Goal: Task Accomplishment & Management: Complete application form

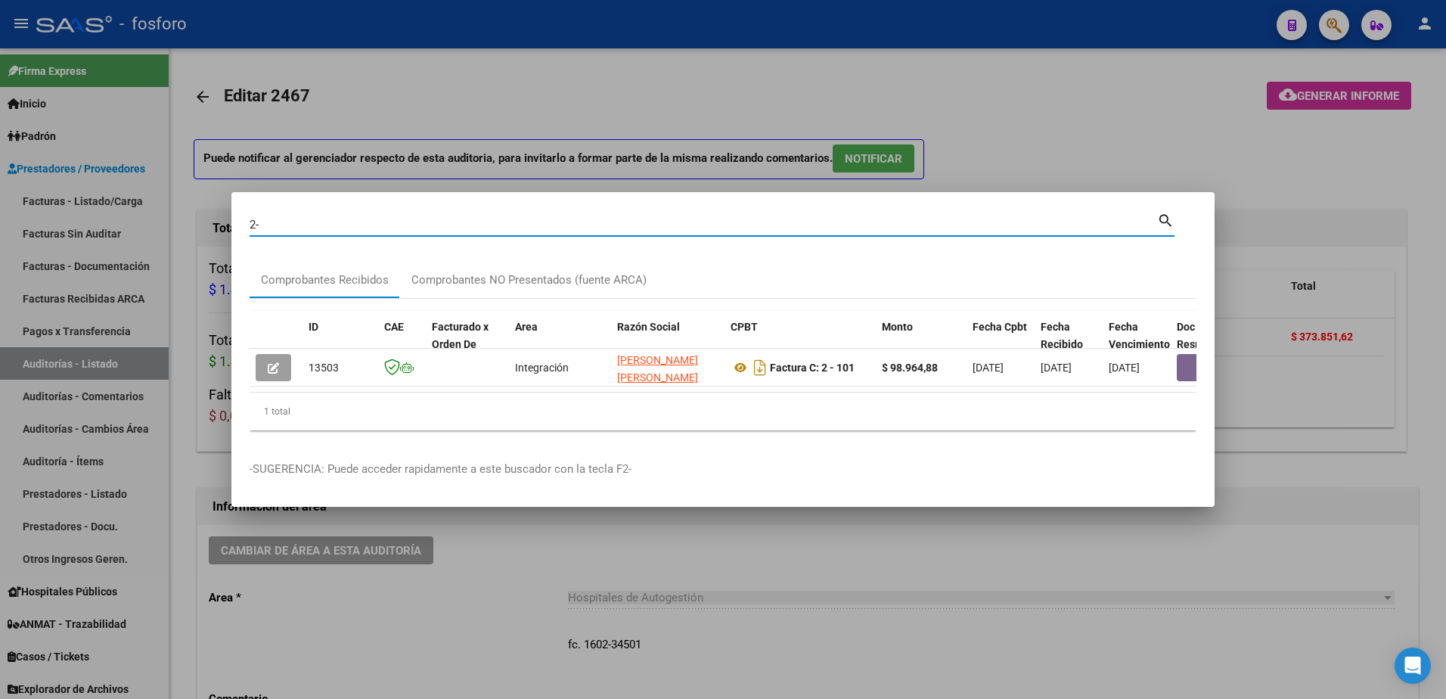
type input "2"
type input "11-3595"
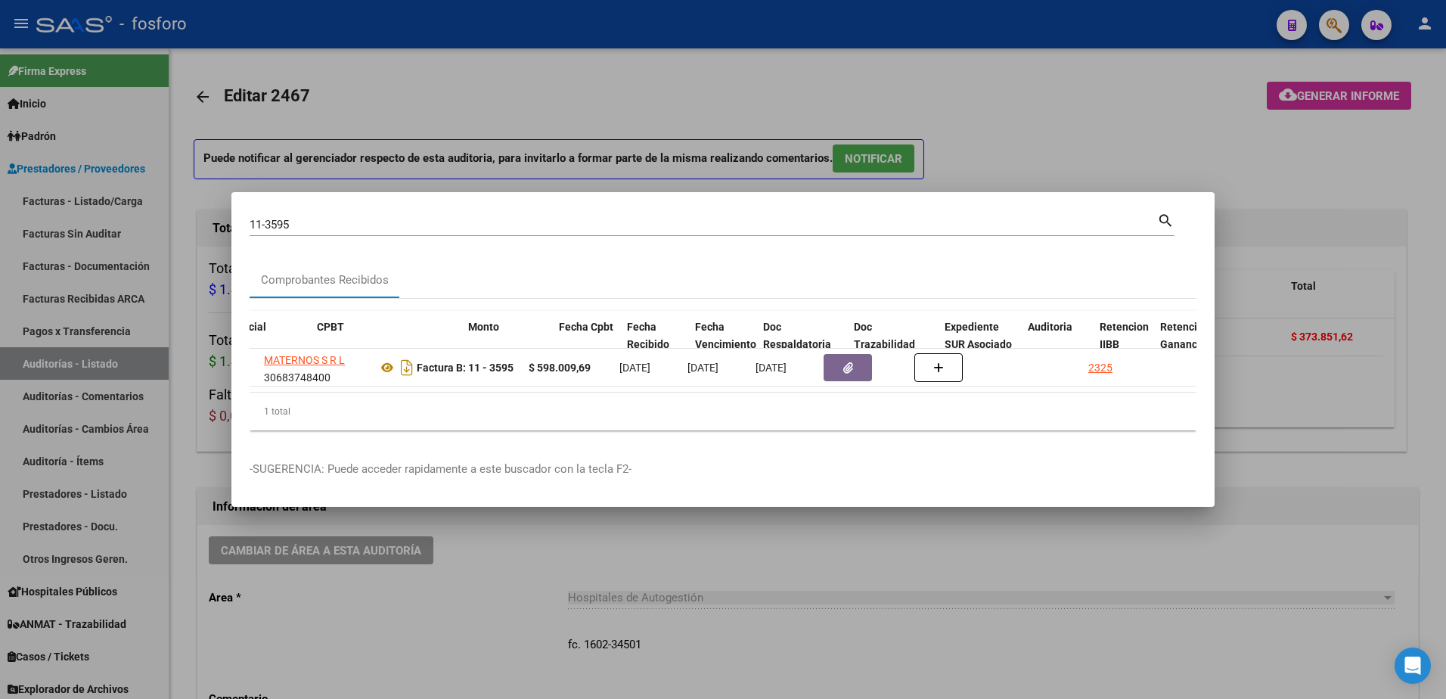
scroll to position [0, 464]
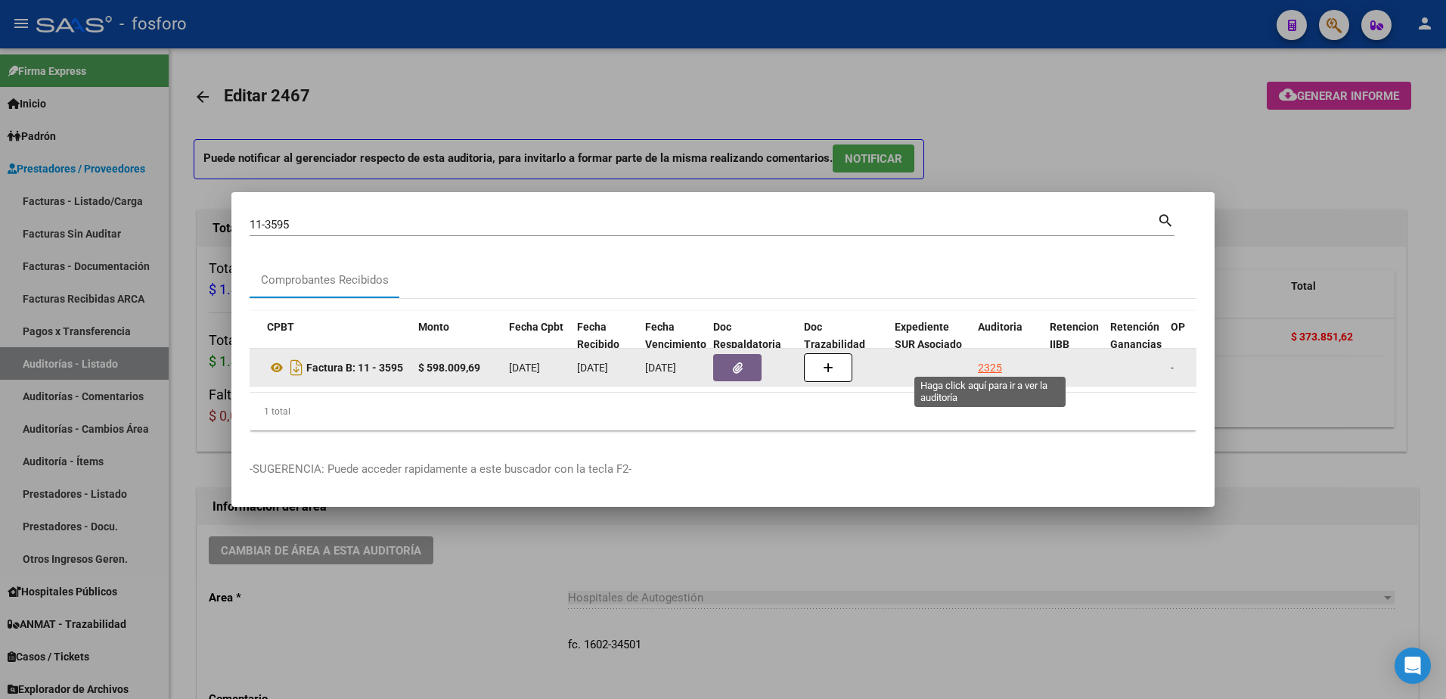
click at [985, 359] on div "2325" at bounding box center [990, 367] width 24 height 17
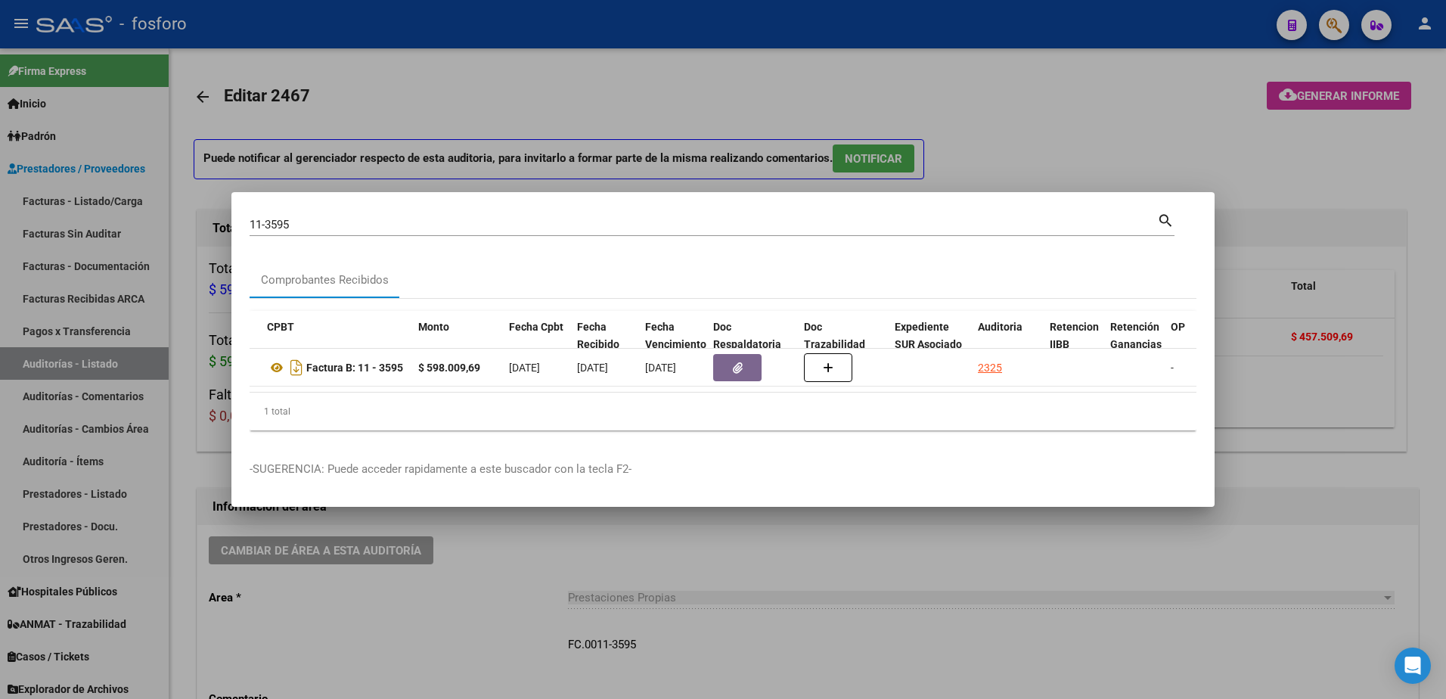
click at [1056, 152] on div at bounding box center [723, 349] width 1446 height 699
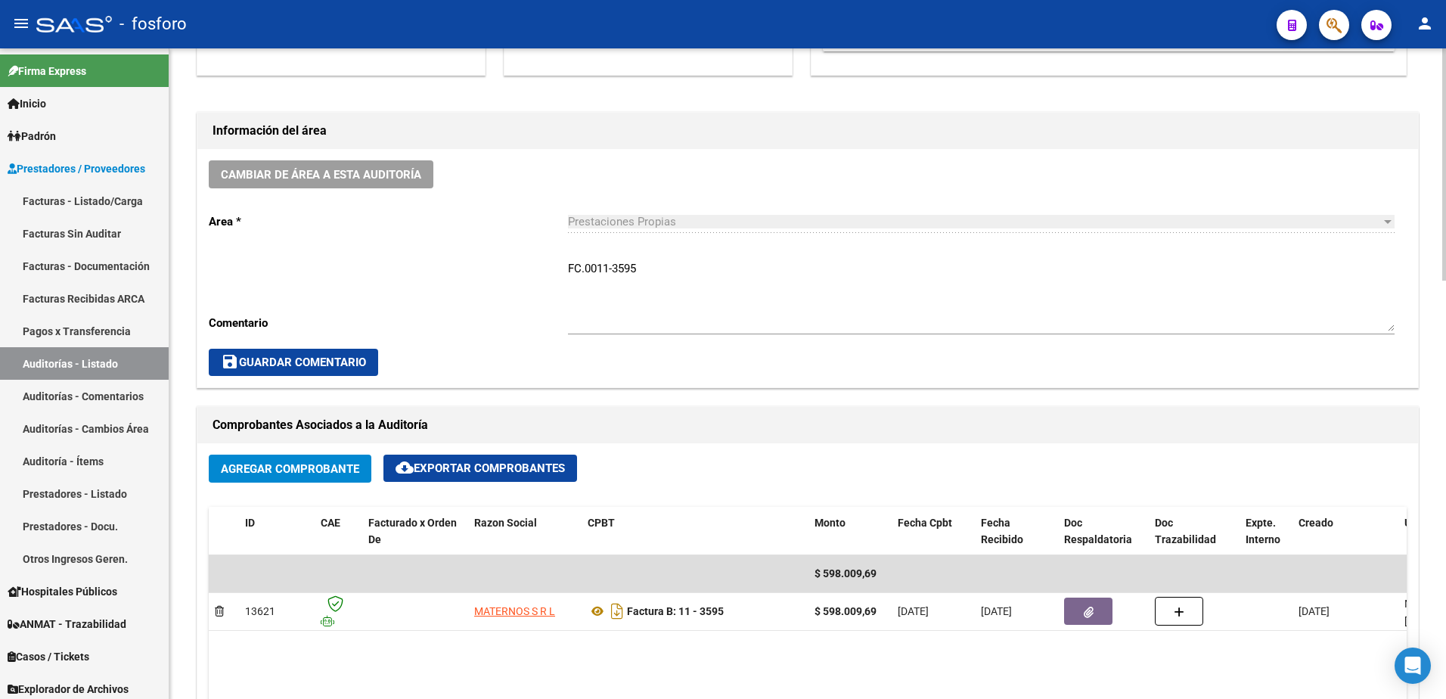
scroll to position [378, 0]
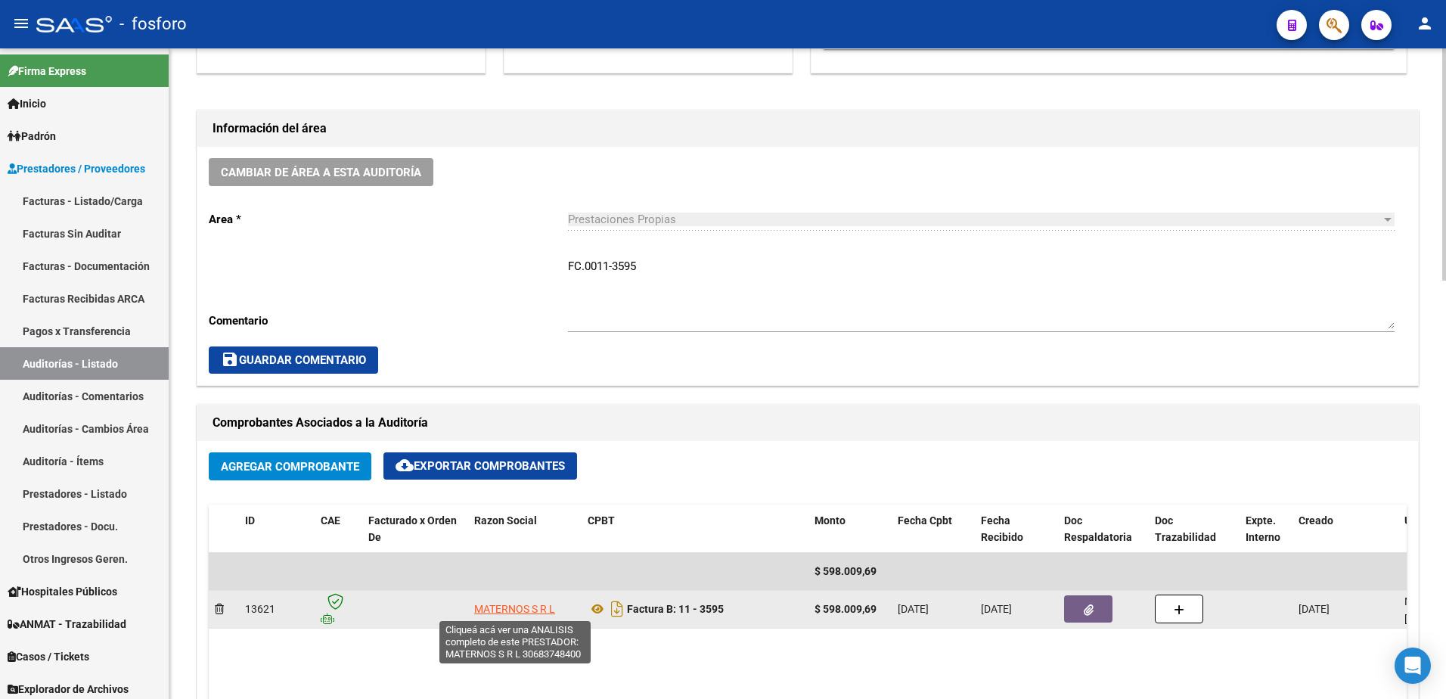
click at [518, 611] on span "MATERNOS S R L" at bounding box center [514, 609] width 81 height 12
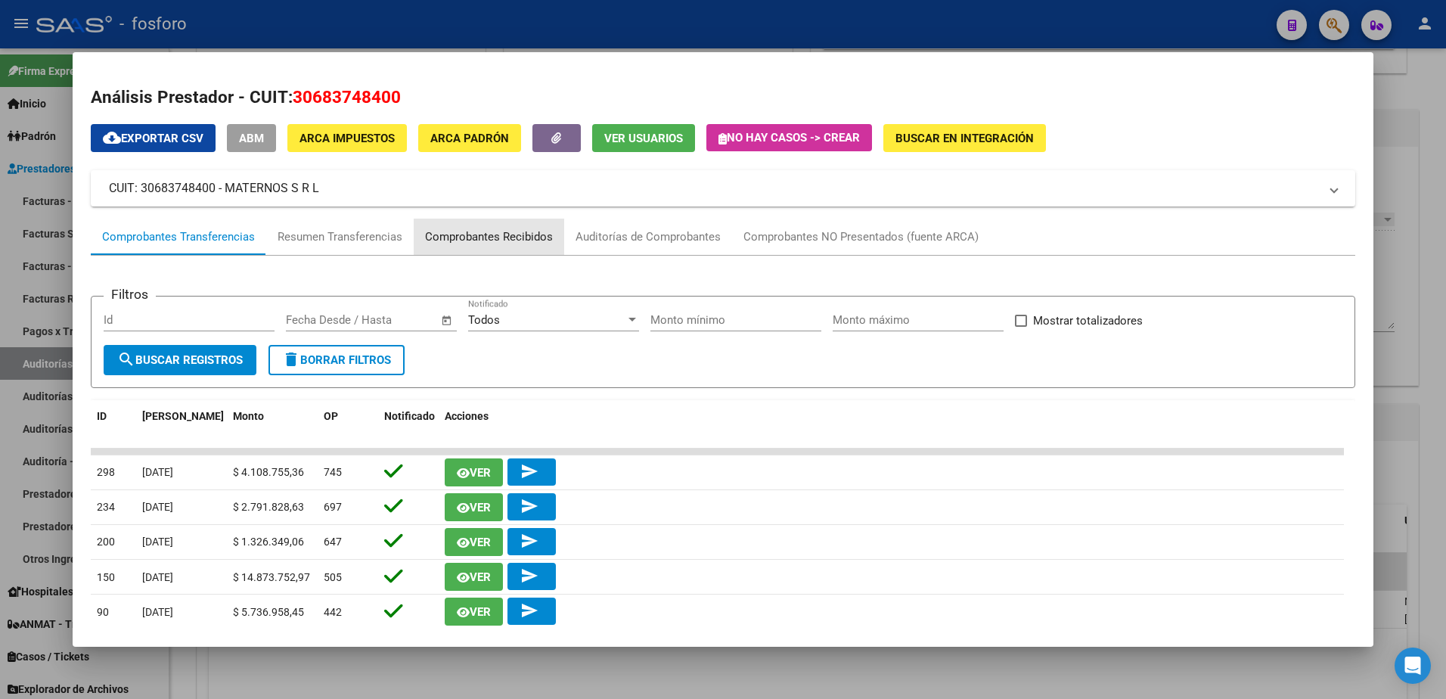
click at [510, 239] on div "Comprobantes Recibidos" at bounding box center [489, 236] width 128 height 17
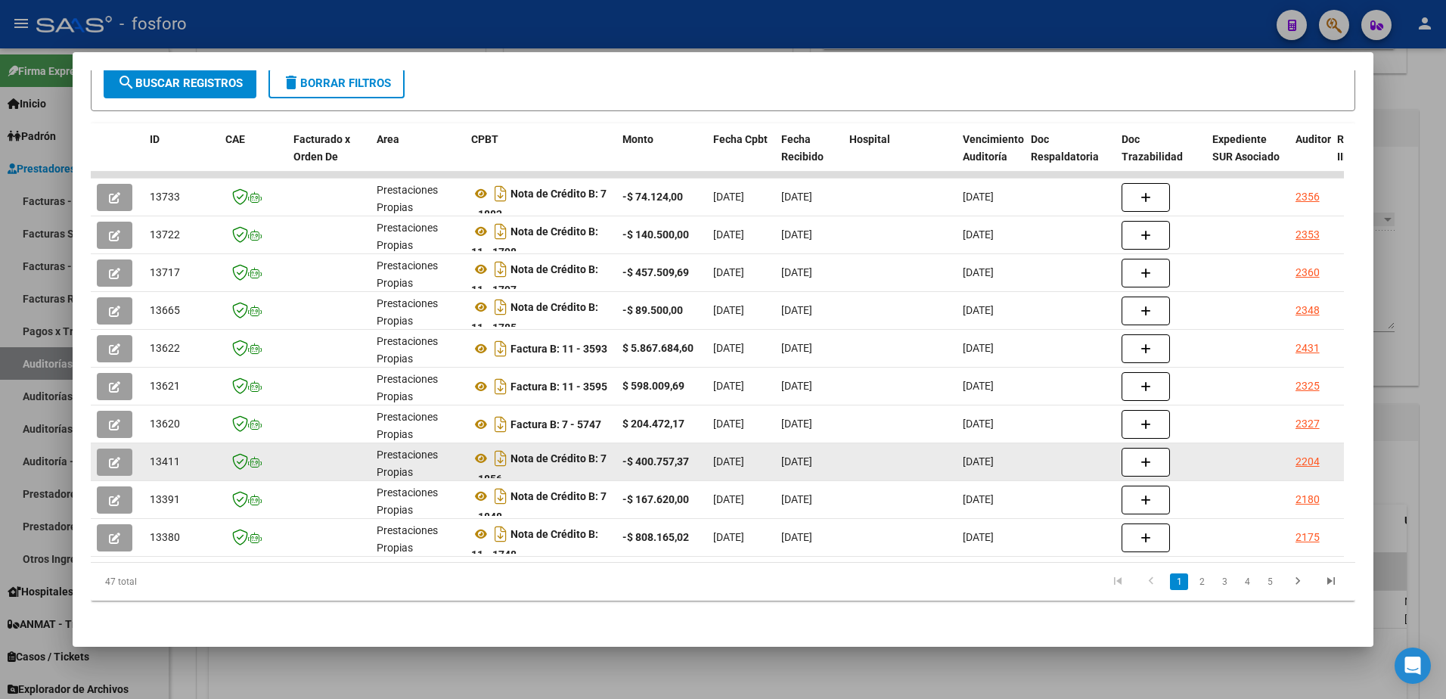
scroll to position [289, 0]
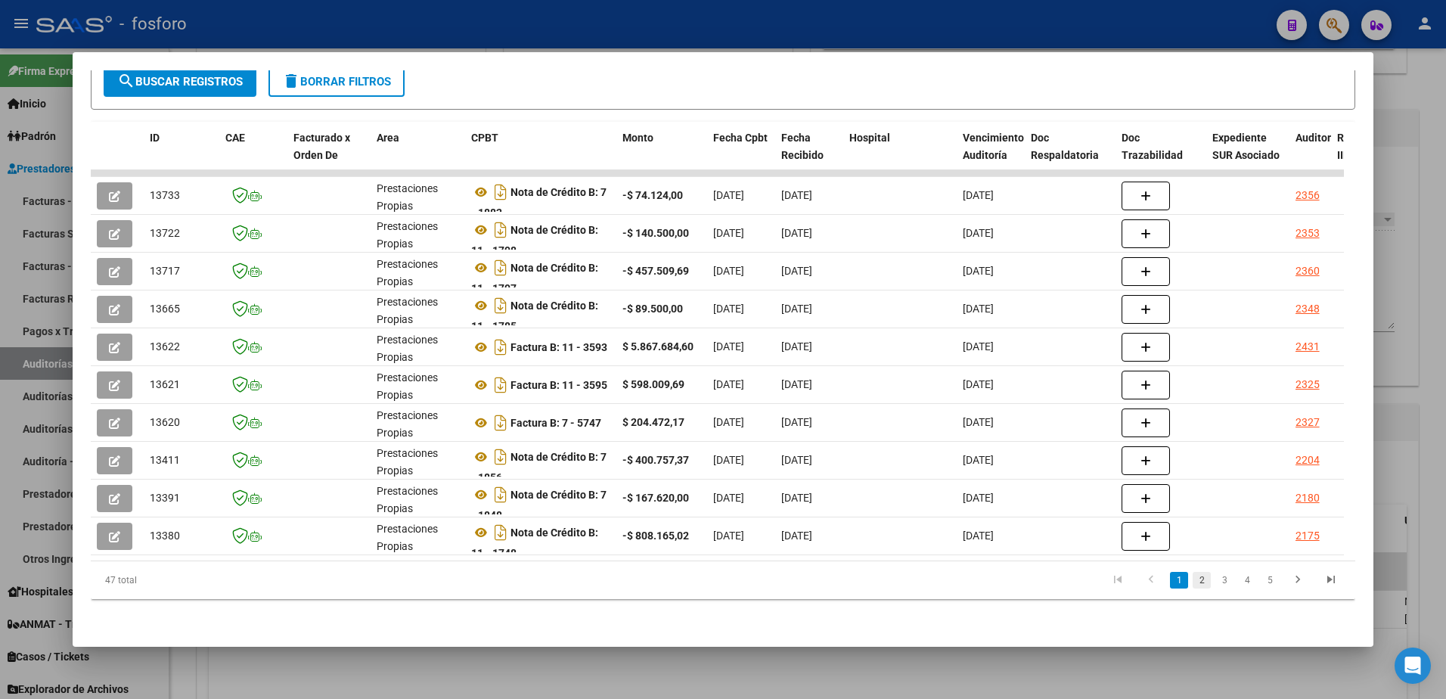
click at [1193, 585] on link "2" at bounding box center [1202, 580] width 18 height 17
click at [1171, 583] on link "1" at bounding box center [1179, 580] width 18 height 17
click at [1196, 582] on link "2" at bounding box center [1202, 580] width 18 height 17
click at [1215, 579] on link "3" at bounding box center [1224, 580] width 18 height 17
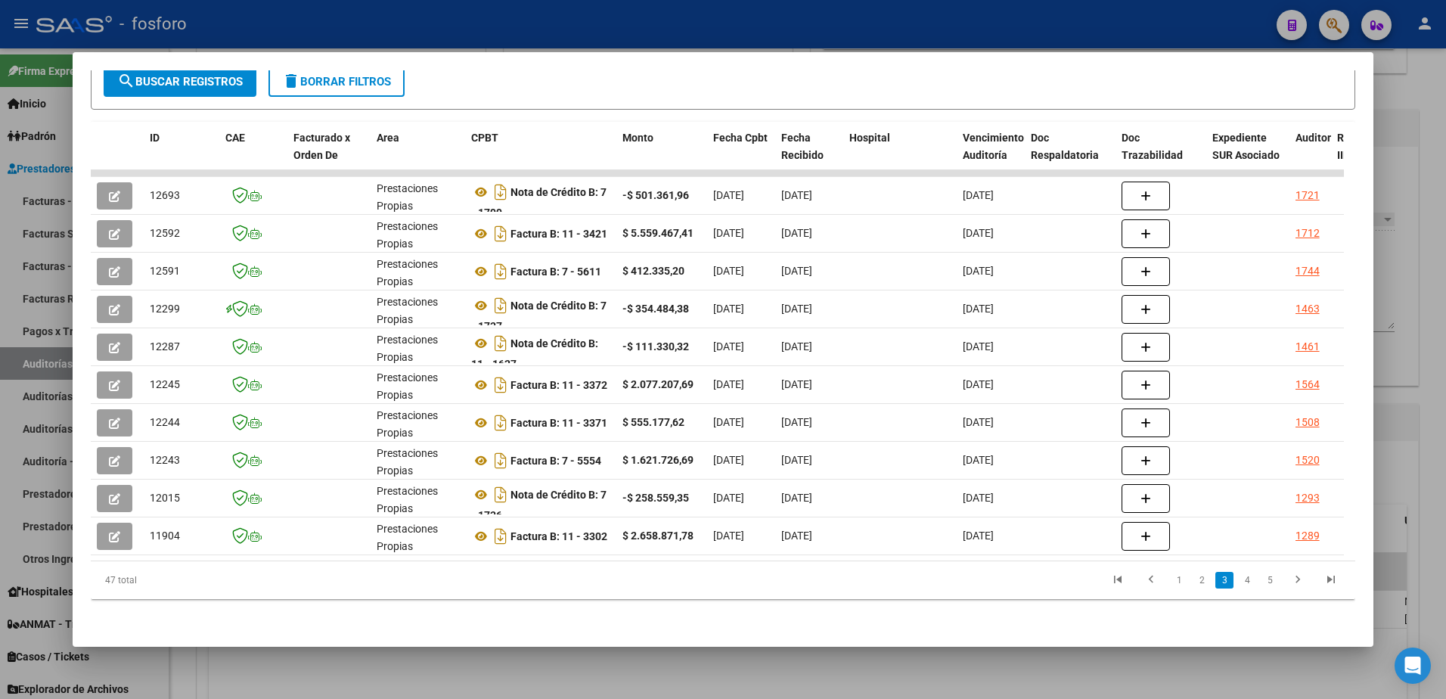
click at [1361, 48] on div at bounding box center [723, 349] width 1446 height 699
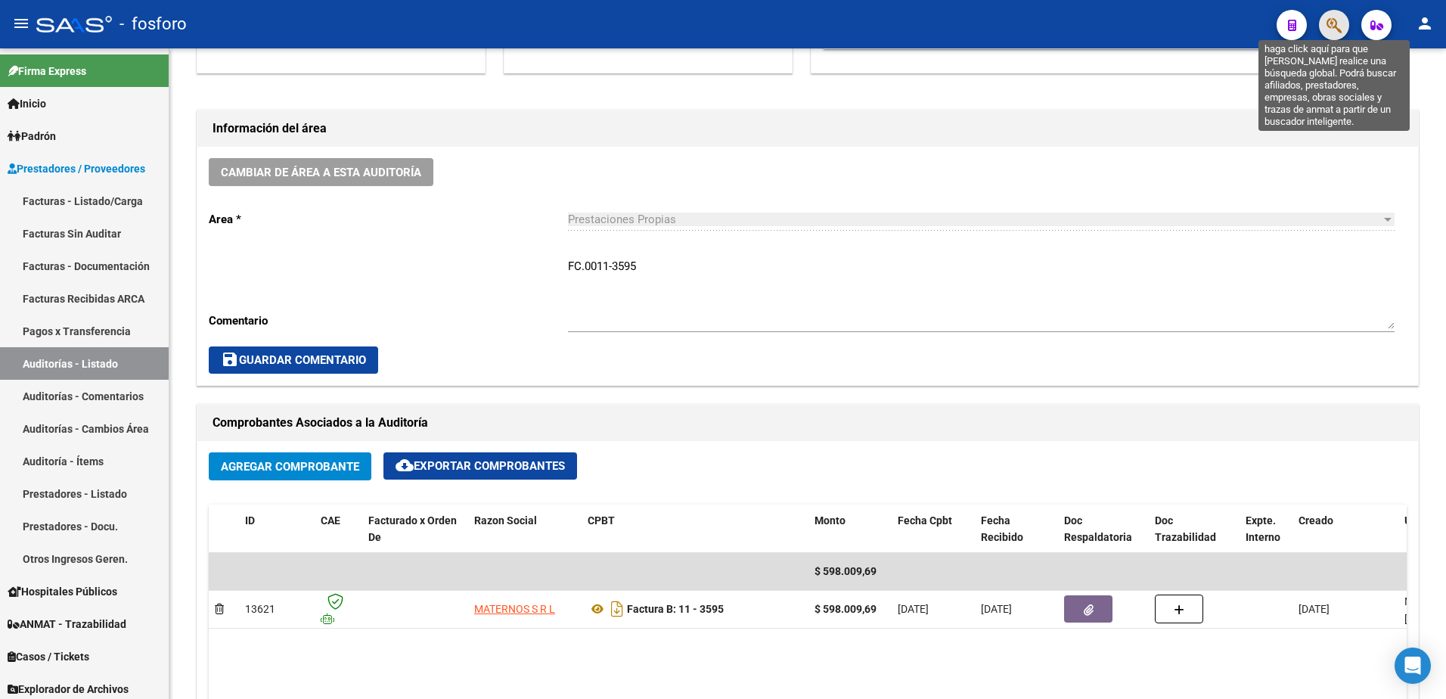
click at [1331, 28] on icon "button" at bounding box center [1333, 25] width 15 height 17
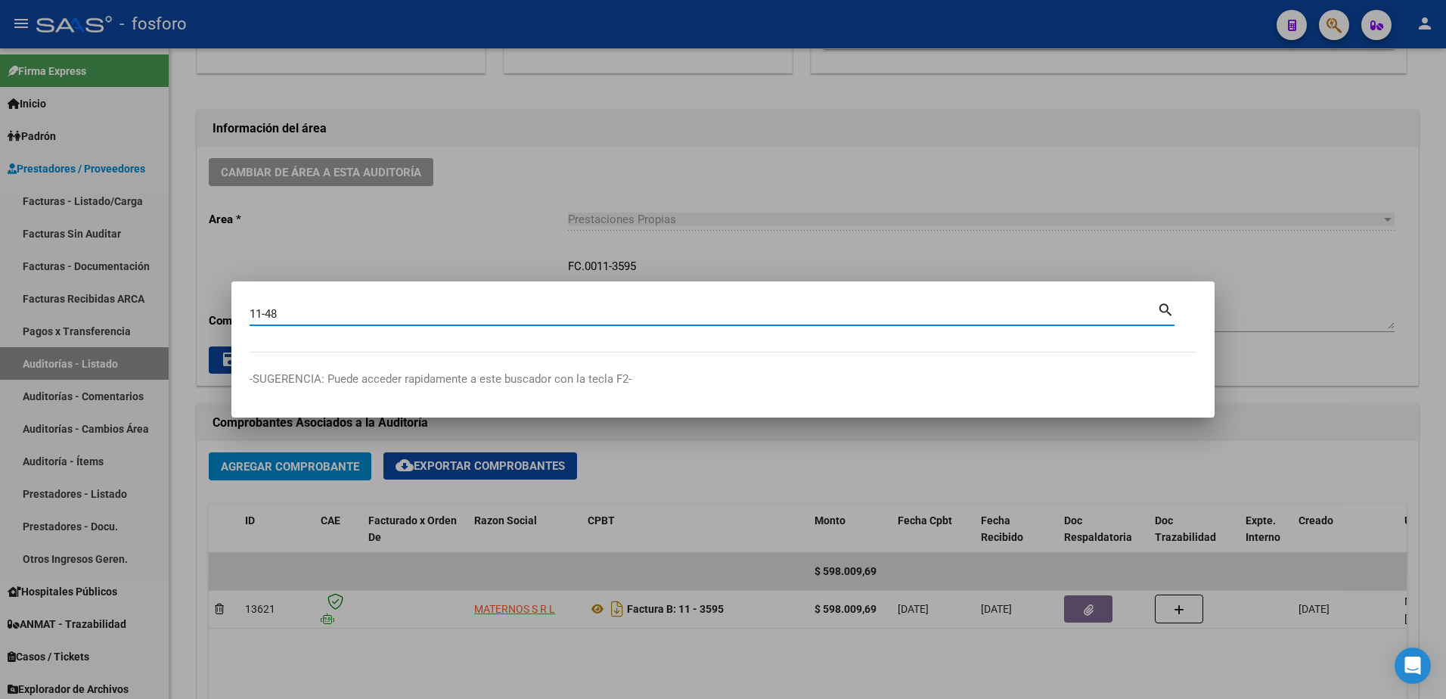
type input "11-48"
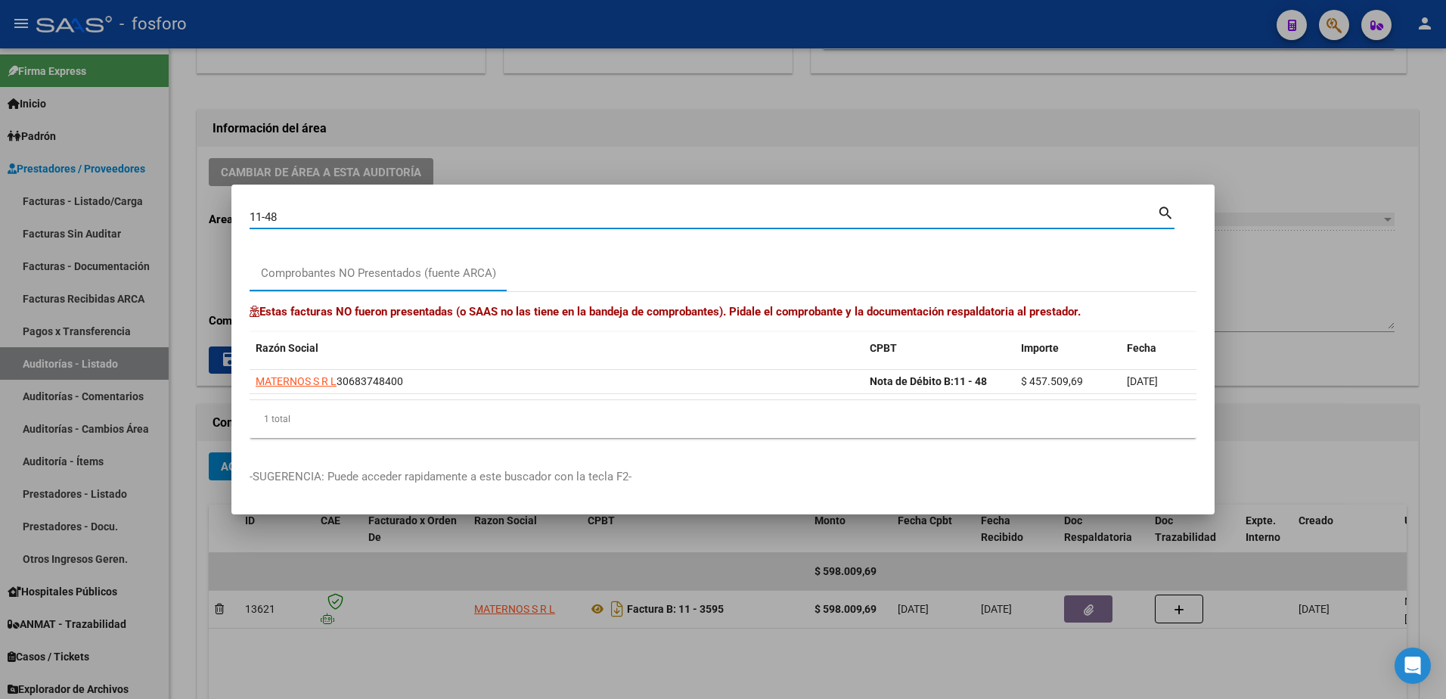
click at [313, 102] on div at bounding box center [723, 349] width 1446 height 699
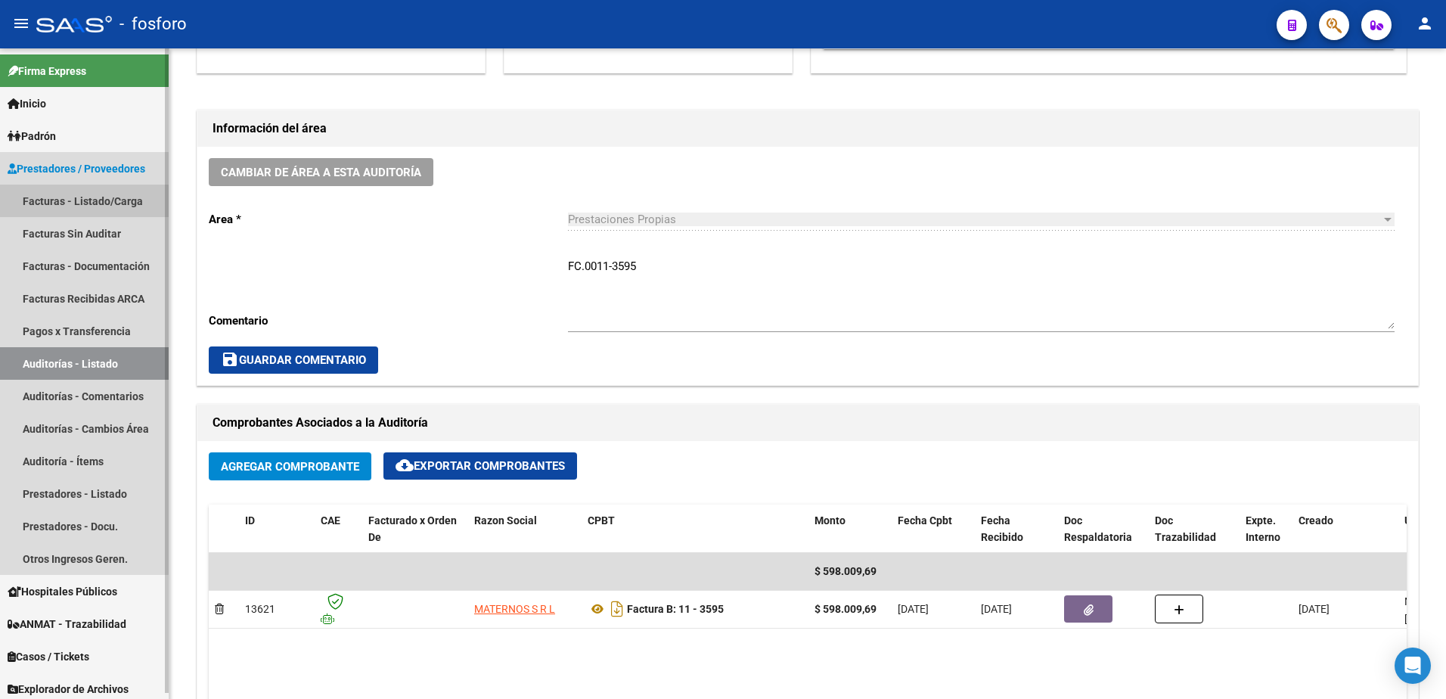
click at [61, 196] on link "Facturas - Listado/Carga" at bounding box center [84, 201] width 169 height 33
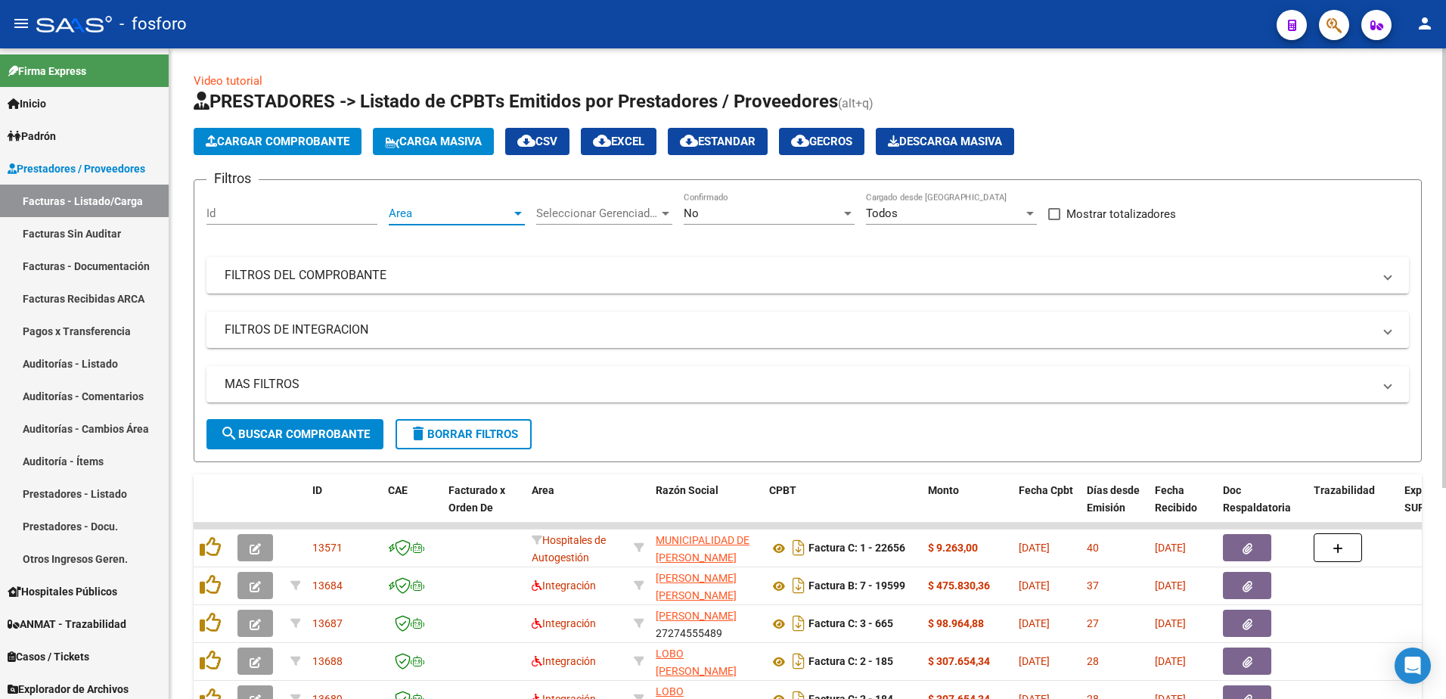
click at [523, 214] on div at bounding box center [518, 213] width 14 height 12
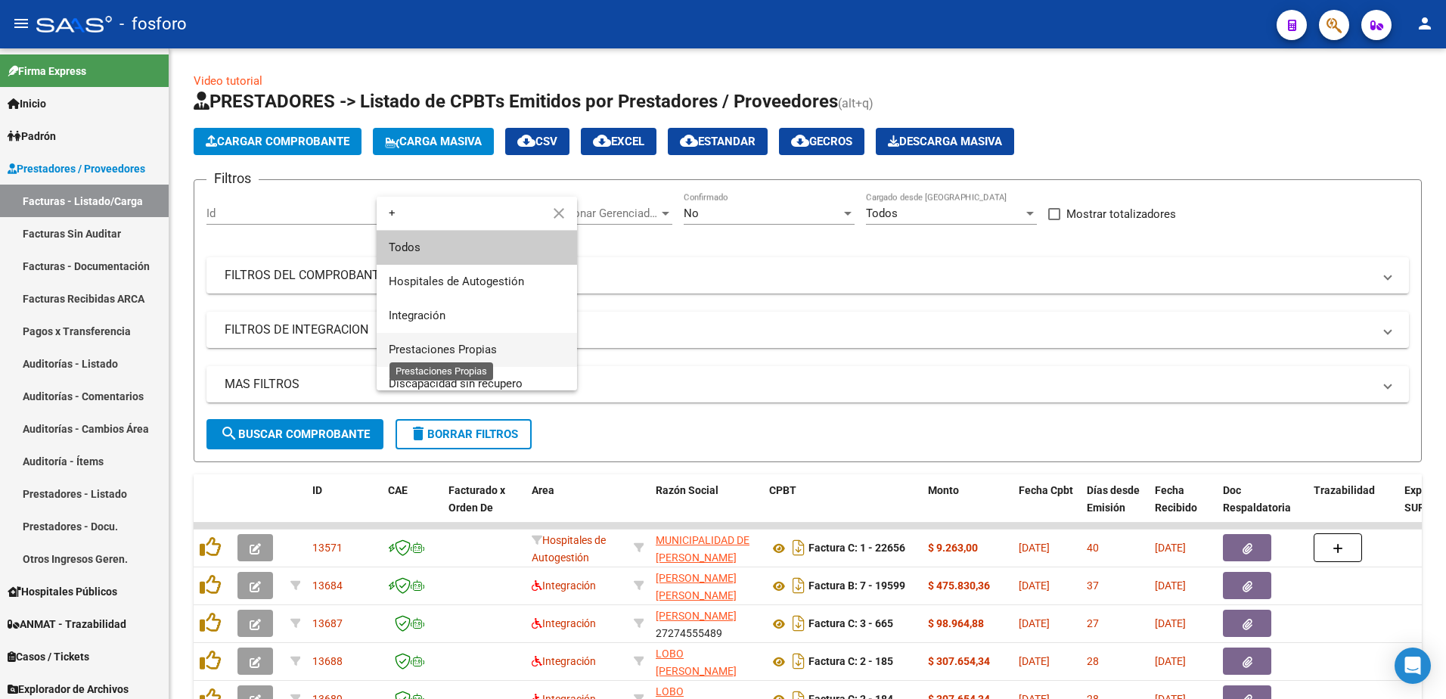
type input "+"
click at [458, 348] on span "Prestaciones Propias" at bounding box center [443, 350] width 108 height 14
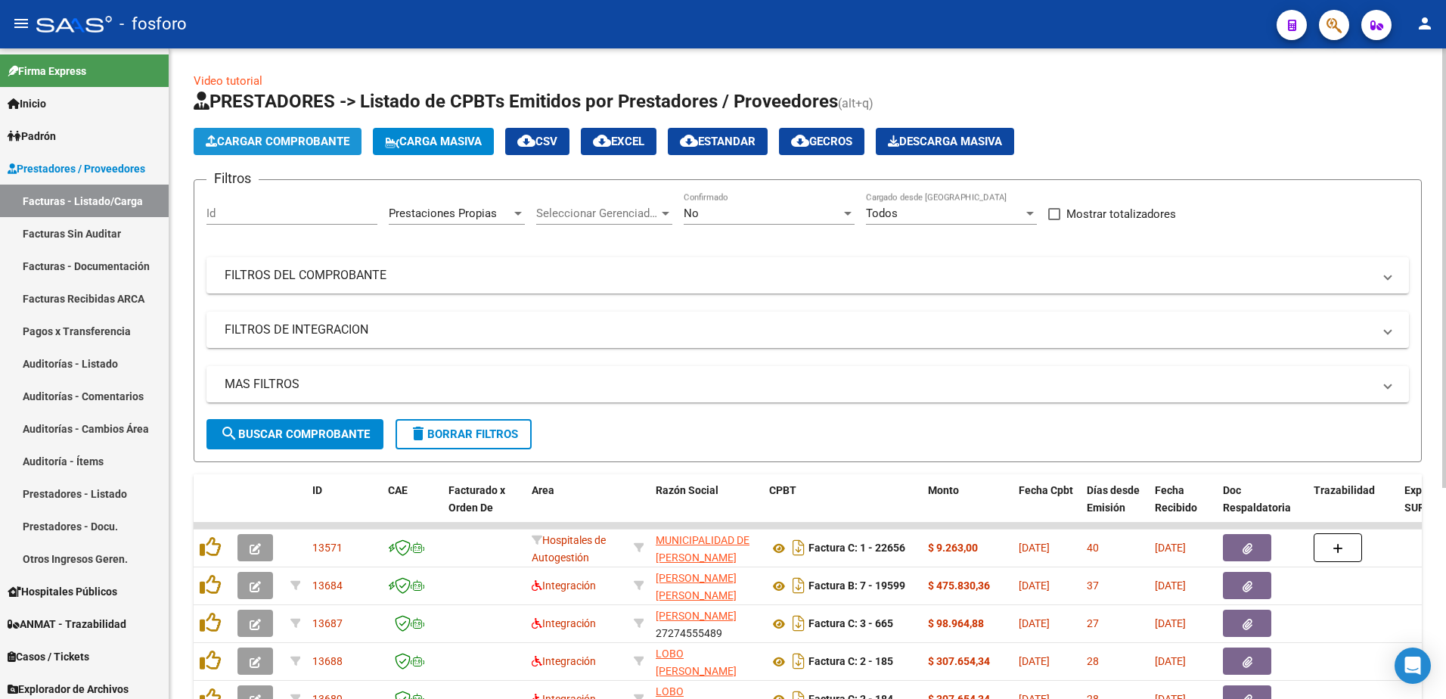
click at [324, 135] on span "Cargar Comprobante" at bounding box center [278, 142] width 144 height 14
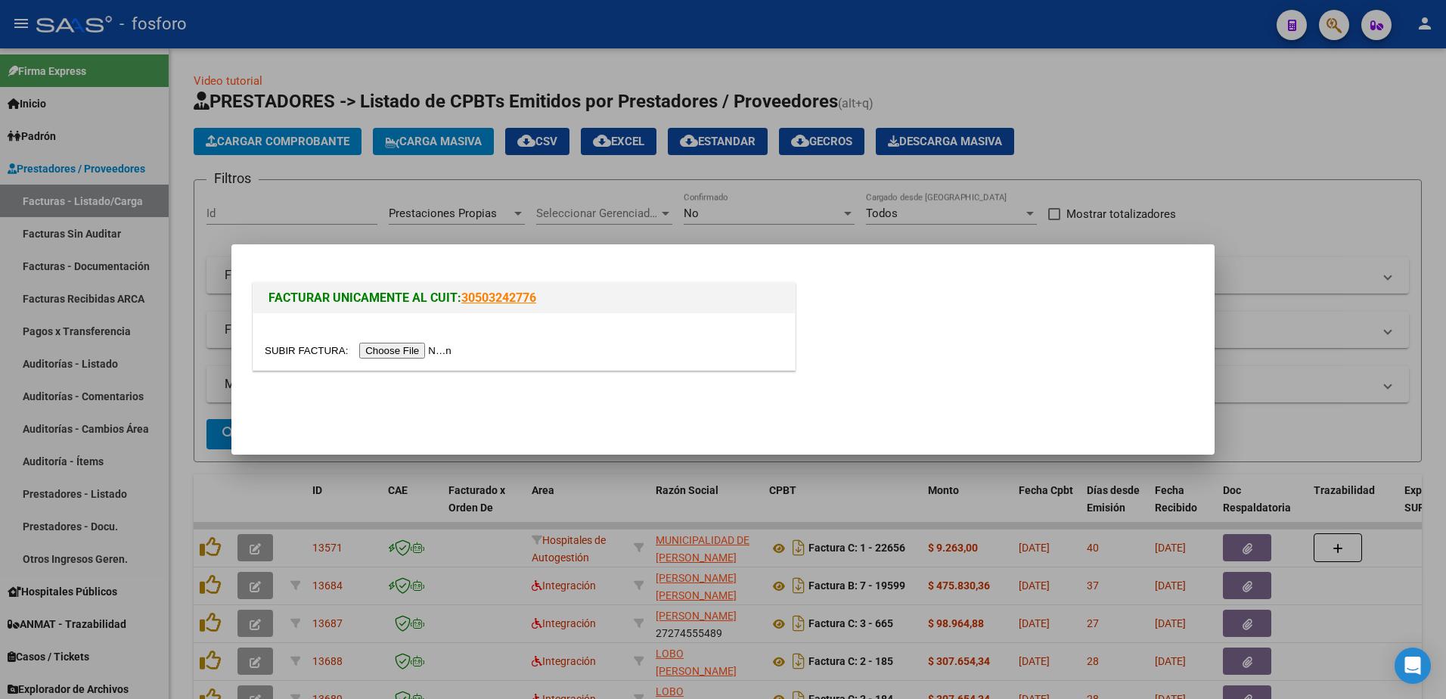
click at [389, 346] on input "file" at bounding box center [360, 351] width 191 height 16
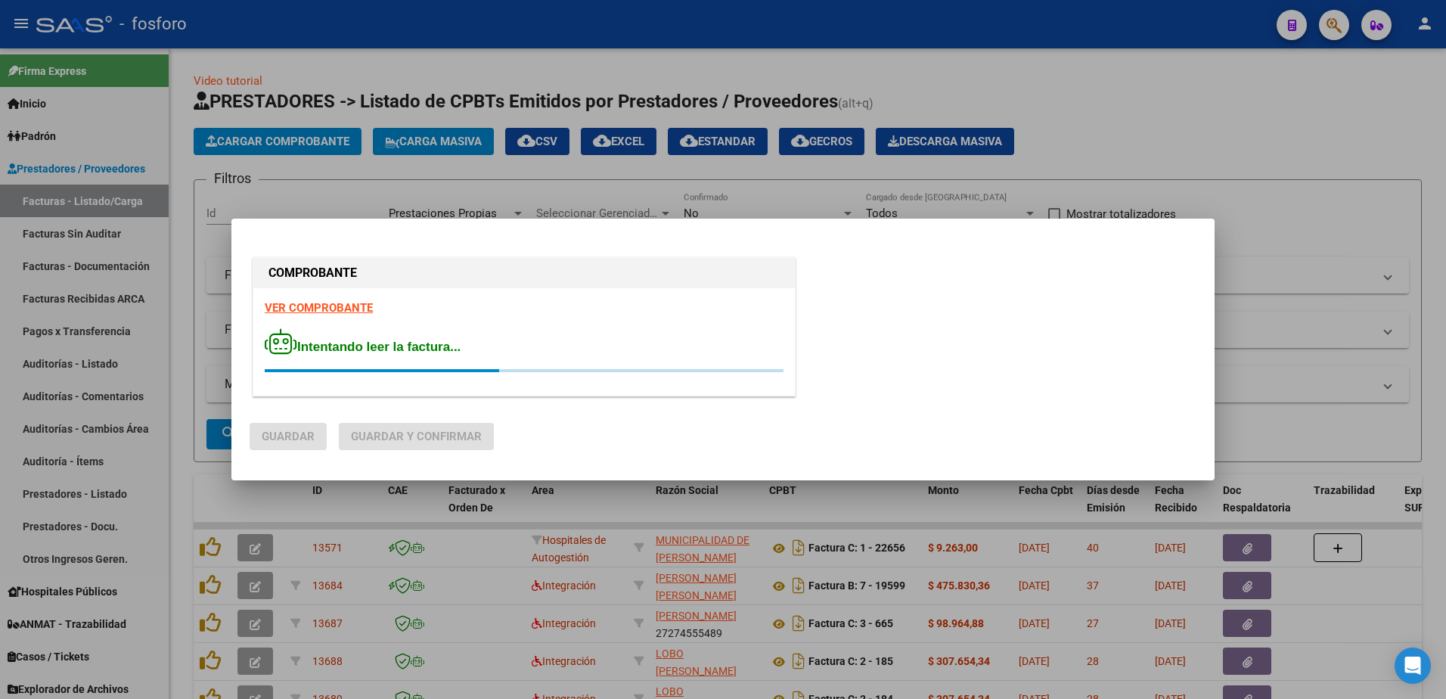
click at [316, 309] on strong "VER COMPROBANTE" at bounding box center [319, 308] width 108 height 14
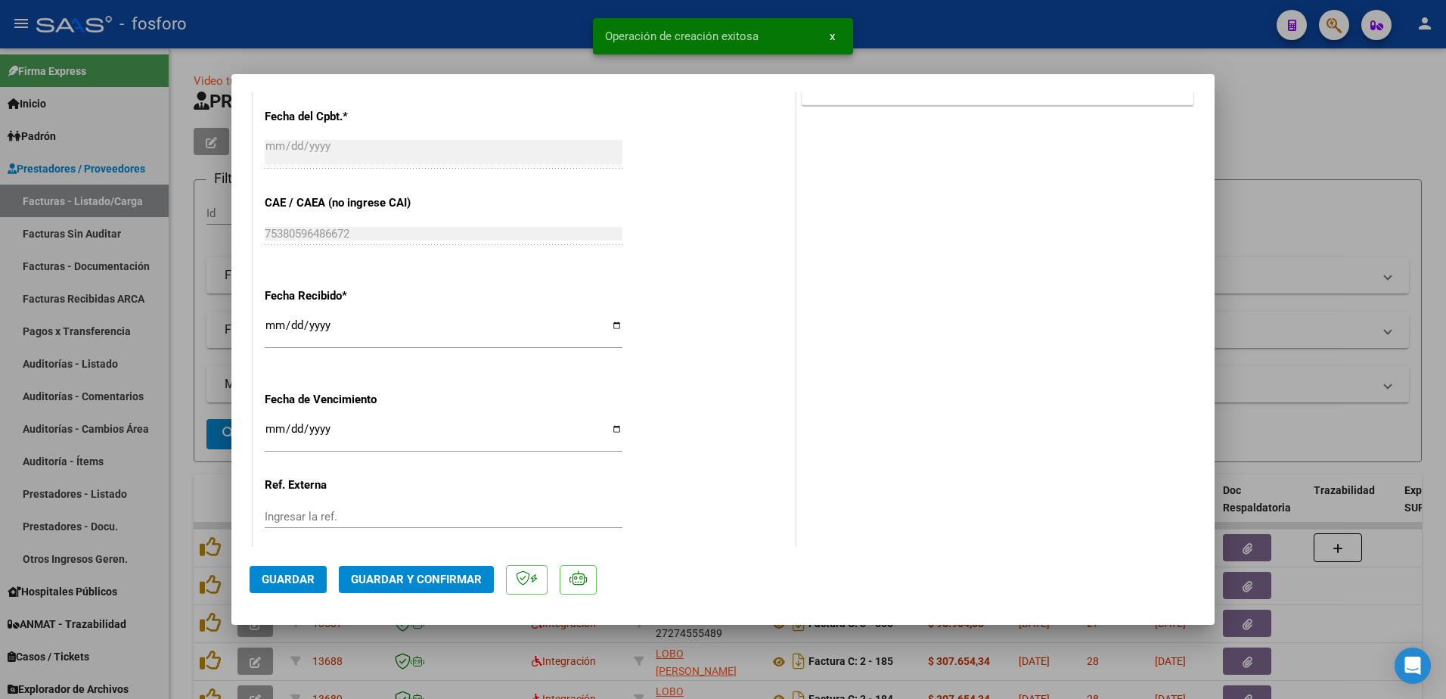
scroll to position [840, 0]
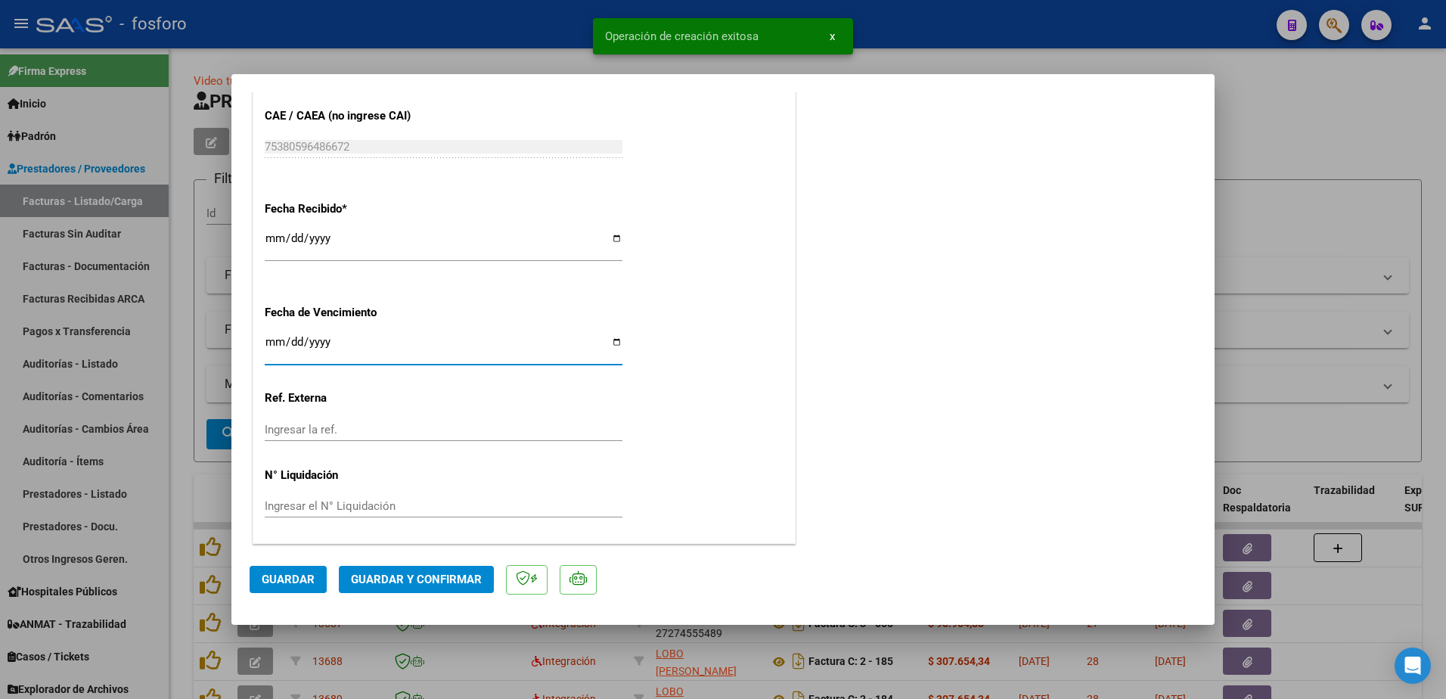
click at [275, 343] on input "Ingresar la fecha" at bounding box center [444, 348] width 358 height 24
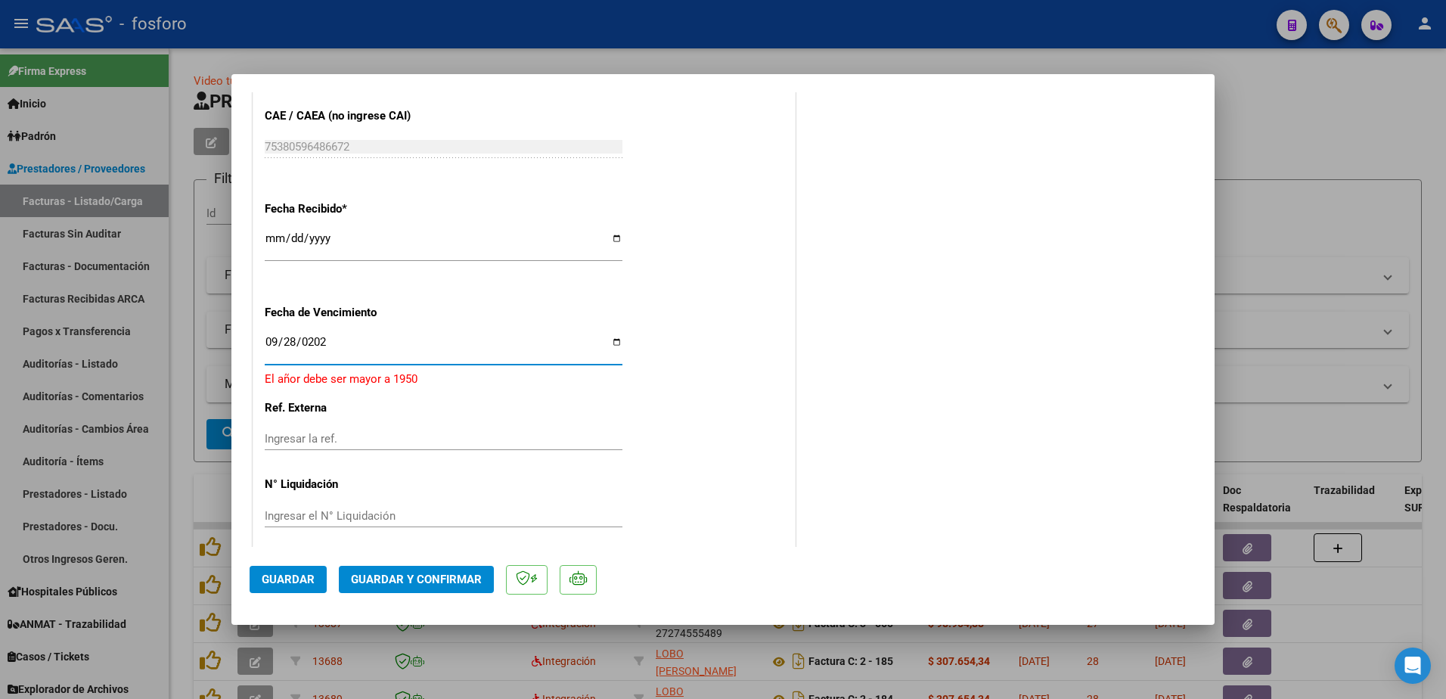
type input "[DATE]"
click at [390, 571] on button "Guardar y Confirmar" at bounding box center [416, 579] width 155 height 27
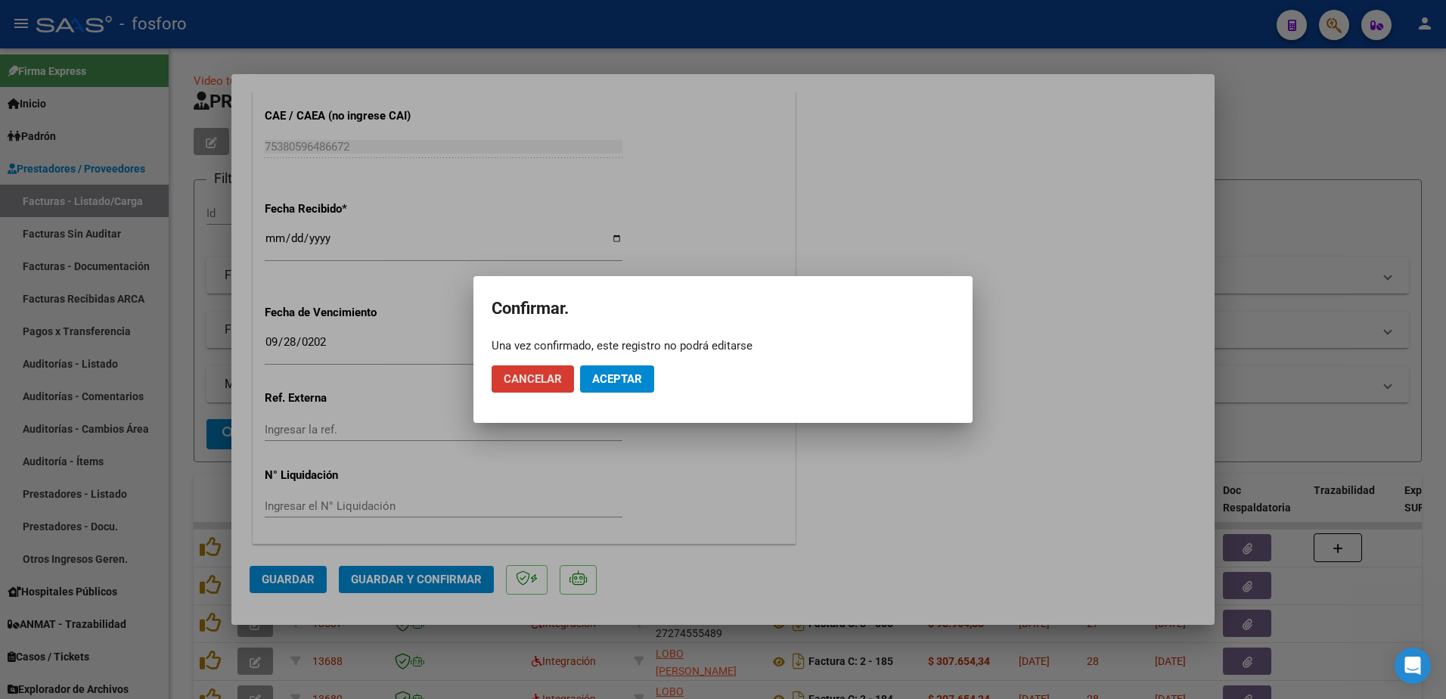
click at [634, 388] on button "Aceptar" at bounding box center [617, 378] width 74 height 27
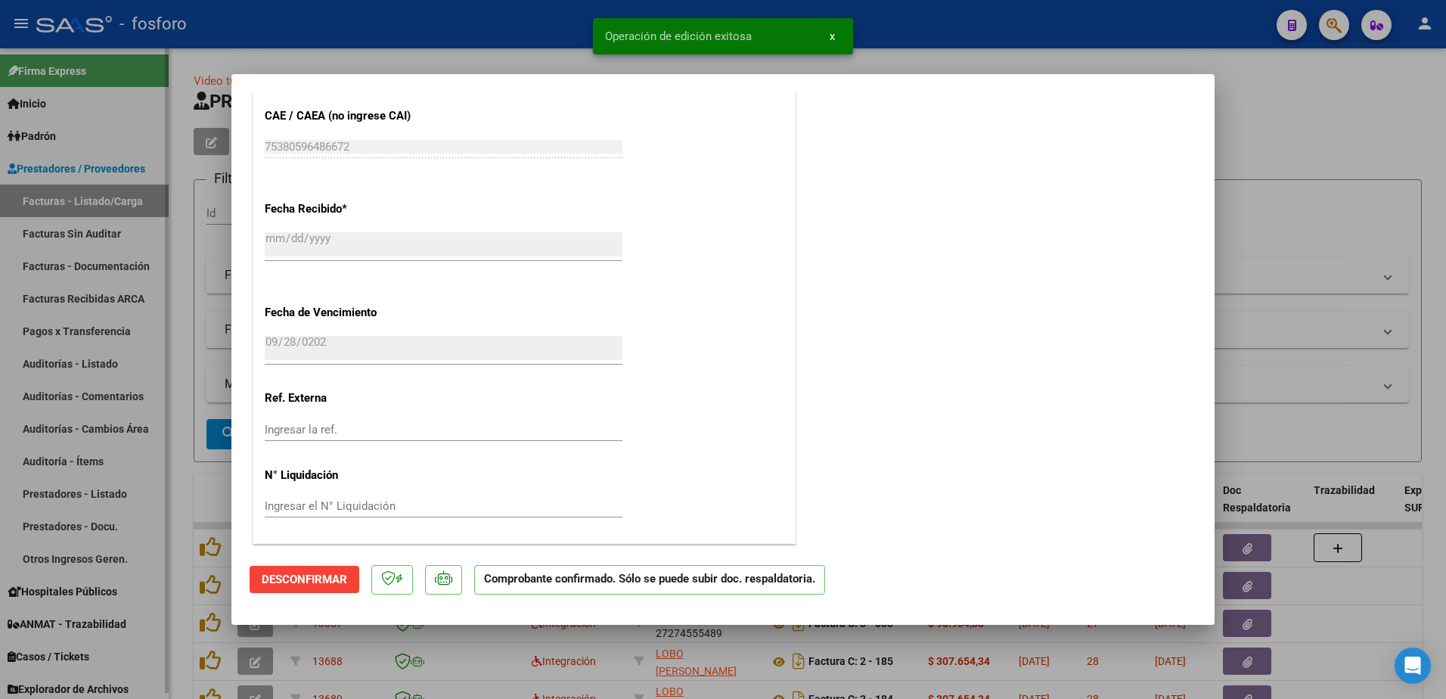
click at [167, 352] on div at bounding box center [723, 349] width 1446 height 699
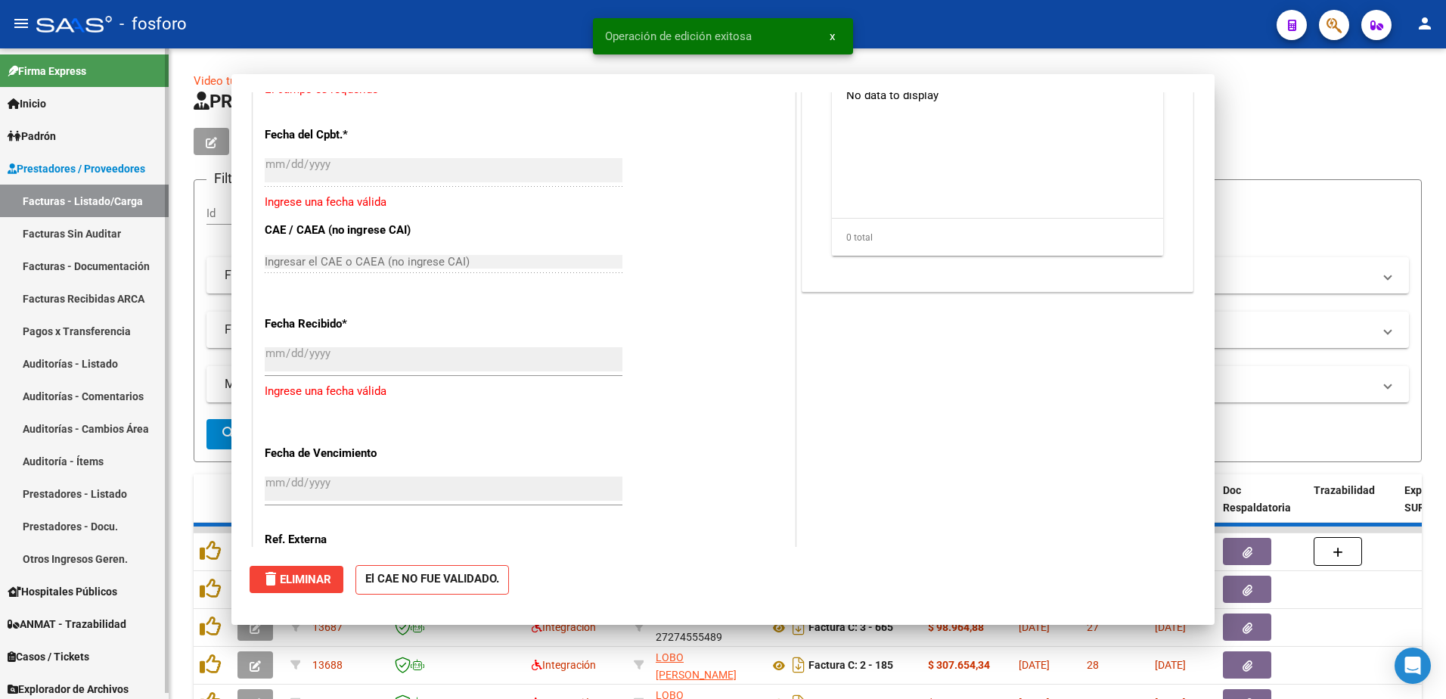
scroll to position [0, 0]
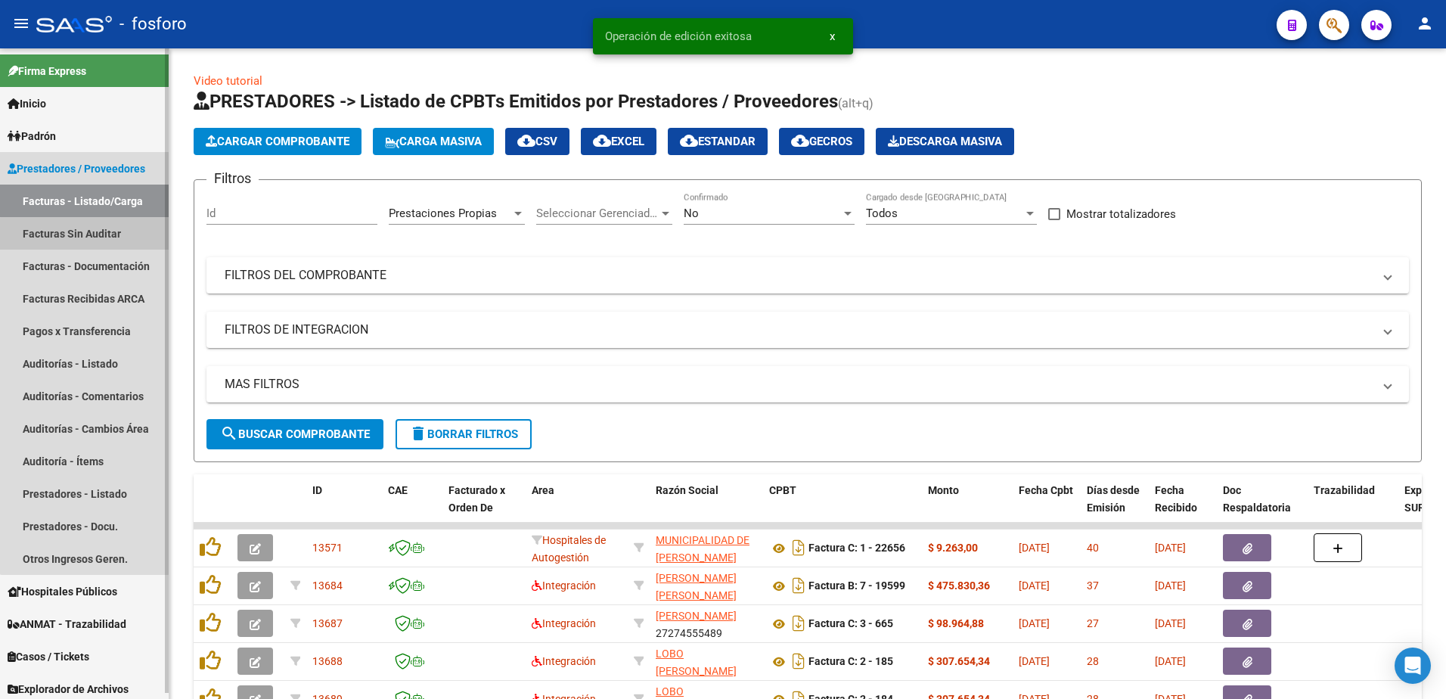
click at [111, 235] on link "Facturas Sin Auditar" at bounding box center [84, 233] width 169 height 33
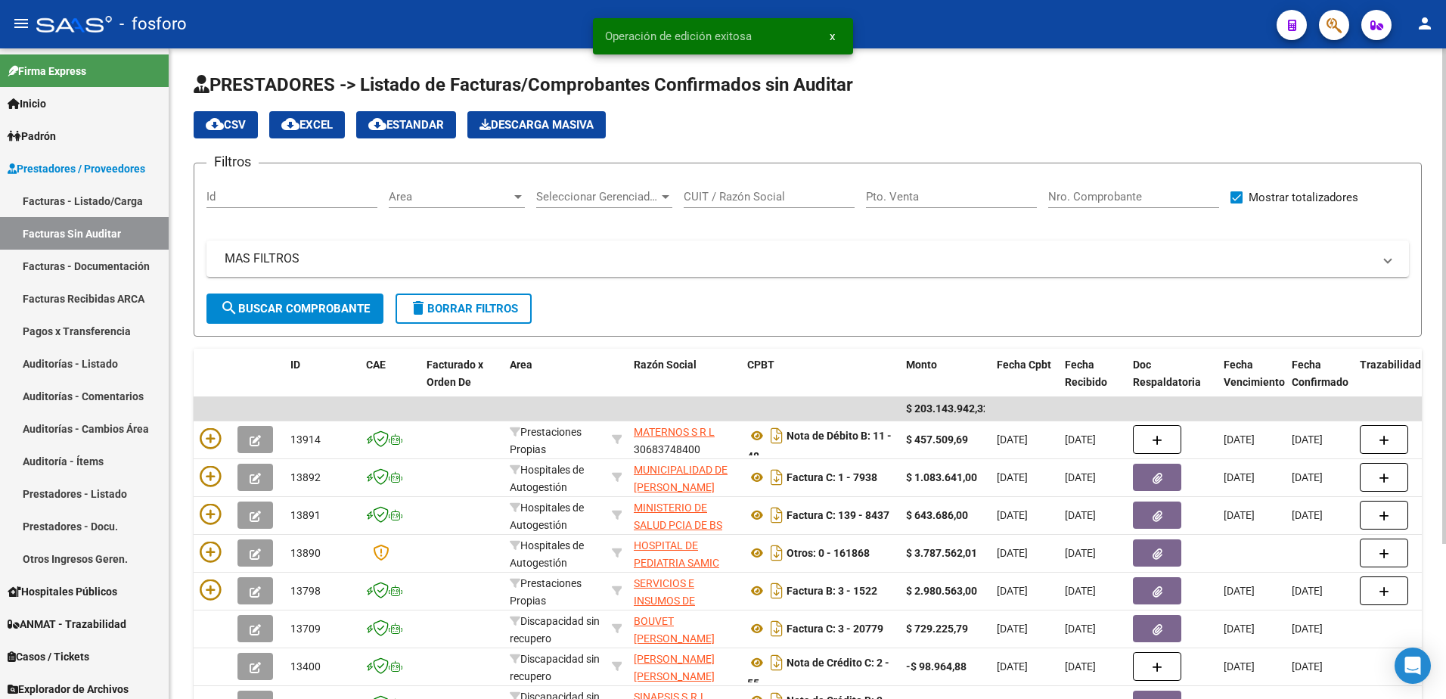
click at [514, 196] on div at bounding box center [518, 197] width 8 height 4
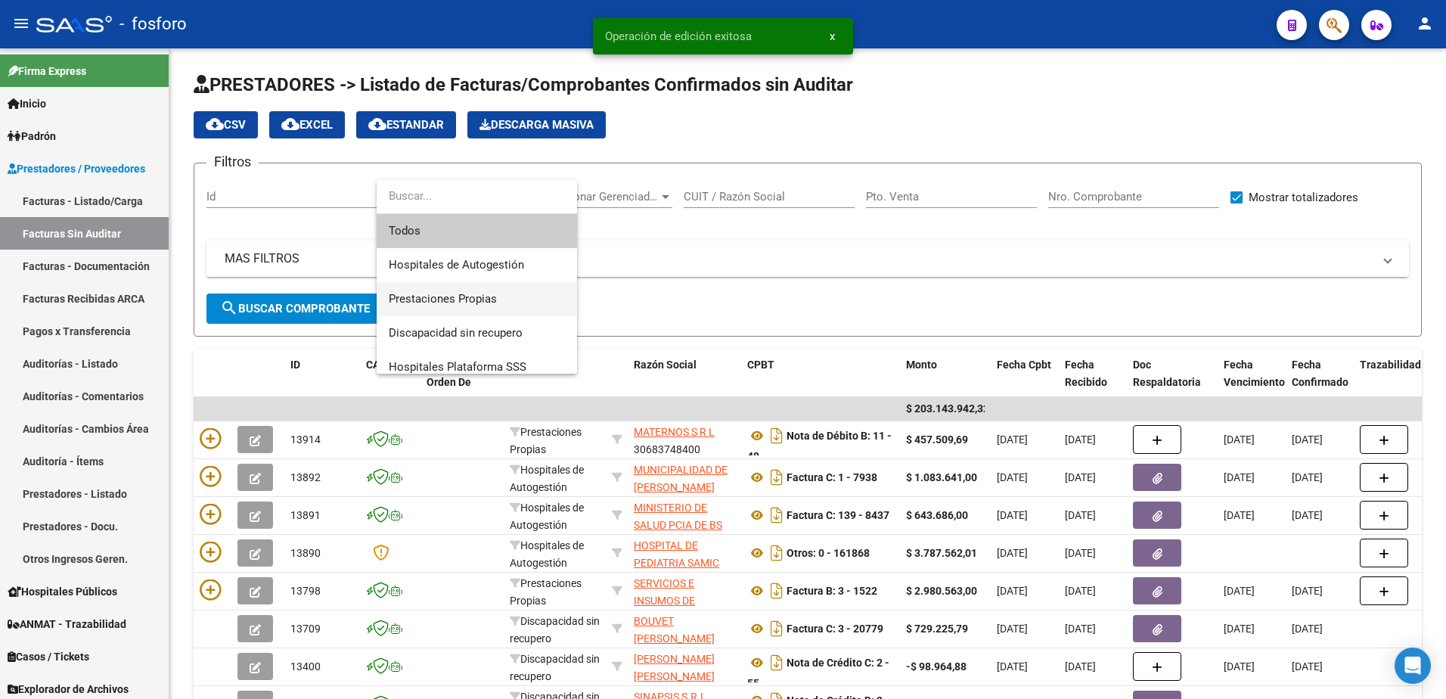
click at [477, 288] on span "Prestaciones Propias" at bounding box center [477, 299] width 176 height 34
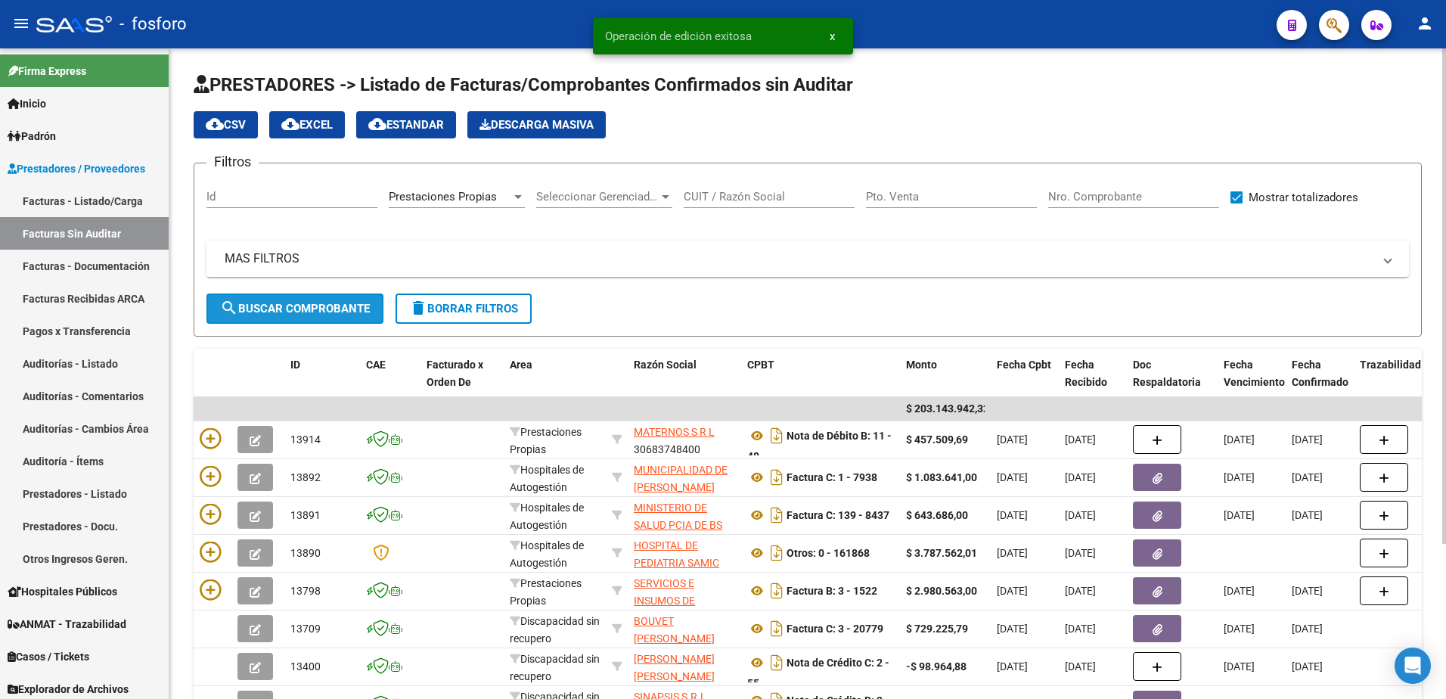
click at [313, 302] on span "search Buscar Comprobante" at bounding box center [295, 309] width 150 height 14
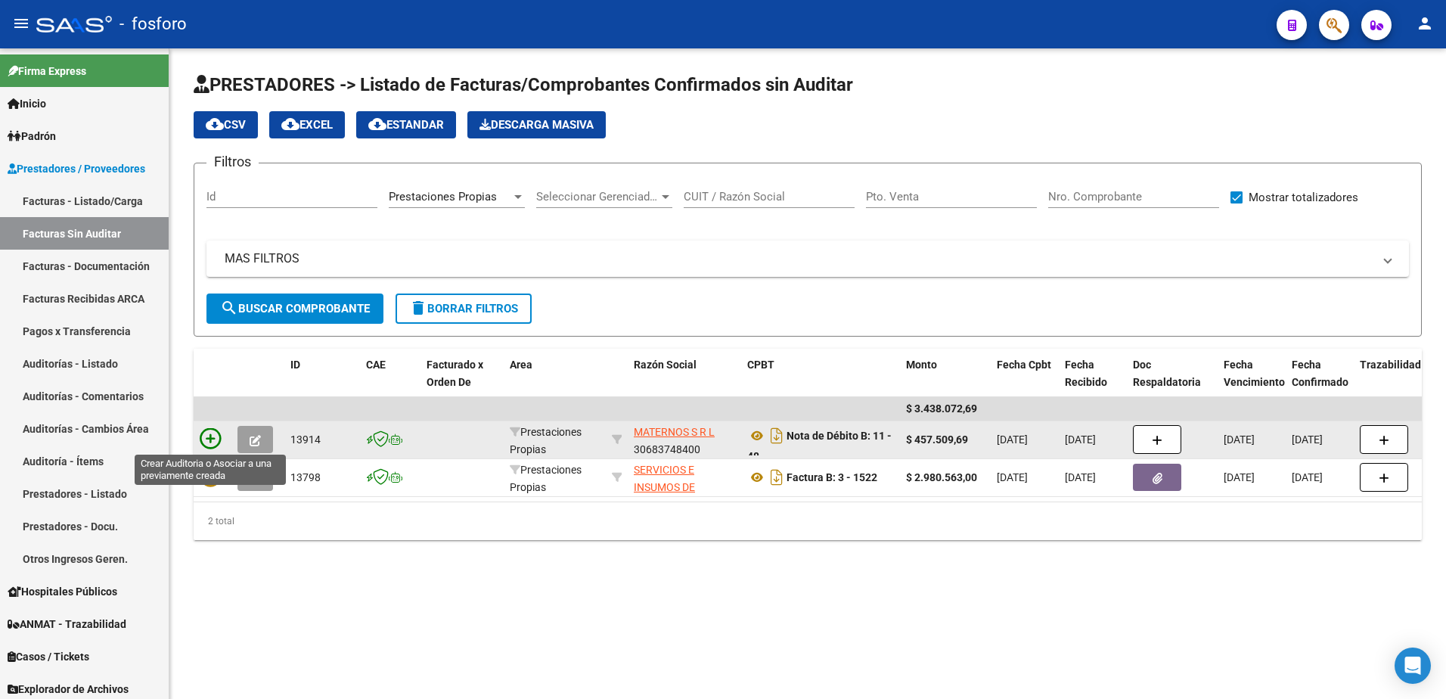
click at [212, 434] on icon at bounding box center [210, 438] width 21 height 21
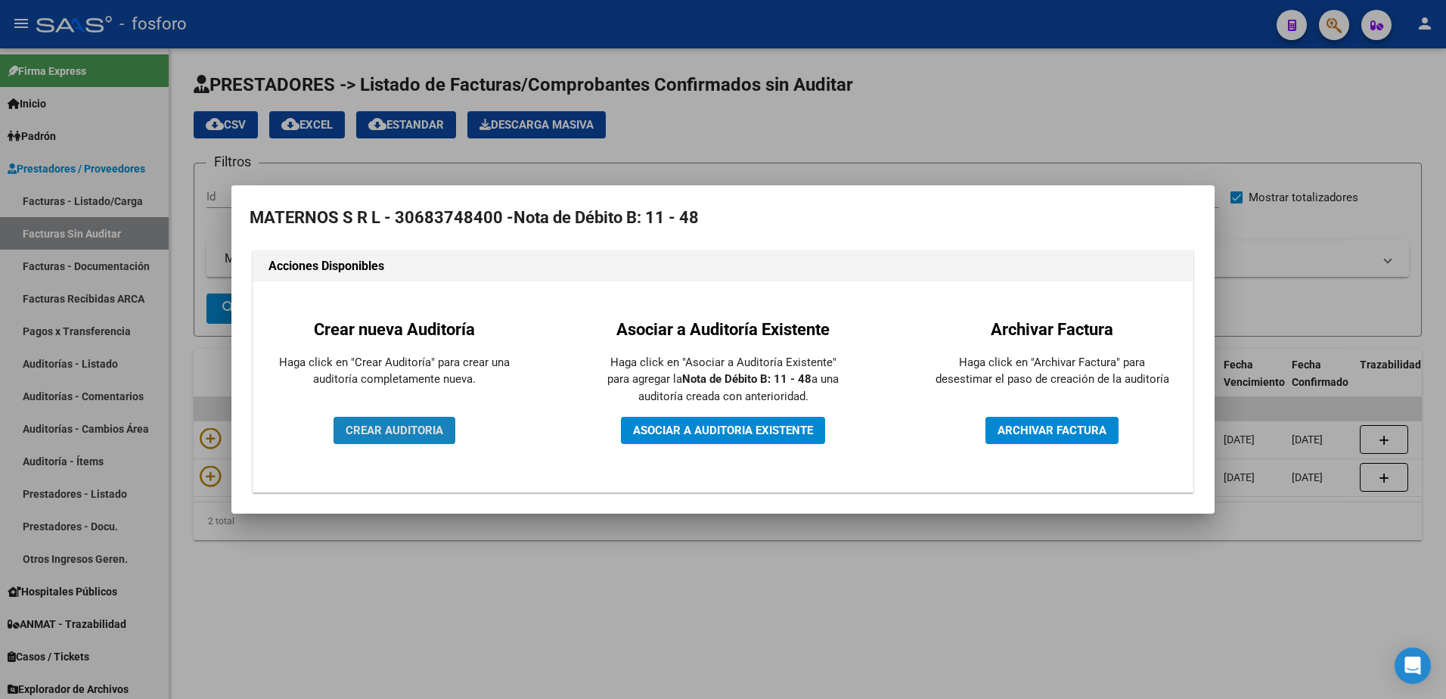
click at [377, 420] on button "CREAR AUDITORIA" at bounding box center [394, 430] width 122 height 27
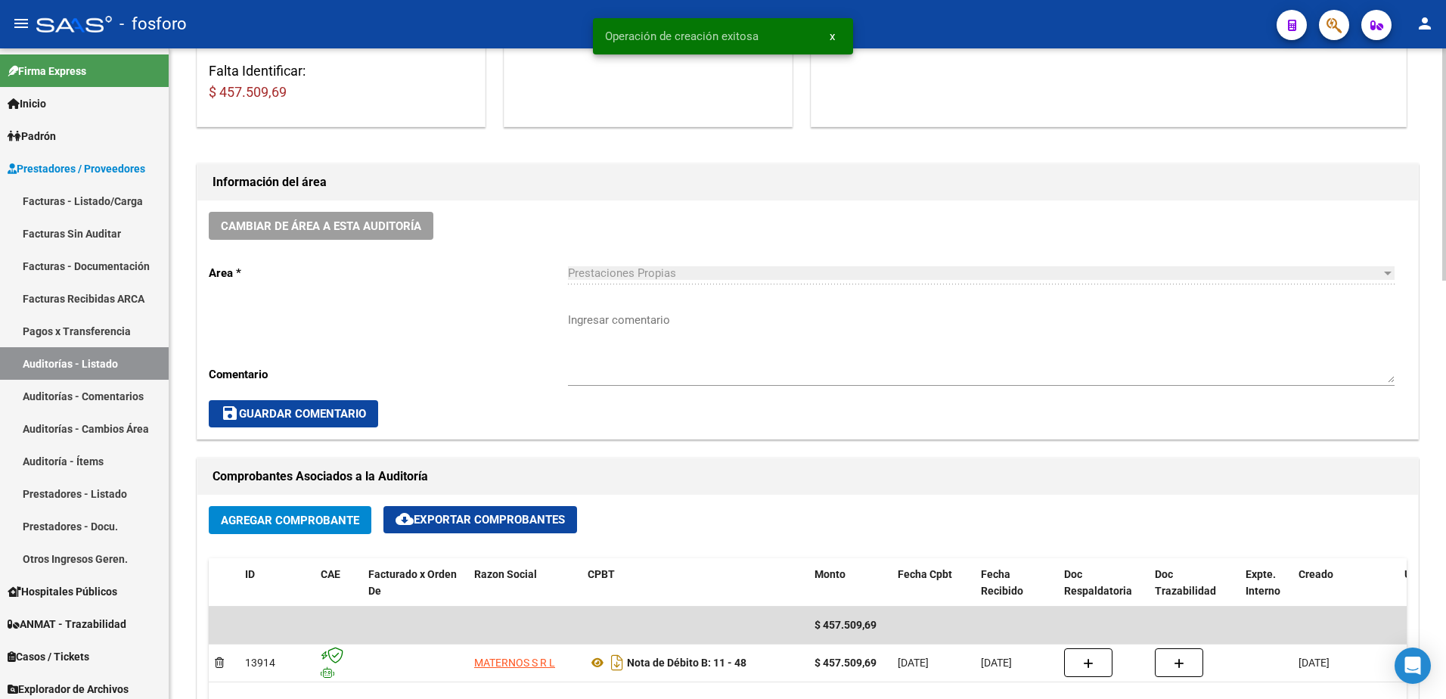
scroll to position [454, 0]
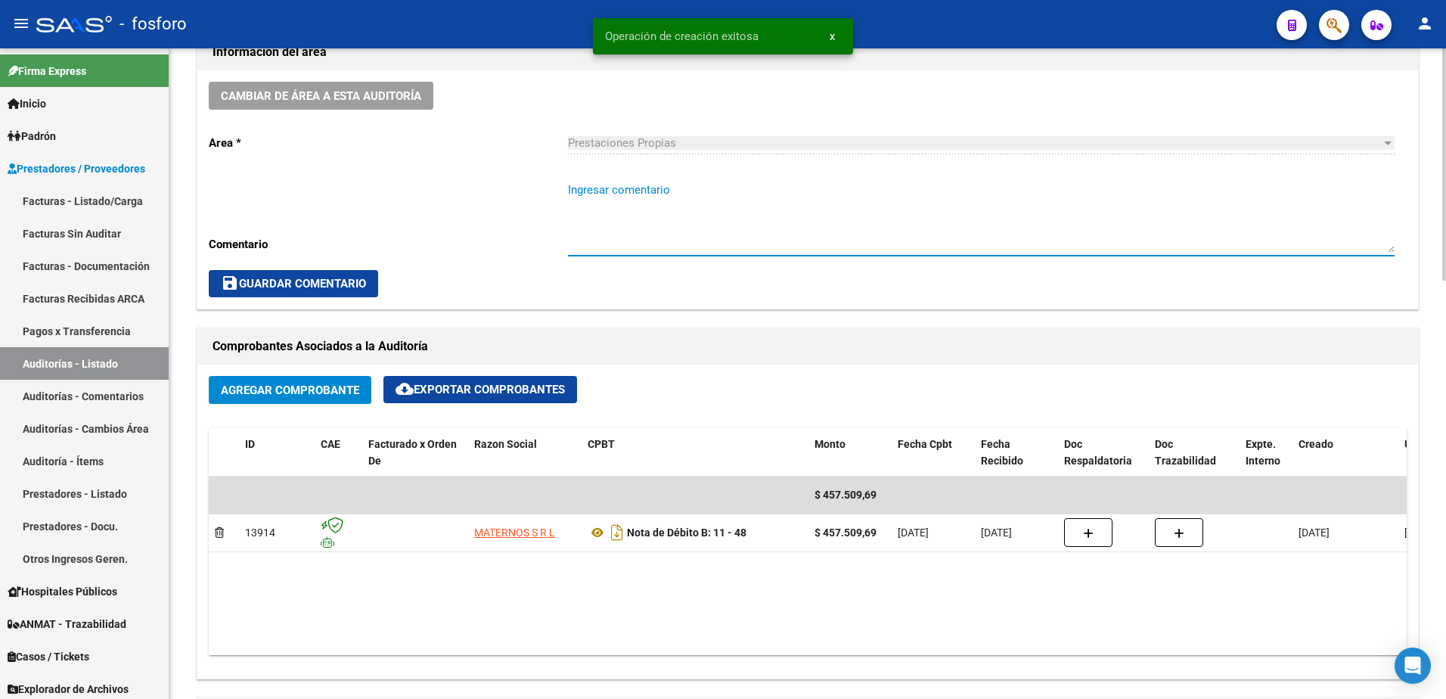
click at [579, 181] on textarea "Ingresar comentario" at bounding box center [981, 216] width 827 height 71
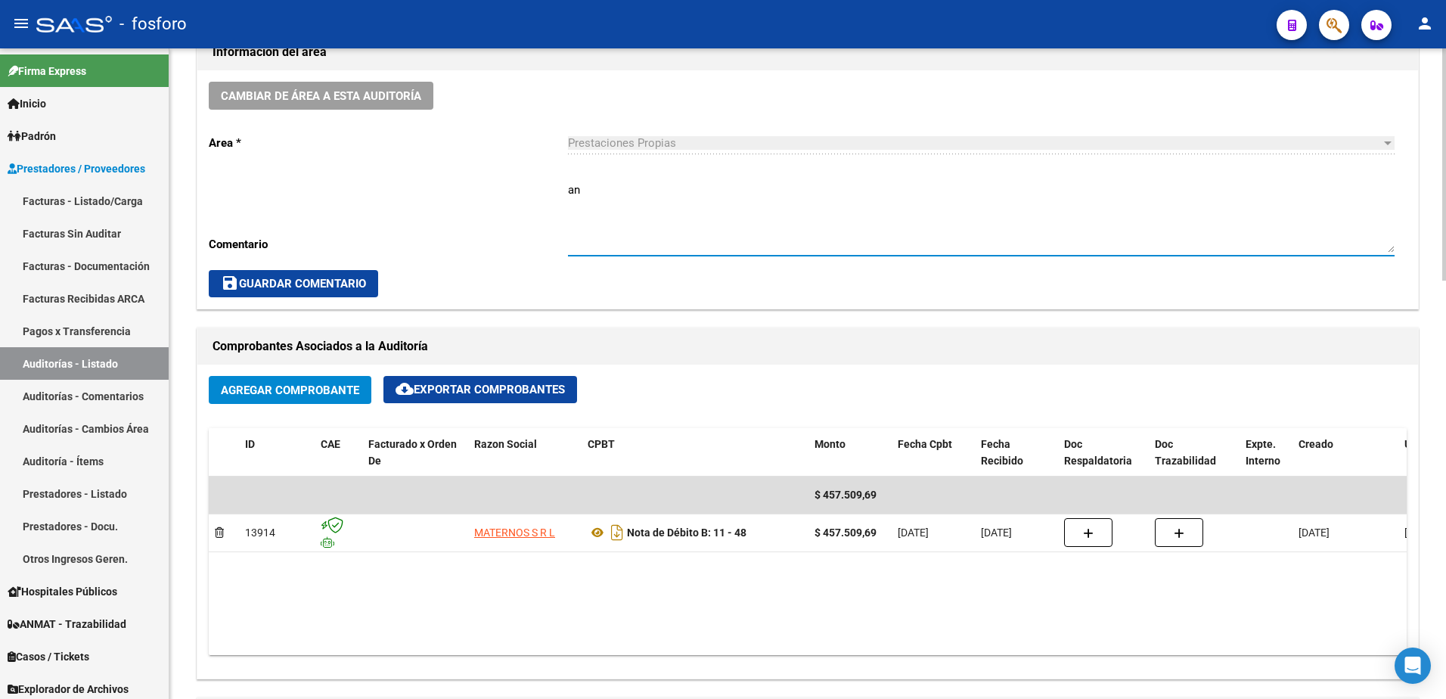
type textarea "a"
type textarea "ANULA N/C 11-1797"
drag, startPoint x: 271, startPoint y: 277, endPoint x: 309, endPoint y: 286, distance: 38.2
click at [287, 281] on span "save Guardar Comentario" at bounding box center [293, 284] width 145 height 14
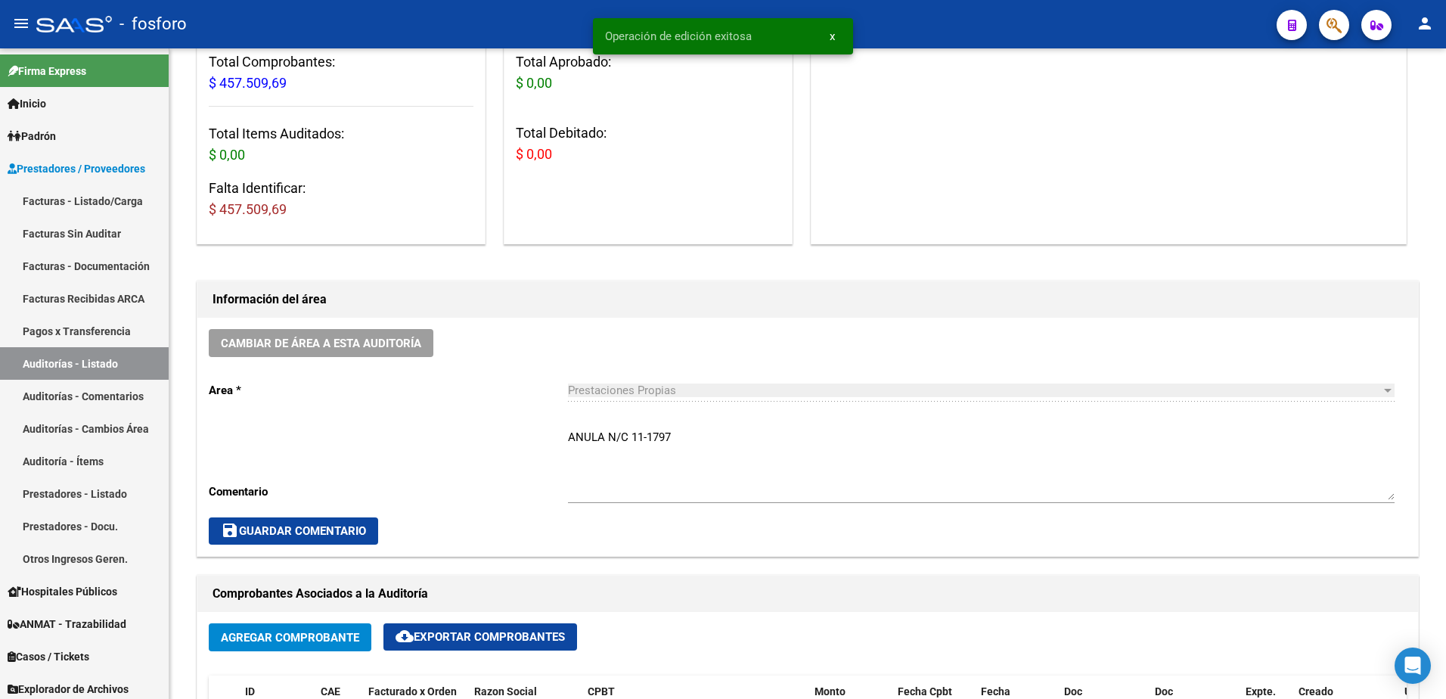
scroll to position [0, 0]
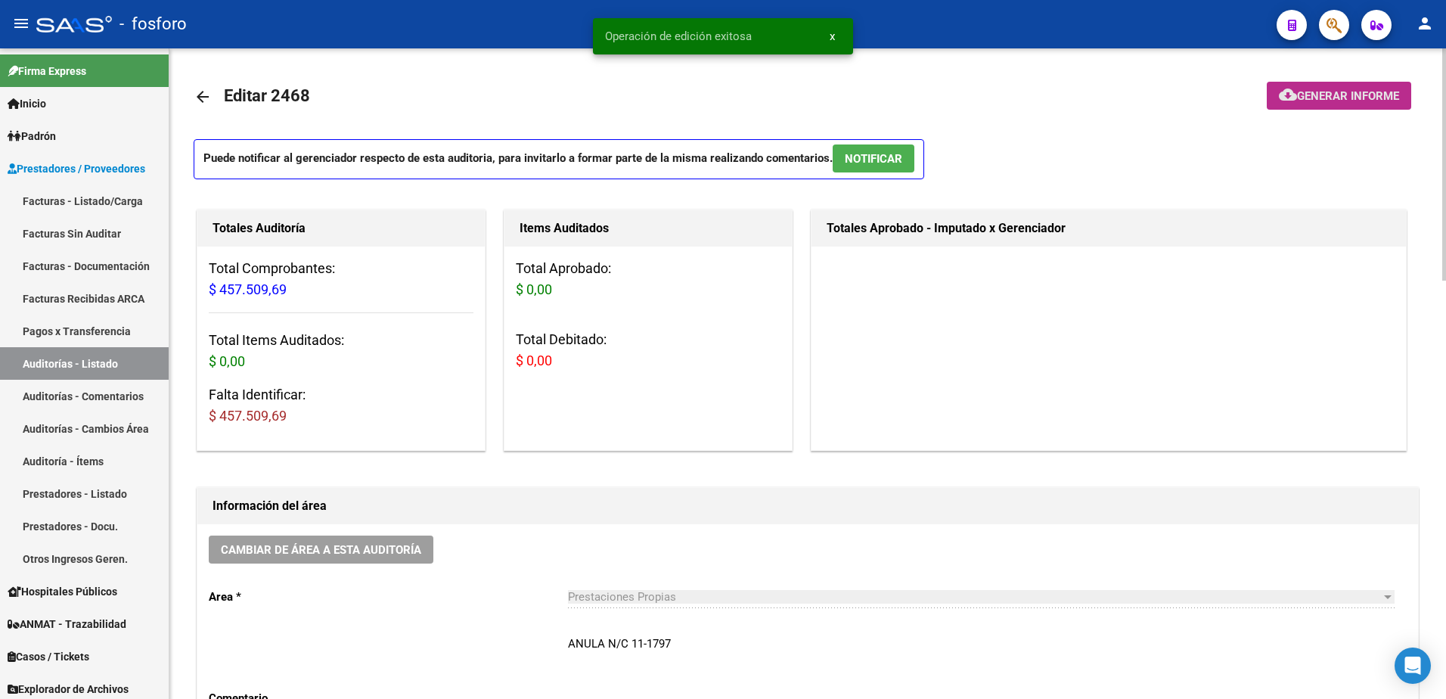
click at [1289, 95] on mat-icon "cloud_download" at bounding box center [1288, 94] width 18 height 18
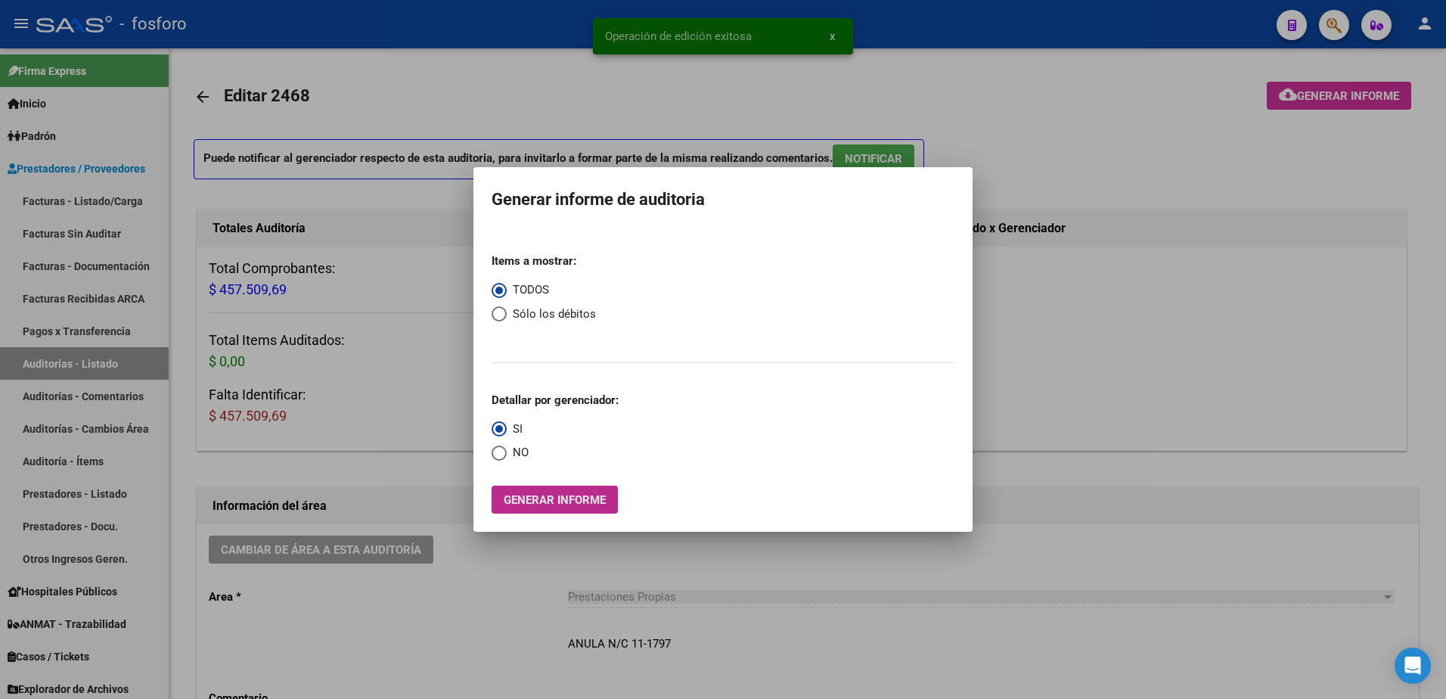
click at [547, 492] on span "Generar informe" at bounding box center [555, 499] width 102 height 14
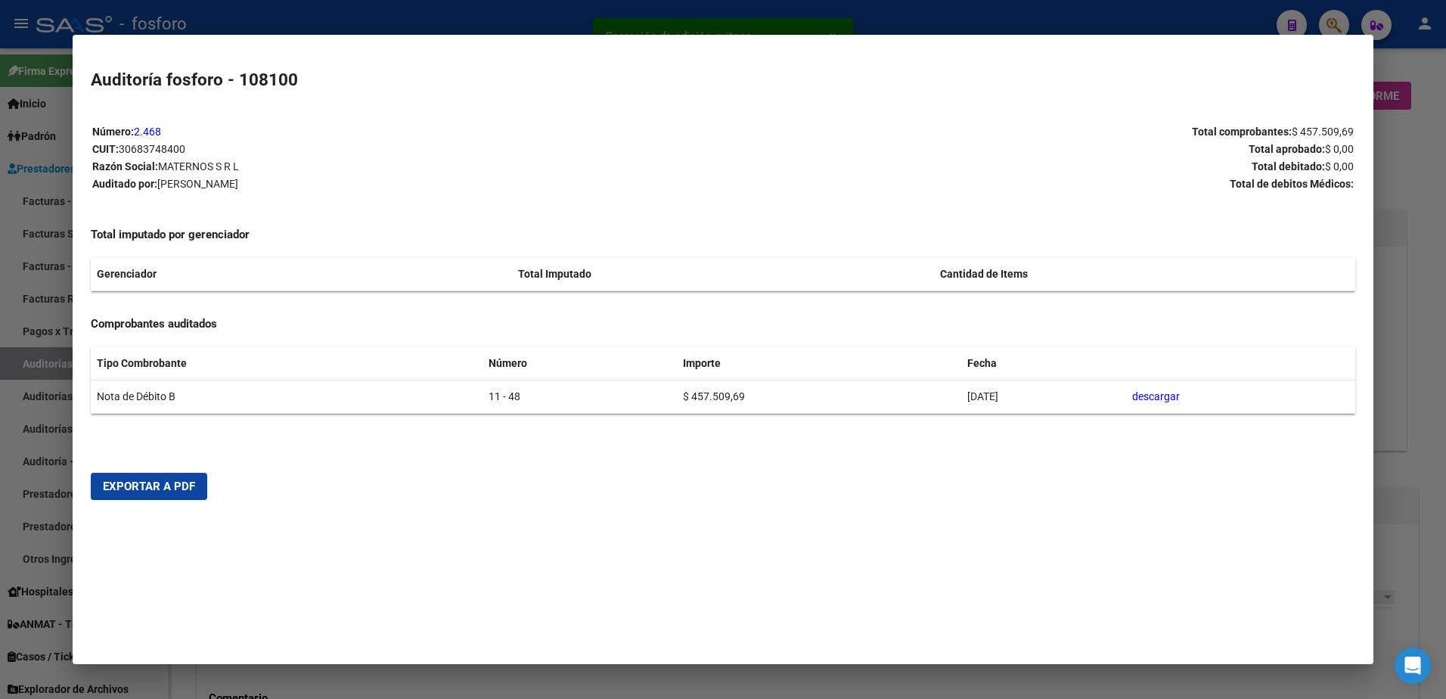
click at [185, 484] on span "Exportar a PDF" at bounding box center [149, 486] width 92 height 14
click at [387, 23] on div at bounding box center [723, 349] width 1446 height 699
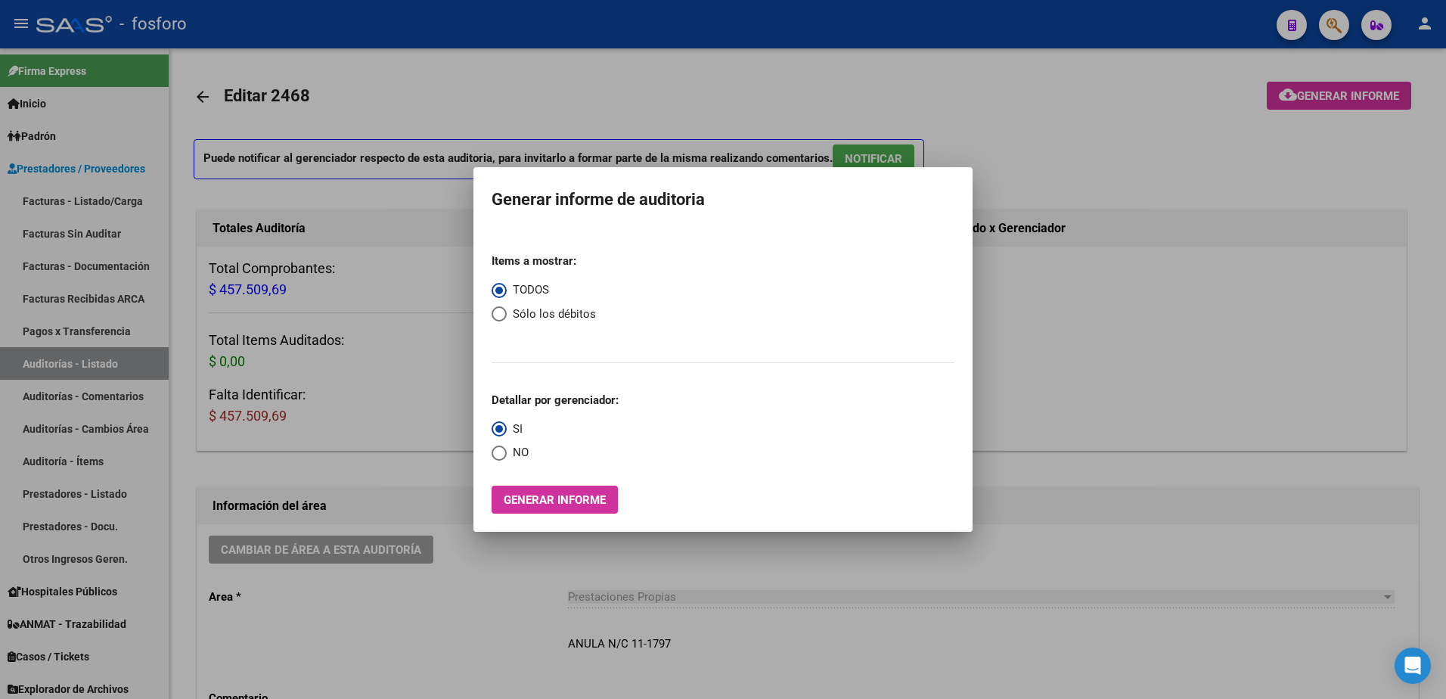
click at [200, 93] on div at bounding box center [723, 349] width 1446 height 699
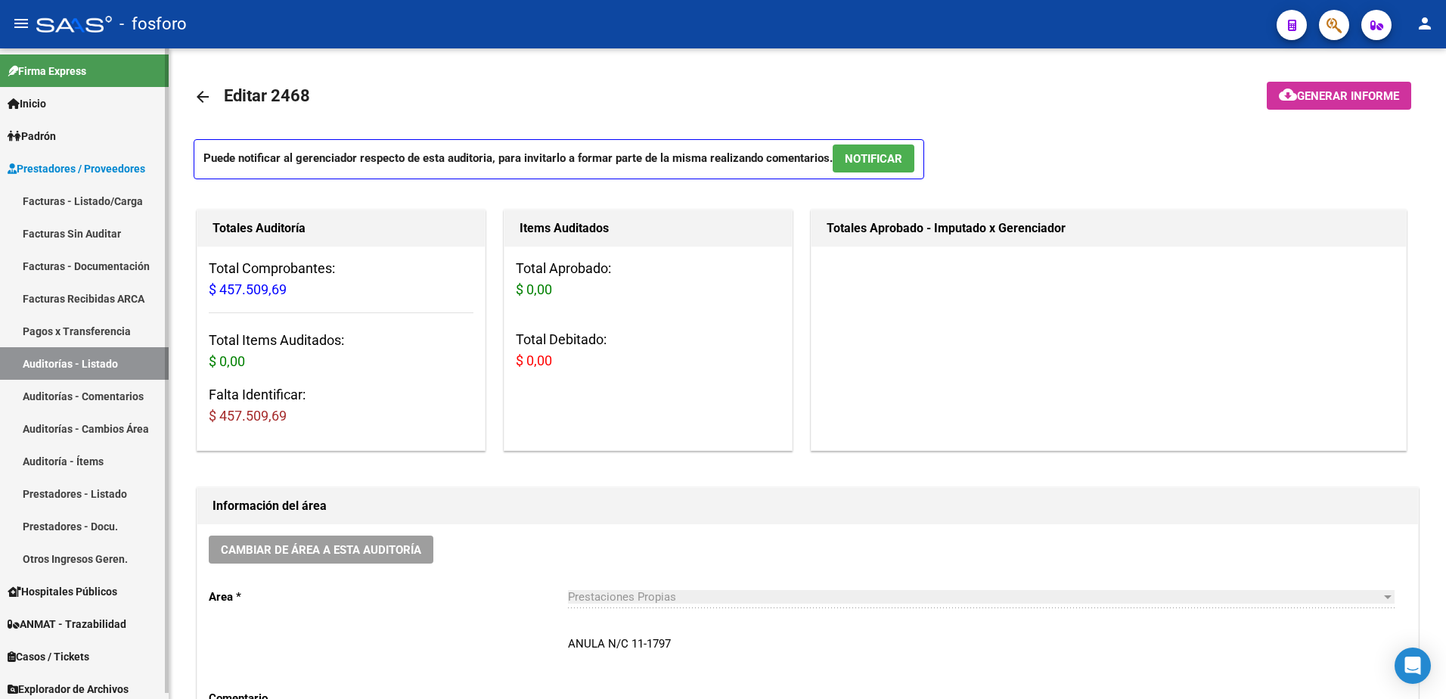
click at [108, 198] on link "Facturas - Listado/Carga" at bounding box center [84, 201] width 169 height 33
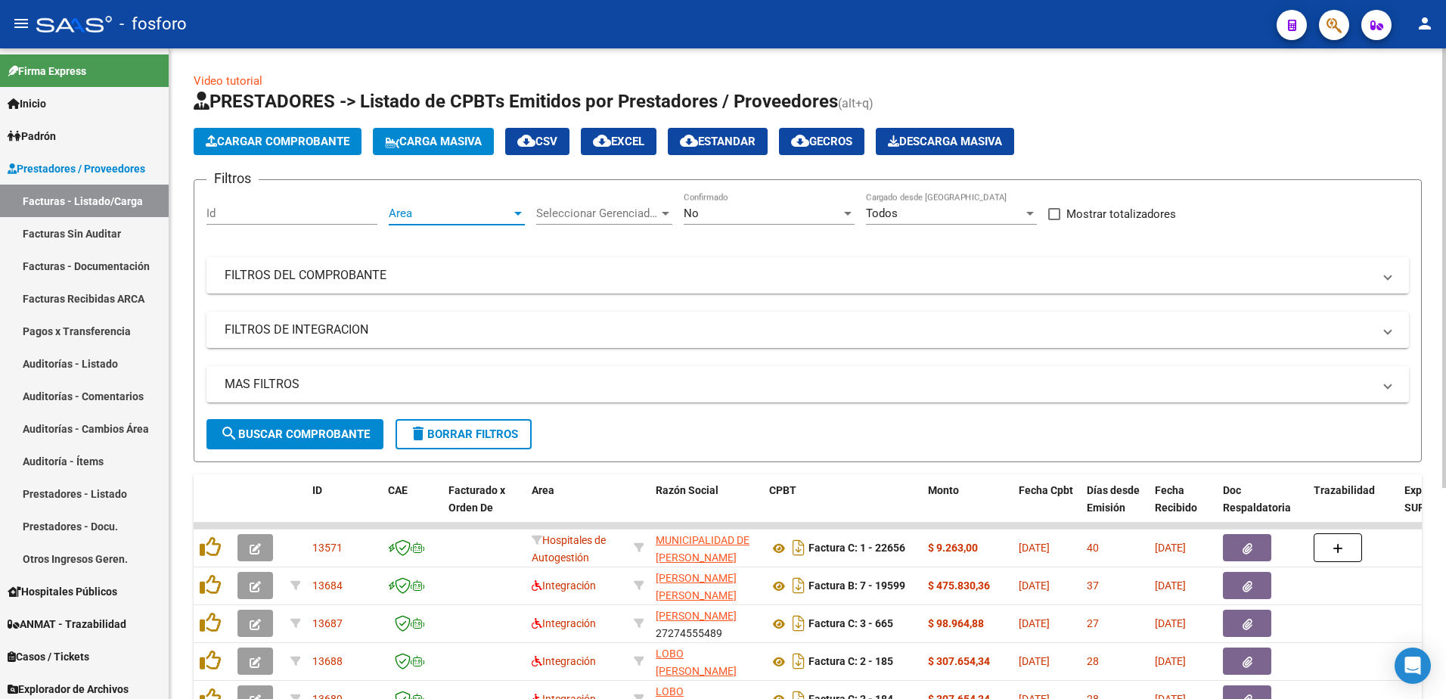
click at [517, 216] on div at bounding box center [518, 213] width 14 height 12
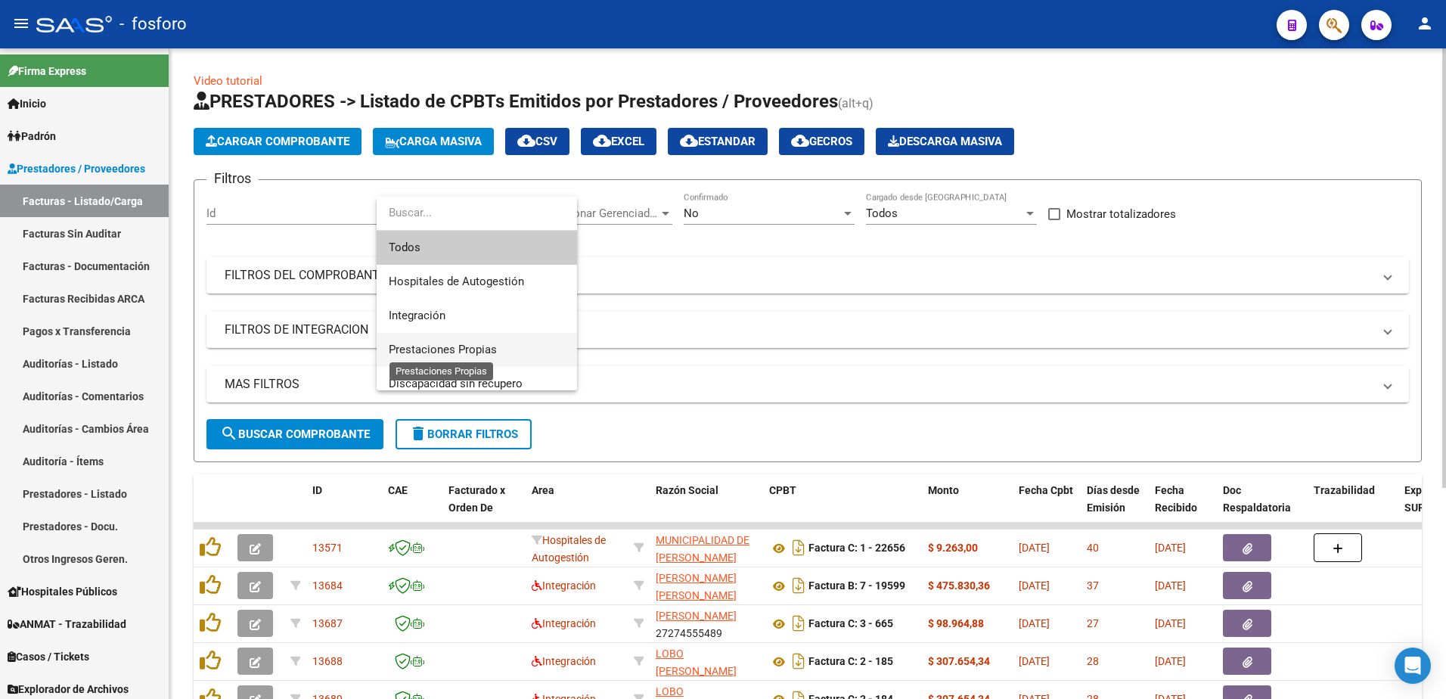
drag, startPoint x: 459, startPoint y: 349, endPoint x: 389, endPoint y: 297, distance: 87.6
click at [459, 348] on span "Prestaciones Propias" at bounding box center [443, 350] width 108 height 14
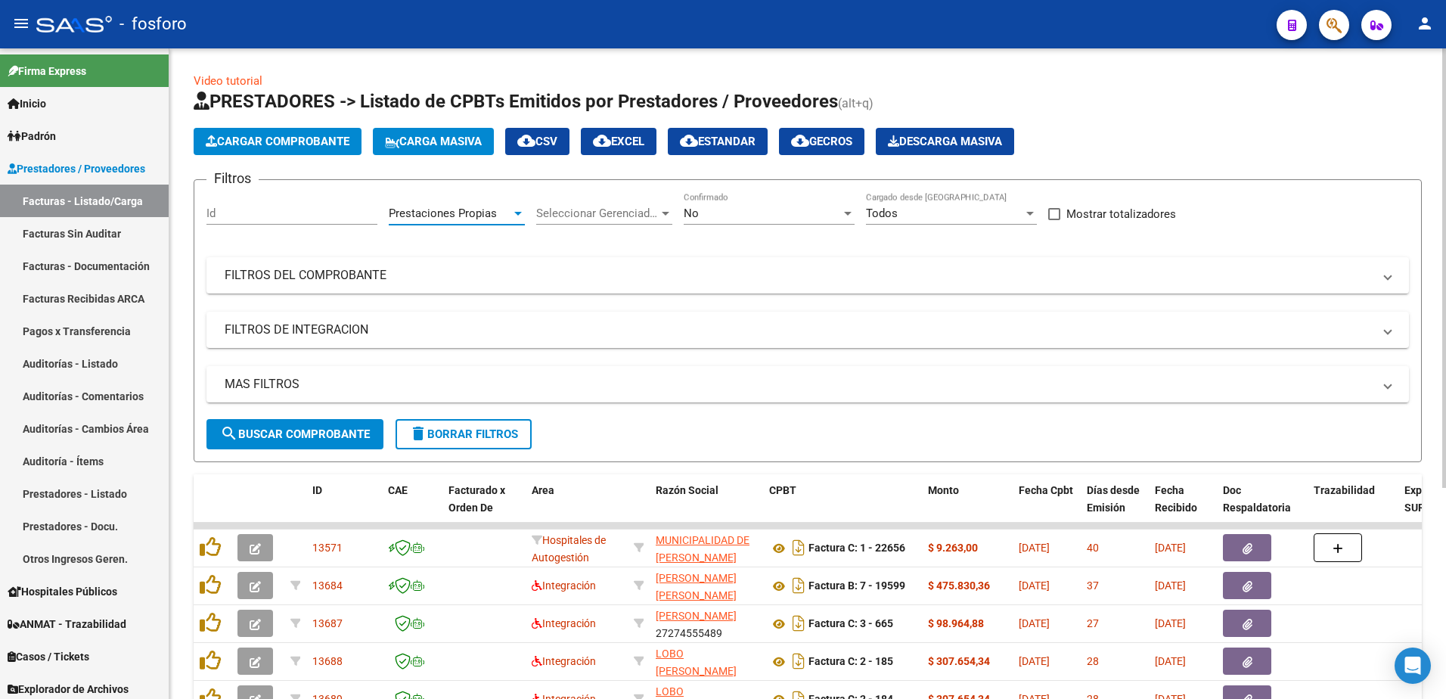
click at [253, 147] on span "Cargar Comprobante" at bounding box center [278, 142] width 144 height 14
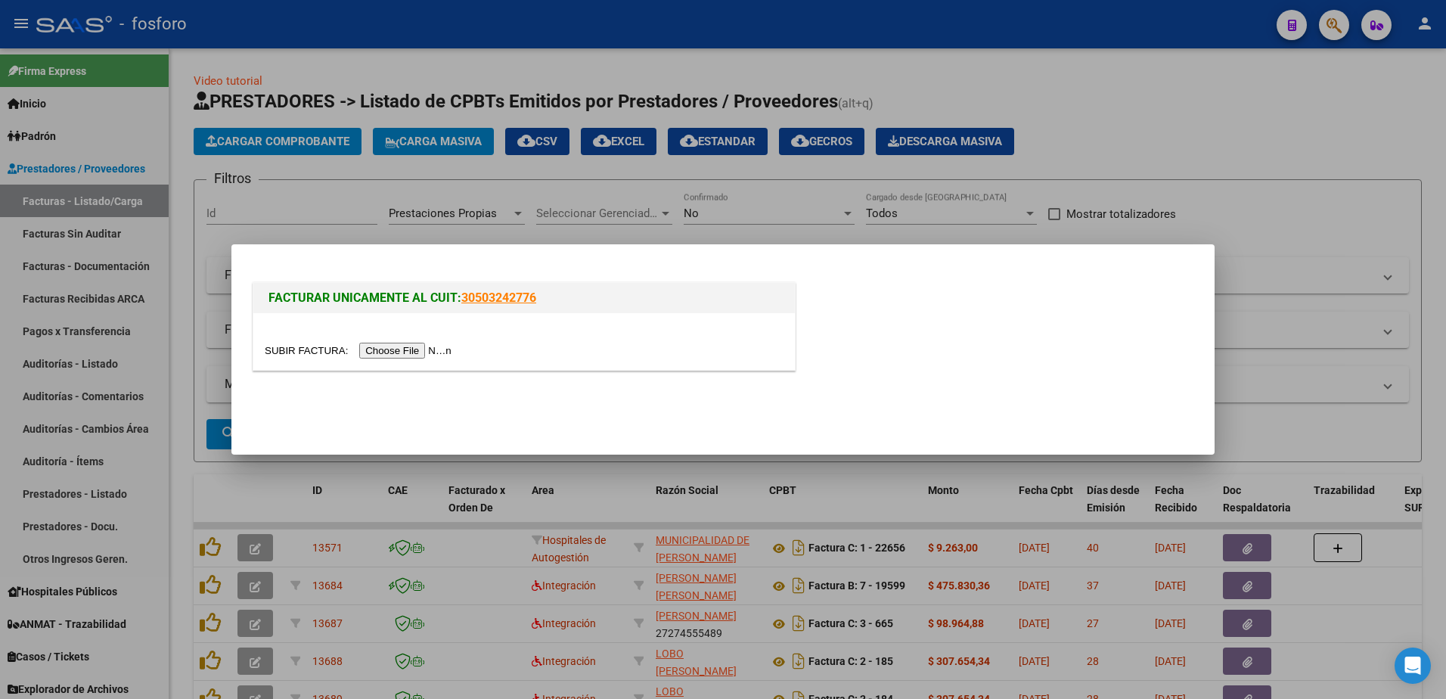
click at [391, 349] on input "file" at bounding box center [360, 351] width 191 height 16
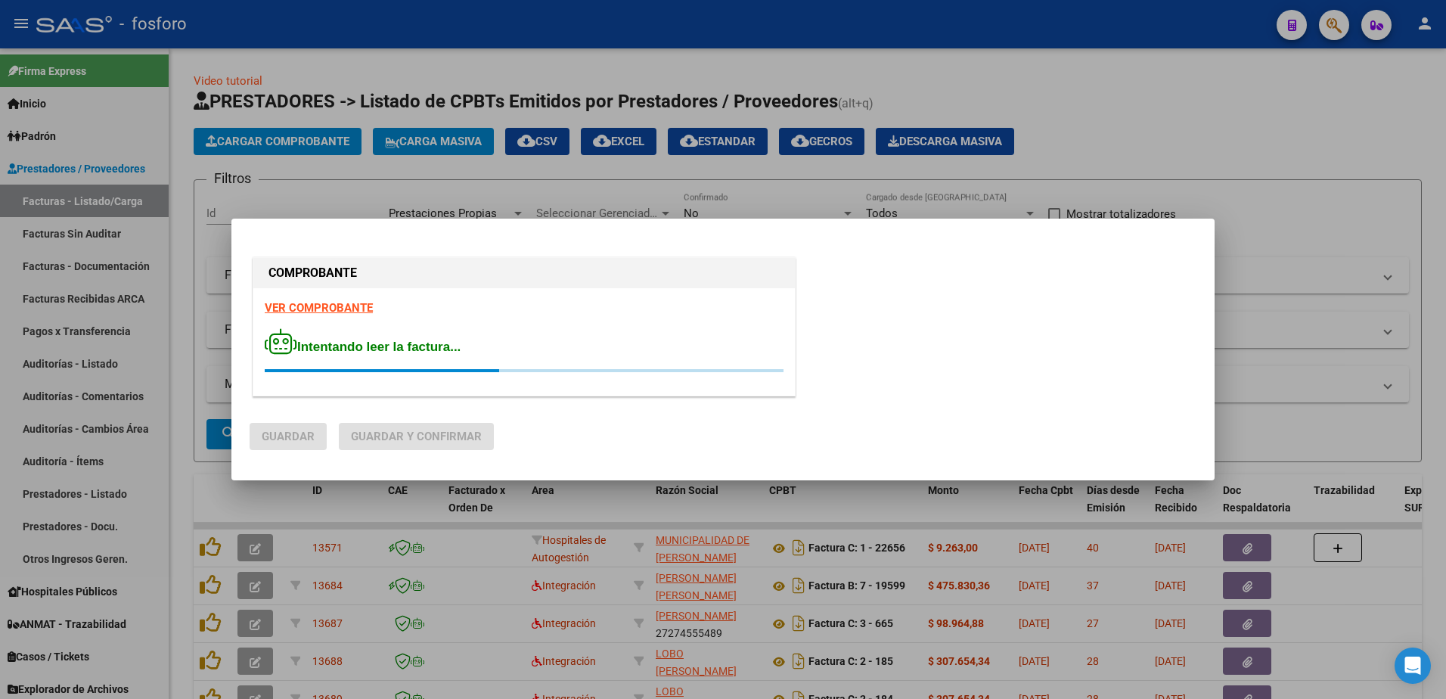
click at [315, 308] on strong "VER COMPROBANTE" at bounding box center [319, 308] width 108 height 14
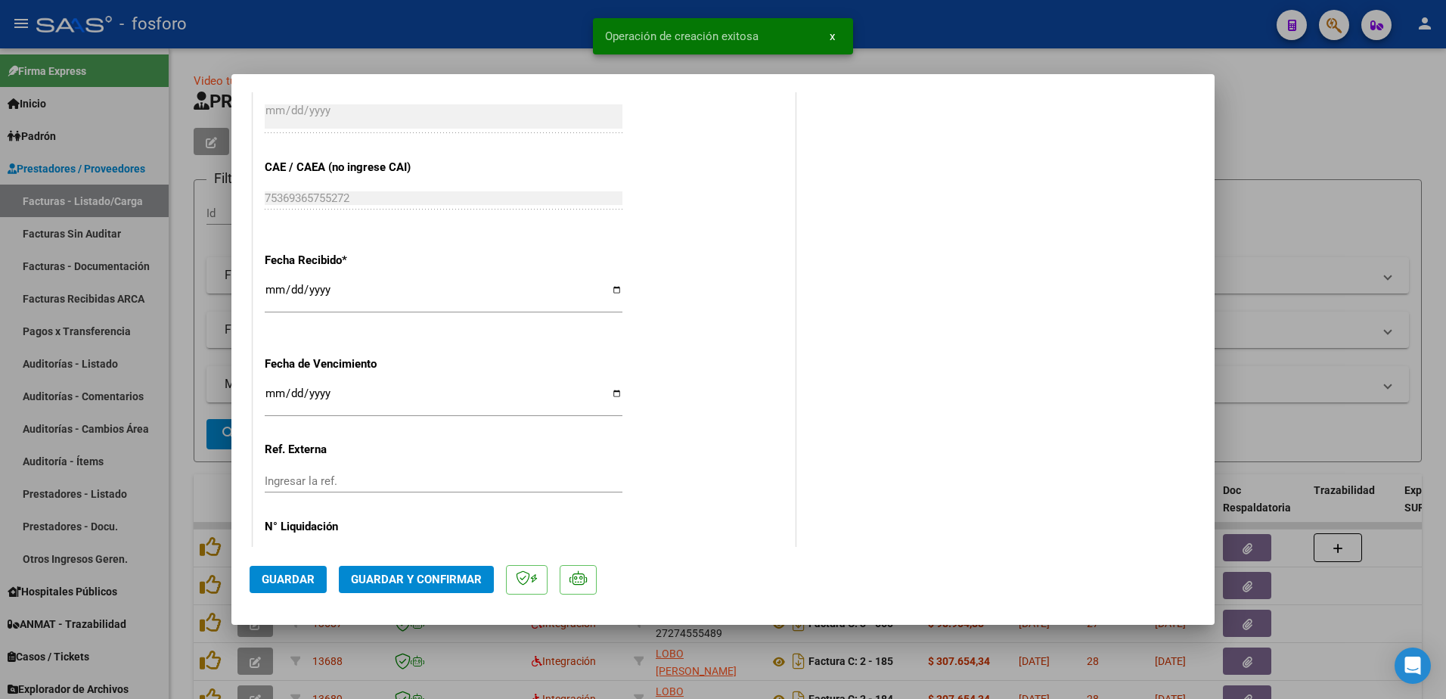
scroll to position [832, 0]
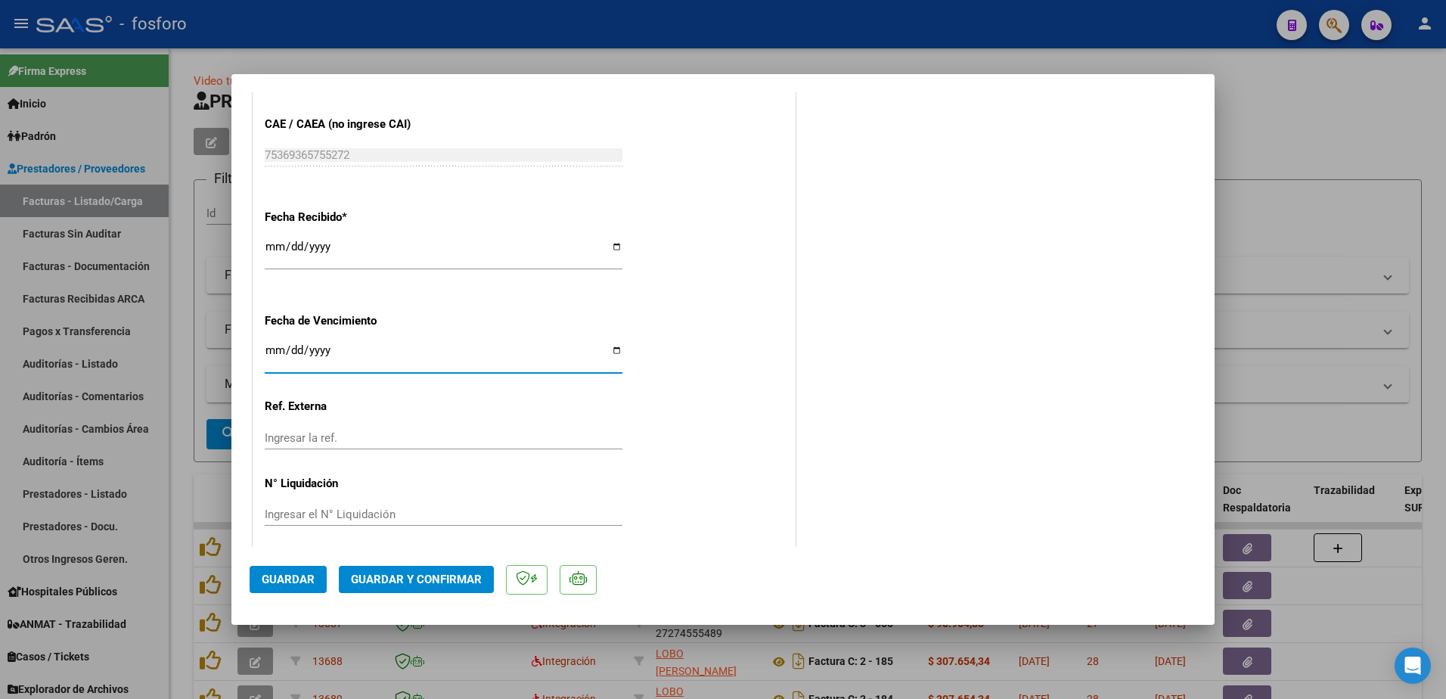
click at [271, 355] on input "Ingresar la fecha" at bounding box center [444, 356] width 358 height 24
type input "[DATE]"
click at [380, 568] on button "Guardar y Confirmar" at bounding box center [416, 579] width 155 height 27
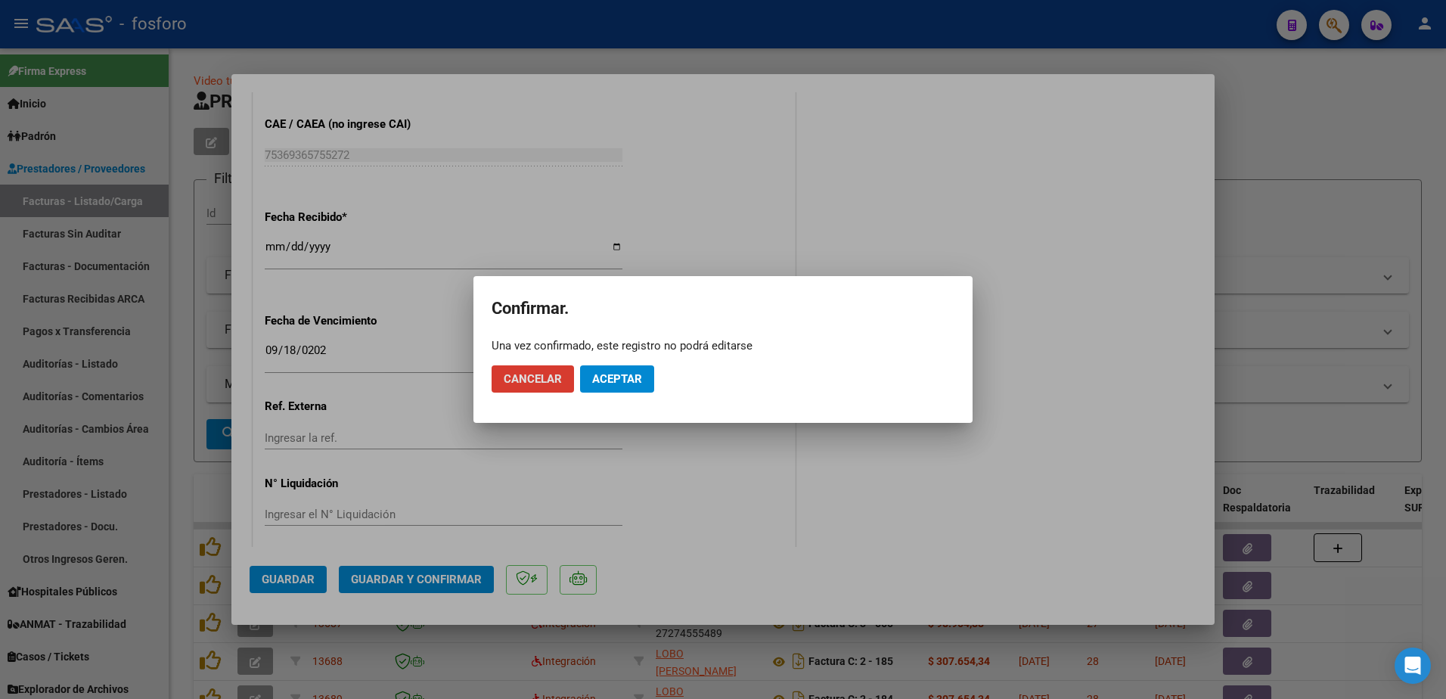
click at [600, 373] on span "Aceptar" at bounding box center [617, 379] width 50 height 14
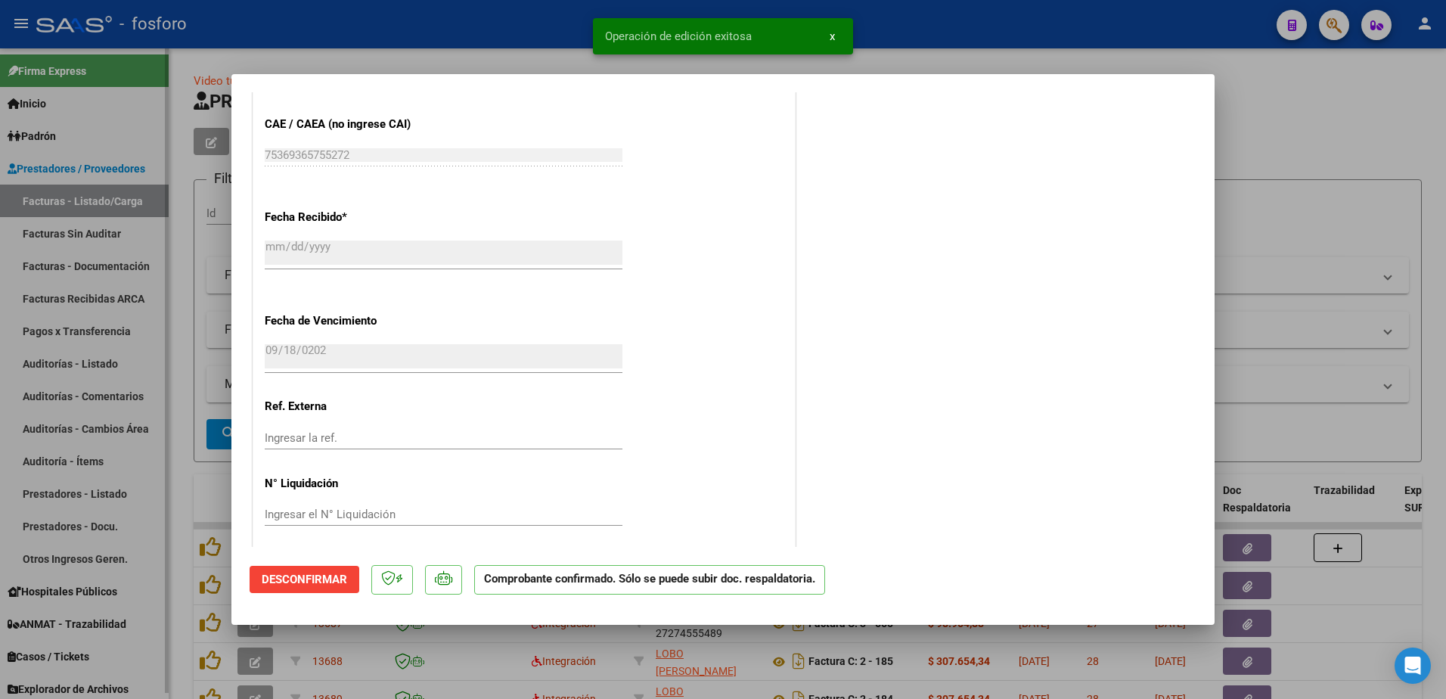
click at [161, 243] on div at bounding box center [723, 349] width 1446 height 699
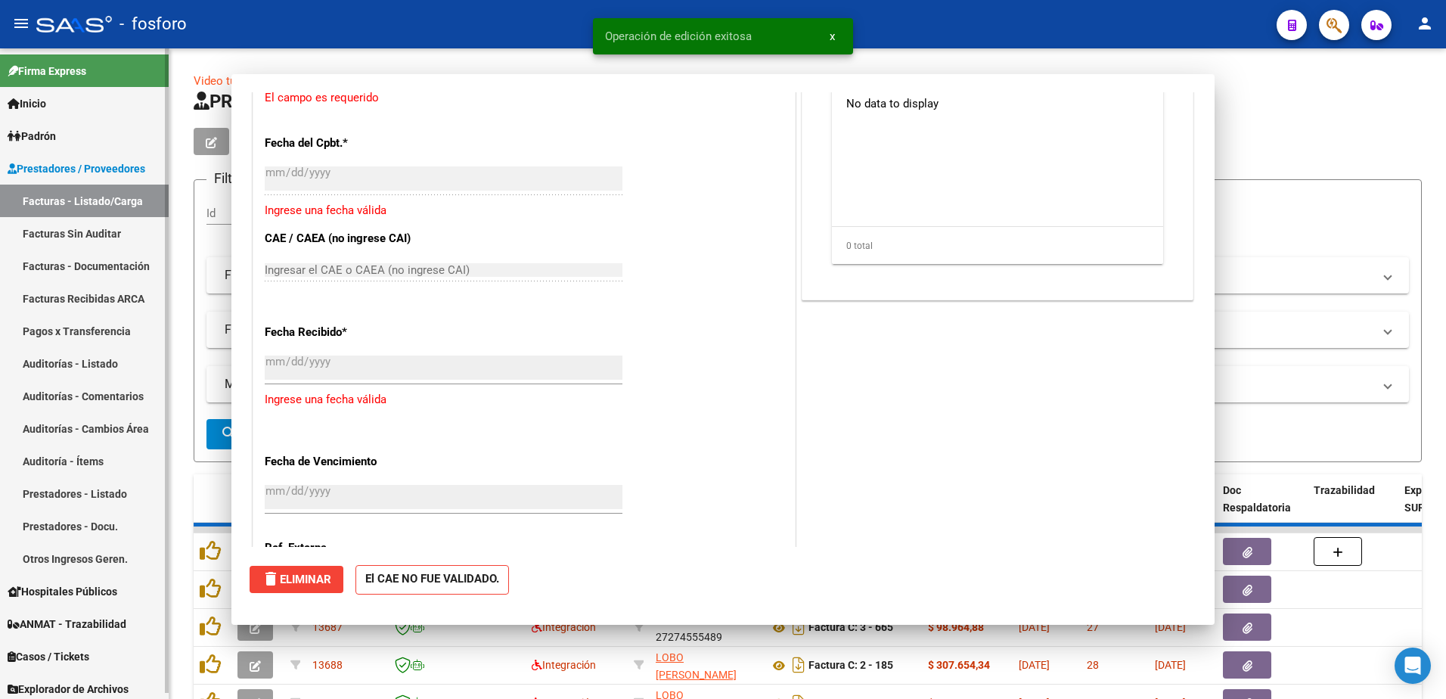
scroll to position [0, 0]
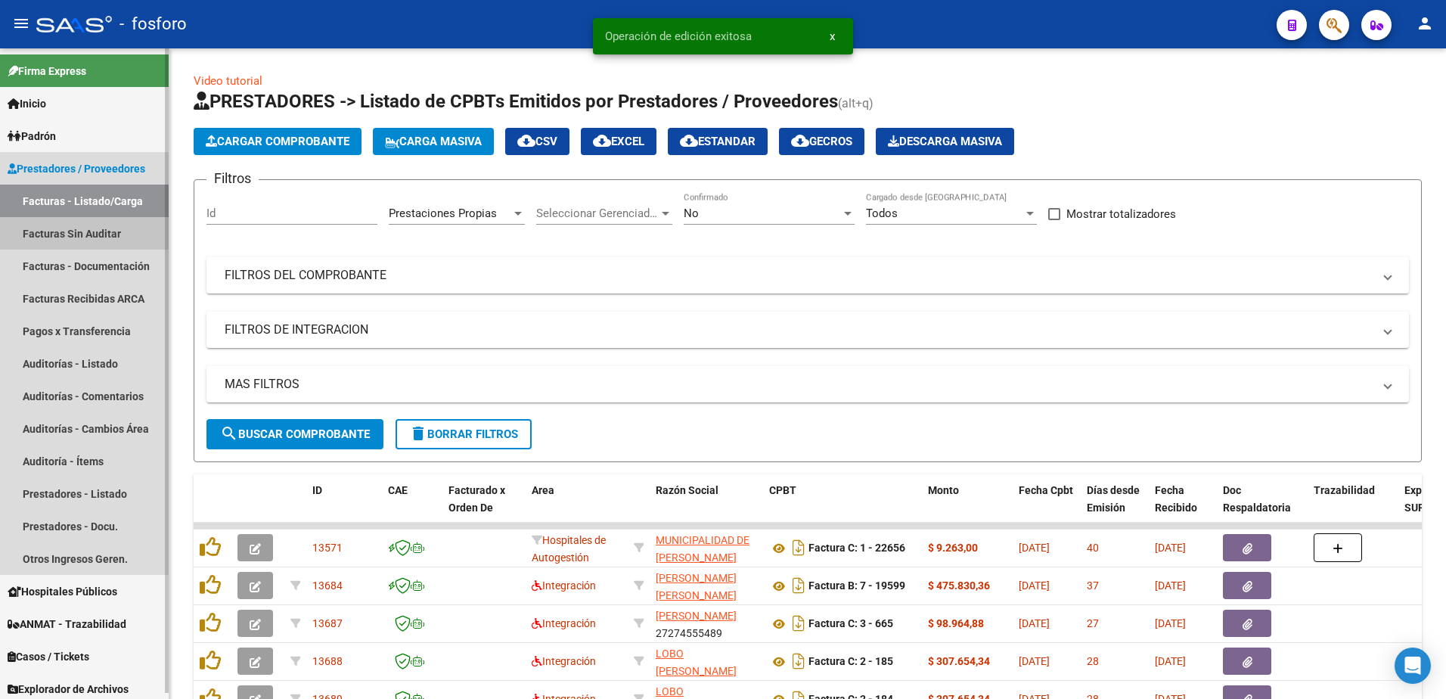
click at [102, 226] on link "Facturas Sin Auditar" at bounding box center [84, 233] width 169 height 33
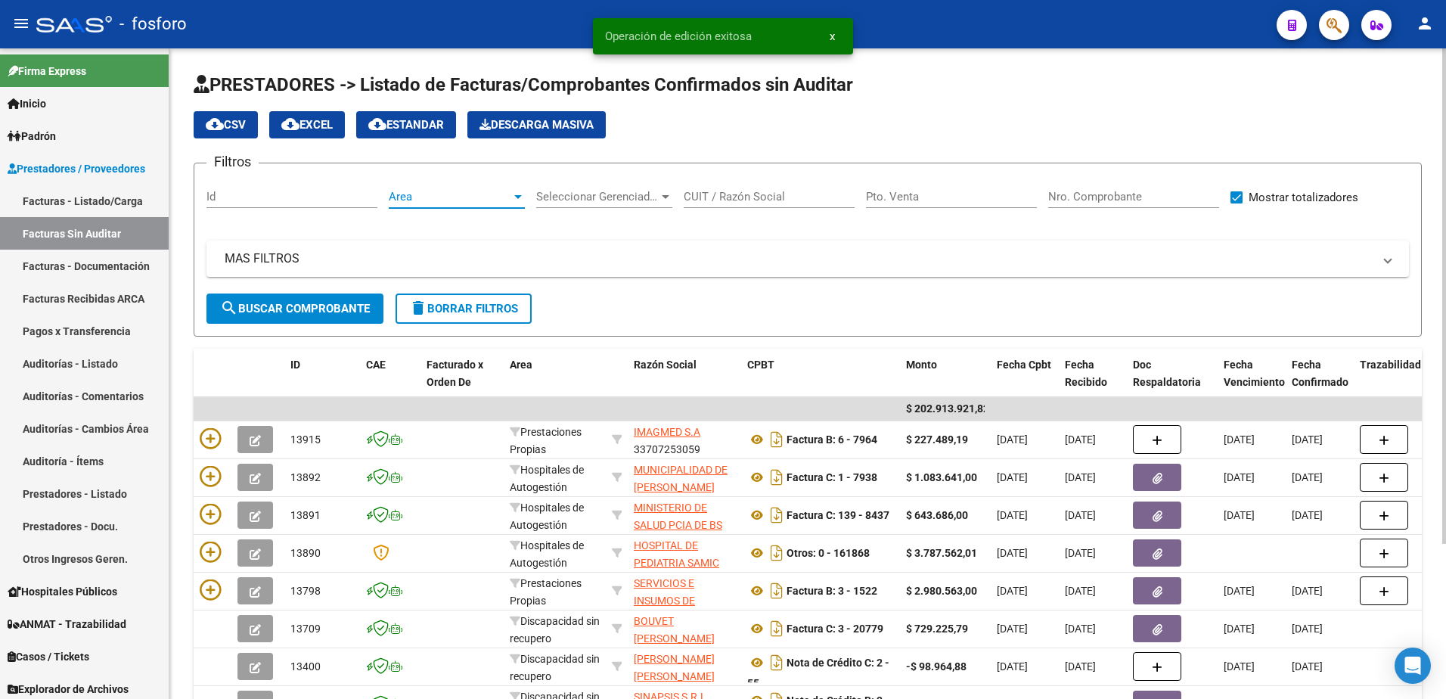
click at [518, 196] on div at bounding box center [518, 197] width 8 height 4
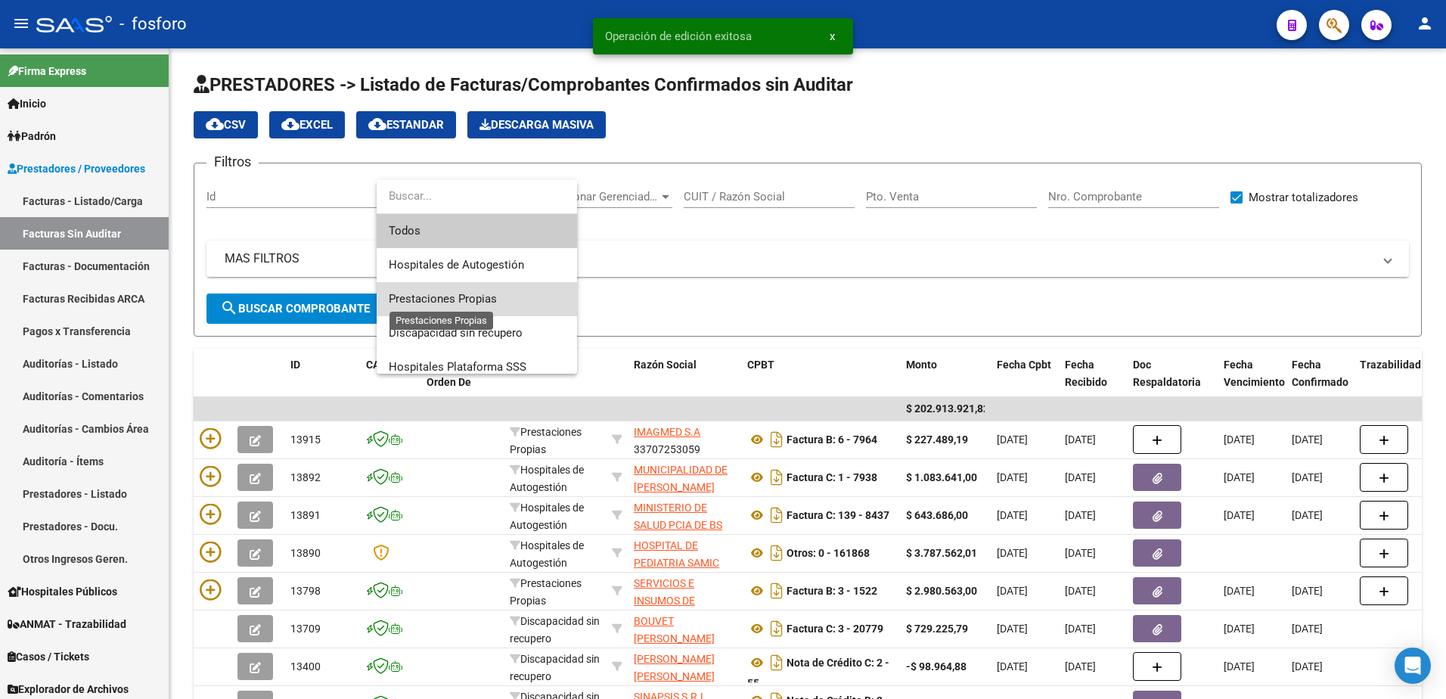
click at [491, 296] on span "Prestaciones Propias" at bounding box center [443, 299] width 108 height 14
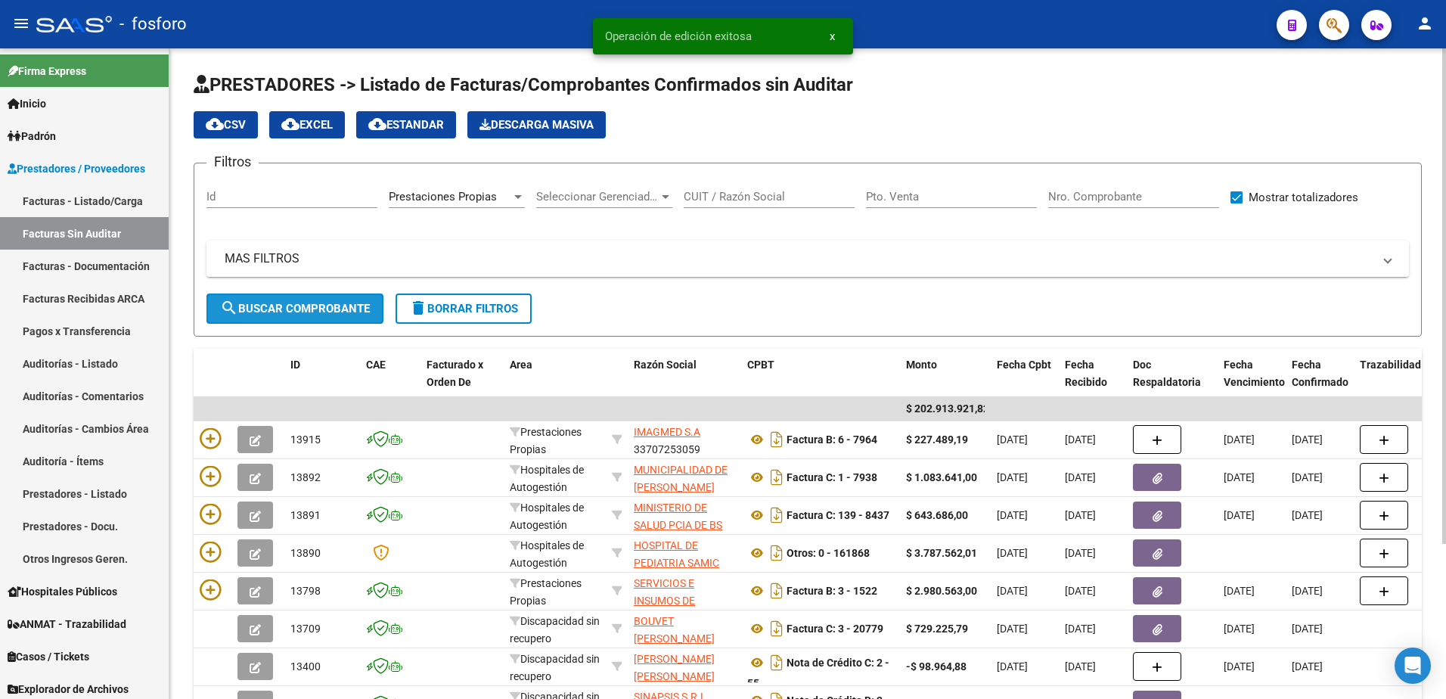
click at [346, 317] on button "search Buscar Comprobante" at bounding box center [294, 308] width 177 height 30
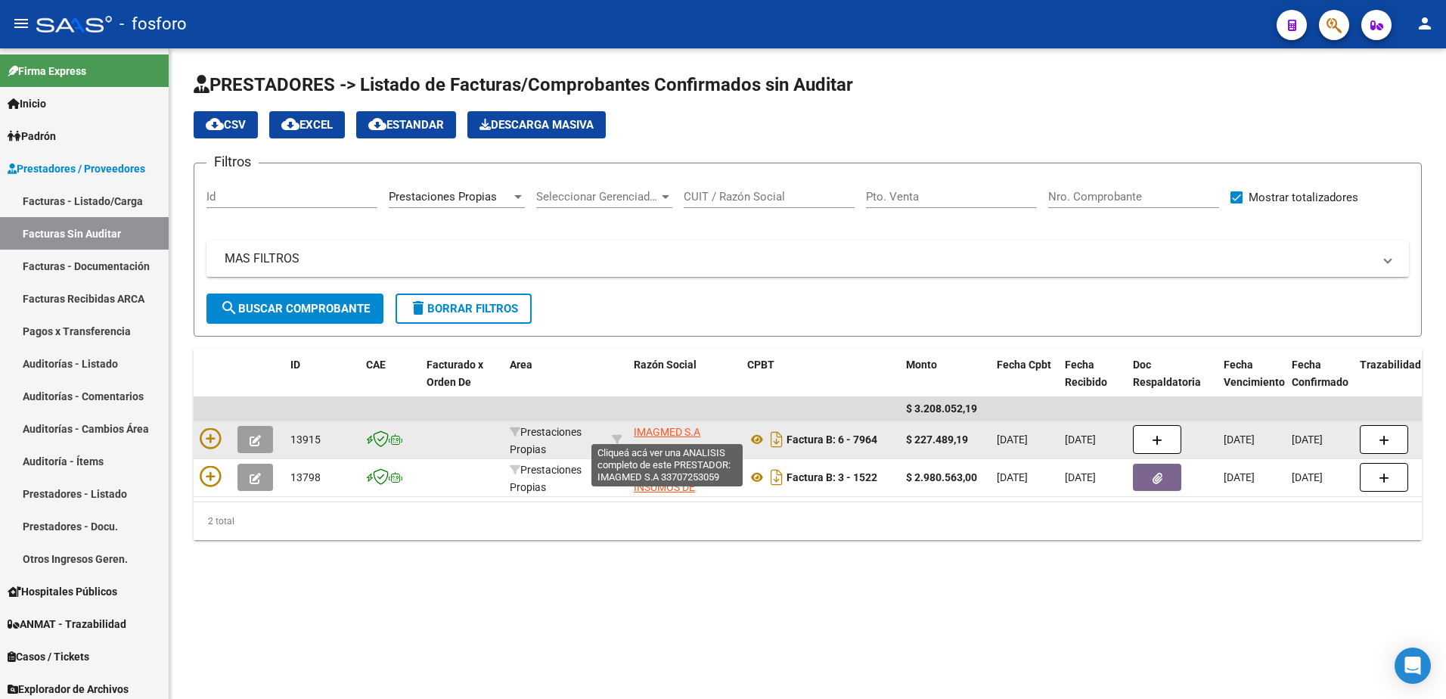
click at [653, 427] on span "IMAGMED S.A" at bounding box center [667, 432] width 67 height 12
type textarea "33707253059"
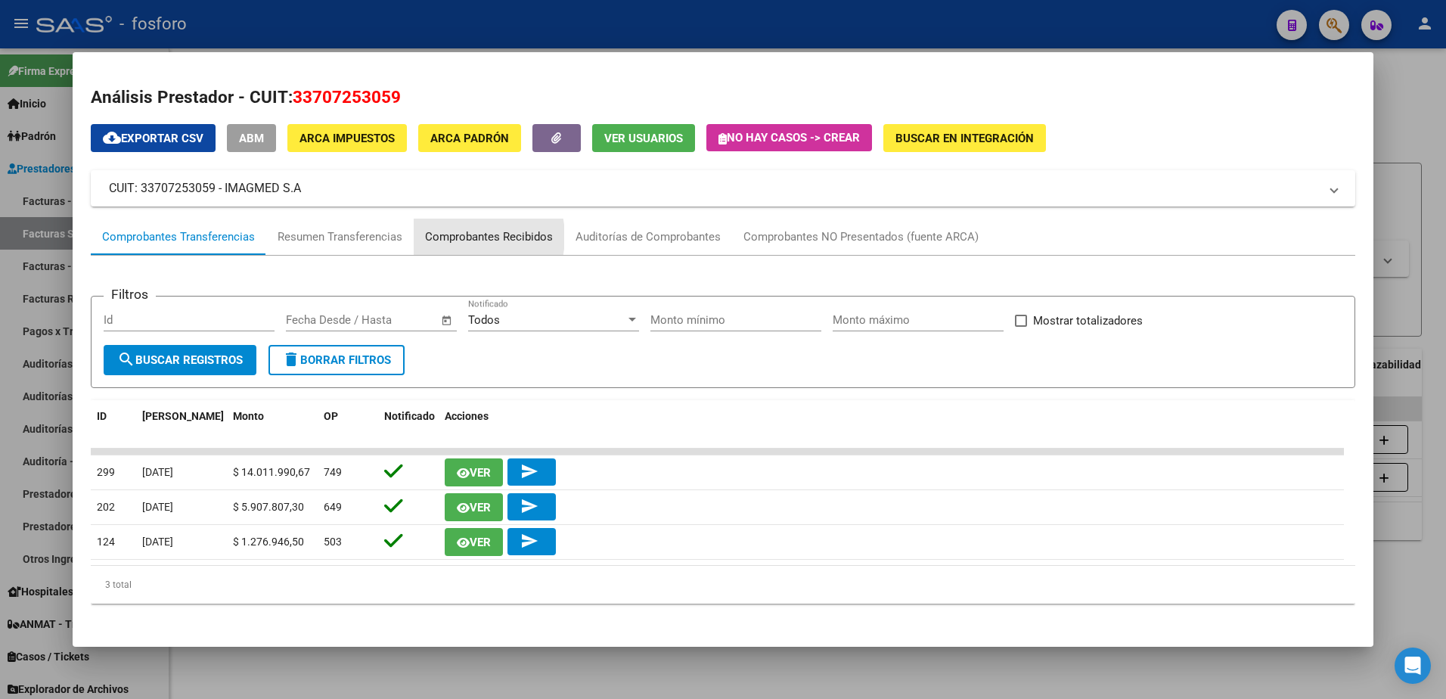
click at [458, 237] on div "Comprobantes Recibidos" at bounding box center [489, 236] width 128 height 17
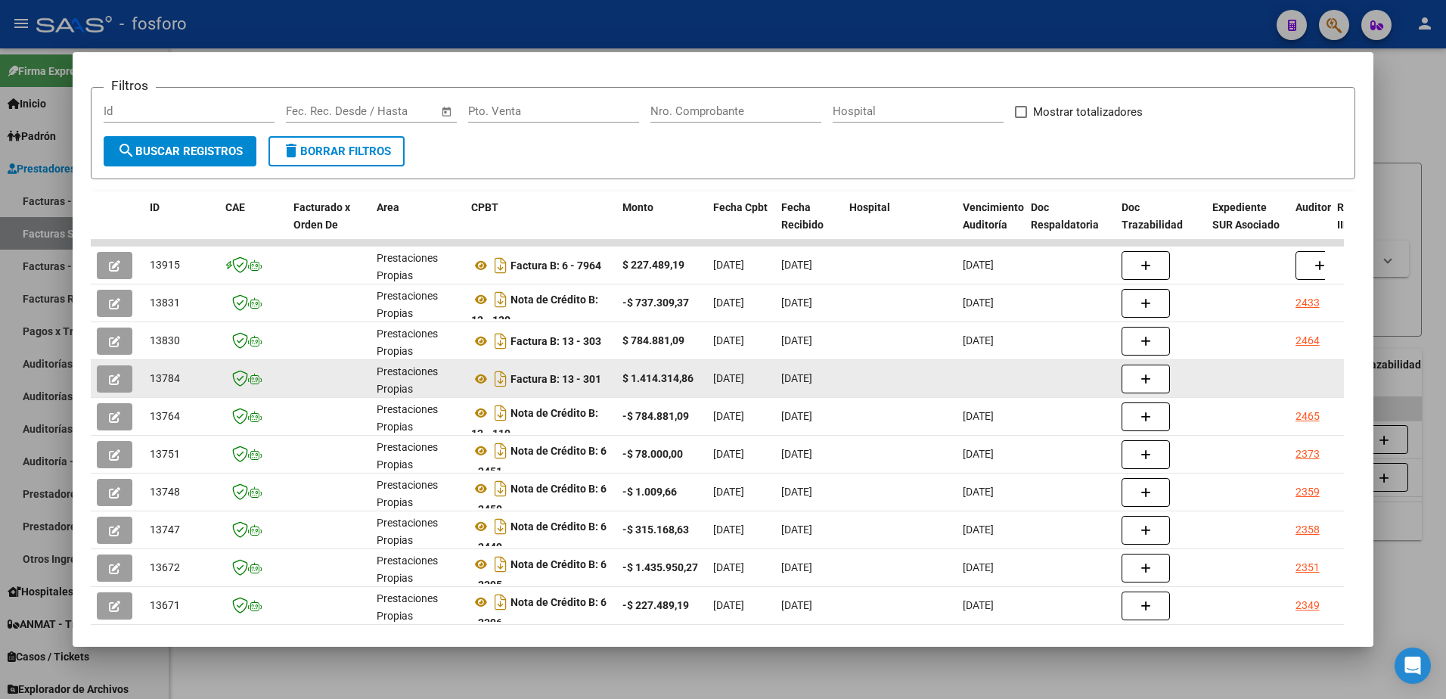
scroll to position [289, 0]
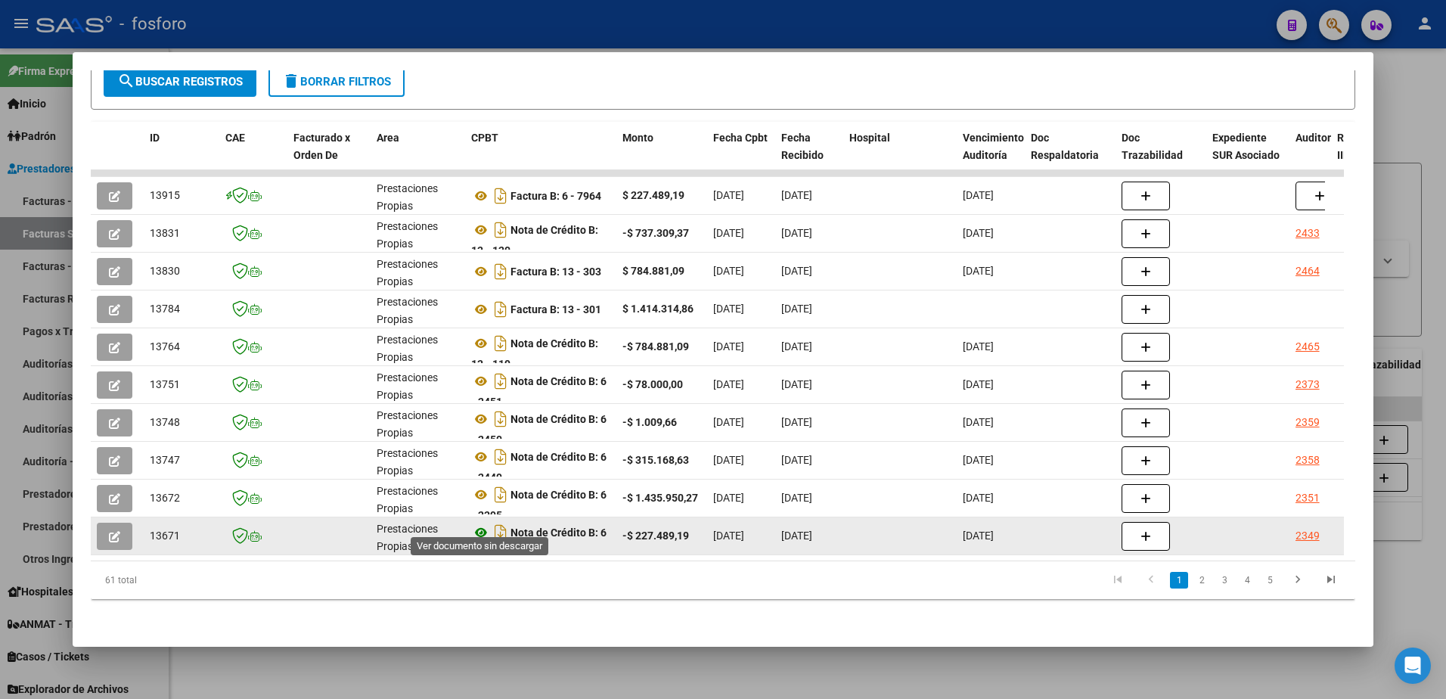
click at [482, 523] on icon at bounding box center [481, 532] width 20 height 18
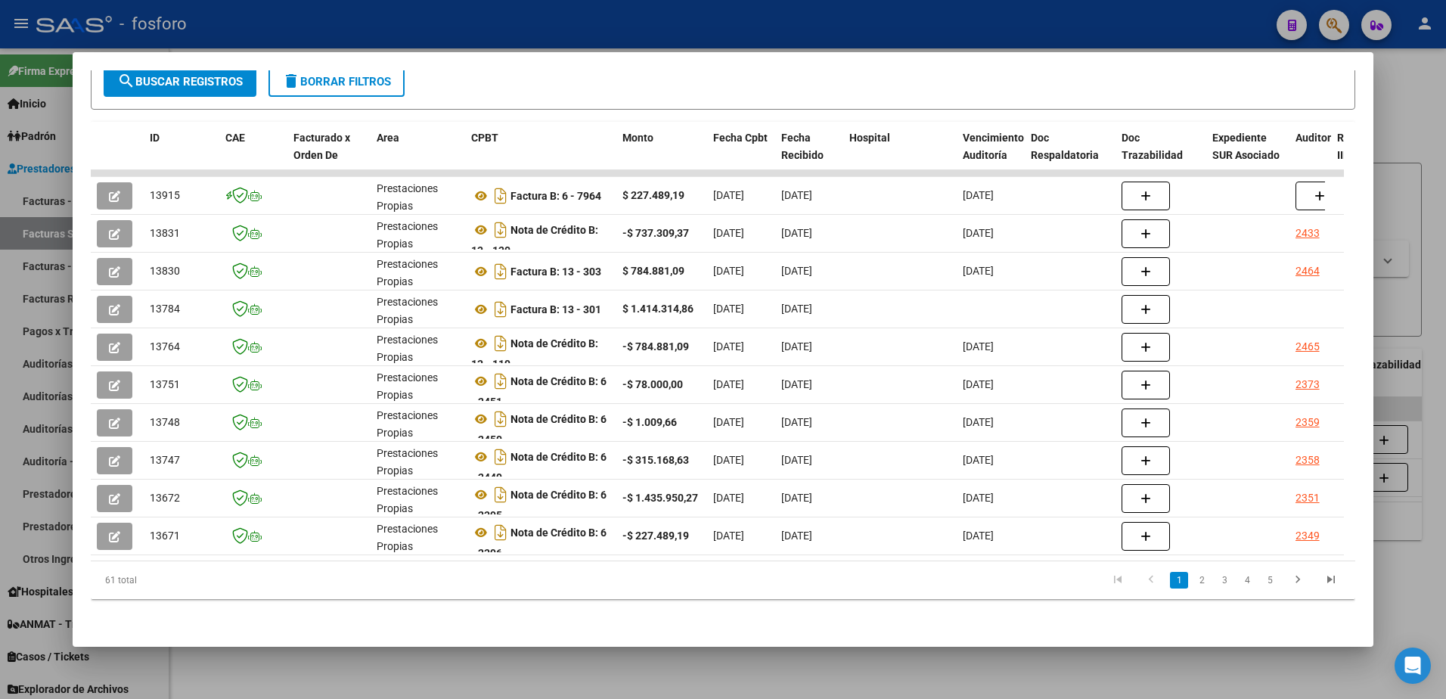
click at [42, 194] on div at bounding box center [723, 349] width 1446 height 699
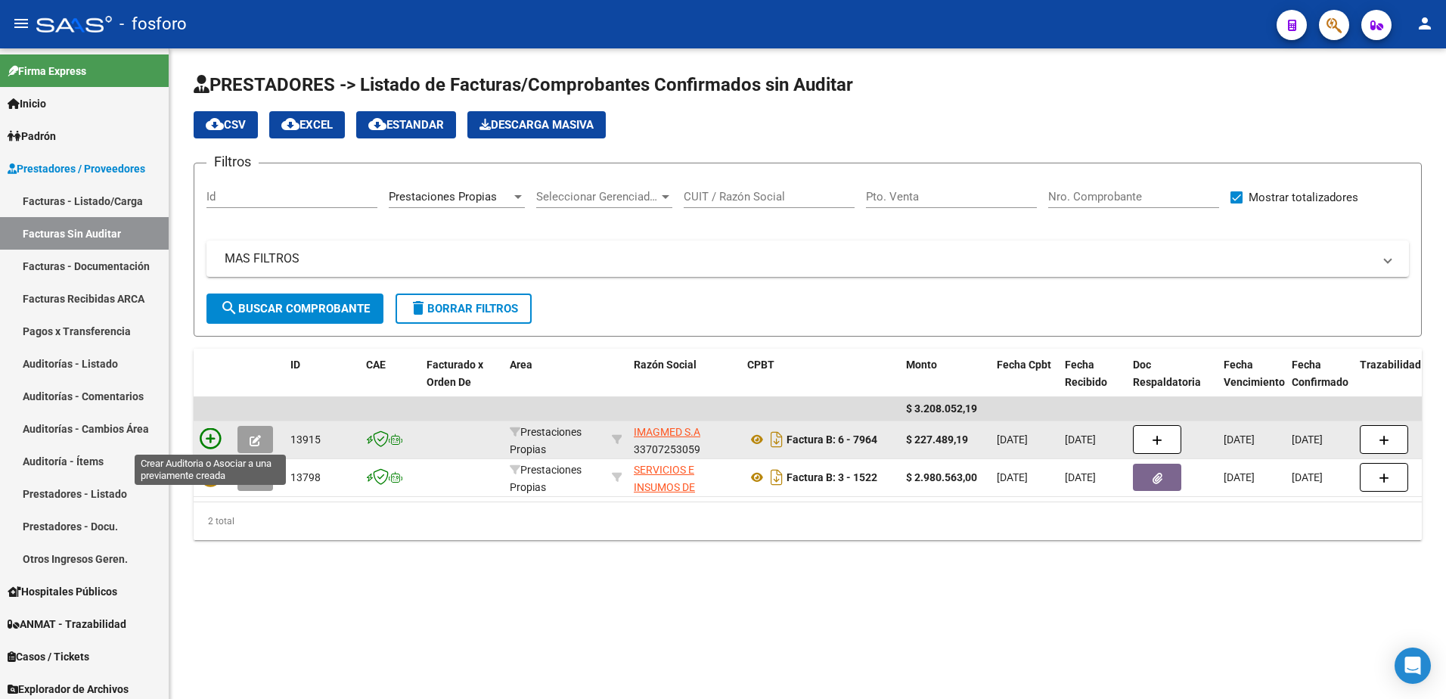
click at [203, 439] on icon at bounding box center [210, 438] width 21 height 21
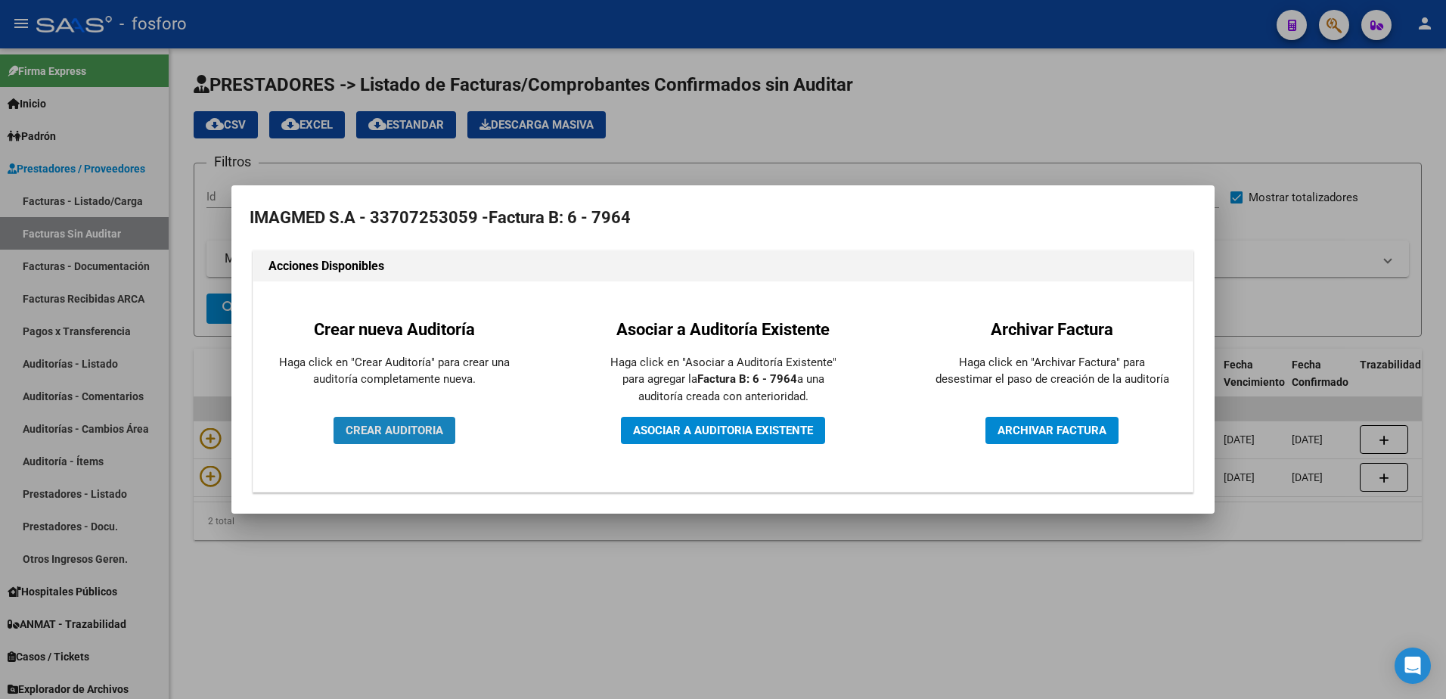
click at [377, 430] on span "CREAR AUDITORIA" at bounding box center [395, 430] width 98 height 14
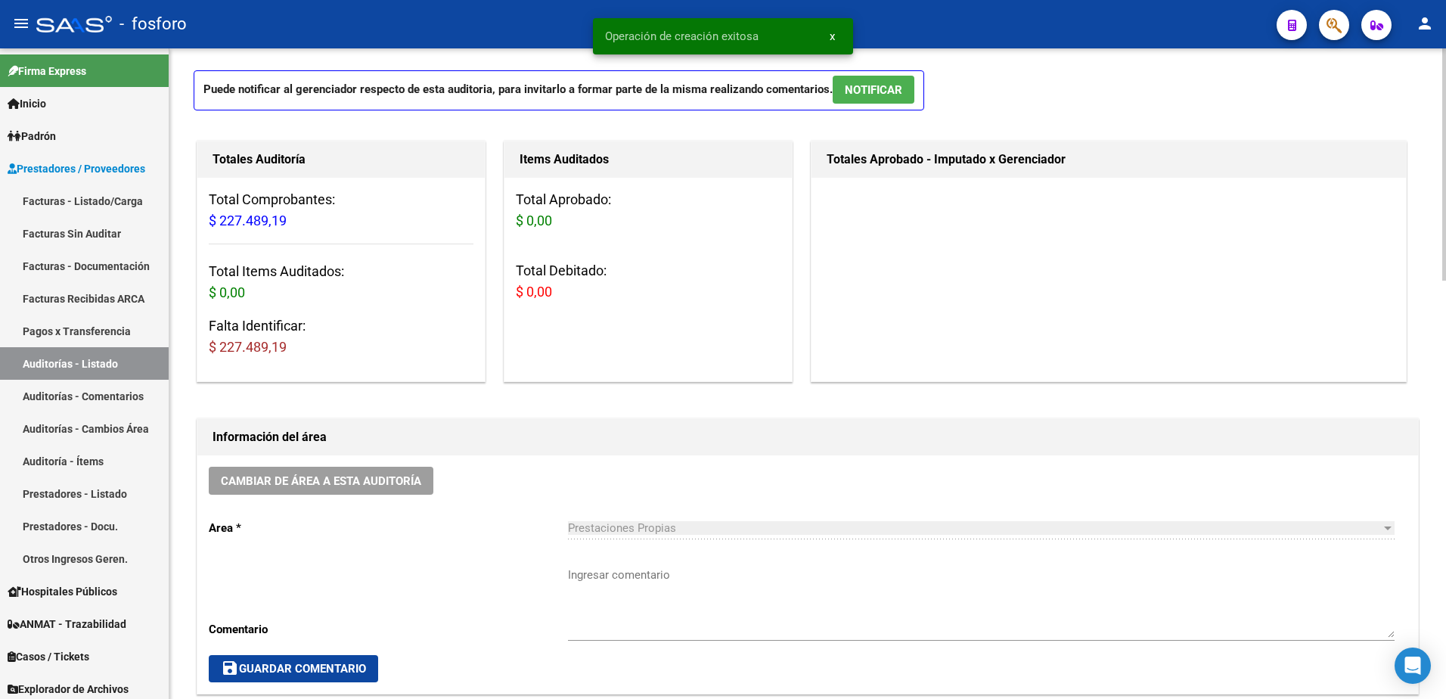
scroll to position [454, 0]
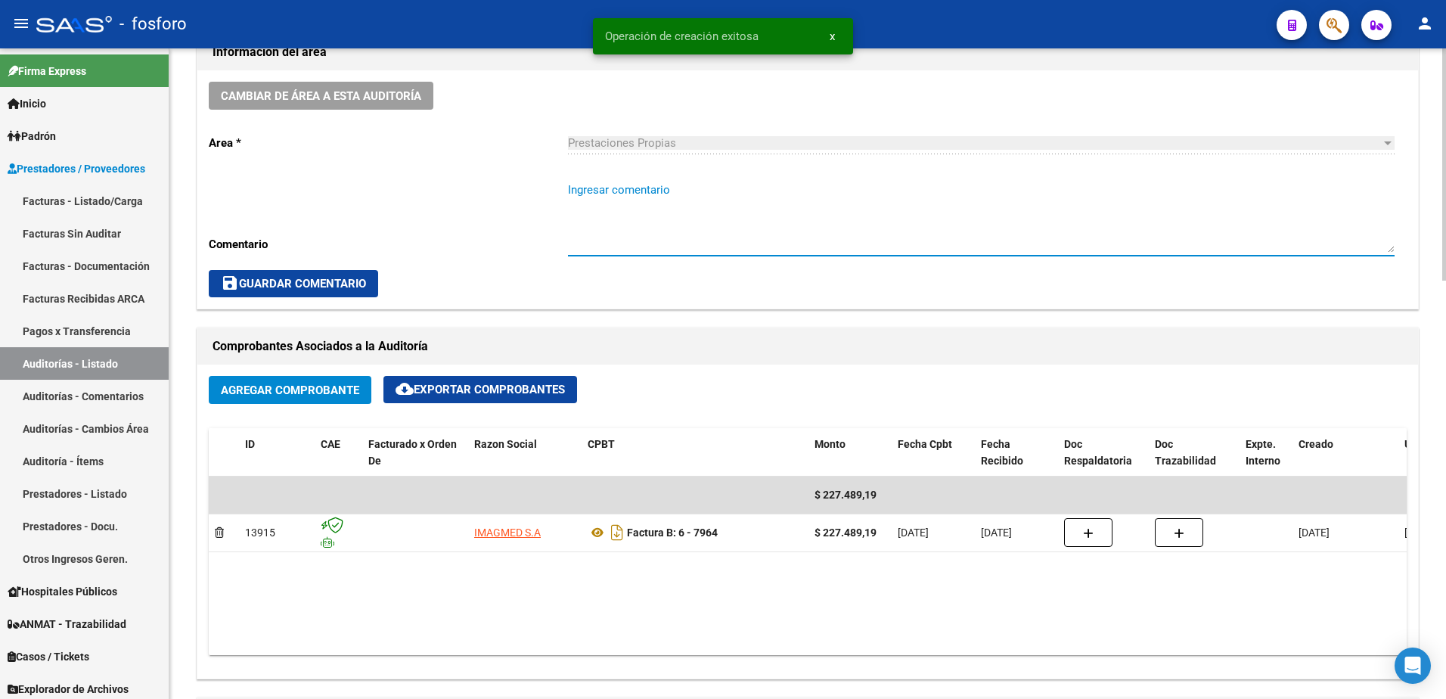
click at [605, 197] on textarea "Ingresar comentario" at bounding box center [981, 216] width 827 height 71
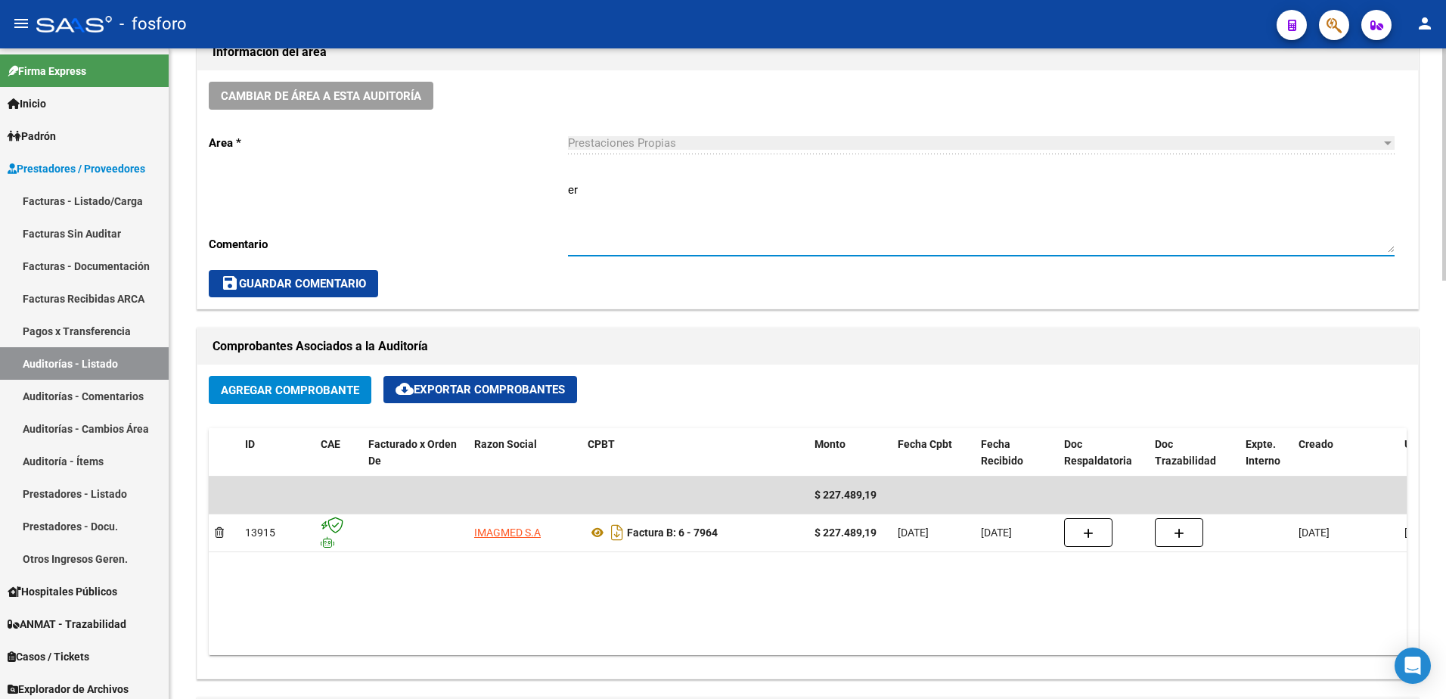
type textarea "e"
type textarea "ERROR DE EMISION, SE CORRESPONDE CON N/C 0006-2396"
drag, startPoint x: 321, startPoint y: 280, endPoint x: 340, endPoint y: 293, distance: 23.3
click at [322, 287] on span "save Guardar Comentario" at bounding box center [293, 284] width 145 height 14
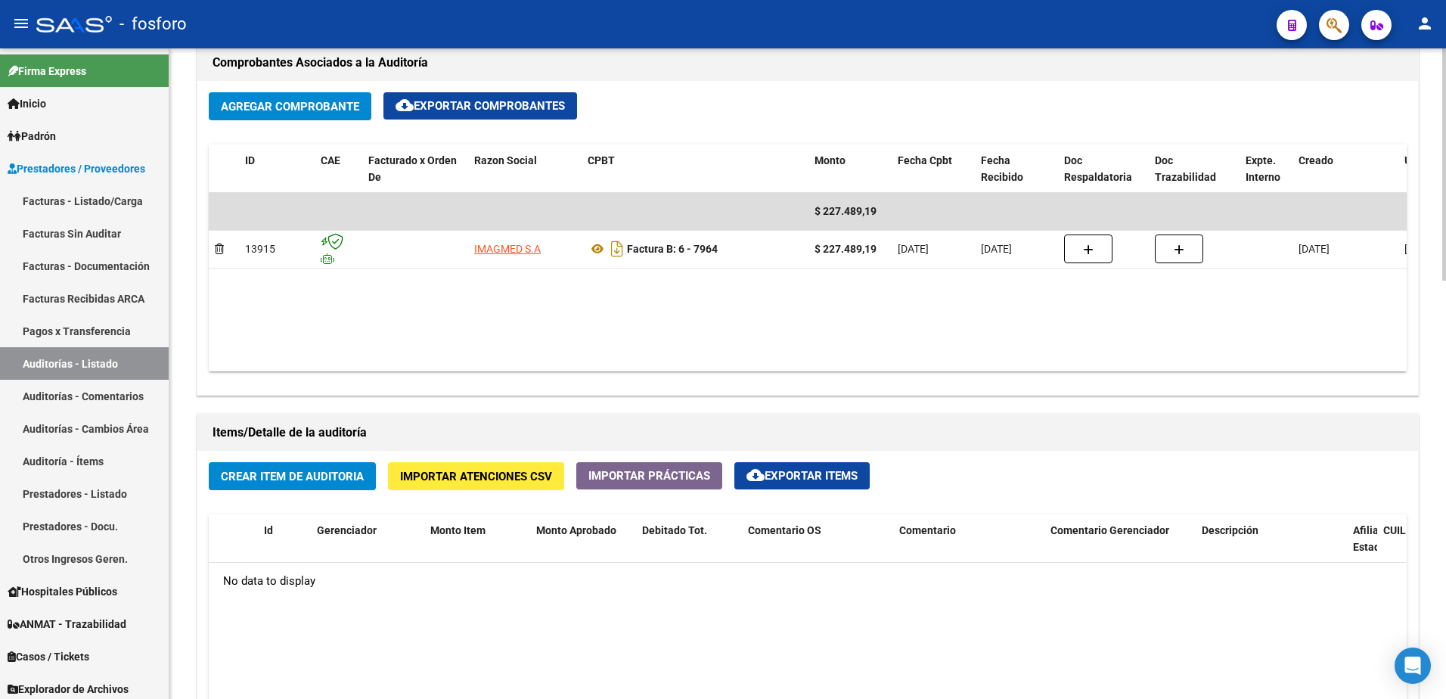
scroll to position [756, 0]
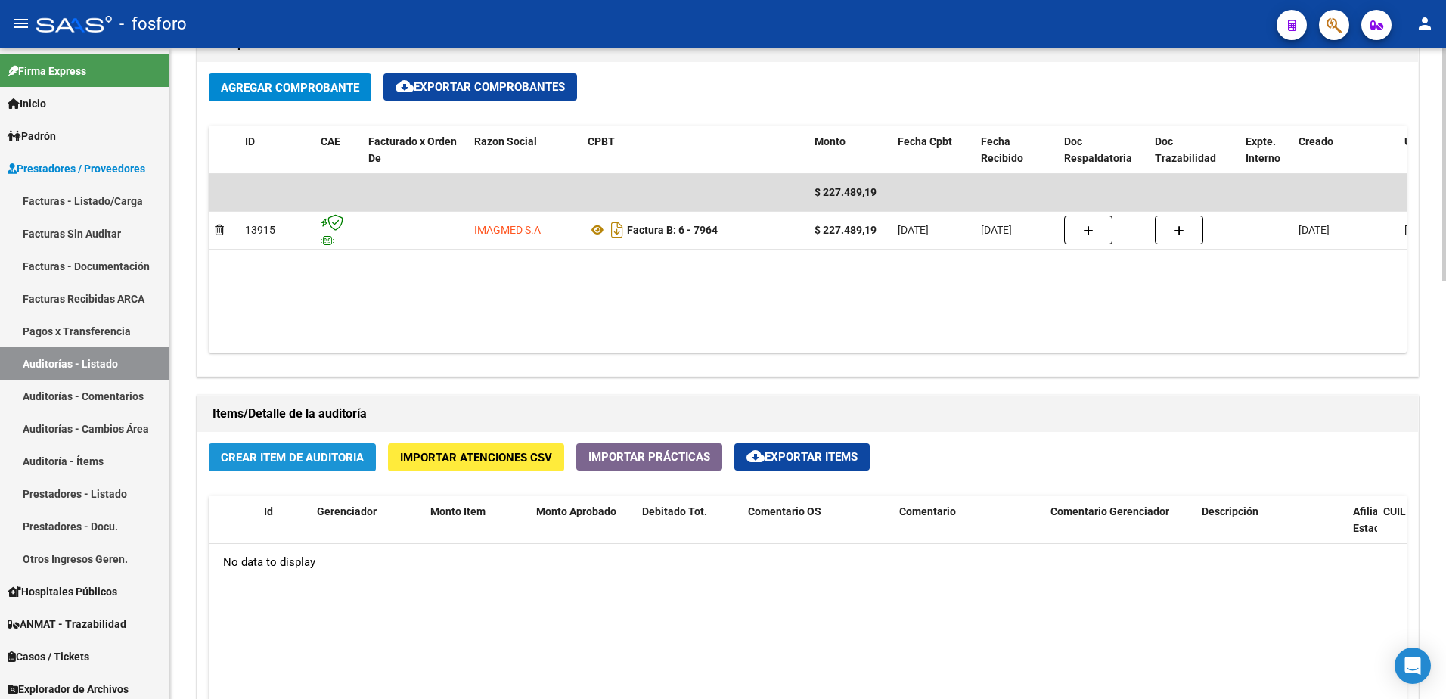
click at [332, 460] on span "Crear Item de Auditoria" at bounding box center [292, 458] width 143 height 14
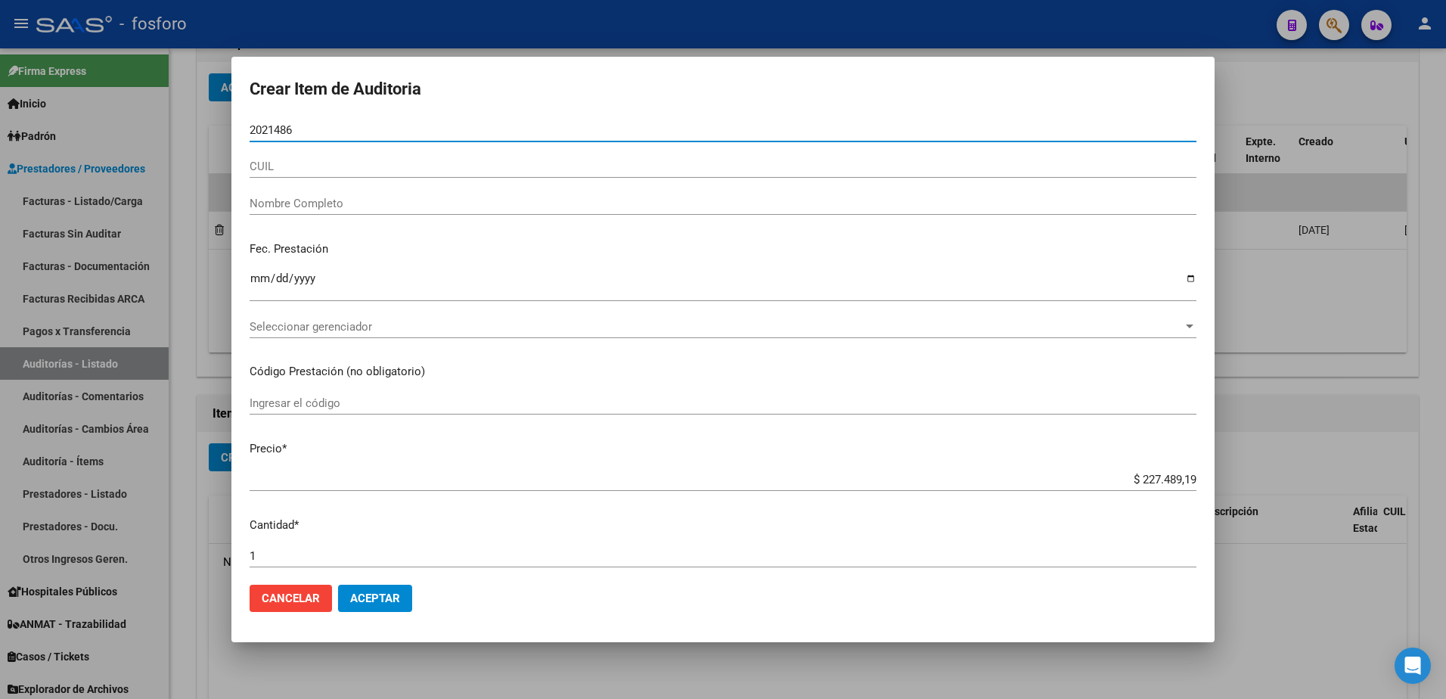
type input "20214860"
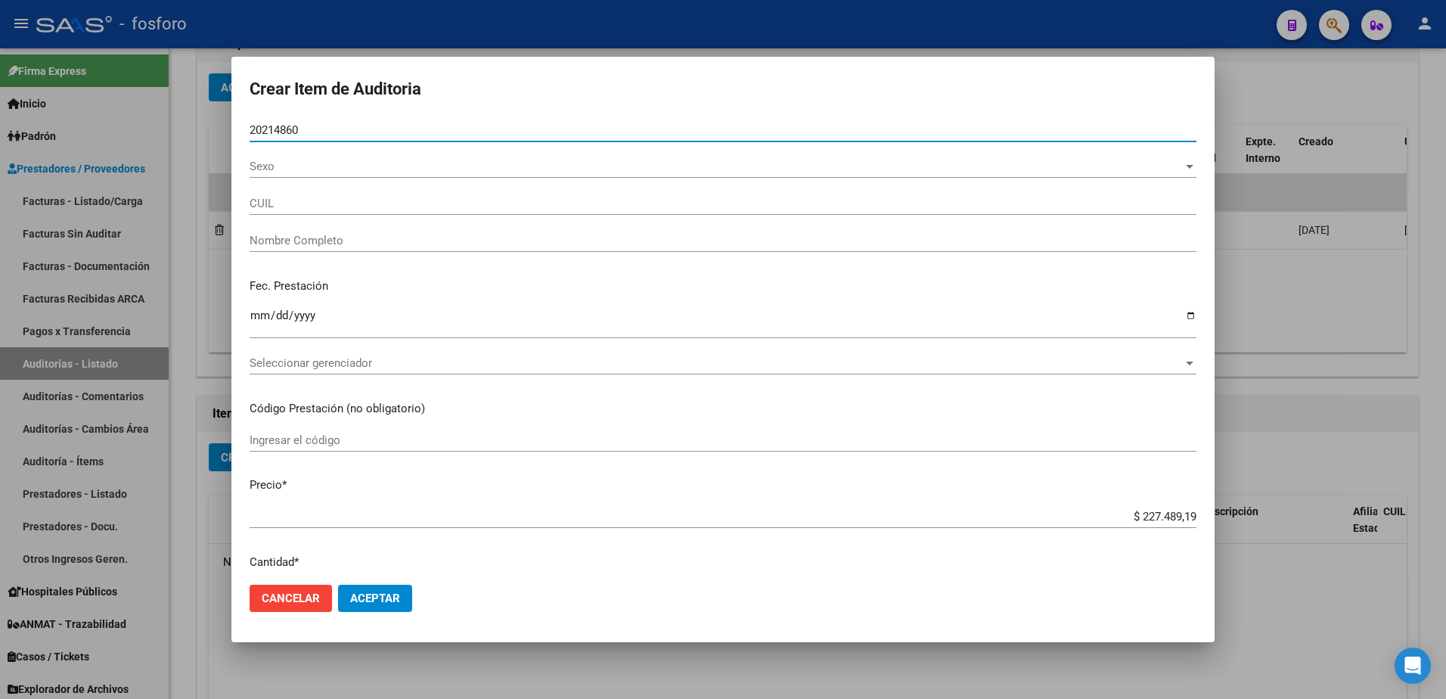
type input "27202148609"
type input "[PERSON_NAME] -"
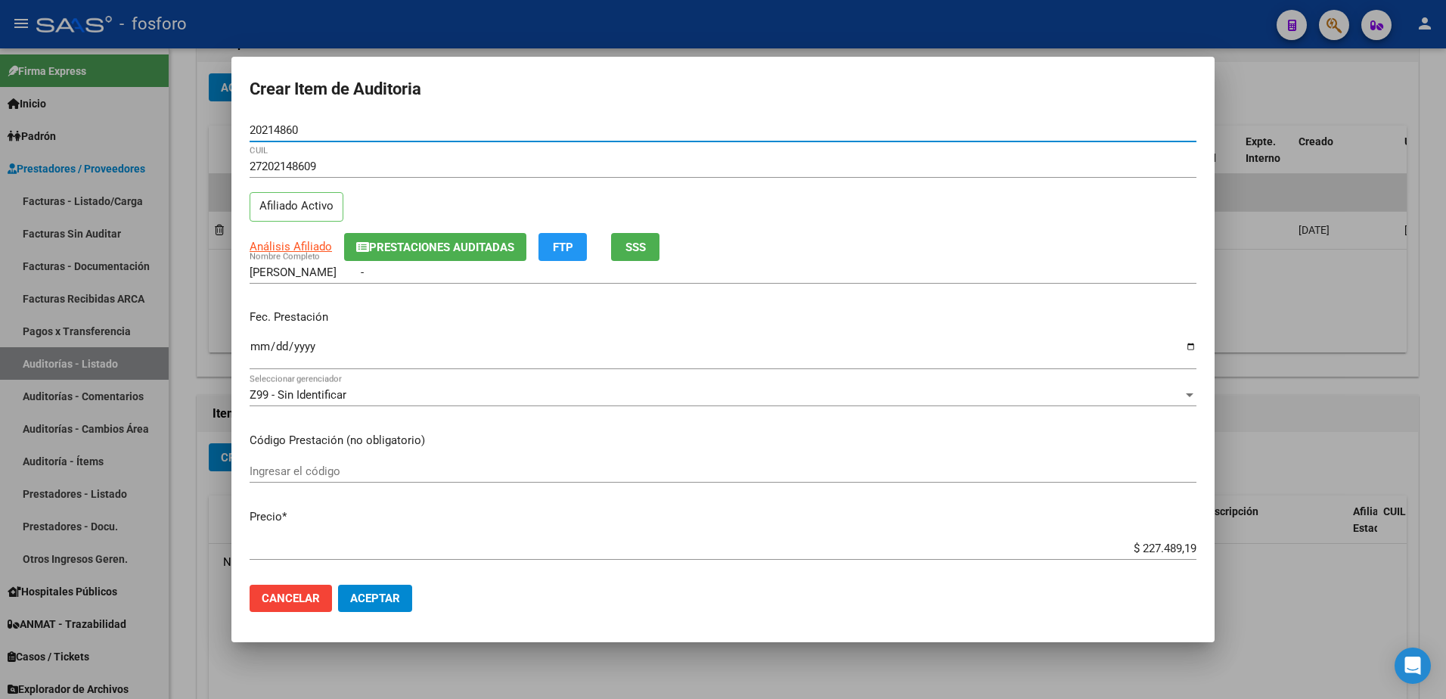
type input "20214860"
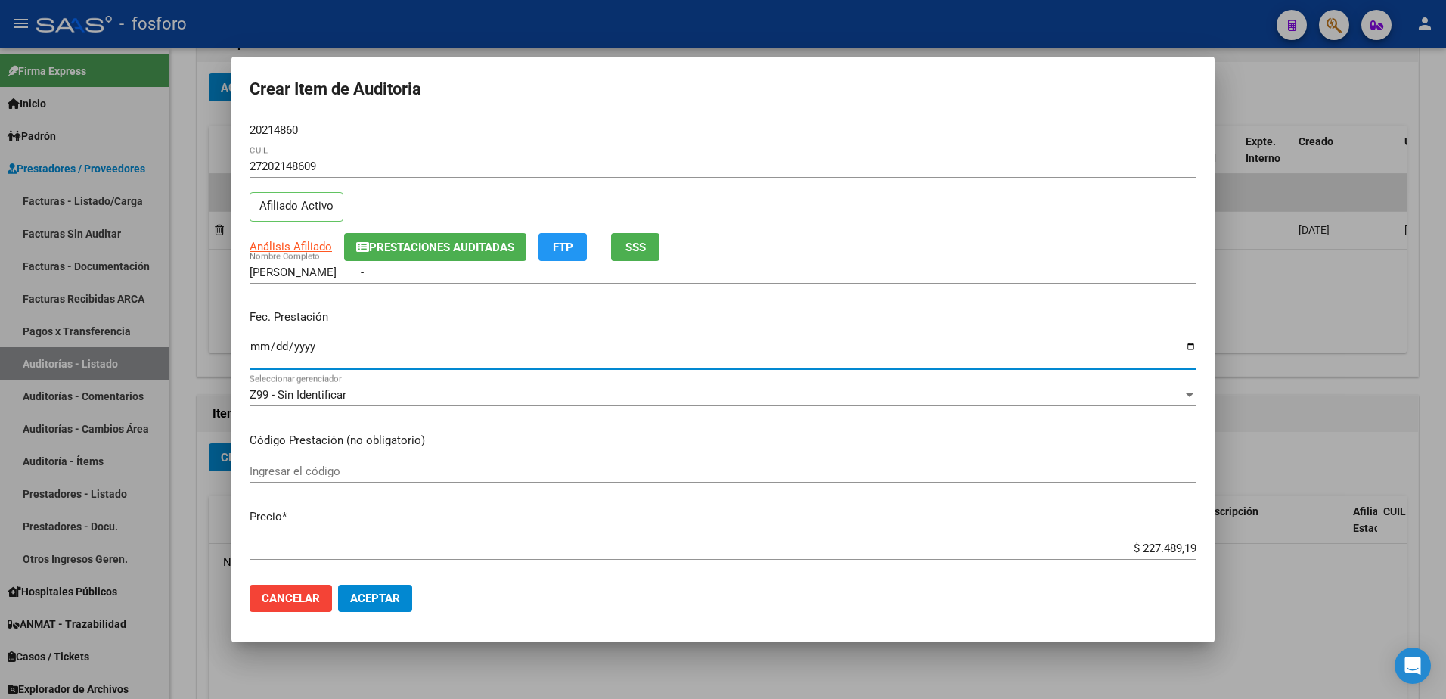
click at [258, 344] on input "Ingresar la fecha" at bounding box center [723, 352] width 947 height 24
type input "[DATE]"
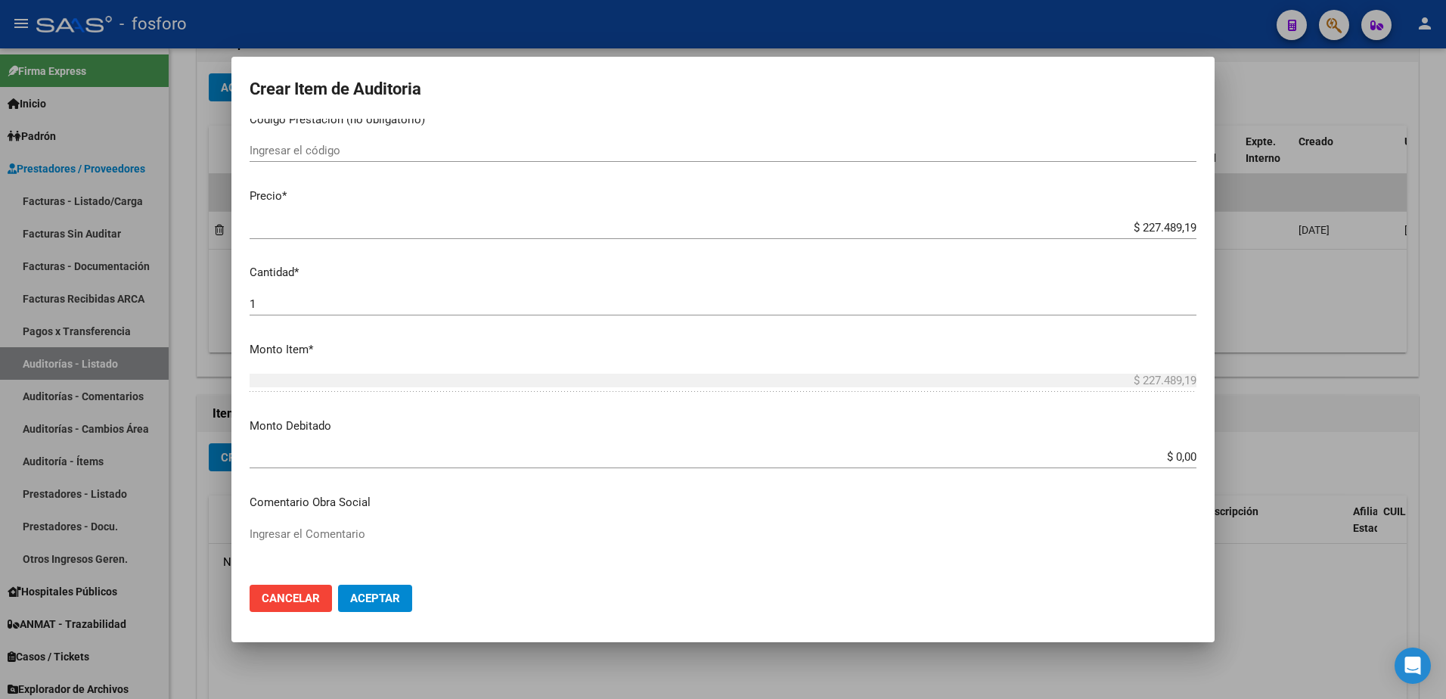
scroll to position [529, 0]
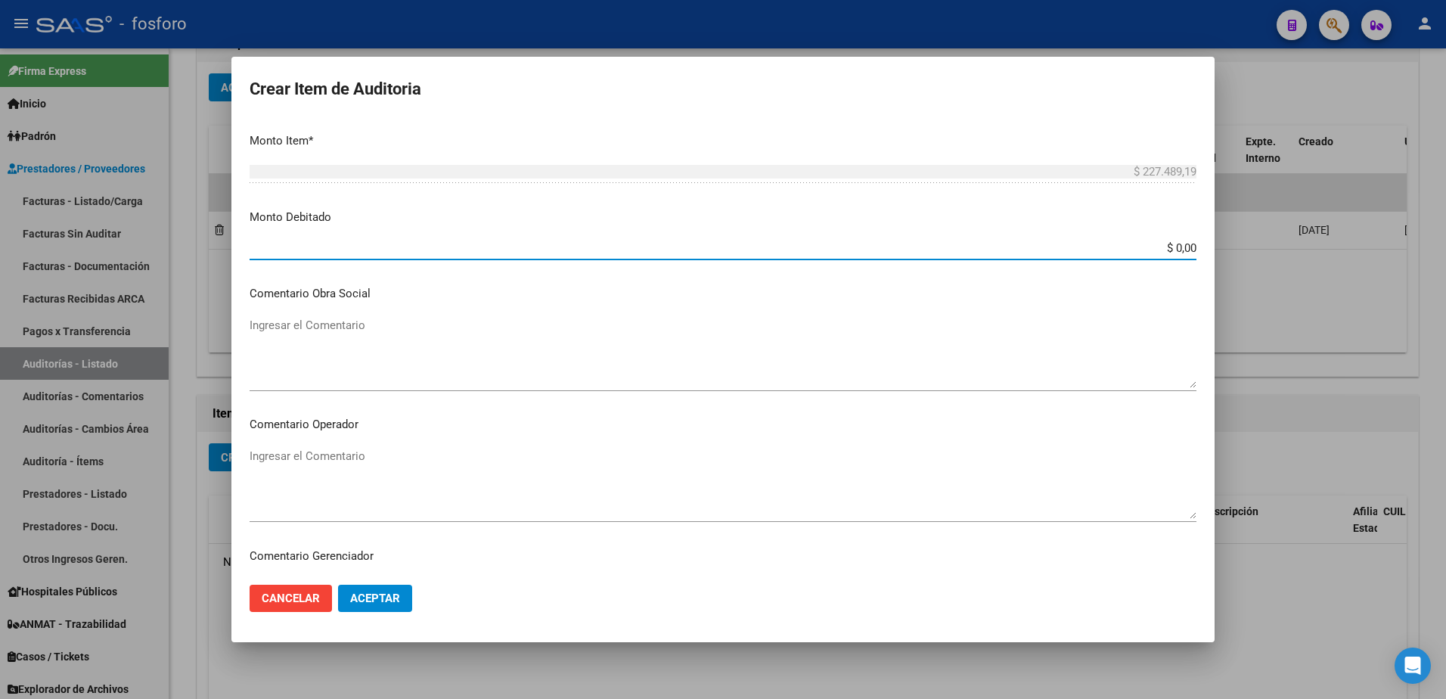
click at [1169, 253] on input "$ 0,00" at bounding box center [723, 248] width 947 height 14
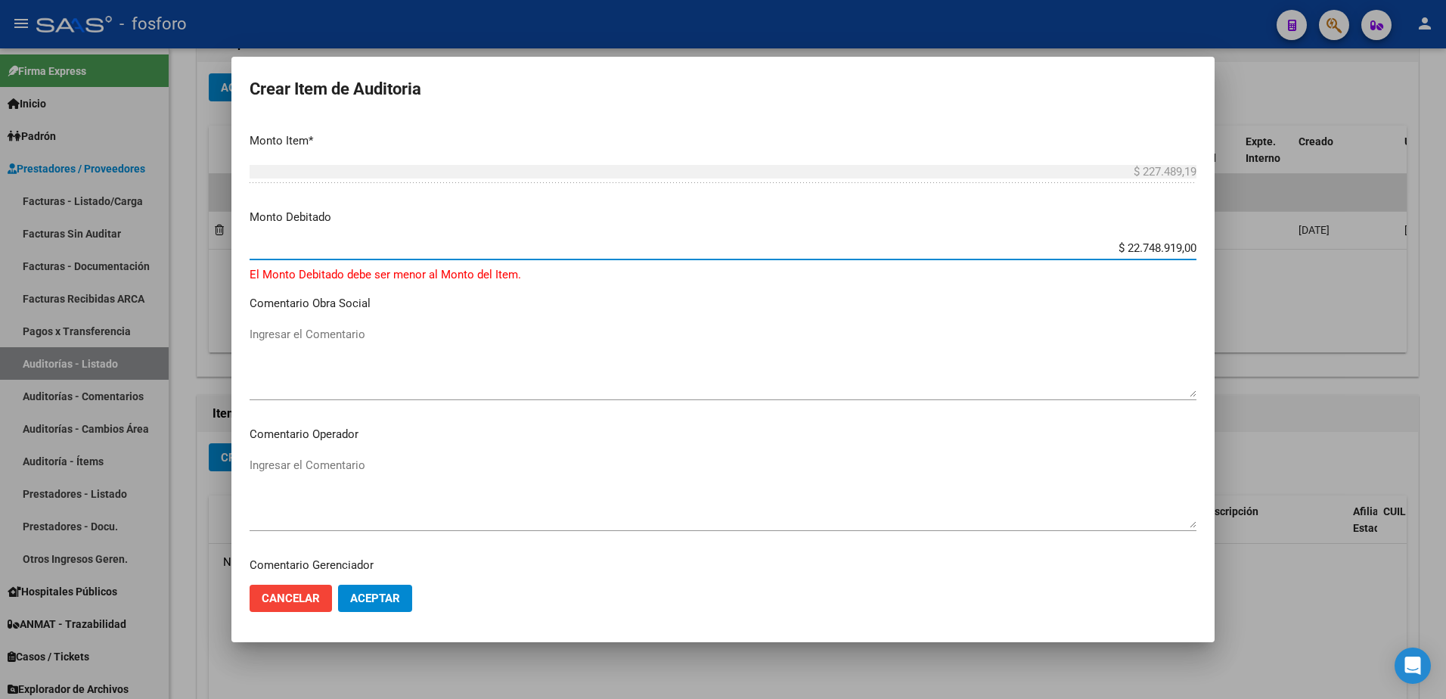
click at [1184, 249] on input "$ 22.748.919,00" at bounding box center [723, 248] width 947 height 14
type input "$ 227.489,19"
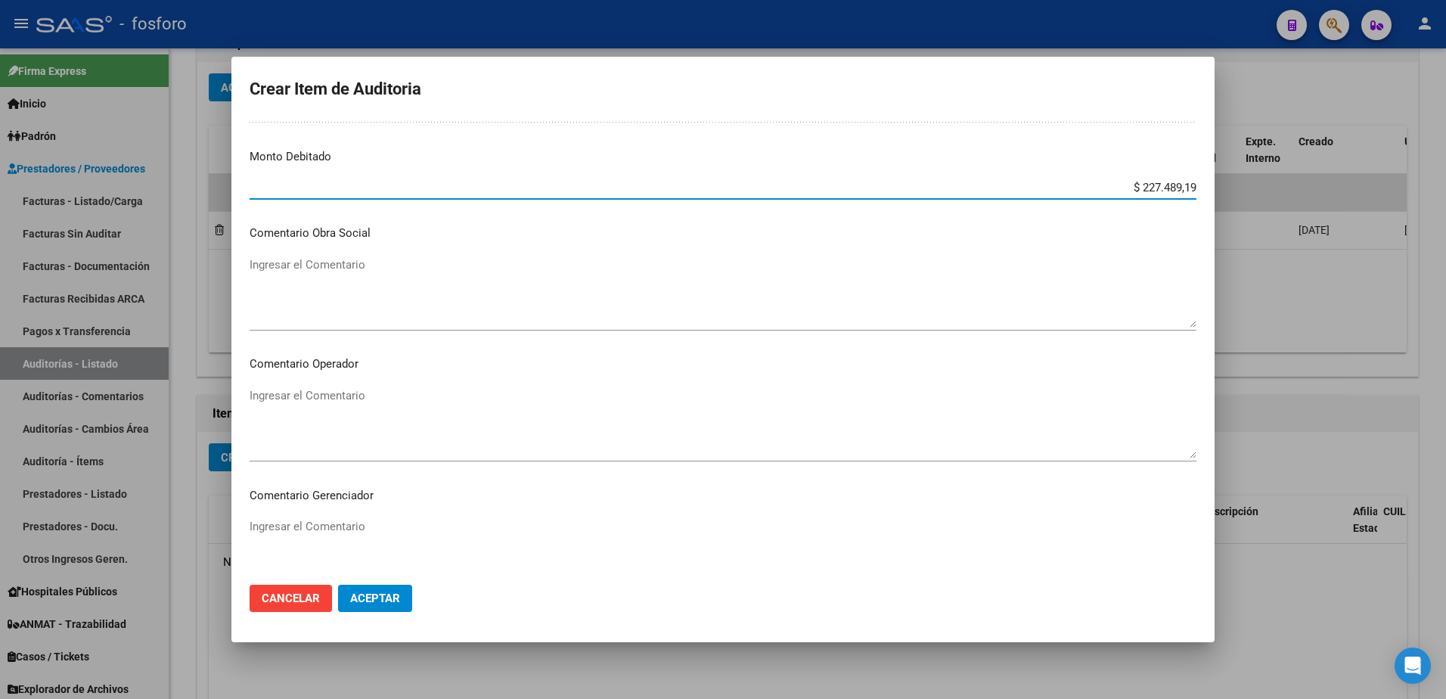
scroll to position [605, 0]
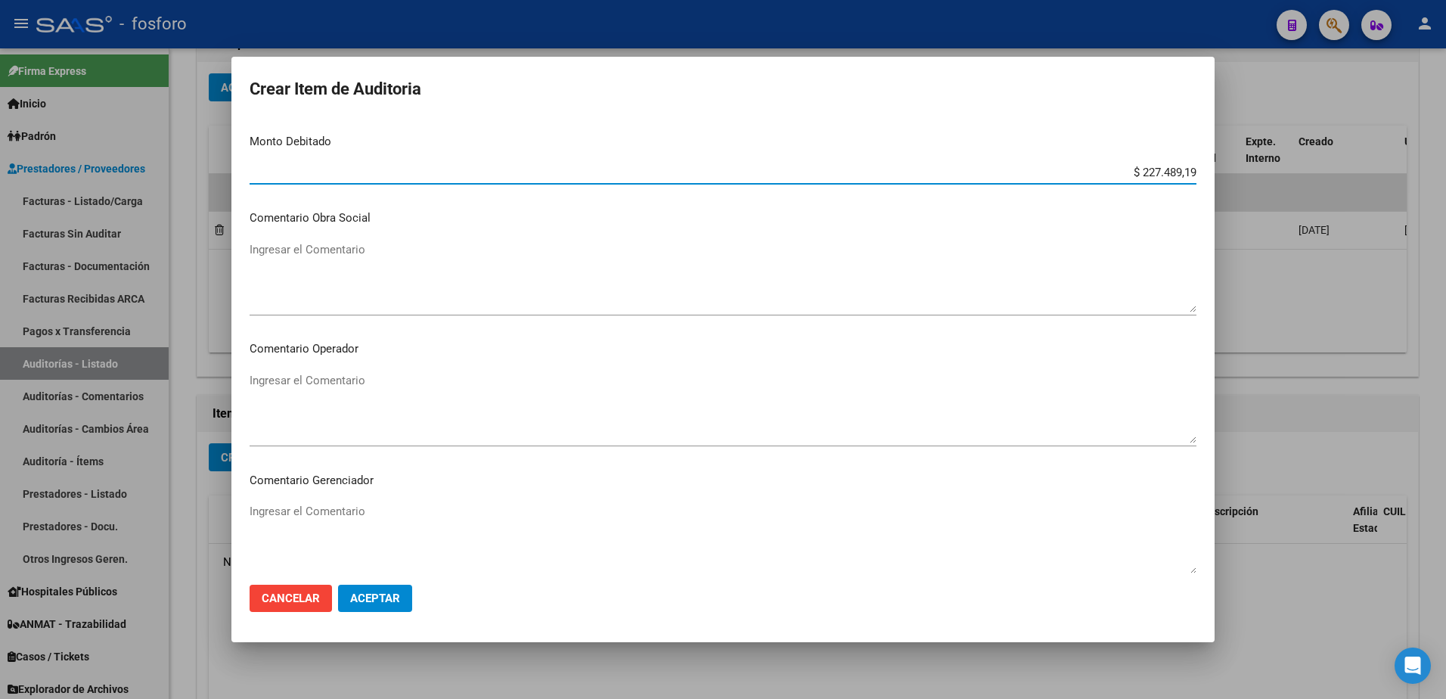
click at [324, 381] on textarea "Ingresar el Comentario" at bounding box center [723, 407] width 947 height 71
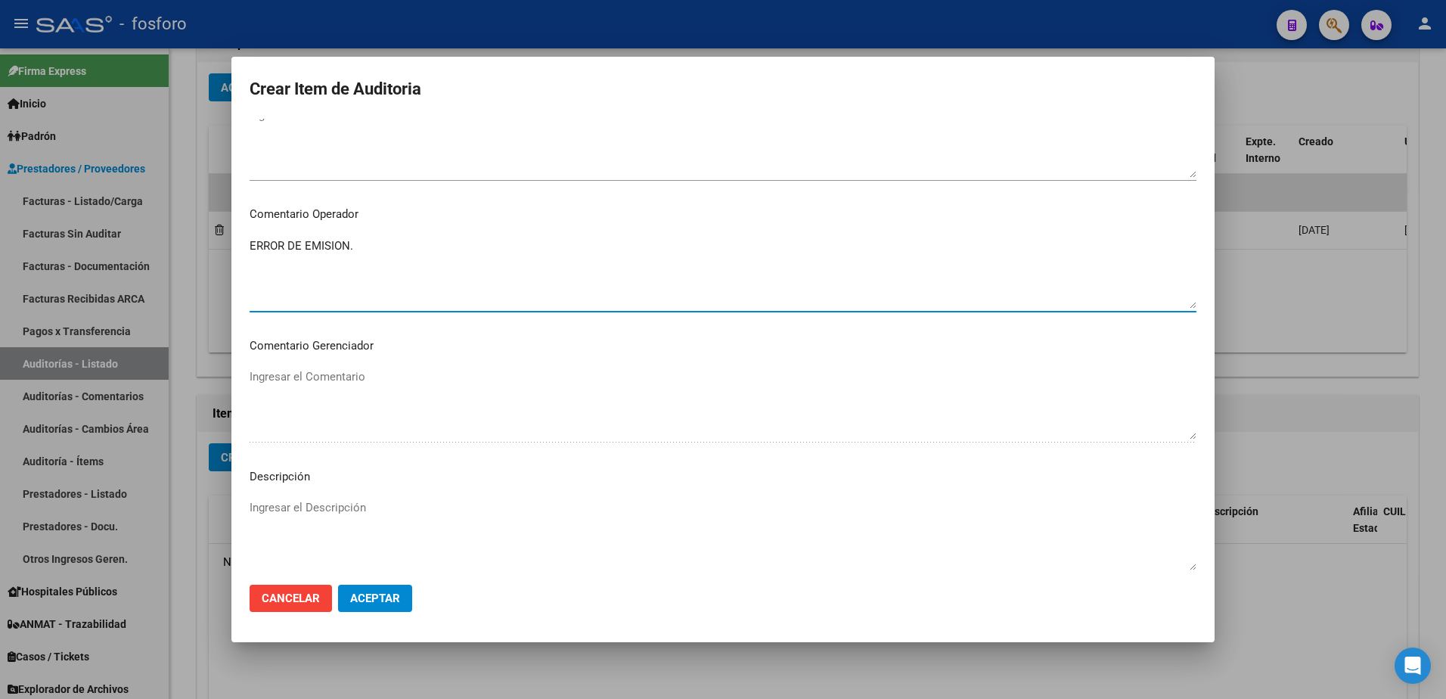
scroll to position [907, 0]
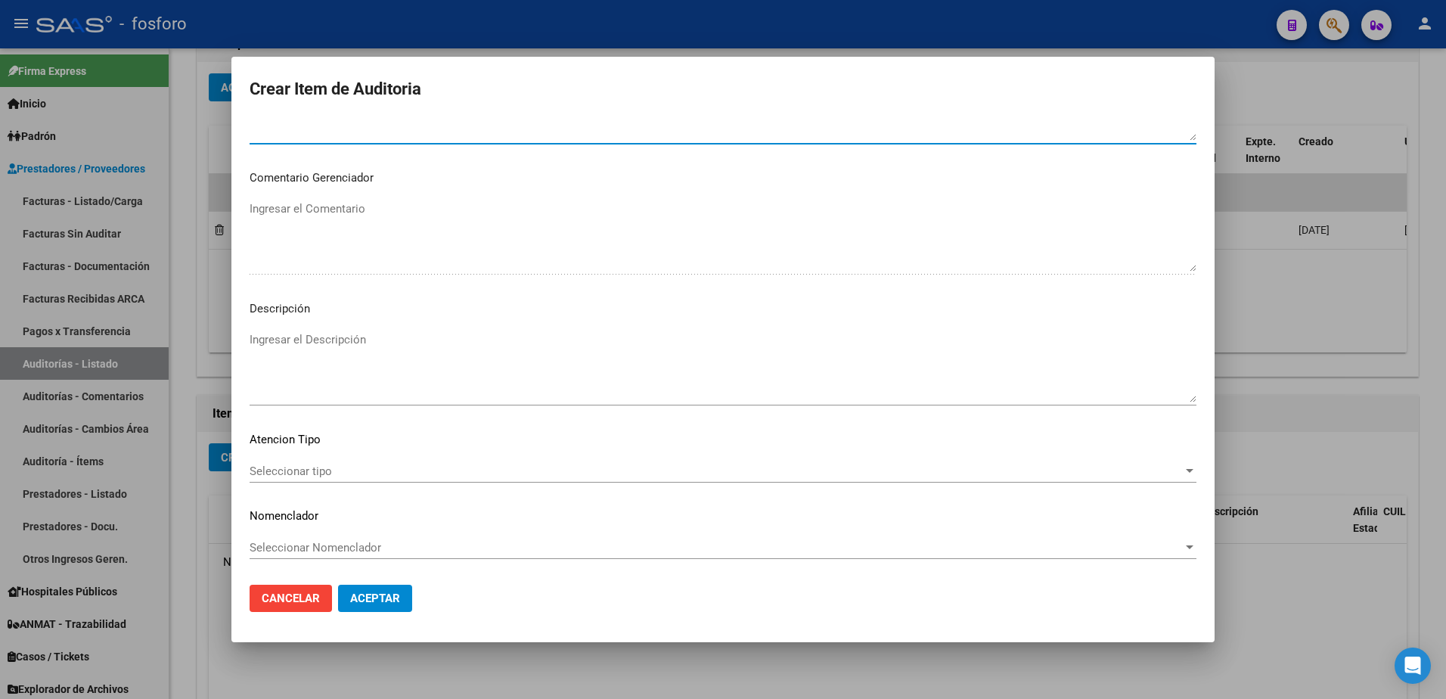
type textarea "ERROR DE EMISION."
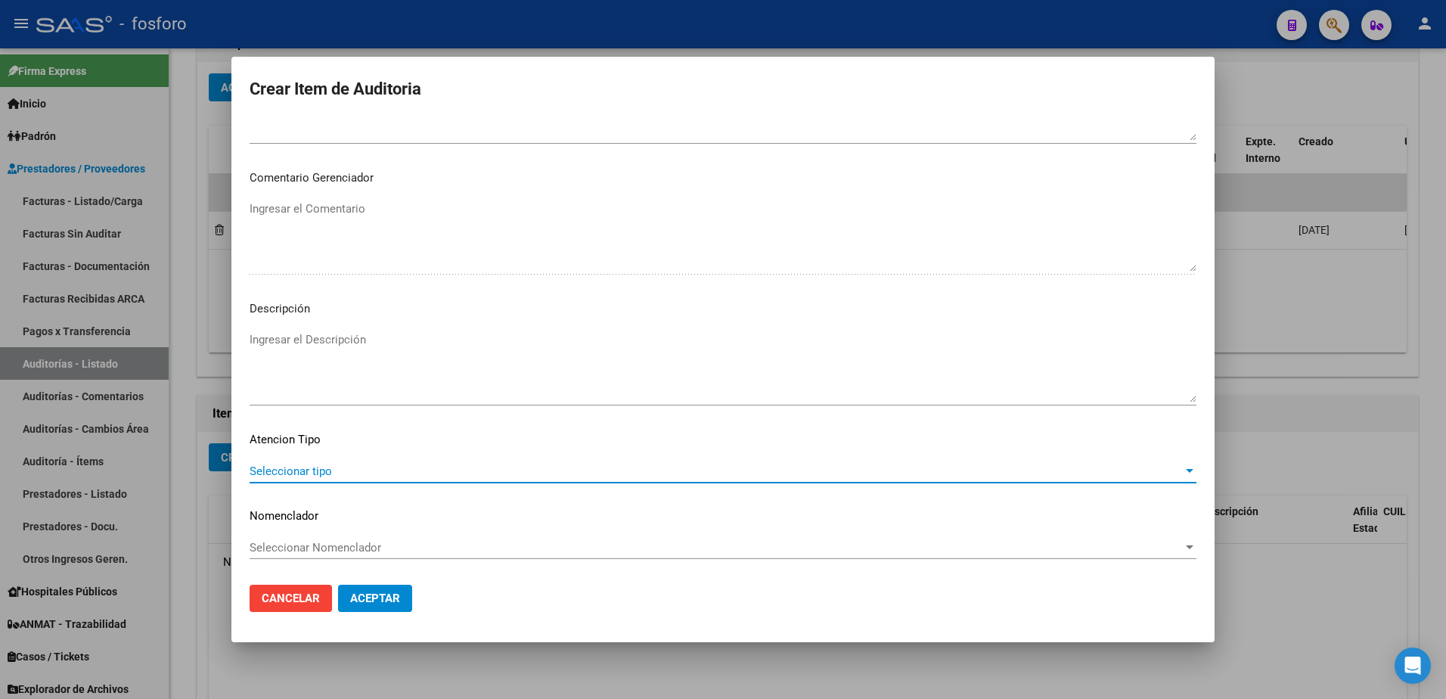
click at [348, 470] on span "Seleccionar tipo" at bounding box center [716, 471] width 933 height 14
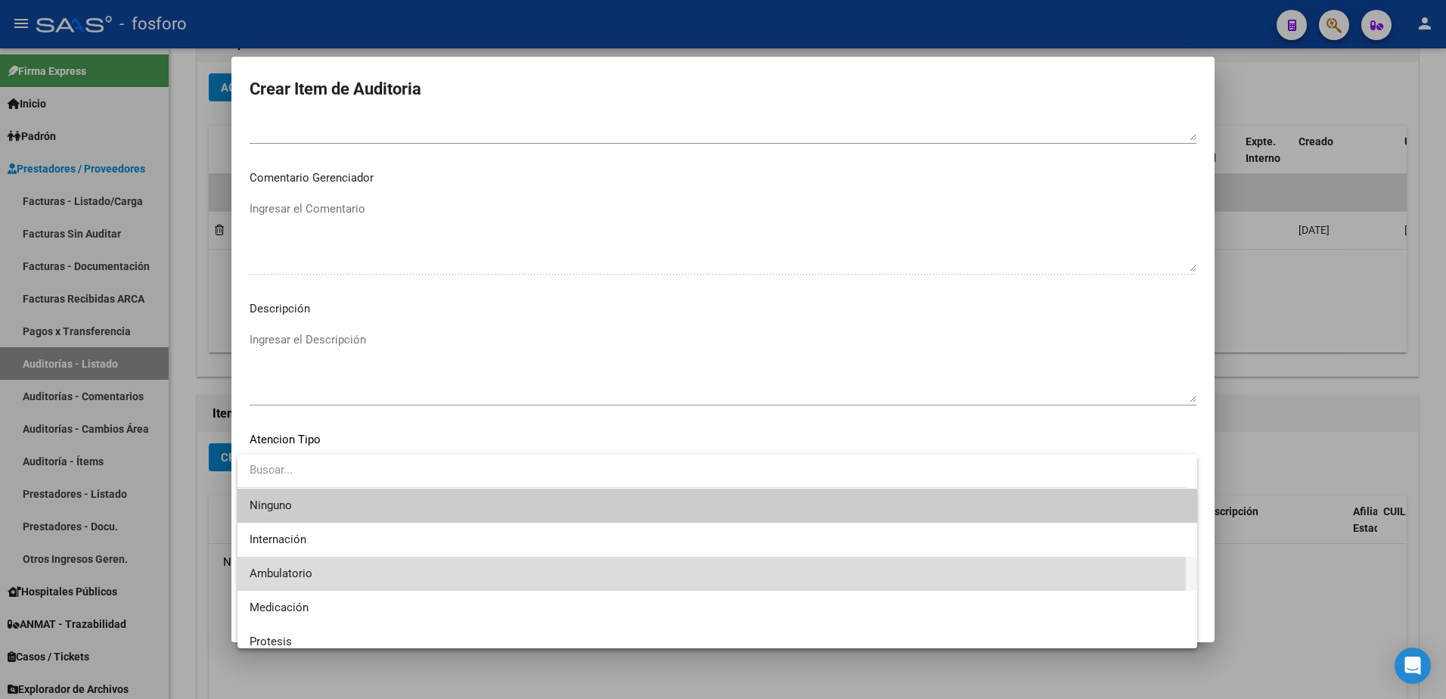
drag, startPoint x: 327, startPoint y: 573, endPoint x: 392, endPoint y: 589, distance: 66.2
click at [330, 573] on span "Ambulatorio" at bounding box center [717, 574] width 935 height 34
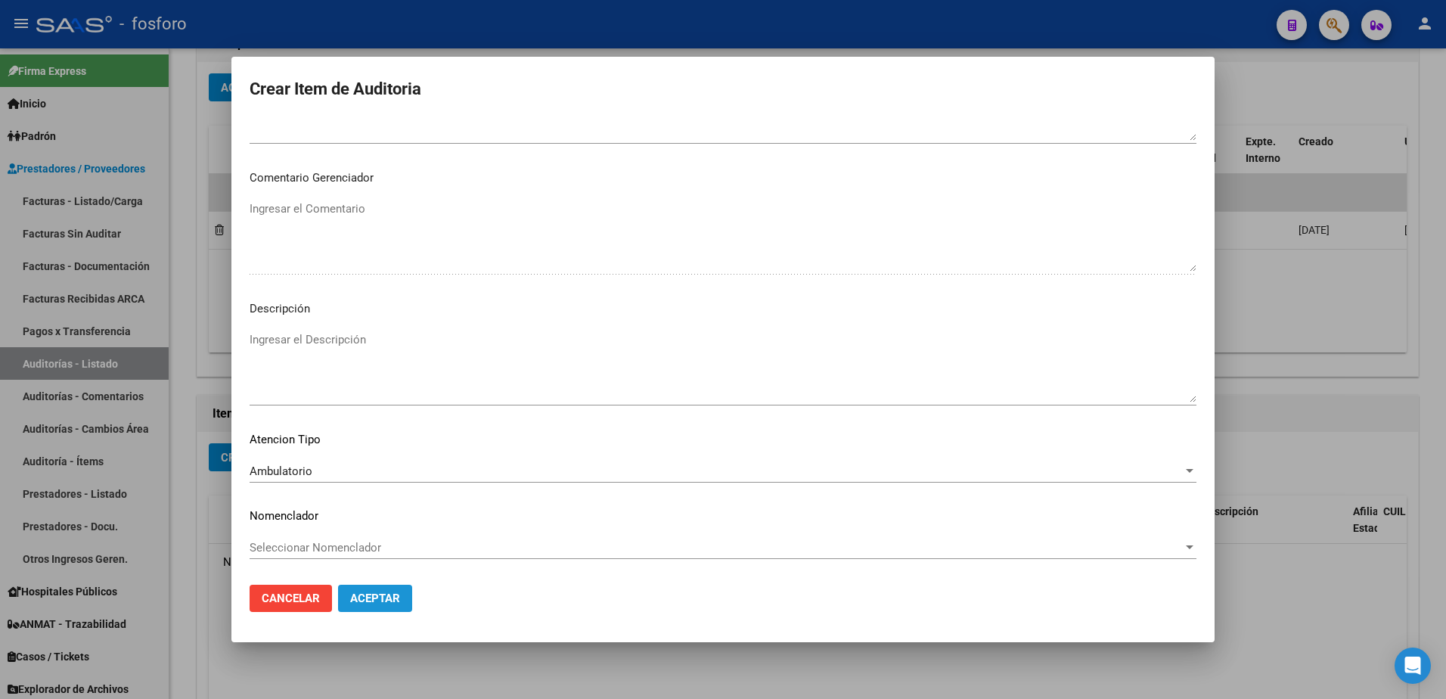
click at [389, 595] on span "Aceptar" at bounding box center [375, 598] width 50 height 14
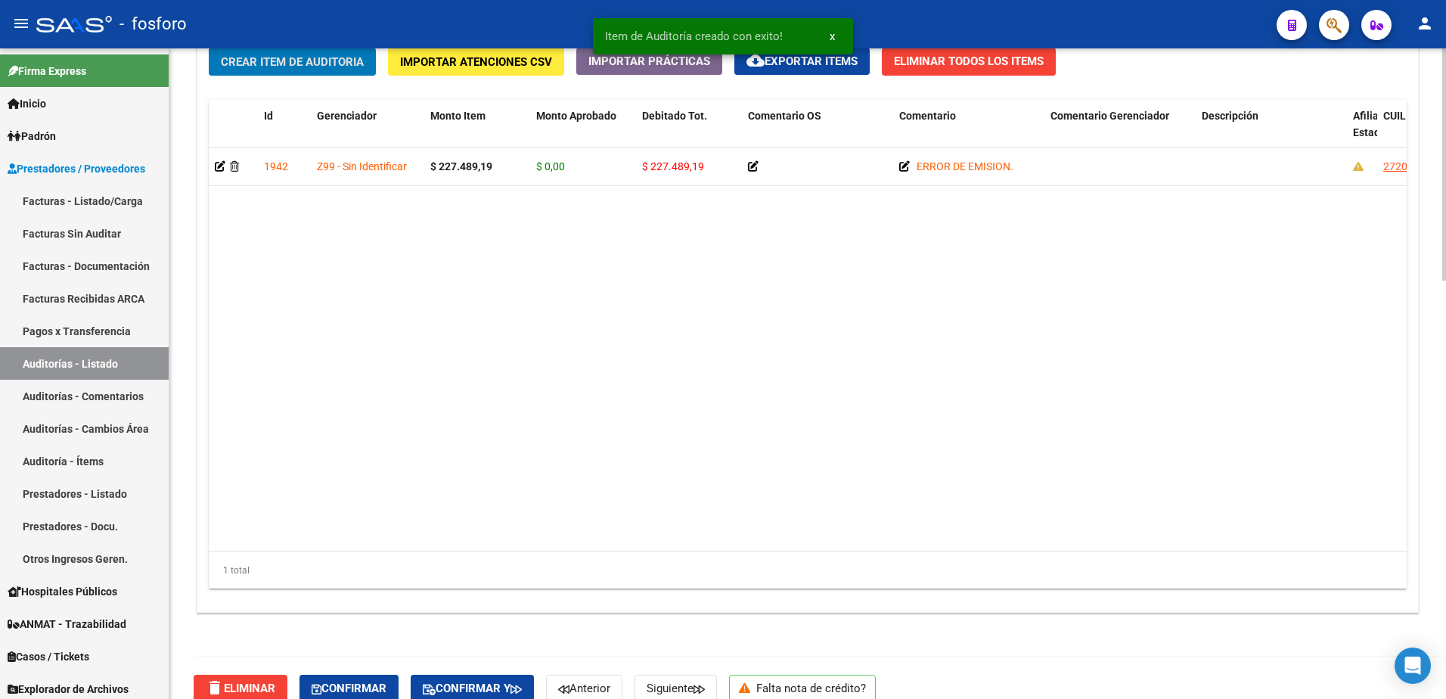
scroll to position [1174, 0]
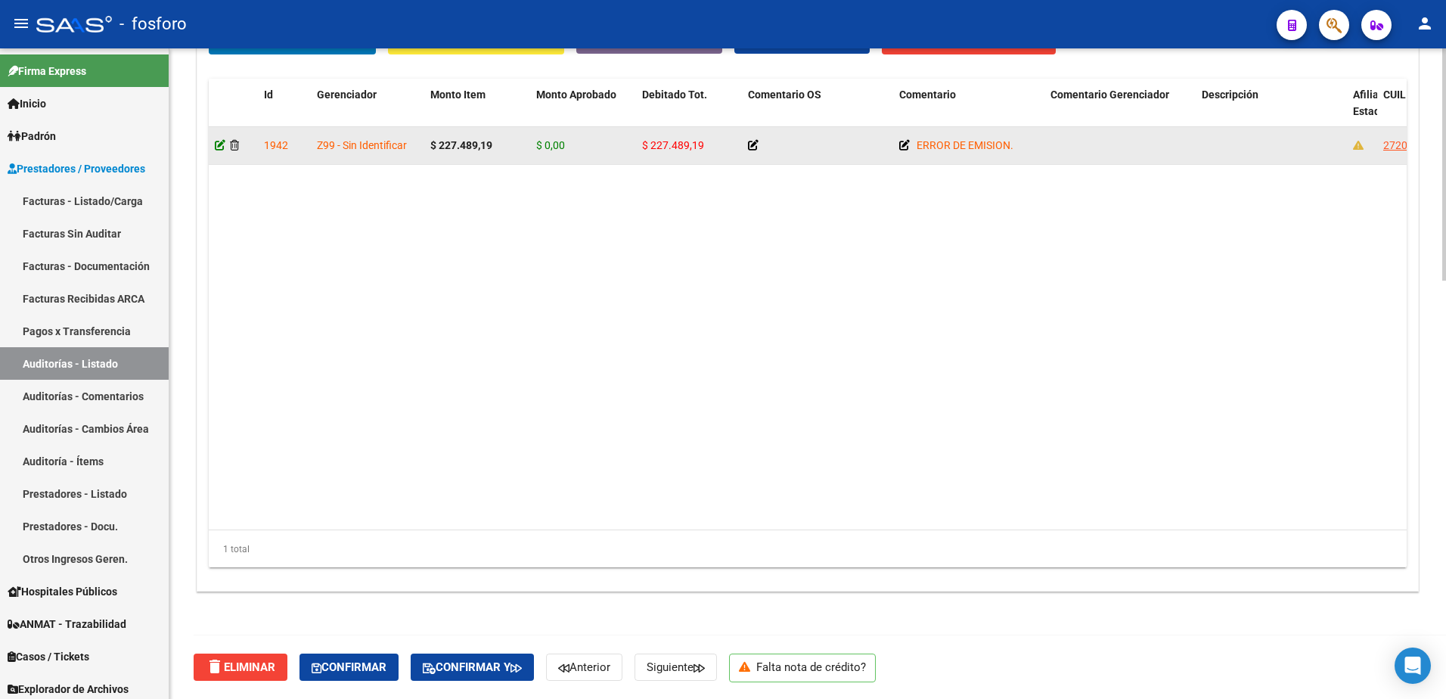
click at [216, 145] on icon at bounding box center [220, 145] width 11 height 11
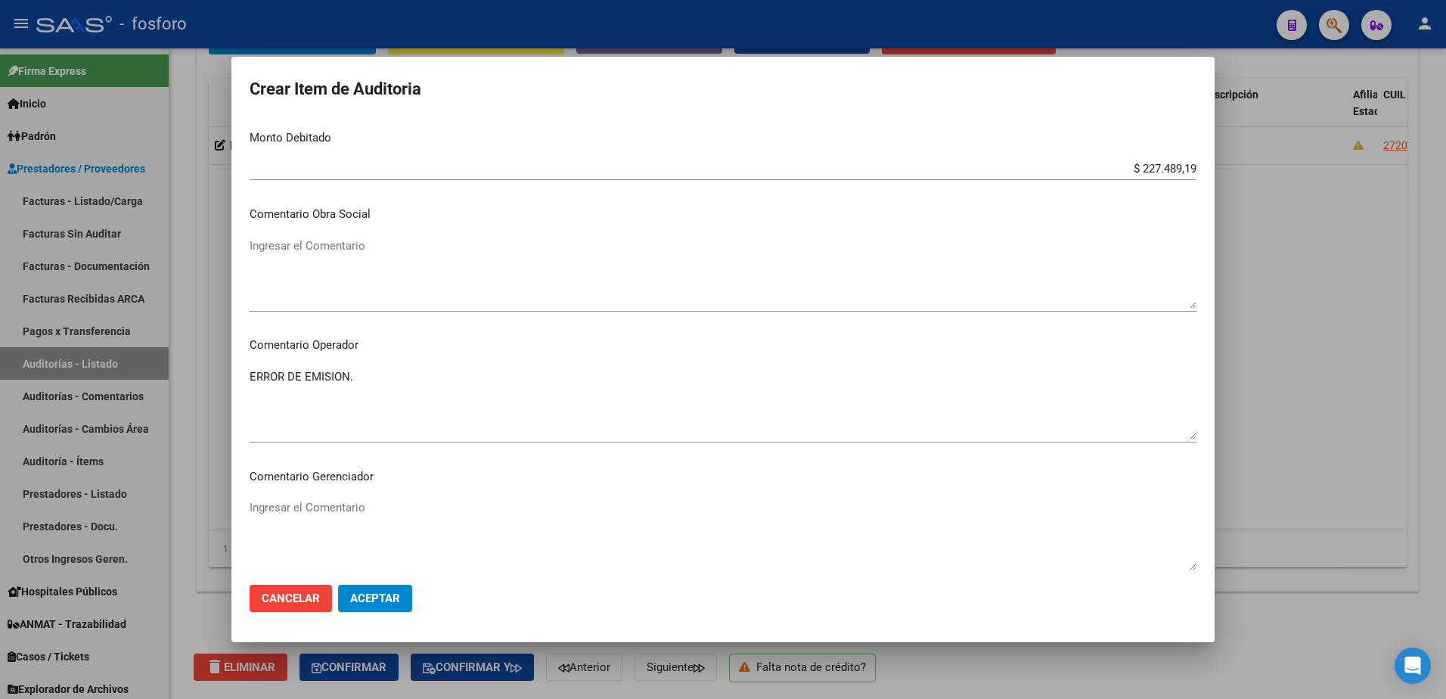
scroll to position [832, 0]
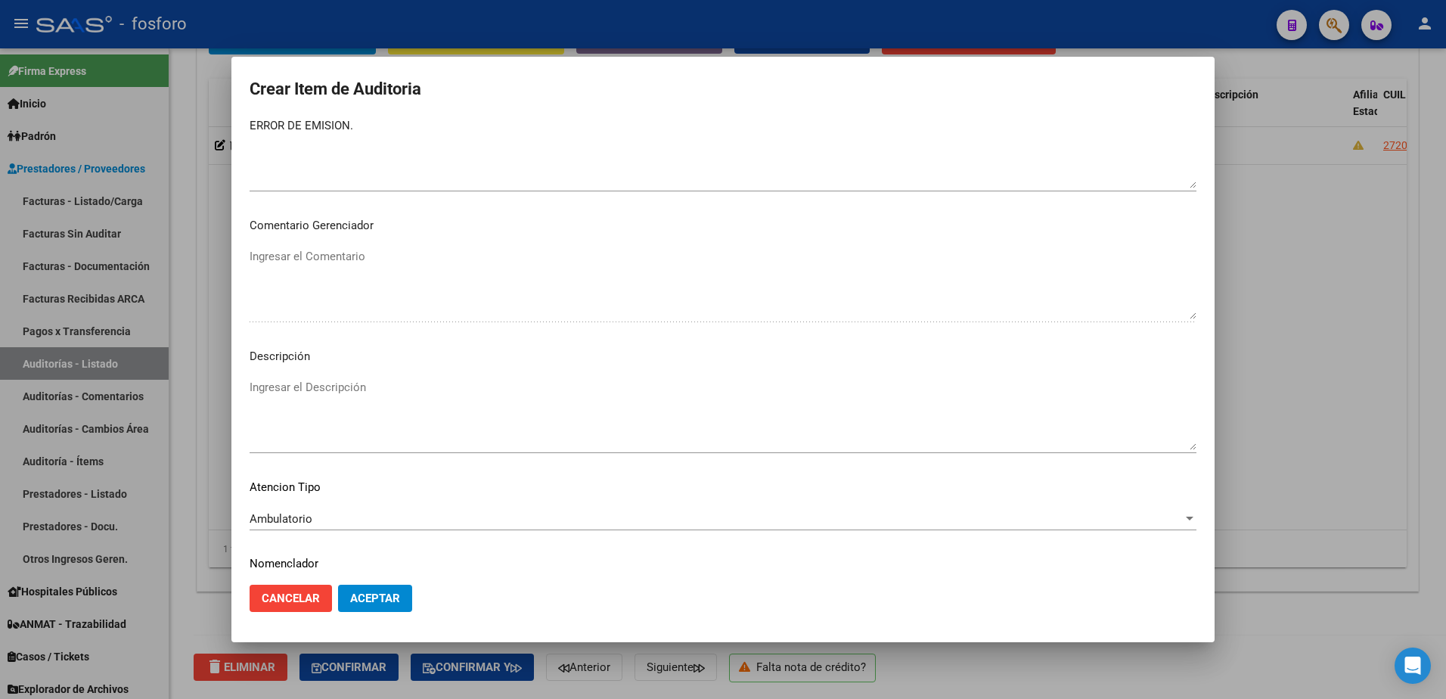
click at [296, 516] on span "Ambulatorio" at bounding box center [281, 519] width 63 height 14
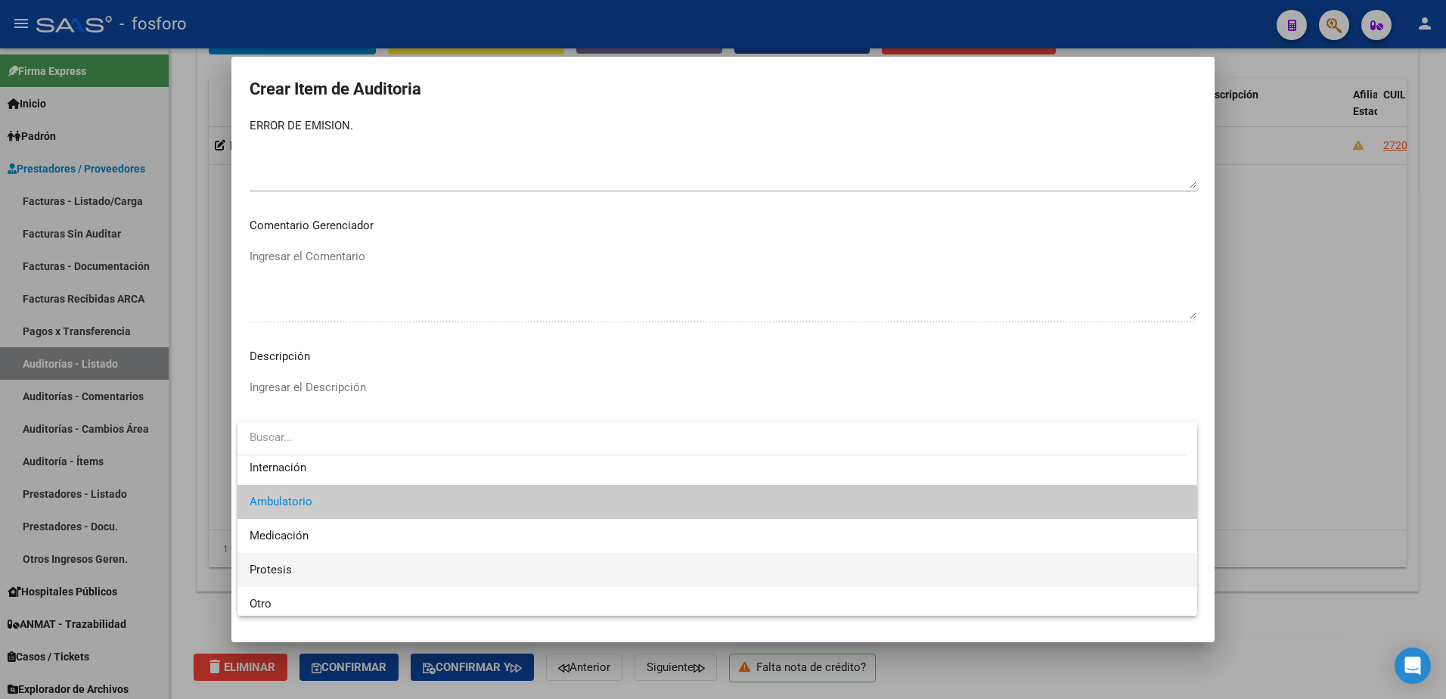
scroll to position [45, 0]
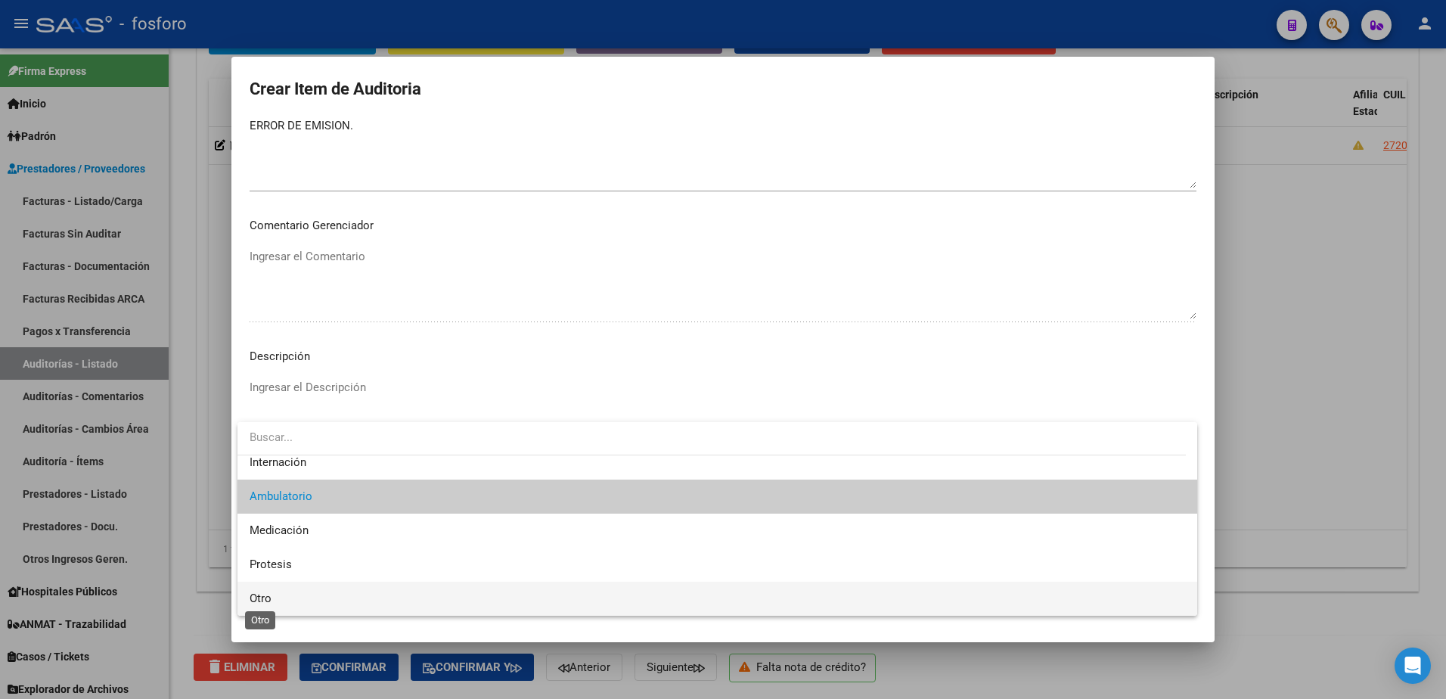
click at [257, 595] on span "Otro" at bounding box center [261, 598] width 22 height 14
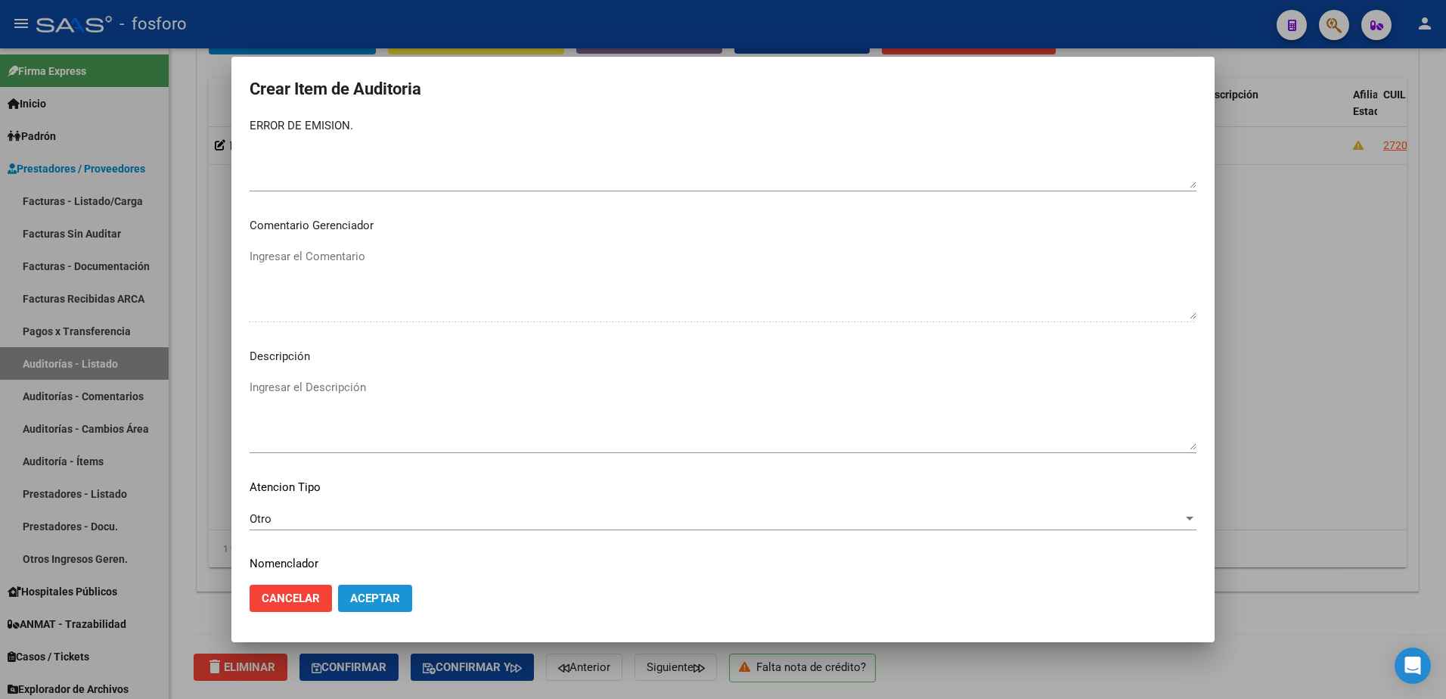
drag, startPoint x: 368, startPoint y: 596, endPoint x: 435, endPoint y: 659, distance: 92.5
click at [370, 604] on span "Aceptar" at bounding box center [375, 598] width 50 height 14
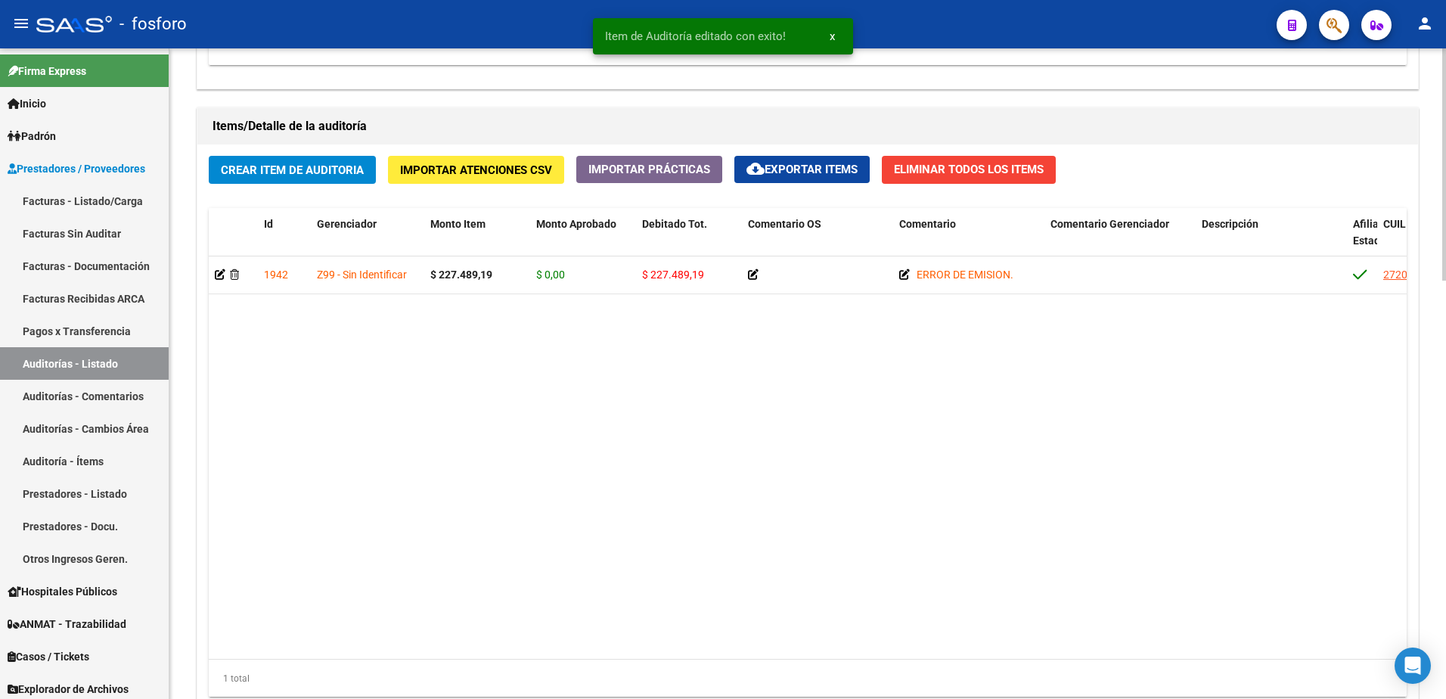
scroll to position [1174, 0]
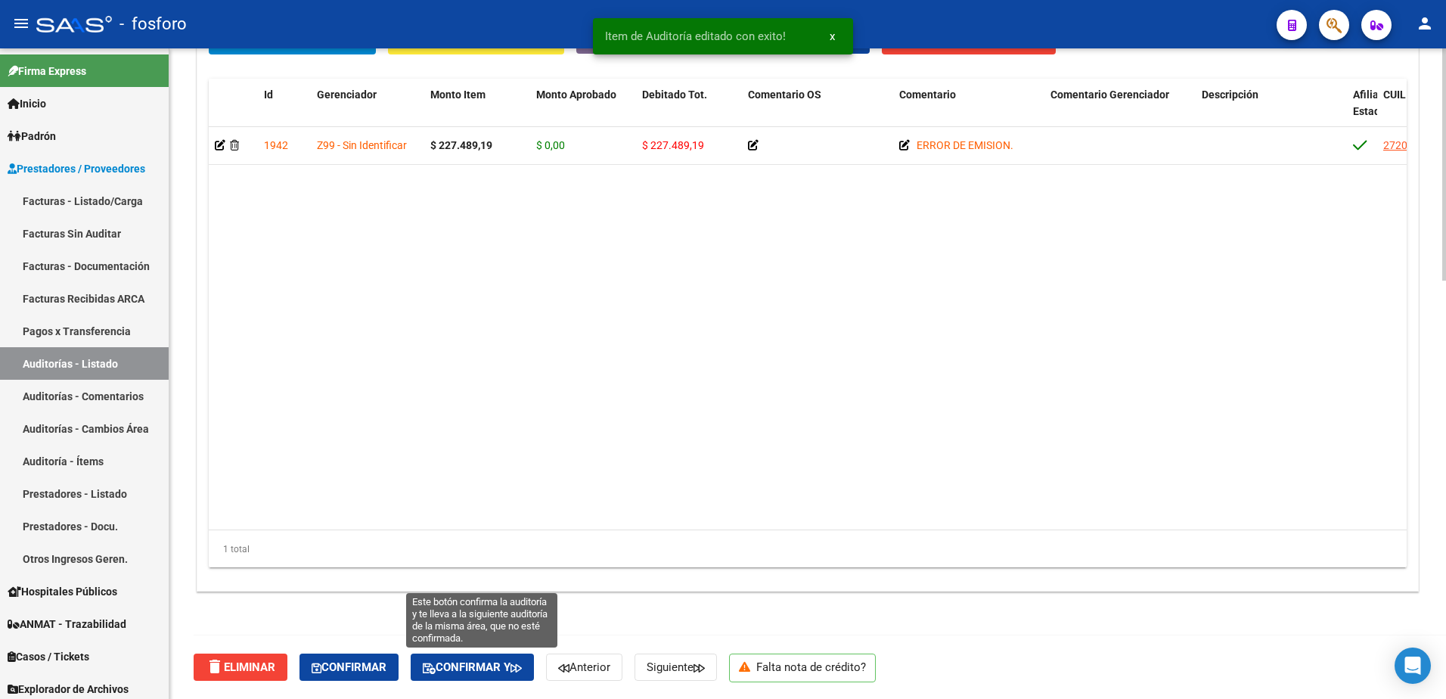
drag, startPoint x: 469, startPoint y: 662, endPoint x: 677, endPoint y: 598, distance: 217.4
click at [472, 659] on button "Confirmar y" at bounding box center [472, 666] width 123 height 27
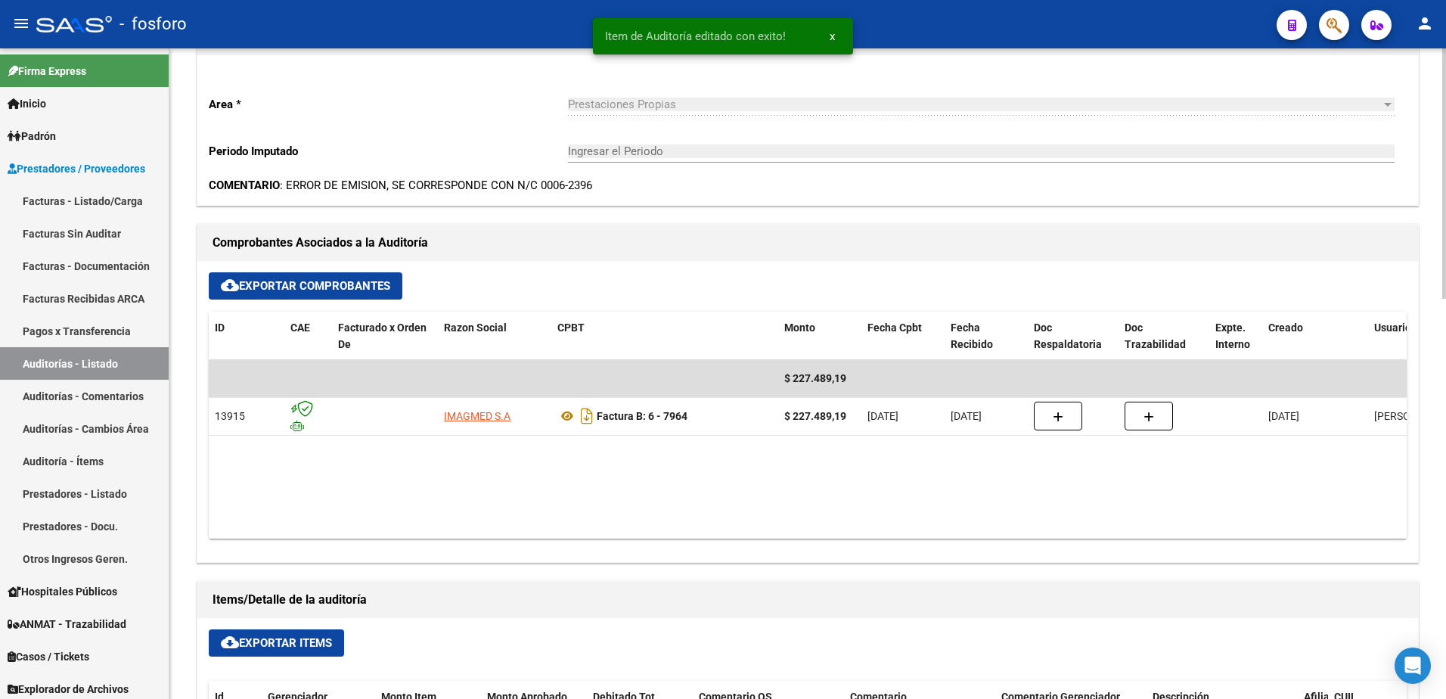
type input "202510"
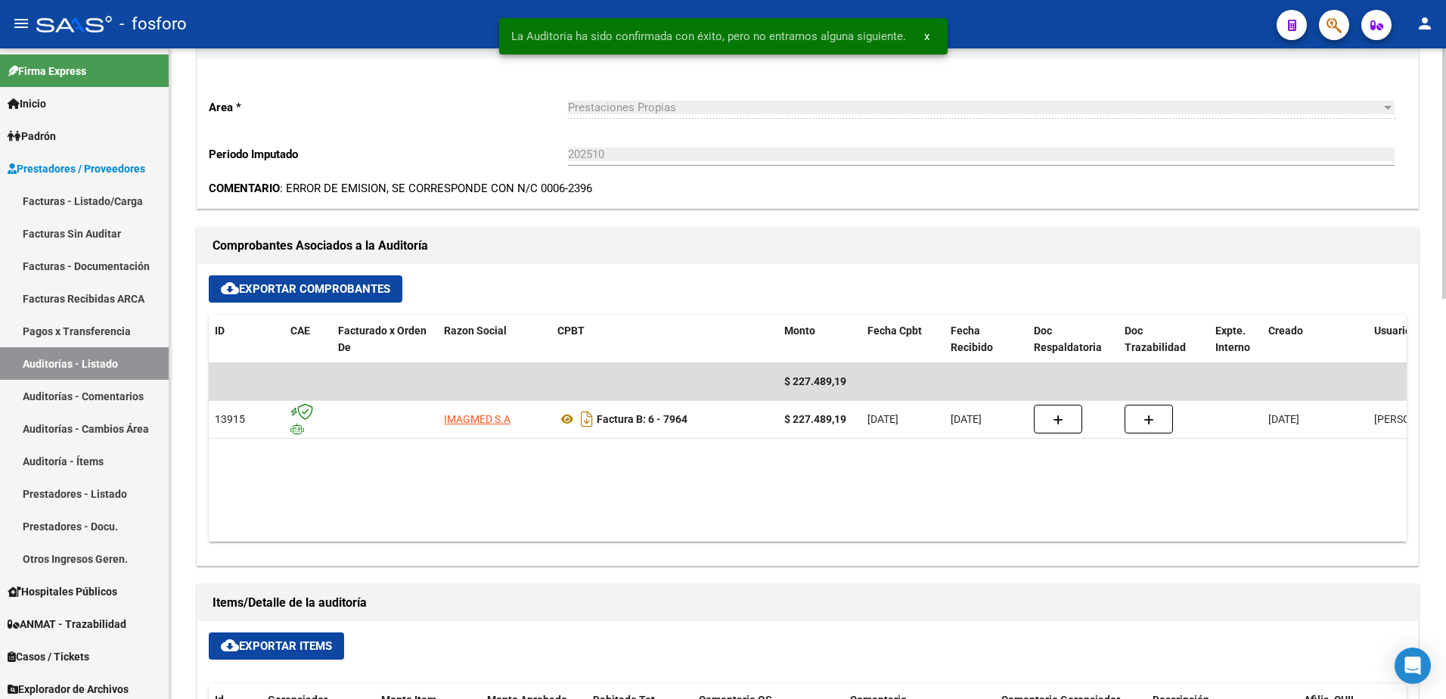
scroll to position [0, 0]
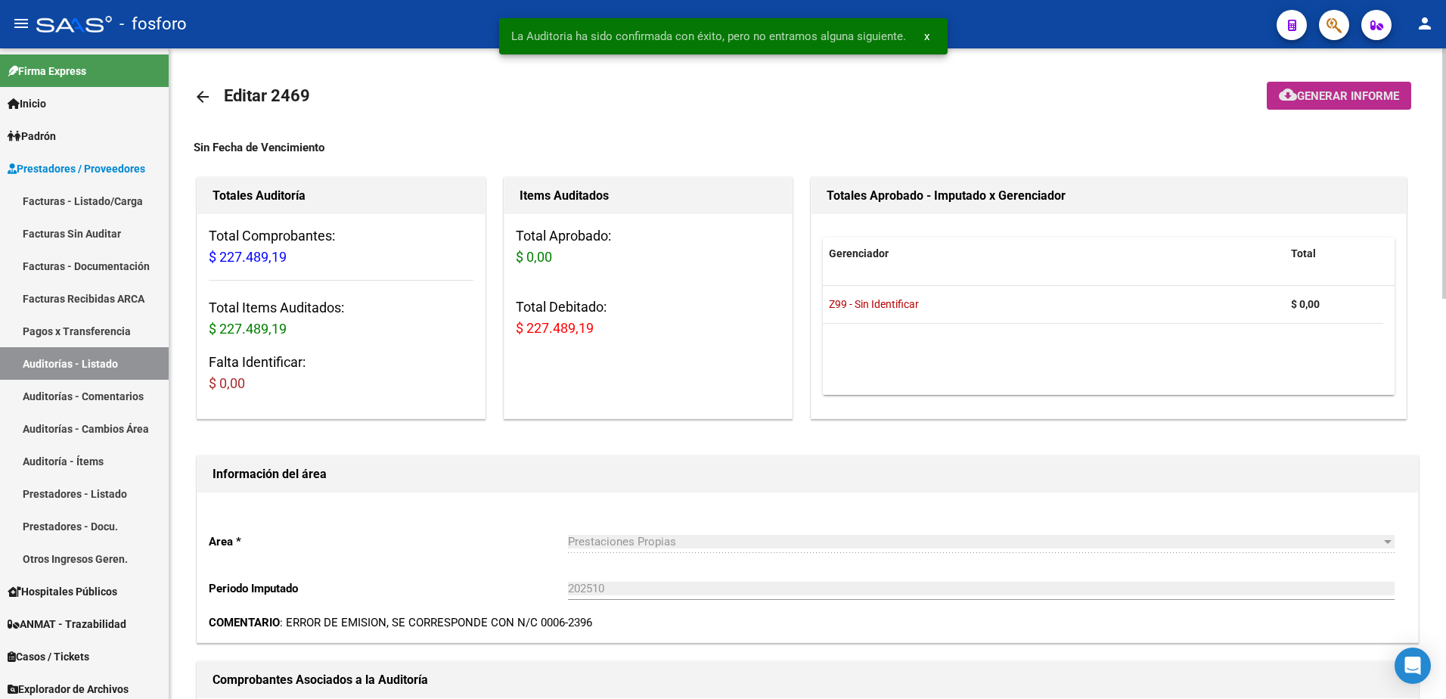
click at [1292, 101] on mat-icon "cloud_download" at bounding box center [1288, 94] width 18 height 18
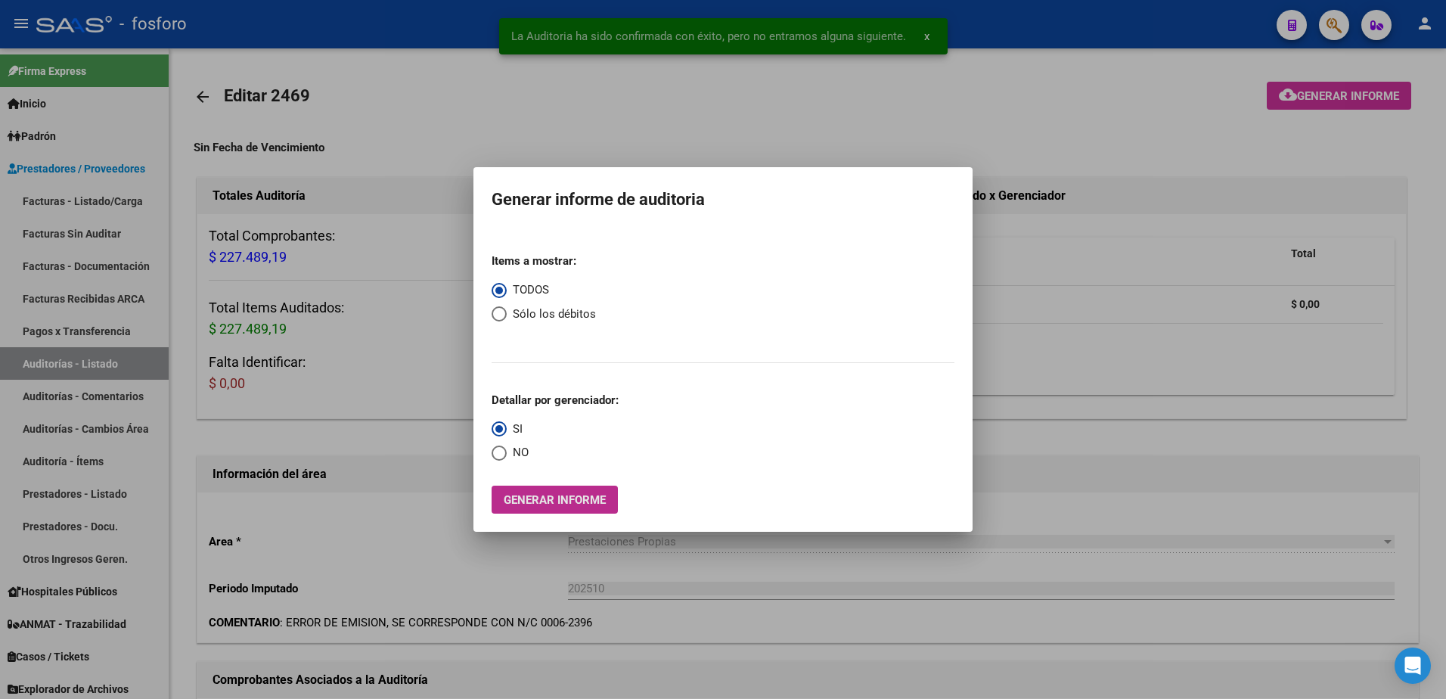
click at [551, 504] on span "Generar informe" at bounding box center [555, 500] width 102 height 14
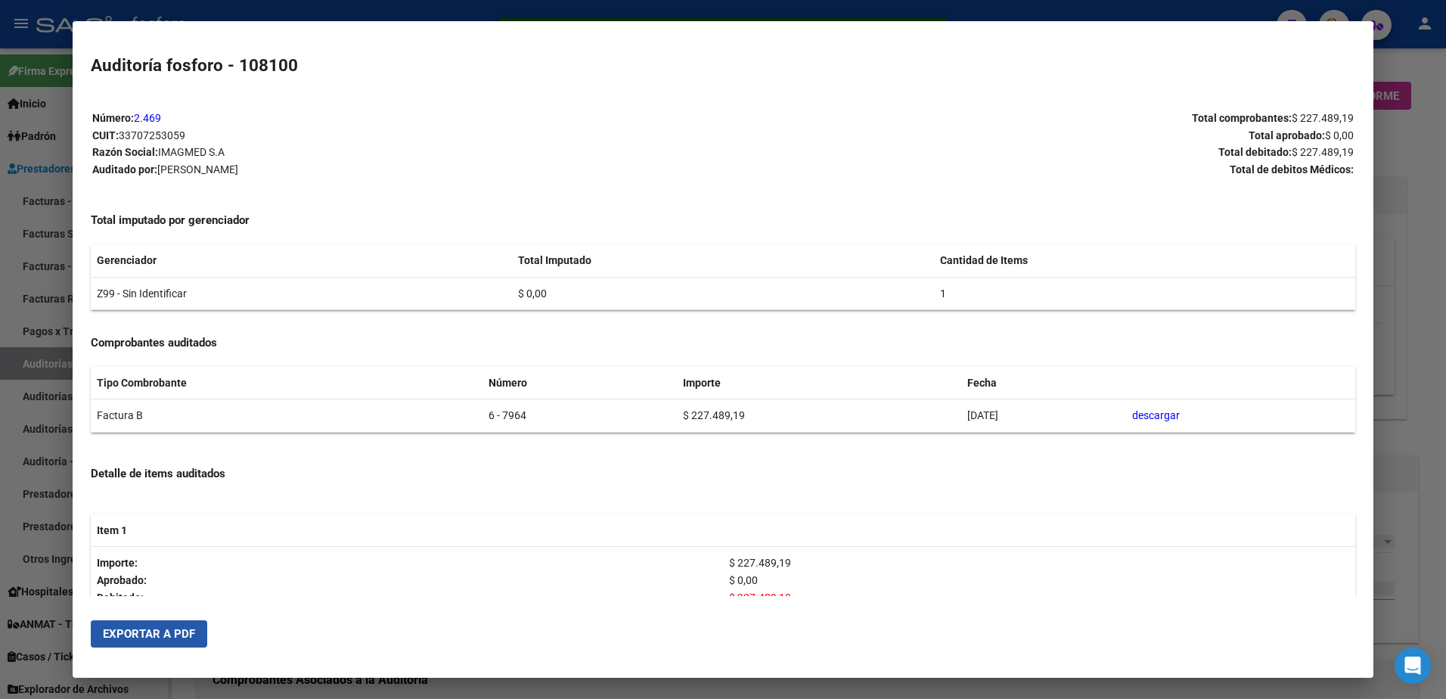
drag, startPoint x: 166, startPoint y: 628, endPoint x: 291, endPoint y: 585, distance: 133.0
click at [169, 626] on button "Exportar a PDF" at bounding box center [149, 633] width 116 height 27
drag, startPoint x: 28, startPoint y: 159, endPoint x: 59, endPoint y: 172, distance: 33.9
click at [30, 163] on div at bounding box center [723, 349] width 1446 height 699
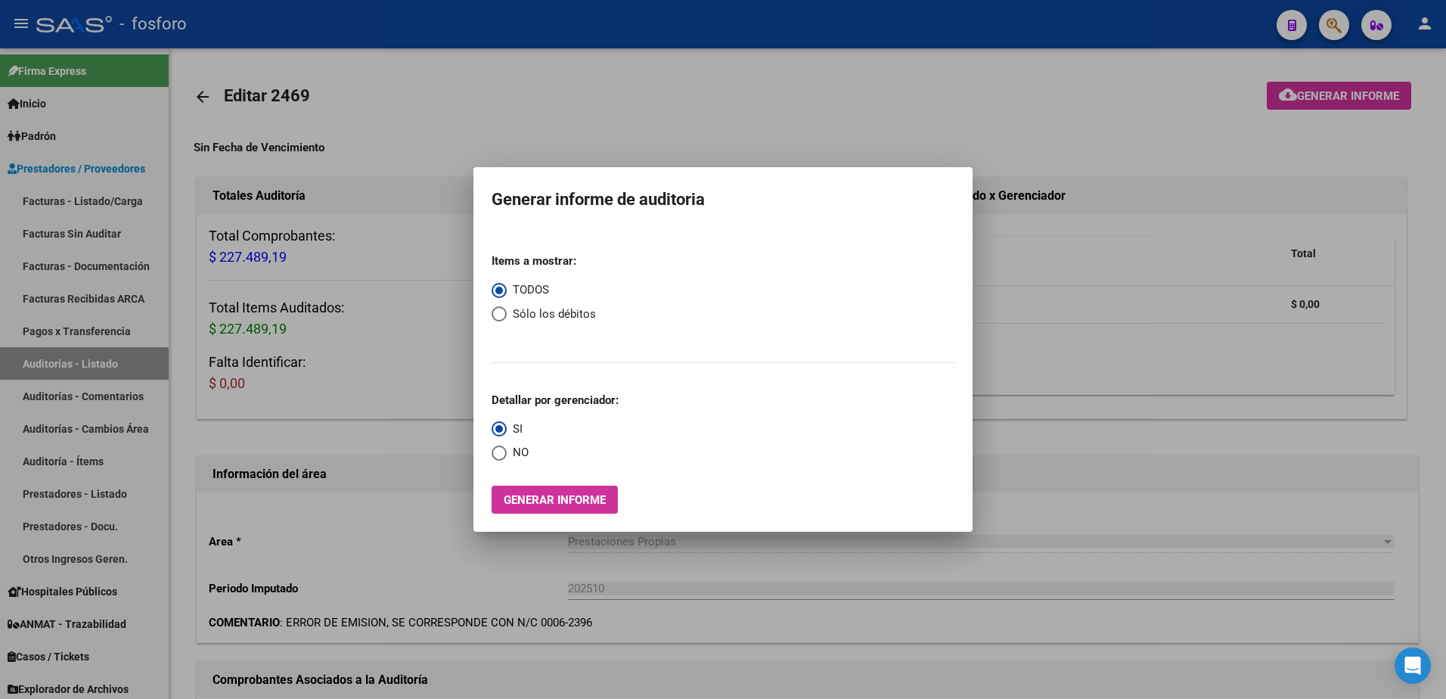
click at [385, 339] on div at bounding box center [723, 349] width 1446 height 699
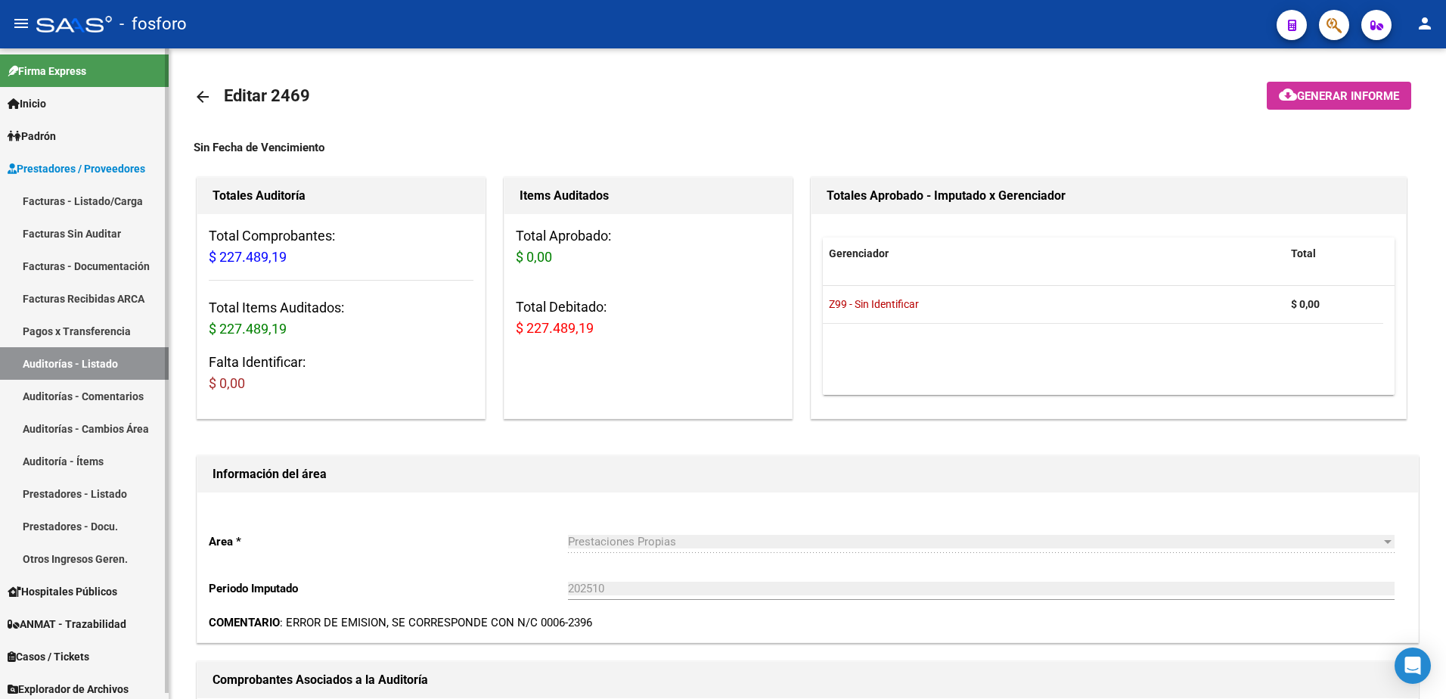
click at [77, 199] on link "Facturas - Listado/Carga" at bounding box center [84, 201] width 169 height 33
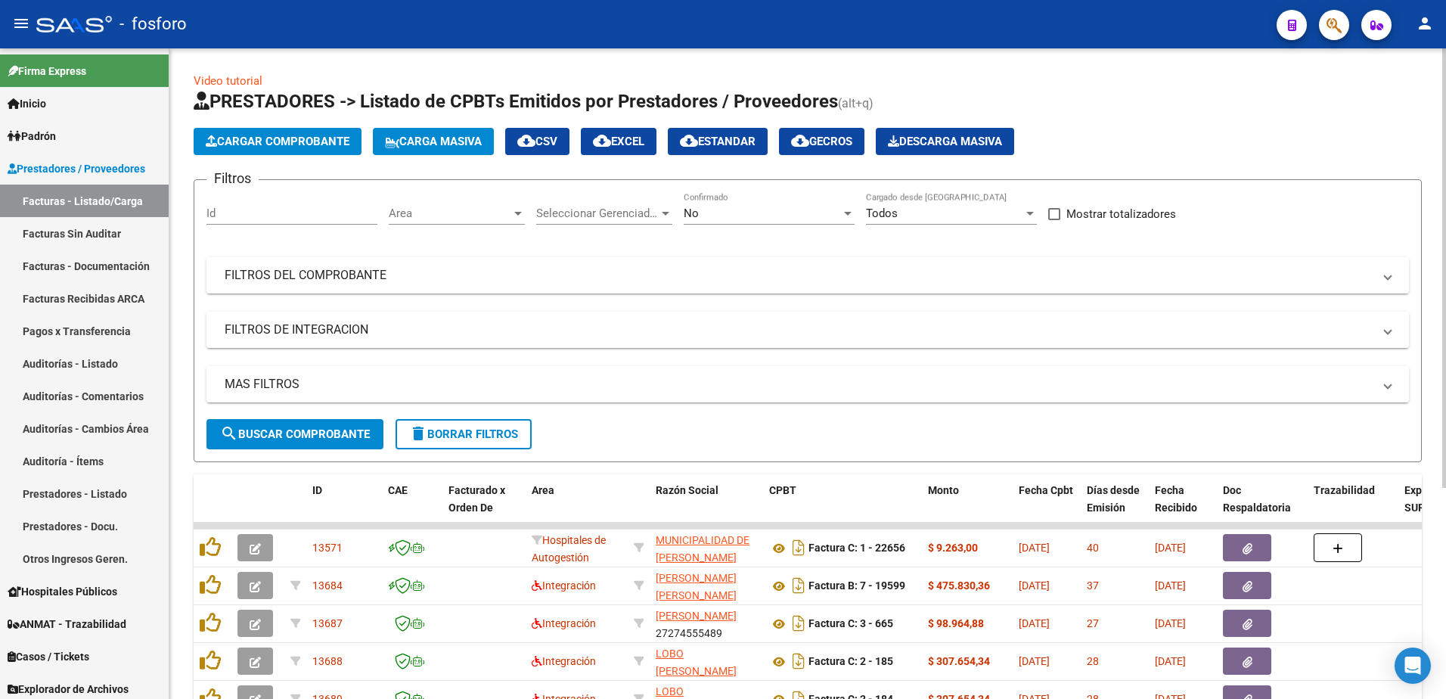
click at [518, 212] on div at bounding box center [518, 214] width 8 height 4
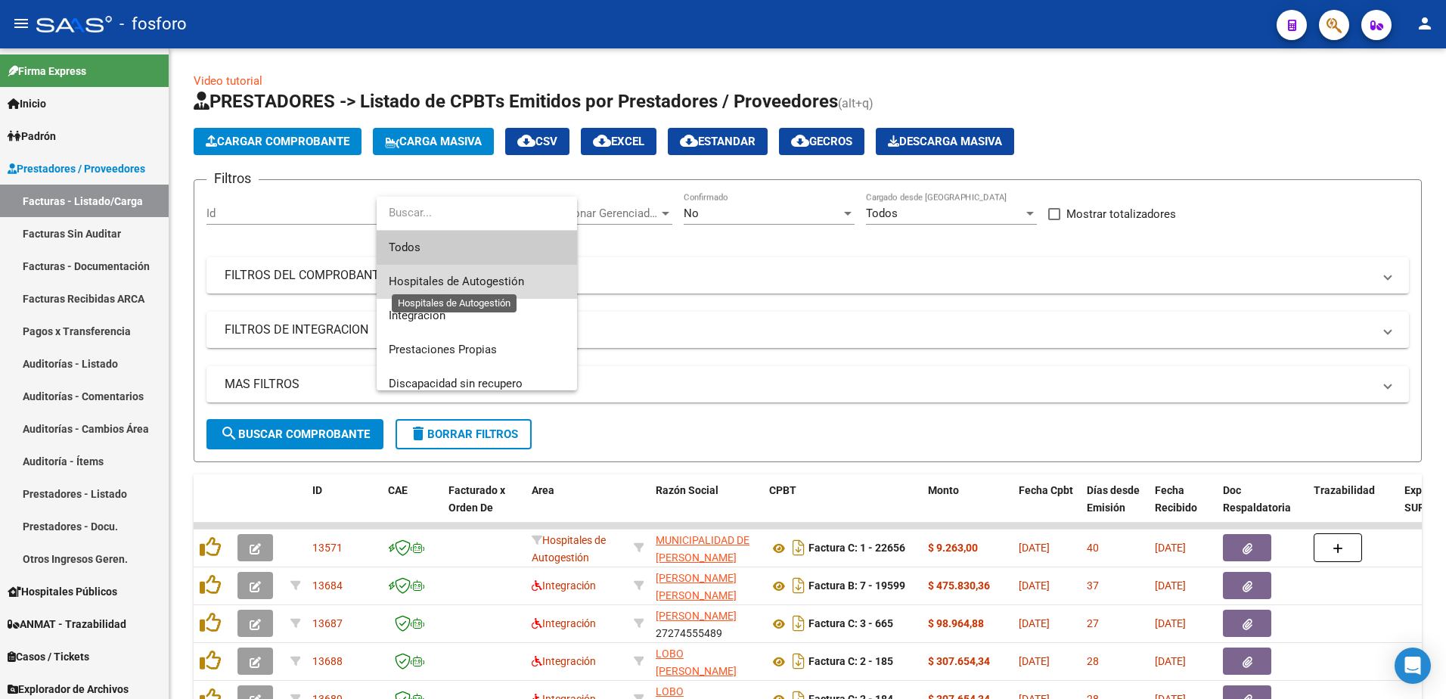
click at [461, 276] on span "Hospitales de Autogestión" at bounding box center [456, 282] width 135 height 14
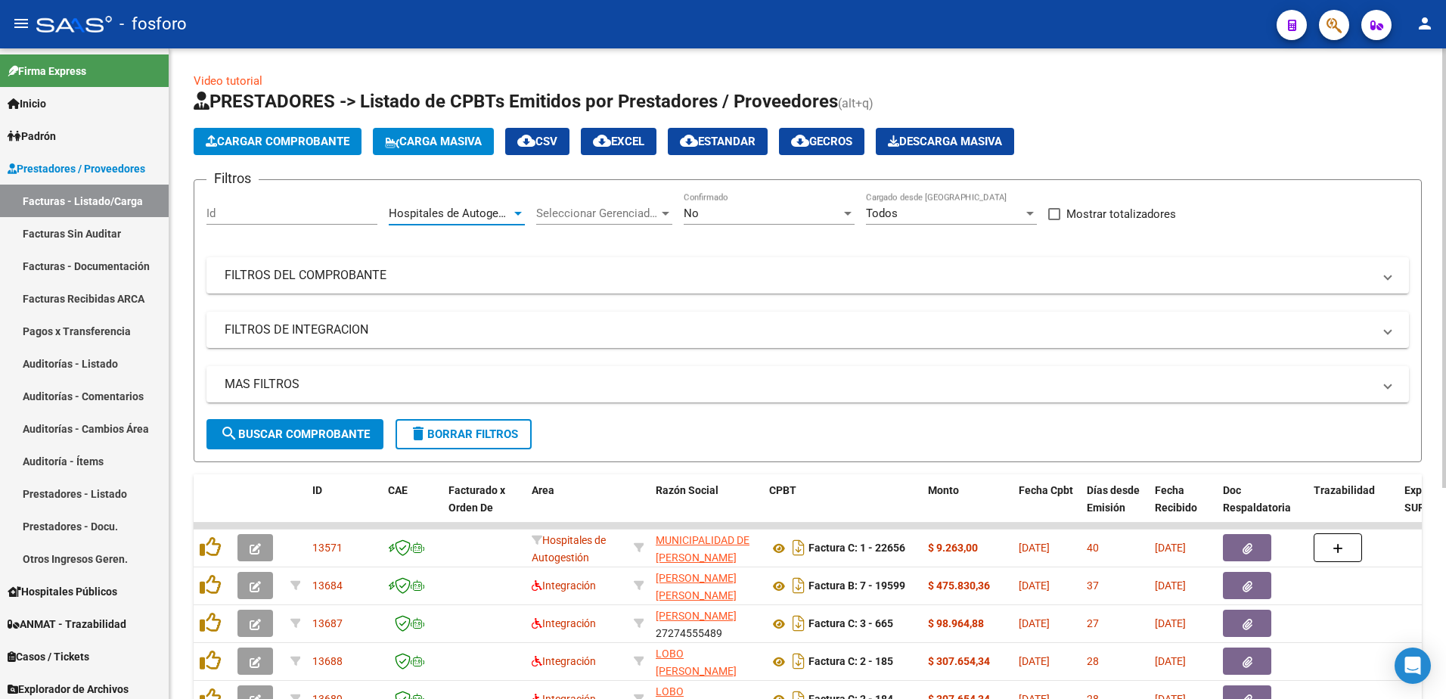
click at [309, 144] on span "Cargar Comprobante" at bounding box center [278, 142] width 144 height 14
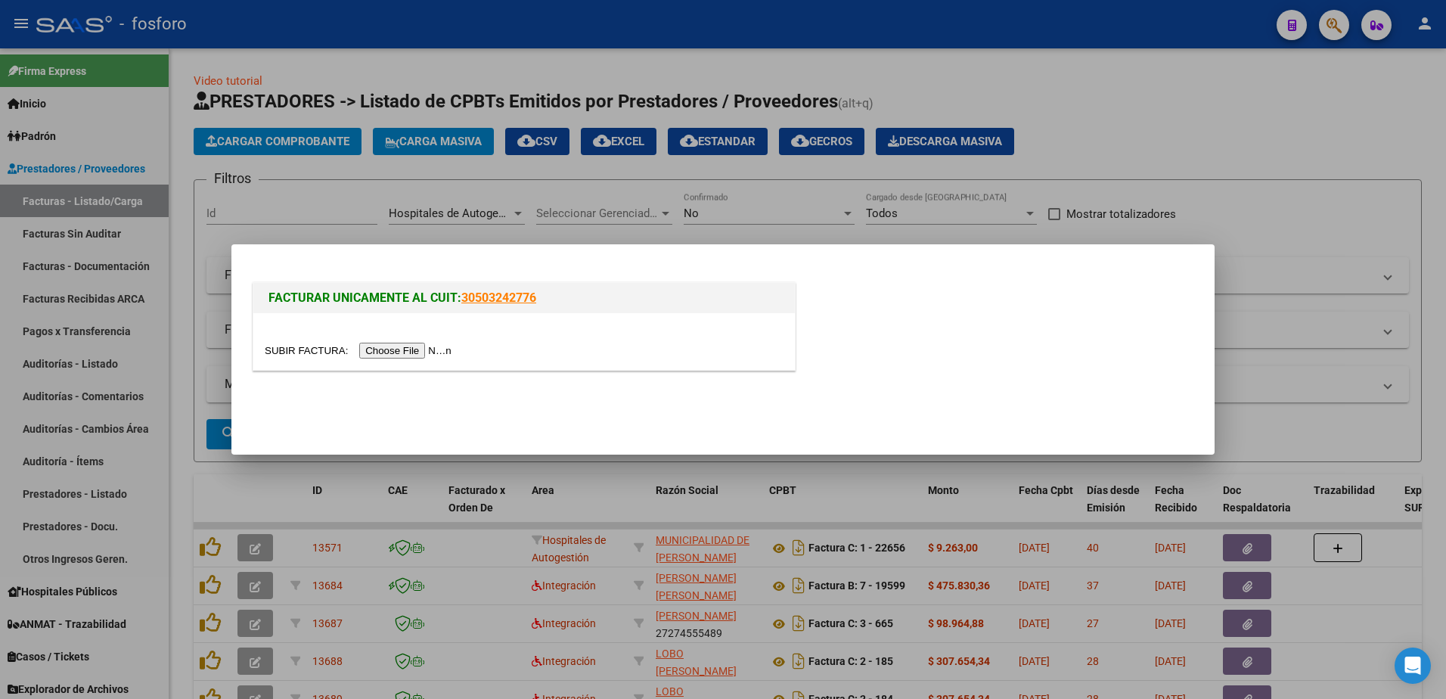
click at [390, 347] on input "file" at bounding box center [360, 351] width 191 height 16
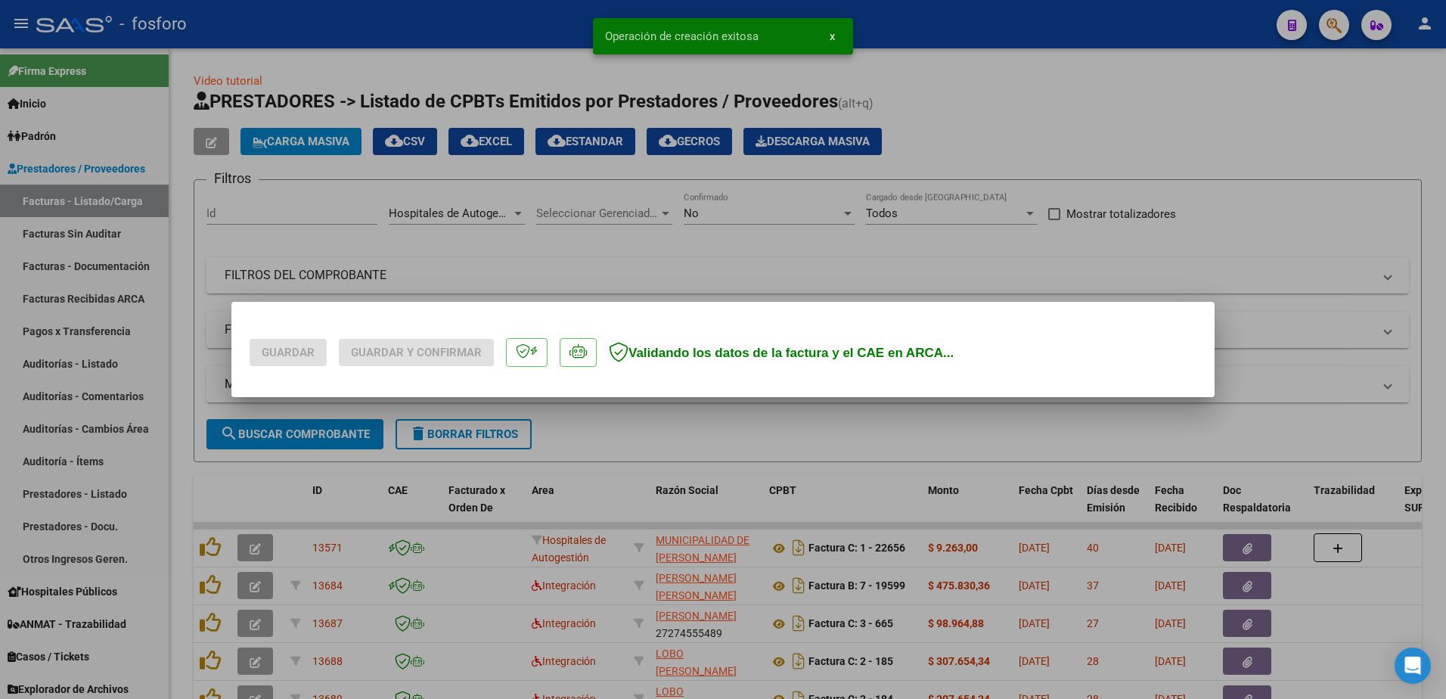
click at [324, 156] on div "Guardar Guardar y Confirmar Validando los datos de la factura y el CAE en ARCA.…" at bounding box center [723, 349] width 1446 height 699
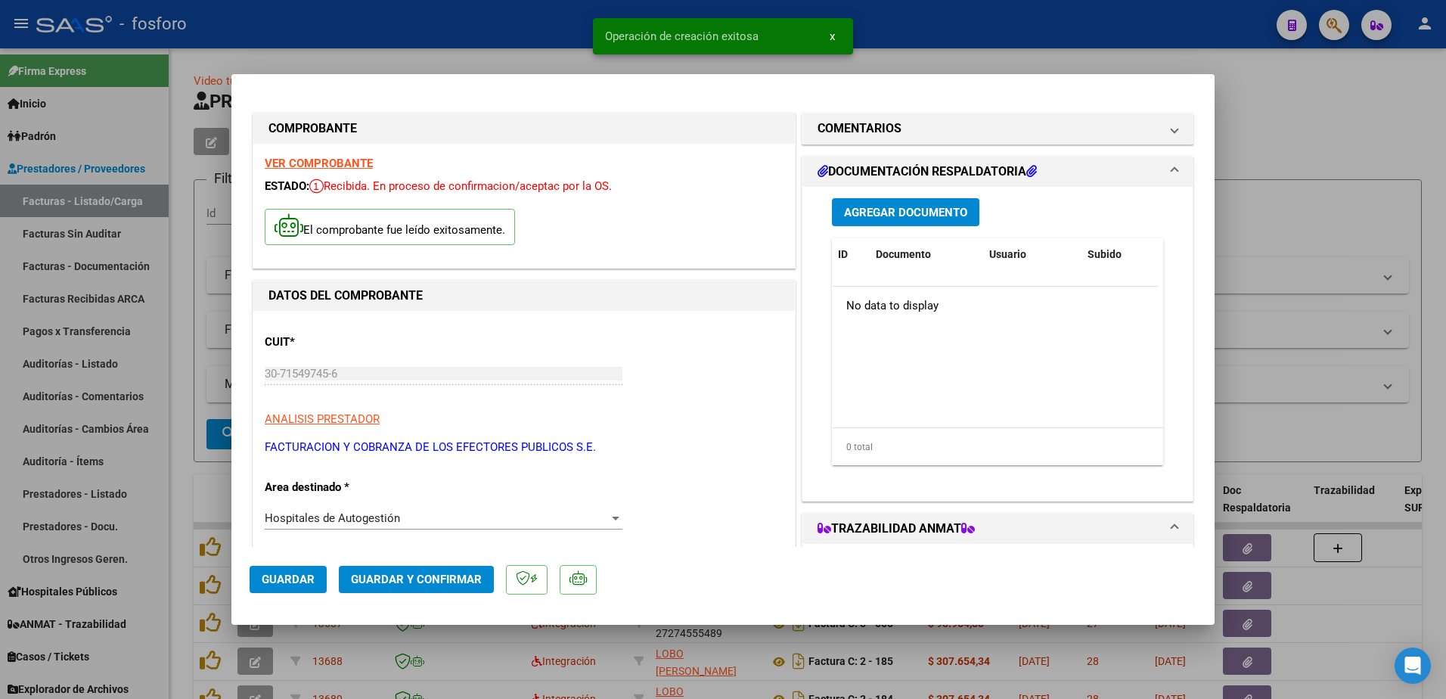
click at [339, 160] on strong "VER COMPROBANTE" at bounding box center [319, 164] width 108 height 14
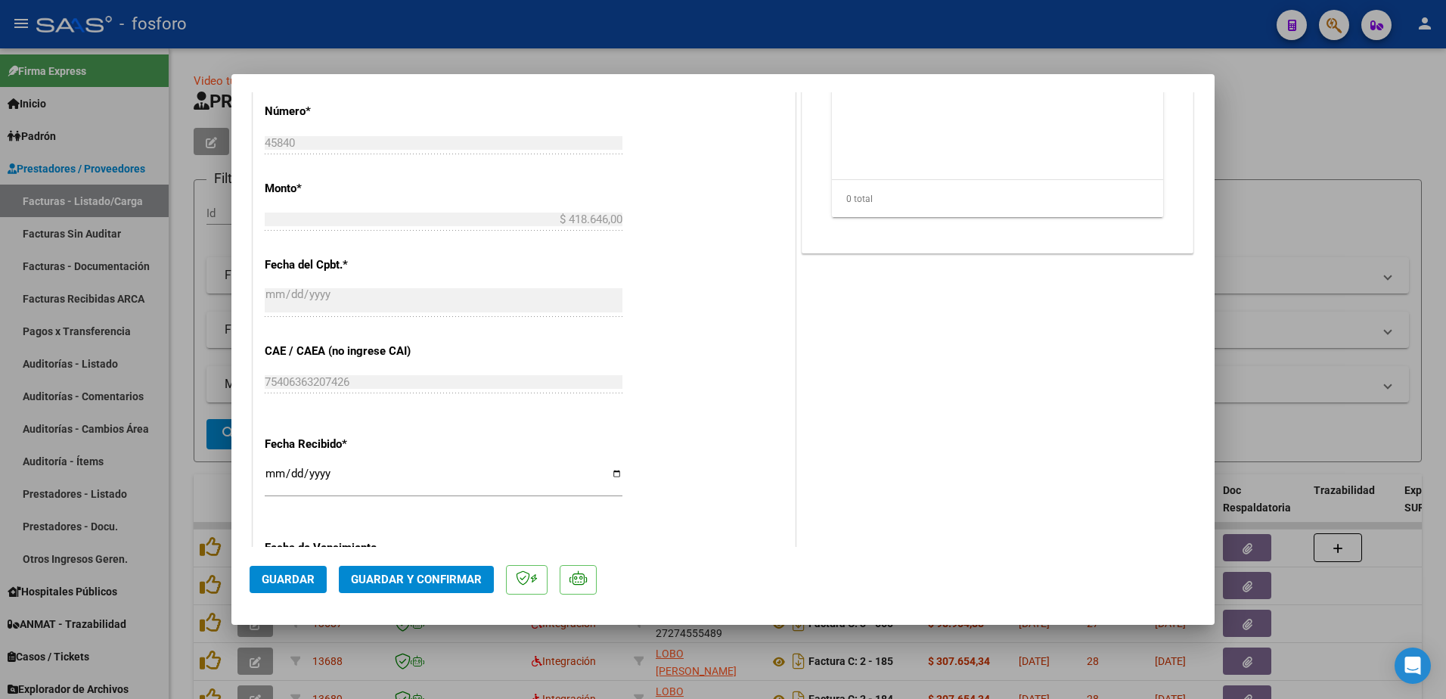
scroll to position [840, 0]
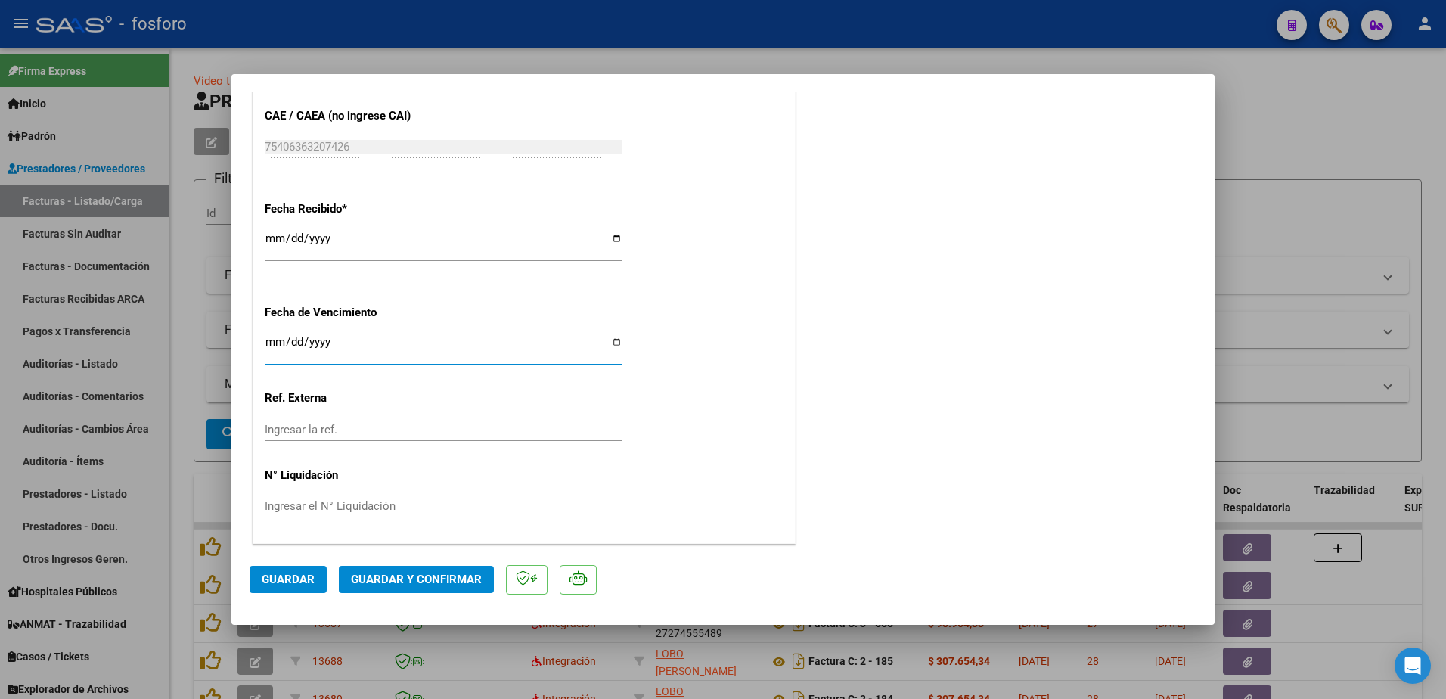
click at [269, 346] on input "Ingresar la fecha" at bounding box center [444, 348] width 358 height 24
type input "[DATE]"
click at [382, 584] on span "Guardar y Confirmar" at bounding box center [416, 579] width 131 height 14
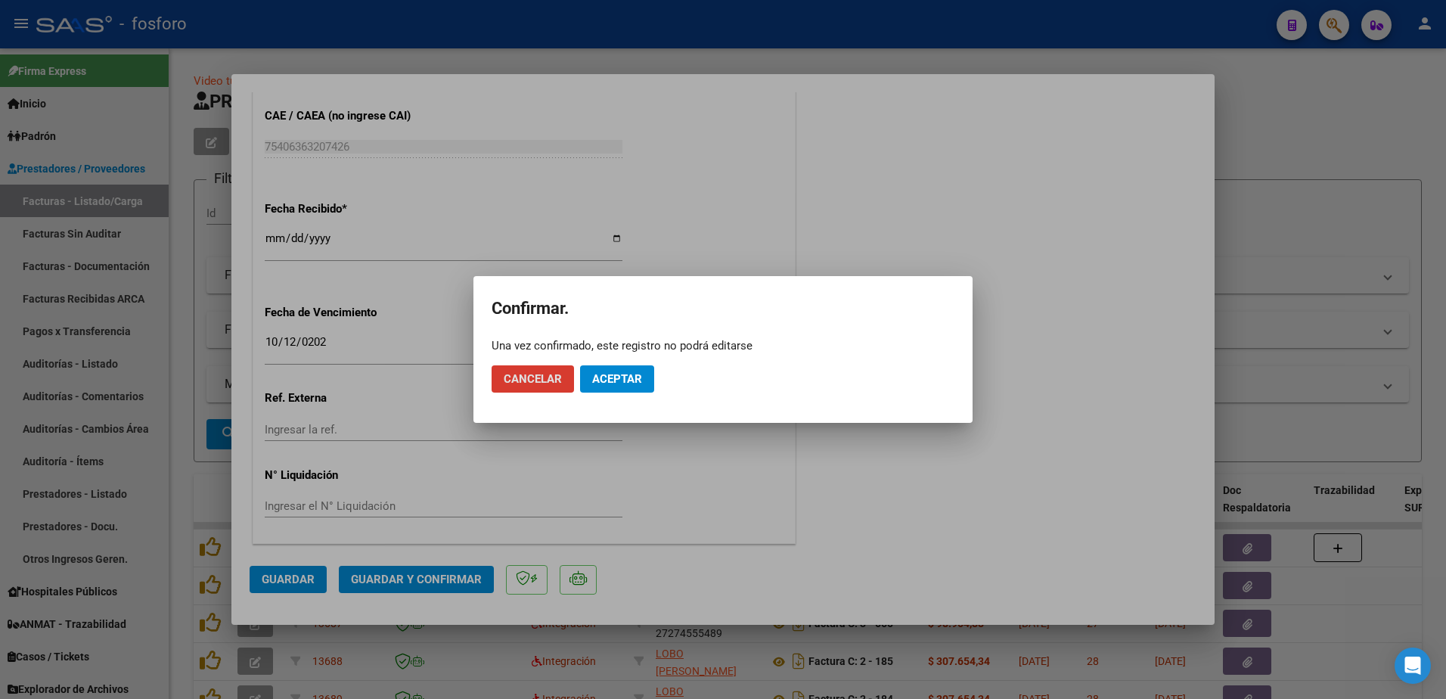
click at [611, 382] on span "Aceptar" at bounding box center [617, 379] width 50 height 14
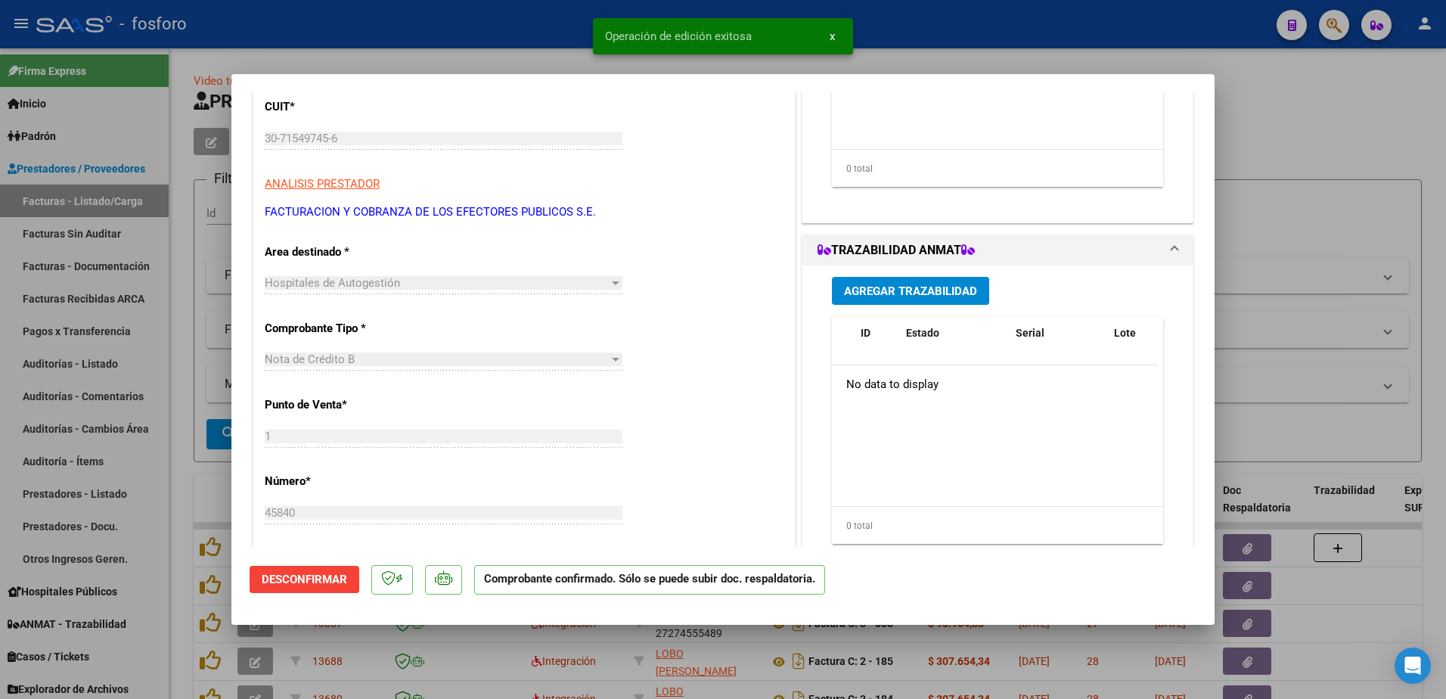
scroll to position [0, 0]
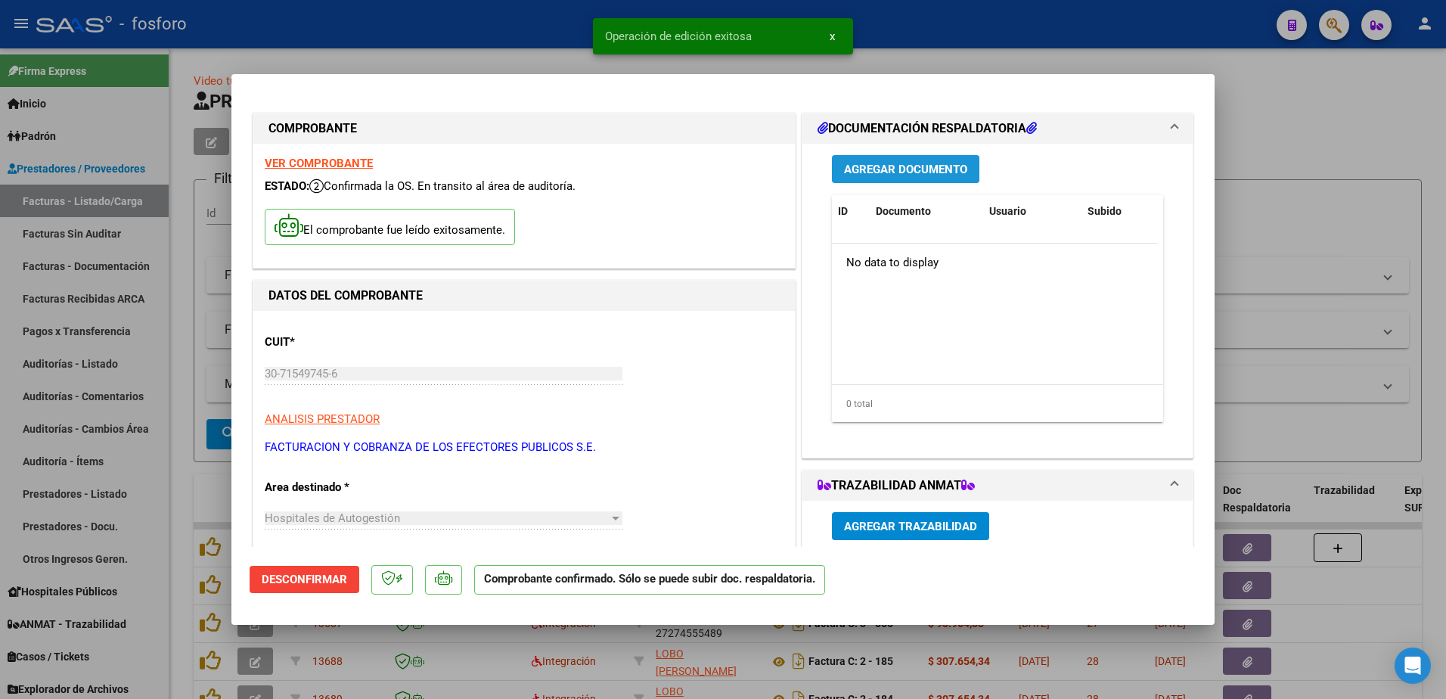
click at [876, 173] on span "Agregar Documento" at bounding box center [905, 170] width 123 height 14
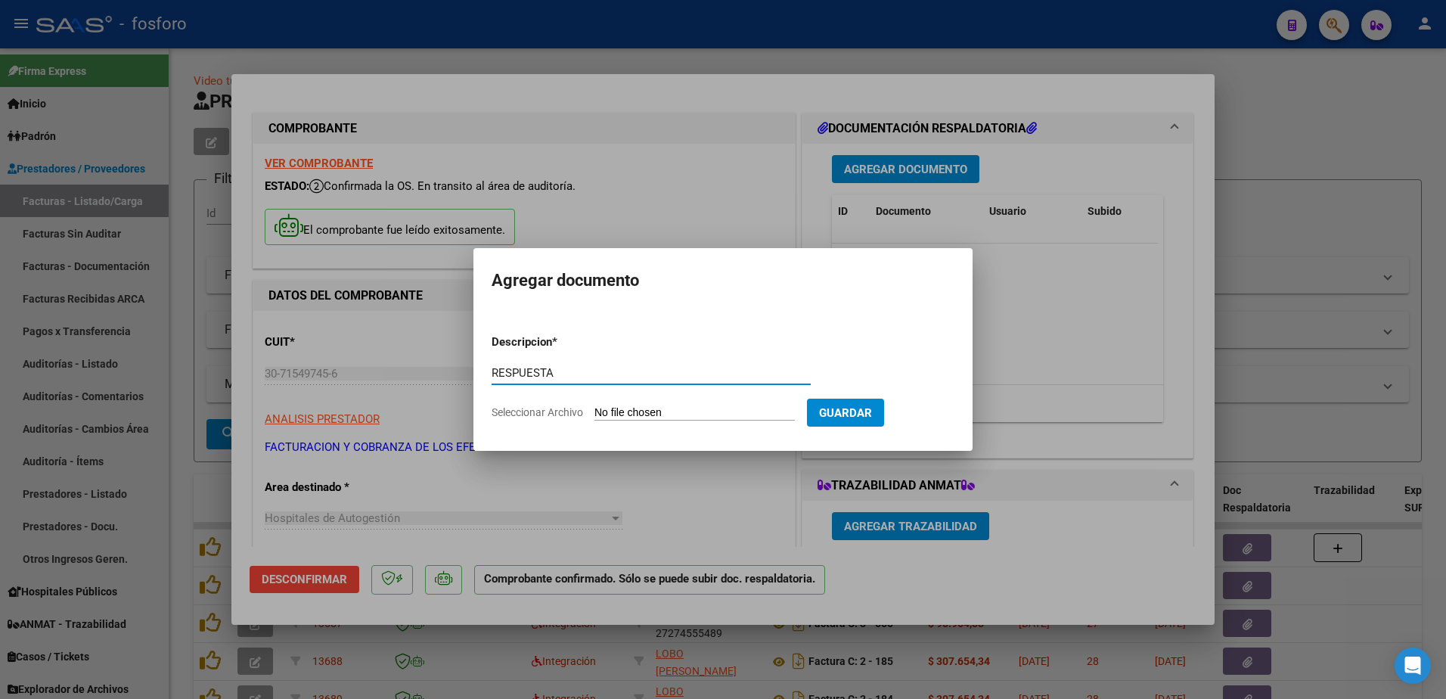
type input "RESPUESTA"
click at [644, 399] on form "Descripcion * RESPUESTA Escriba aquí una descripcion Seleccionar Archivo Guardar" at bounding box center [723, 377] width 463 height 110
click at [639, 410] on input "Seleccionar Archivo" at bounding box center [694, 413] width 200 height 14
type input "C:\fakepath\RESPUESTA FC 84143 FACOEP.pdf"
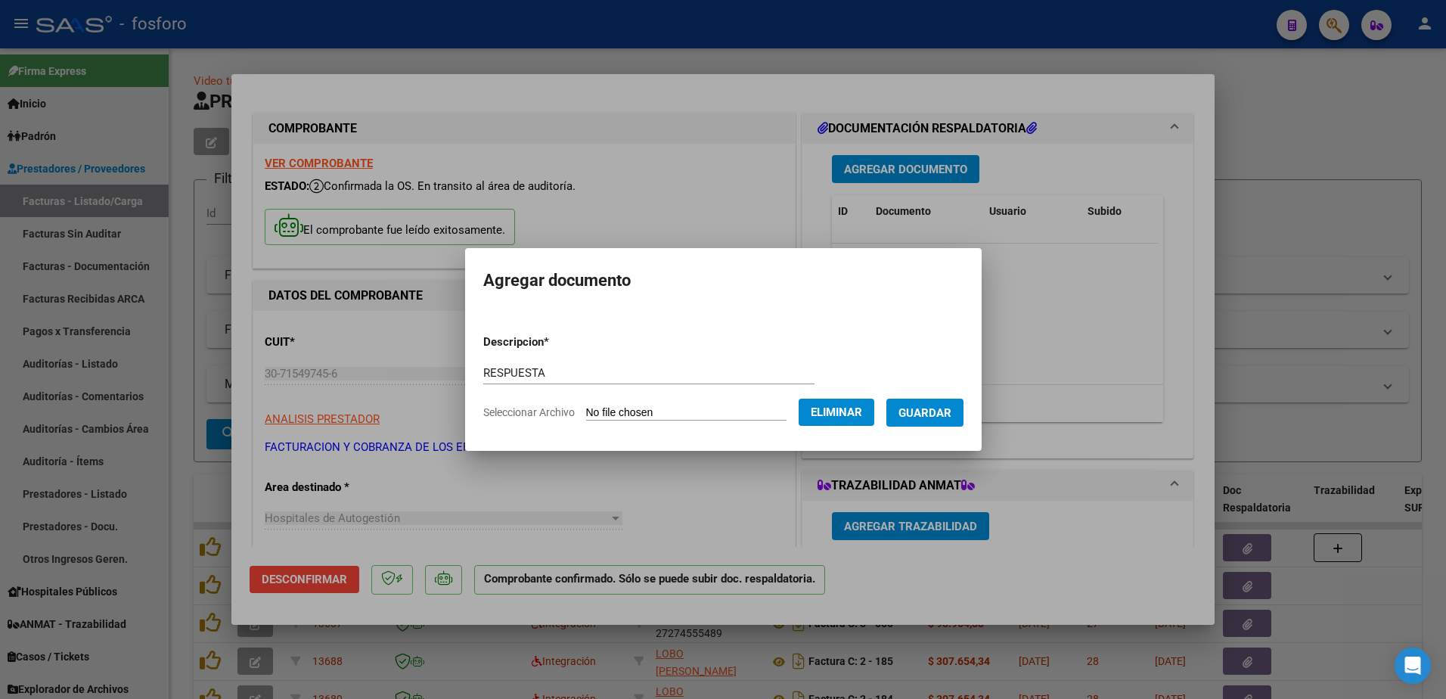
click at [920, 415] on span "Guardar" at bounding box center [924, 413] width 53 height 14
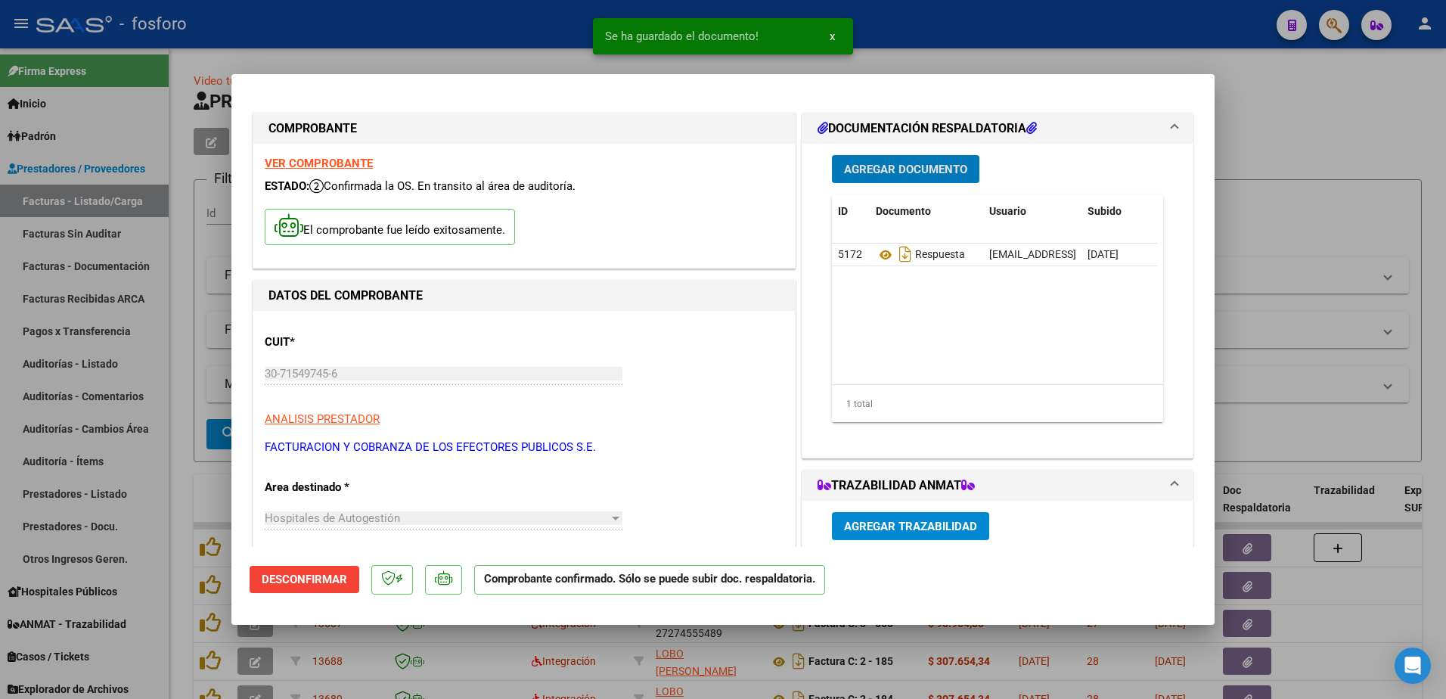
click at [141, 373] on div at bounding box center [723, 349] width 1446 height 699
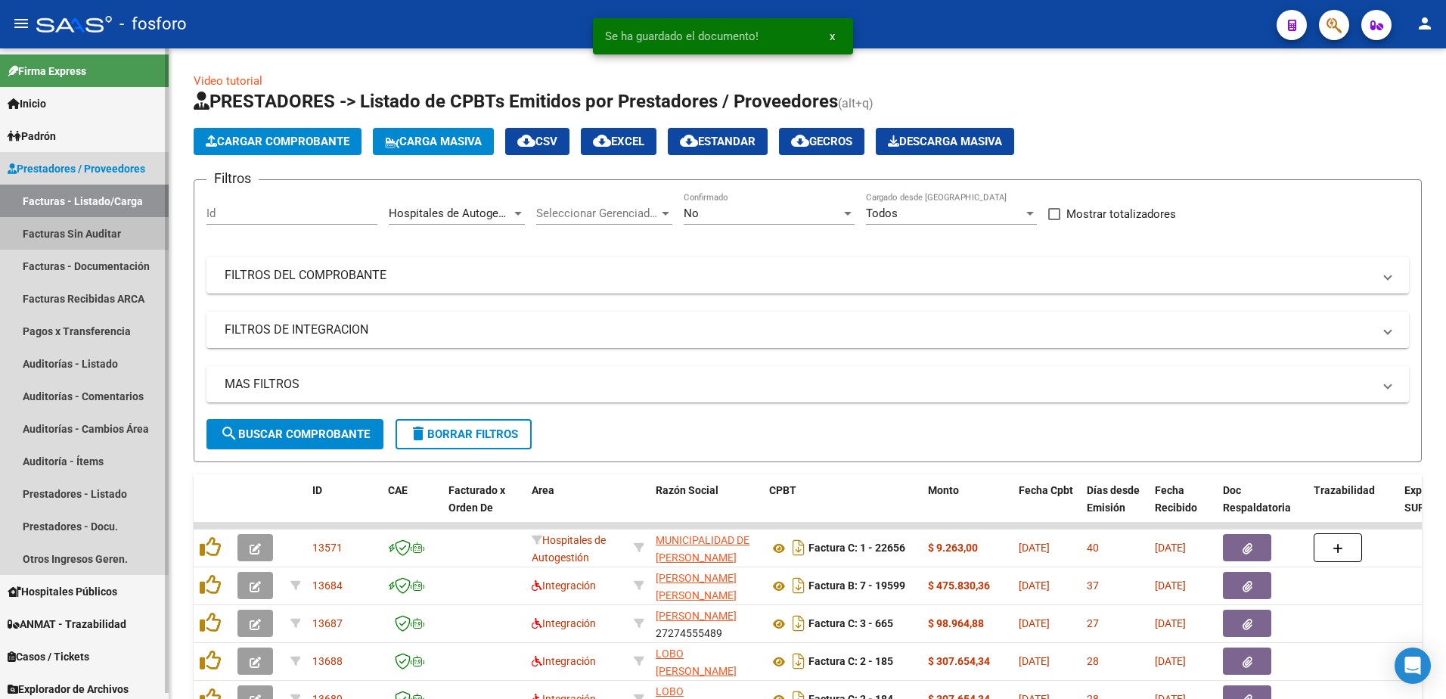
click at [88, 234] on link "Facturas Sin Auditar" at bounding box center [84, 233] width 169 height 33
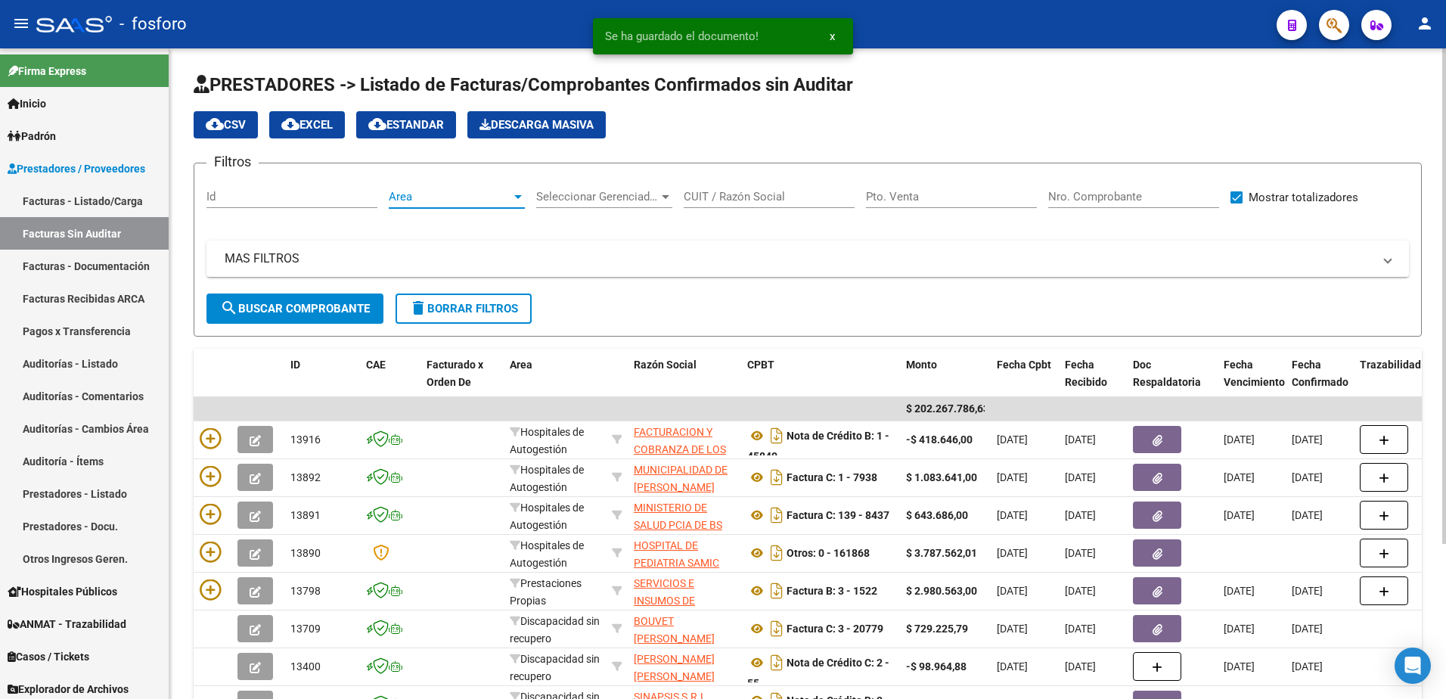
click at [518, 194] on div at bounding box center [518, 197] width 14 height 12
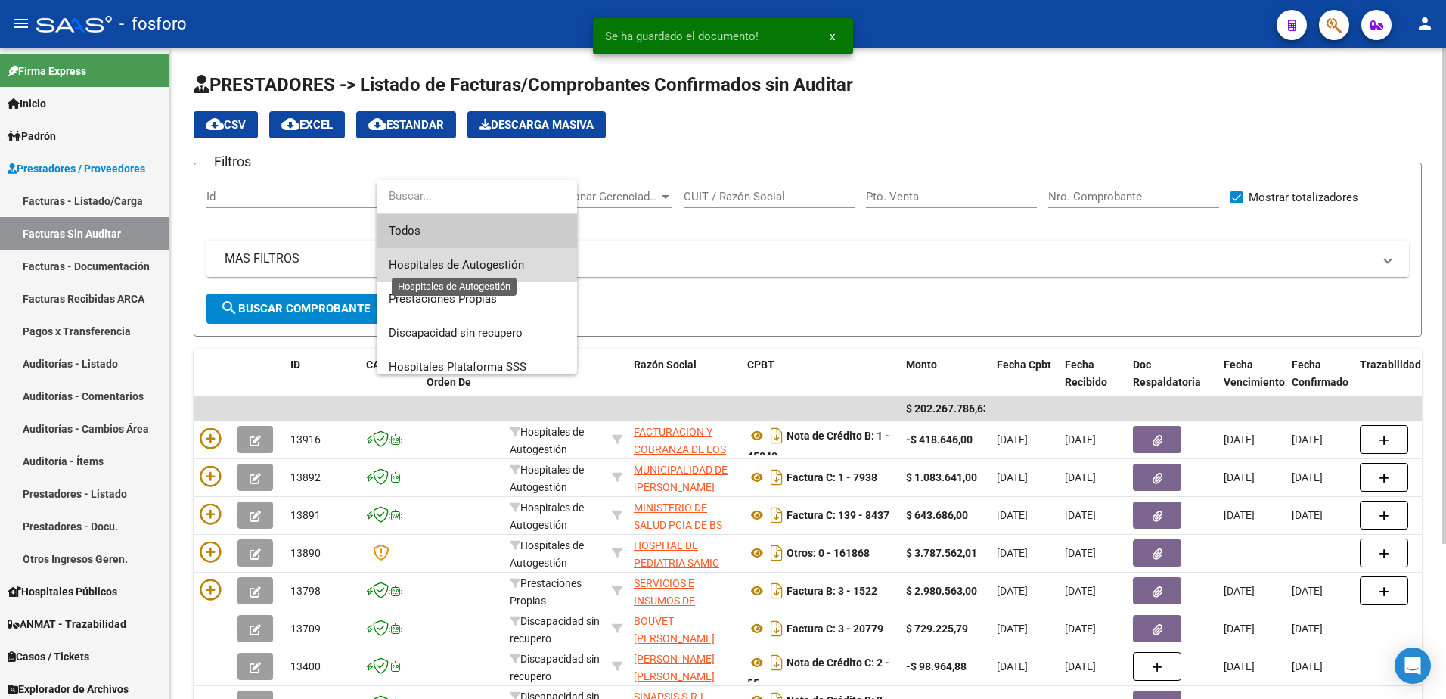
drag, startPoint x: 473, startPoint y: 267, endPoint x: 442, endPoint y: 276, distance: 33.0
click at [451, 275] on span "Hospitales de Autogestión" at bounding box center [477, 265] width 176 height 34
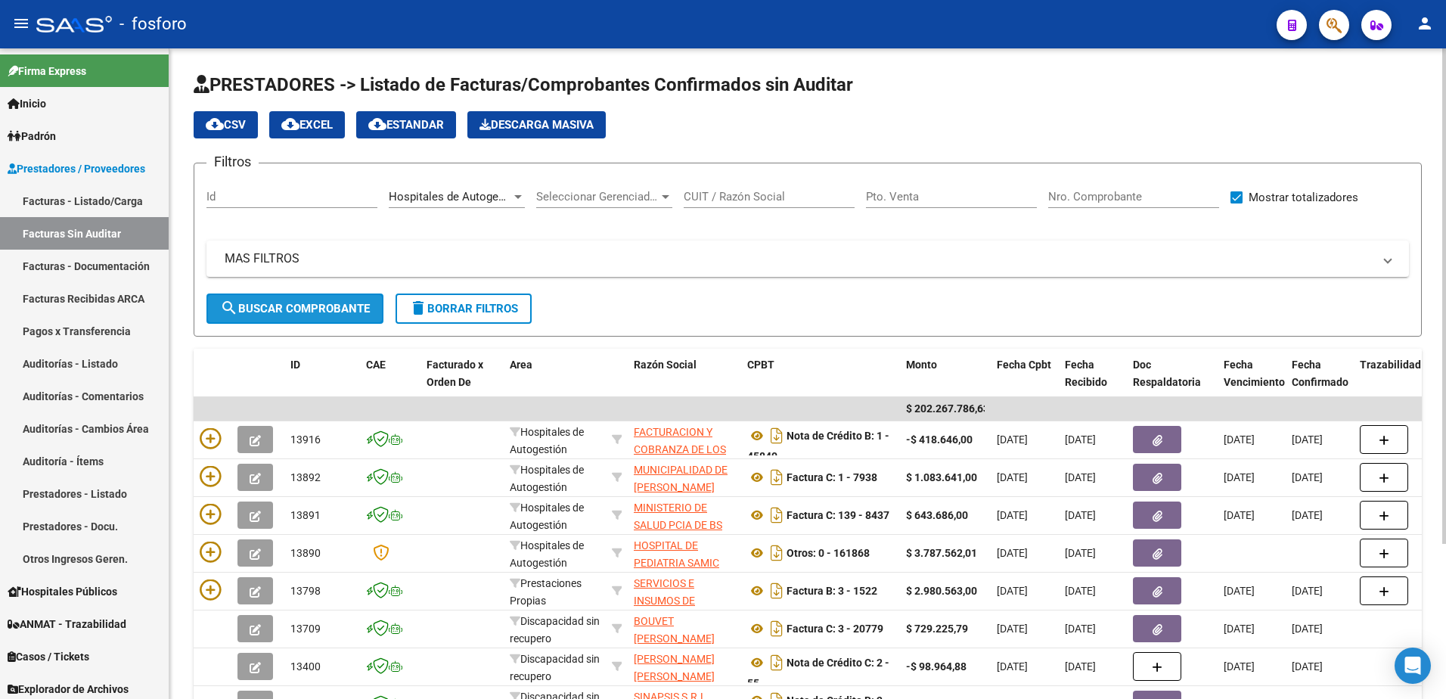
drag, startPoint x: 302, startPoint y: 317, endPoint x: 286, endPoint y: 327, distance: 19.3
click at [299, 315] on button "search Buscar Comprobante" at bounding box center [294, 308] width 177 height 30
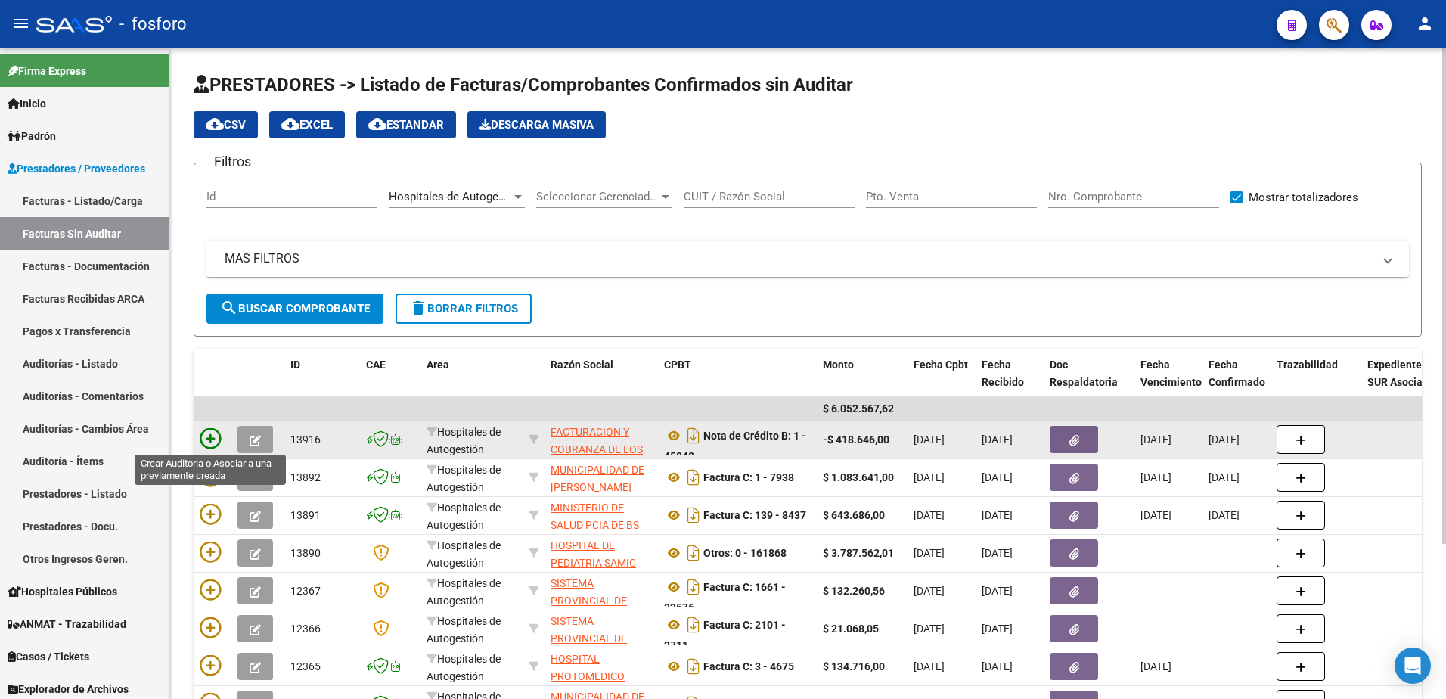
click at [206, 432] on icon at bounding box center [210, 438] width 21 height 21
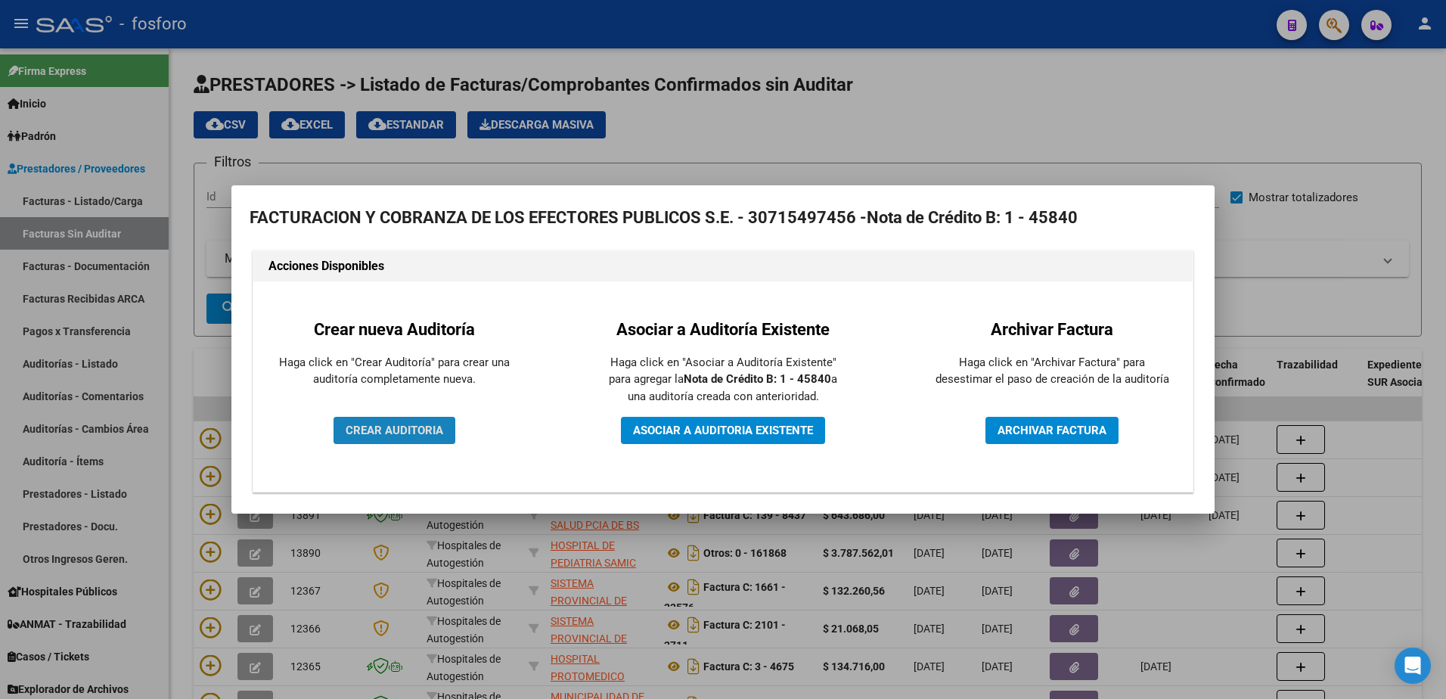
drag, startPoint x: 366, startPoint y: 431, endPoint x: 392, endPoint y: 431, distance: 25.7
click at [368, 431] on span "CREAR AUDITORIA" at bounding box center [395, 430] width 98 height 14
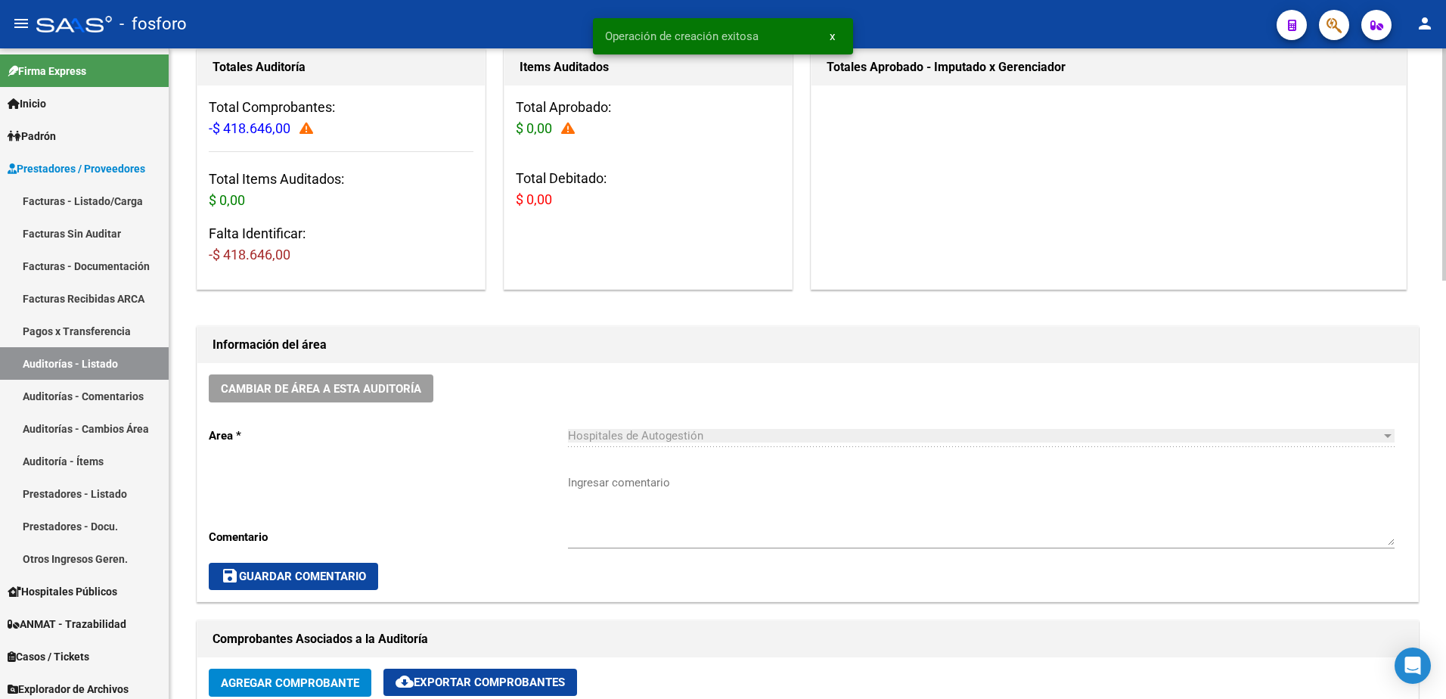
scroll to position [227, 0]
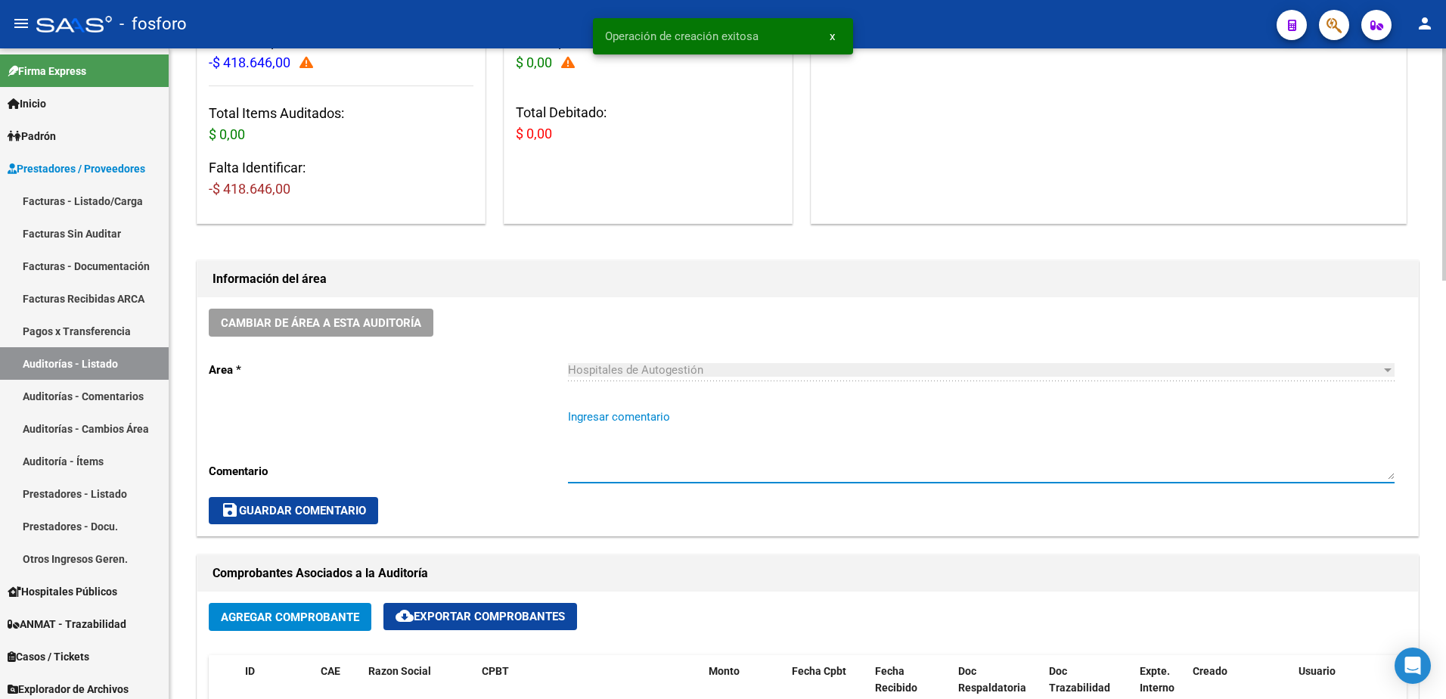
click at [583, 412] on textarea "Ingresar comentario" at bounding box center [981, 443] width 827 height 71
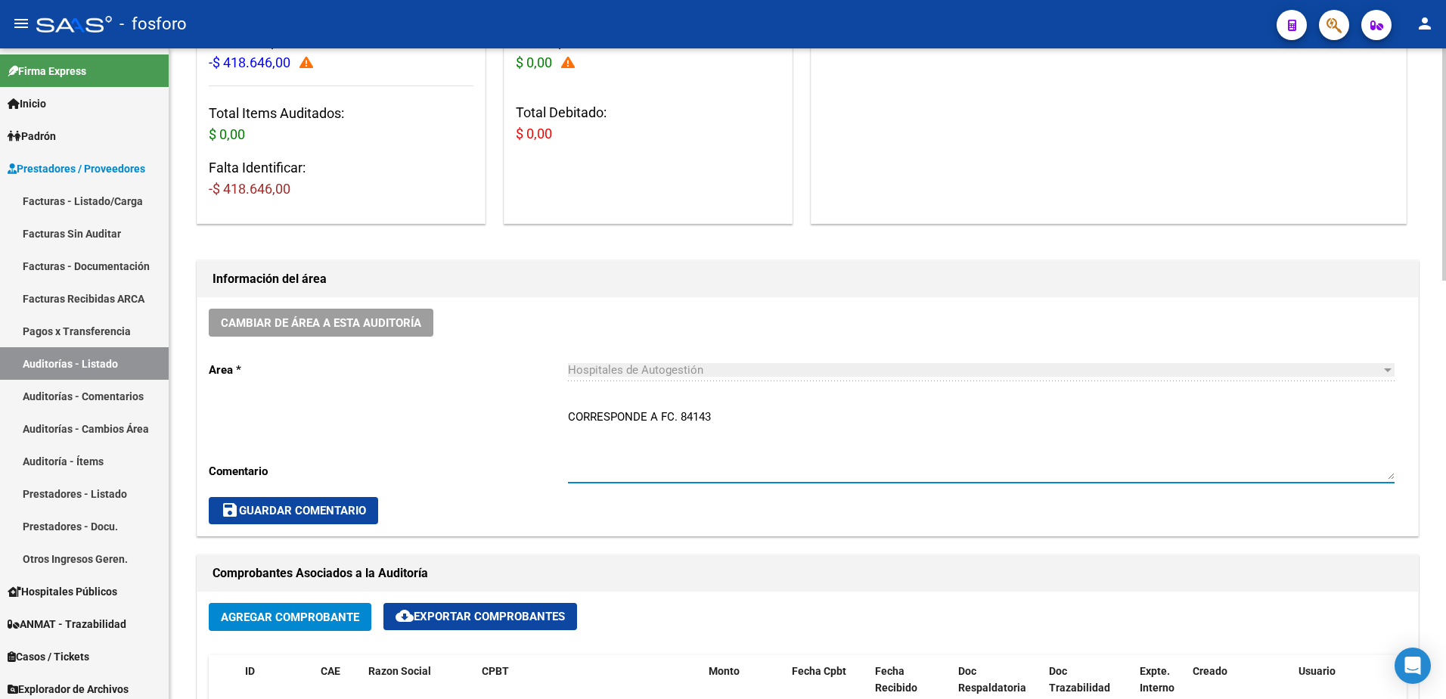
click at [680, 415] on textarea "CORRESPONDE A FC. 84143" at bounding box center [981, 443] width 827 height 71
type textarea "CORRESPONDE A FC. 0001-84143"
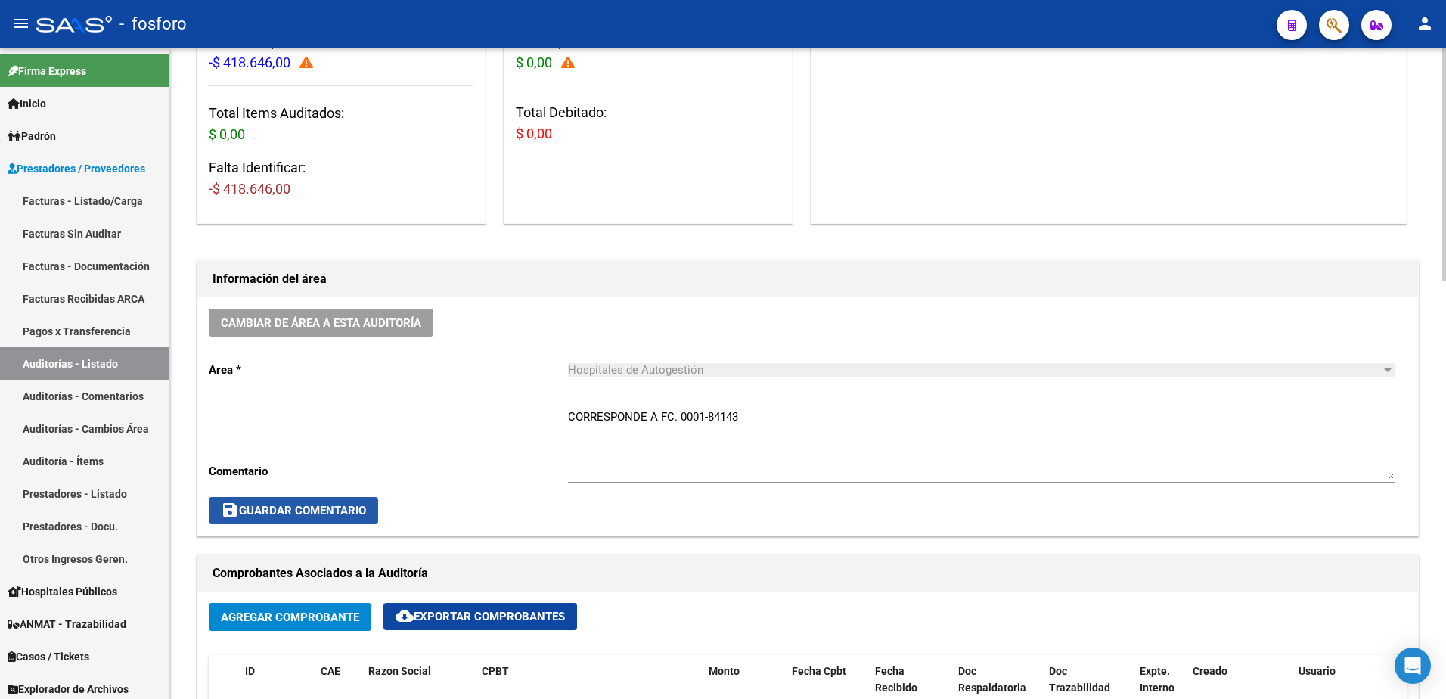
click at [331, 504] on span "save Guardar Comentario" at bounding box center [293, 511] width 145 height 14
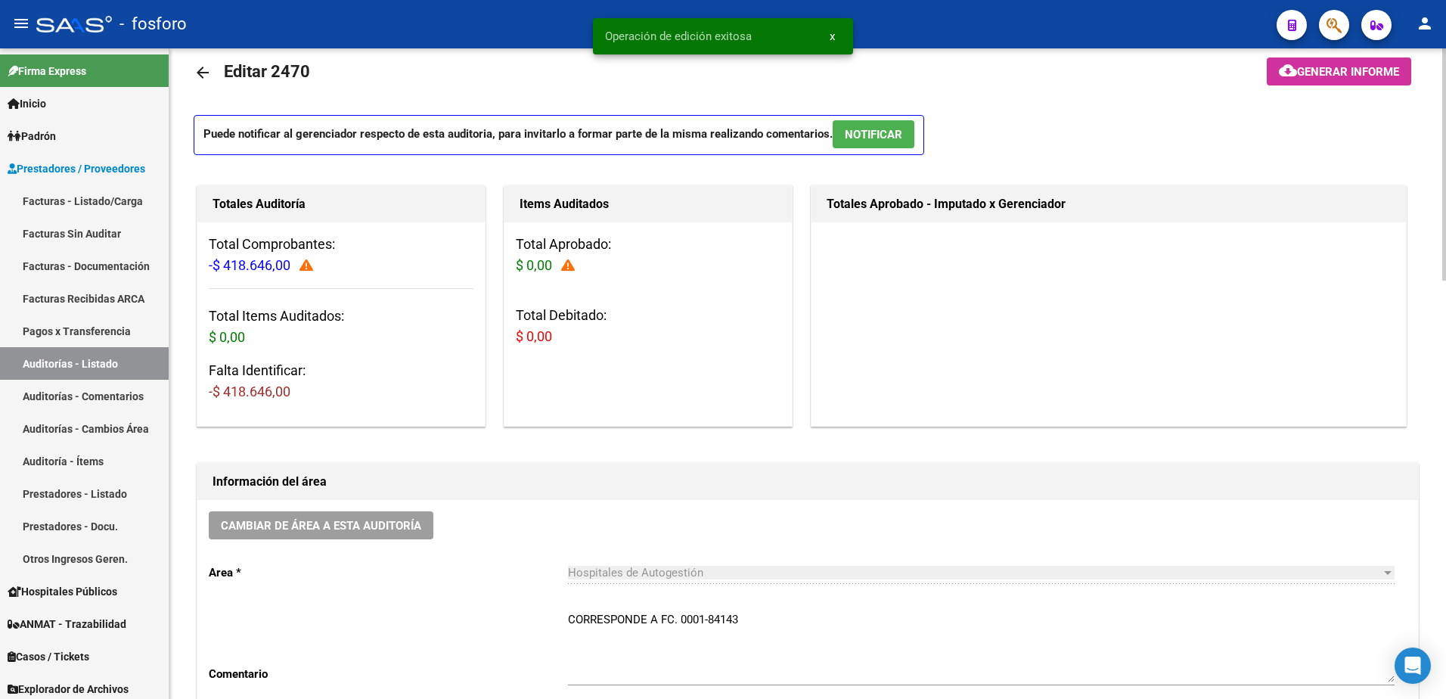
scroll to position [0, 0]
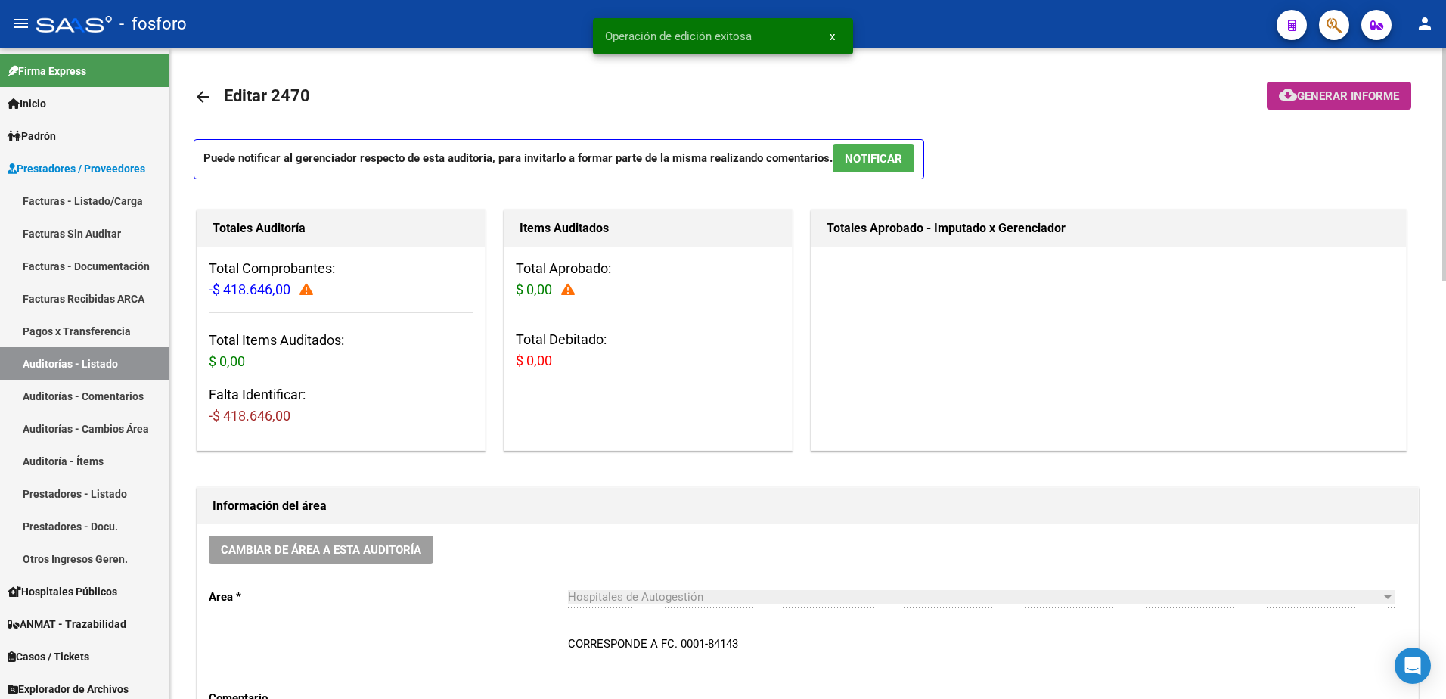
click at [1330, 103] on span "Generar informe" at bounding box center [1348, 96] width 102 height 14
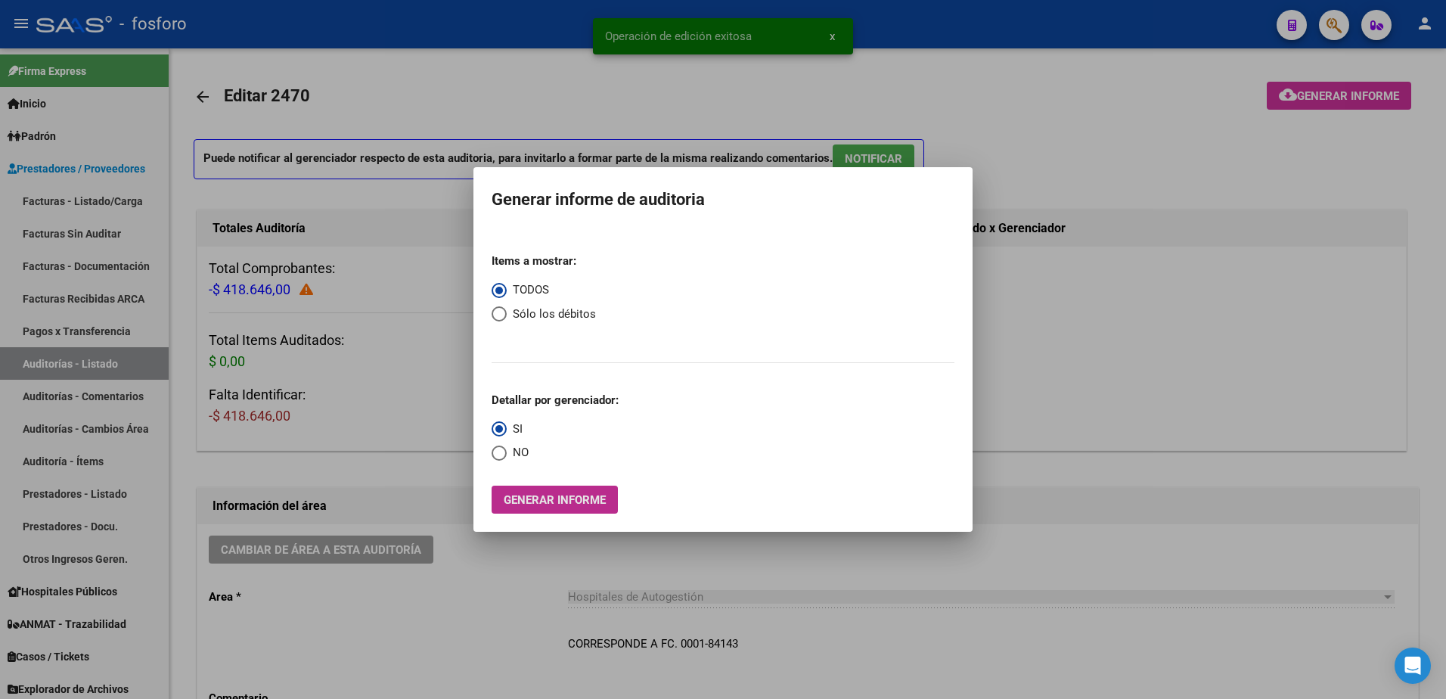
click at [582, 494] on span "Generar informe" at bounding box center [555, 500] width 102 height 14
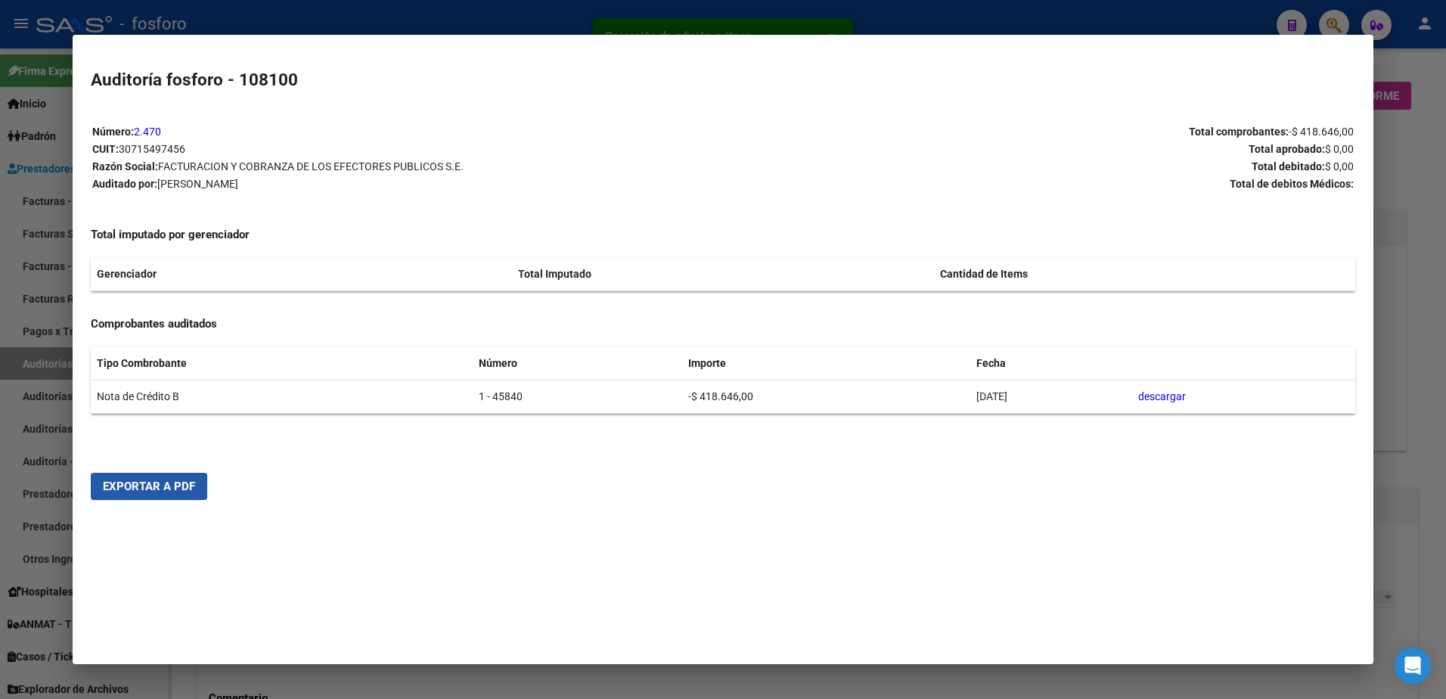
click at [137, 494] on button "Exportar a PDF" at bounding box center [149, 486] width 116 height 27
click at [41, 68] on div at bounding box center [723, 349] width 1446 height 699
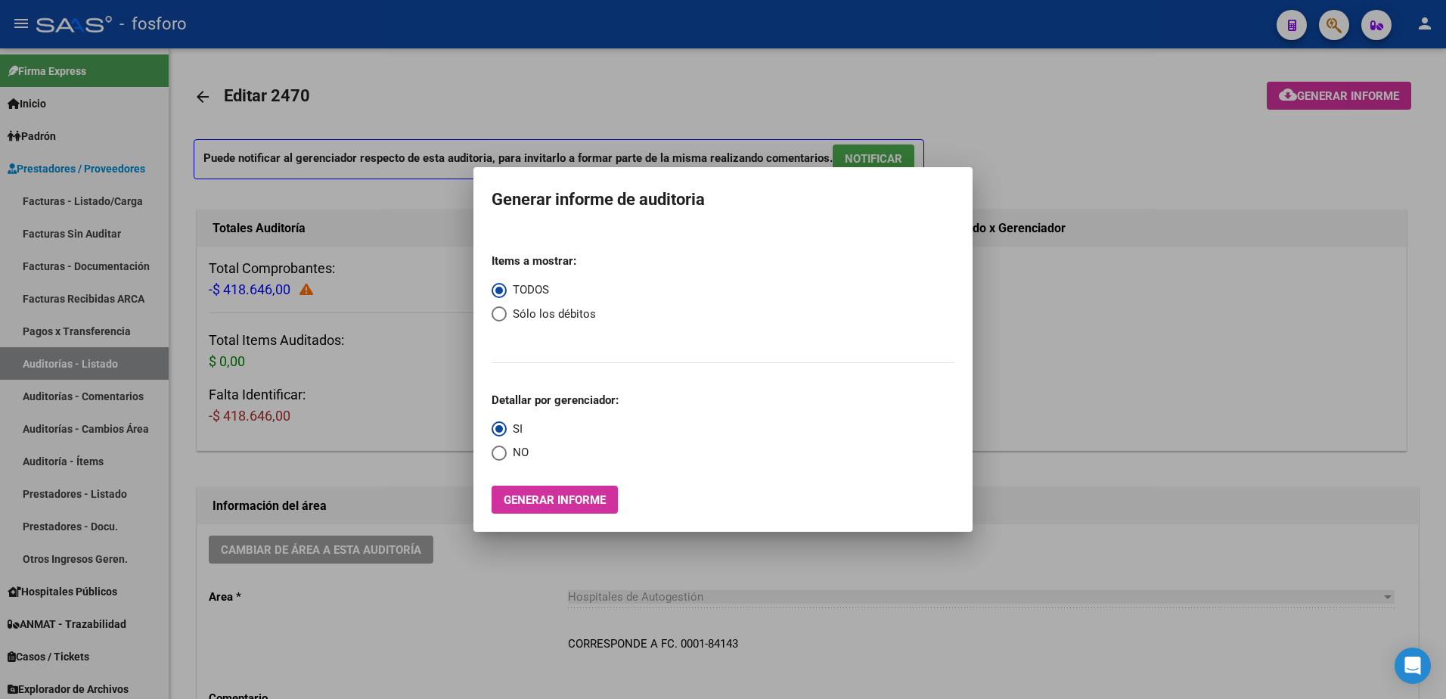
click at [41, 69] on div at bounding box center [723, 349] width 1446 height 699
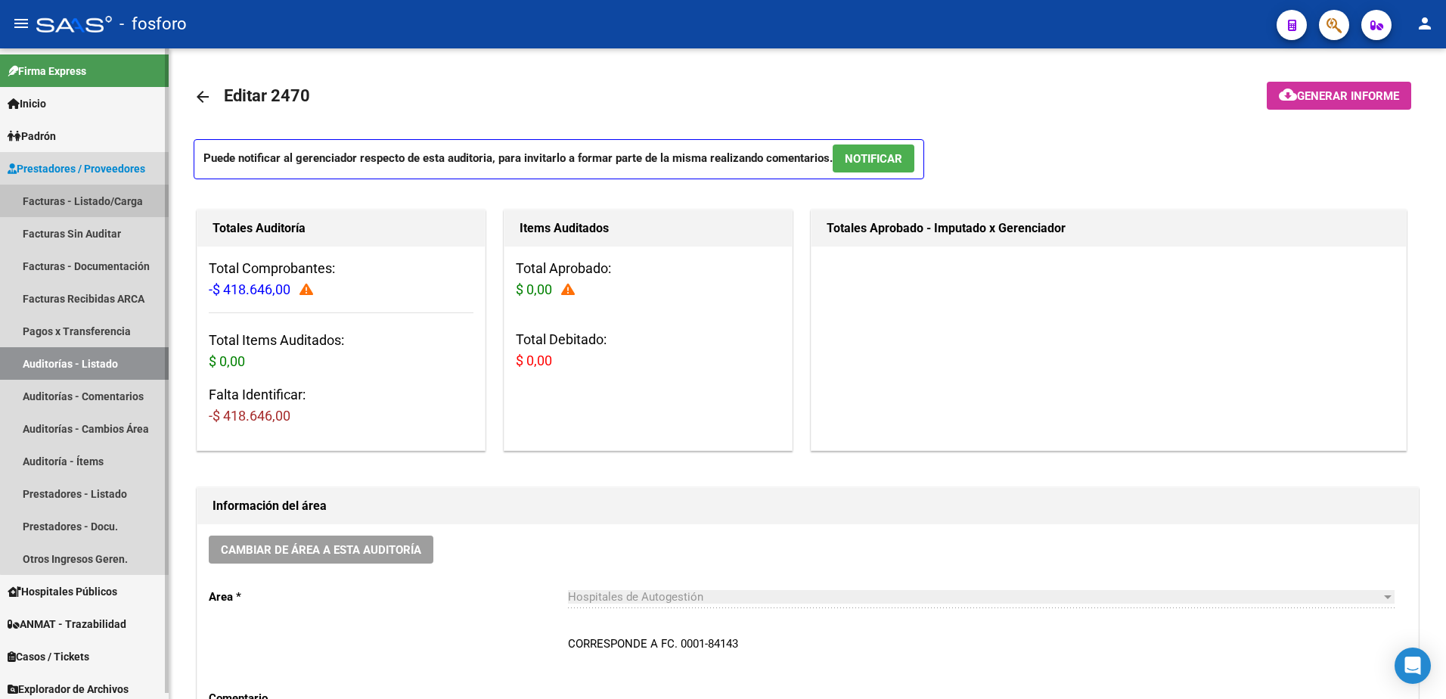
click at [91, 203] on link "Facturas - Listado/Carga" at bounding box center [84, 201] width 169 height 33
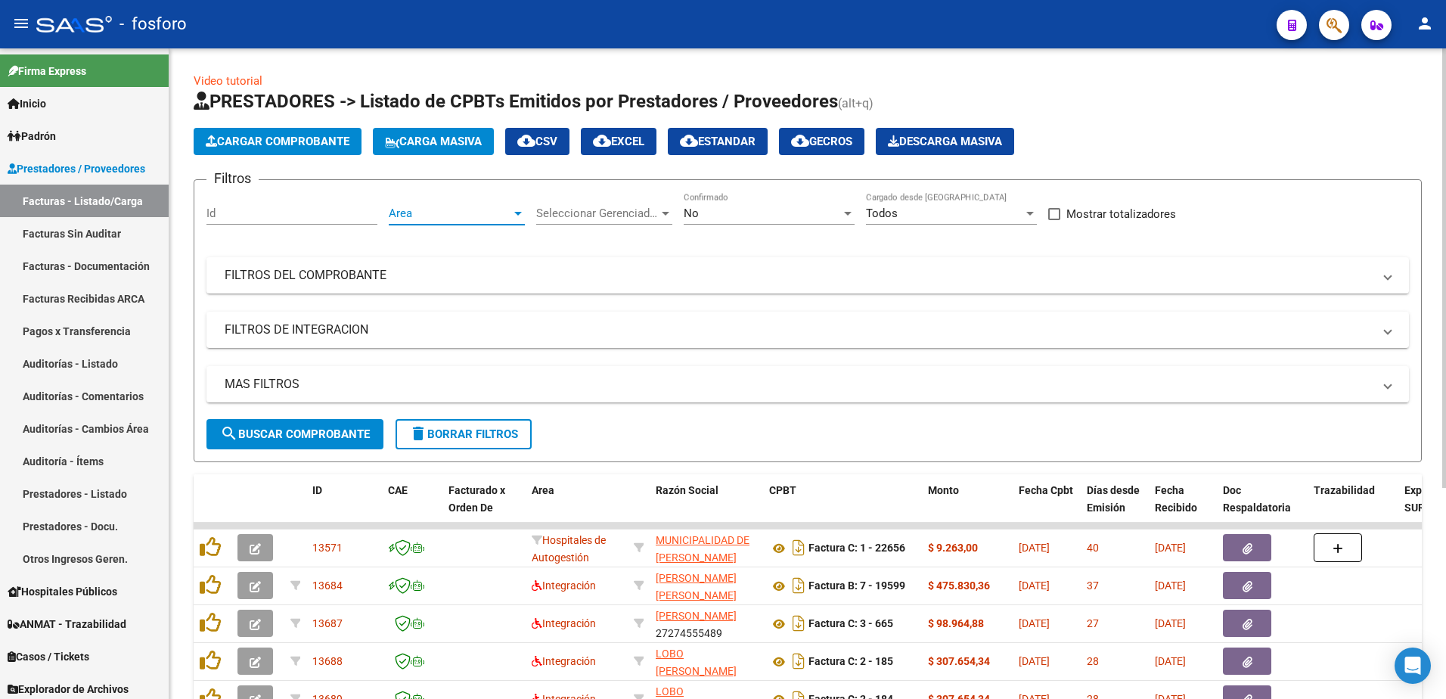
click at [519, 214] on div at bounding box center [518, 214] width 8 height 4
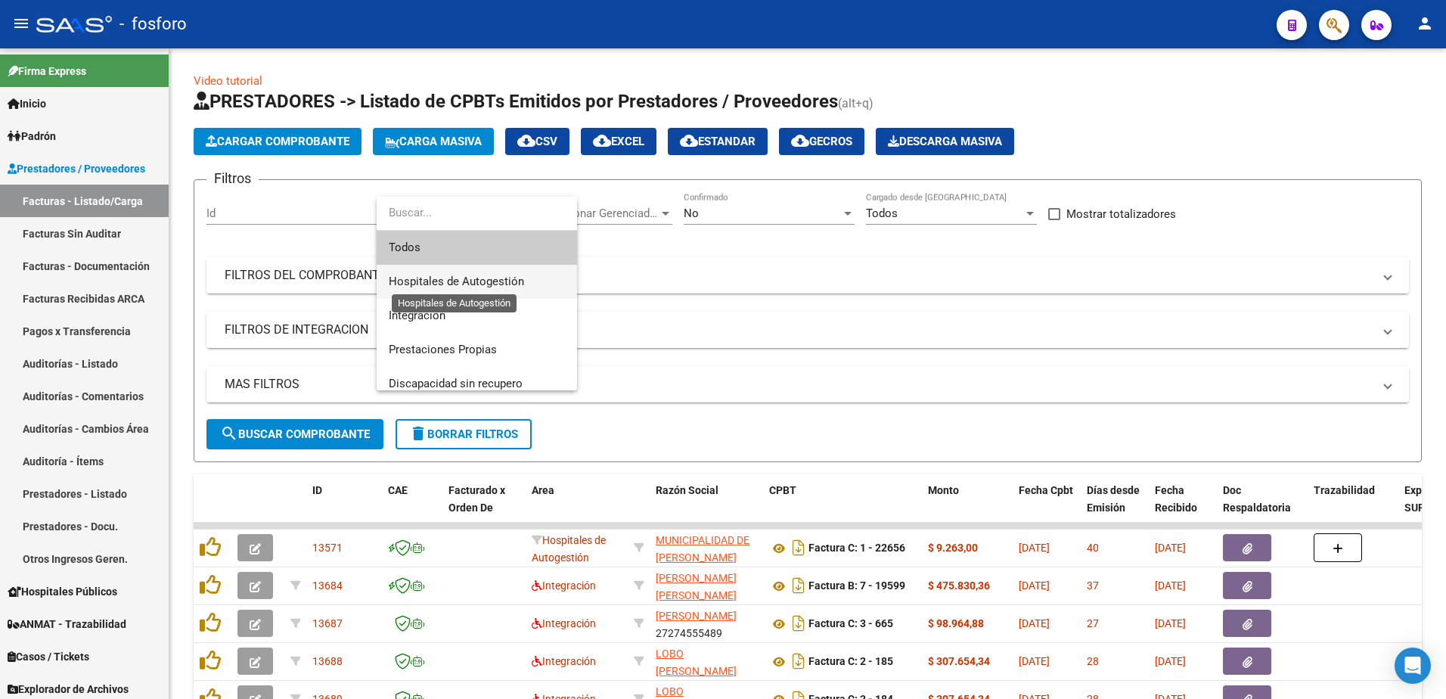
click at [499, 278] on span "Hospitales de Autogestión" at bounding box center [456, 282] width 135 height 14
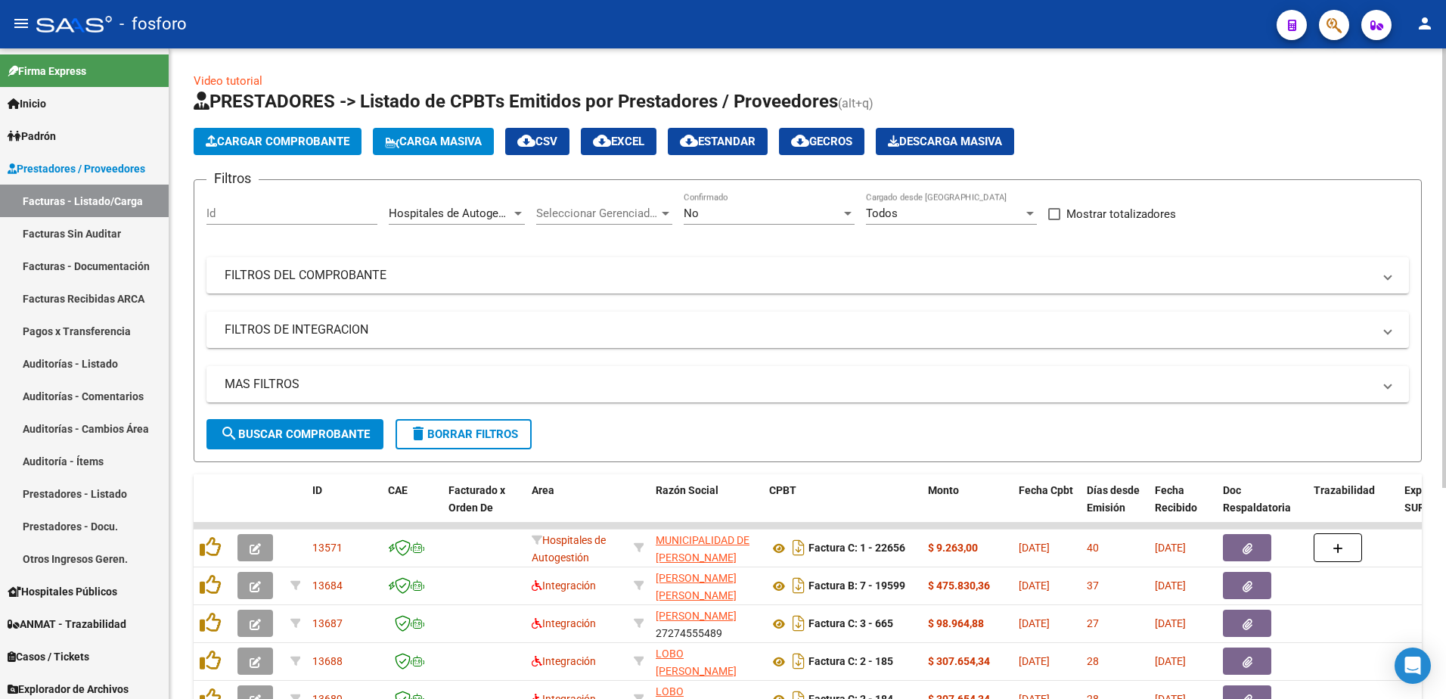
click at [299, 126] on app-list-header "PRESTADORES -> Listado de CPBTs Emitidos por Prestadores / Proveedores (alt+q) …" at bounding box center [808, 275] width 1228 height 373
click at [315, 136] on span "Cargar Comprobante" at bounding box center [278, 142] width 144 height 14
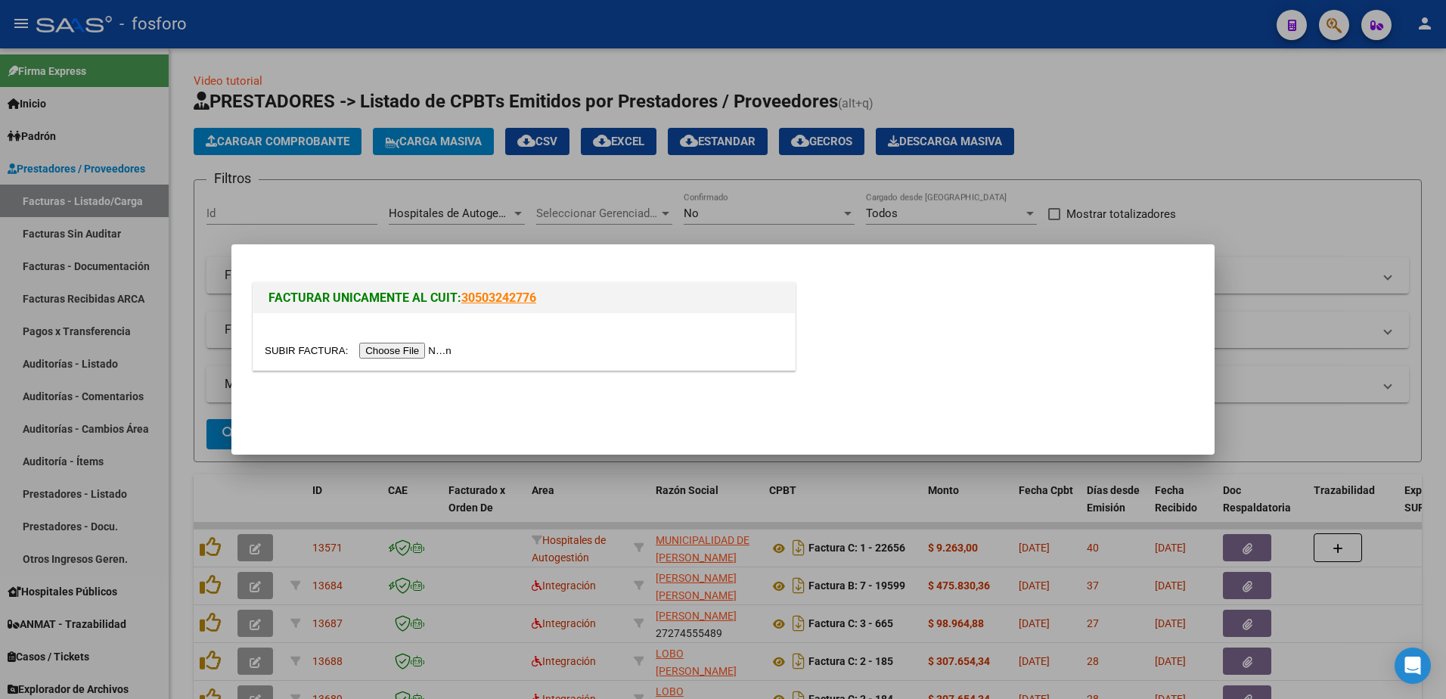
click at [381, 349] on input "file" at bounding box center [360, 351] width 191 height 16
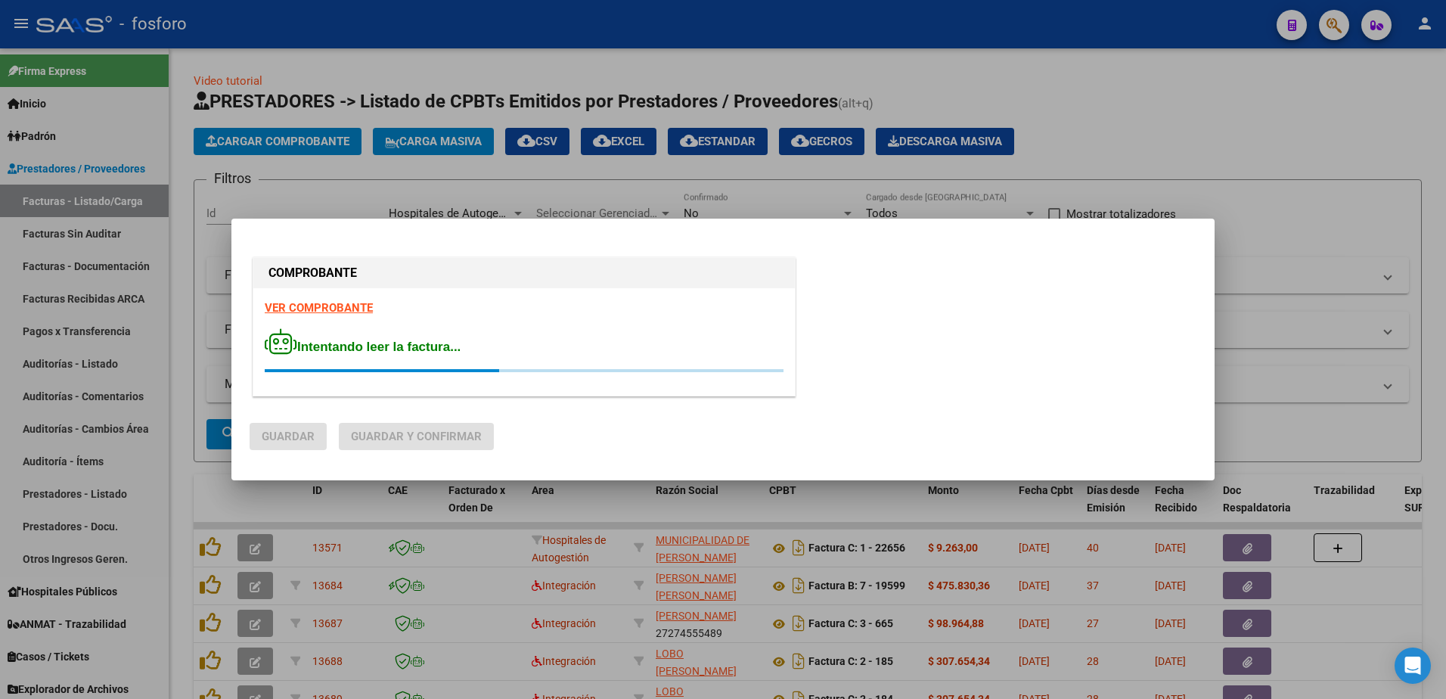
click at [336, 301] on strong "VER COMPROBANTE" at bounding box center [319, 308] width 108 height 14
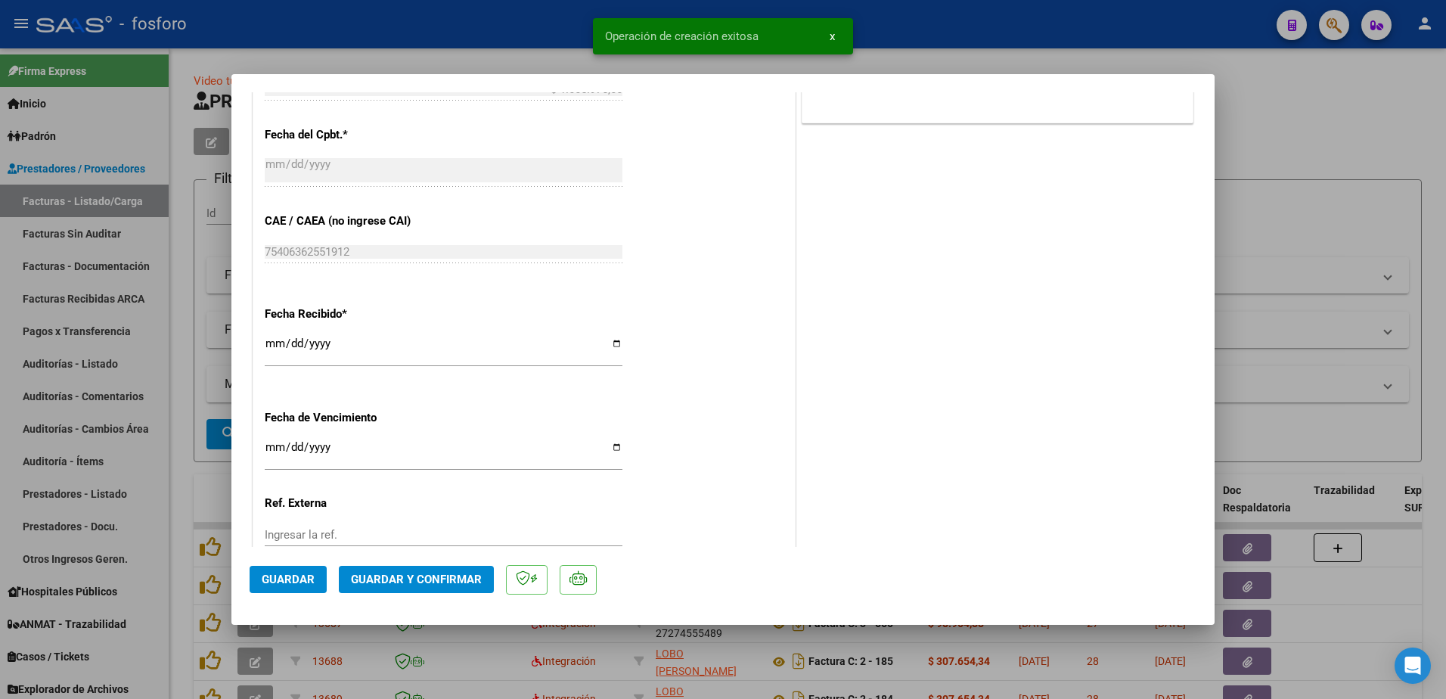
scroll to position [756, 0]
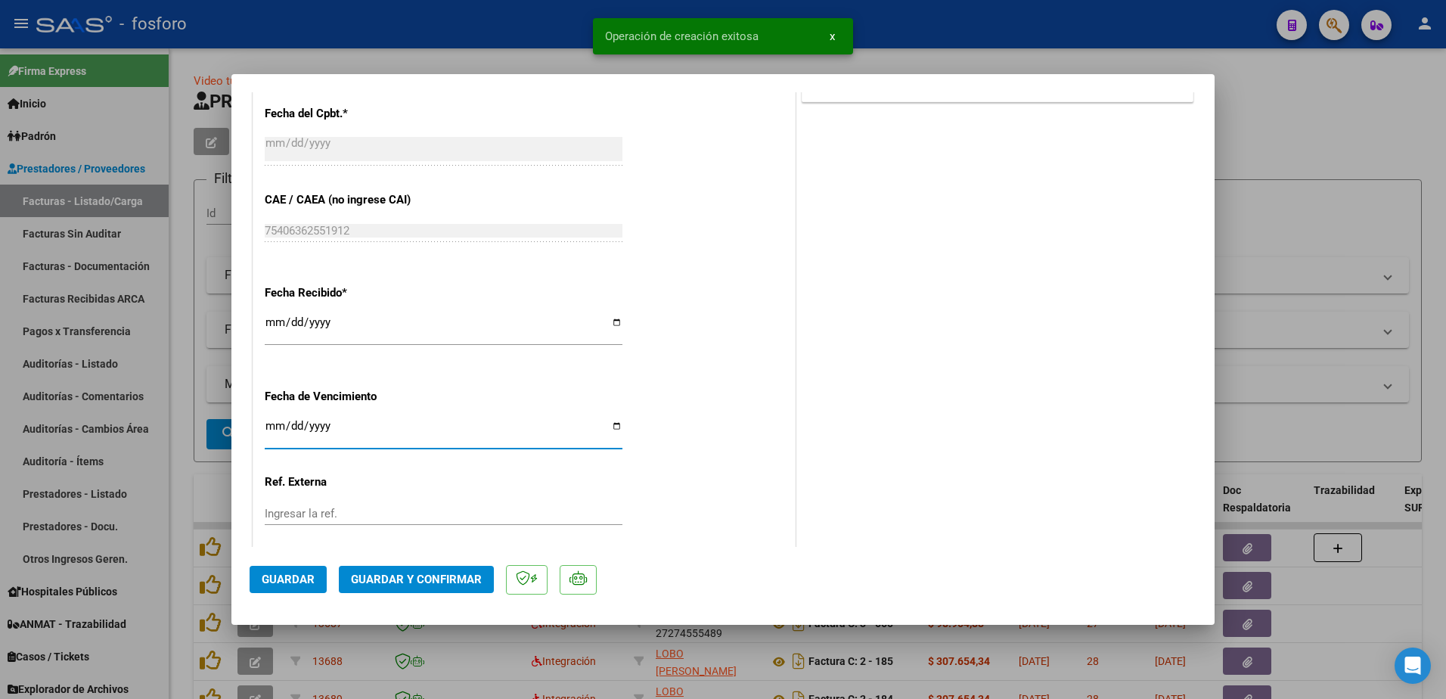
click at [269, 424] on input "Ingresar la fecha" at bounding box center [444, 432] width 358 height 24
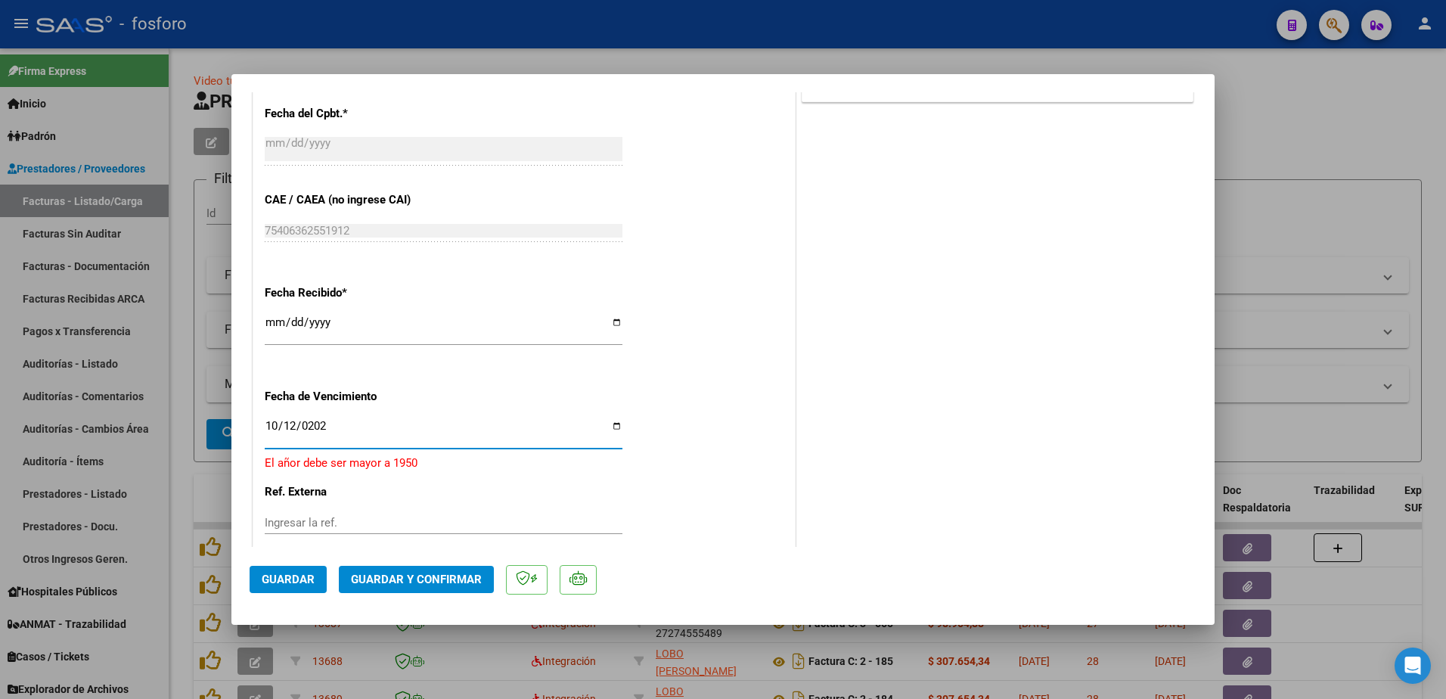
type input "[DATE]"
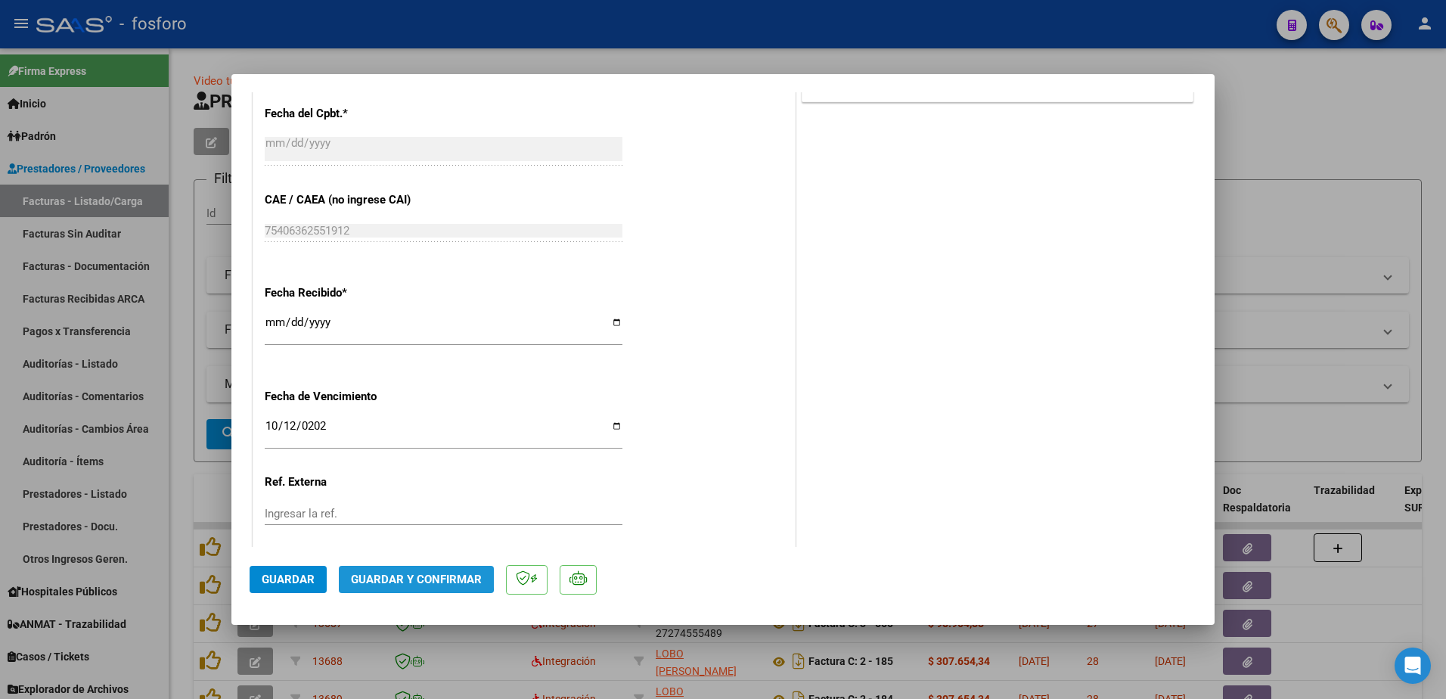
click at [383, 574] on span "Guardar y Confirmar" at bounding box center [416, 579] width 131 height 14
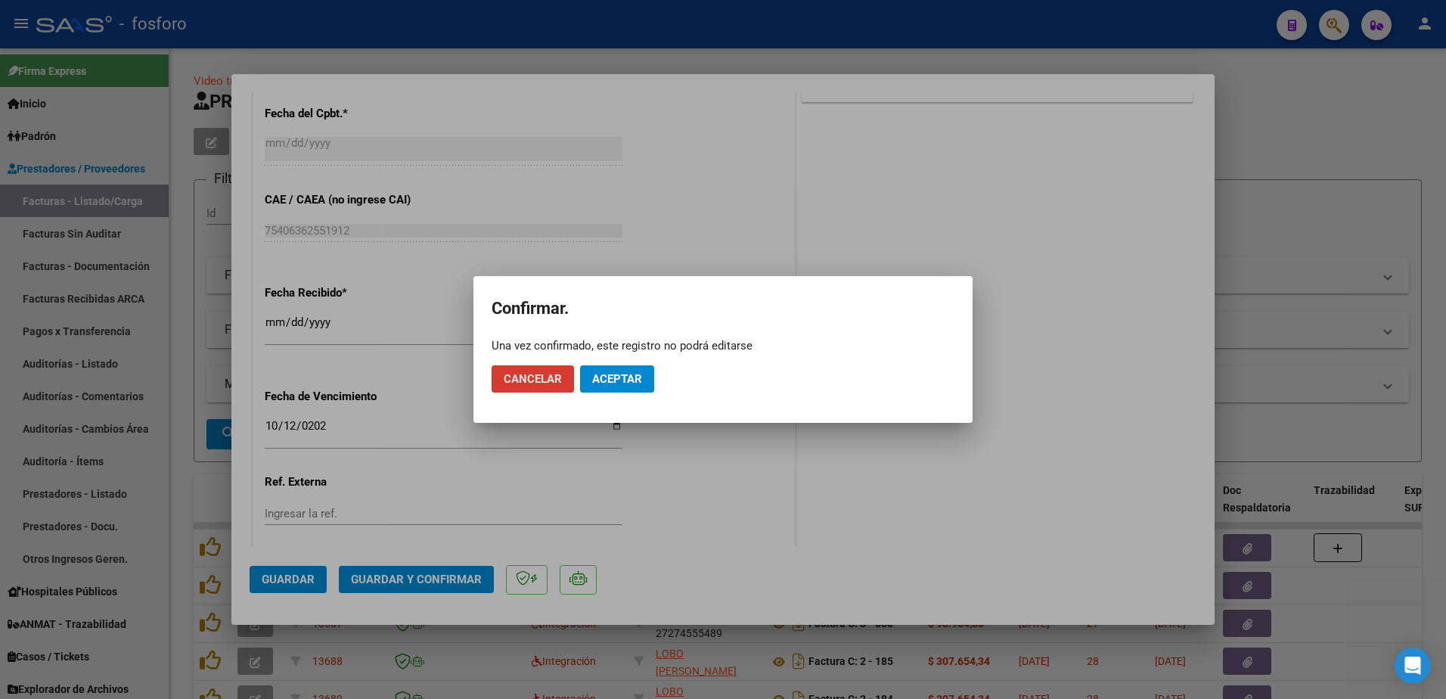
drag, startPoint x: 634, startPoint y: 378, endPoint x: 659, endPoint y: 369, distance: 27.3
click at [637, 377] on span "Aceptar" at bounding box center [617, 379] width 50 height 14
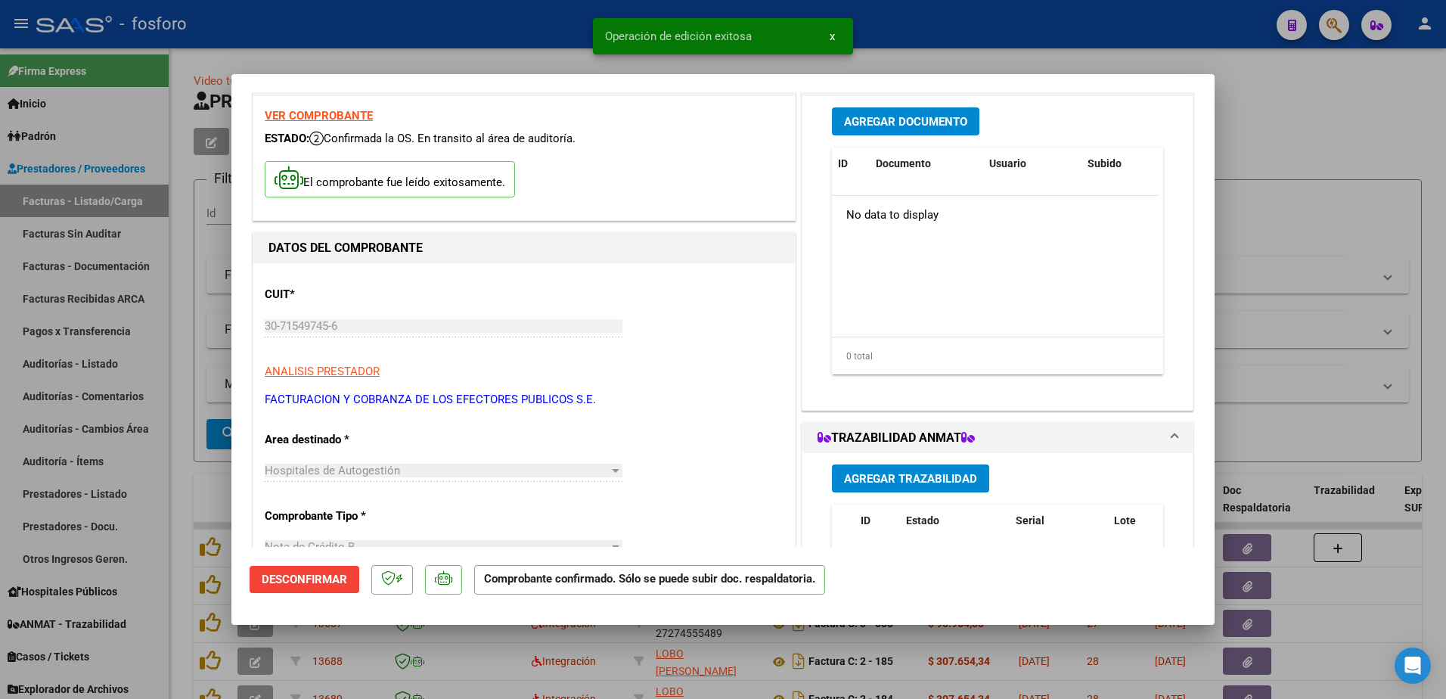
scroll to position [0, 0]
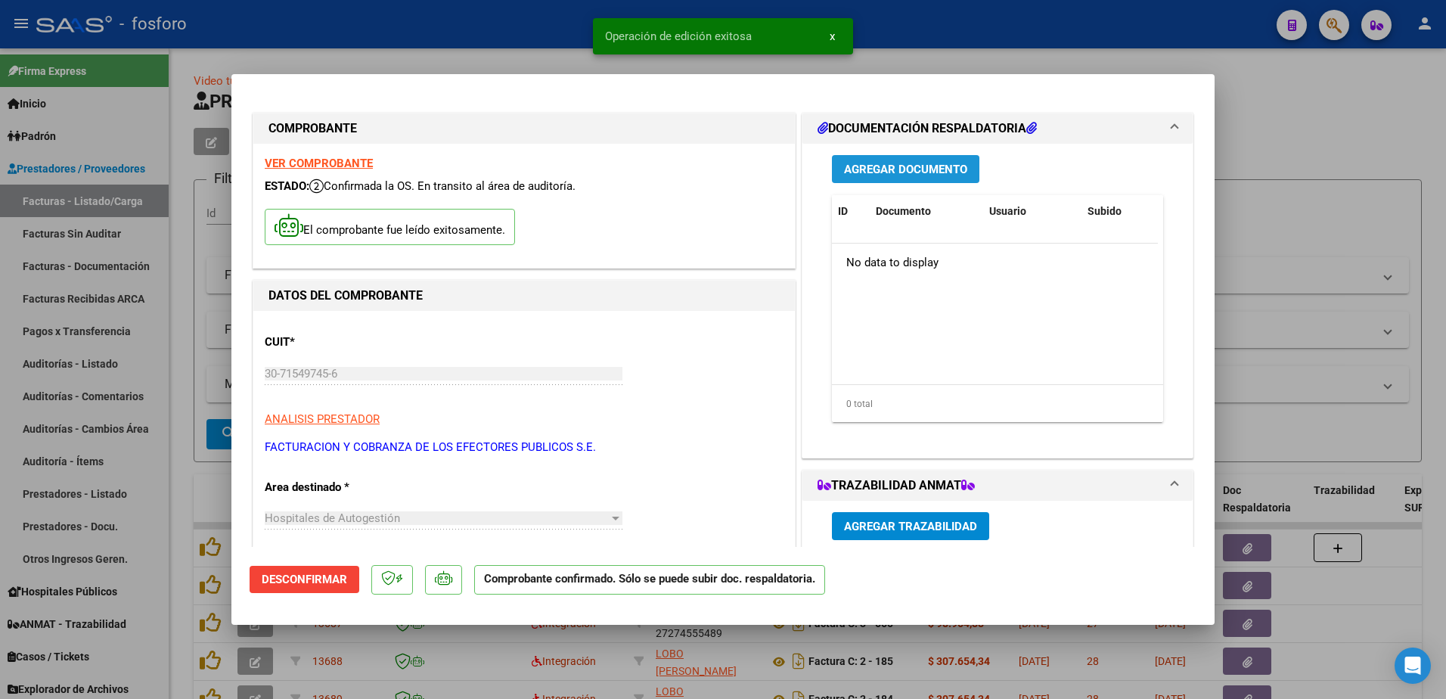
click at [934, 163] on span "Agregar Documento" at bounding box center [905, 170] width 123 height 14
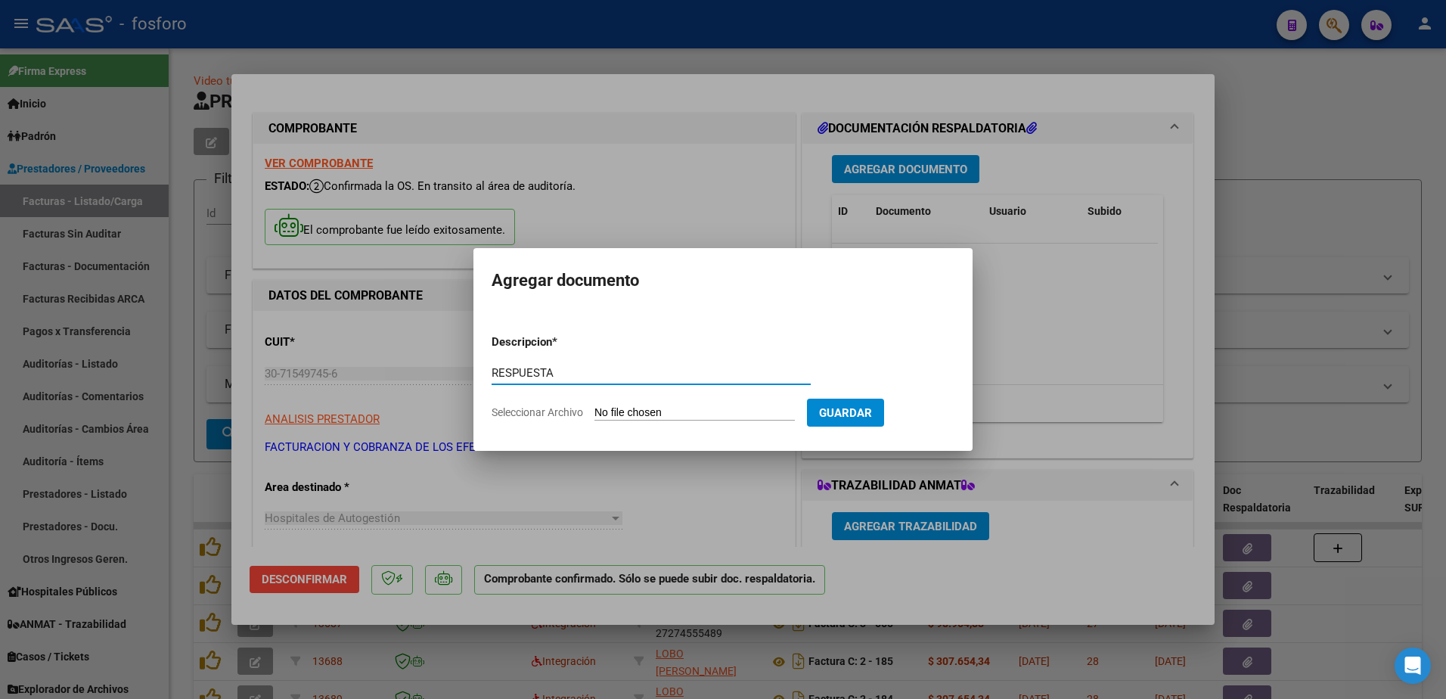
type input "RESPUESTA"
click at [639, 411] on input "Seleccionar Archivo" at bounding box center [694, 413] width 200 height 14
type input "C:\fakepath\RESPUESTA FC 85127 FACOEP.pdf"
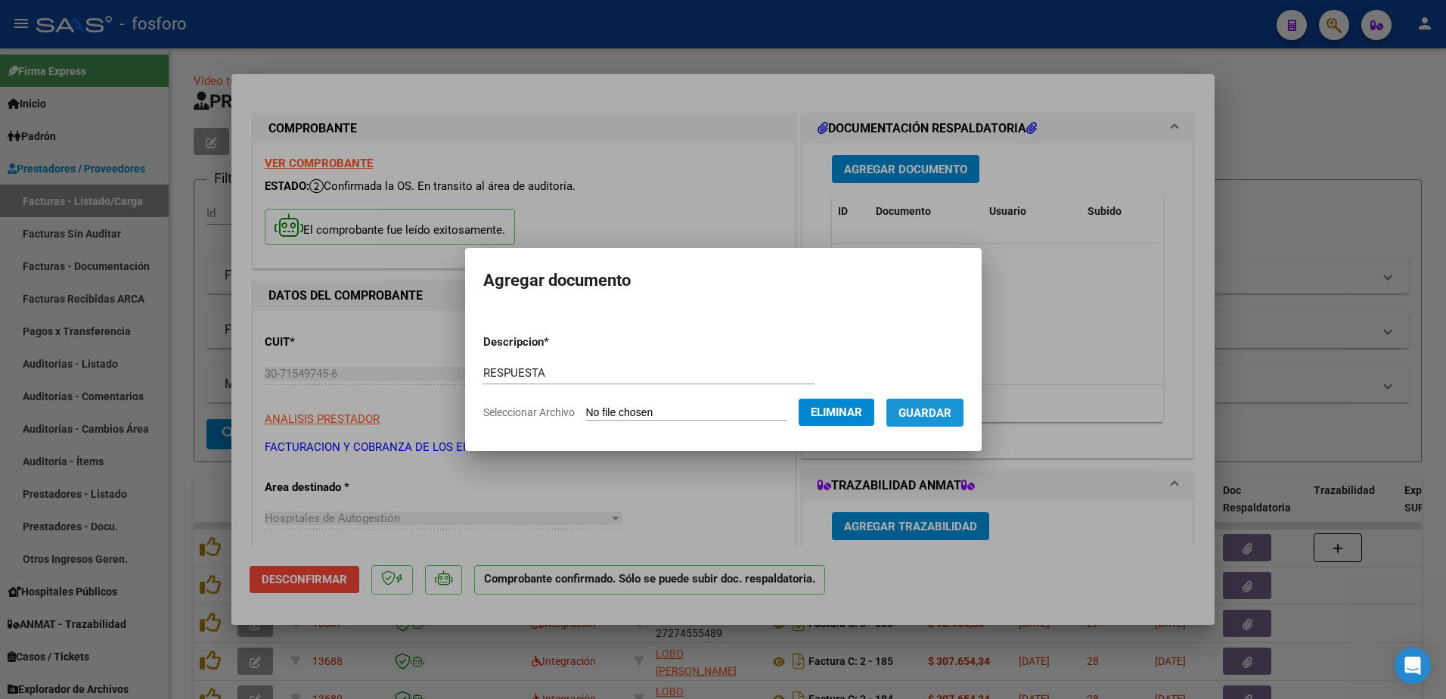
click at [910, 406] on span "Guardar" at bounding box center [924, 413] width 53 height 14
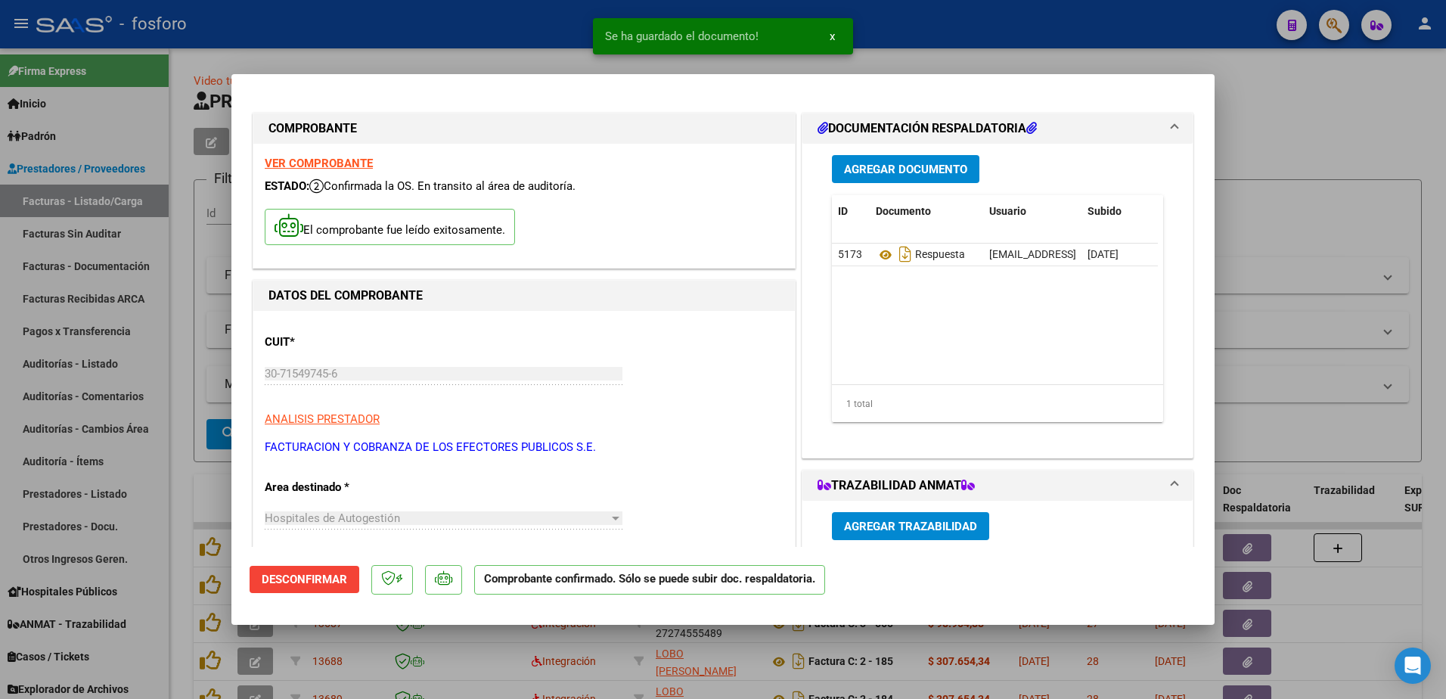
click at [118, 380] on div at bounding box center [723, 349] width 1446 height 699
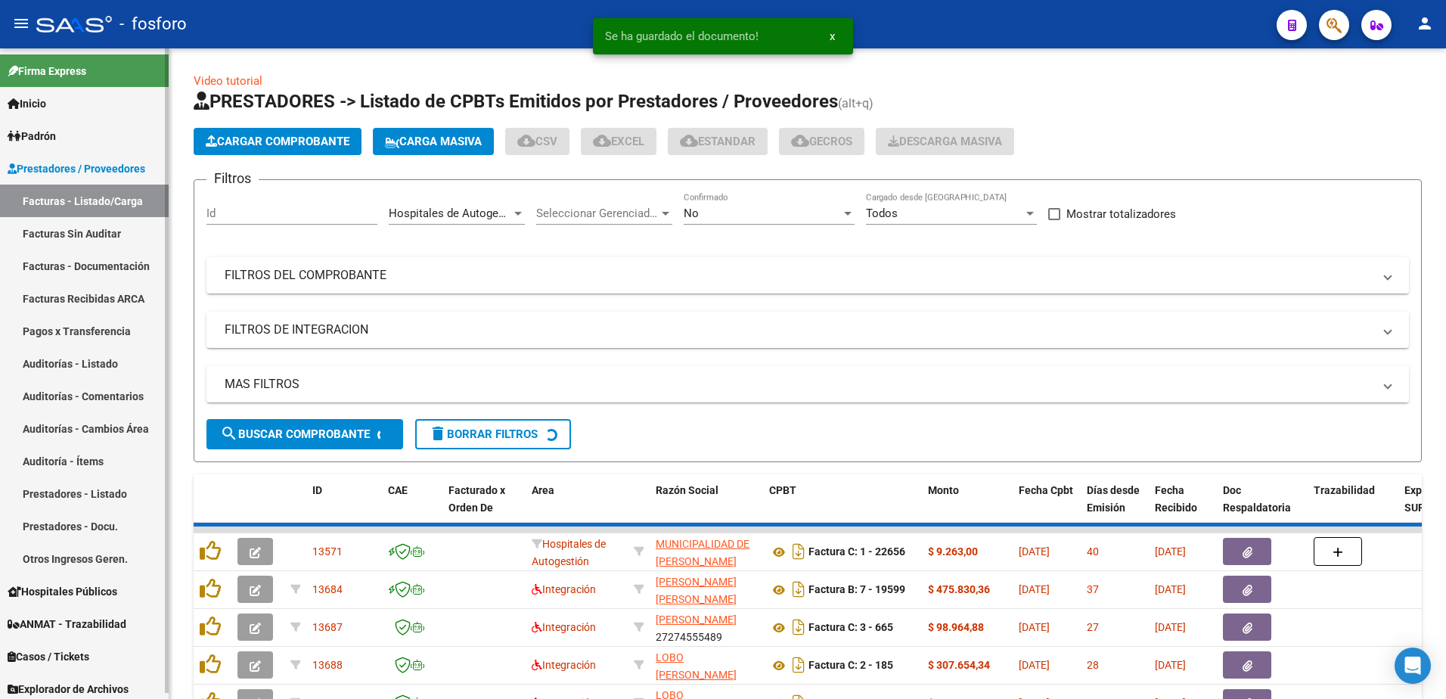
click at [76, 231] on link "Facturas Sin Auditar" at bounding box center [84, 233] width 169 height 33
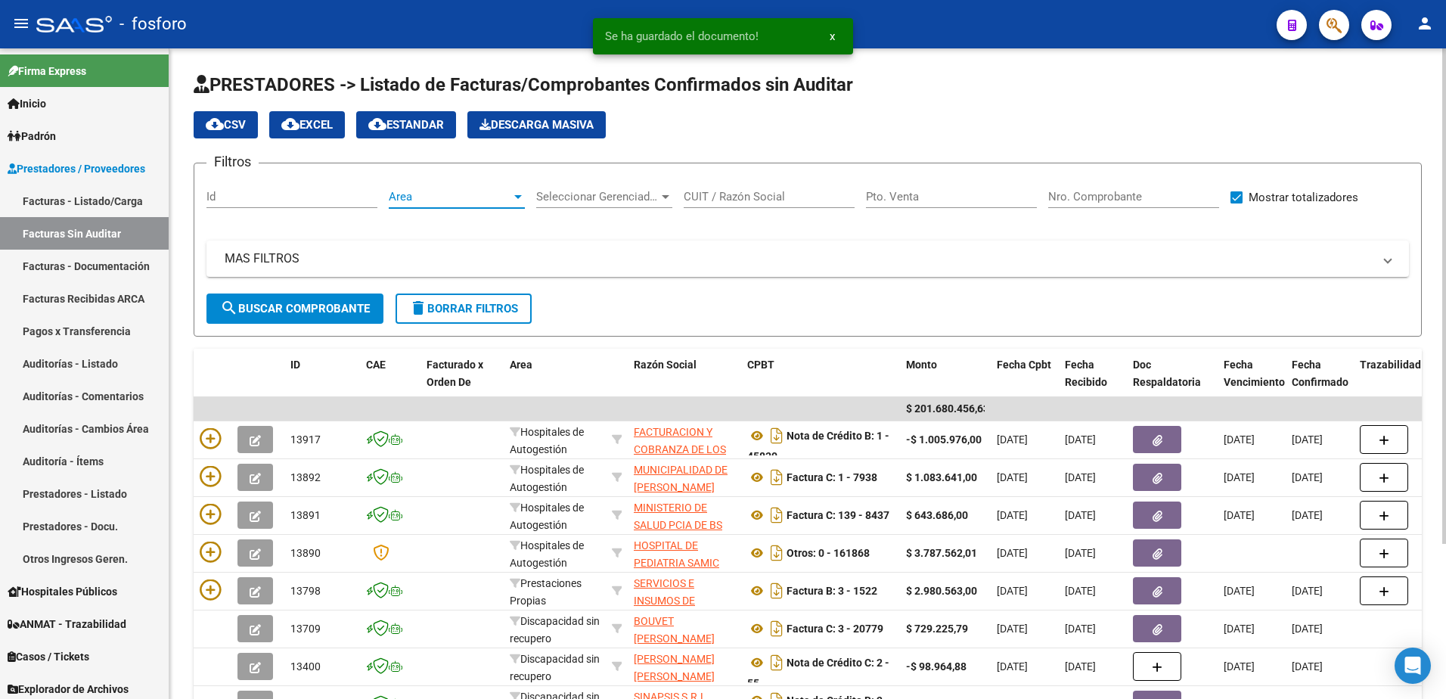
click at [515, 195] on div at bounding box center [518, 197] width 8 height 4
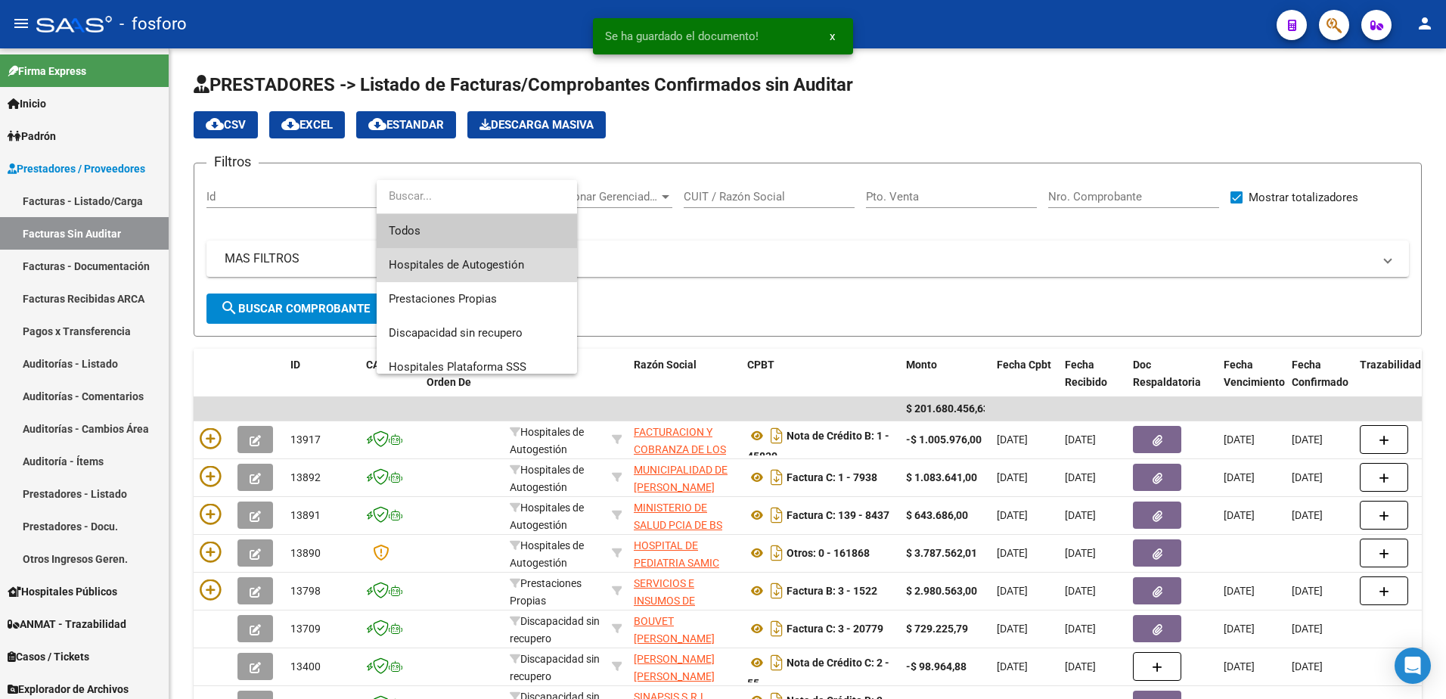
click at [454, 257] on span "Hospitales de Autogestión" at bounding box center [477, 265] width 176 height 34
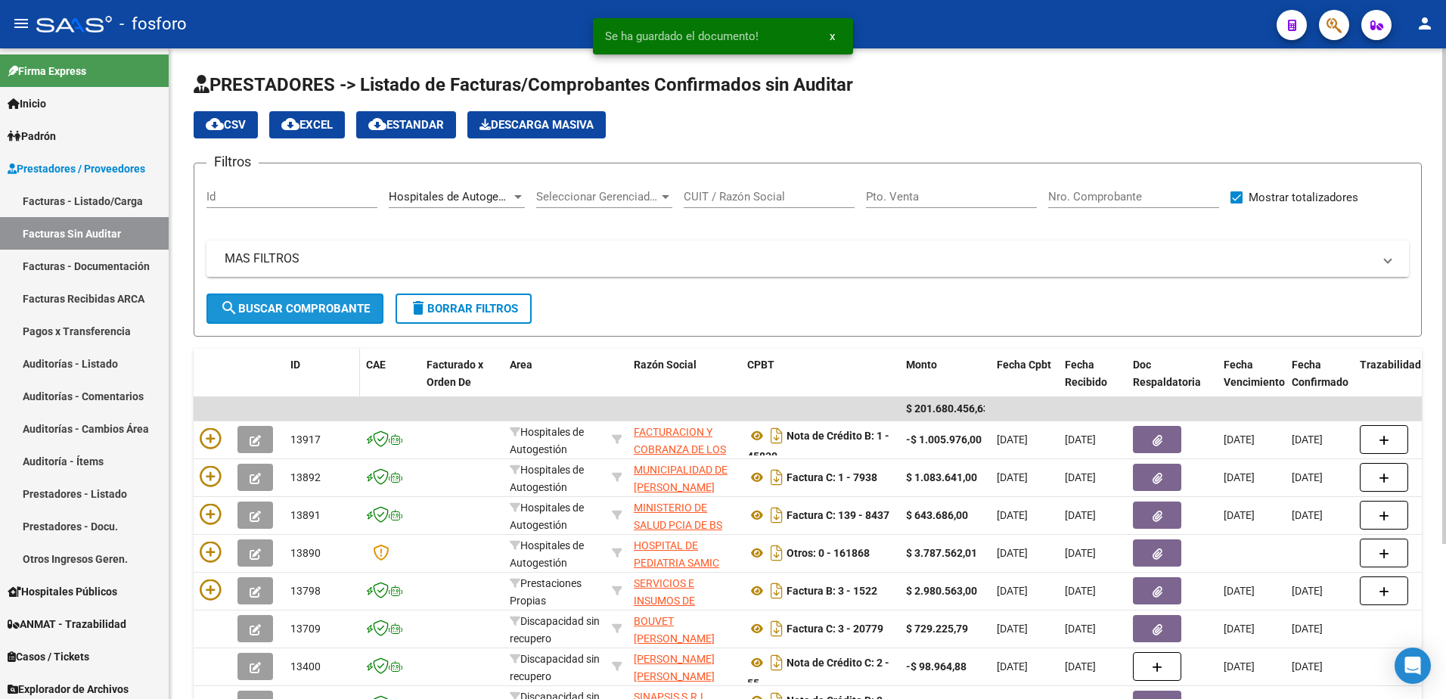
drag, startPoint x: 318, startPoint y: 295, endPoint x: 299, endPoint y: 358, distance: 65.3
click at [314, 300] on button "search Buscar Comprobante" at bounding box center [294, 308] width 177 height 30
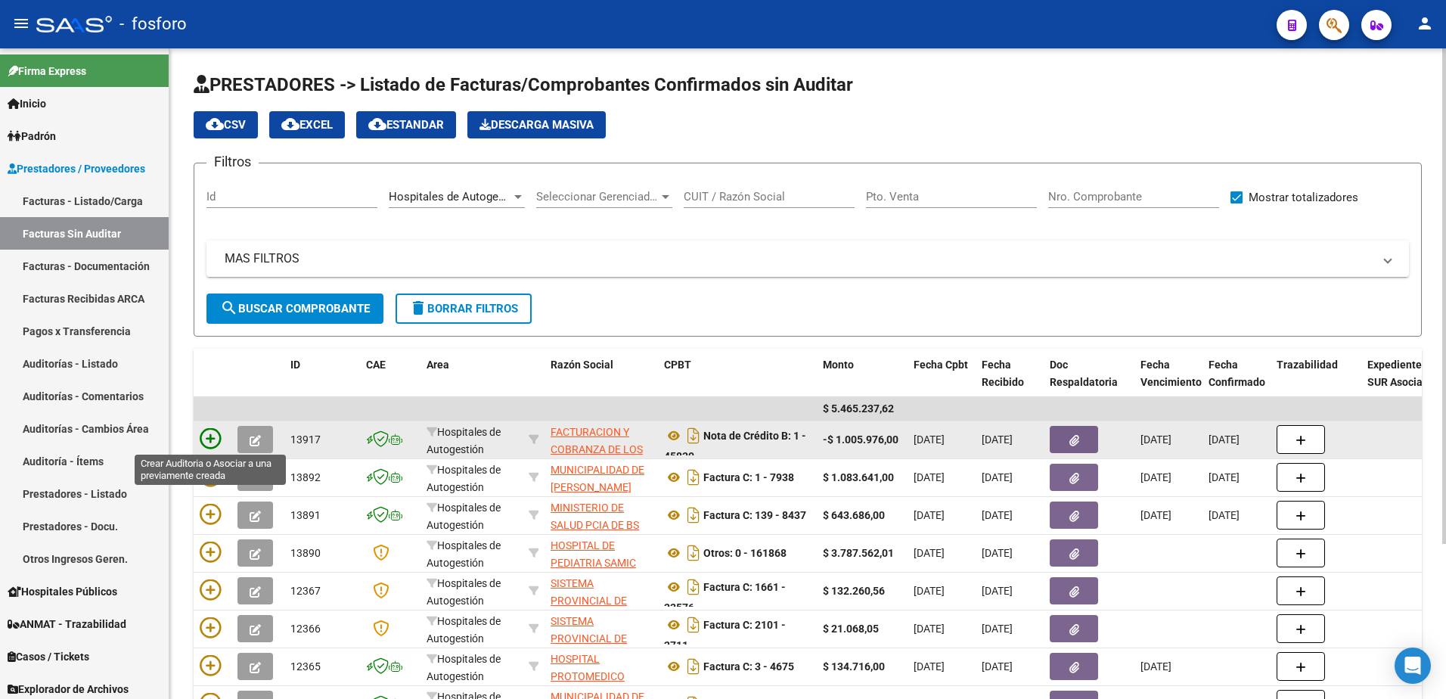
click at [213, 440] on icon at bounding box center [210, 438] width 21 height 21
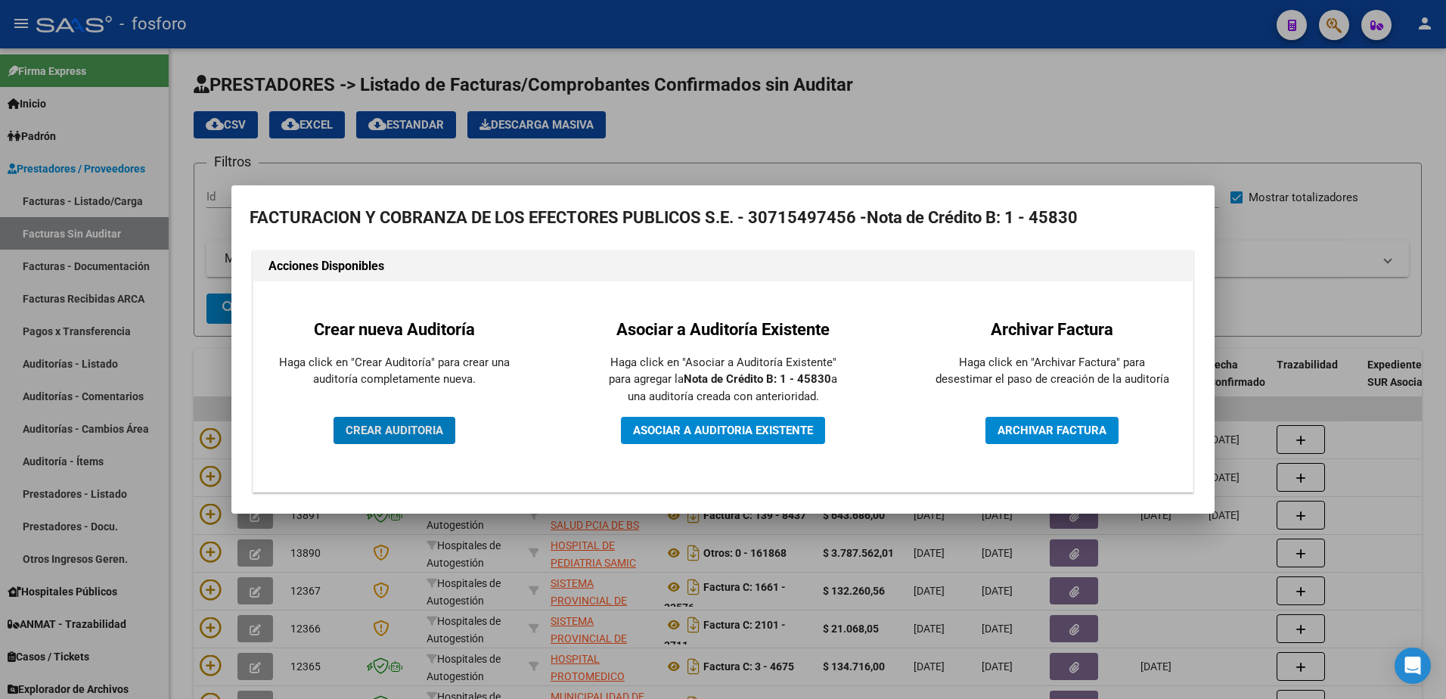
click at [367, 430] on span "CREAR AUDITORIA" at bounding box center [395, 430] width 98 height 14
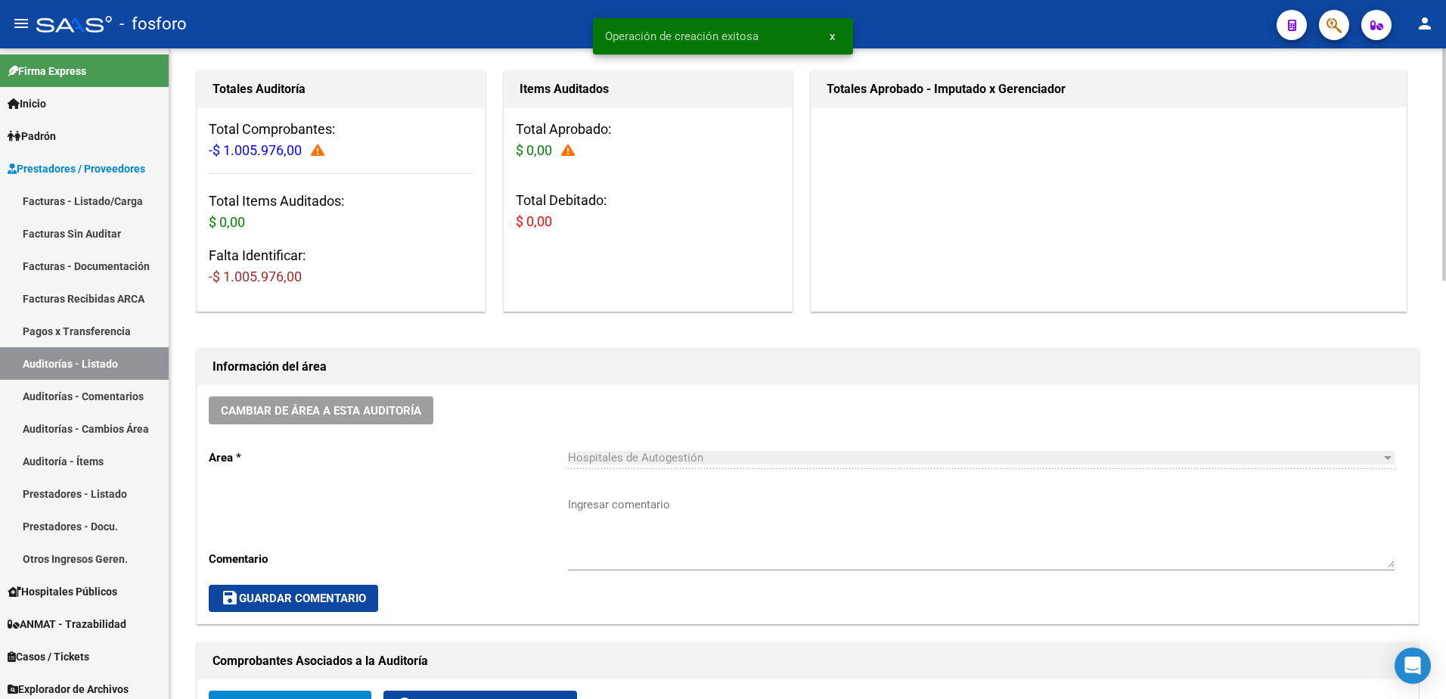
scroll to position [151, 0]
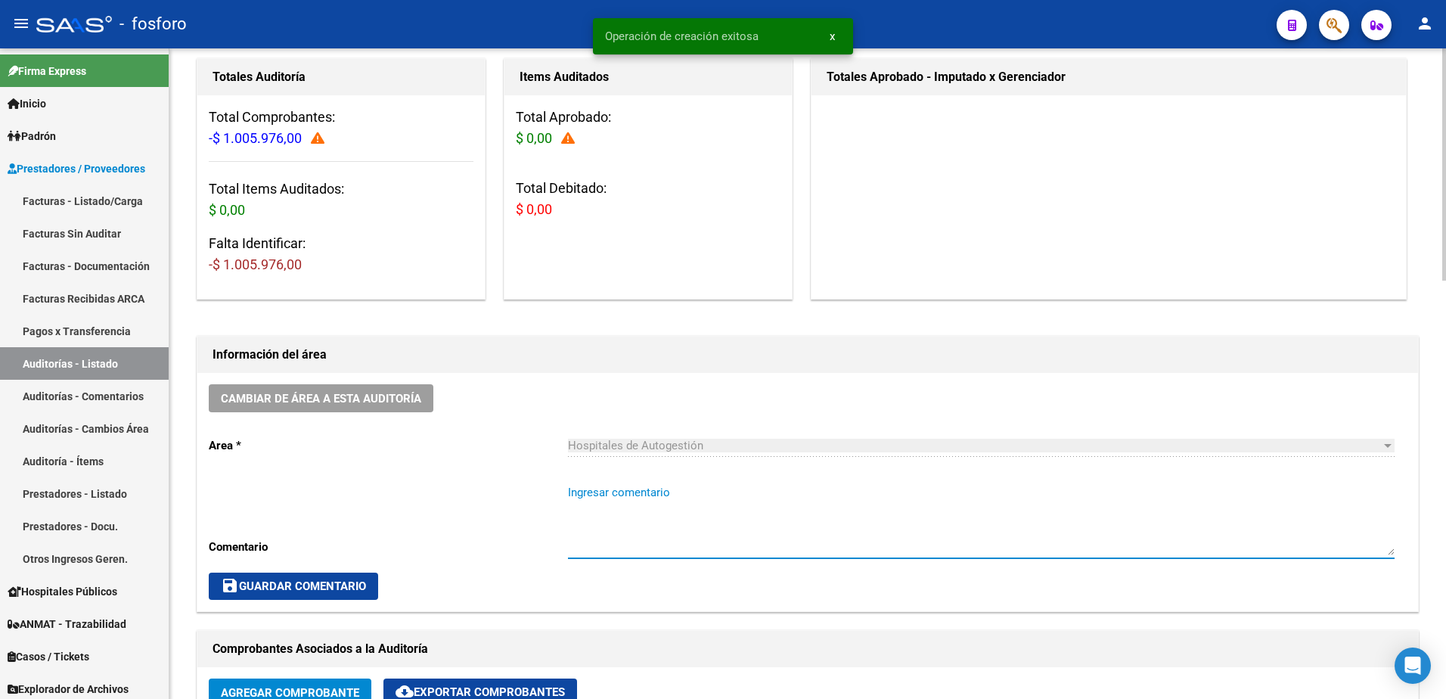
click at [598, 492] on textarea "Ingresar comentario" at bounding box center [981, 519] width 827 height 71
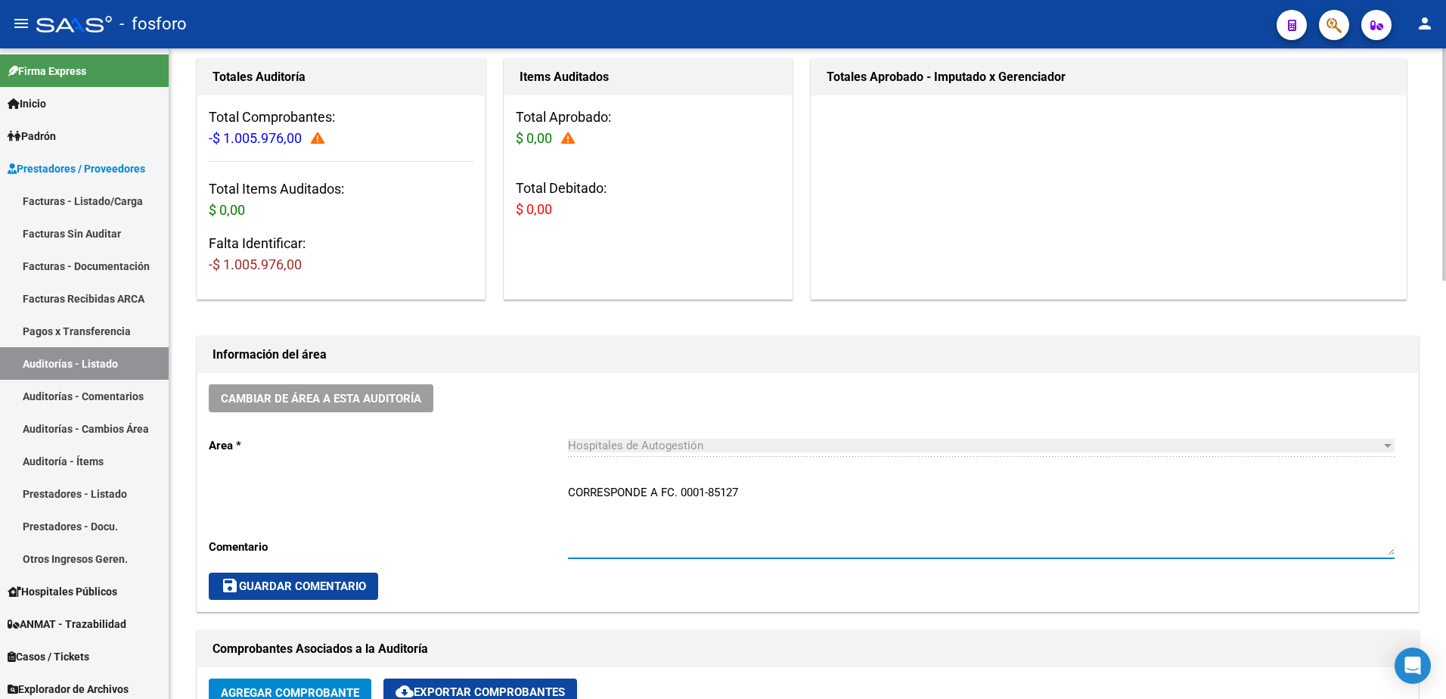
type textarea "CORRESPONDE A FC. 0001-85127"
click at [286, 588] on span "save Guardar Comentario" at bounding box center [293, 586] width 145 height 14
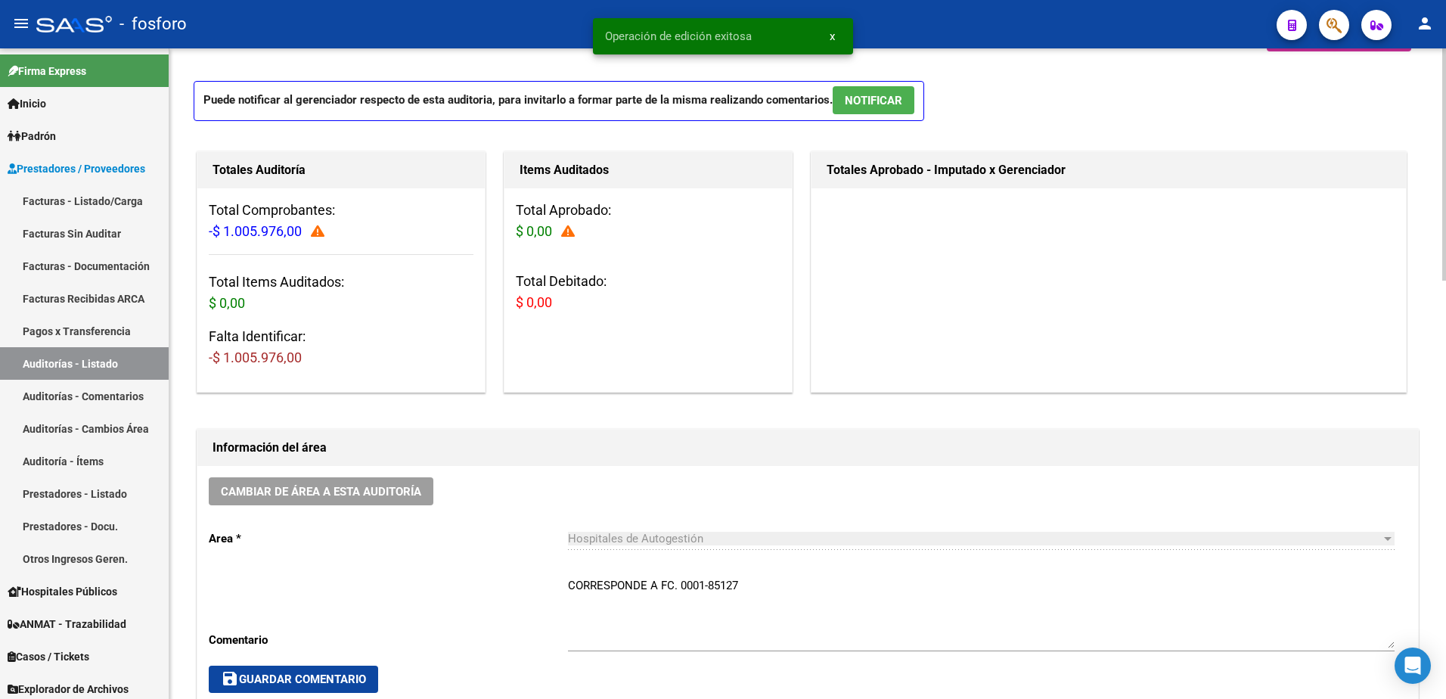
scroll to position [0, 0]
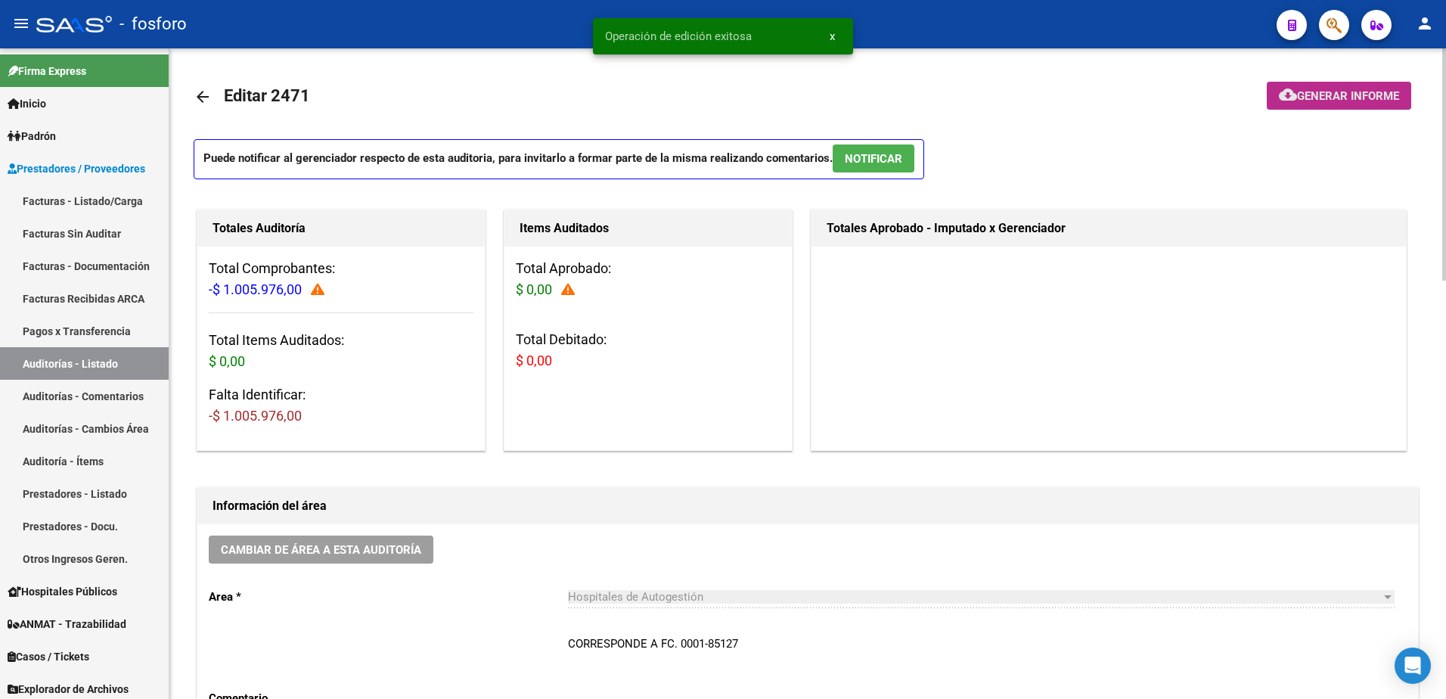
click at [1303, 104] on button "cloud_download Generar informe" at bounding box center [1339, 96] width 144 height 28
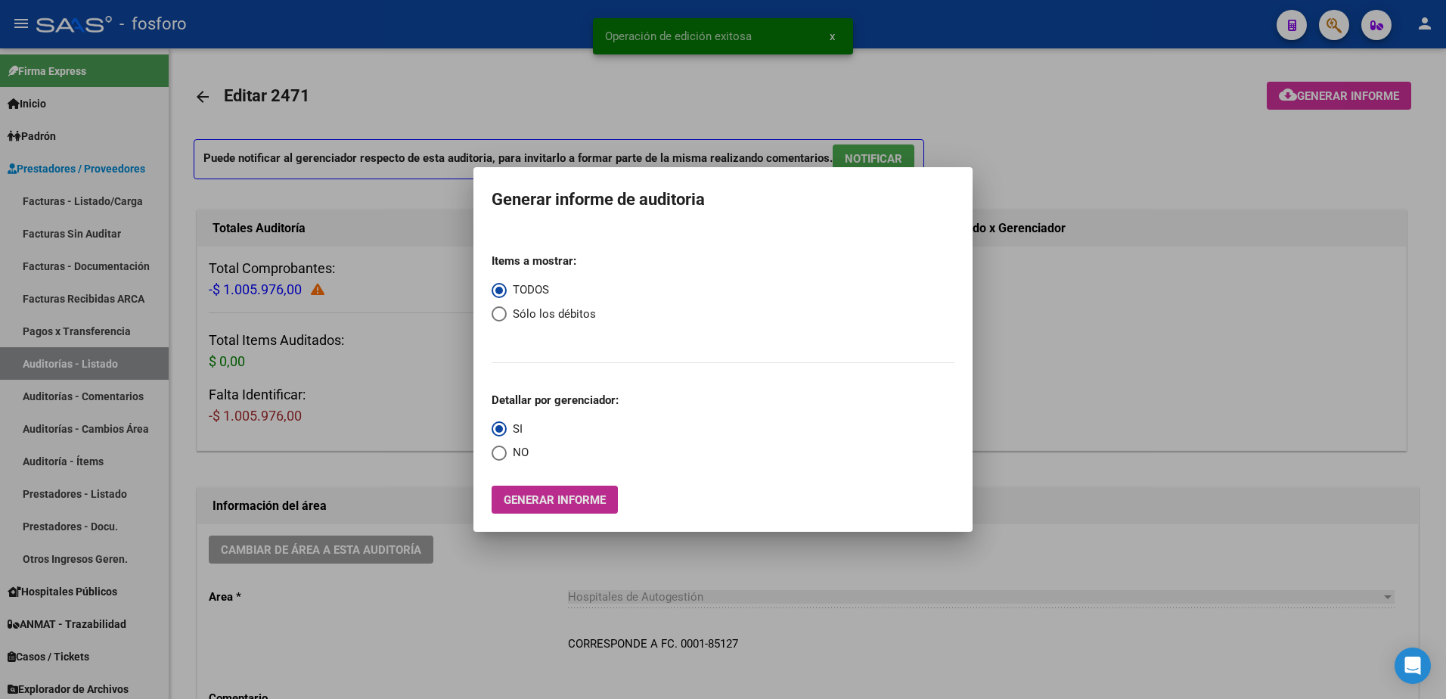
drag, startPoint x: 555, startPoint y: 498, endPoint x: 532, endPoint y: 498, distance: 23.4
click at [532, 498] on span "Generar informe" at bounding box center [555, 500] width 102 height 14
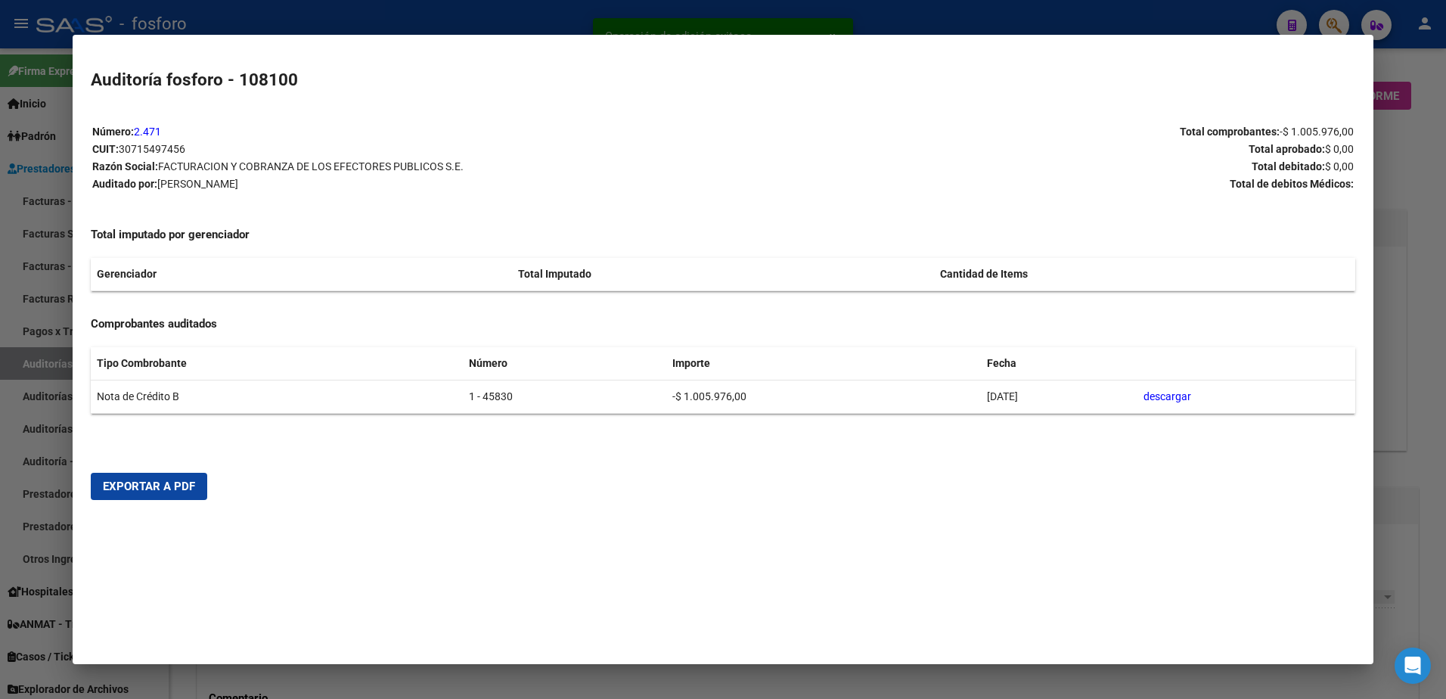
drag, startPoint x: 175, startPoint y: 492, endPoint x: 345, endPoint y: 468, distance: 171.0
click at [181, 491] on span "Exportar a PDF" at bounding box center [149, 486] width 92 height 14
click at [828, 20] on div at bounding box center [723, 349] width 1446 height 699
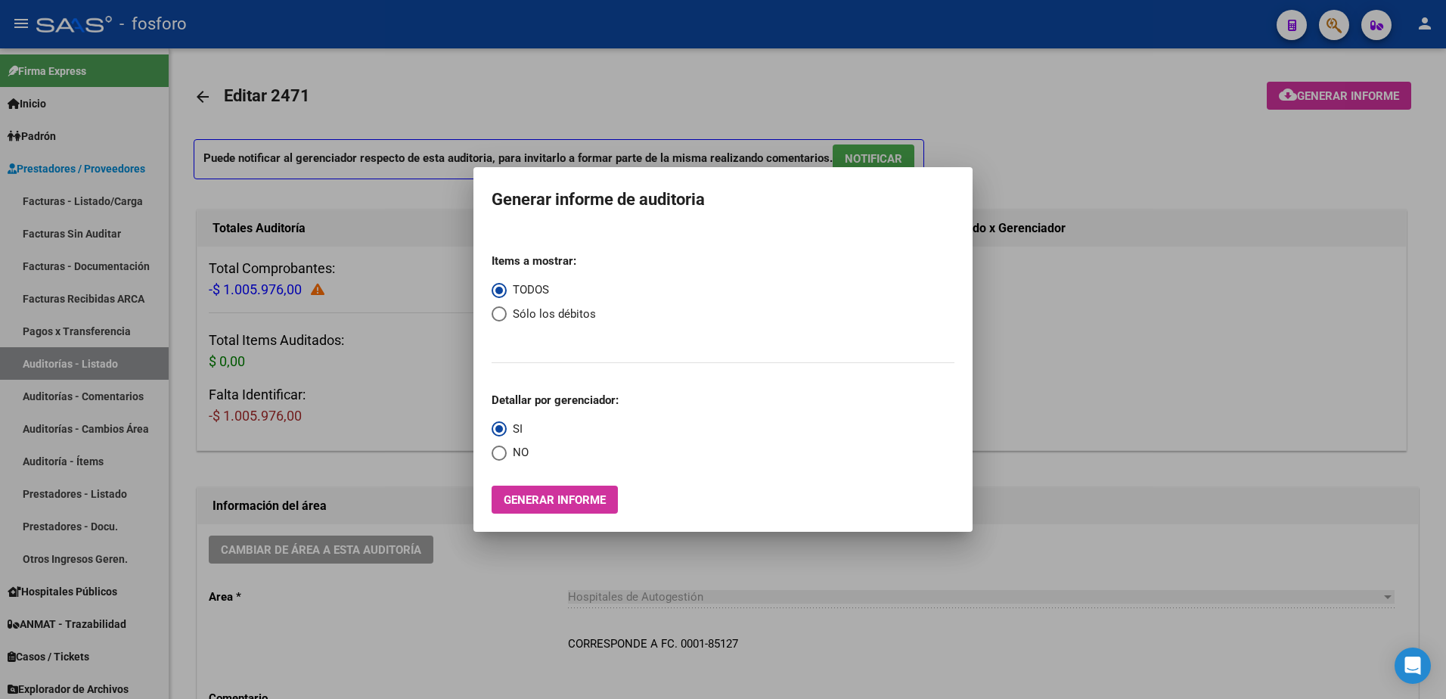
click at [1332, 29] on div at bounding box center [723, 349] width 1446 height 699
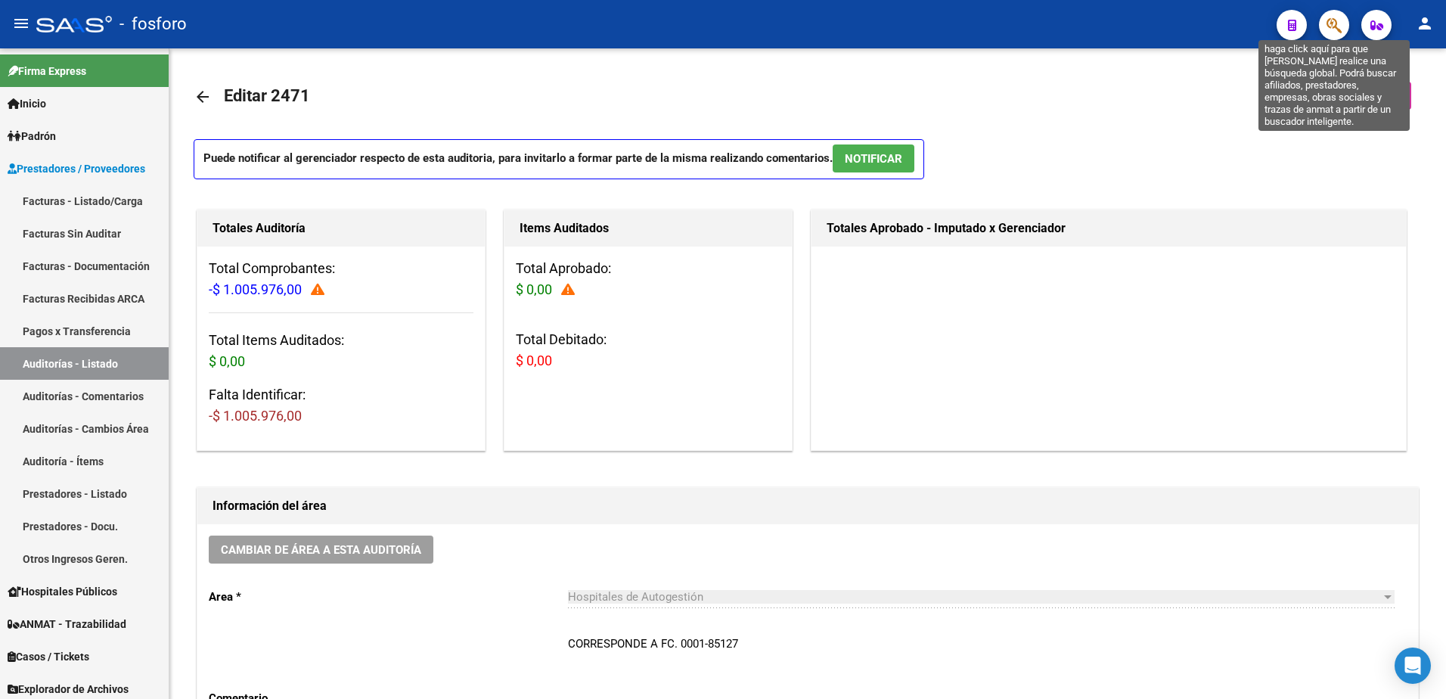
click at [1332, 29] on icon "button" at bounding box center [1333, 25] width 15 height 17
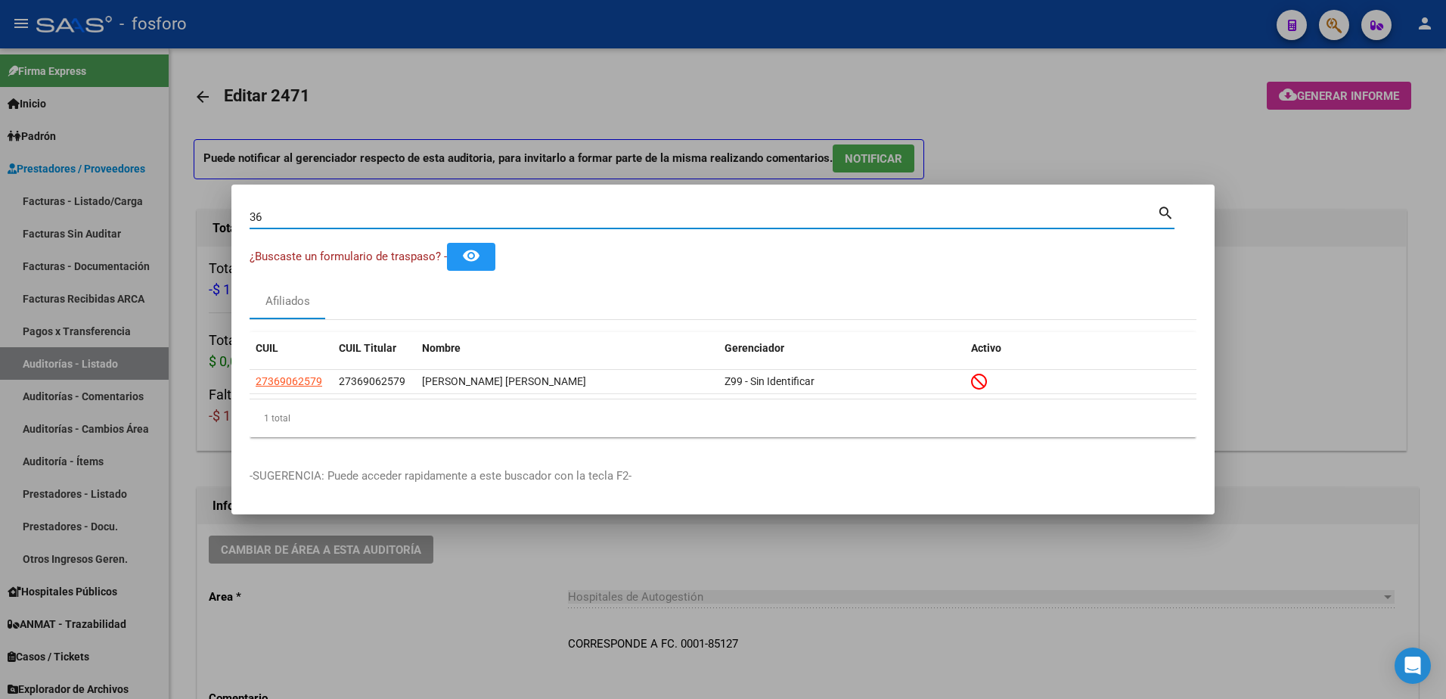
type input "3"
type input "4"
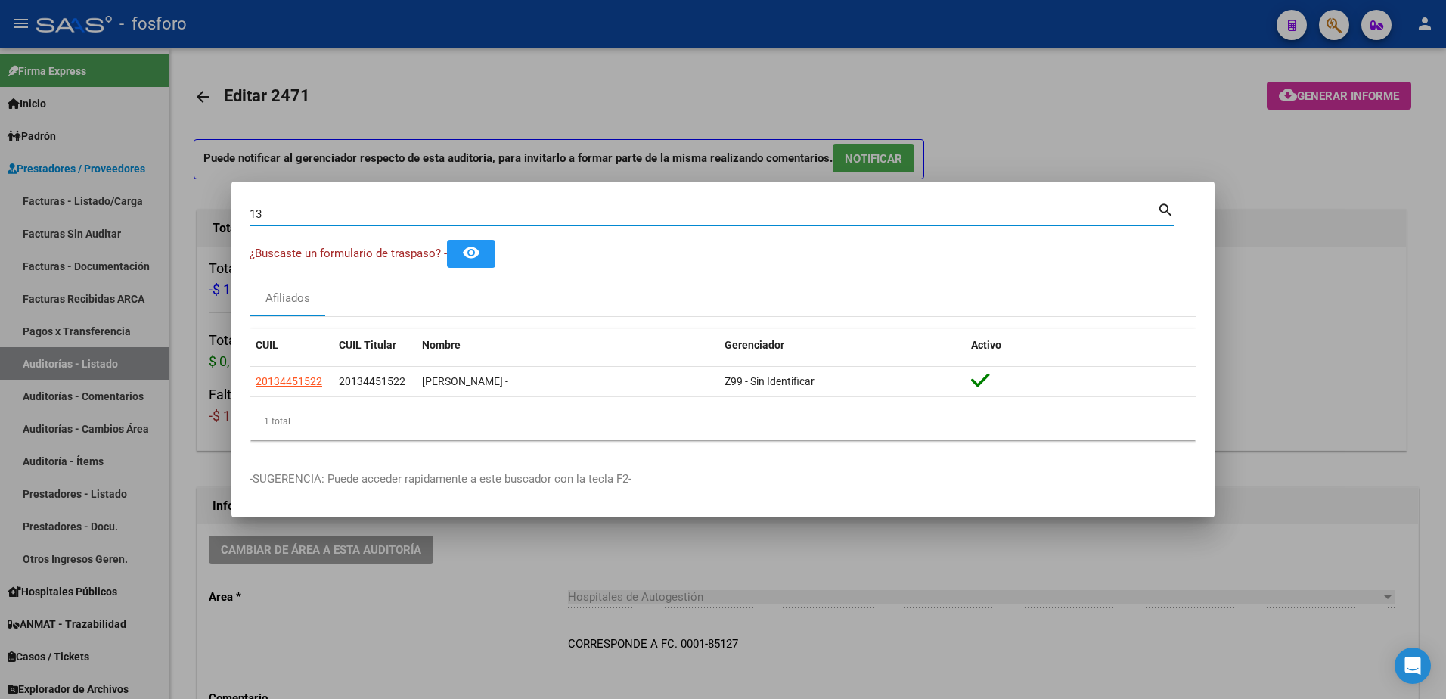
type input "1"
type input "21121792"
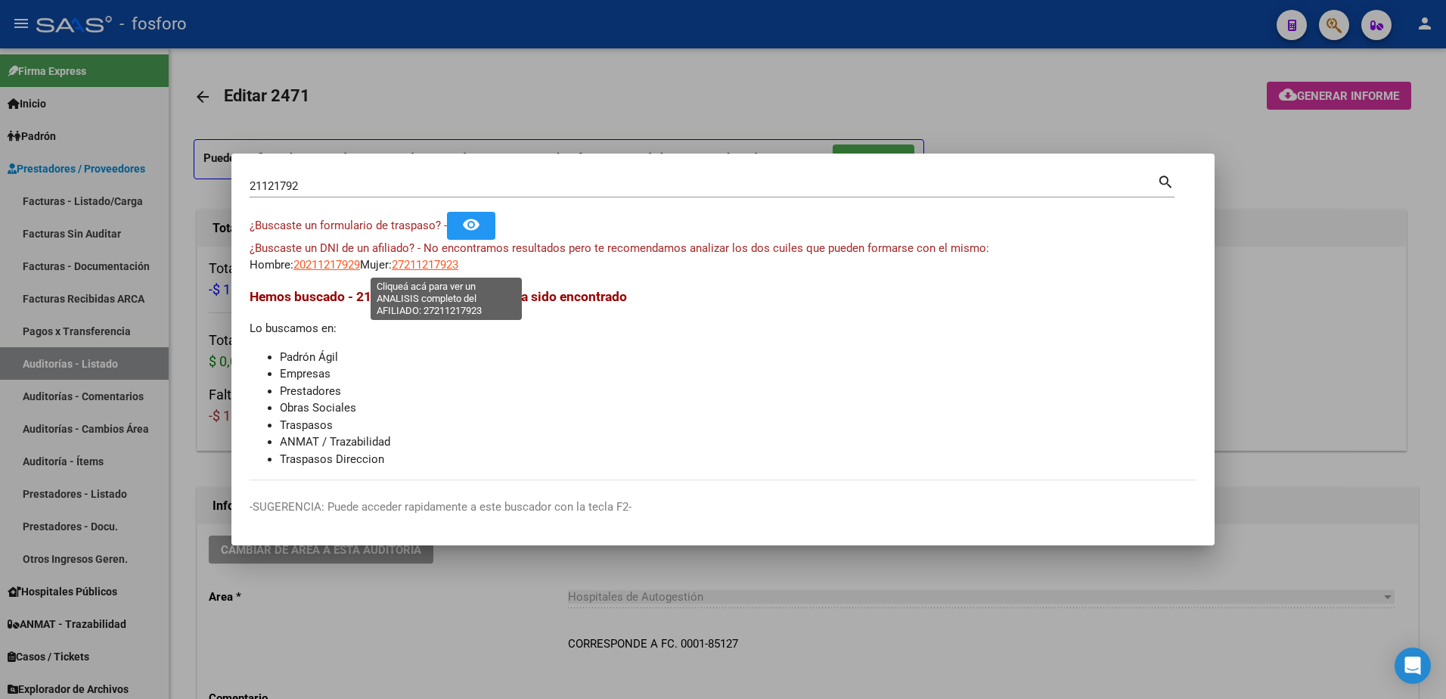
click at [451, 264] on span "27211217923" at bounding box center [425, 265] width 67 height 14
type textarea "27211217923"
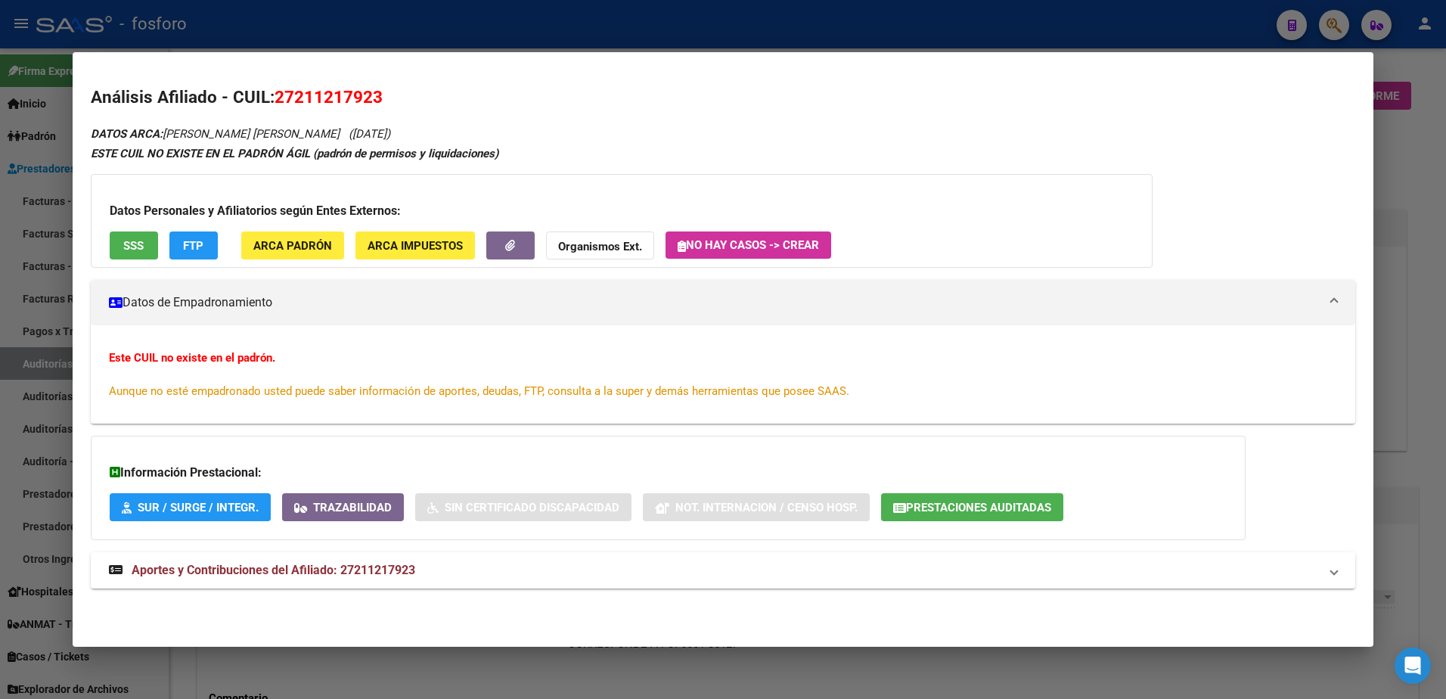
click at [23, 117] on div at bounding box center [723, 349] width 1446 height 699
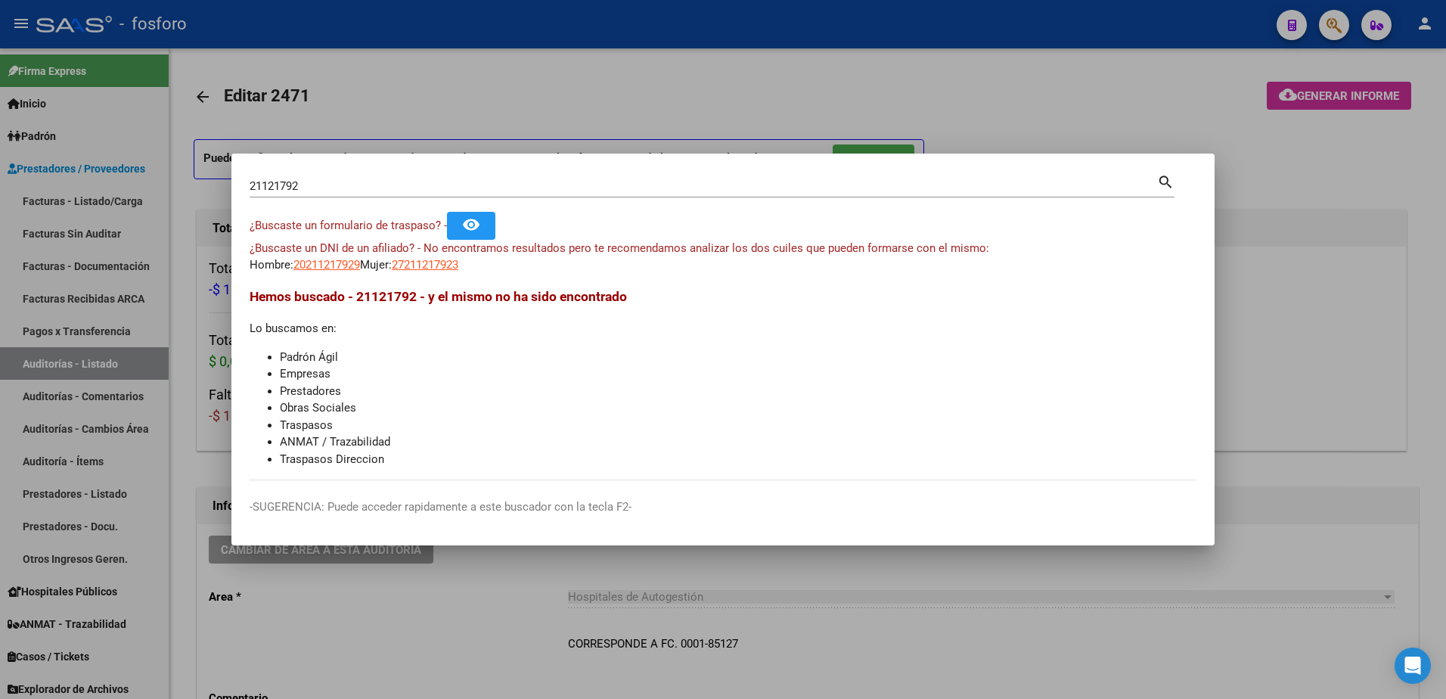
click at [317, 184] on input "21121792" at bounding box center [703, 186] width 907 height 14
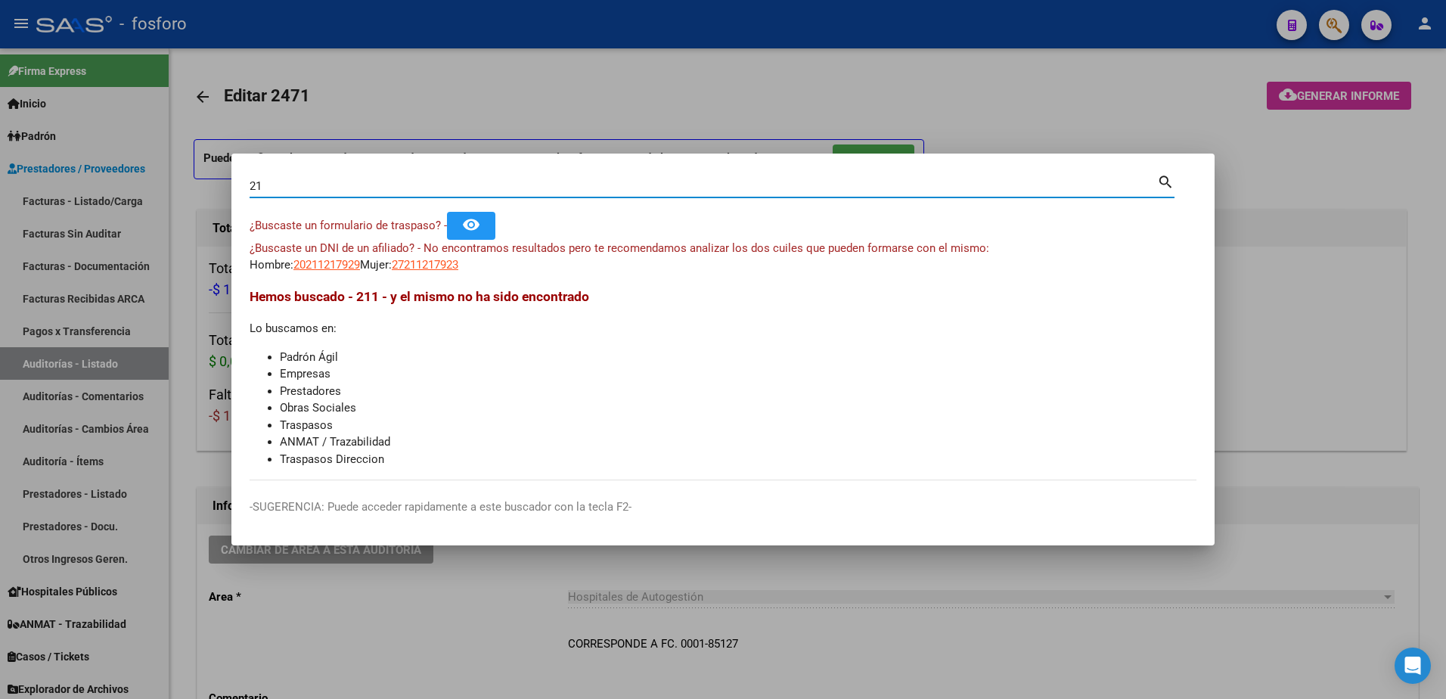
type input "2"
type input "1"
type input "2"
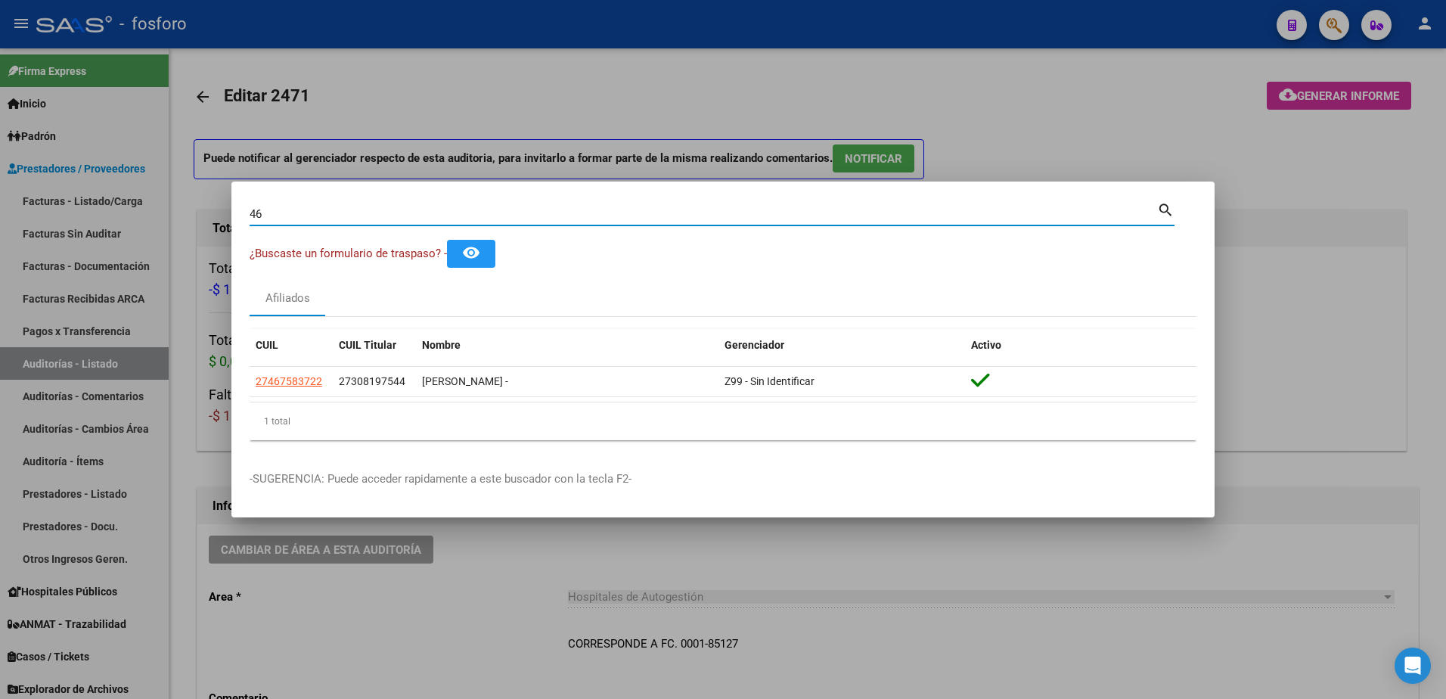
type input "4"
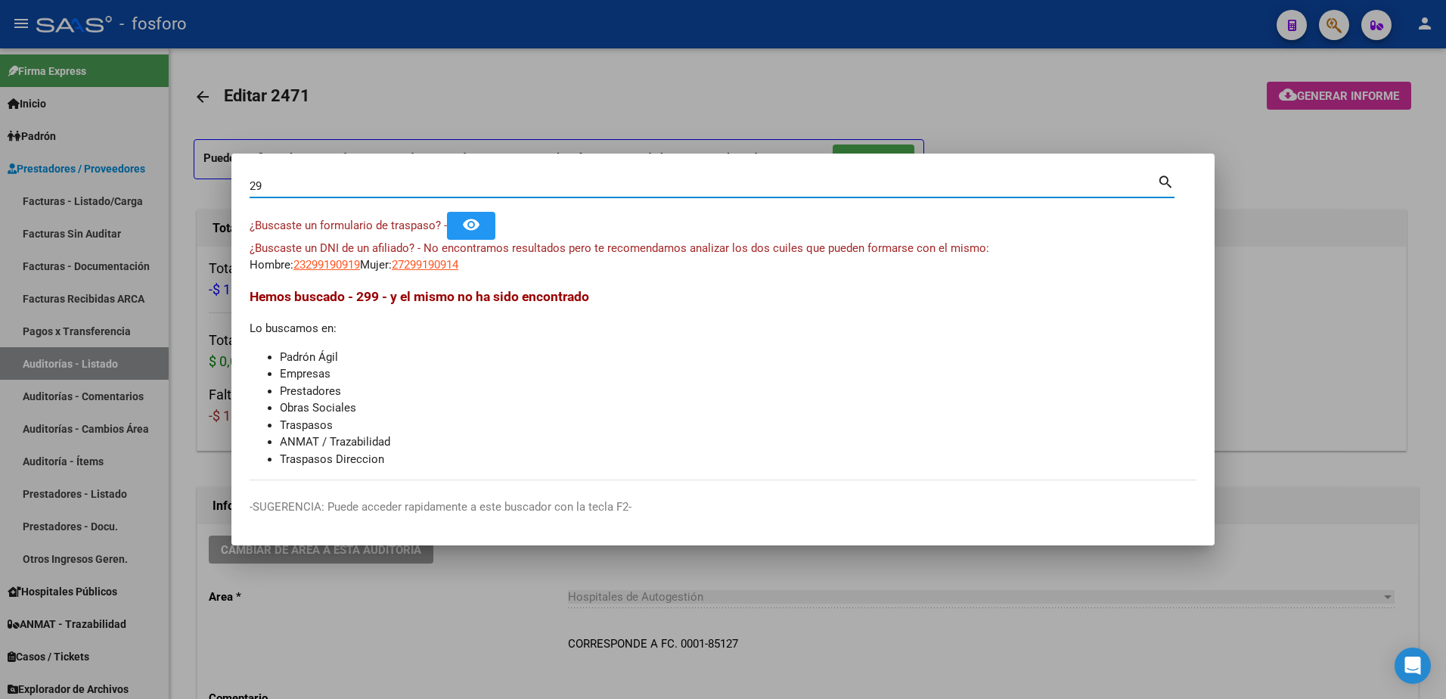
type input "2"
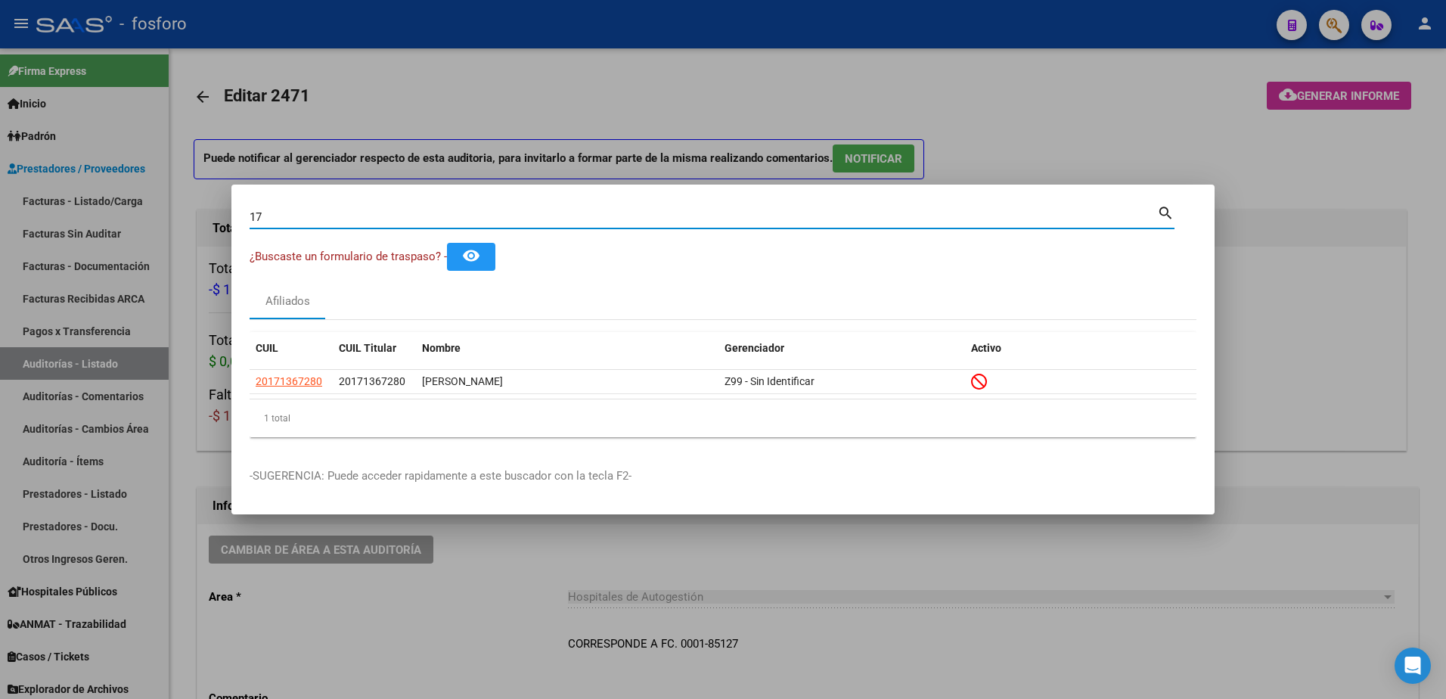
type input "1"
type input "5"
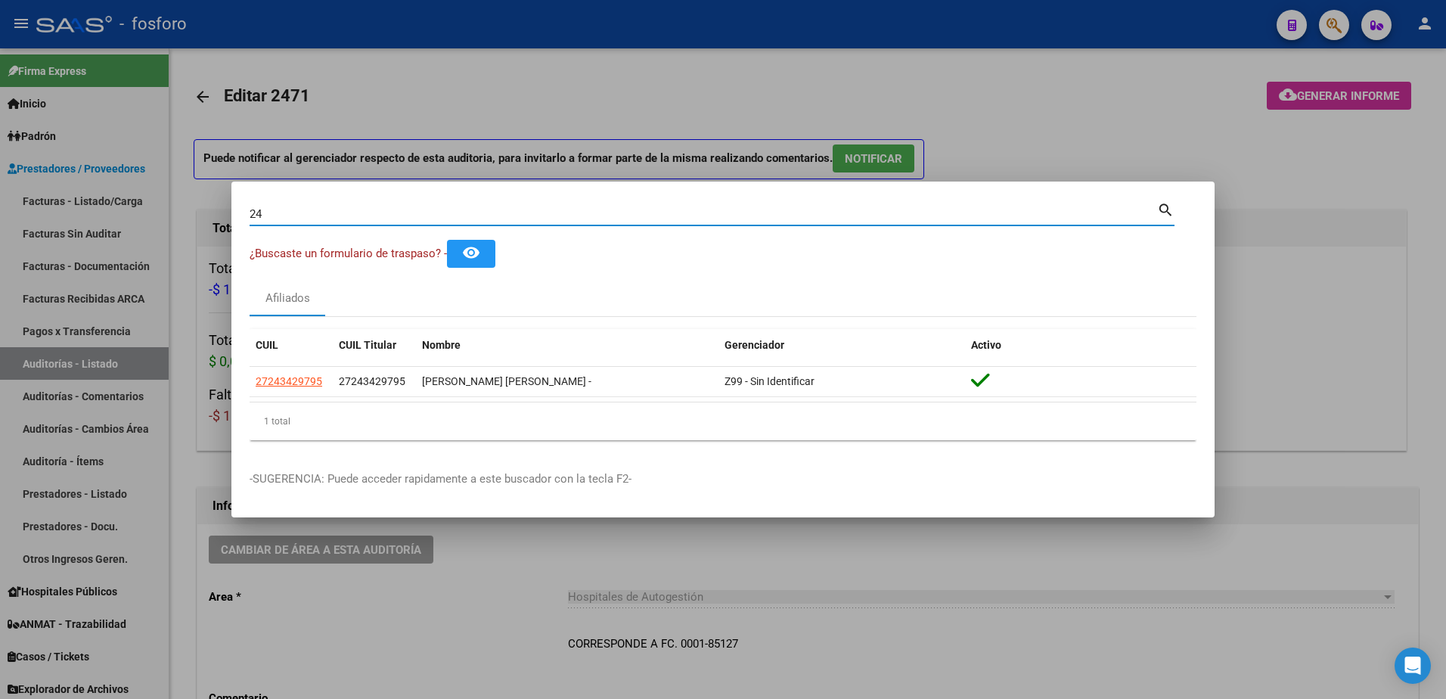
type input "2"
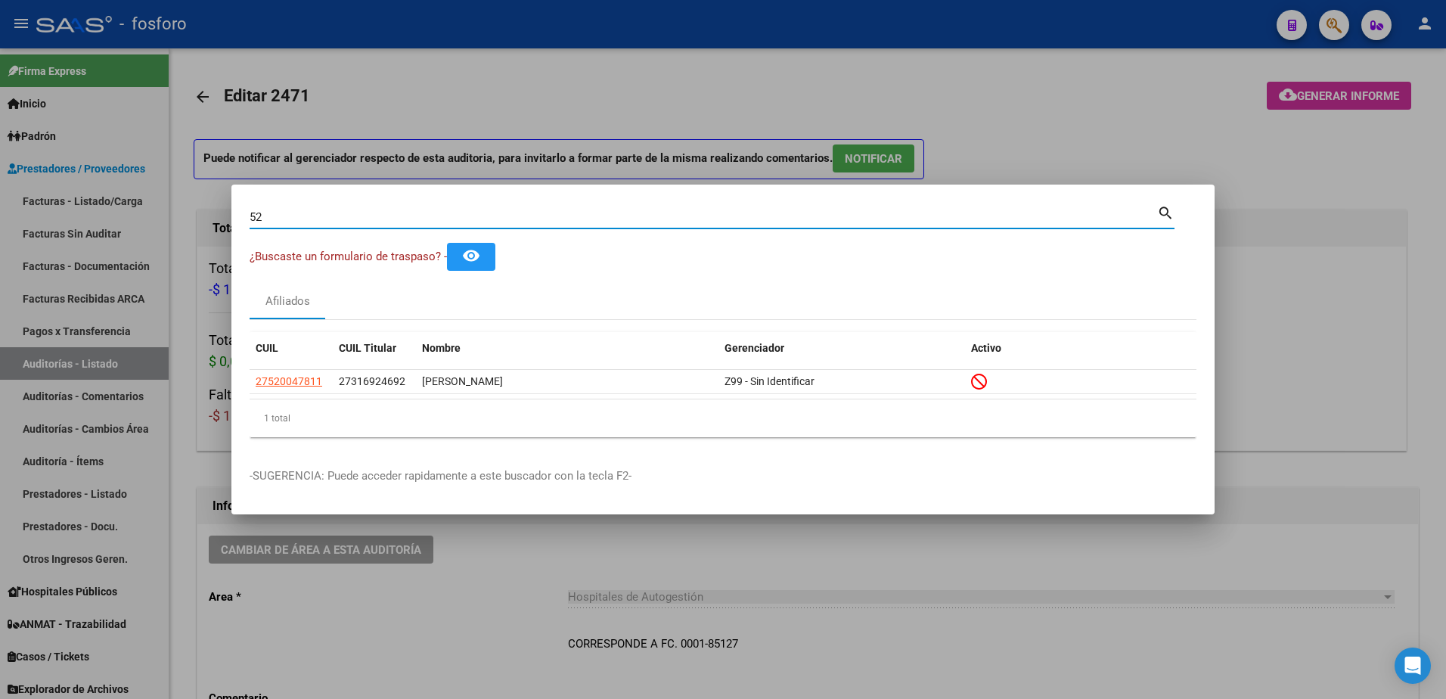
type input "5"
type input "3"
type input "1"
type input "52090211"
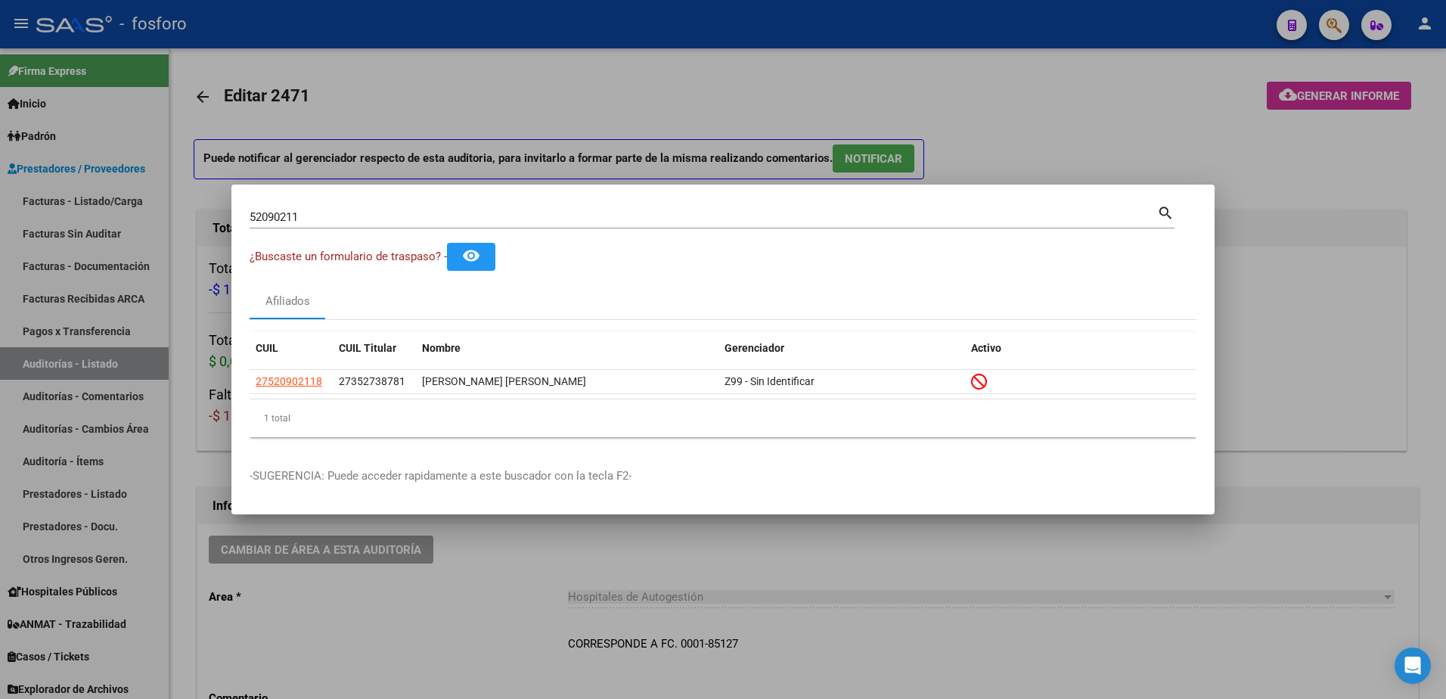
click at [527, 156] on div at bounding box center [723, 349] width 1446 height 699
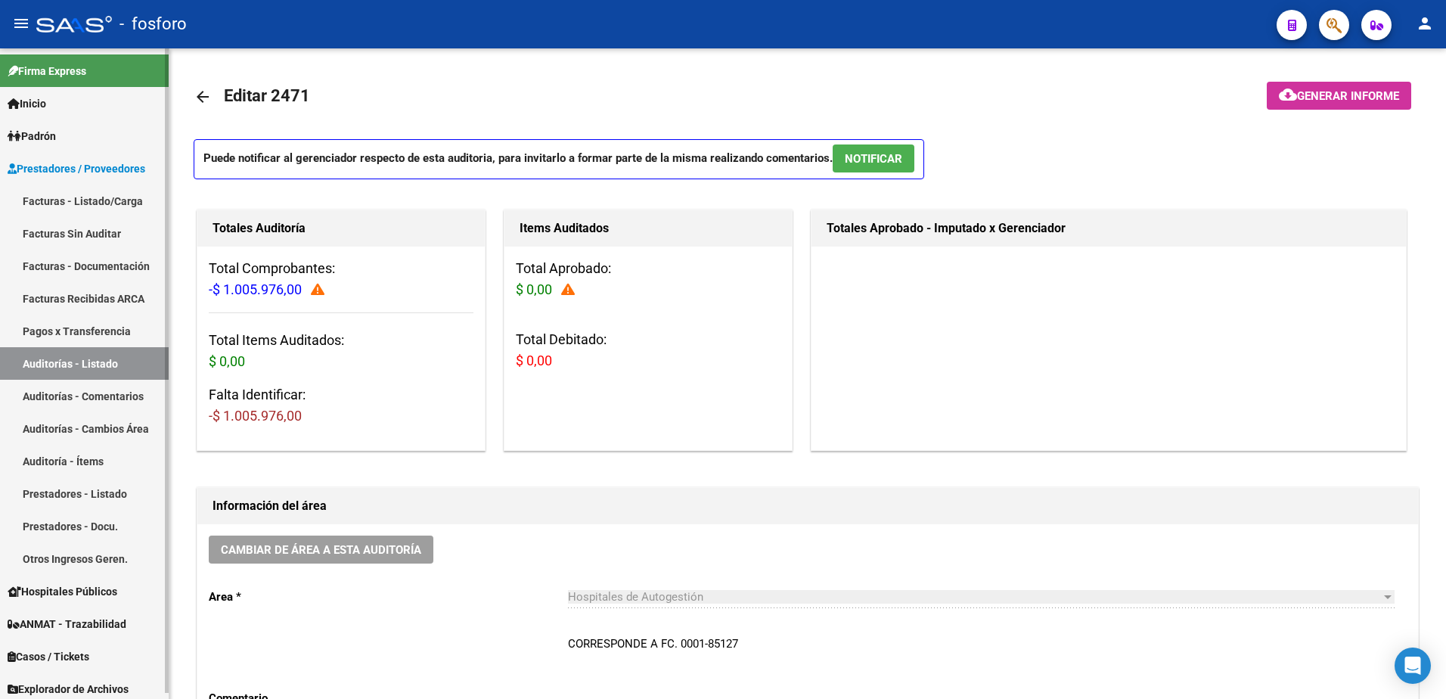
click at [86, 169] on span "Prestadores / Proveedores" at bounding box center [77, 168] width 138 height 17
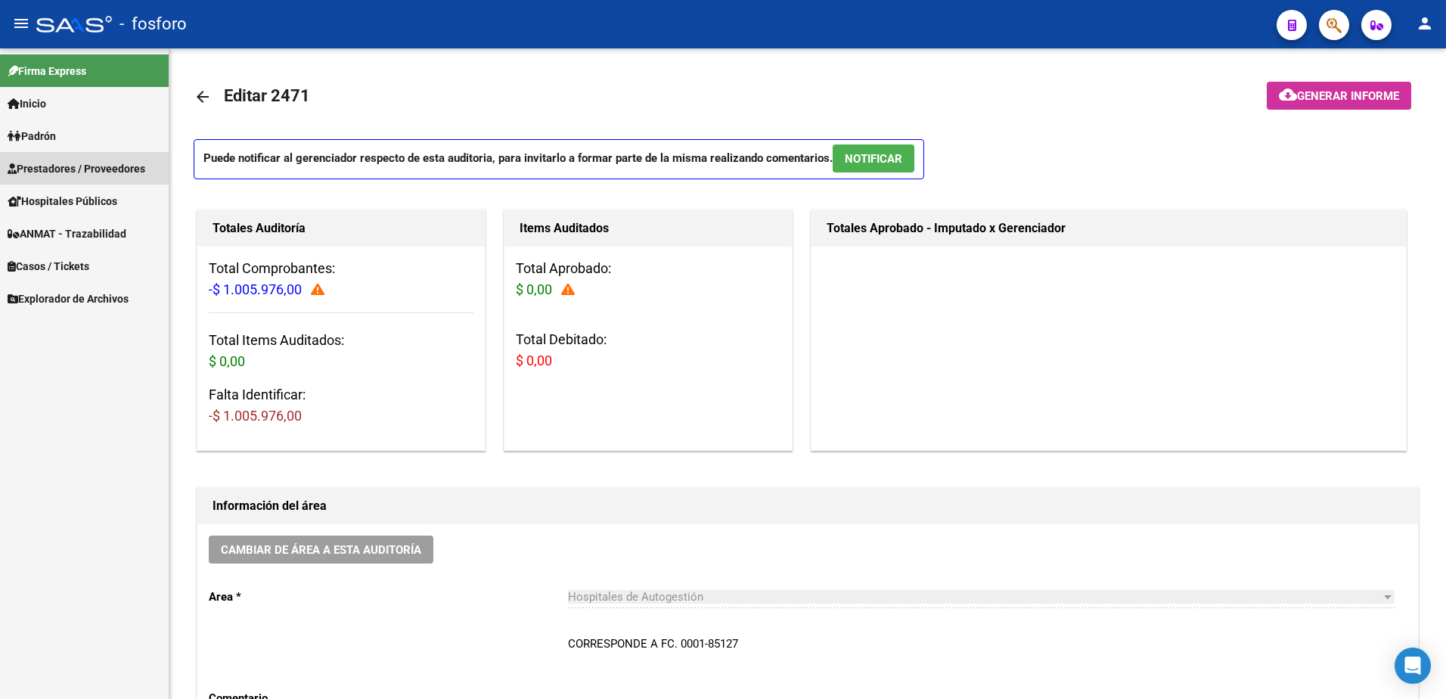
click at [95, 207] on mat-nav-list "Firma Express Inicio Calendario SSS Instructivos Contacto OS Padrón Afiliados E…" at bounding box center [84, 181] width 169 height 266
click at [134, 173] on span "Prestadores / Proveedores" at bounding box center [77, 168] width 138 height 17
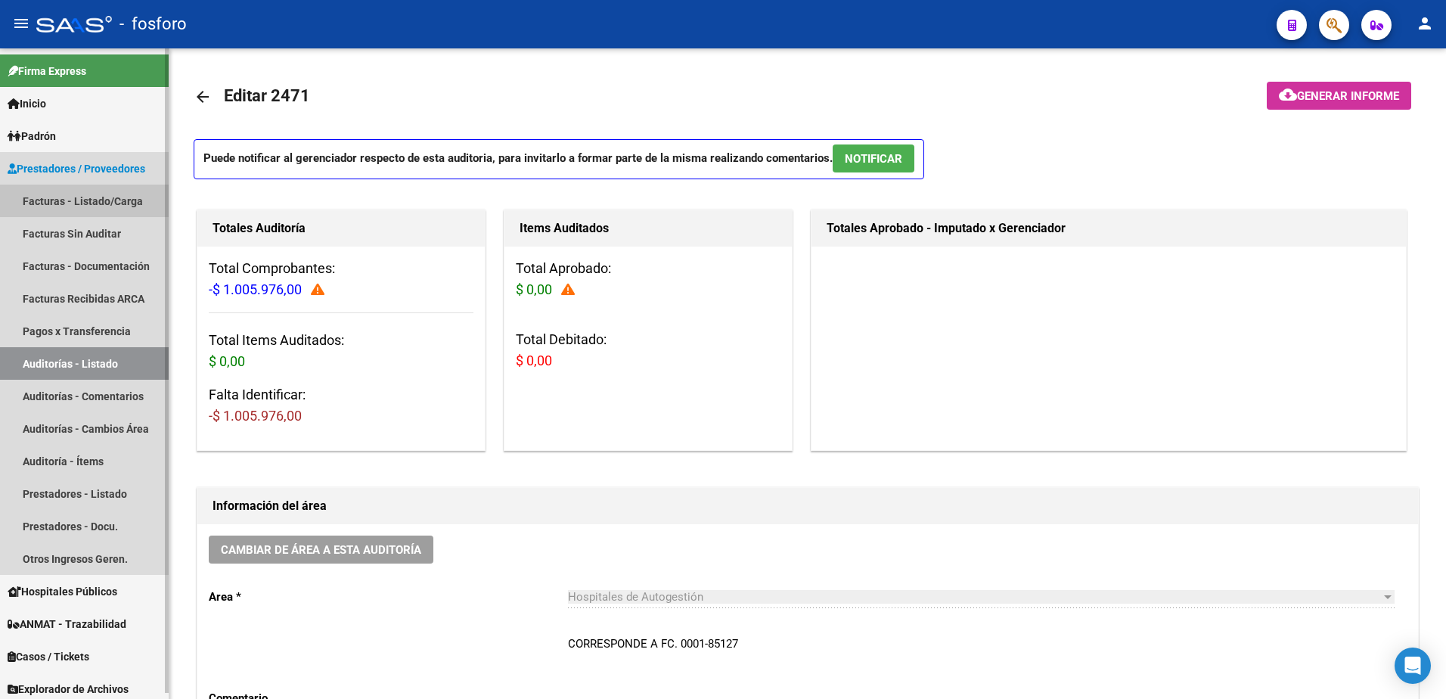
click at [127, 199] on link "Facturas - Listado/Carga" at bounding box center [84, 201] width 169 height 33
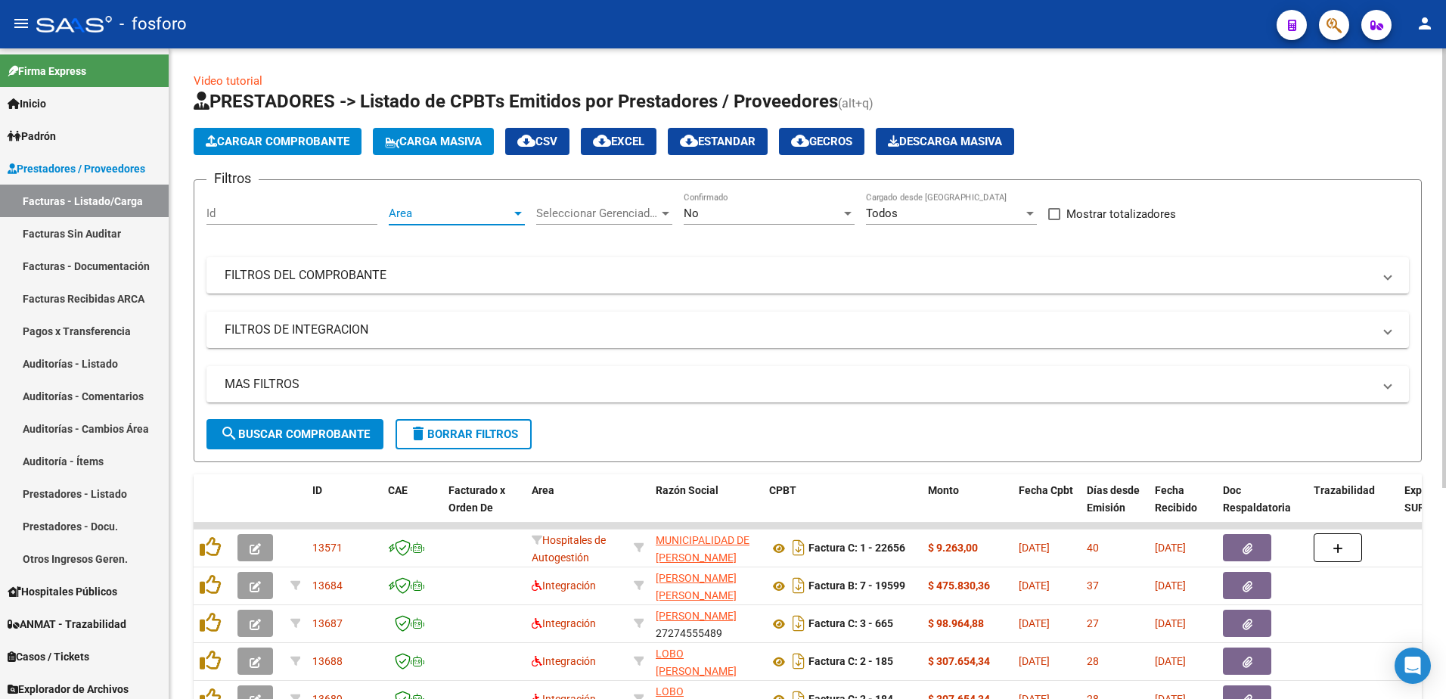
click at [522, 216] on div at bounding box center [518, 213] width 14 height 12
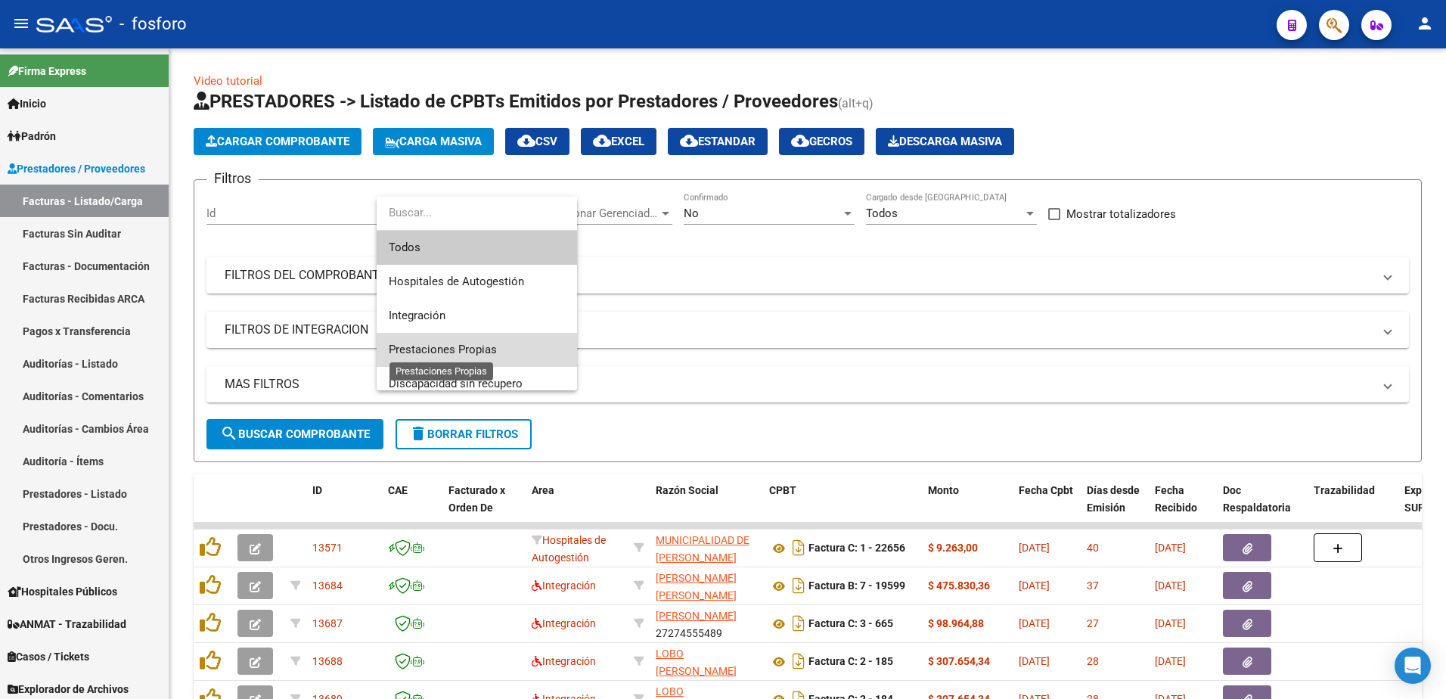
click at [460, 343] on span "Prestaciones Propias" at bounding box center [443, 350] width 108 height 14
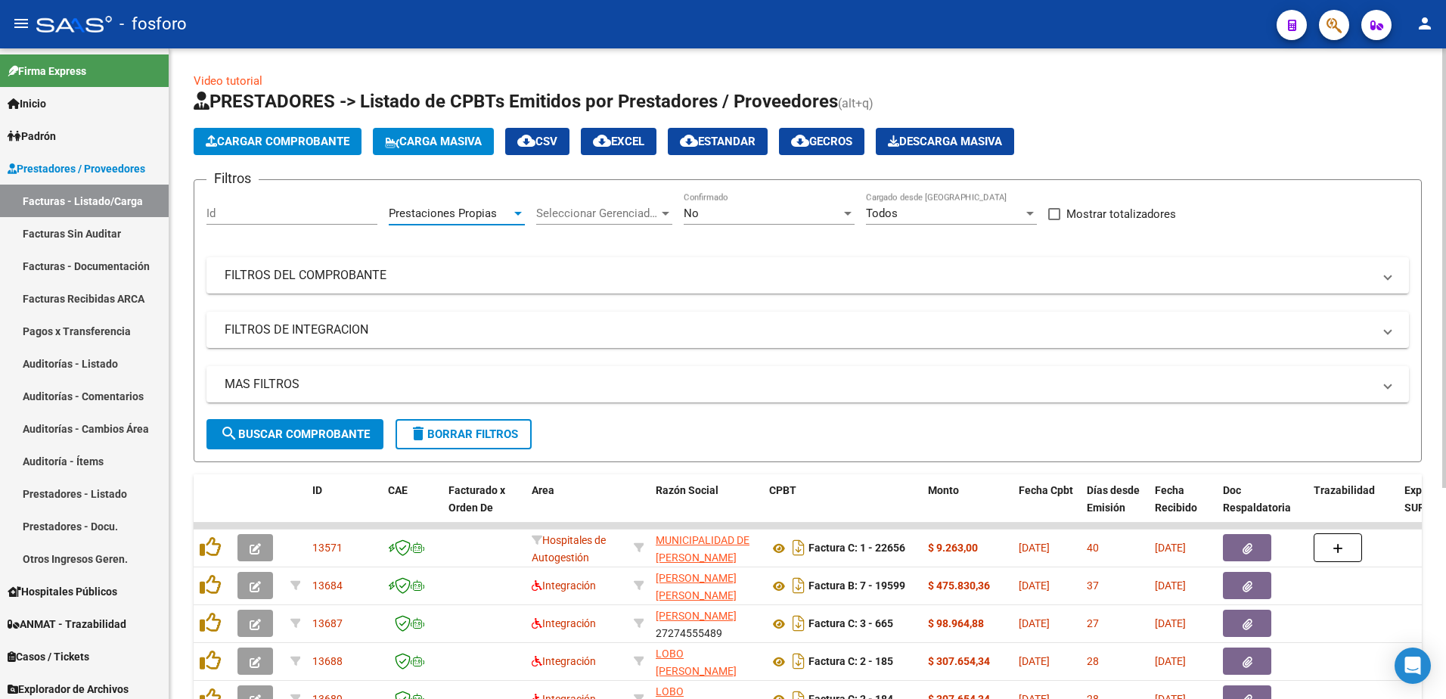
click at [517, 212] on div at bounding box center [518, 214] width 8 height 4
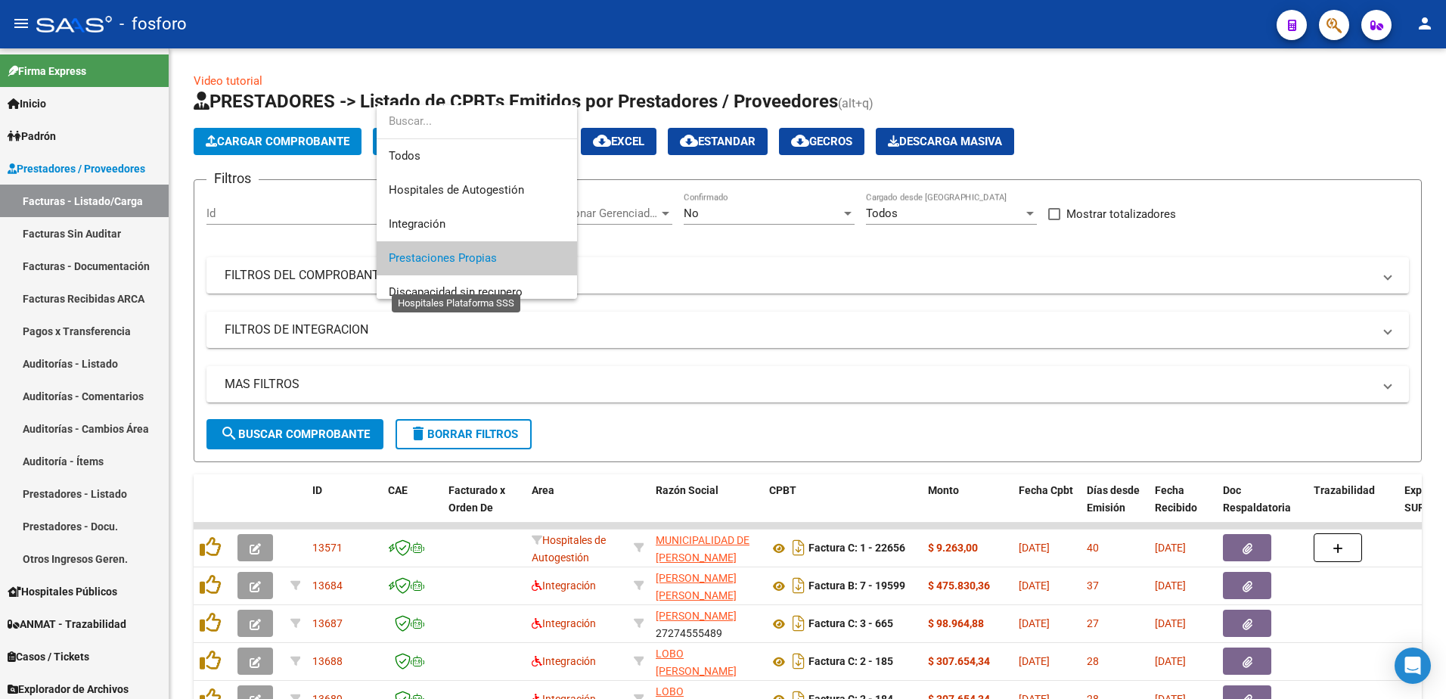
scroll to position [45, 0]
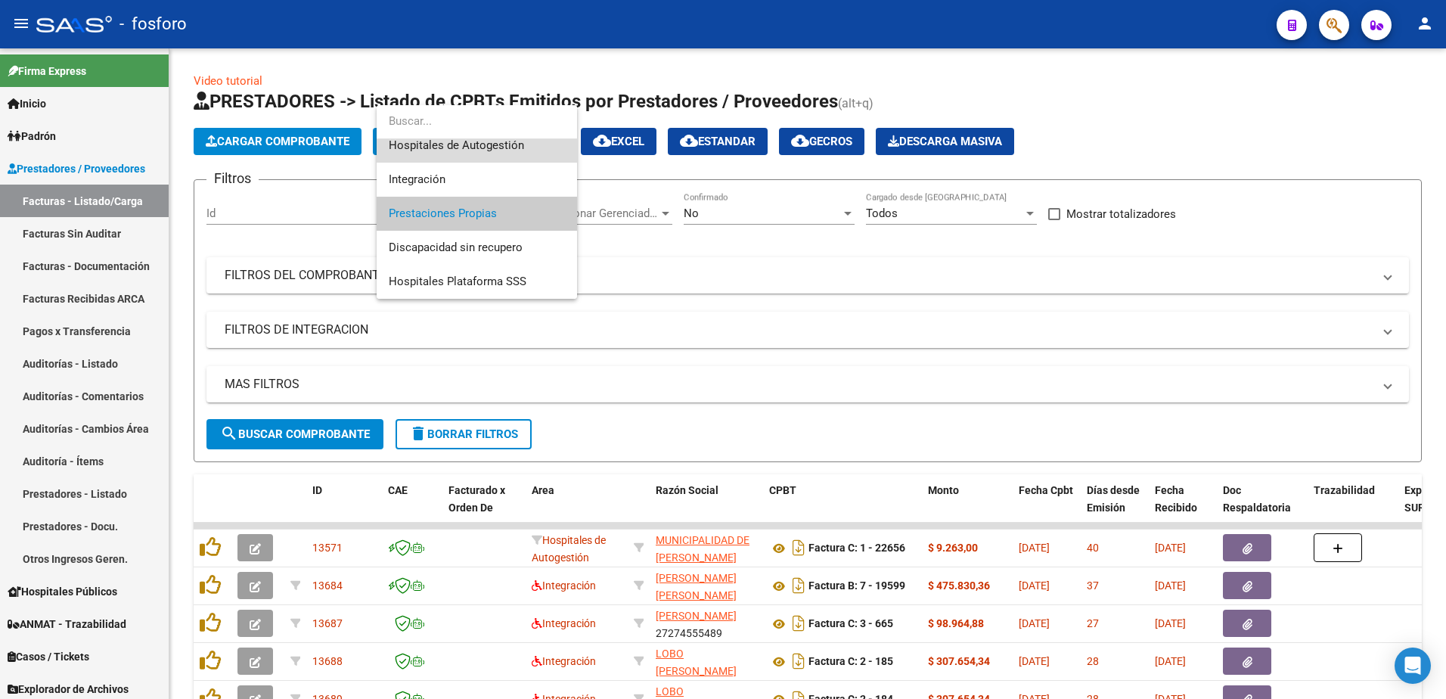
drag, startPoint x: 482, startPoint y: 153, endPoint x: 370, endPoint y: 138, distance: 113.6
click at [482, 152] on span "Hospitales de Autogestión" at bounding box center [477, 146] width 176 height 34
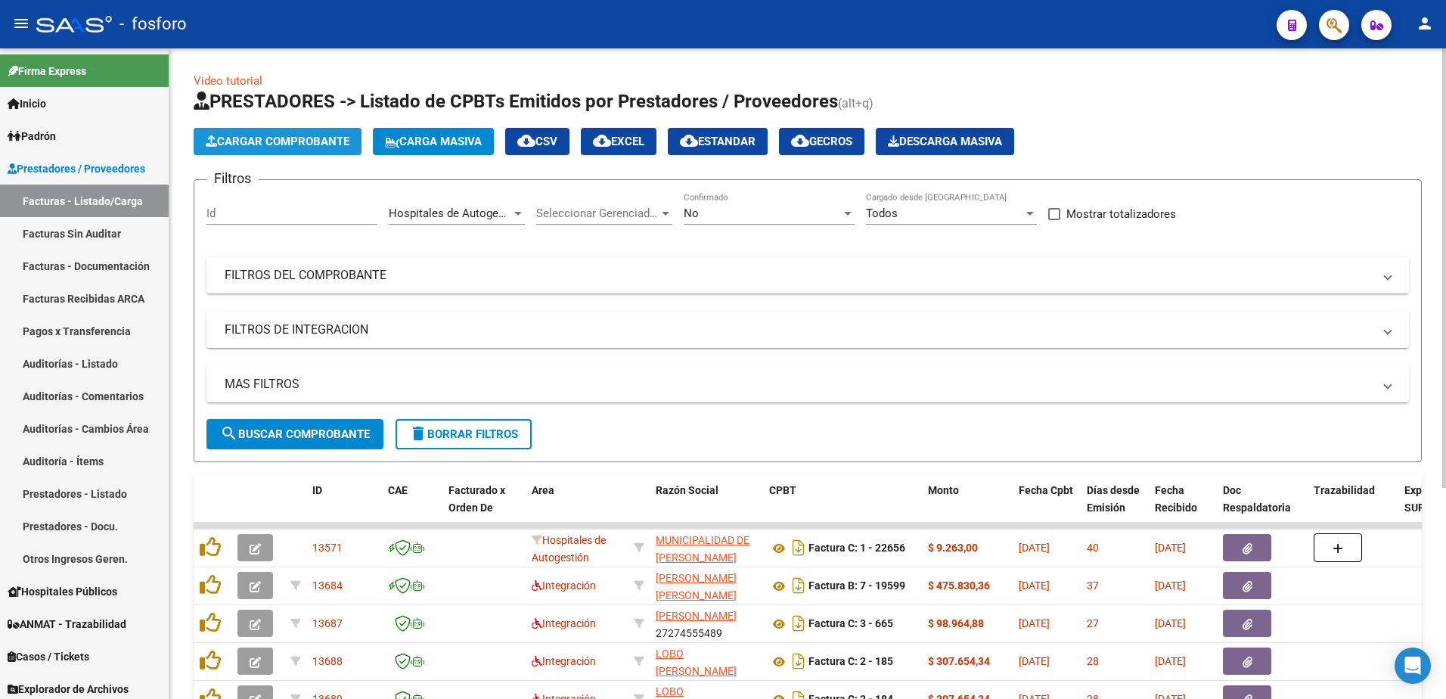
click at [306, 137] on span "Cargar Comprobante" at bounding box center [278, 142] width 144 height 14
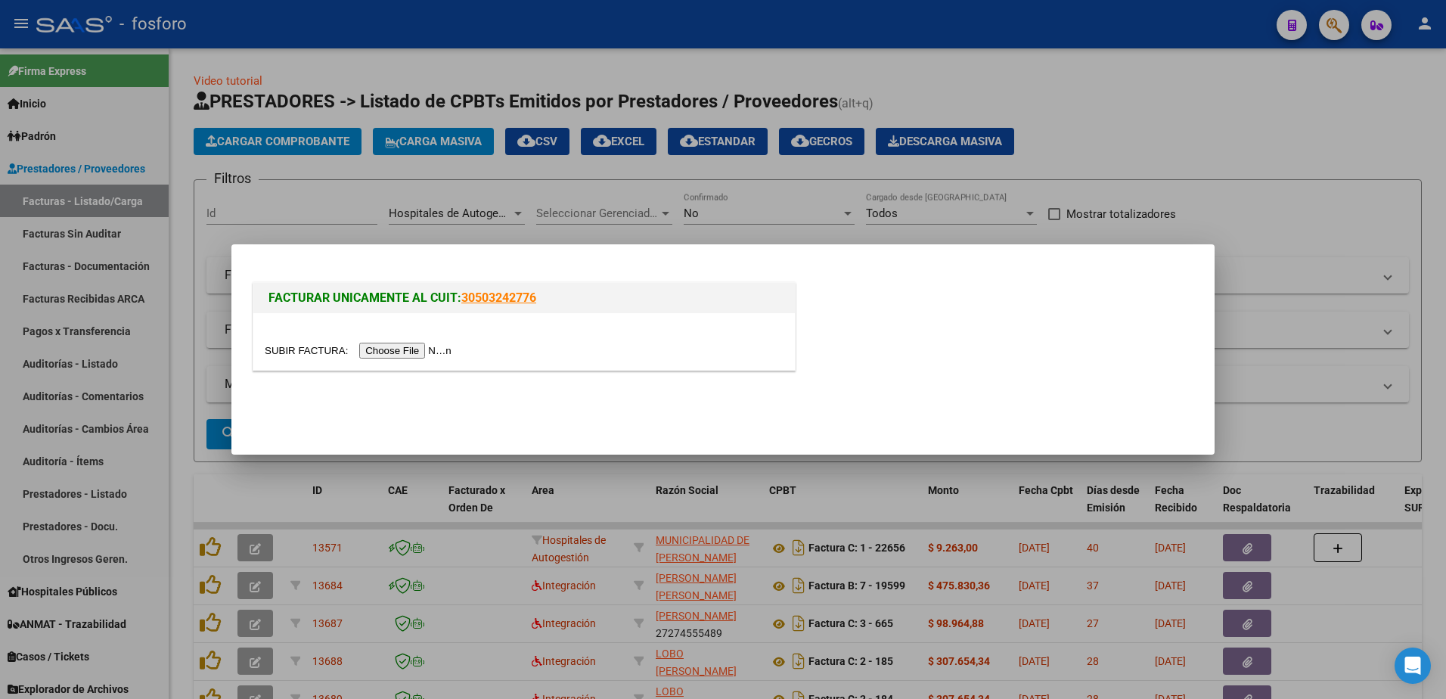
click at [391, 355] on input "file" at bounding box center [360, 351] width 191 height 16
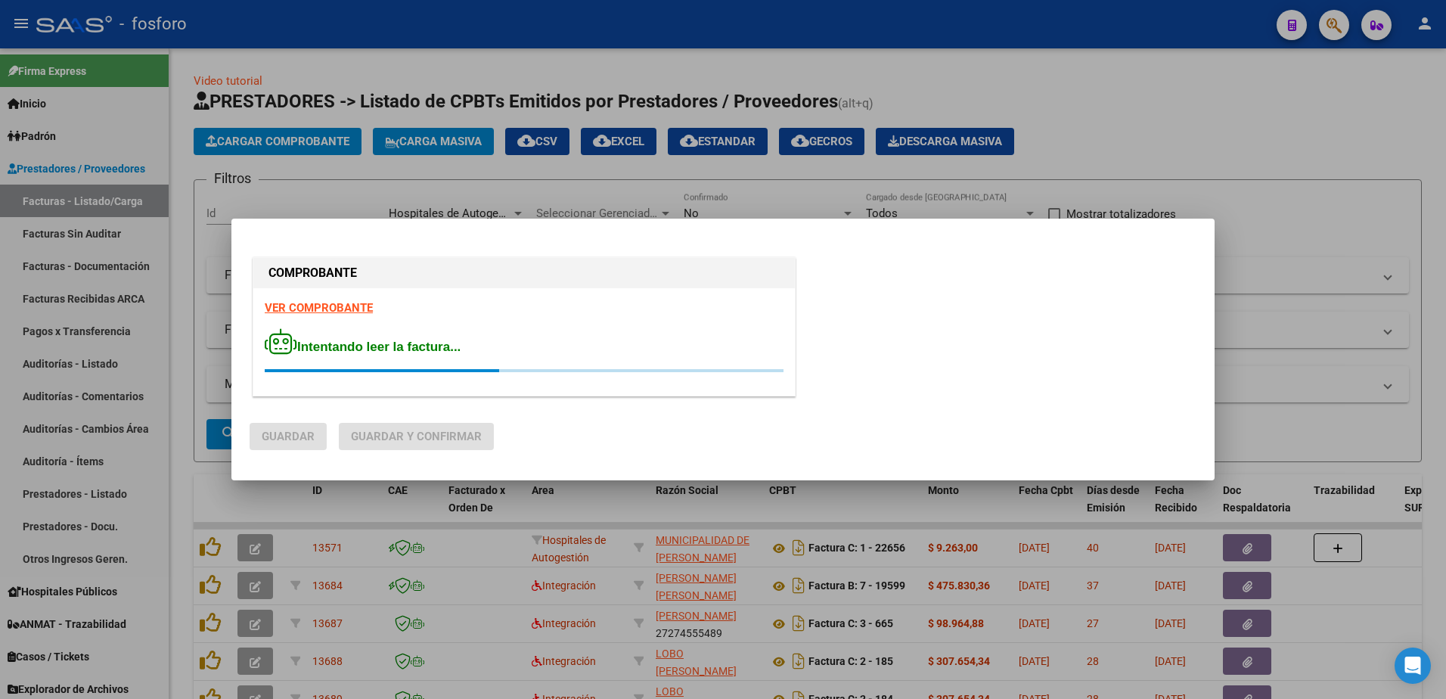
click at [349, 312] on strong "VER COMPROBANTE" at bounding box center [319, 308] width 108 height 14
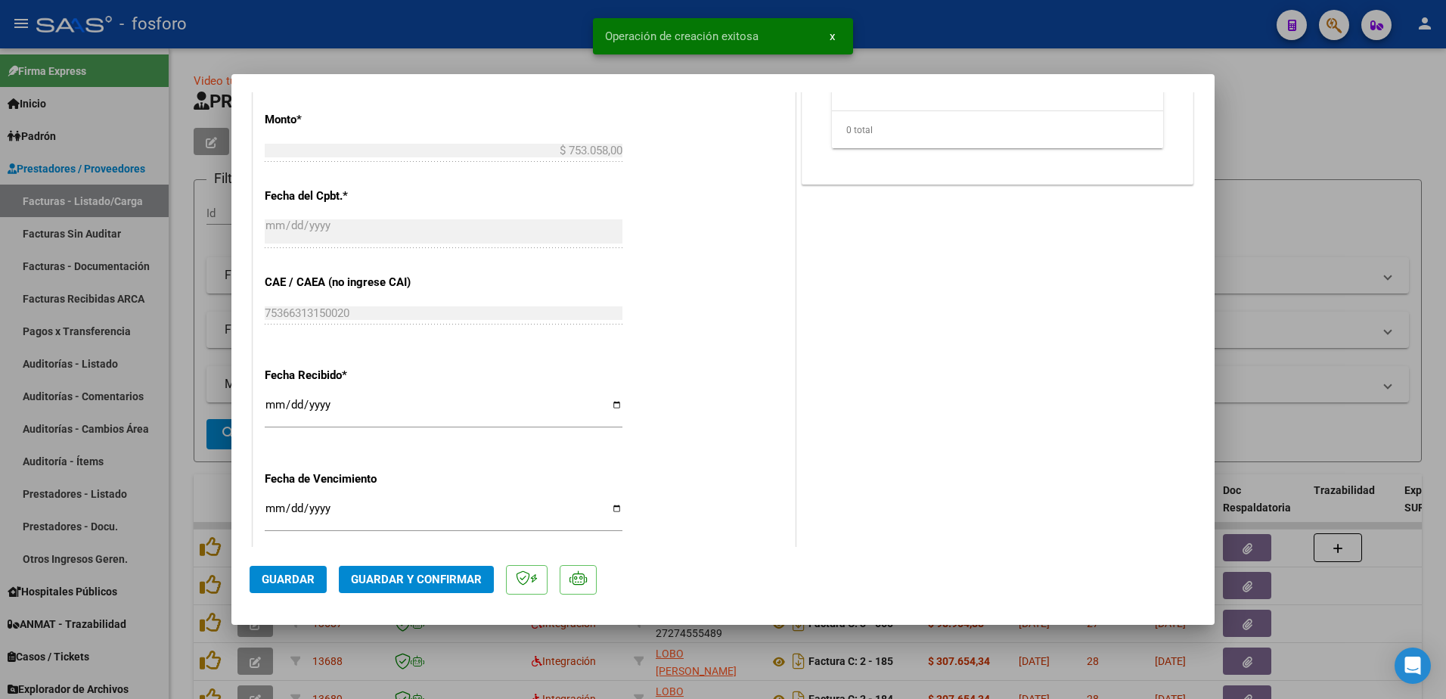
scroll to position [756, 0]
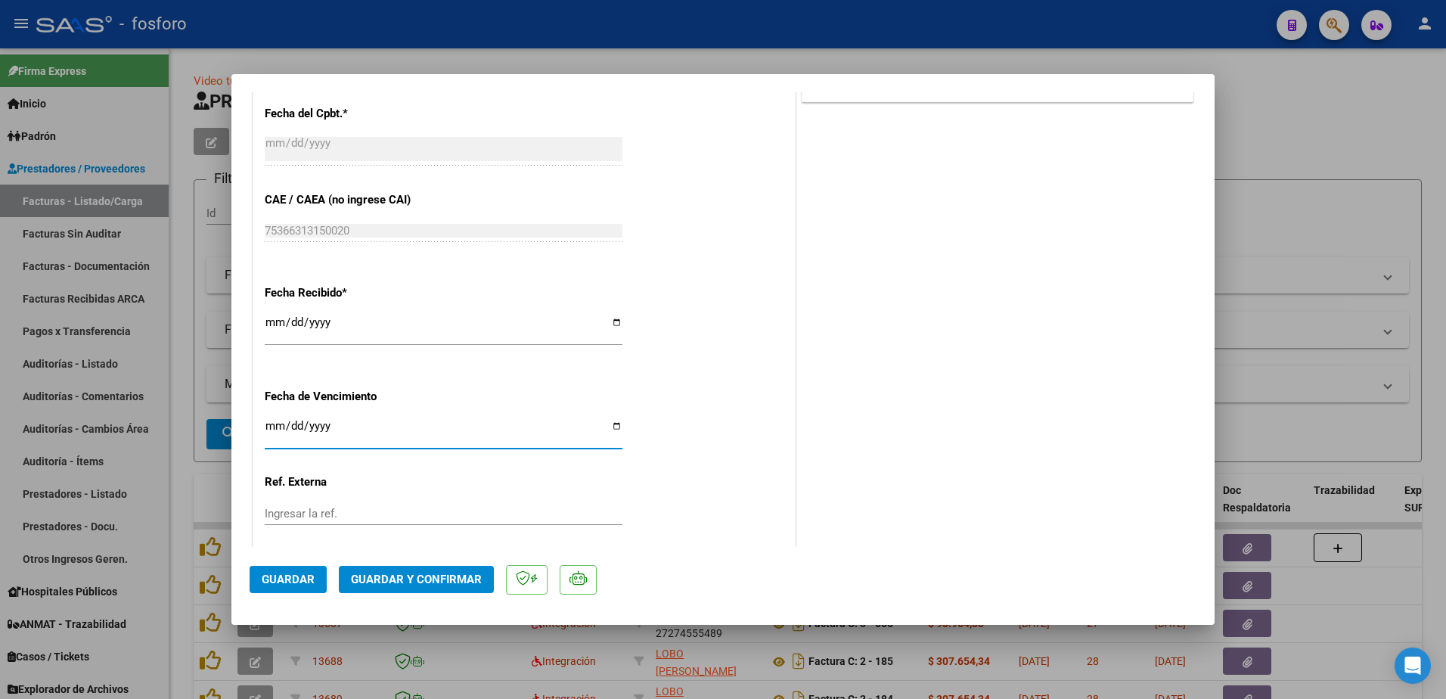
click at [268, 430] on input "Ingresar la fecha" at bounding box center [444, 432] width 358 height 24
type input "[DATE]"
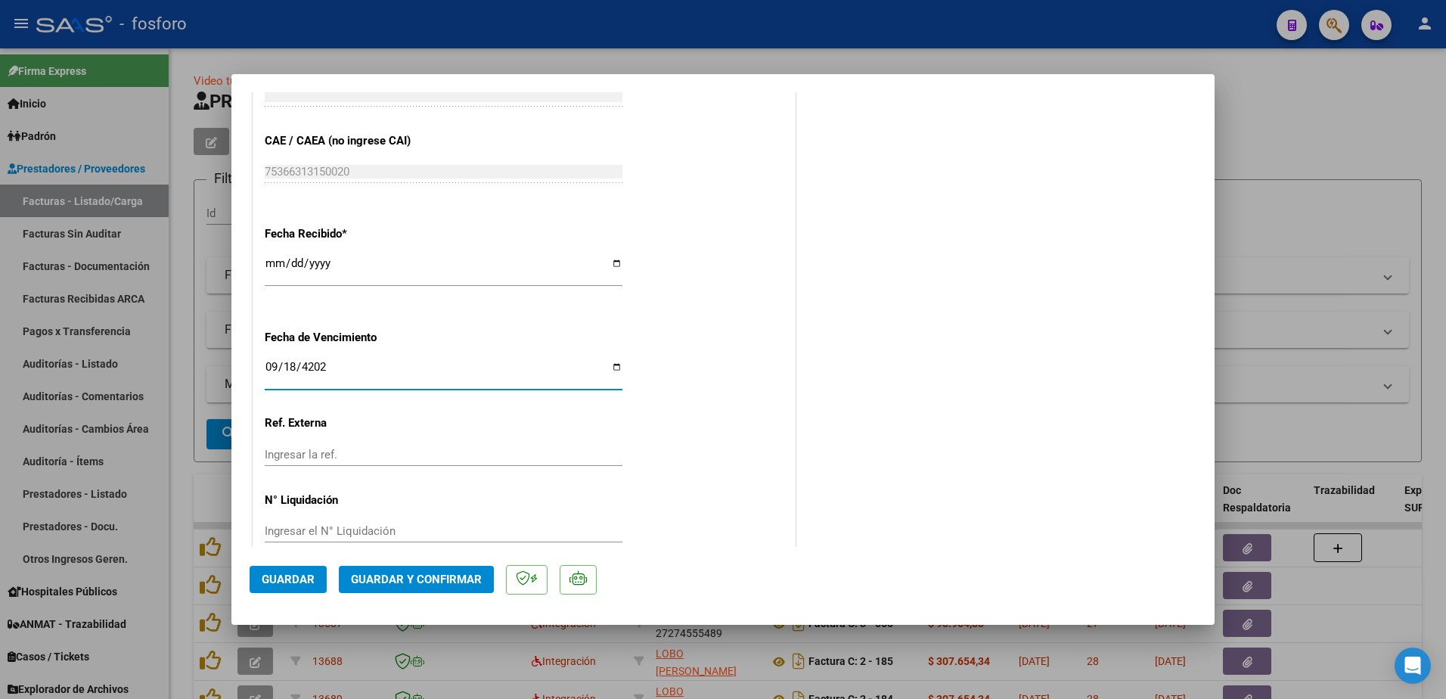
scroll to position [840, 0]
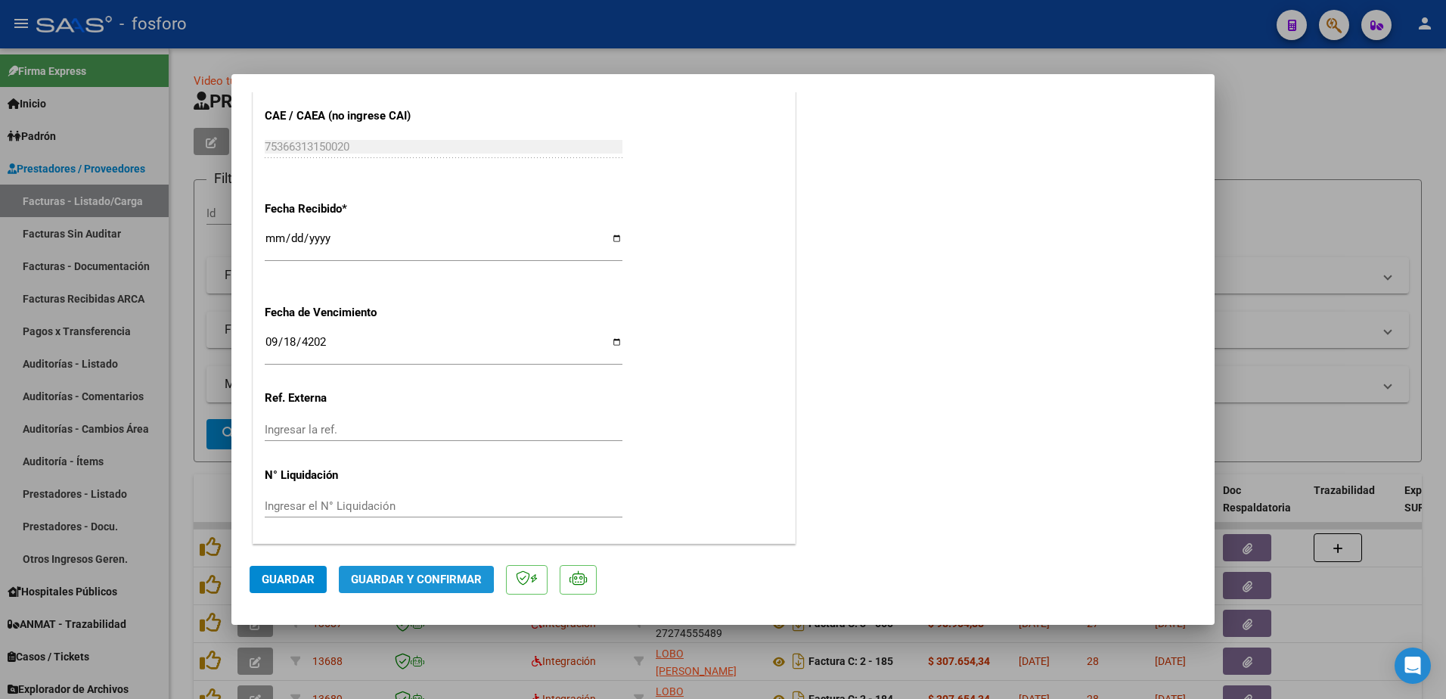
click at [383, 579] on span "Guardar y Confirmar" at bounding box center [416, 579] width 131 height 14
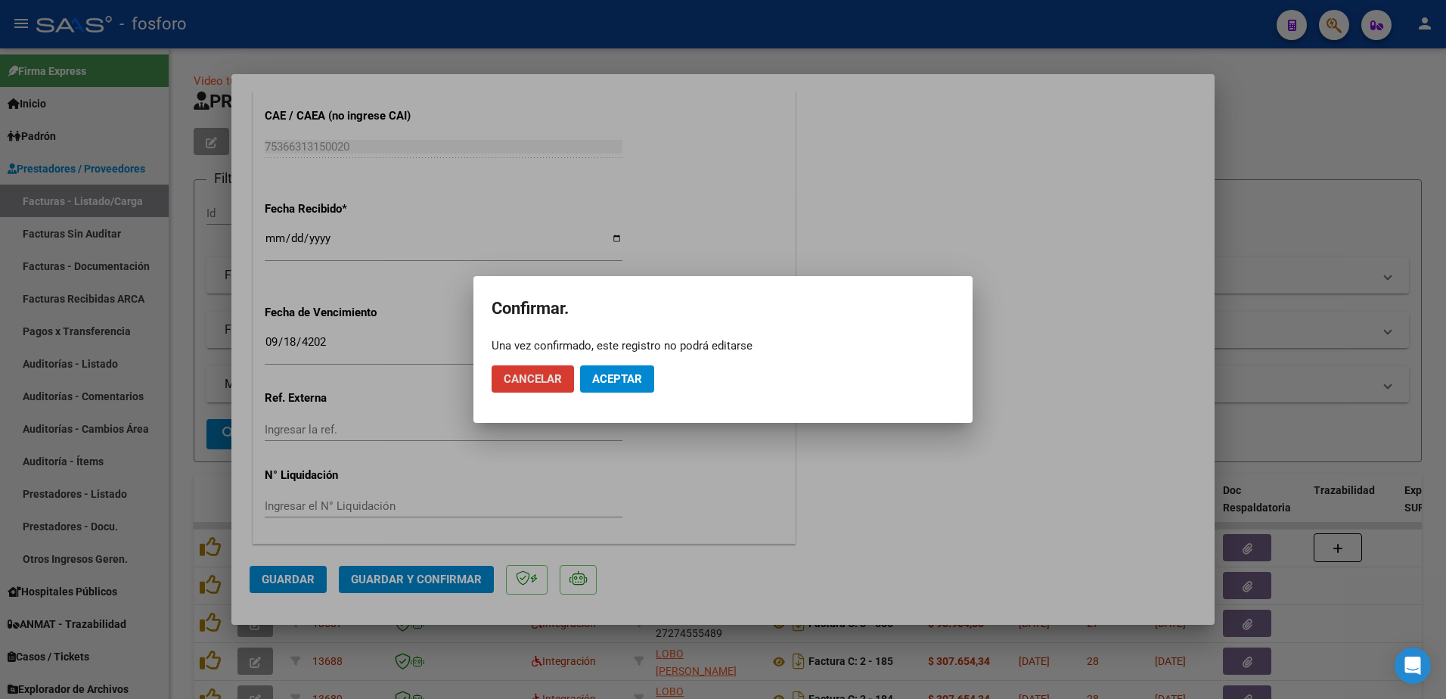
click at [633, 373] on span "Aceptar" at bounding box center [617, 379] width 50 height 14
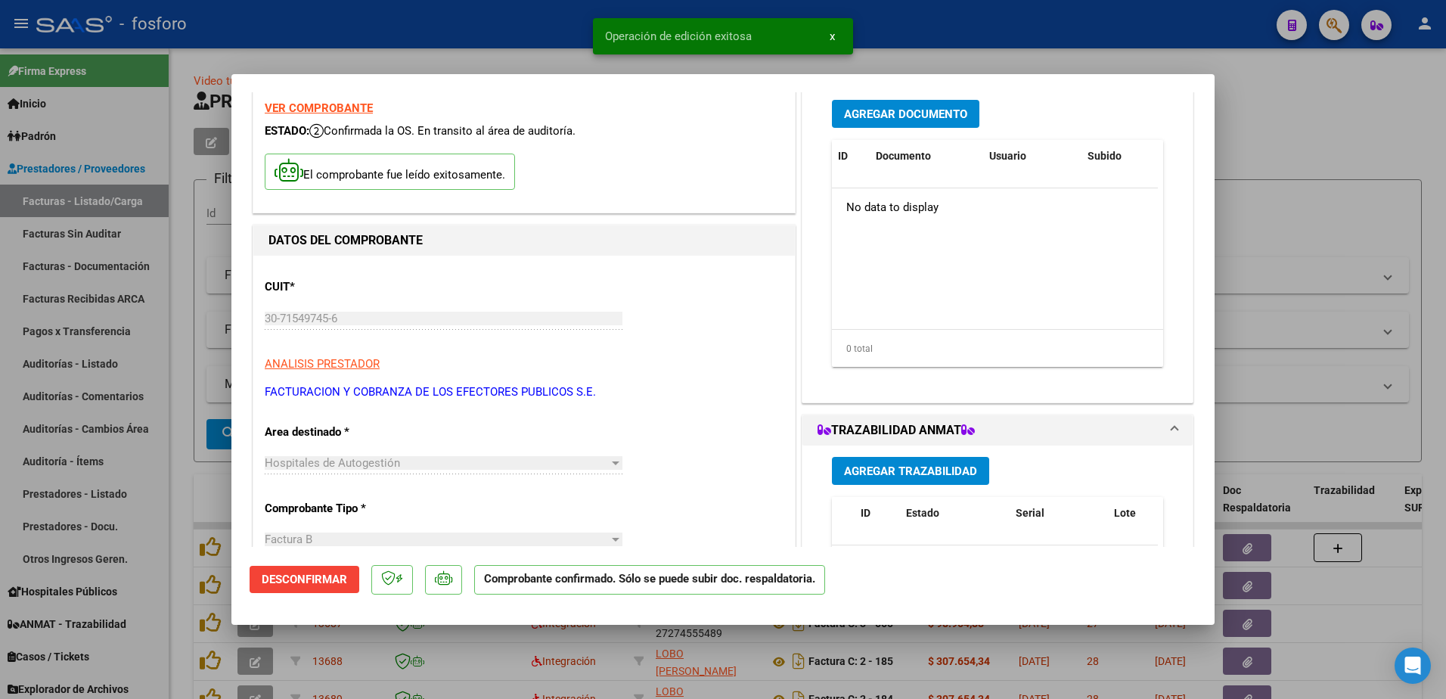
scroll to position [0, 0]
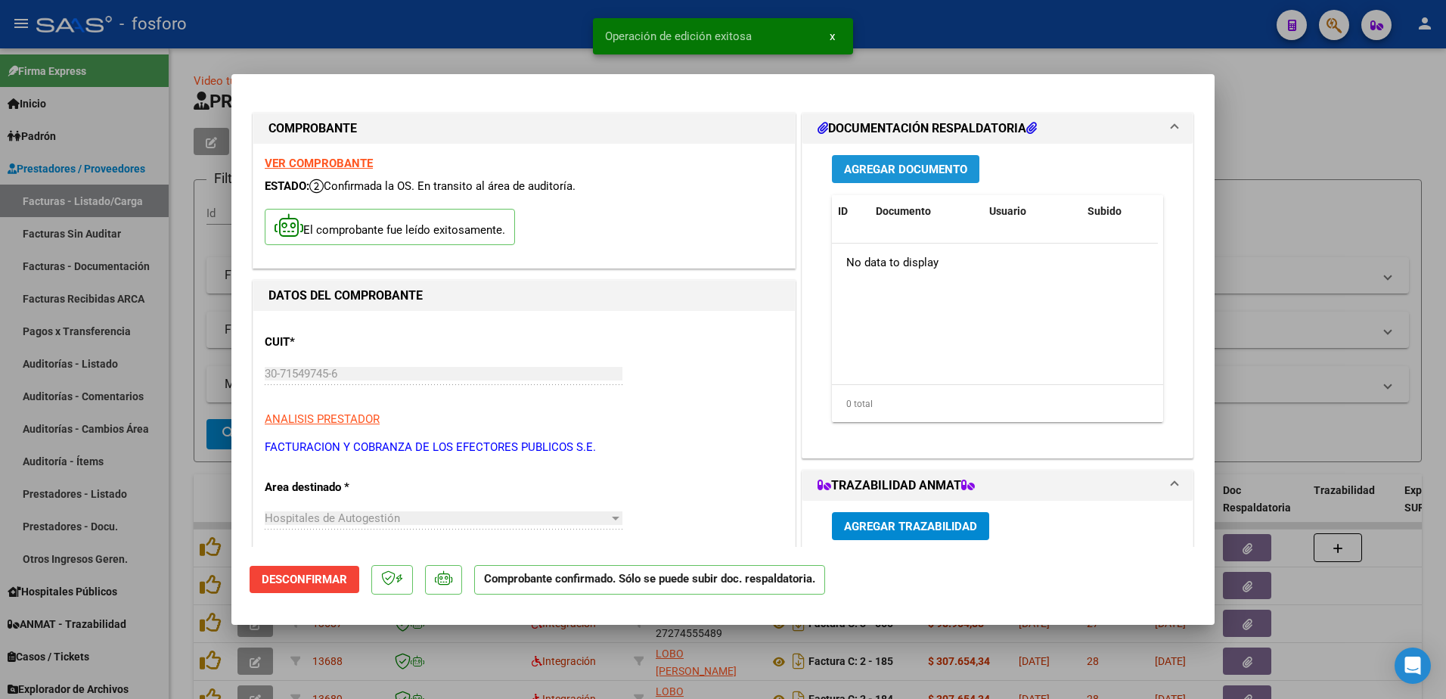
click at [883, 162] on span "Agregar Documento" at bounding box center [905, 169] width 123 height 14
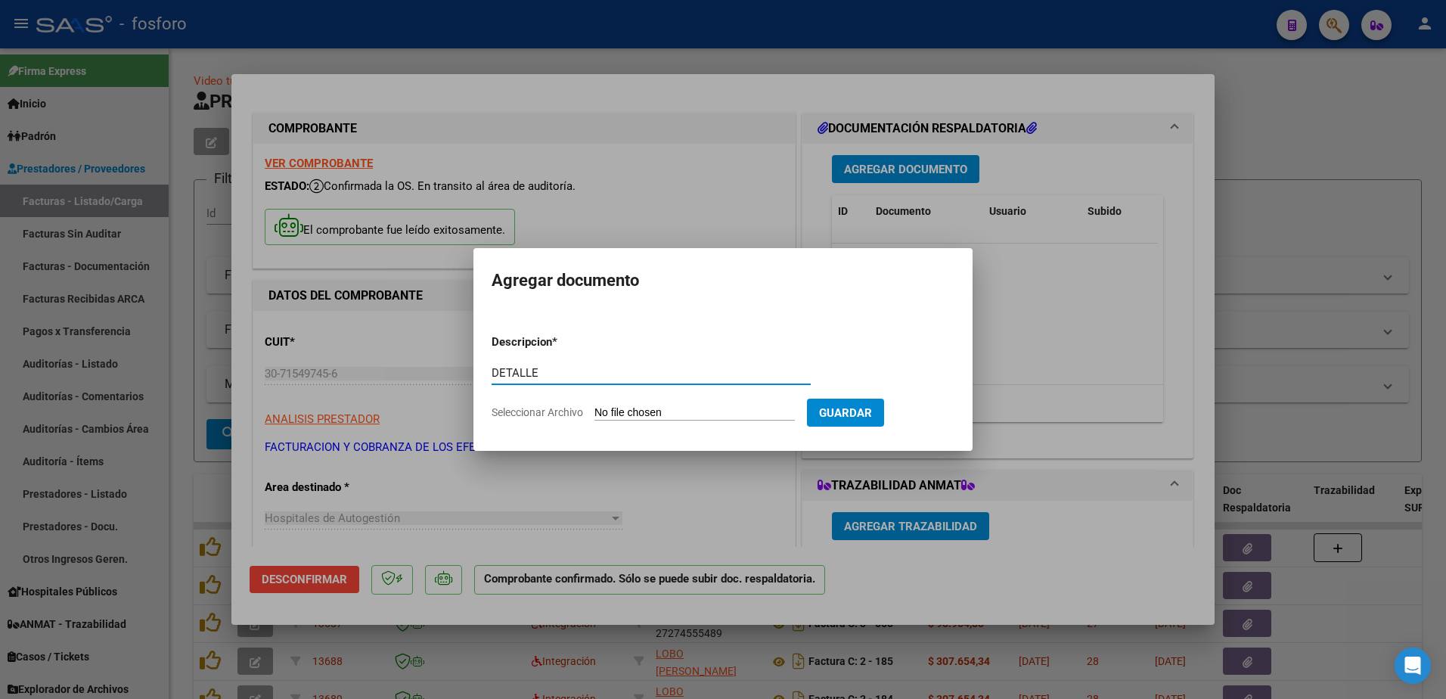
type input "DETALLE"
click at [609, 412] on input "Seleccionar Archivo" at bounding box center [694, 413] width 200 height 14
type input "C:\fakepath\DETALLE FC 85453.pdf"
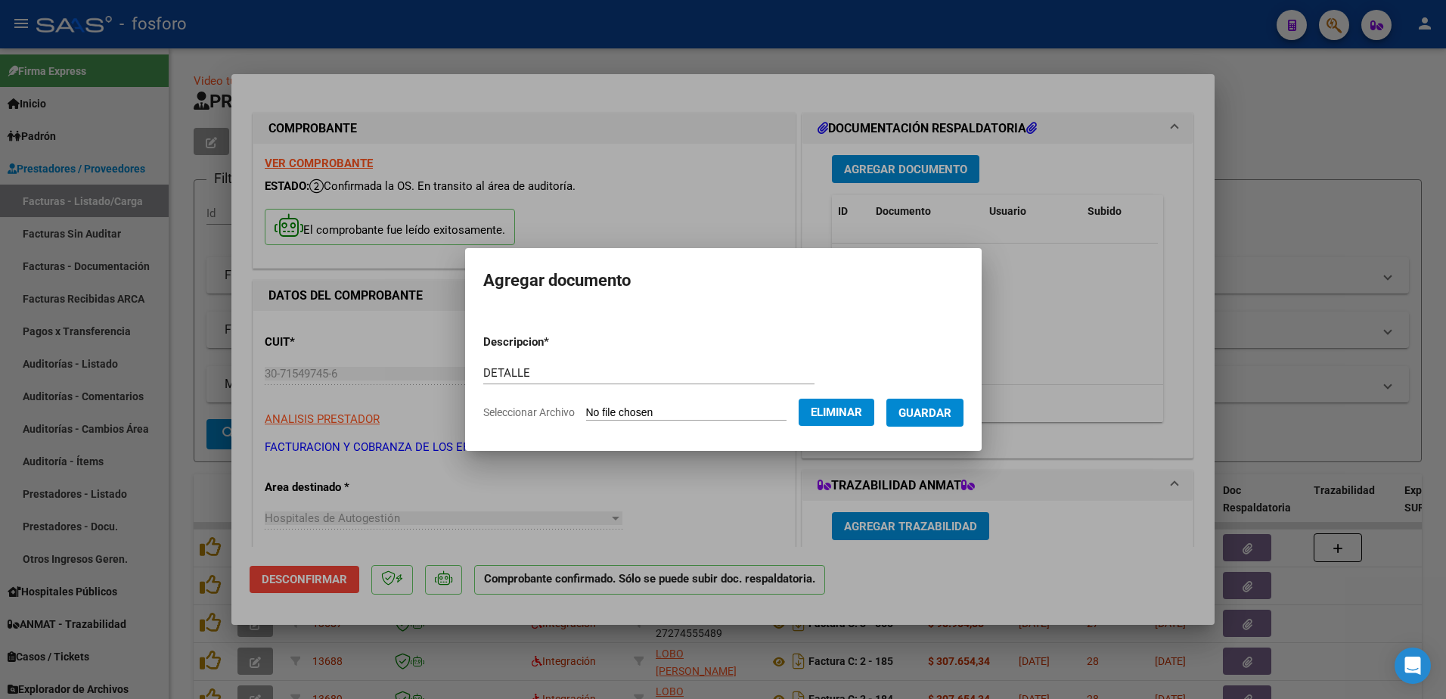
click at [923, 399] on button "Guardar" at bounding box center [924, 413] width 77 height 28
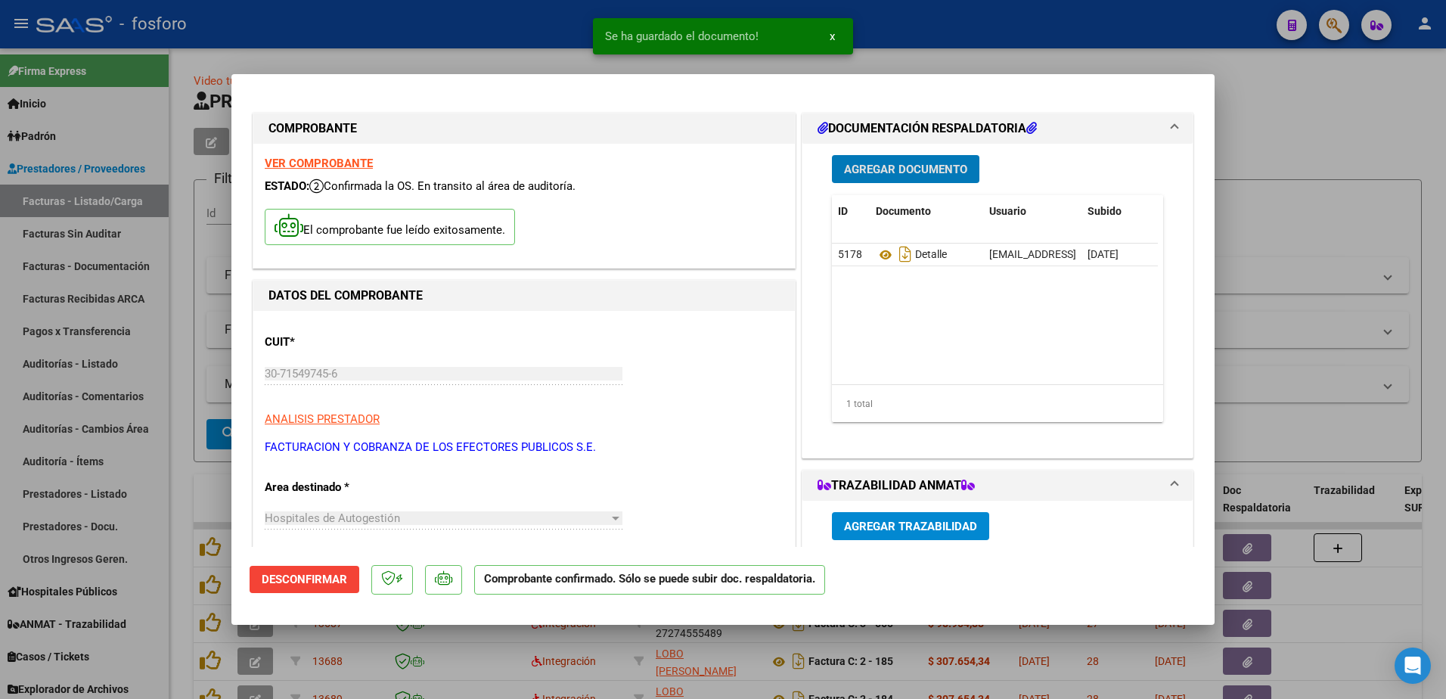
drag, startPoint x: 181, startPoint y: 263, endPoint x: 155, endPoint y: 256, distance: 26.6
click at [180, 263] on div at bounding box center [723, 349] width 1446 height 699
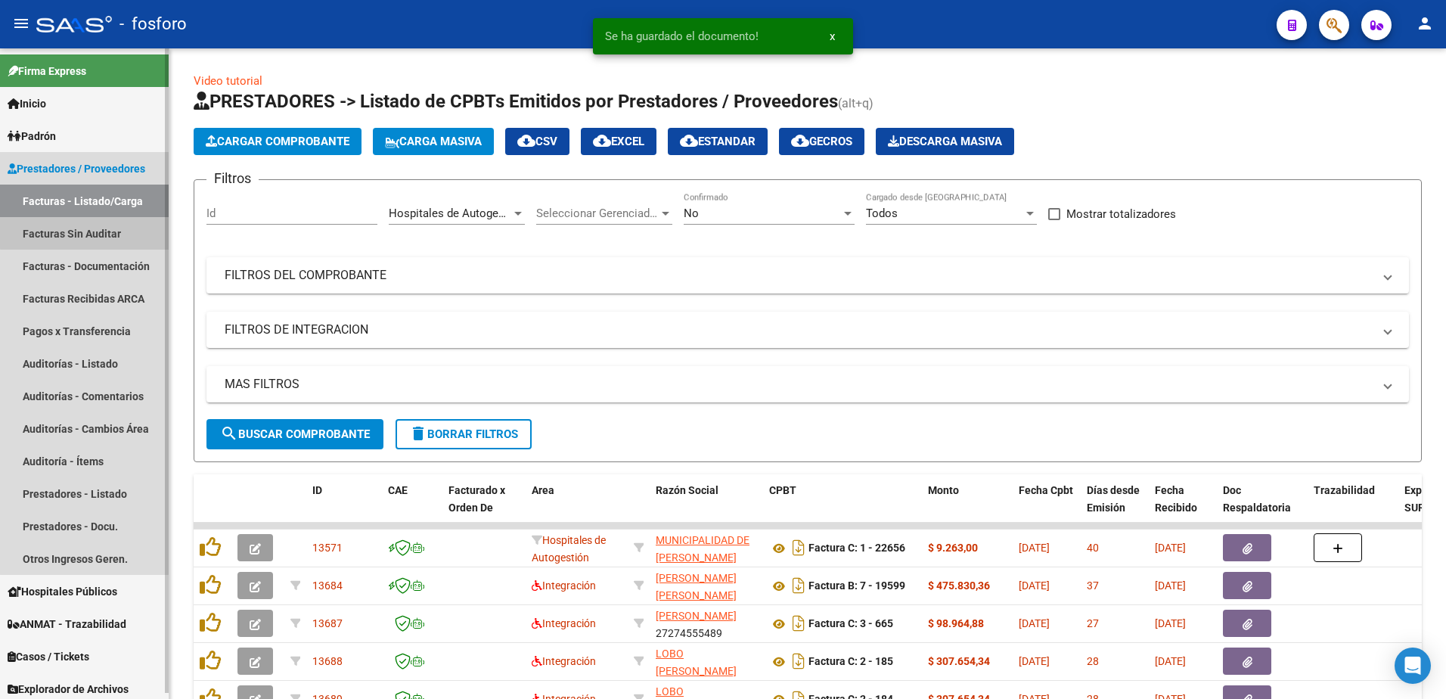
click at [98, 225] on link "Facturas Sin Auditar" at bounding box center [84, 233] width 169 height 33
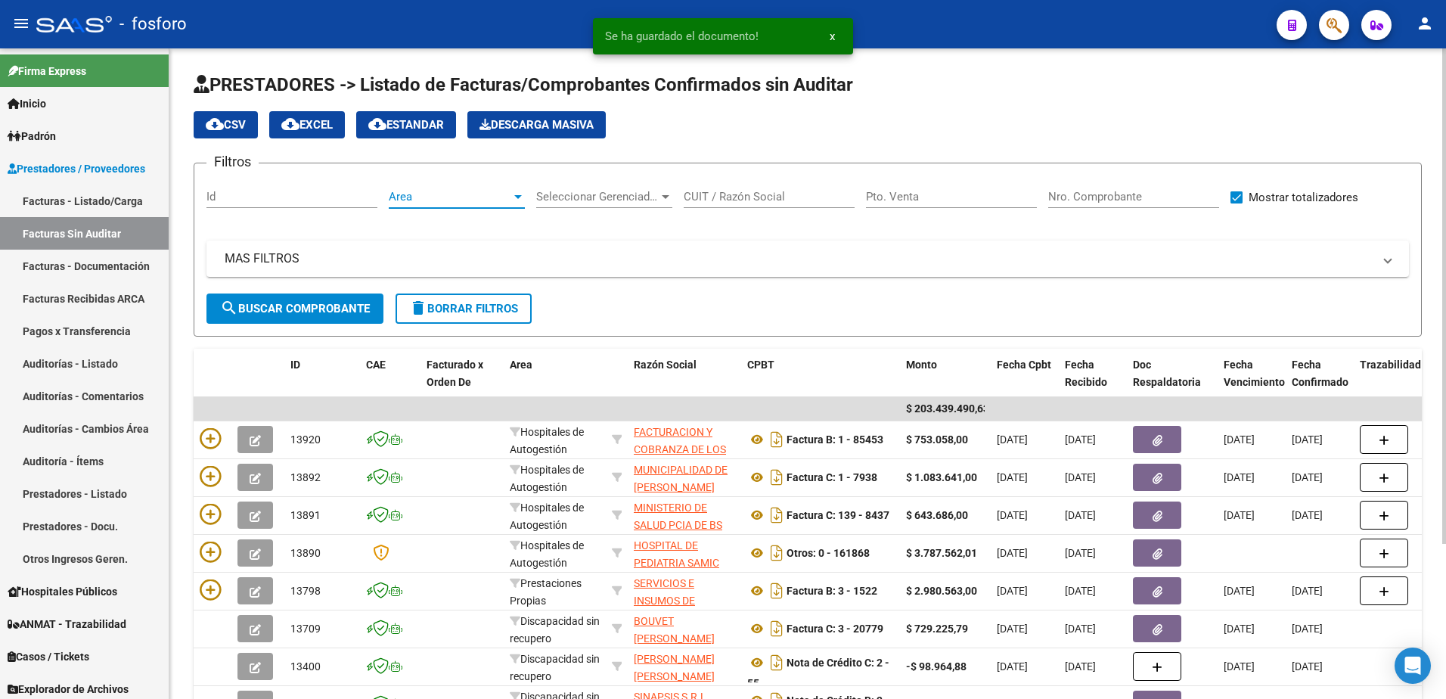
click at [516, 197] on div at bounding box center [518, 197] width 8 height 4
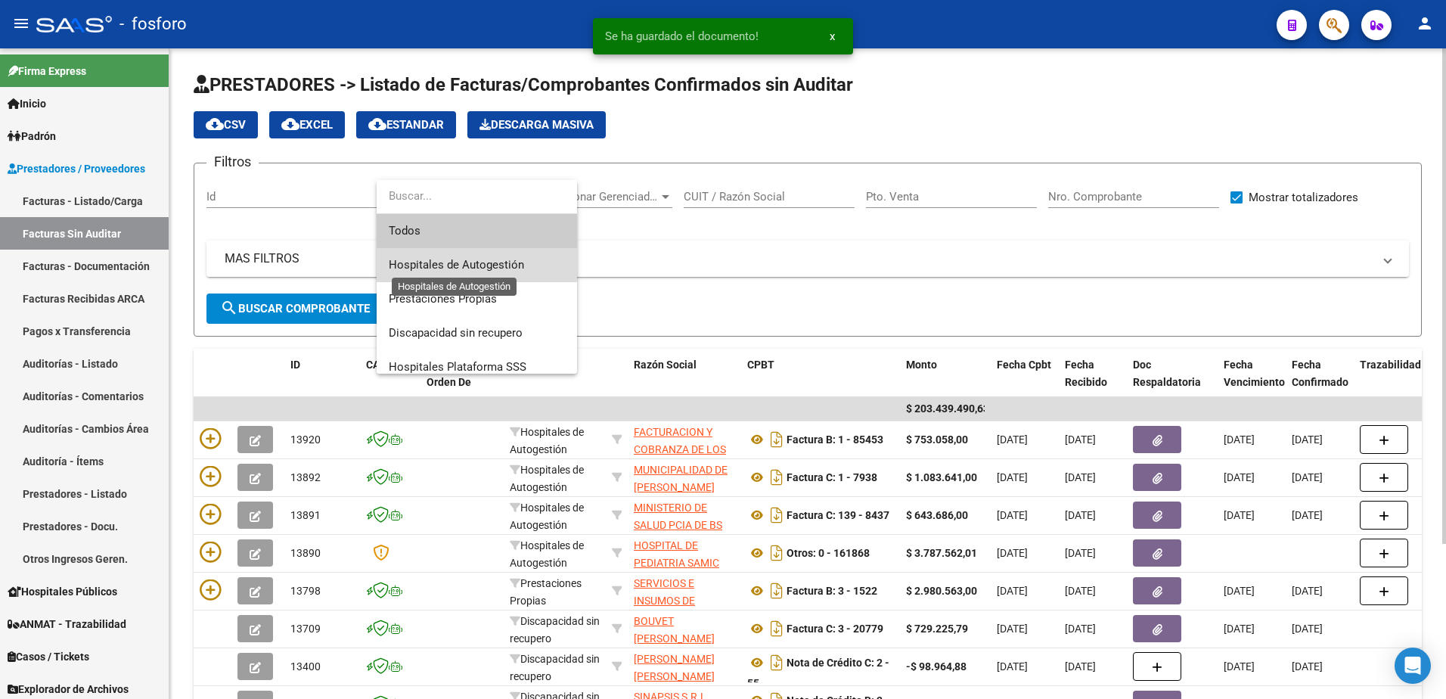
drag, startPoint x: 485, startPoint y: 269, endPoint x: 476, endPoint y: 268, distance: 9.1
click at [480, 268] on span "Hospitales de Autogestión" at bounding box center [456, 265] width 135 height 14
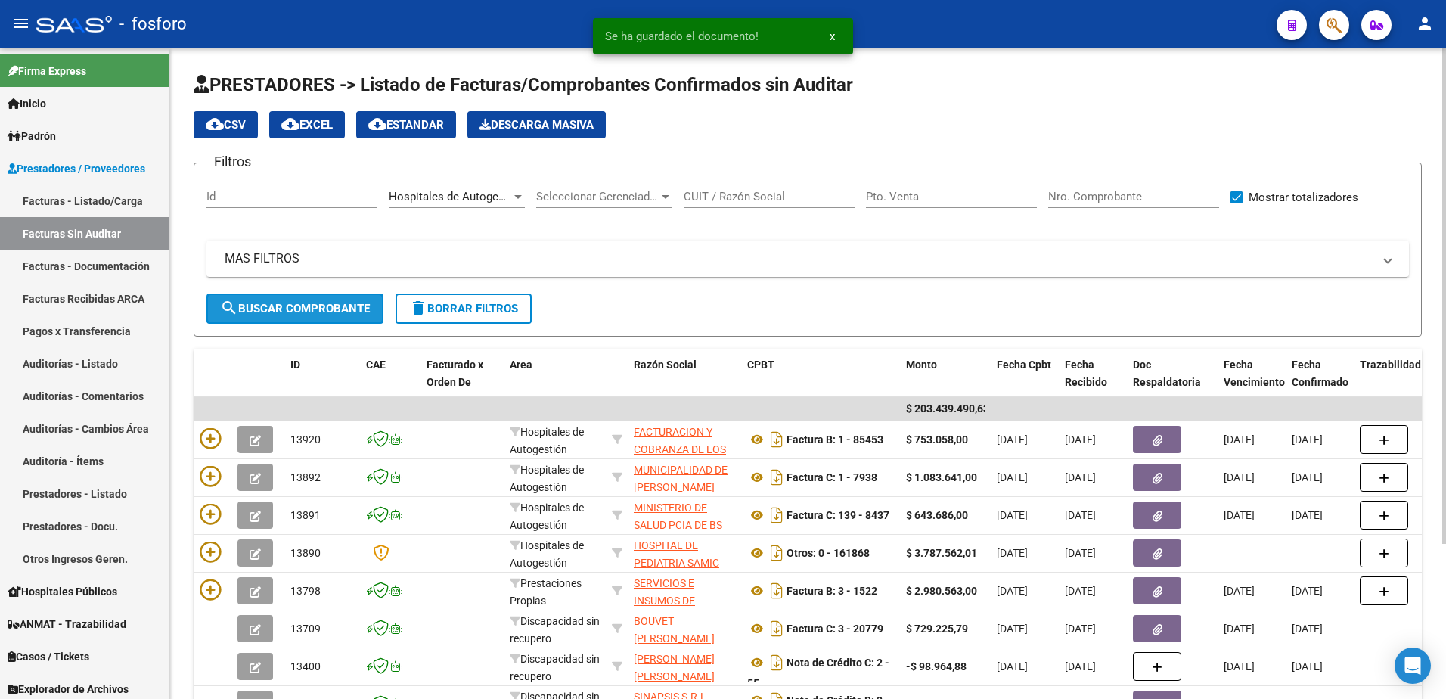
click at [302, 300] on button "search Buscar Comprobante" at bounding box center [294, 308] width 177 height 30
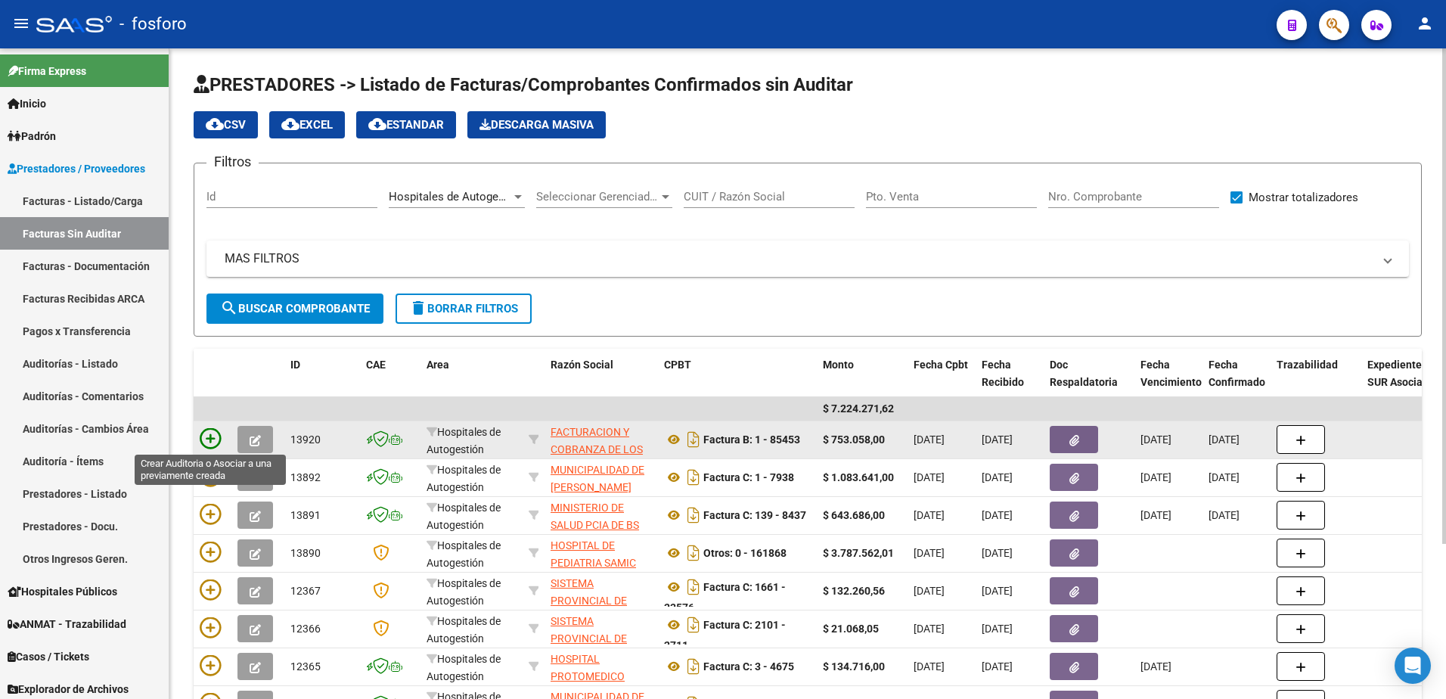
click at [206, 439] on icon at bounding box center [210, 438] width 21 height 21
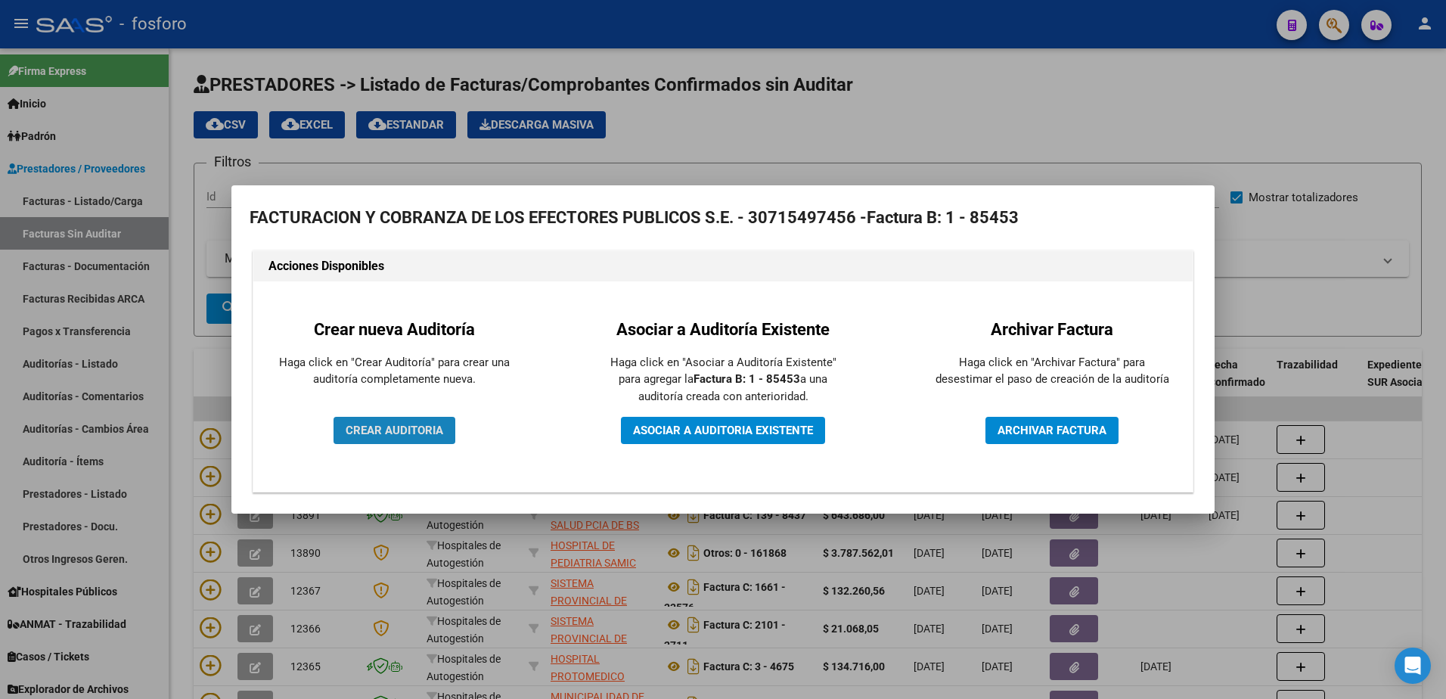
click at [365, 424] on span "CREAR AUDITORIA" at bounding box center [395, 430] width 98 height 14
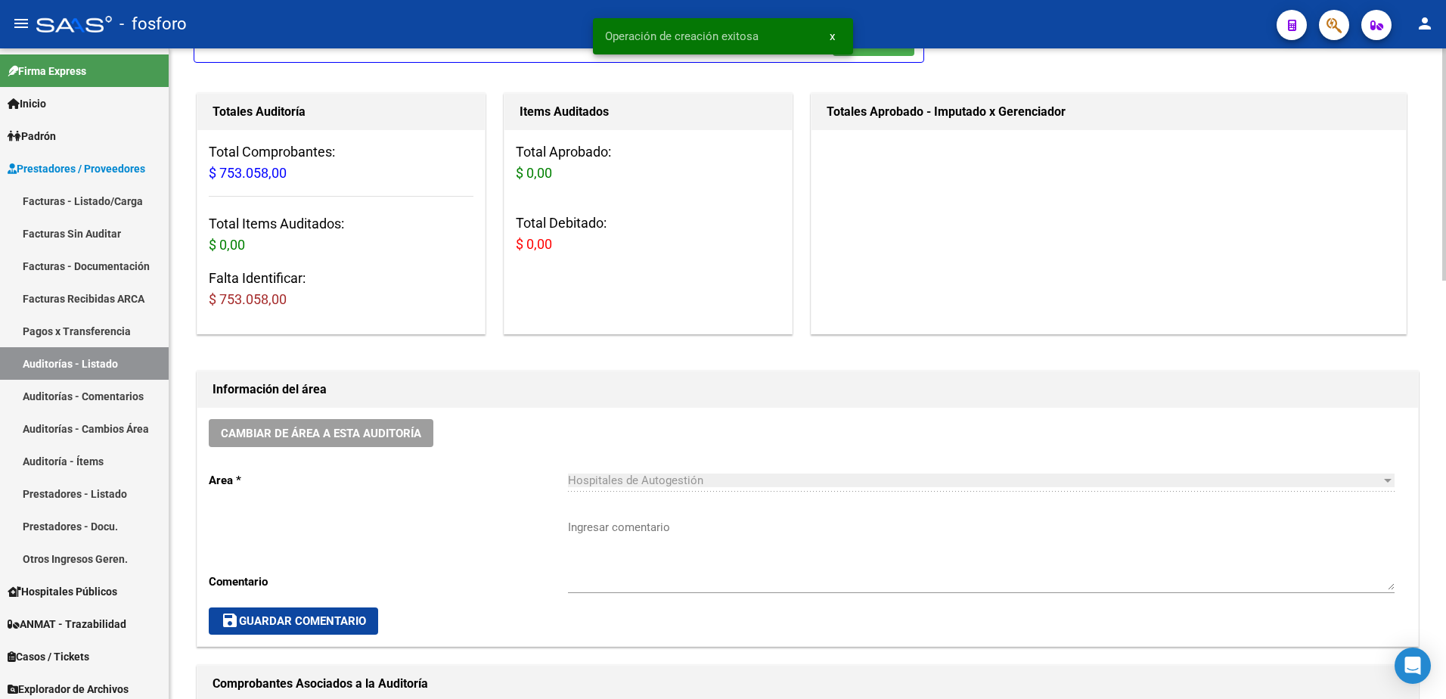
scroll to position [302, 0]
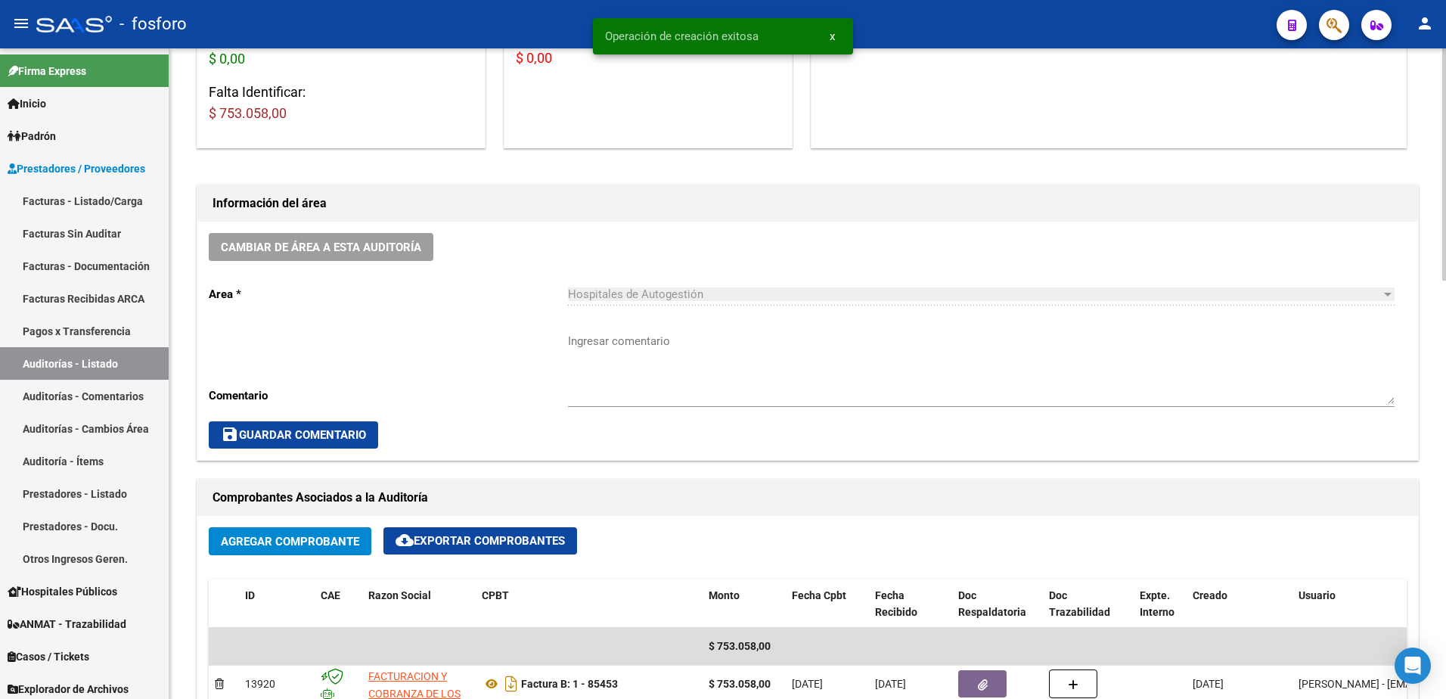
click at [578, 346] on textarea "Ingresar comentario" at bounding box center [981, 368] width 827 height 71
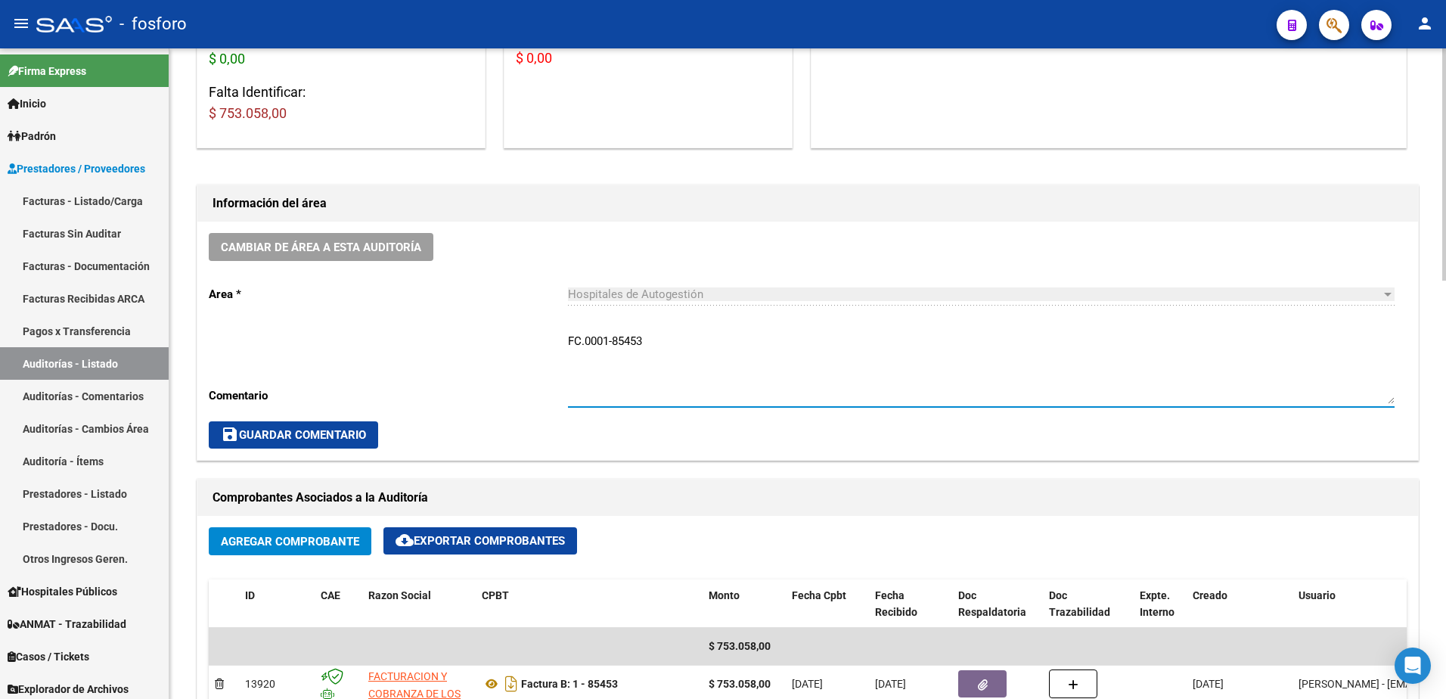
type textarea "FC.0001-85453"
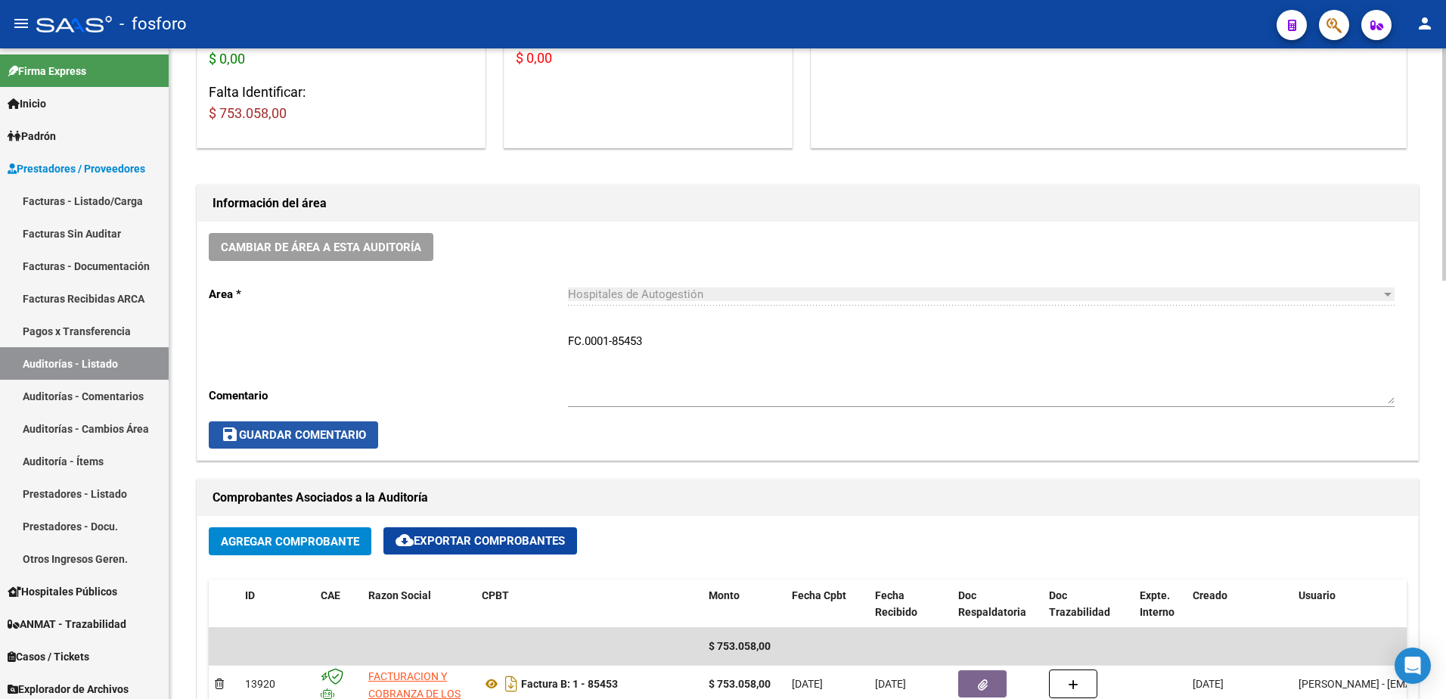
click at [315, 434] on span "save Guardar Comentario" at bounding box center [293, 435] width 145 height 14
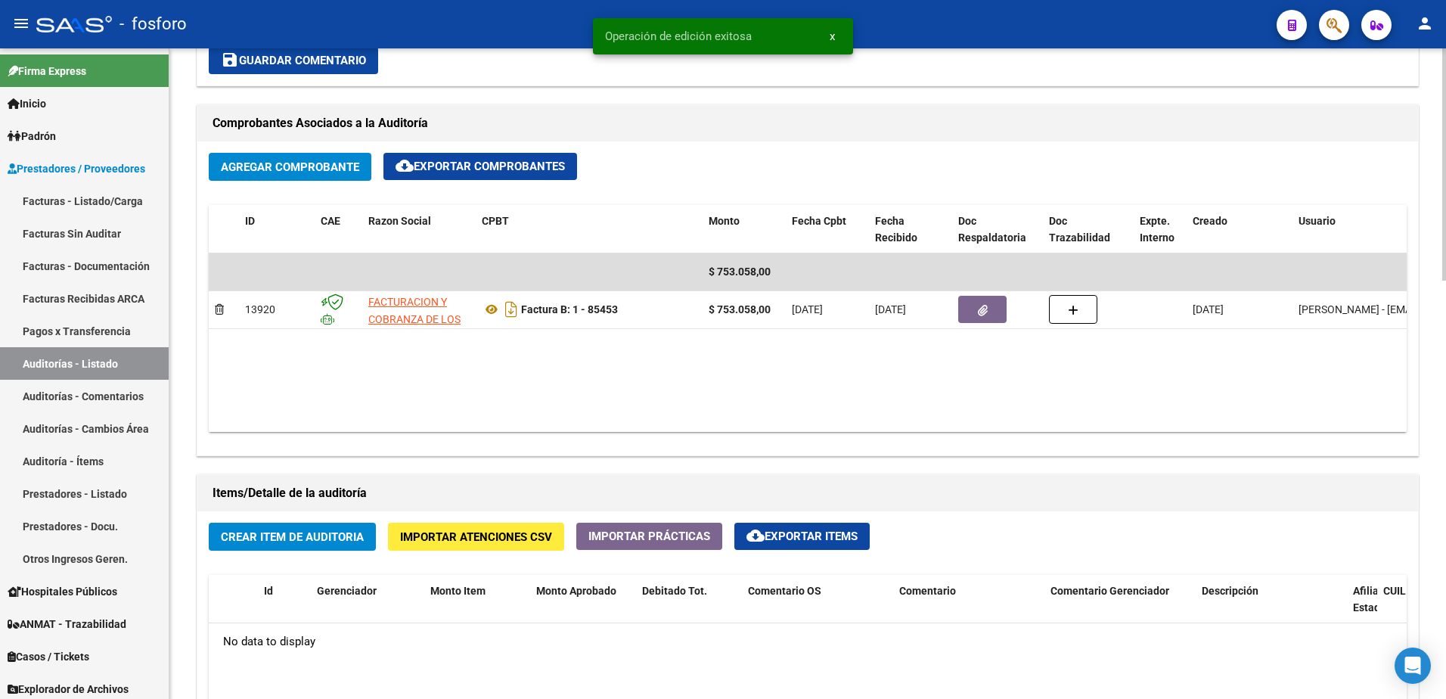
scroll to position [681, 0]
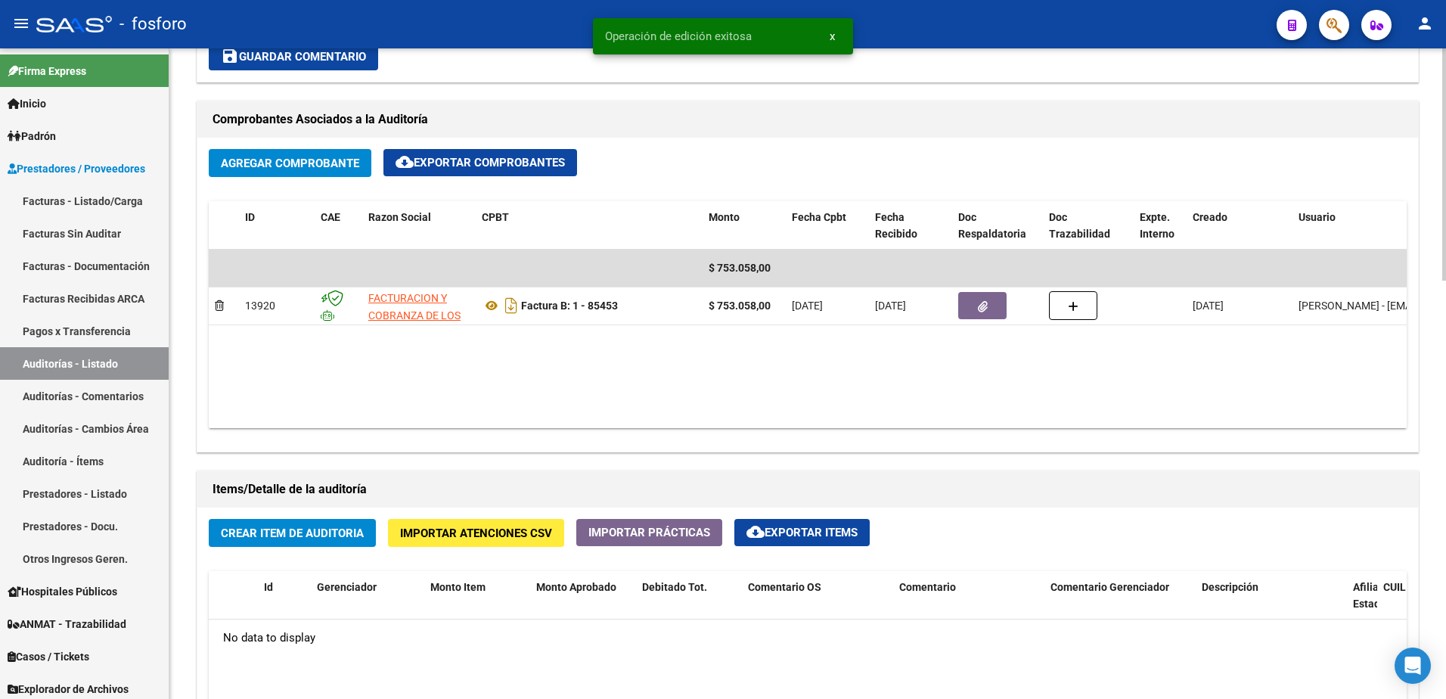
click at [330, 537] on span "Crear Item de Auditoria" at bounding box center [292, 533] width 143 height 14
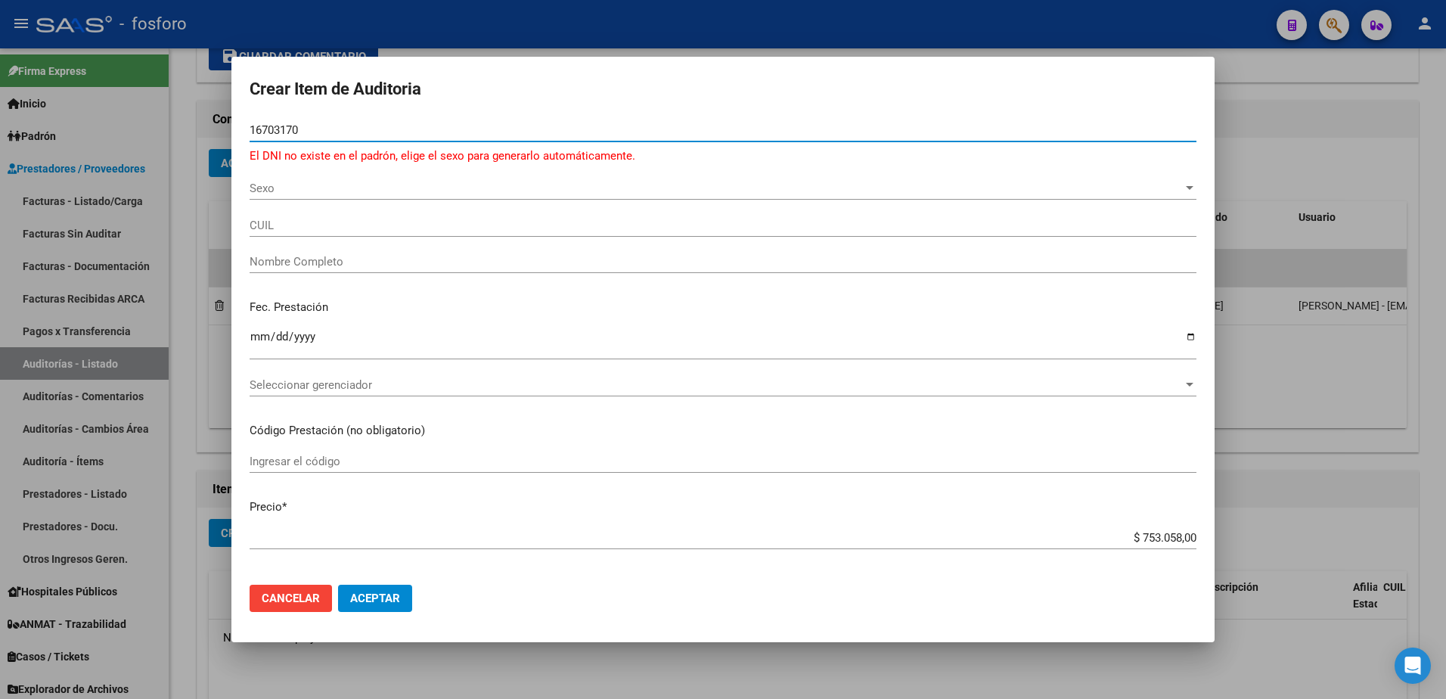
type input "16703170"
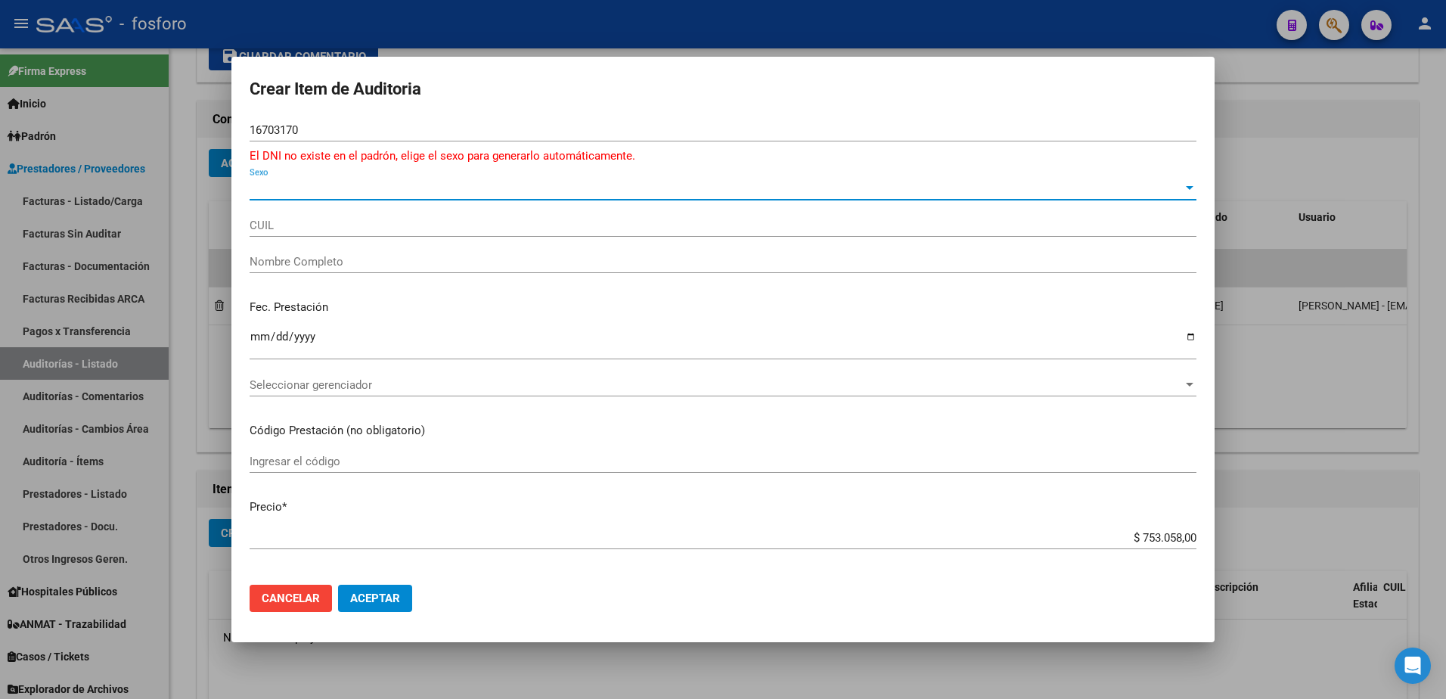
click at [263, 186] on span "Sexo" at bounding box center [716, 188] width 933 height 14
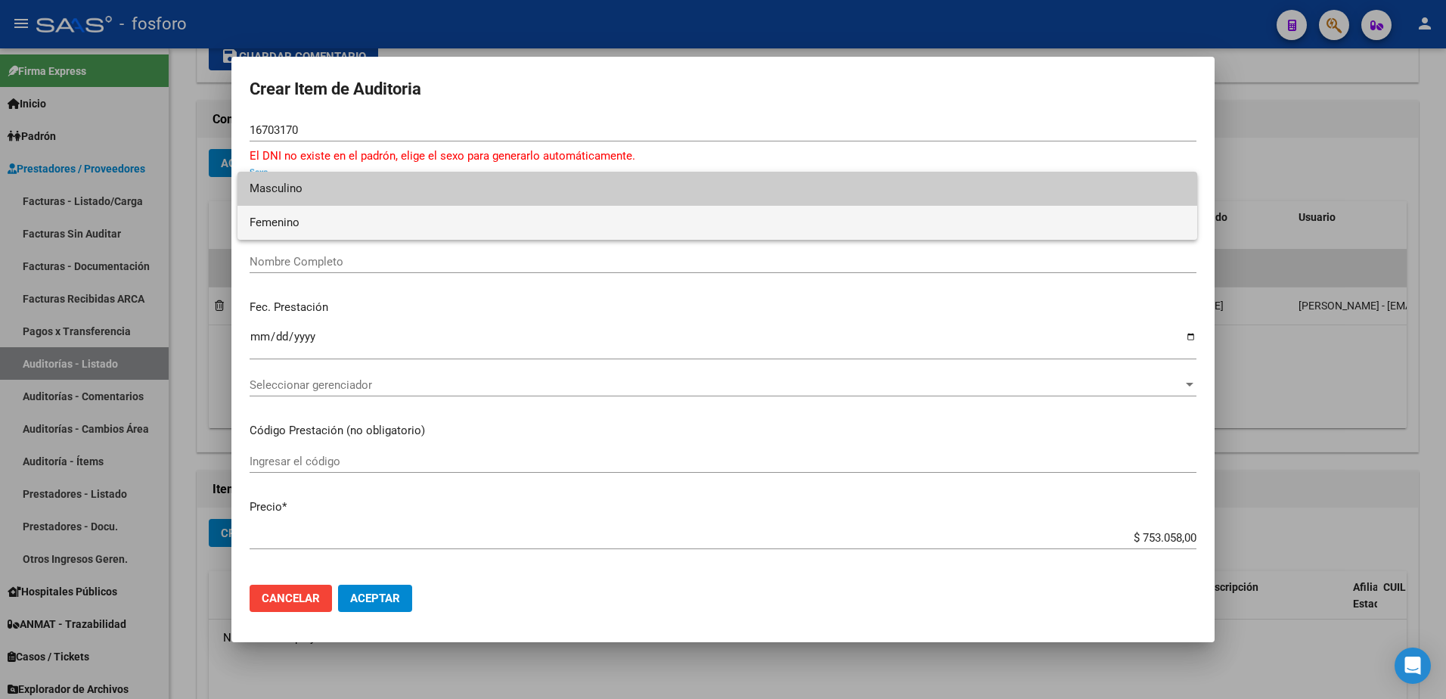
click at [270, 219] on span "Femenino" at bounding box center [717, 223] width 935 height 34
type input "27167031701"
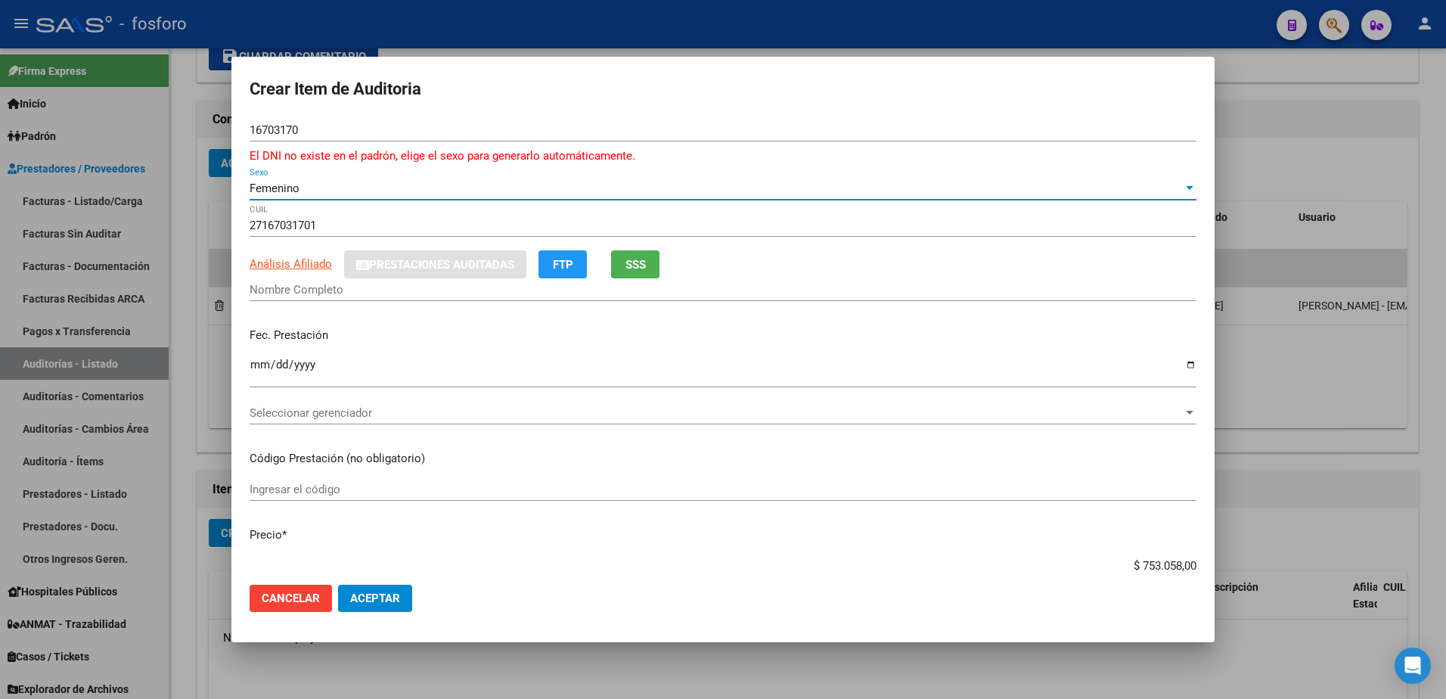
type input "SALTO [PERSON_NAME]"
click at [262, 367] on input "Ingresar la fecha" at bounding box center [723, 370] width 947 height 24
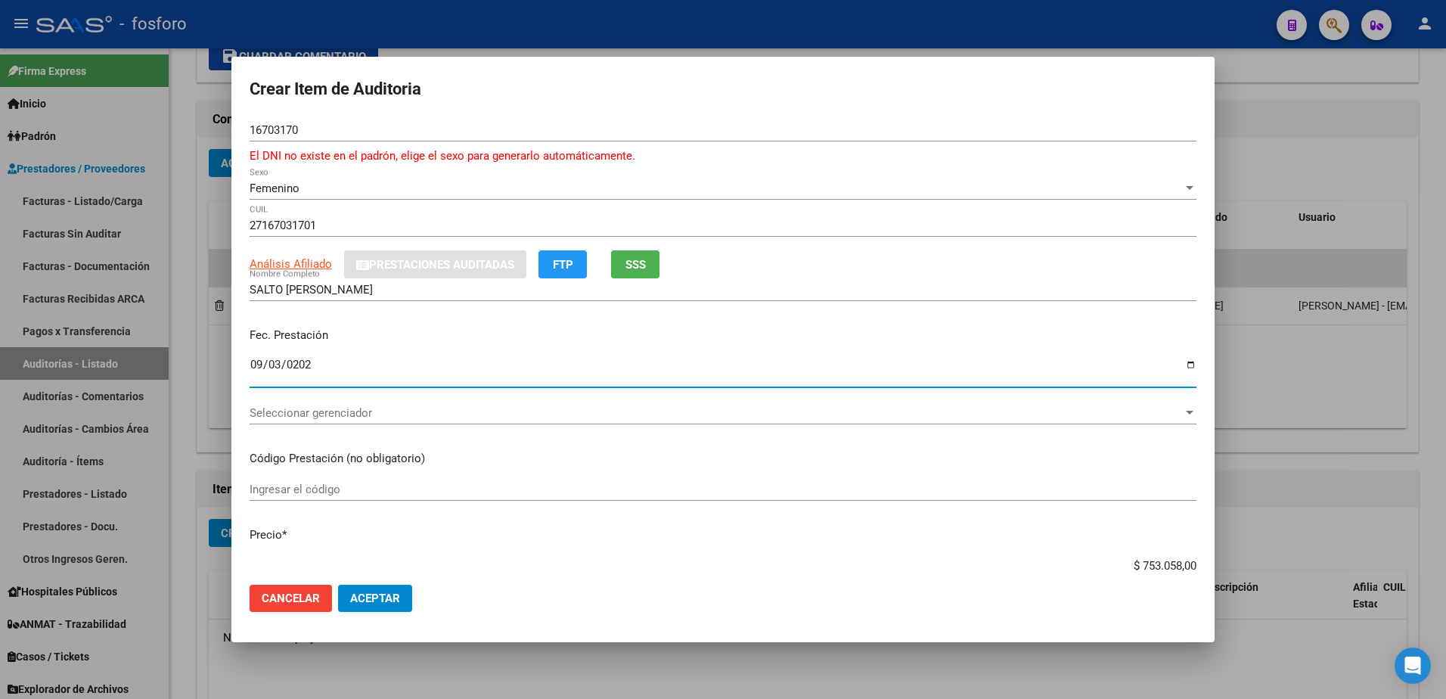
type input "[DATE]"
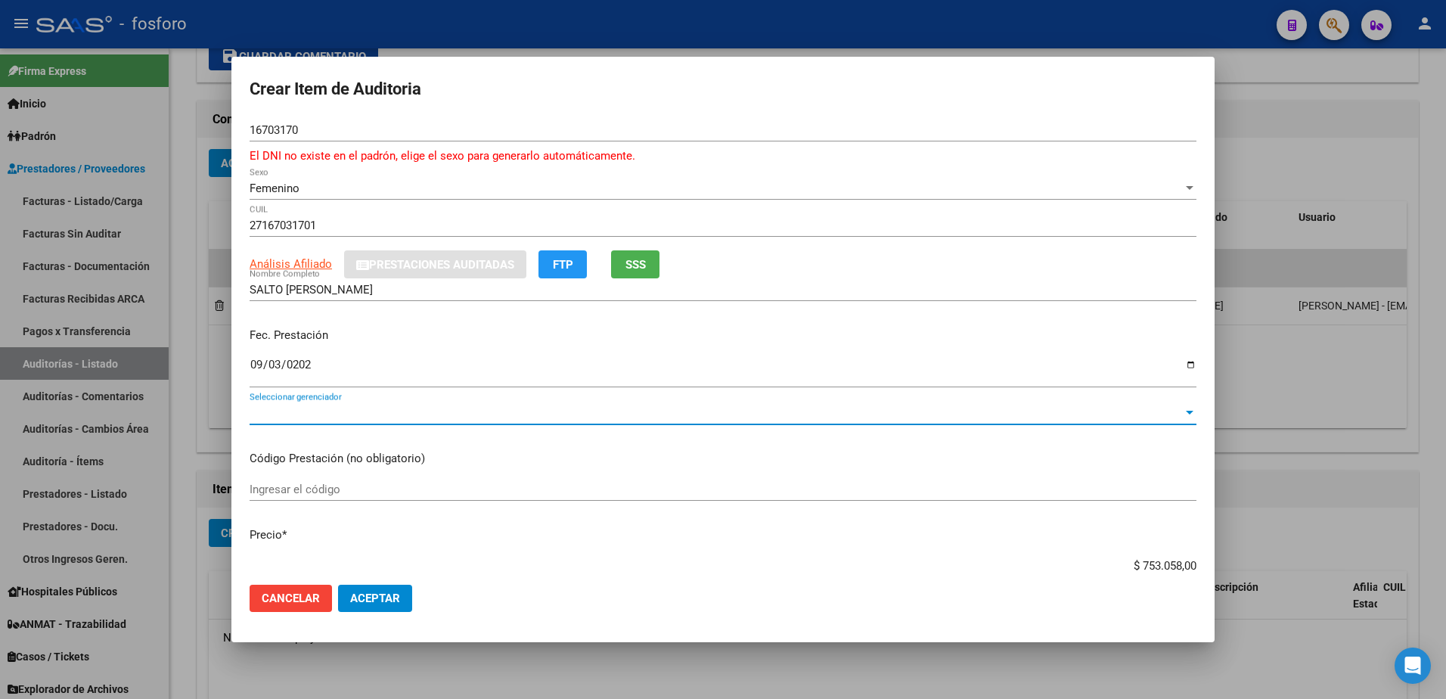
click at [299, 415] on span "Seleccionar gerenciador" at bounding box center [716, 413] width 933 height 14
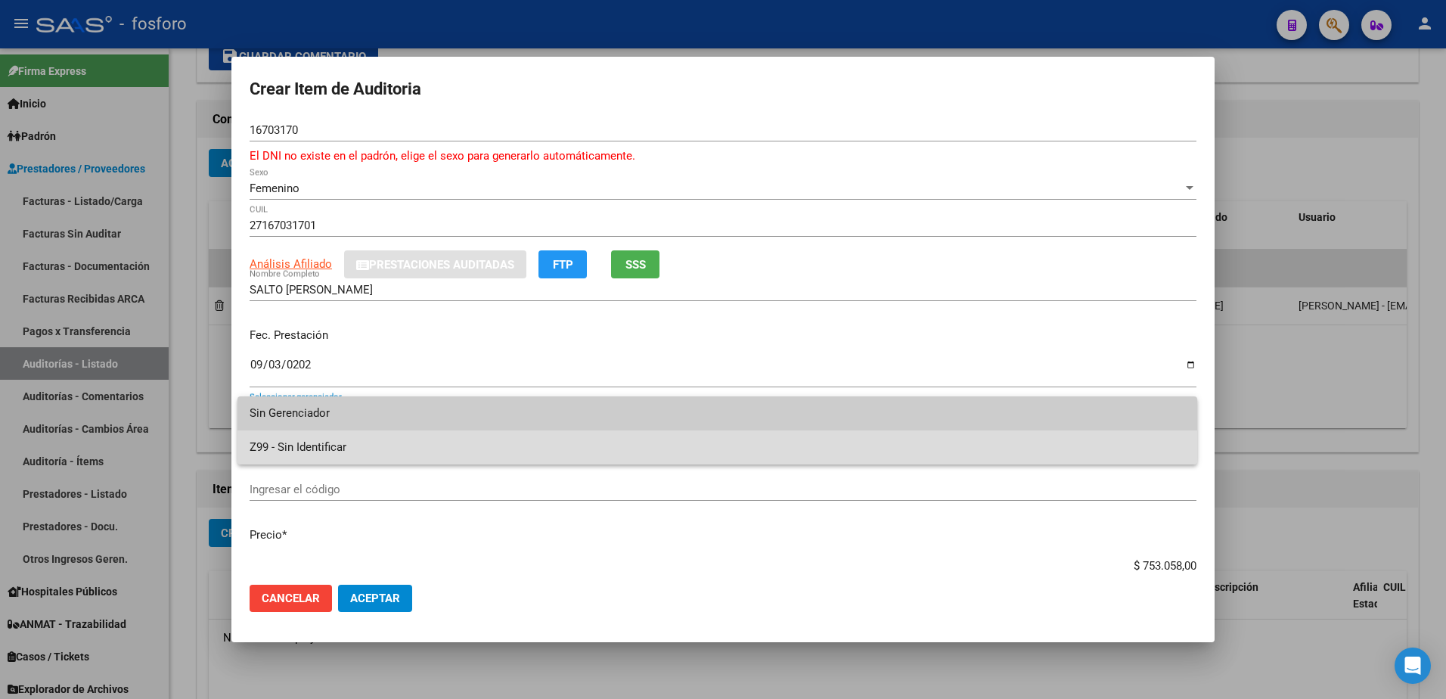
click at [285, 438] on span "Z99 - Sin Identificar" at bounding box center [717, 447] width 935 height 34
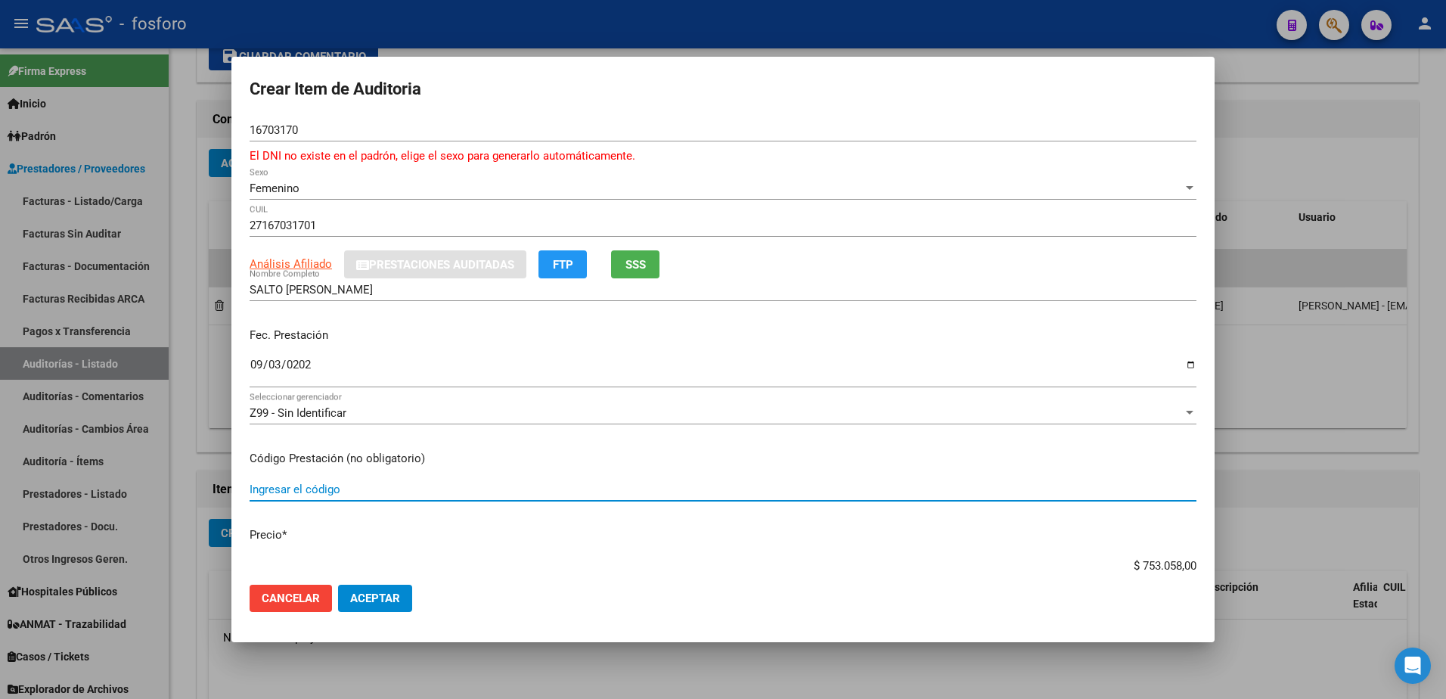
click at [273, 495] on input "Ingresar el código" at bounding box center [723, 489] width 947 height 14
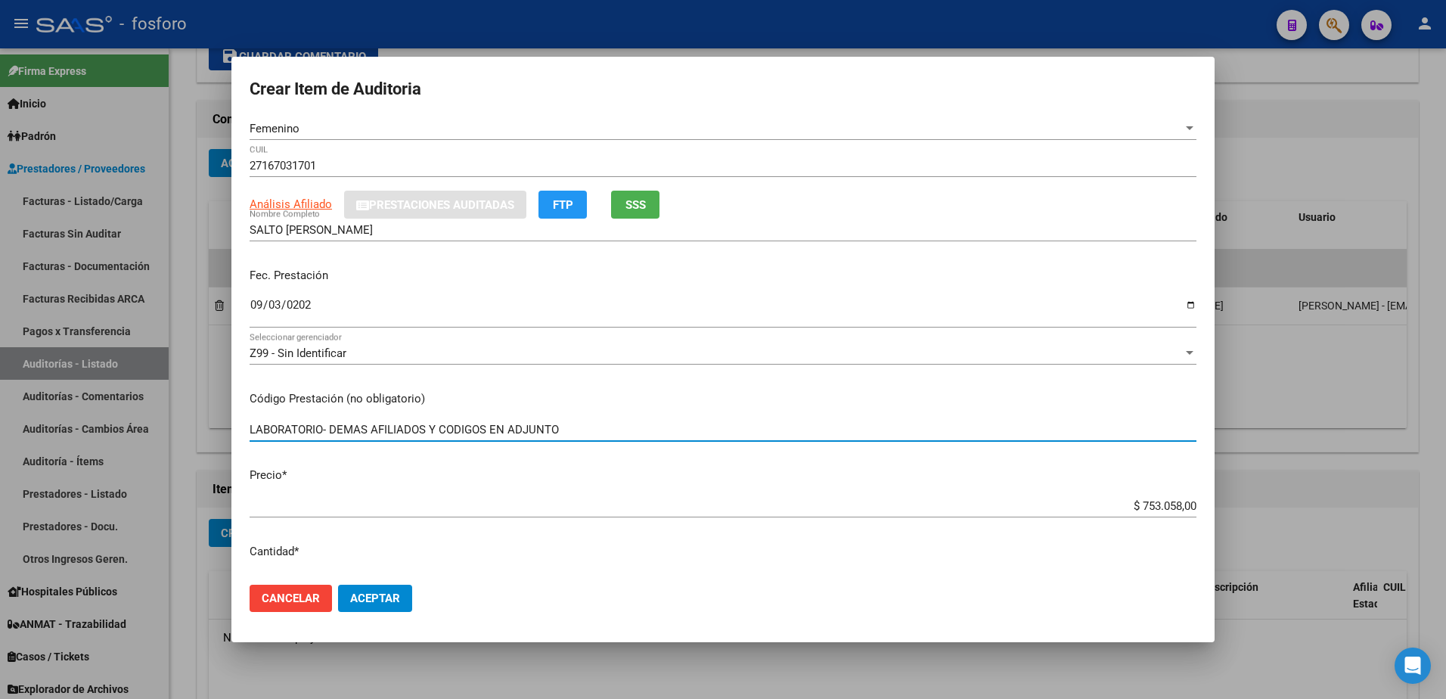
scroll to position [378, 0]
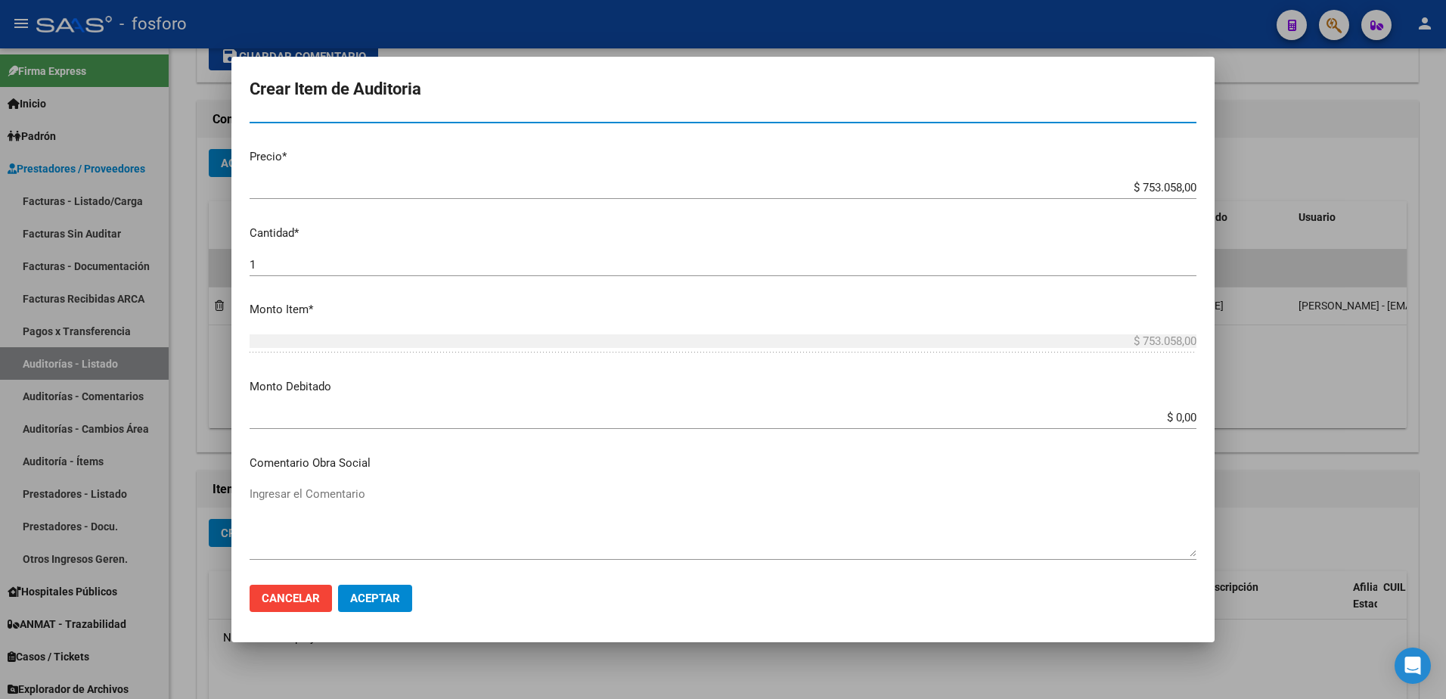
type input "LABORATORIO- DEMAS AFILIADOS Y CODIGOS EN ADJUNTO"
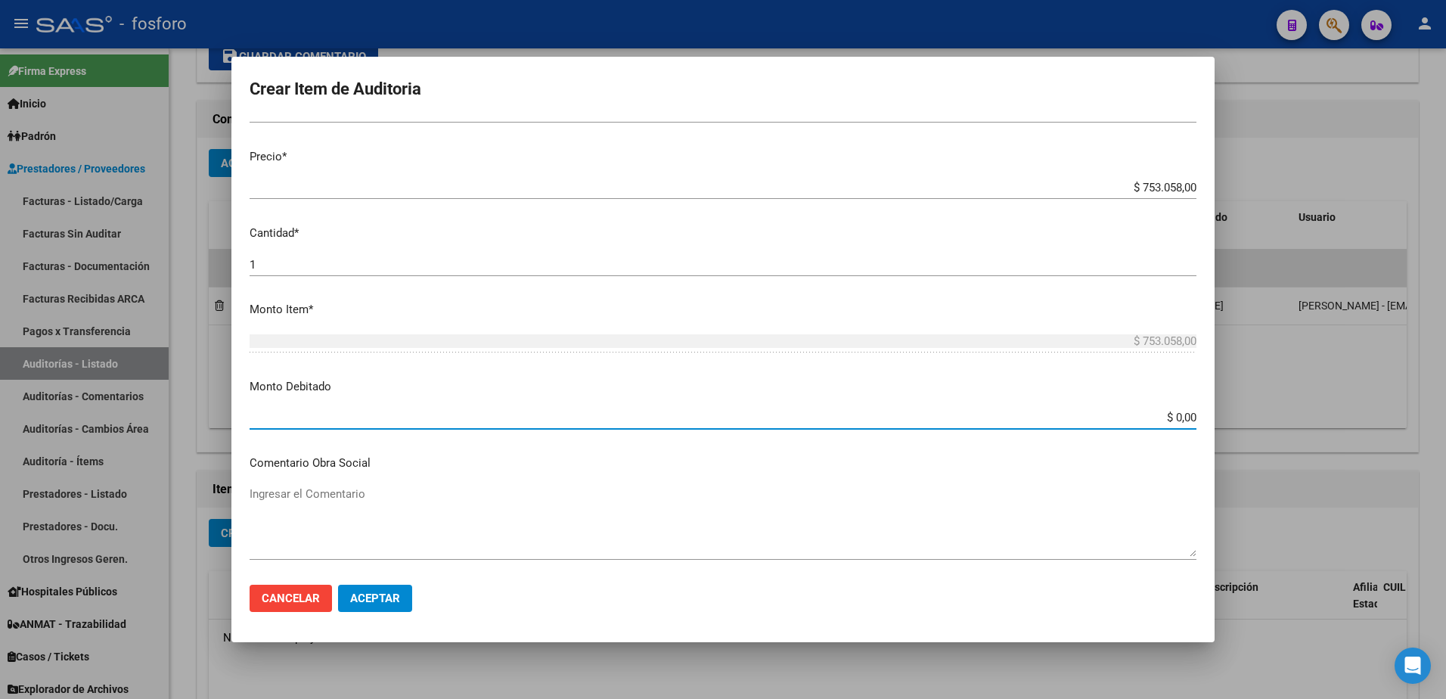
click at [1171, 417] on input "$ 0,00" at bounding box center [723, 418] width 947 height 14
type input "$ 666.140,00"
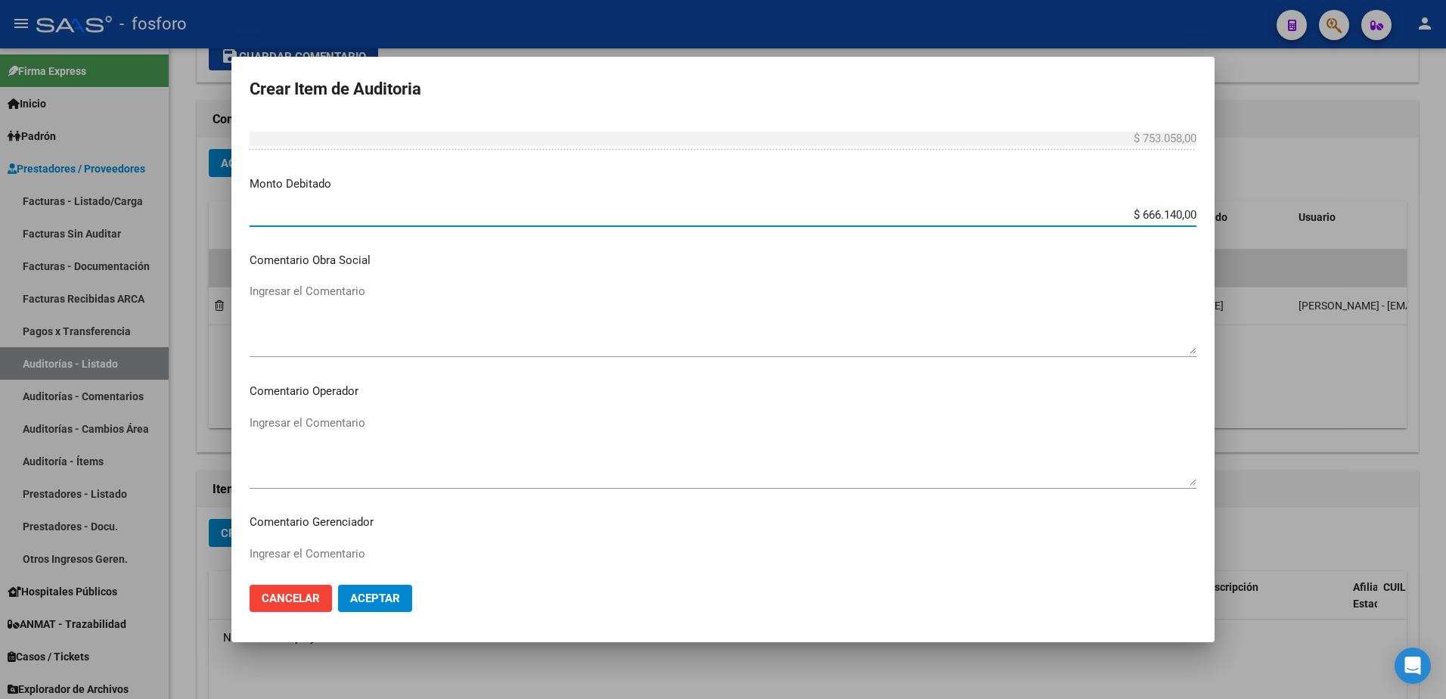
scroll to position [605, 0]
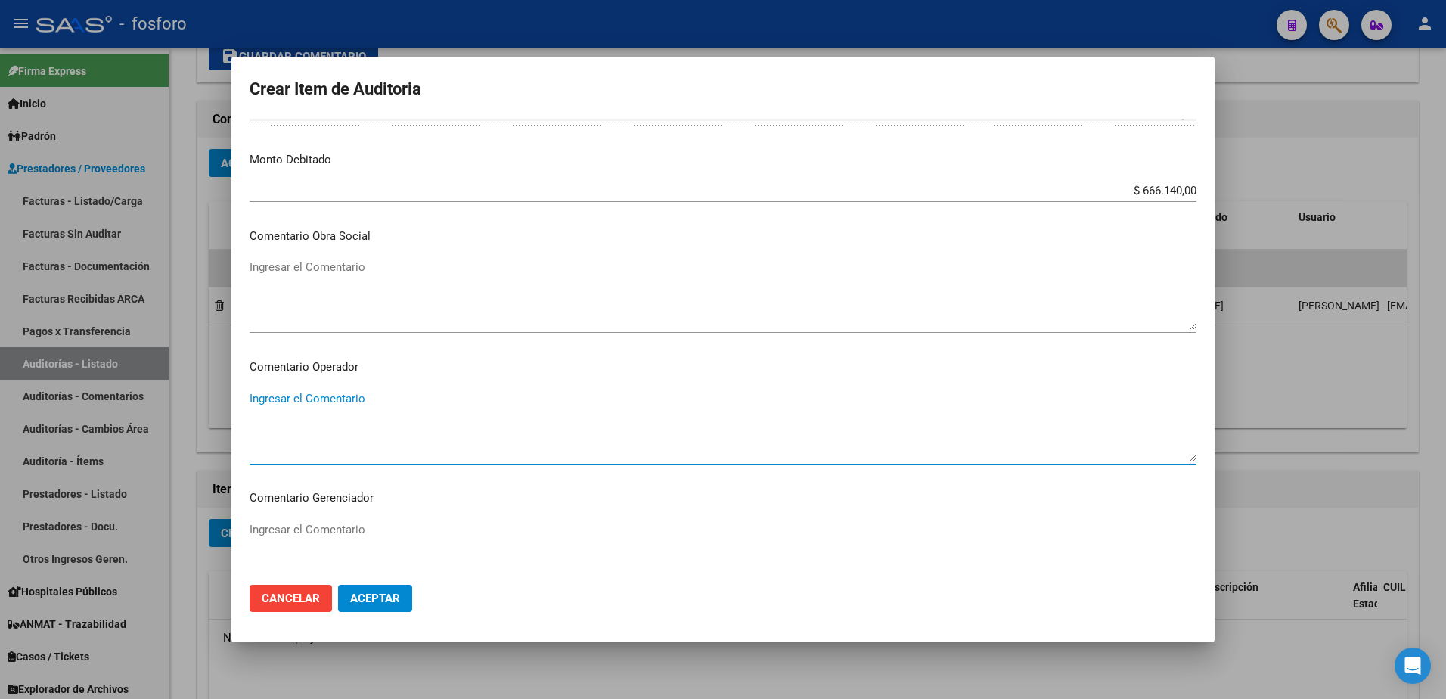
click at [328, 408] on textarea "Ingresar el Comentario" at bounding box center [723, 425] width 947 height 71
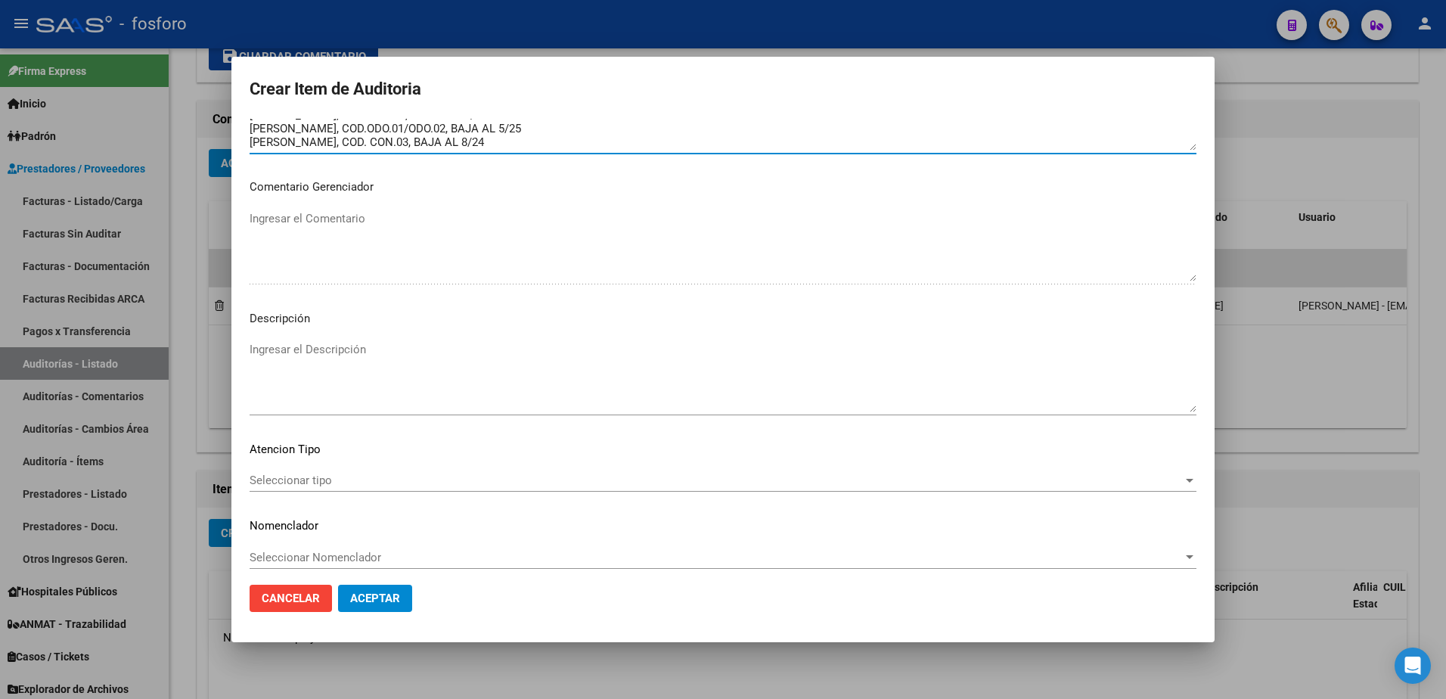
scroll to position [926, 0]
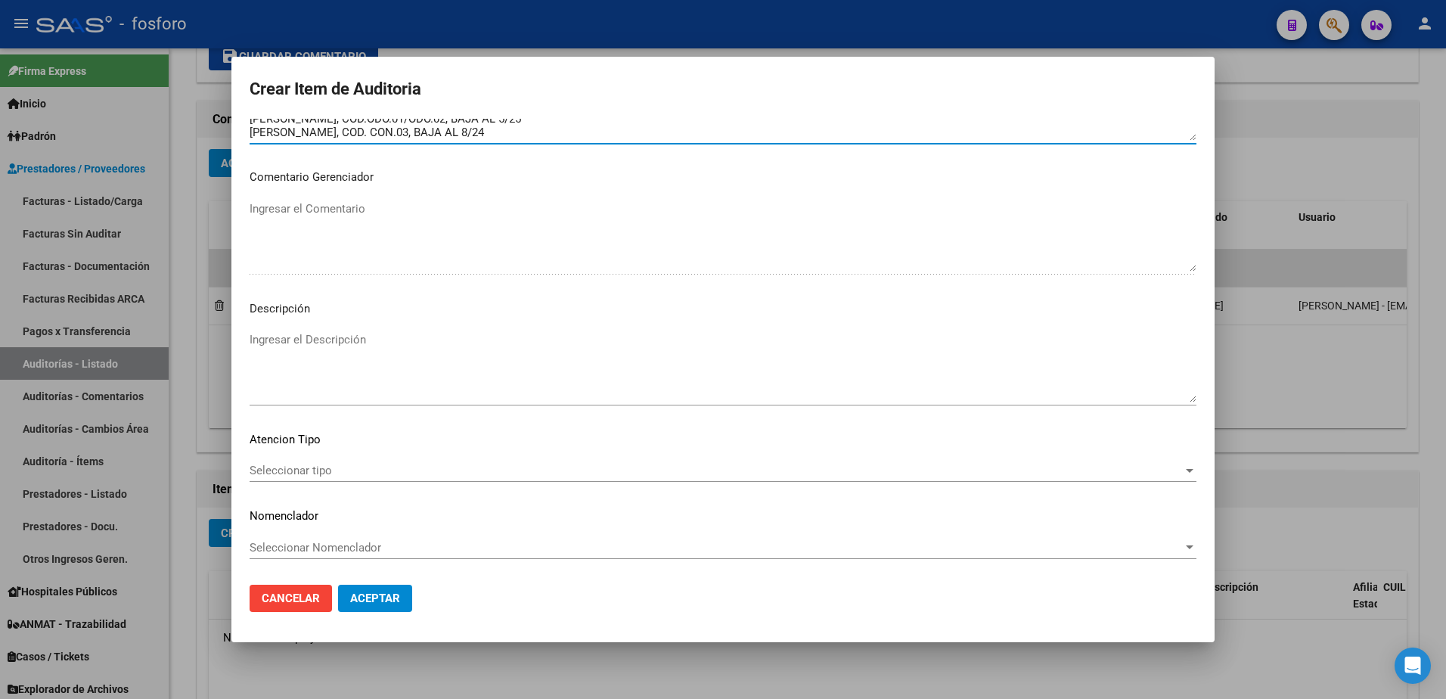
type textarea "SE DEBITAN LAS SIGUIENTES PRESTACIONES: [PERSON_NAME], COD. LABORATORIO. BAJA A…"
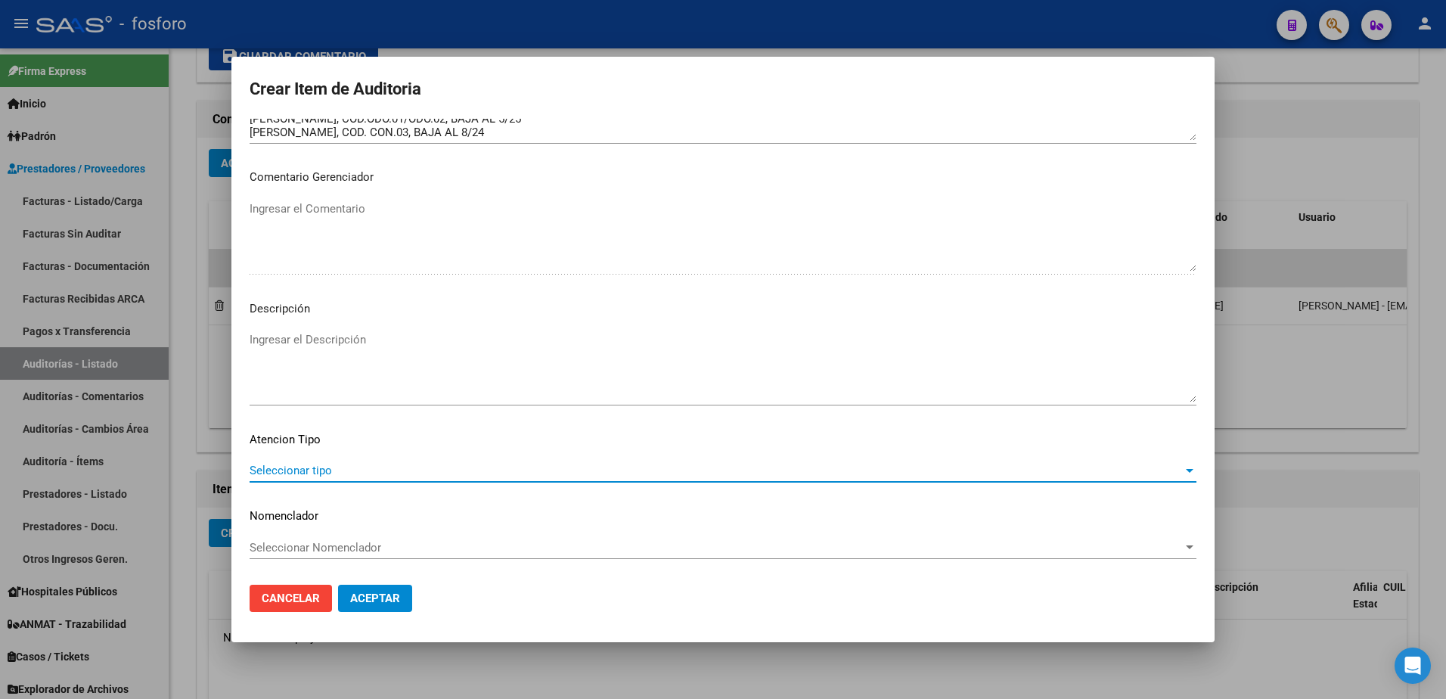
click at [293, 467] on span "Seleccionar tipo" at bounding box center [716, 471] width 933 height 14
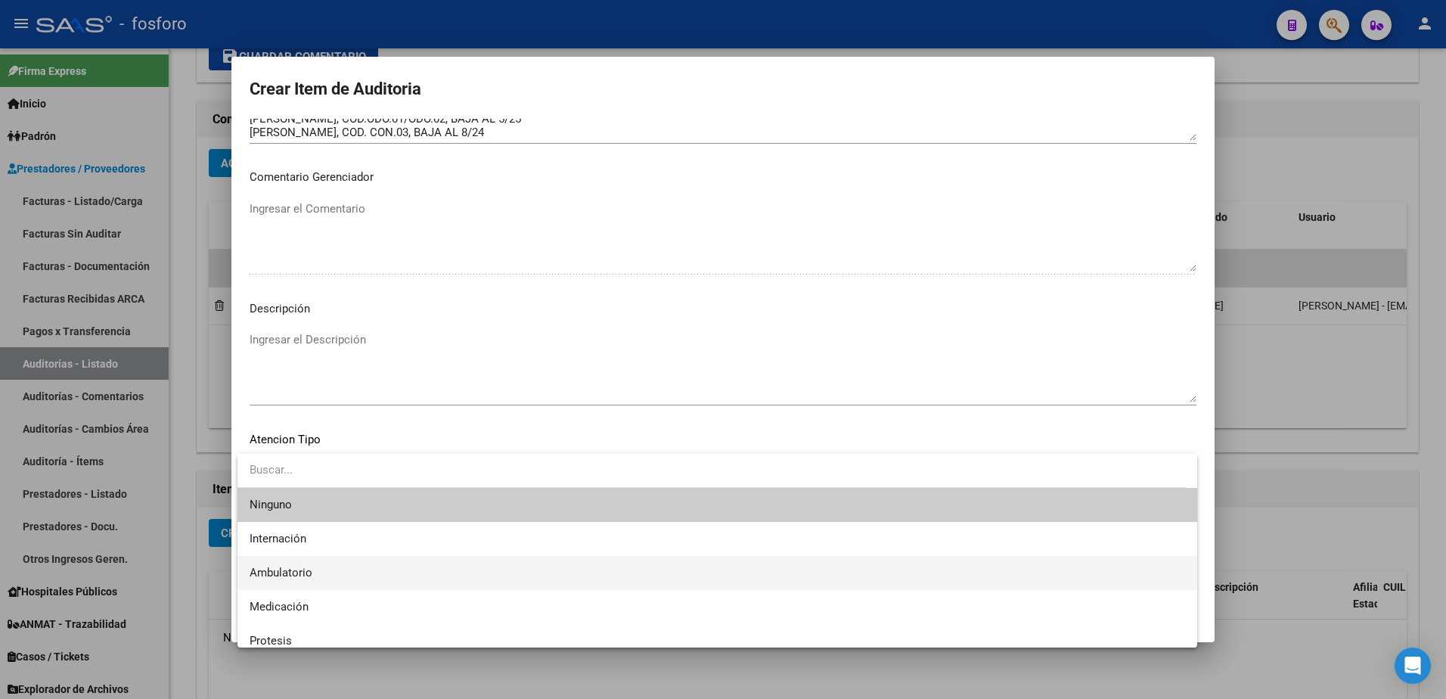
click at [281, 563] on span "Ambulatorio" at bounding box center [717, 573] width 935 height 34
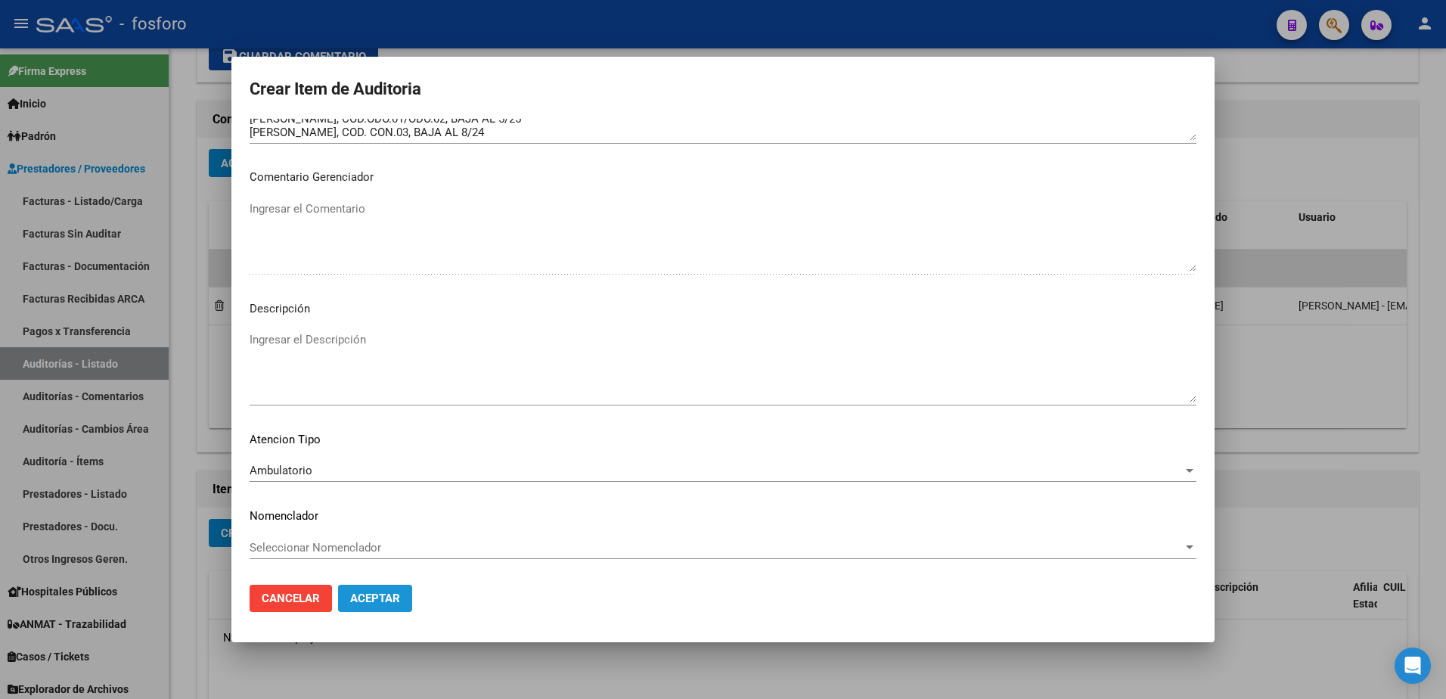
click at [355, 595] on span "Aceptar" at bounding box center [375, 598] width 50 height 14
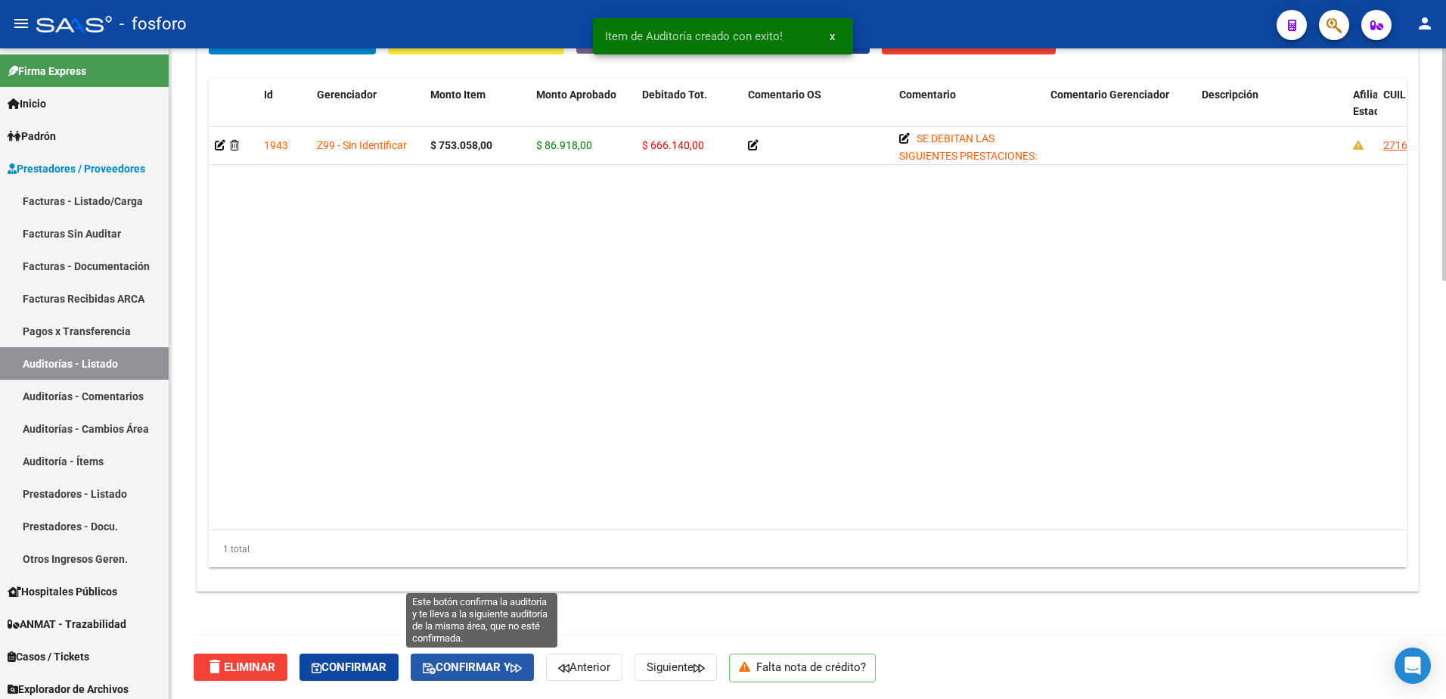
drag, startPoint x: 505, startPoint y: 667, endPoint x: 631, endPoint y: 620, distance: 134.7
click at [505, 666] on span "Confirmar y" at bounding box center [472, 667] width 99 height 14
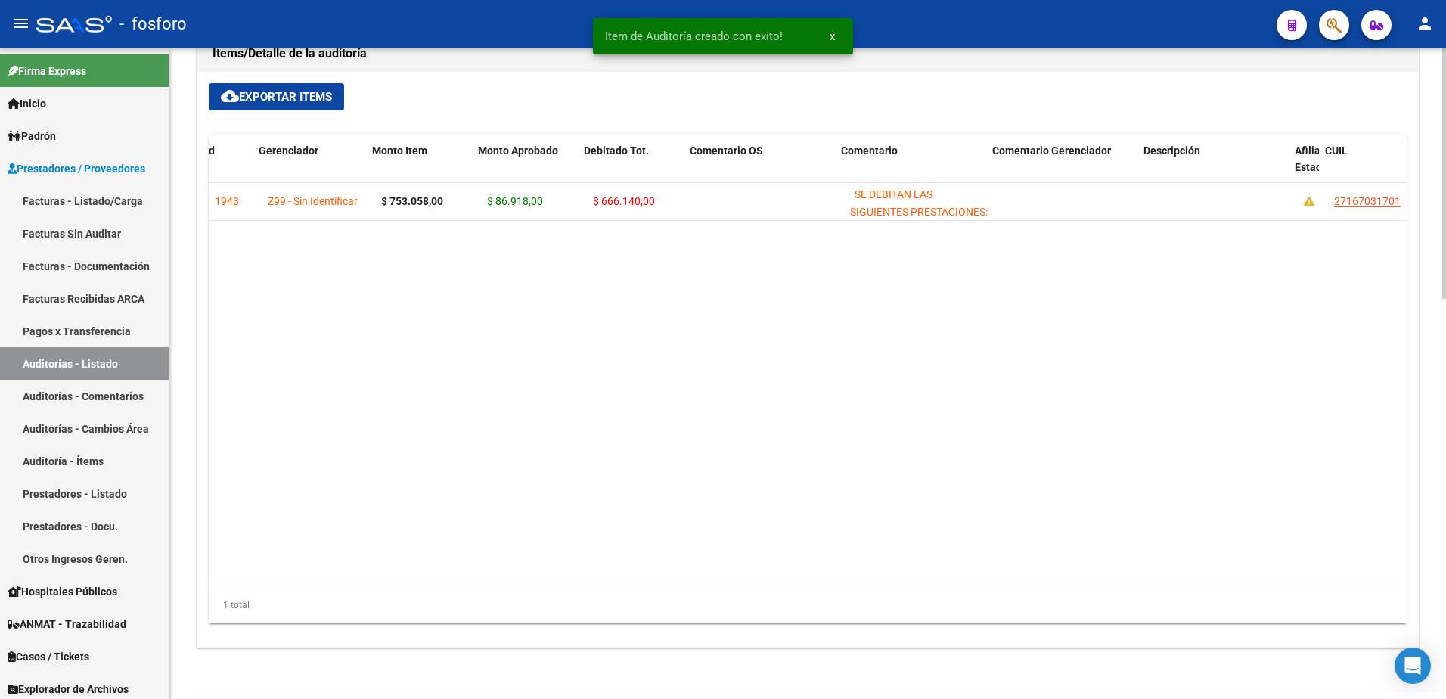
scroll to position [910, 0]
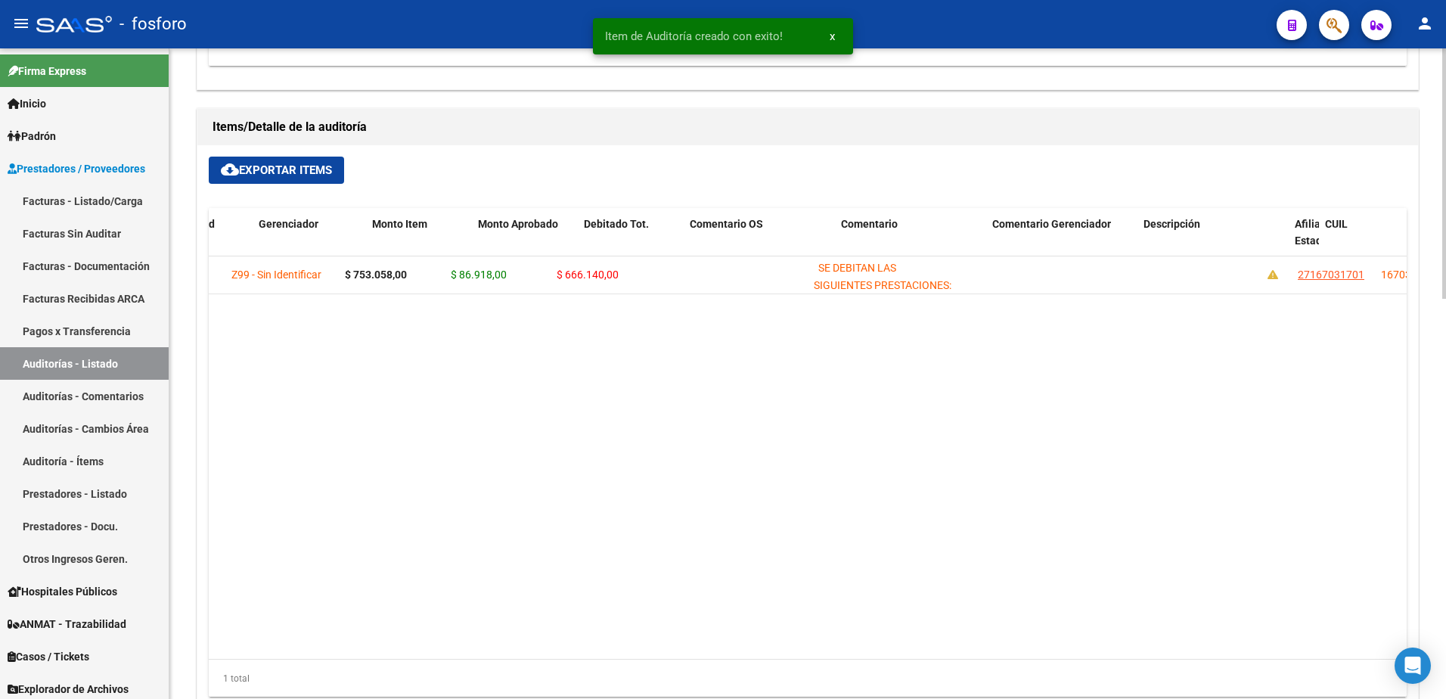
type input "202510"
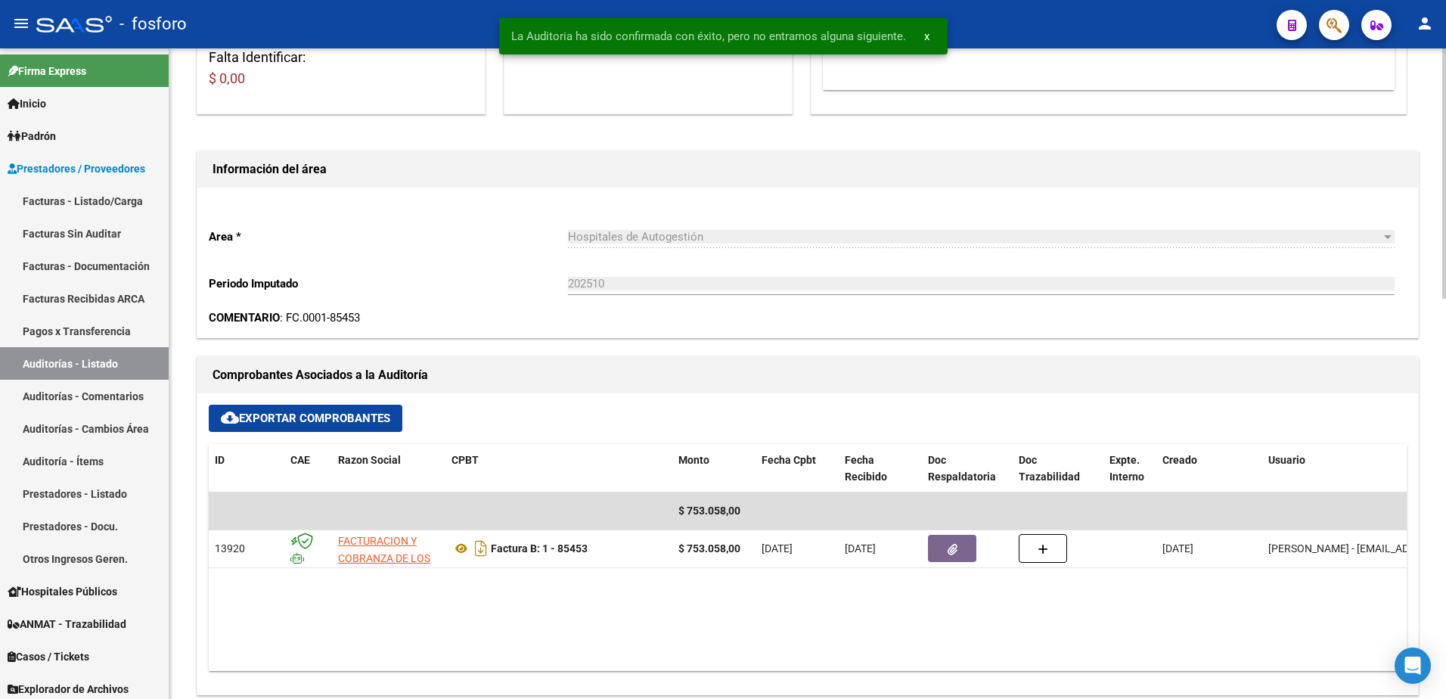
scroll to position [0, 0]
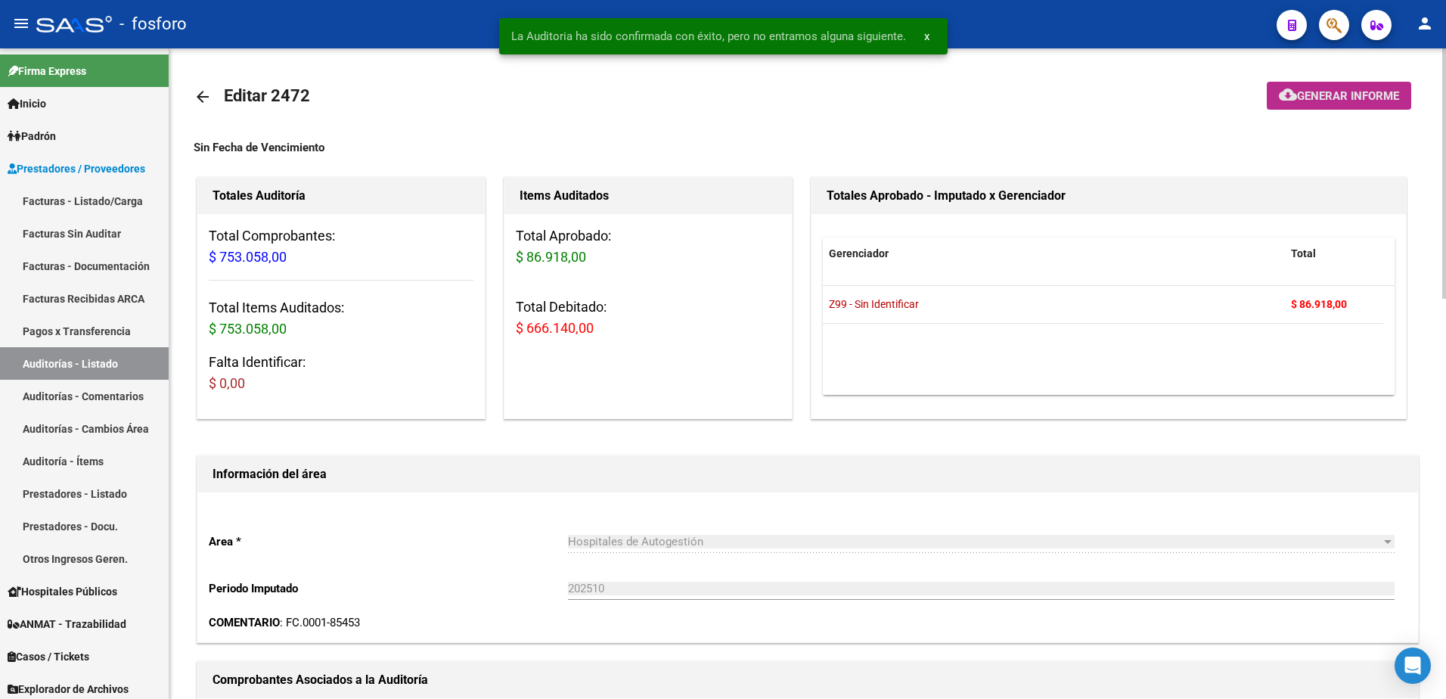
click at [1285, 99] on mat-icon "cloud_download" at bounding box center [1288, 94] width 18 height 18
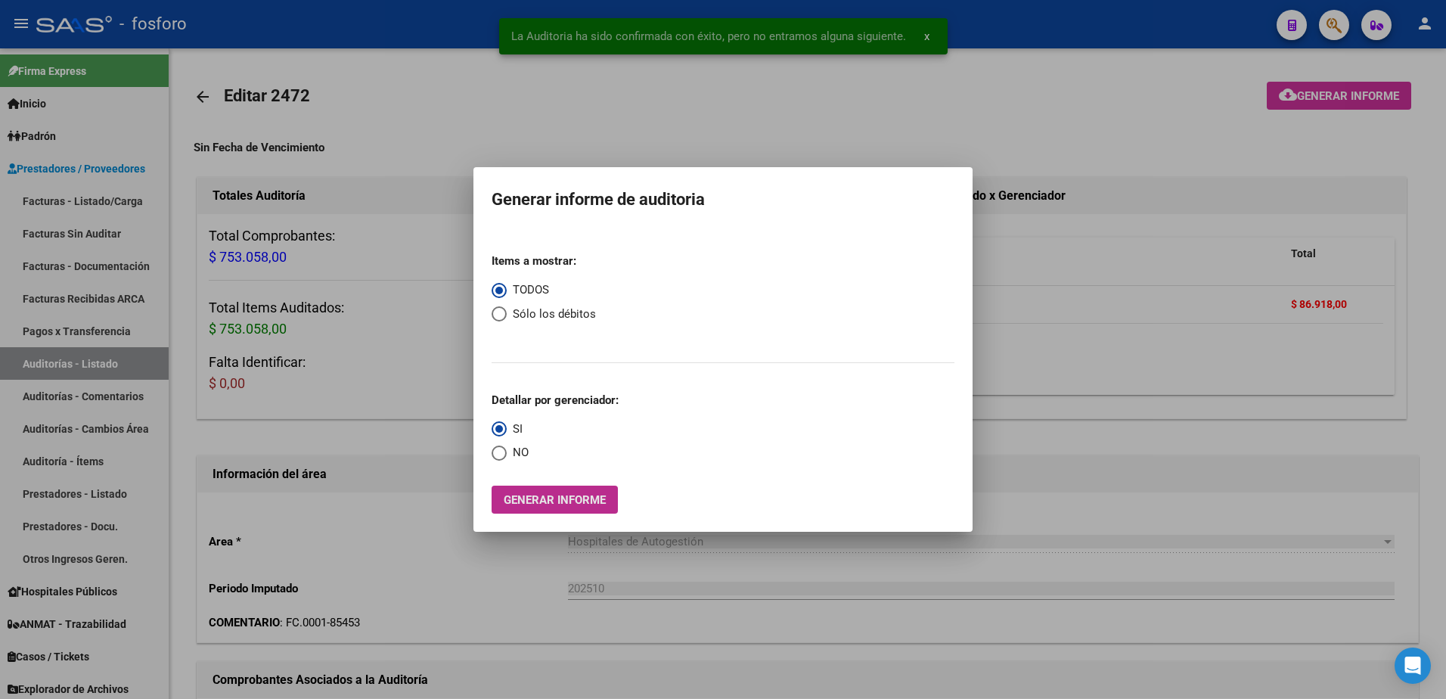
click at [534, 493] on span "Generar informe" at bounding box center [555, 500] width 102 height 14
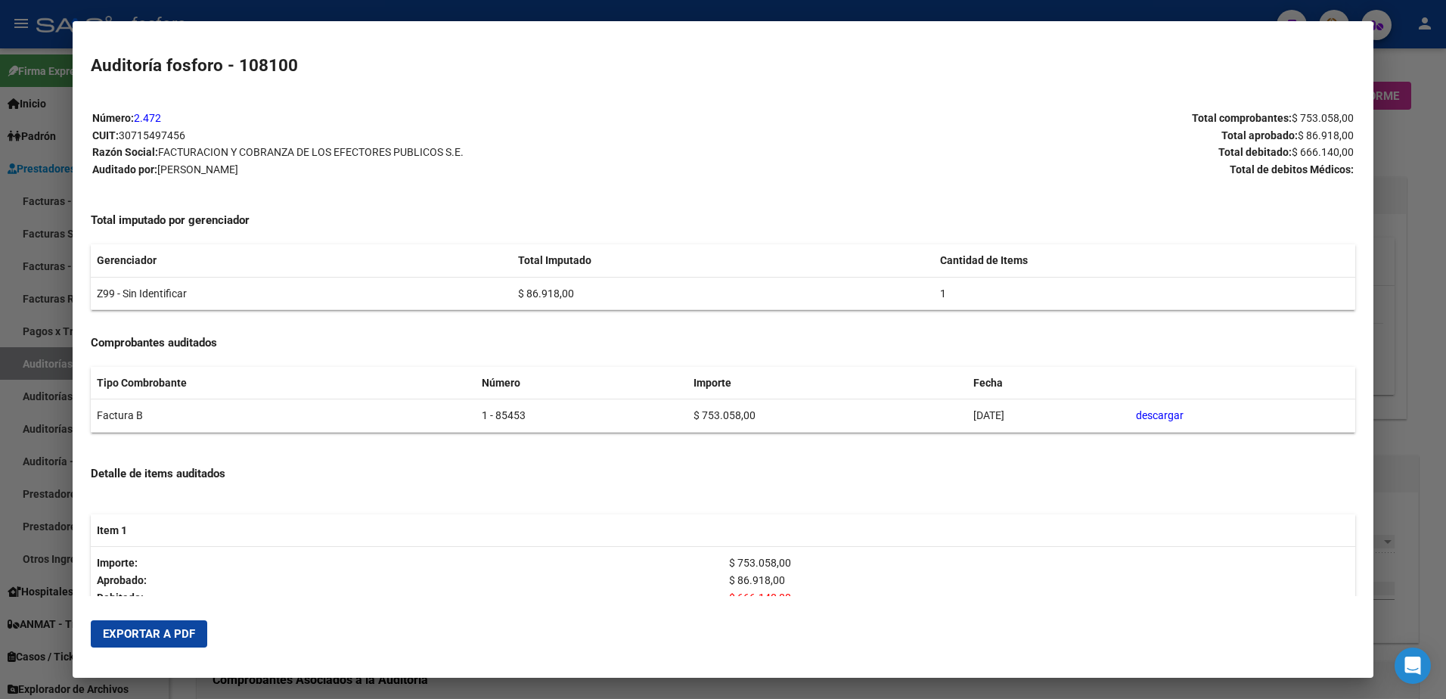
click at [149, 627] on span "Exportar a PDF" at bounding box center [149, 634] width 92 height 14
click at [1403, 200] on div at bounding box center [723, 349] width 1446 height 699
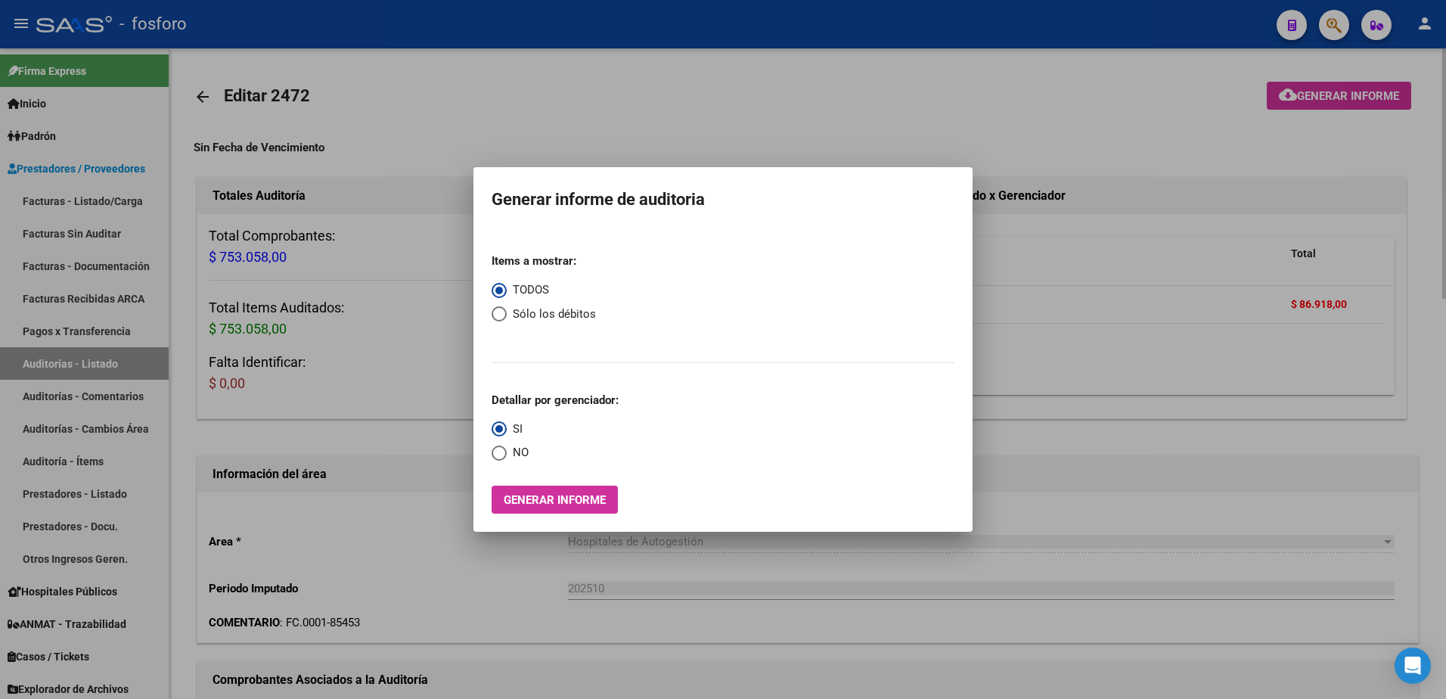
click at [1329, 64] on div at bounding box center [723, 349] width 1446 height 699
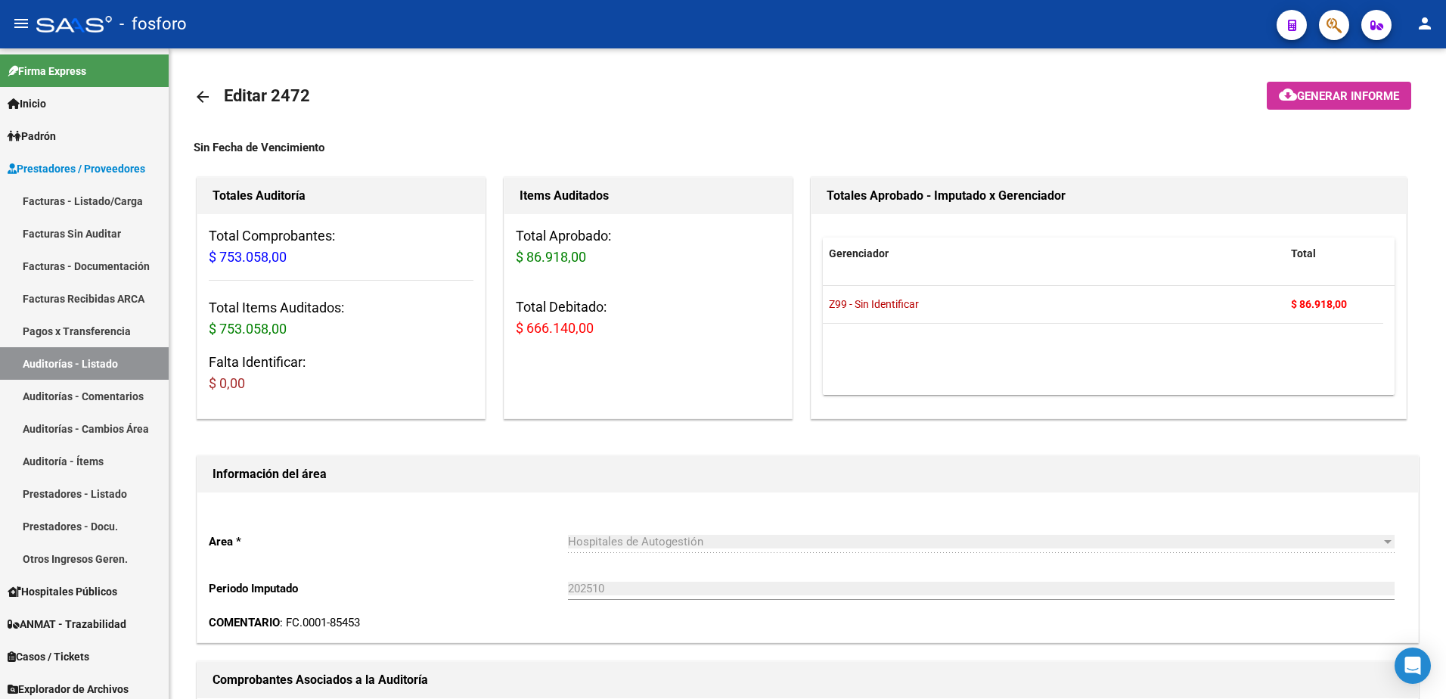
click at [1323, 36] on div at bounding box center [1328, 24] width 42 height 31
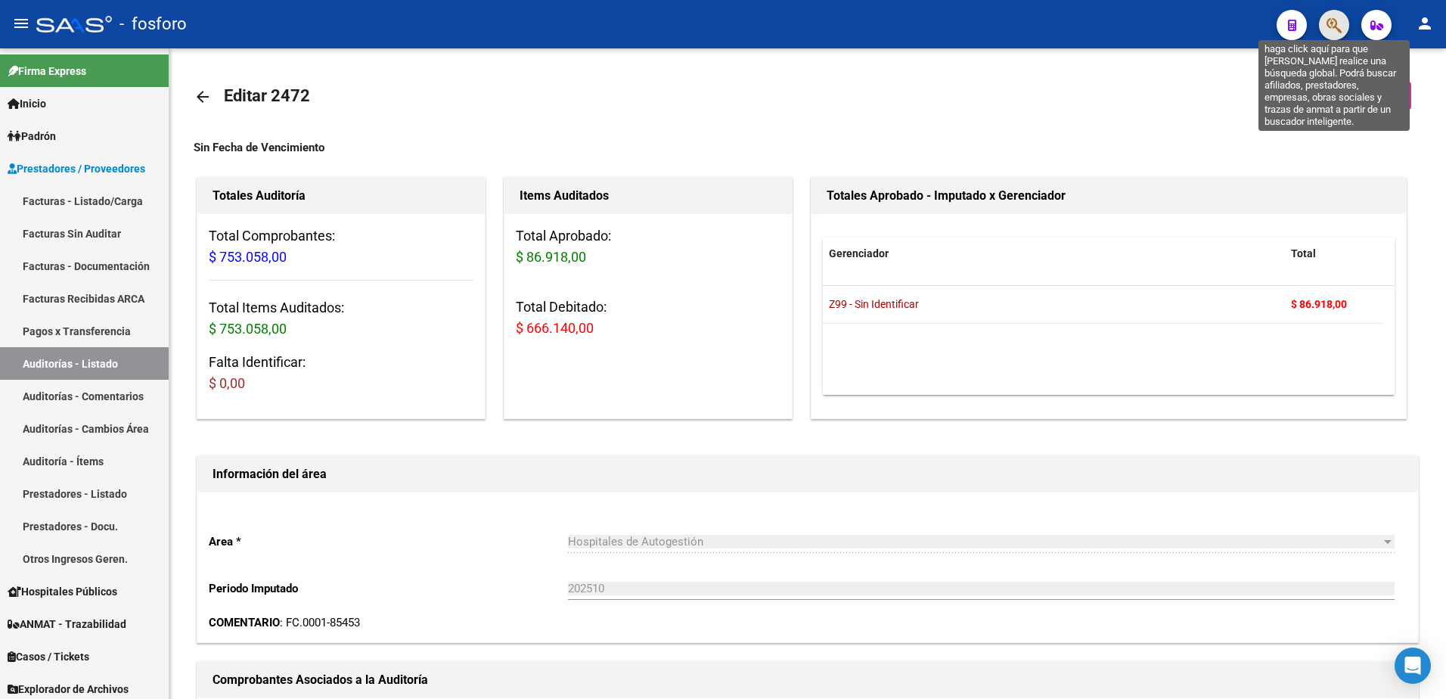
click at [1328, 23] on icon "button" at bounding box center [1333, 25] width 15 height 17
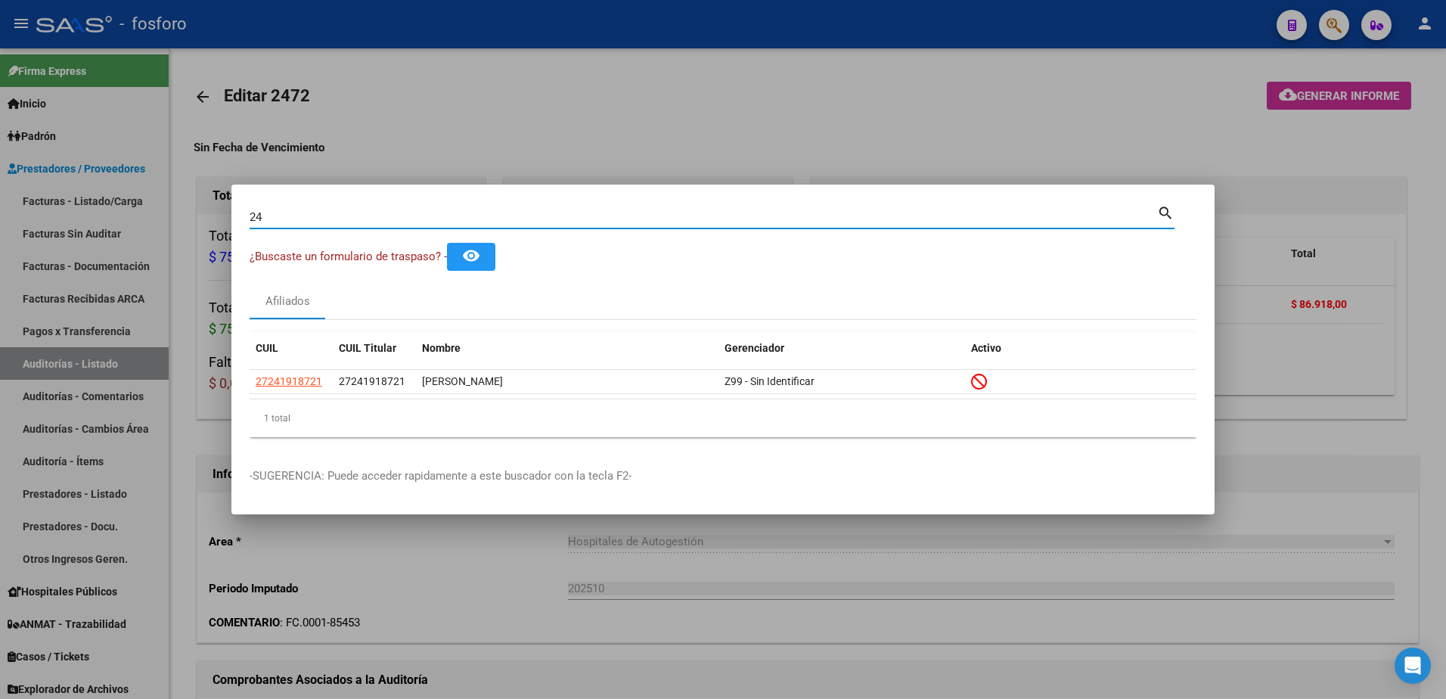
type input "2"
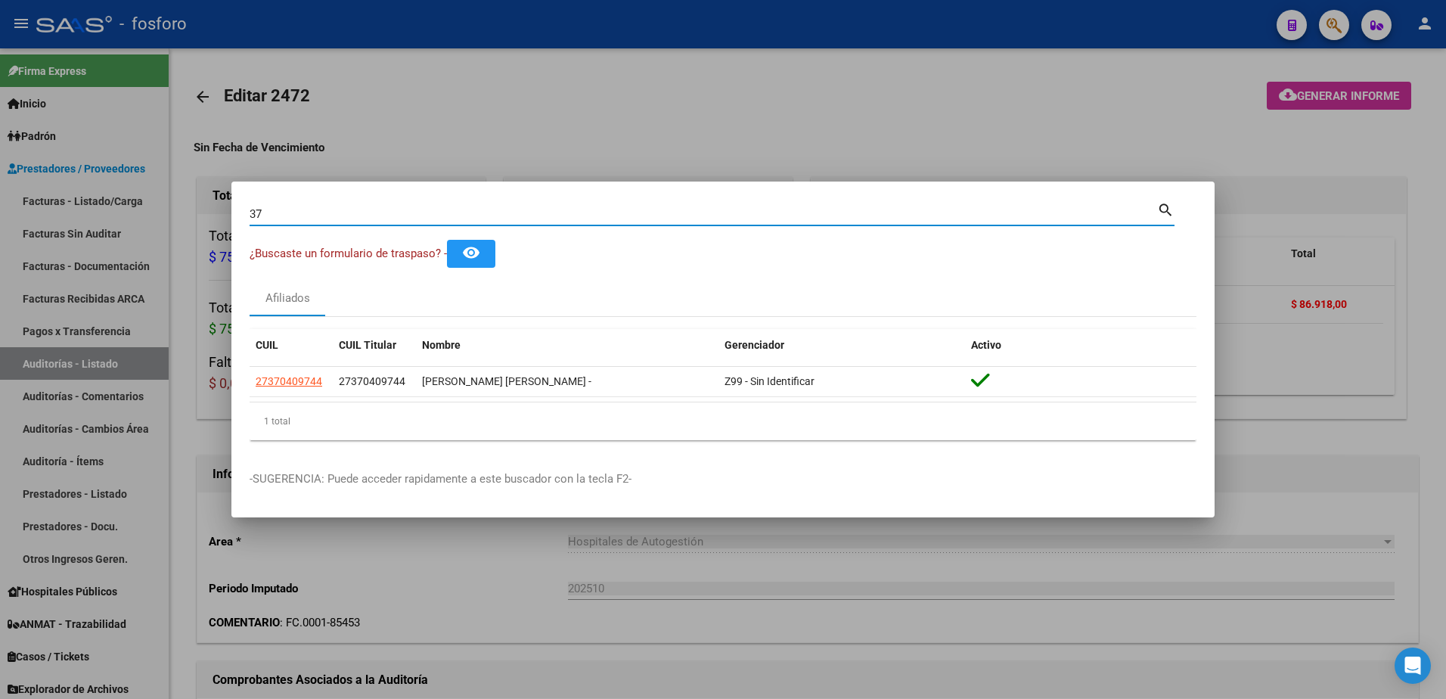
type input "3"
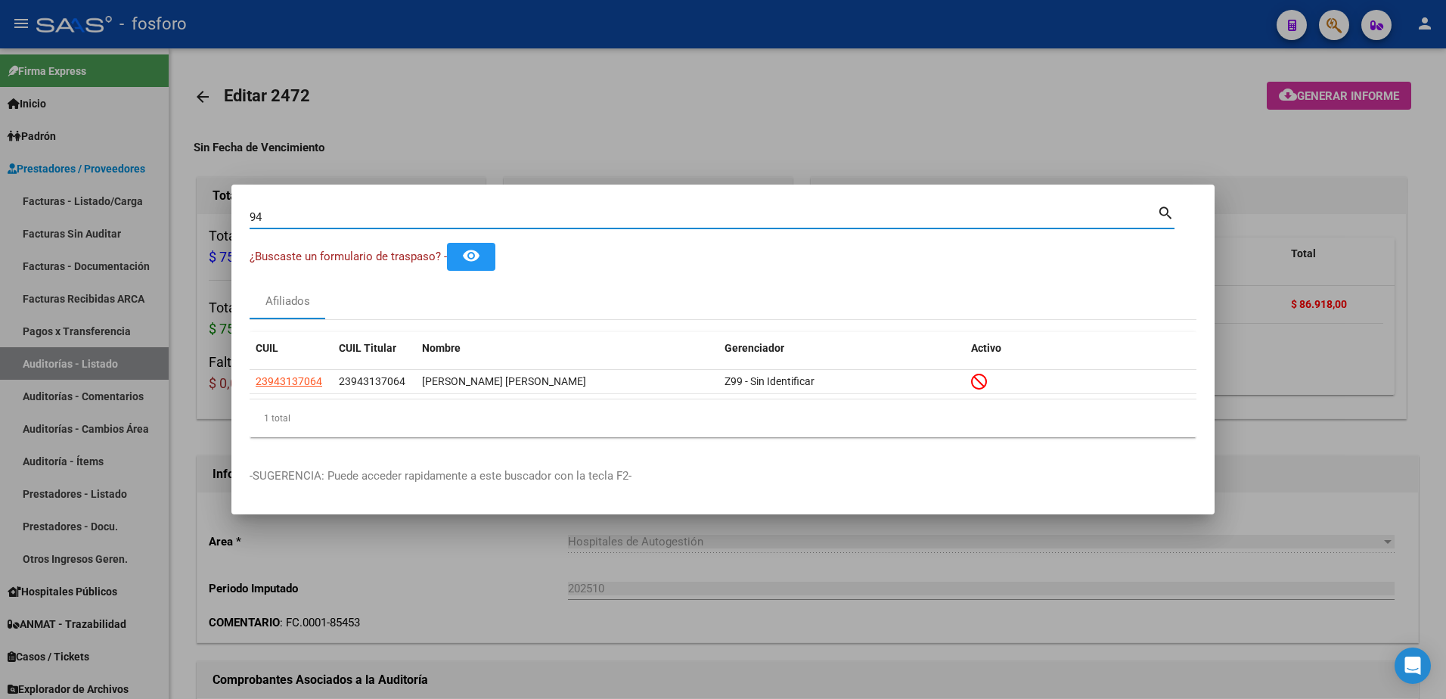
type input "9"
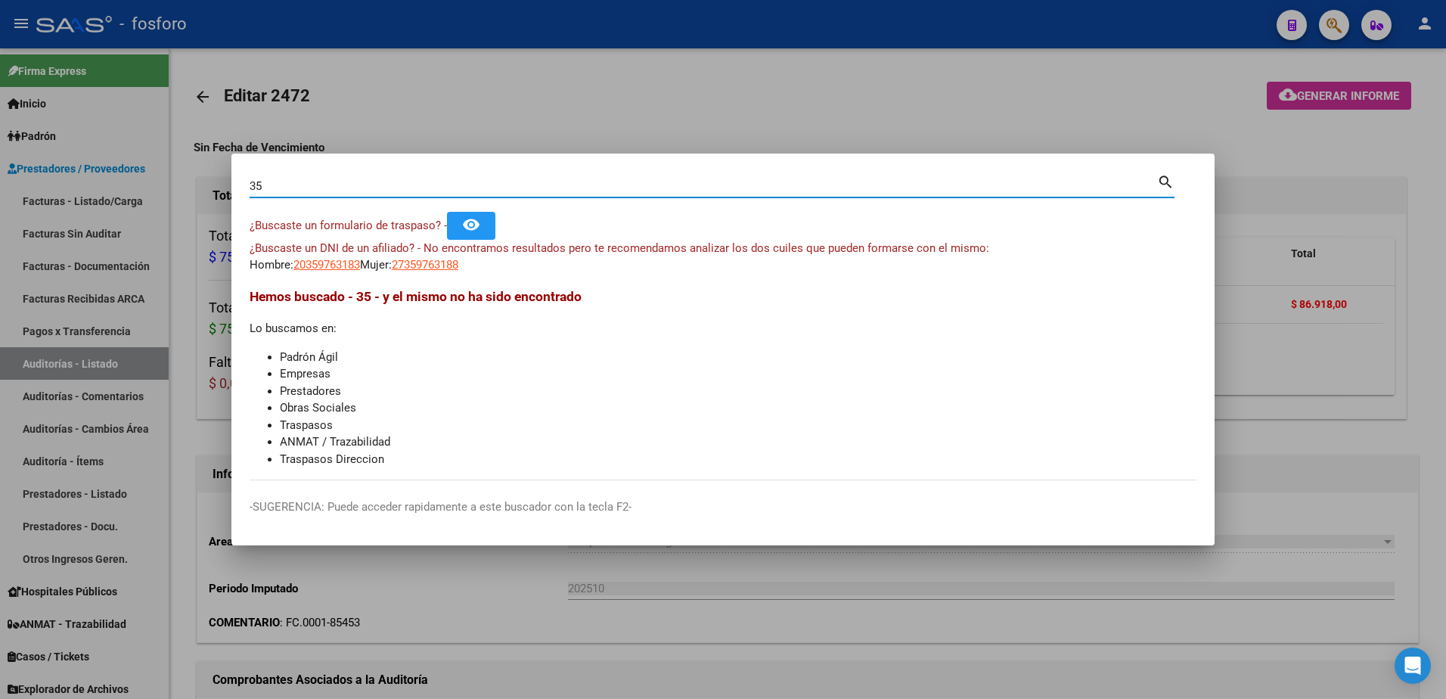
type input "3"
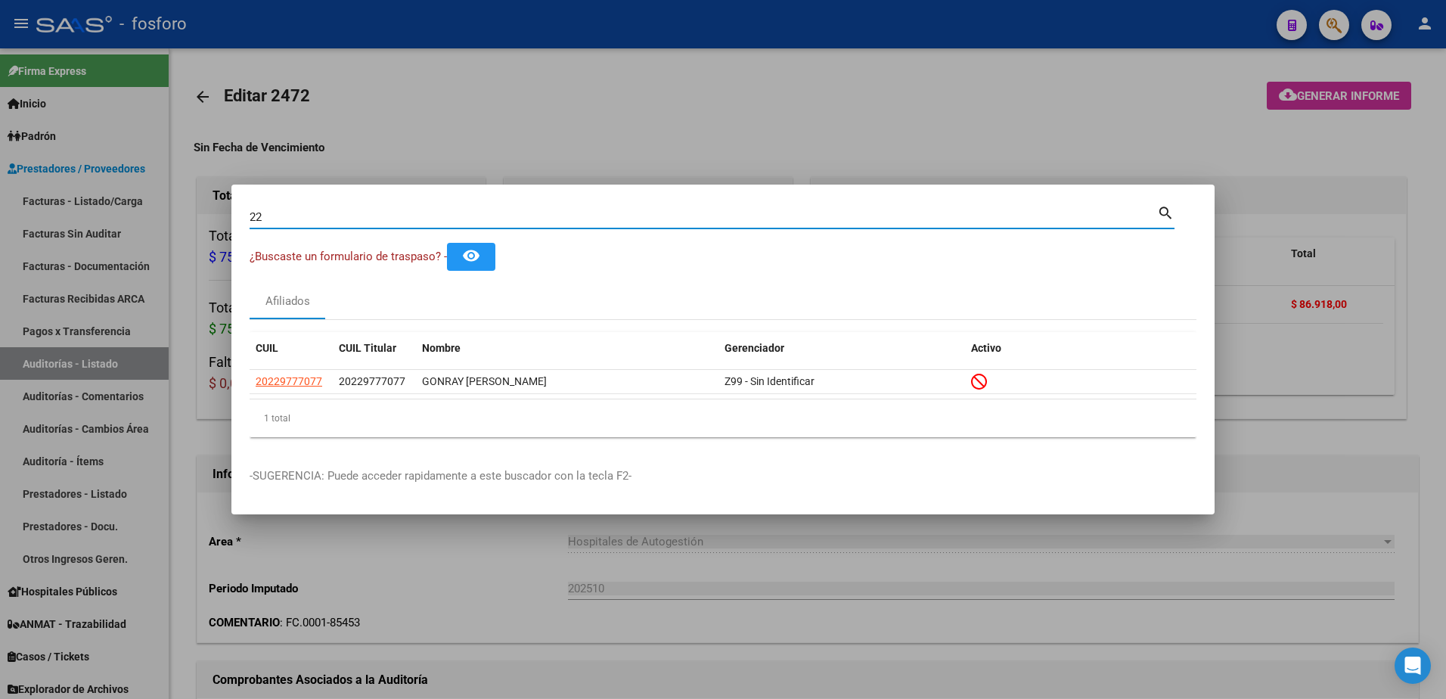
type input "2"
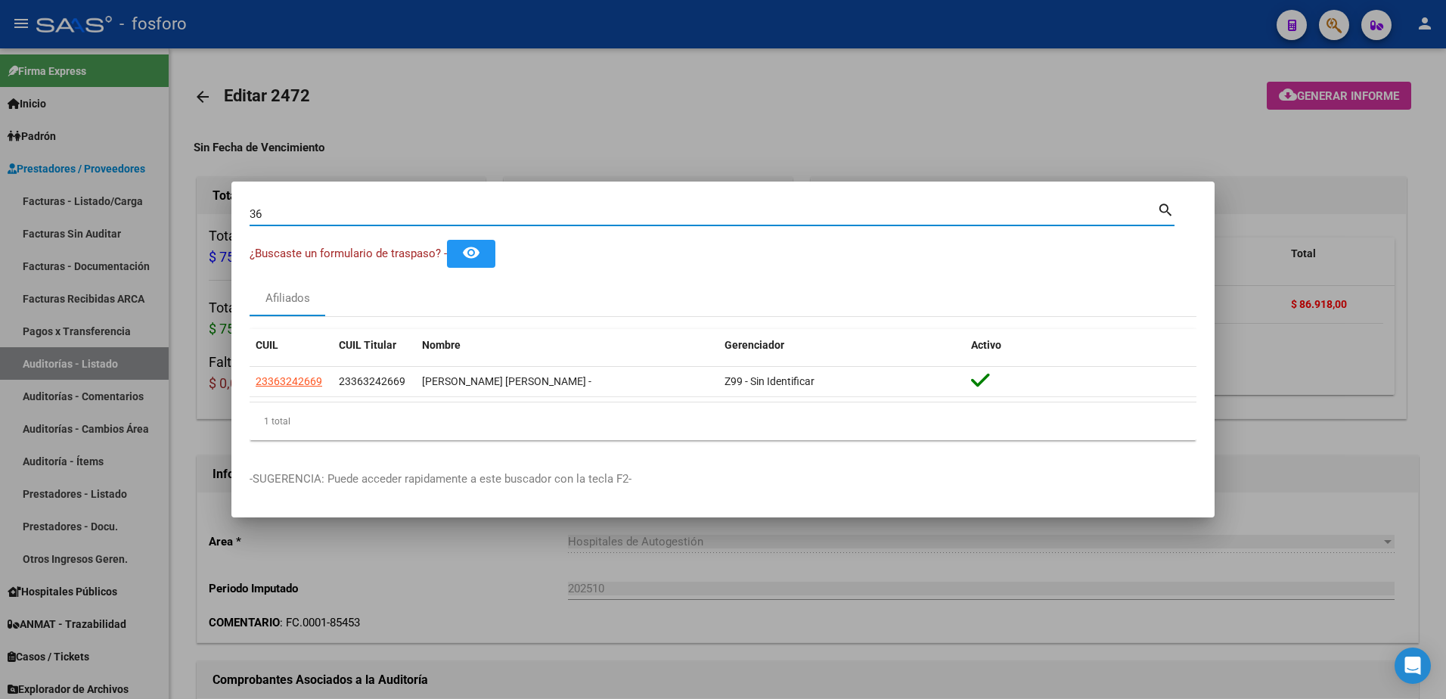
type input "3"
type input "5"
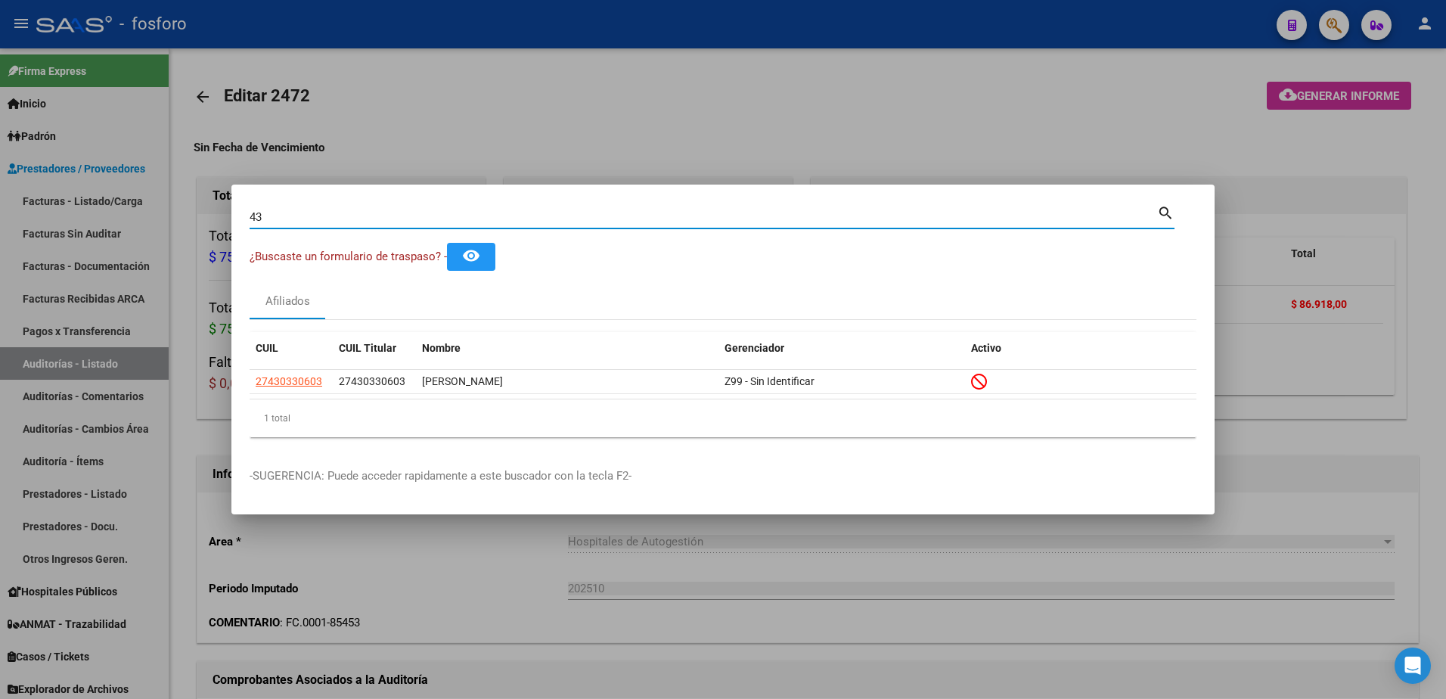
type input "4"
type input "53981754"
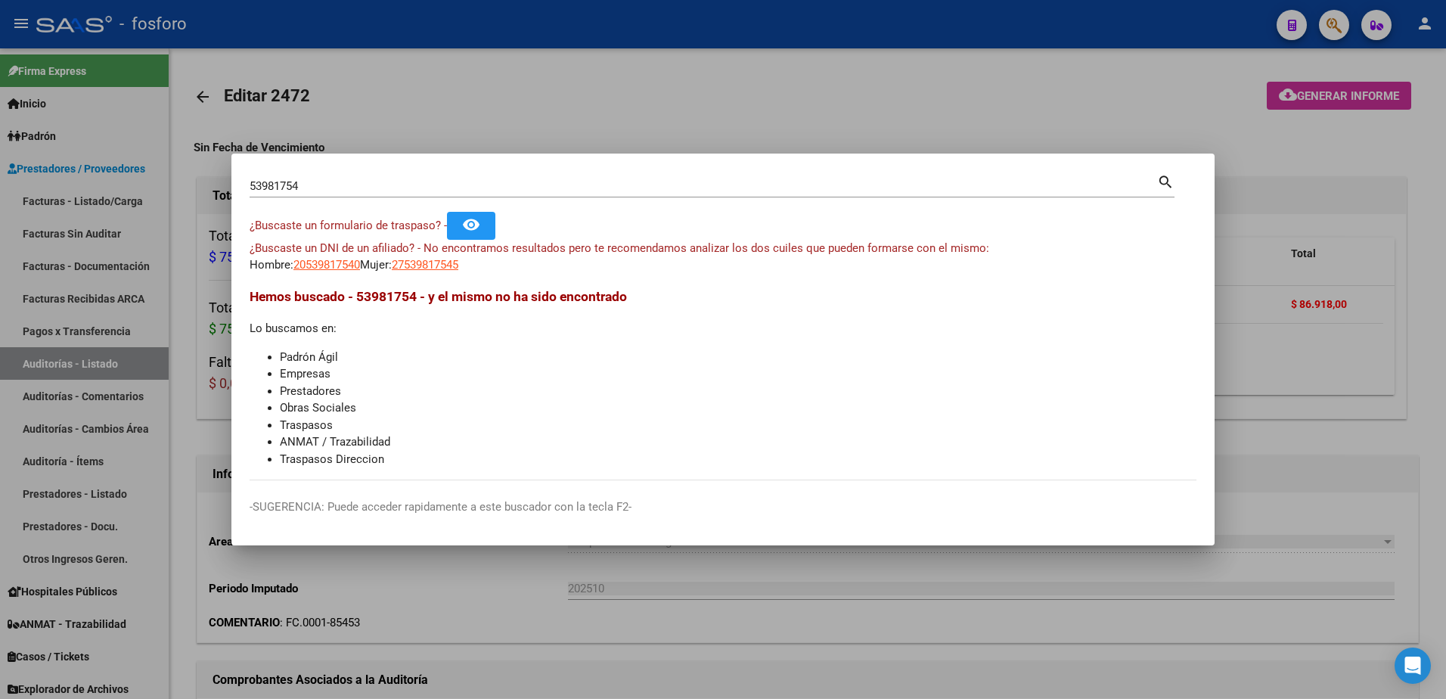
click at [146, 181] on div at bounding box center [723, 349] width 1446 height 699
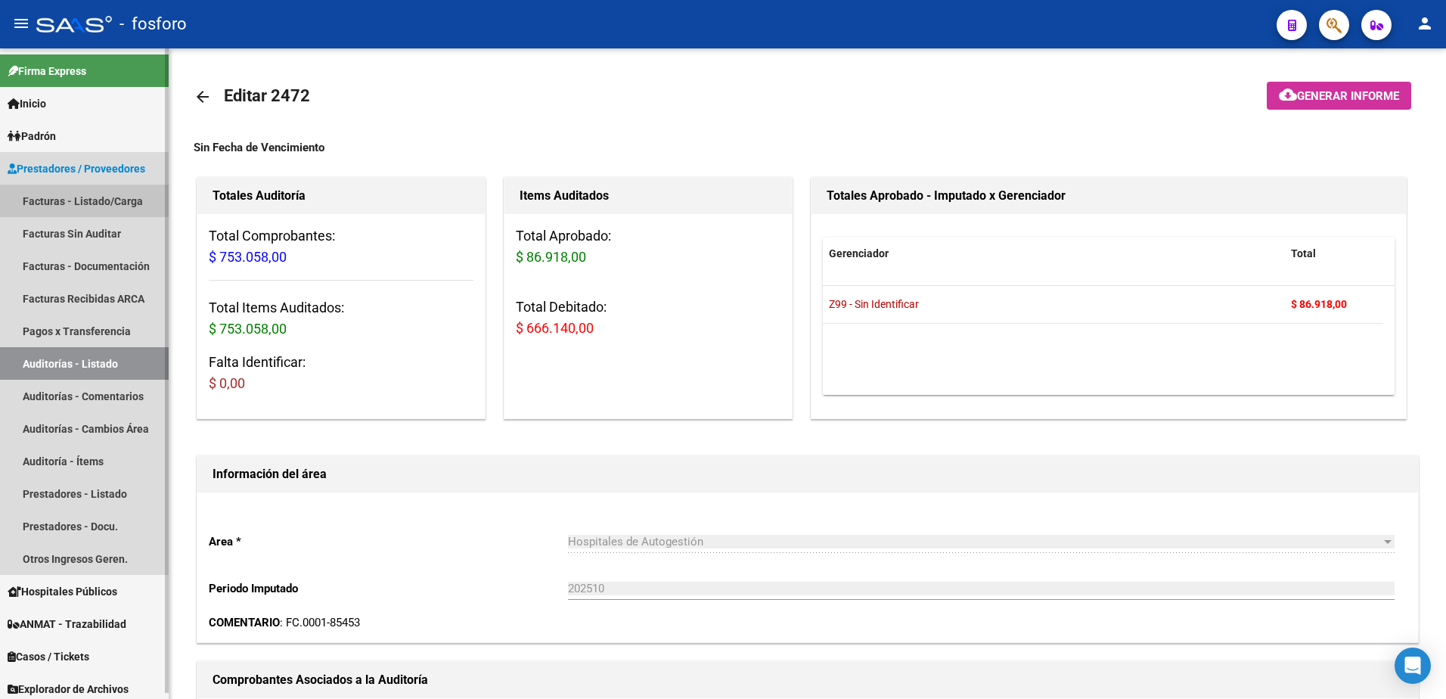
click at [113, 200] on link "Facturas - Listado/Carga" at bounding box center [84, 201] width 169 height 33
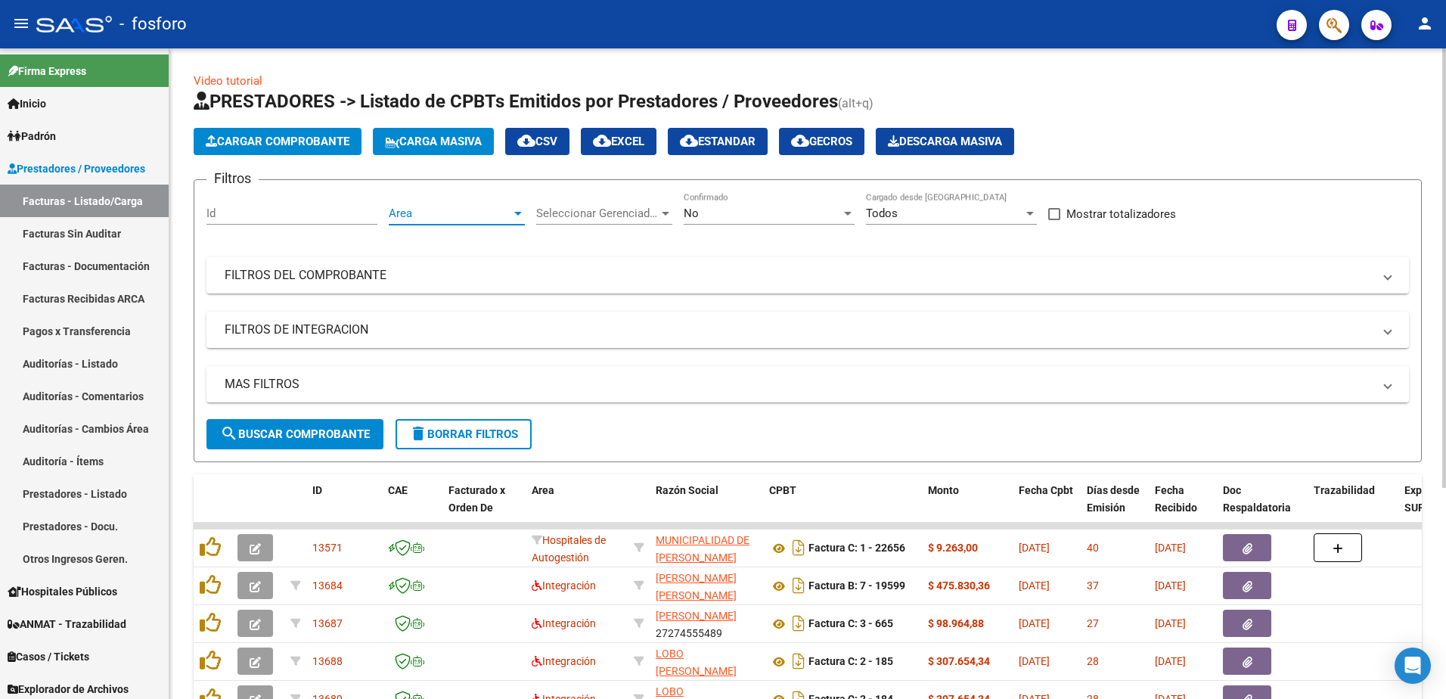
click at [519, 214] on div at bounding box center [518, 214] width 8 height 4
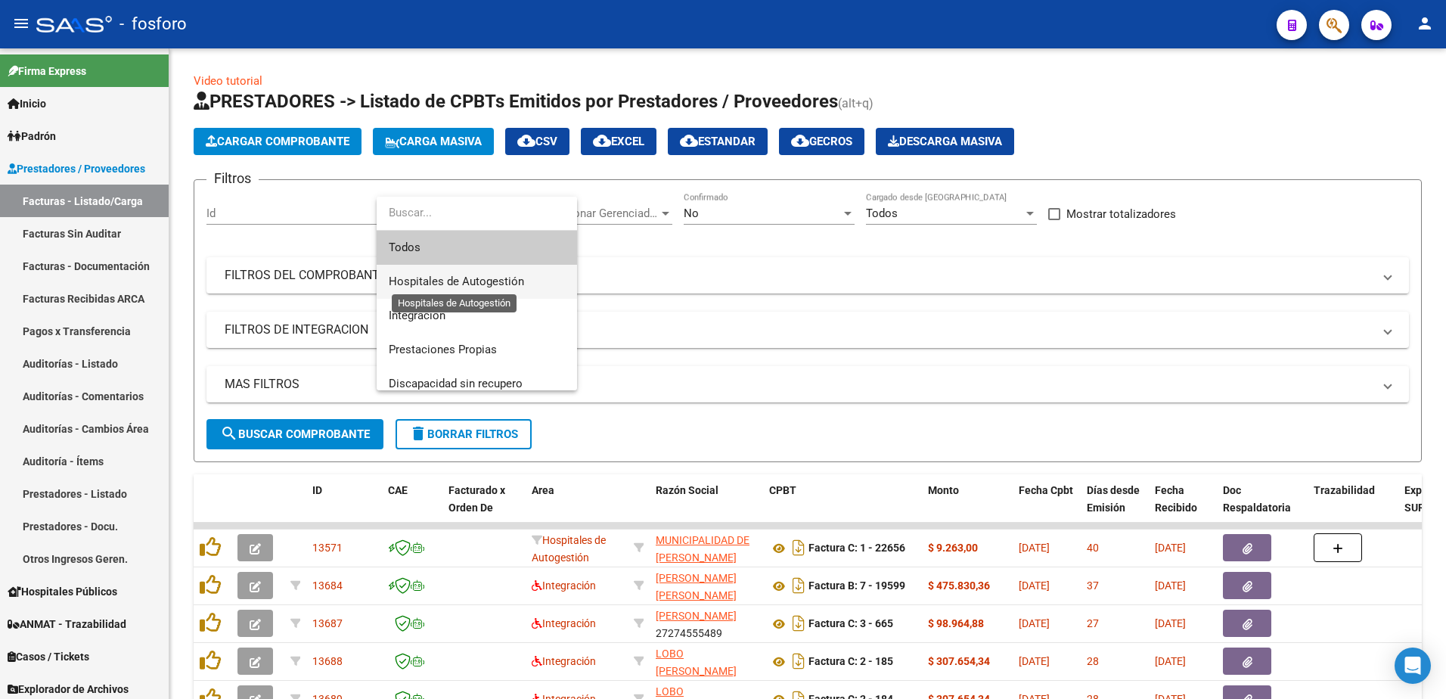
click at [485, 275] on span "Hospitales de Autogestión" at bounding box center [456, 282] width 135 height 14
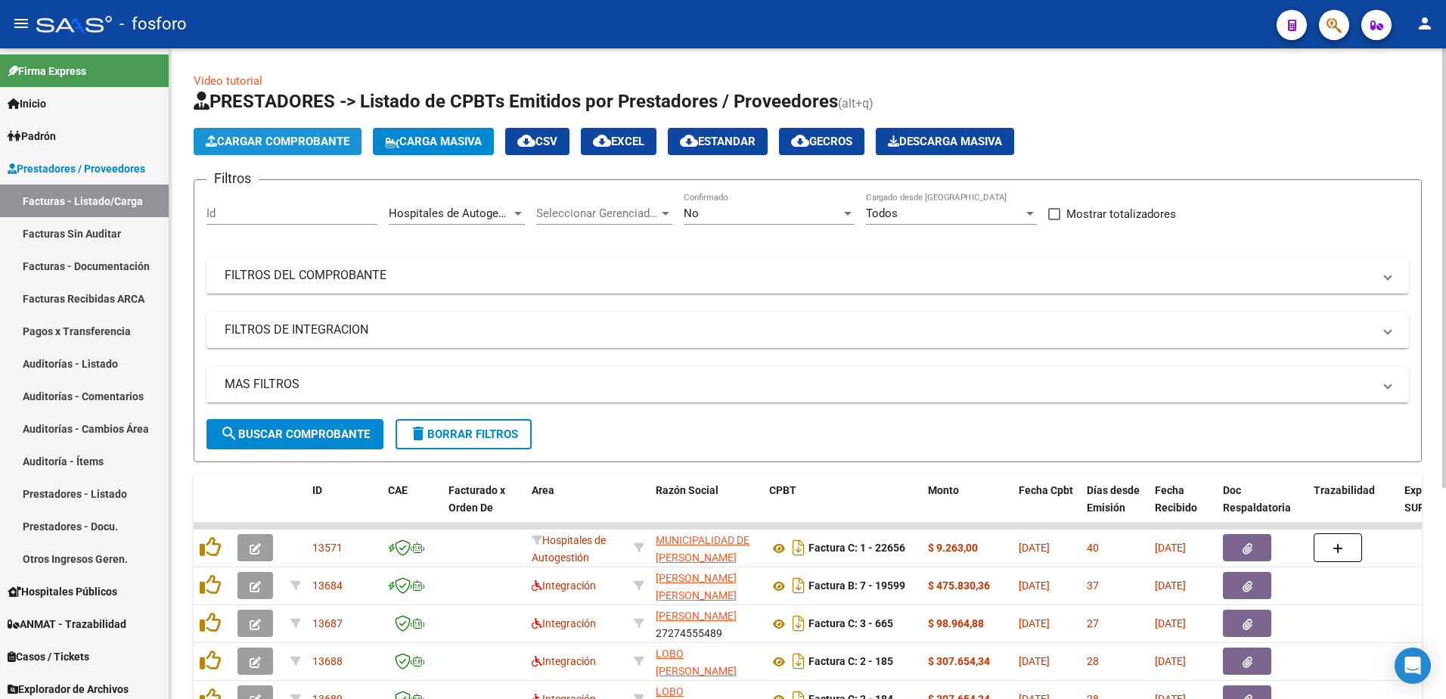
click at [225, 139] on span "Cargar Comprobante" at bounding box center [278, 142] width 144 height 14
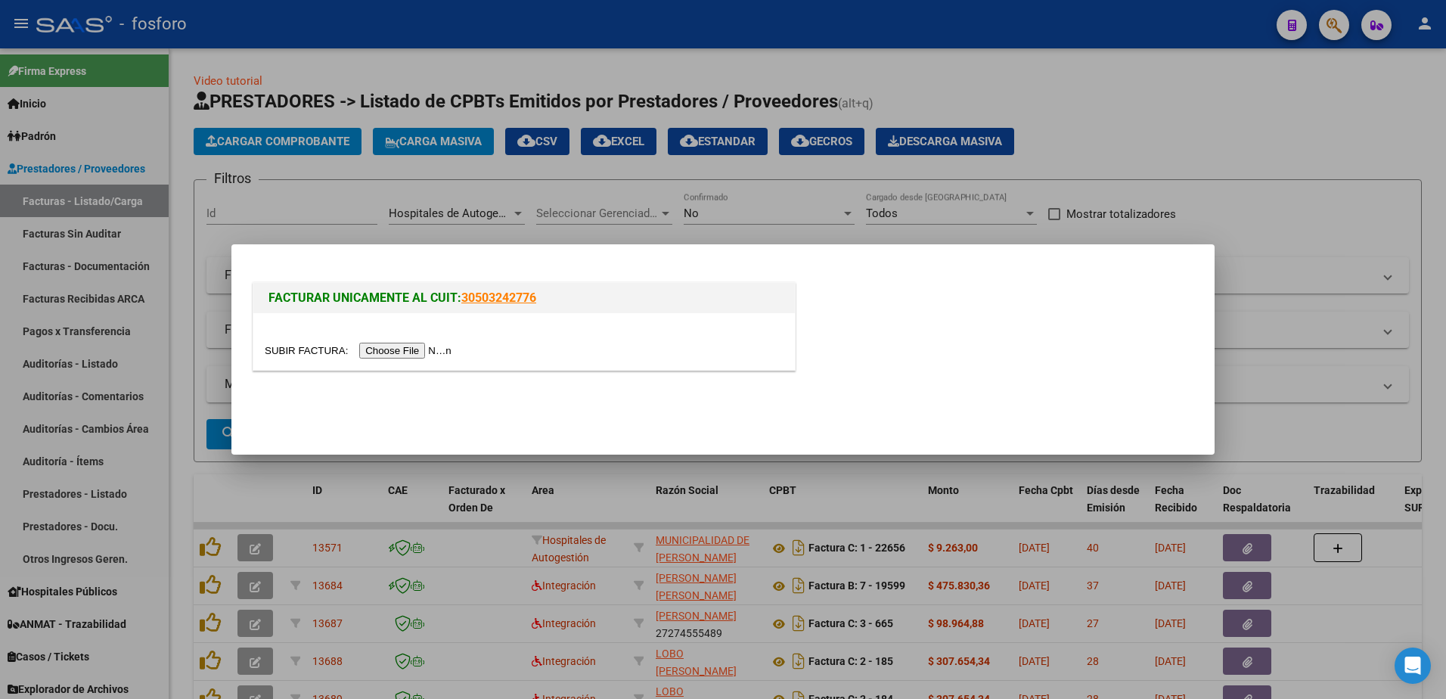
click at [401, 346] on input "file" at bounding box center [360, 351] width 191 height 16
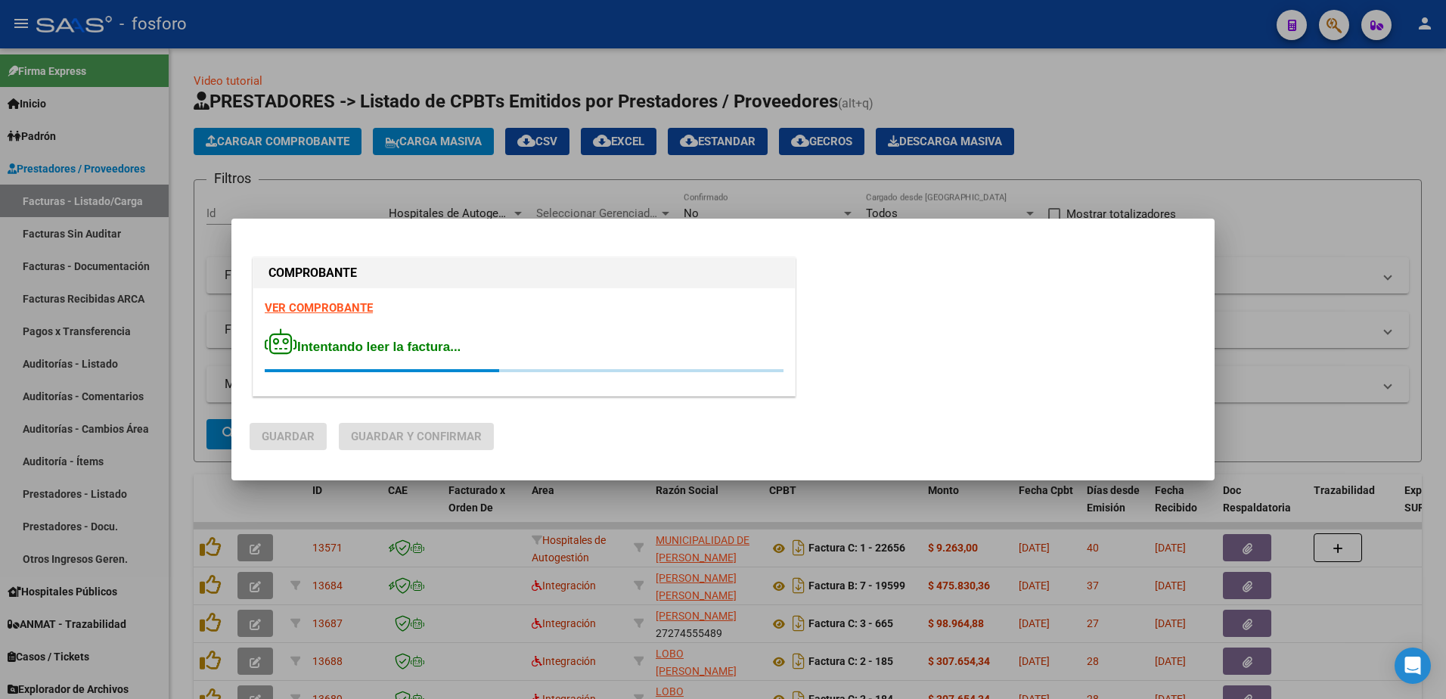
click at [321, 309] on strong "VER COMPROBANTE" at bounding box center [319, 308] width 108 height 14
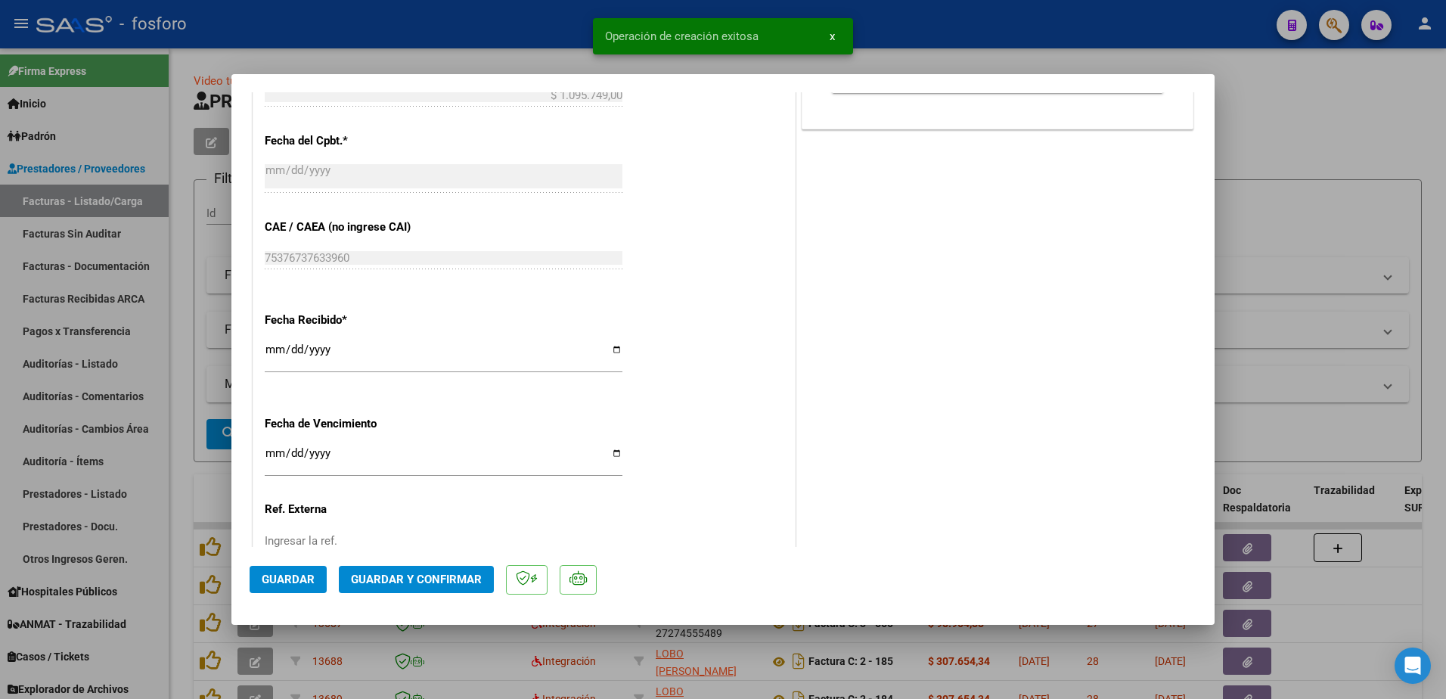
scroll to position [756, 0]
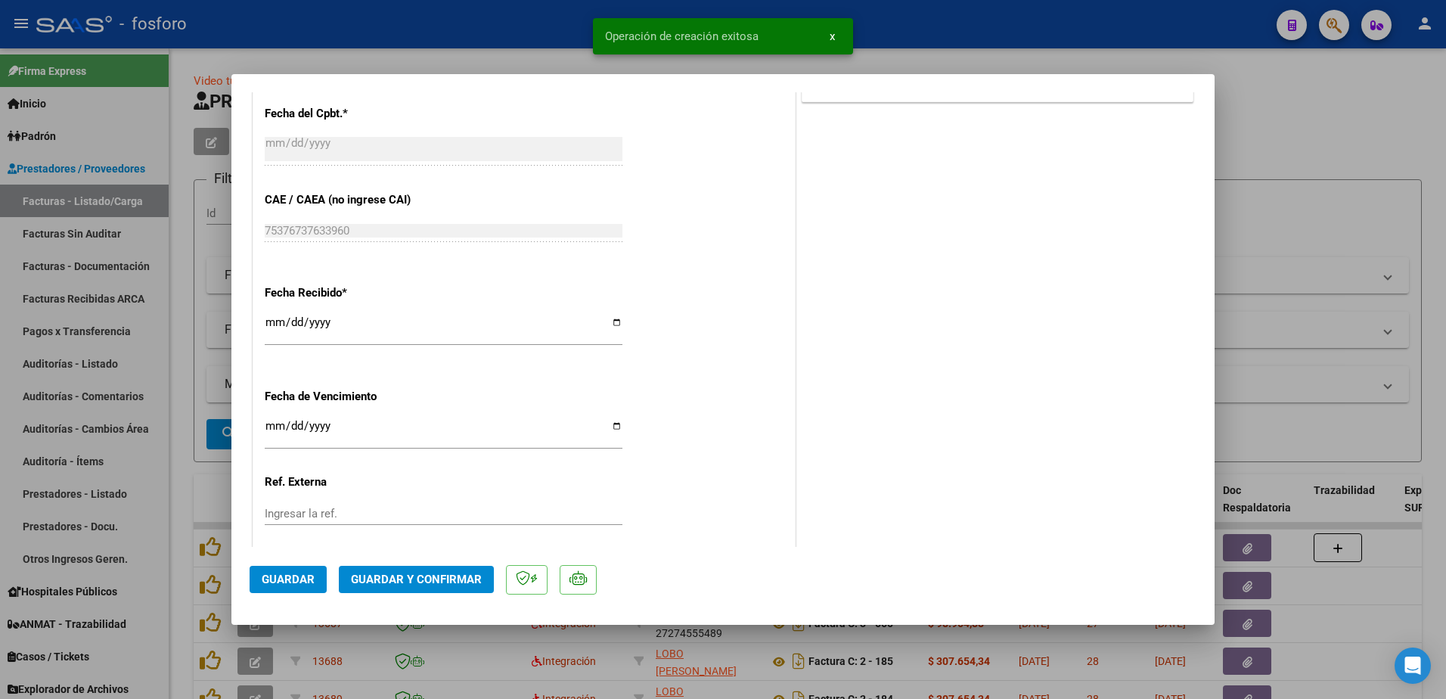
click at [271, 422] on input "Ingresar la fecha" at bounding box center [444, 432] width 358 height 24
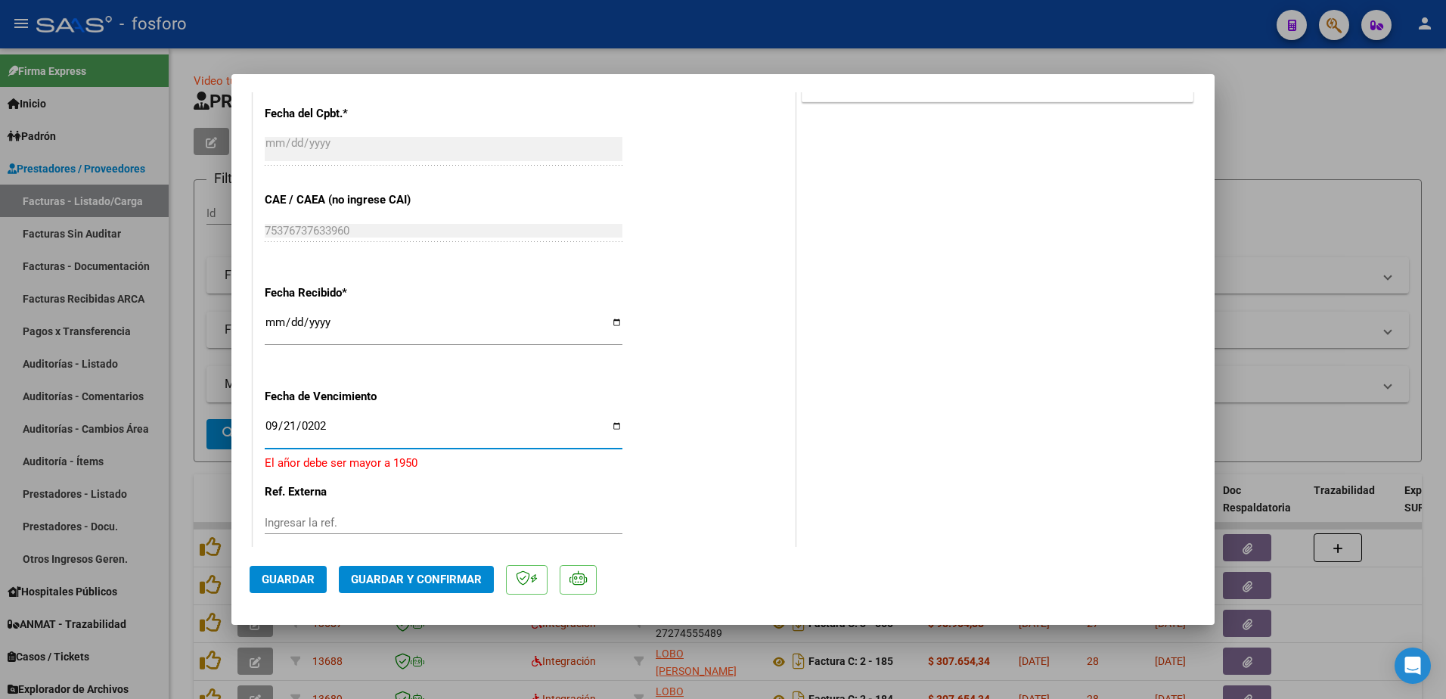
type input "[DATE]"
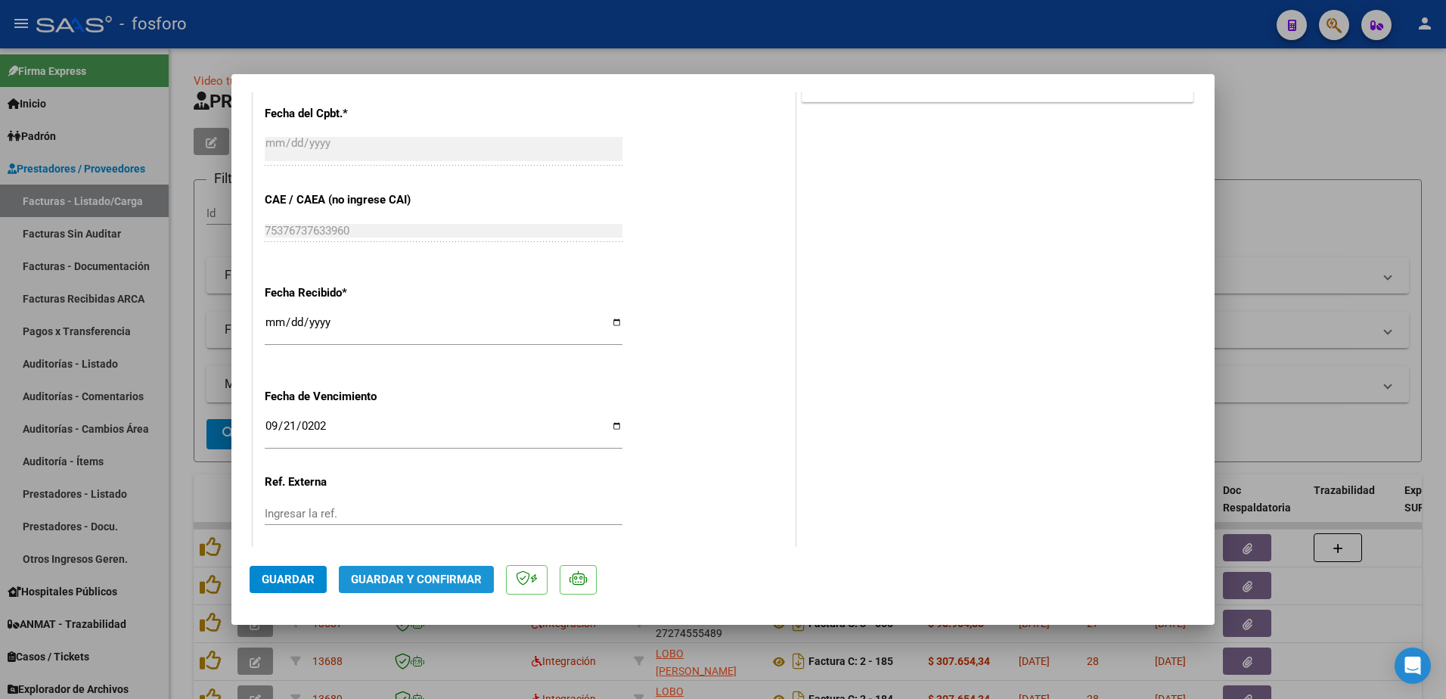
click at [373, 569] on button "Guardar y Confirmar" at bounding box center [416, 579] width 155 height 27
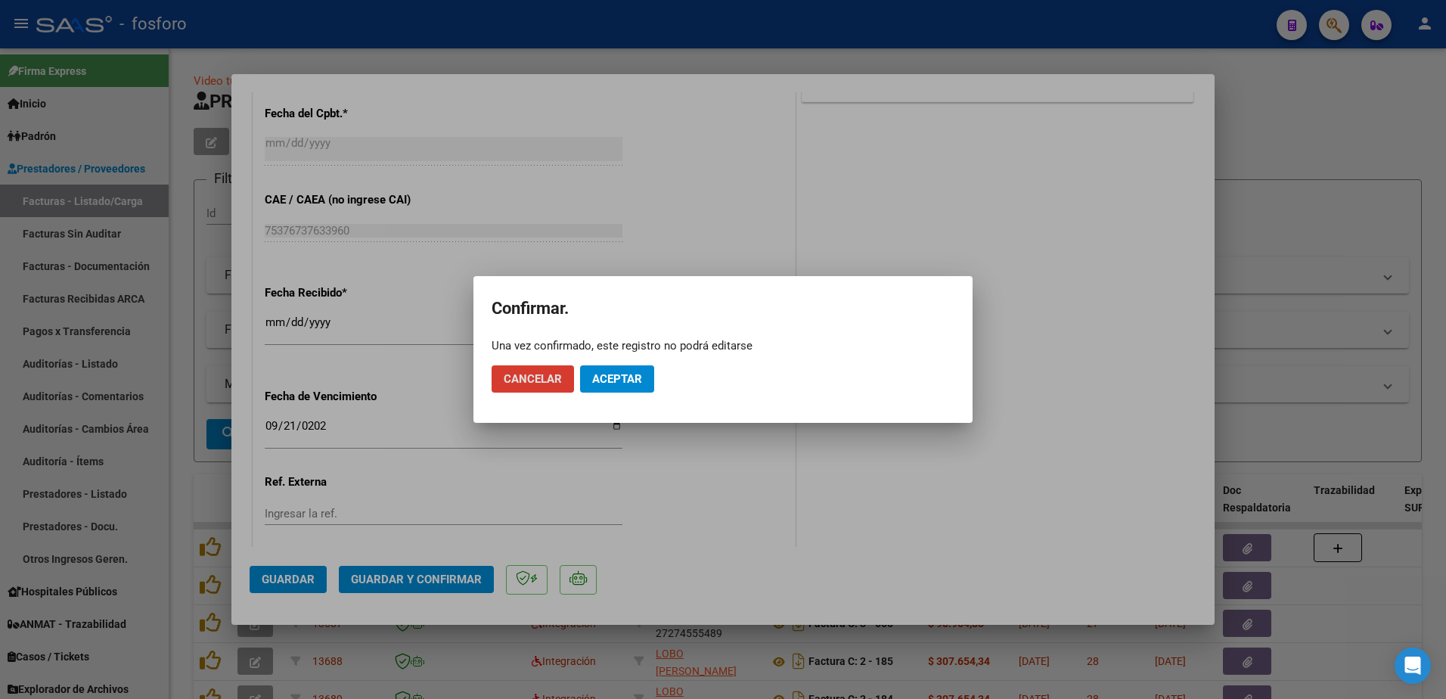
click at [590, 377] on button "Aceptar" at bounding box center [617, 378] width 74 height 27
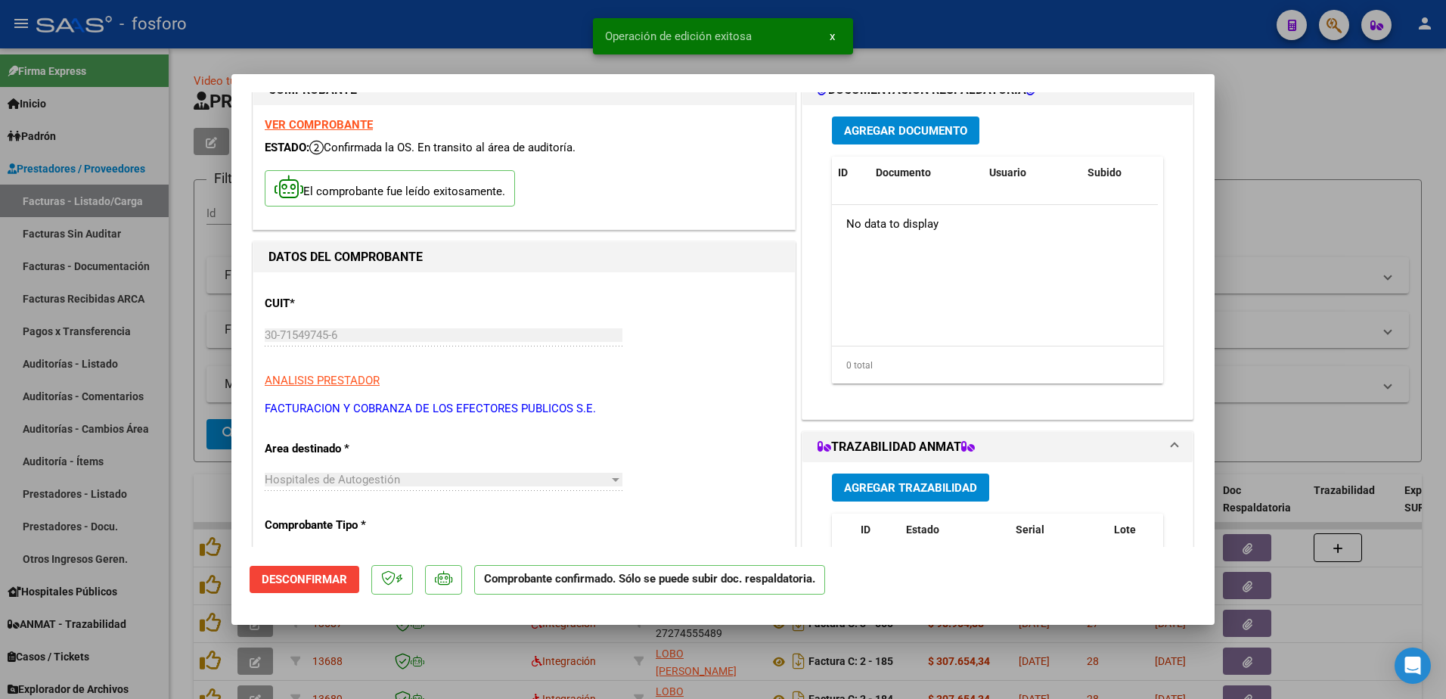
scroll to position [0, 0]
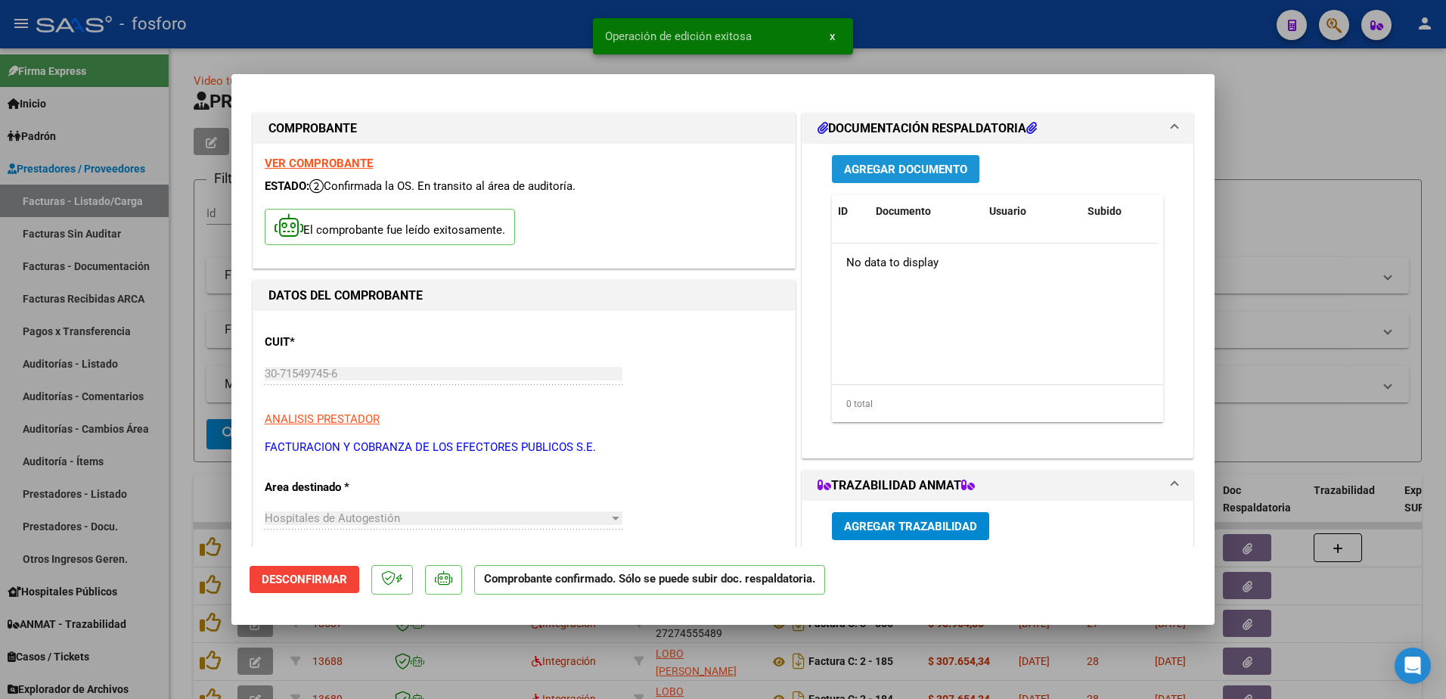
click at [901, 174] on span "Agregar Documento" at bounding box center [905, 170] width 123 height 14
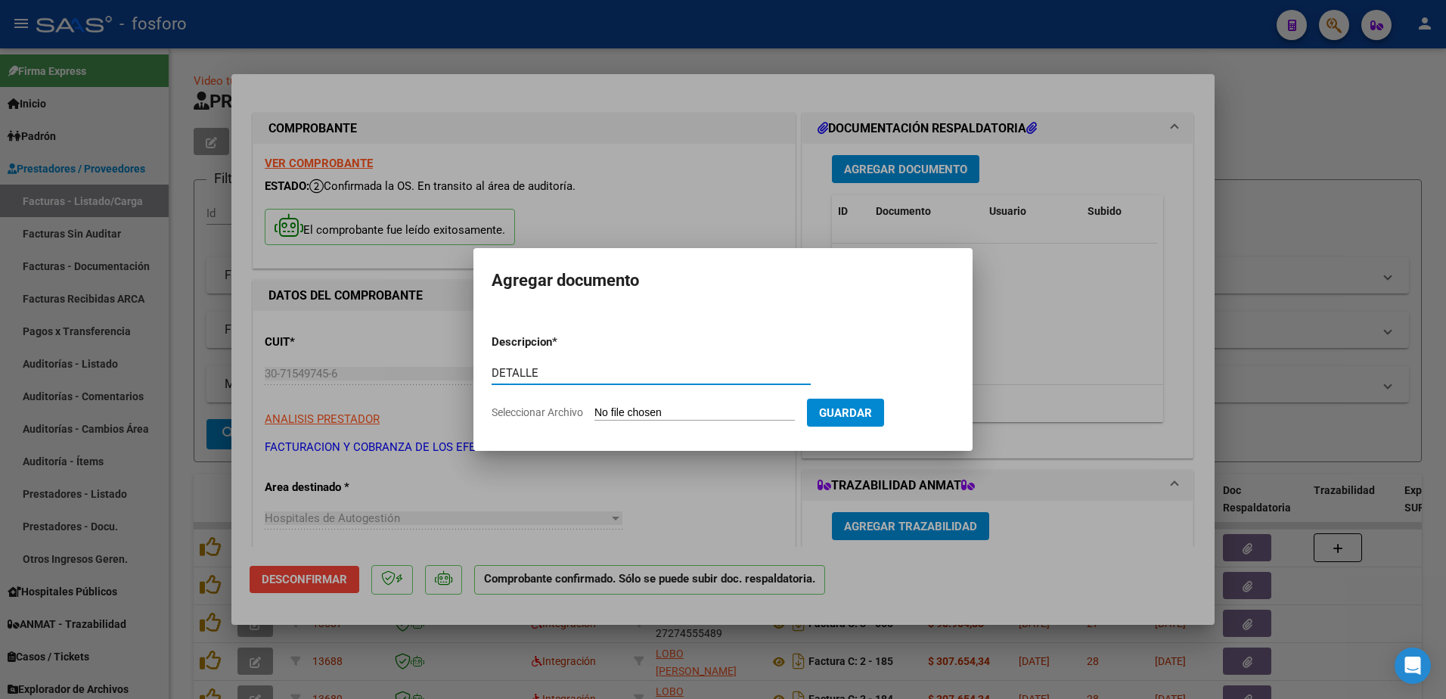
type input "DETALLE"
click at [662, 409] on input "Seleccionar Archivo" at bounding box center [694, 413] width 200 height 14
type input "C:\fakepath\DETALLE FC 85663.pdf"
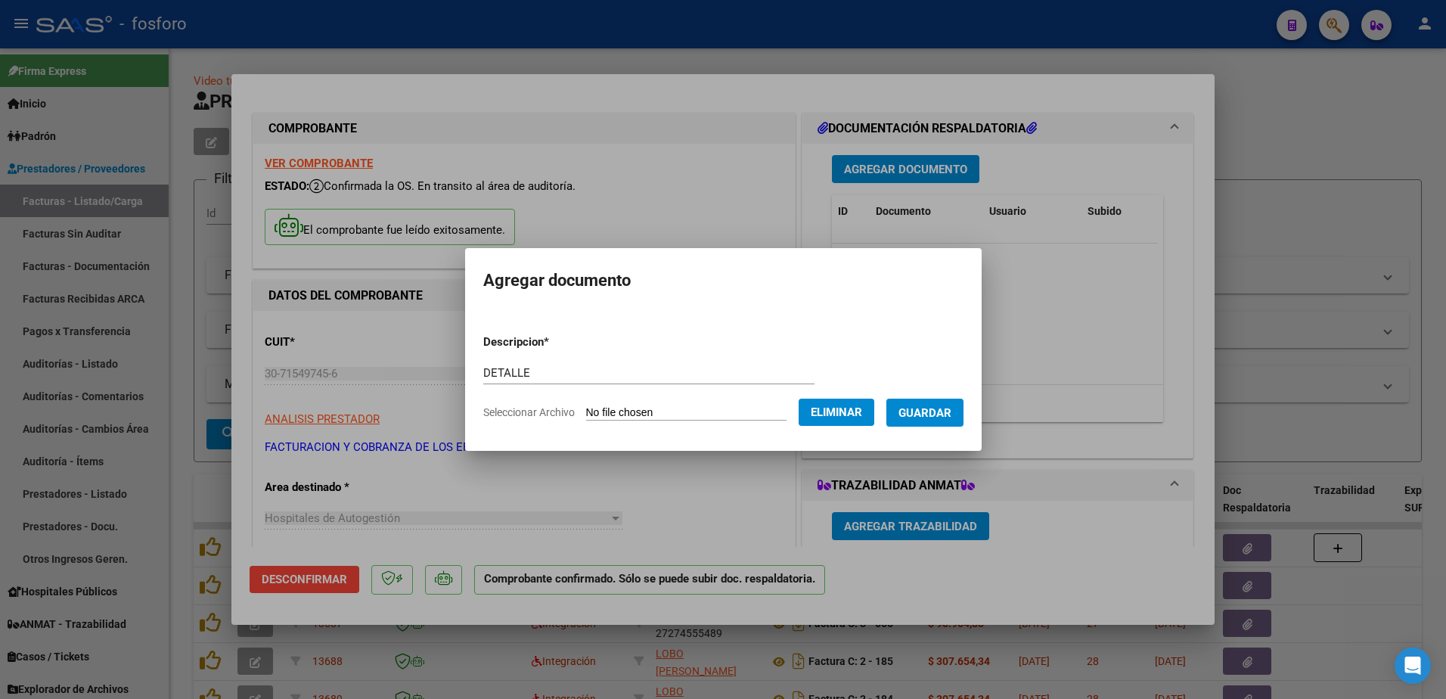
click at [917, 413] on span "Guardar" at bounding box center [924, 413] width 53 height 14
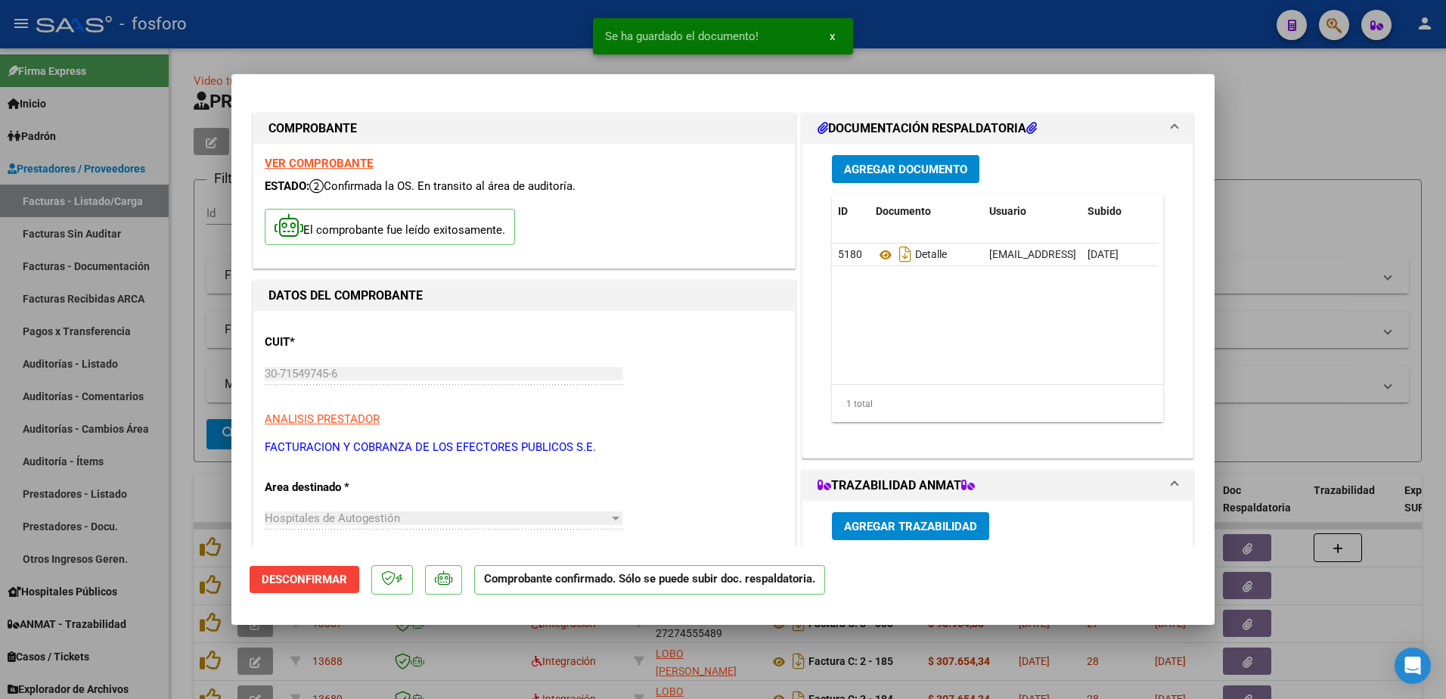
click at [129, 244] on div at bounding box center [723, 349] width 1446 height 699
type input "$ 0,00"
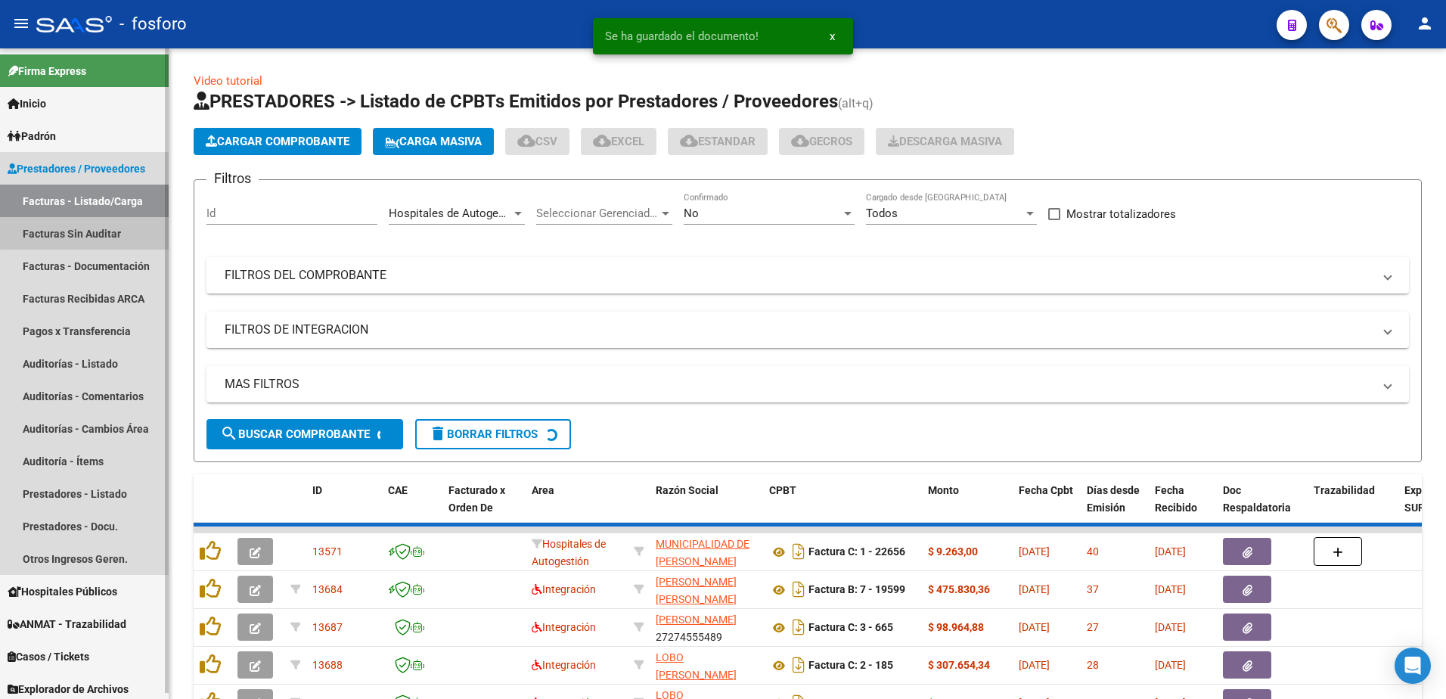
click at [115, 229] on link "Facturas Sin Auditar" at bounding box center [84, 233] width 169 height 33
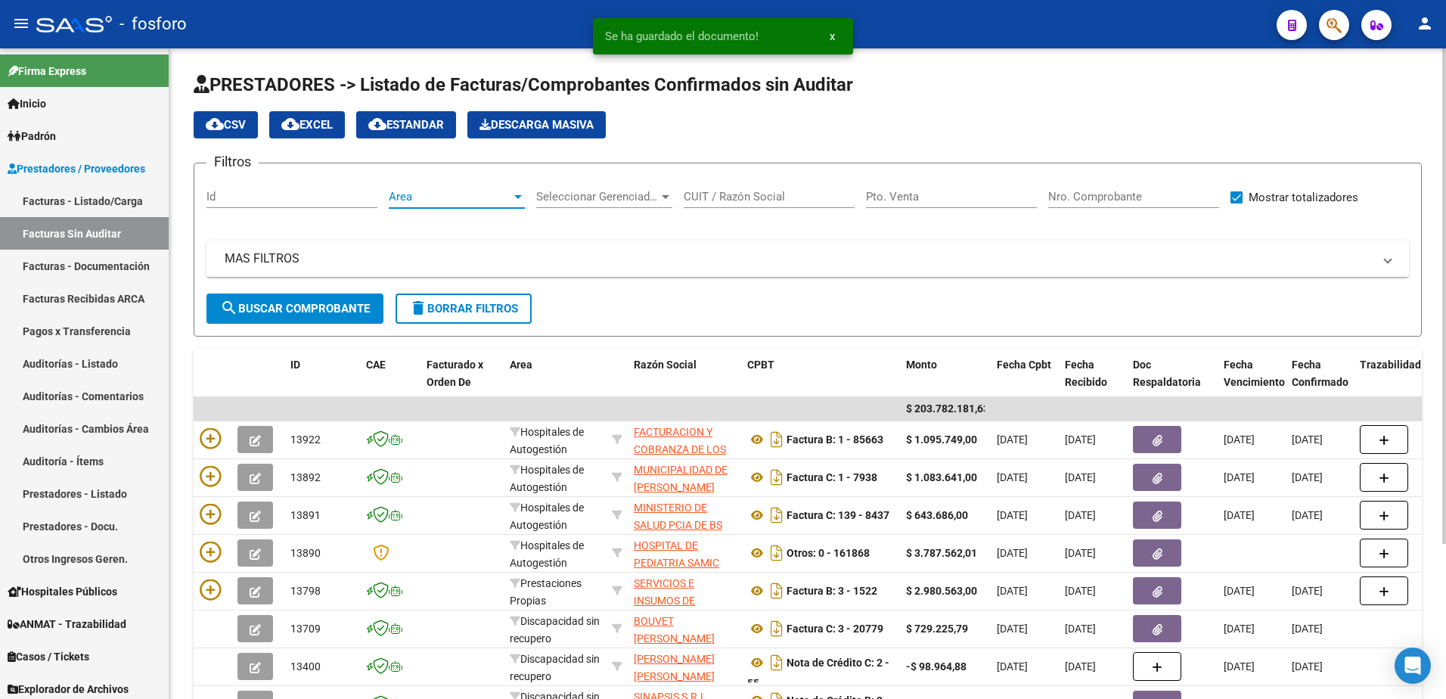
click at [518, 196] on div at bounding box center [518, 197] width 8 height 4
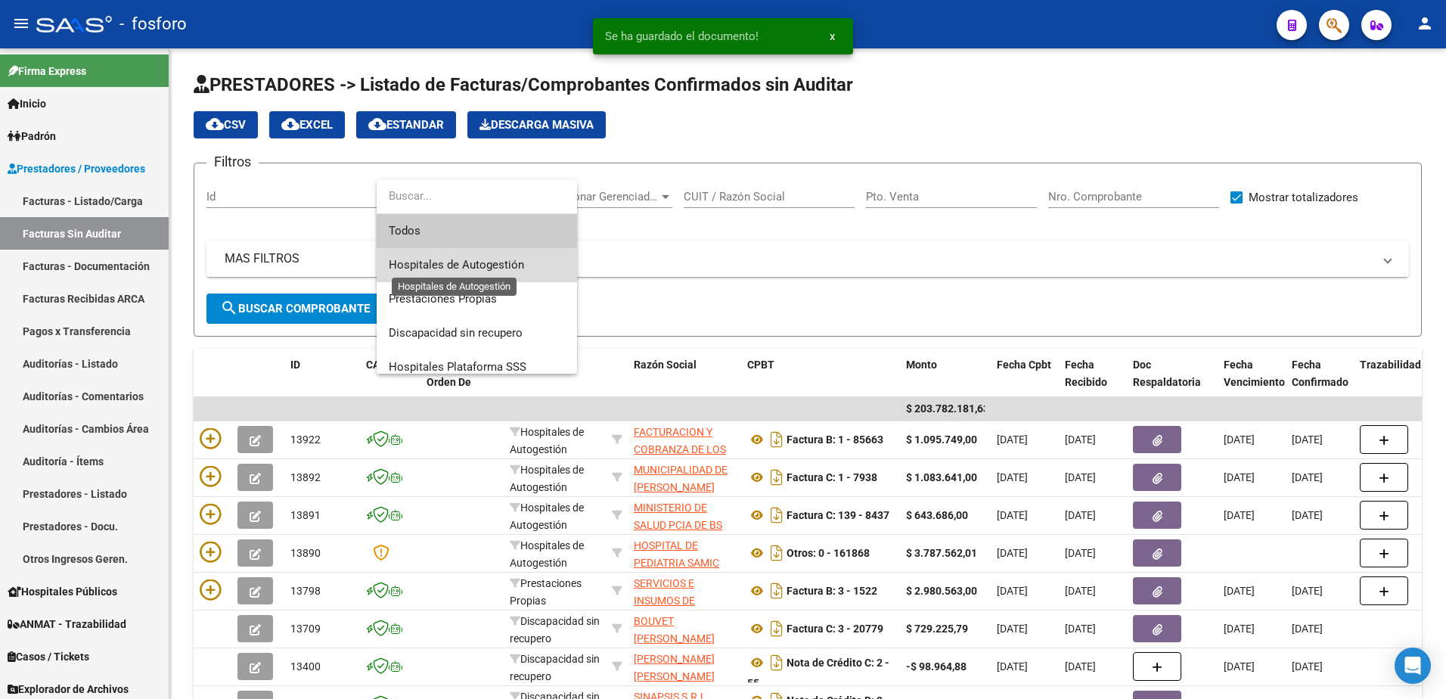
click at [466, 265] on span "Hospitales de Autogestión" at bounding box center [456, 265] width 135 height 14
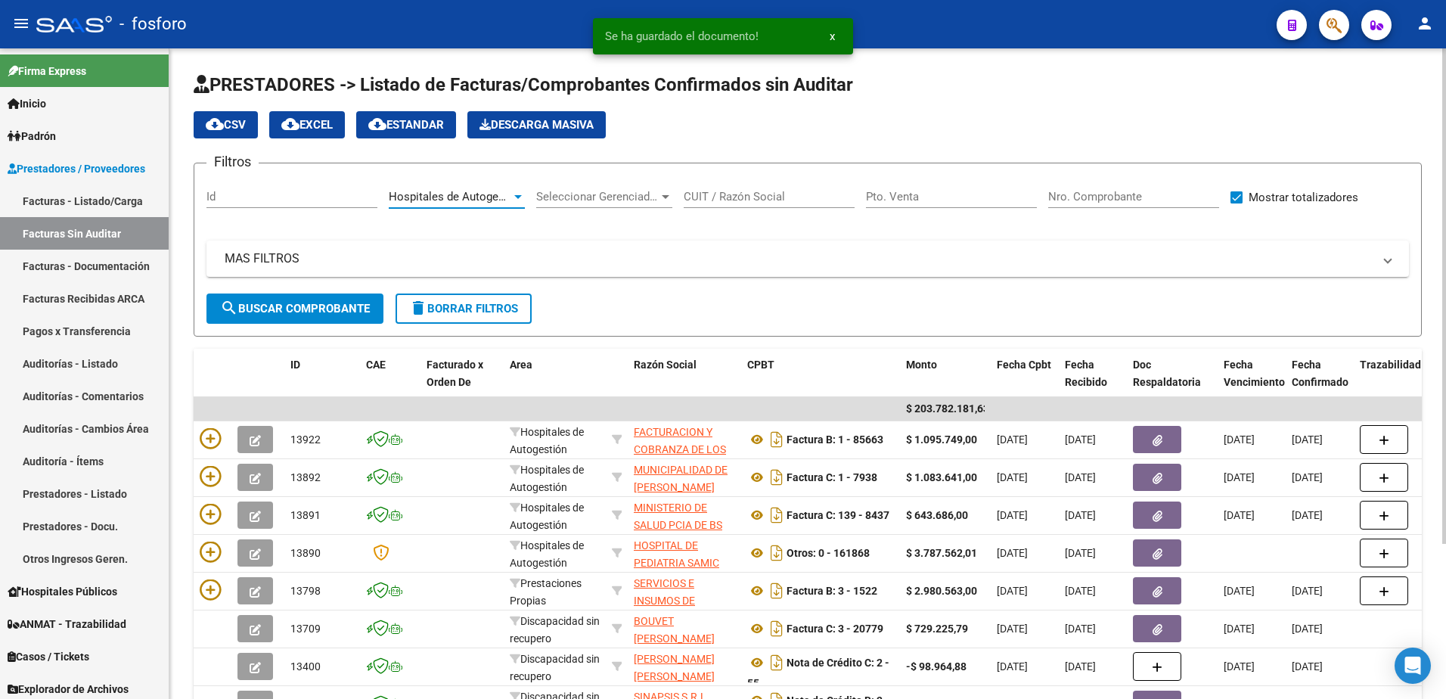
click at [356, 310] on span "search Buscar Comprobante" at bounding box center [295, 309] width 150 height 14
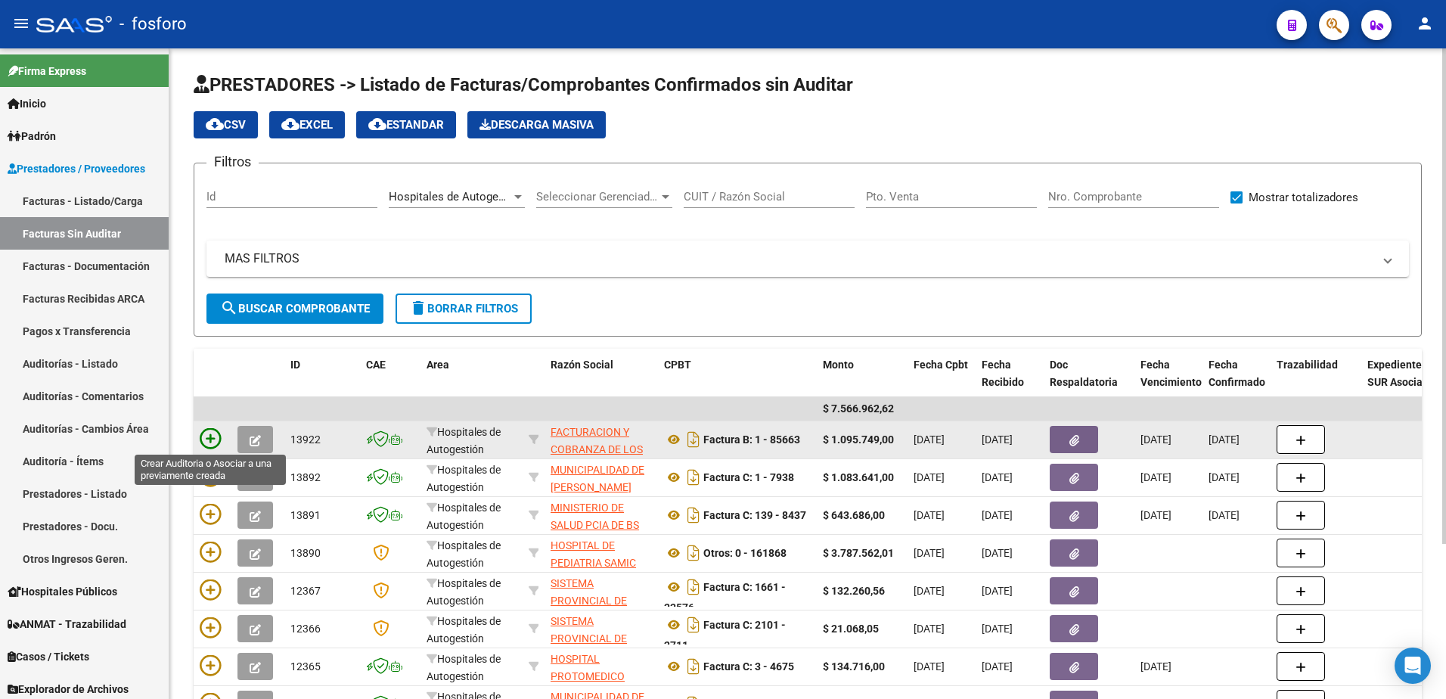
click at [206, 440] on icon at bounding box center [210, 438] width 21 height 21
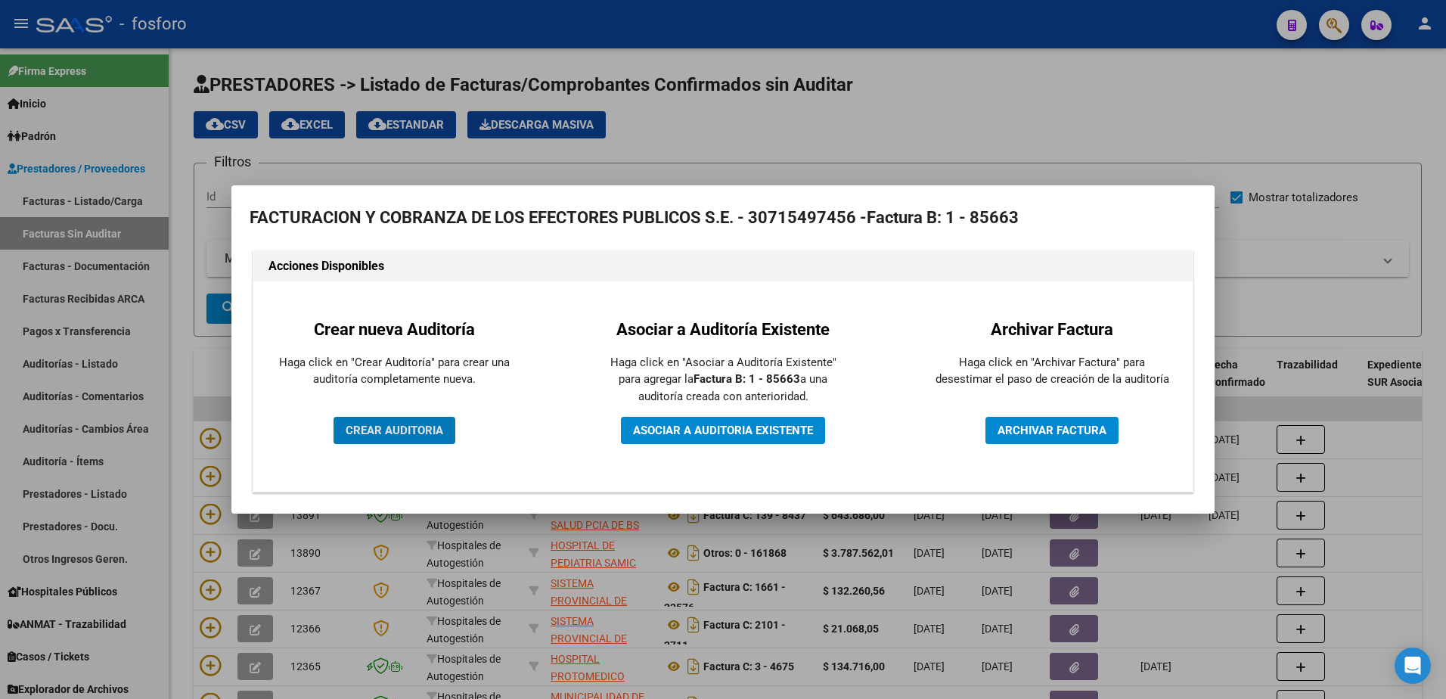
click at [372, 433] on span "CREAR AUDITORIA" at bounding box center [395, 430] width 98 height 14
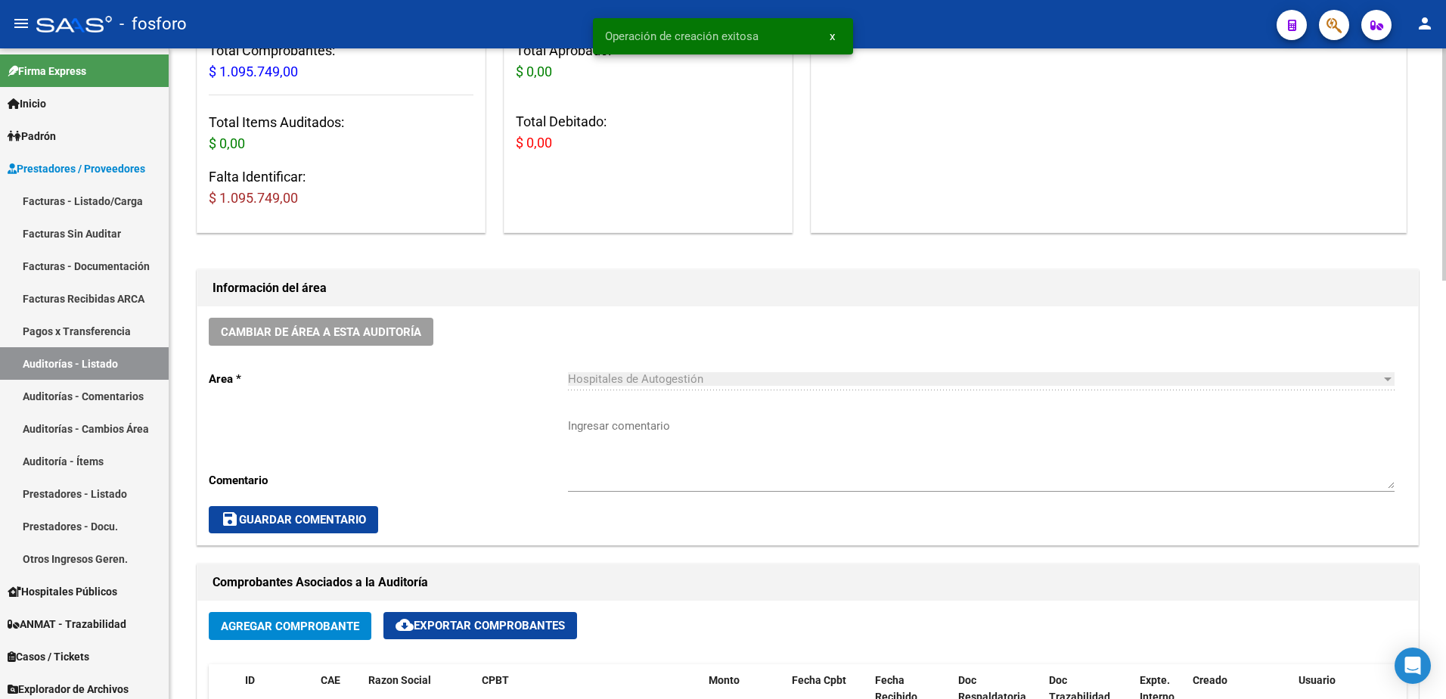
scroll to position [227, 0]
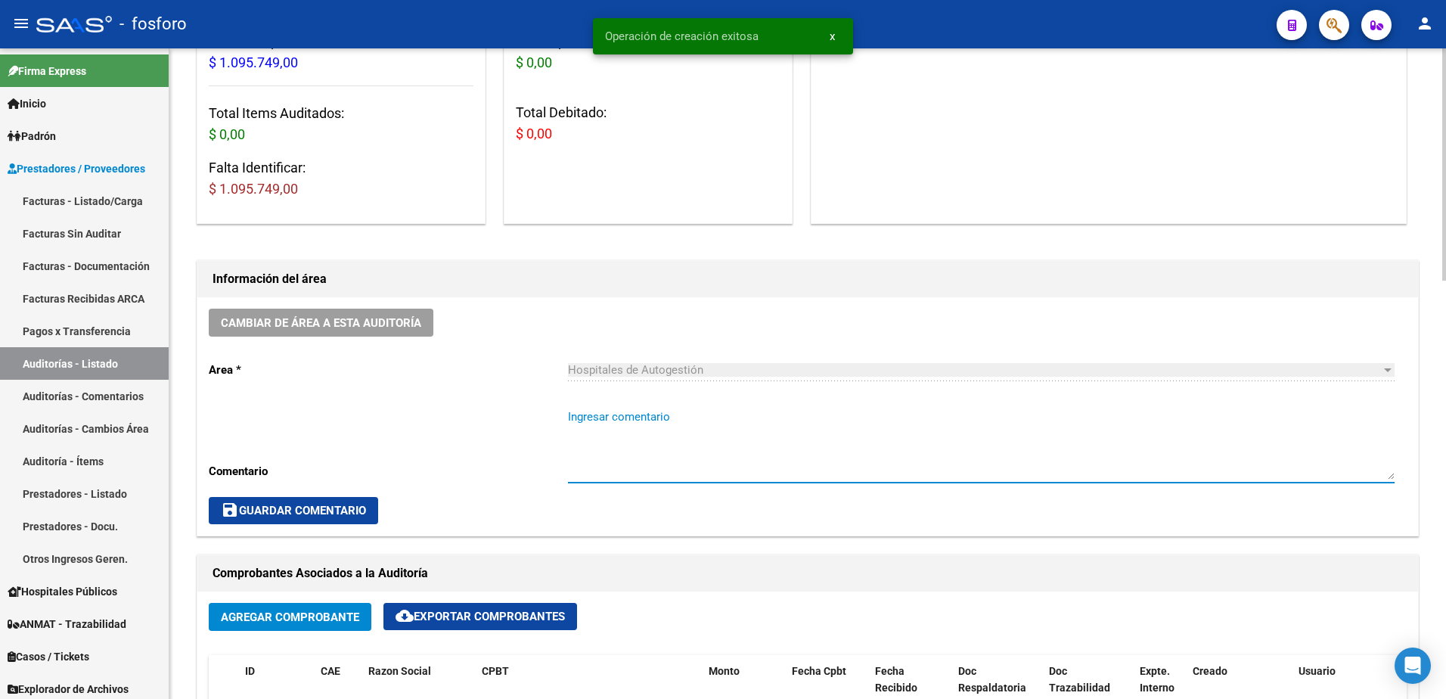
click at [625, 429] on textarea "Ingresar comentario" at bounding box center [981, 443] width 827 height 71
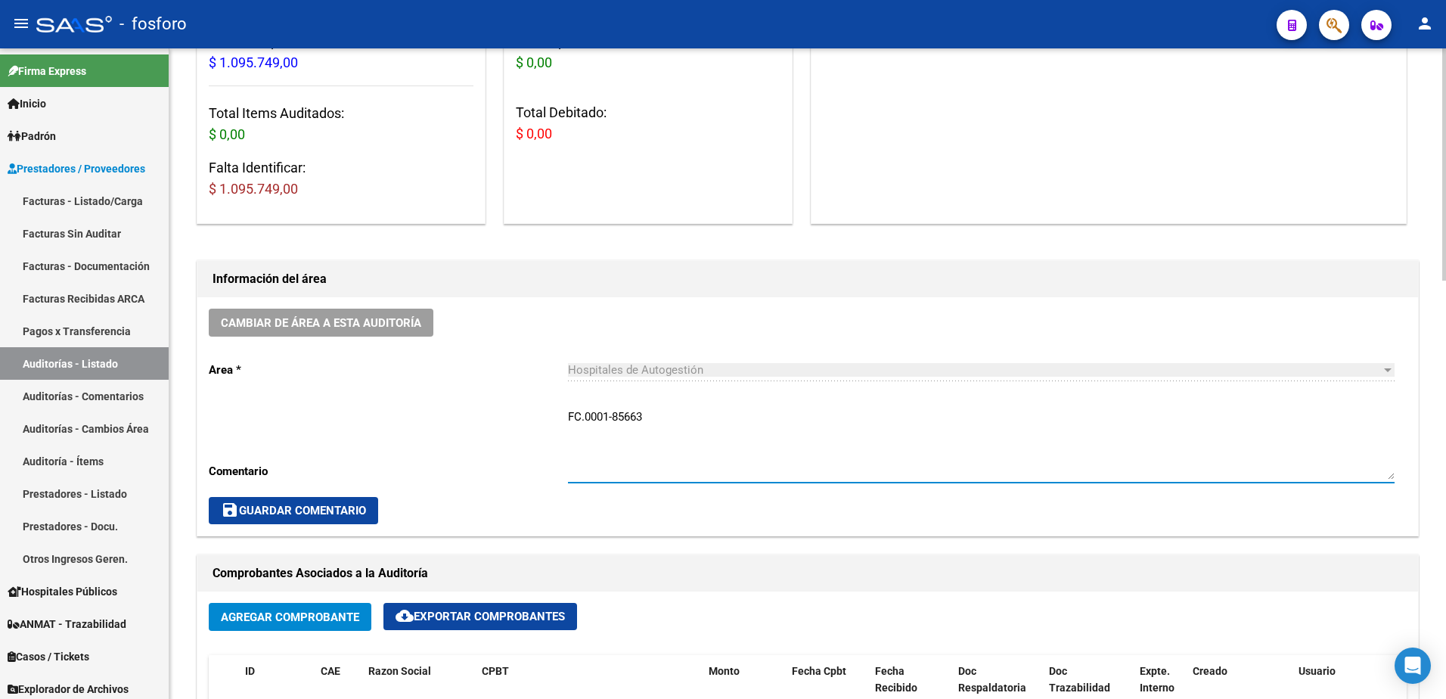
type textarea "FC.0001-85663"
click at [360, 515] on span "save Guardar Comentario" at bounding box center [293, 511] width 145 height 14
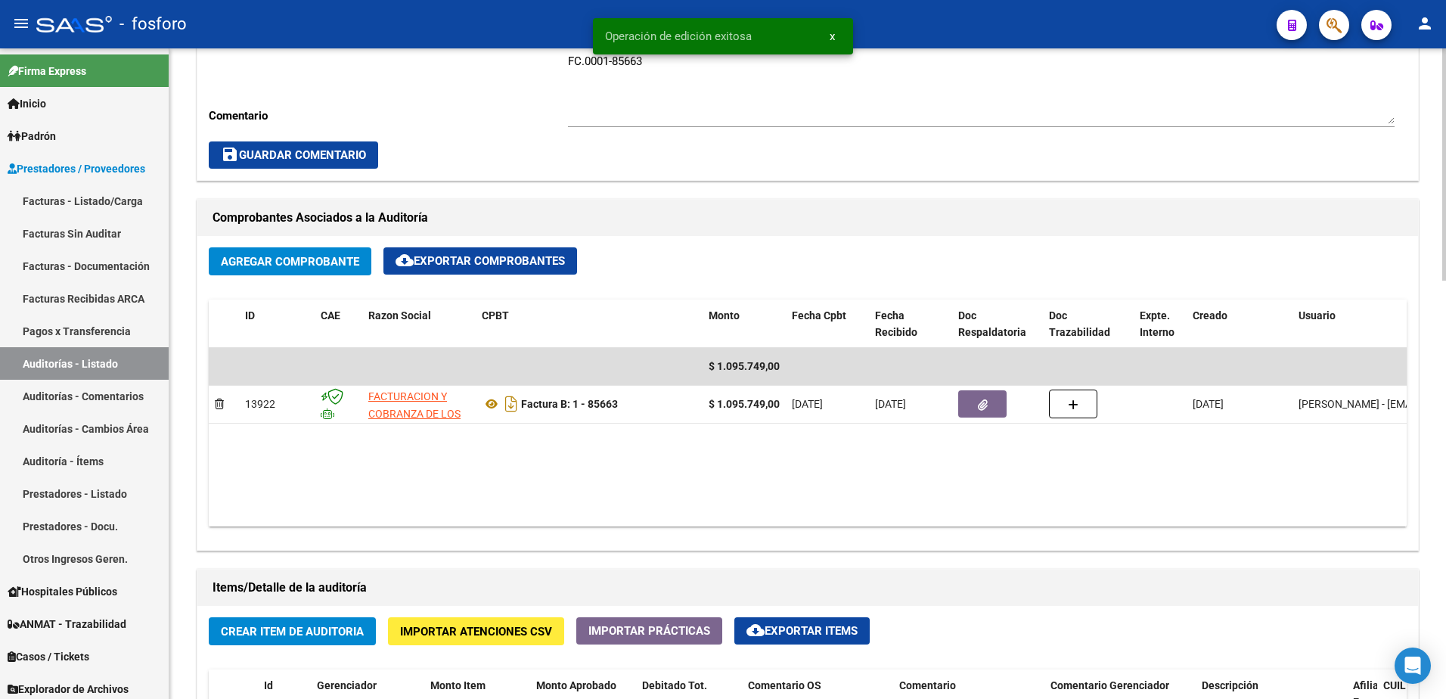
scroll to position [681, 0]
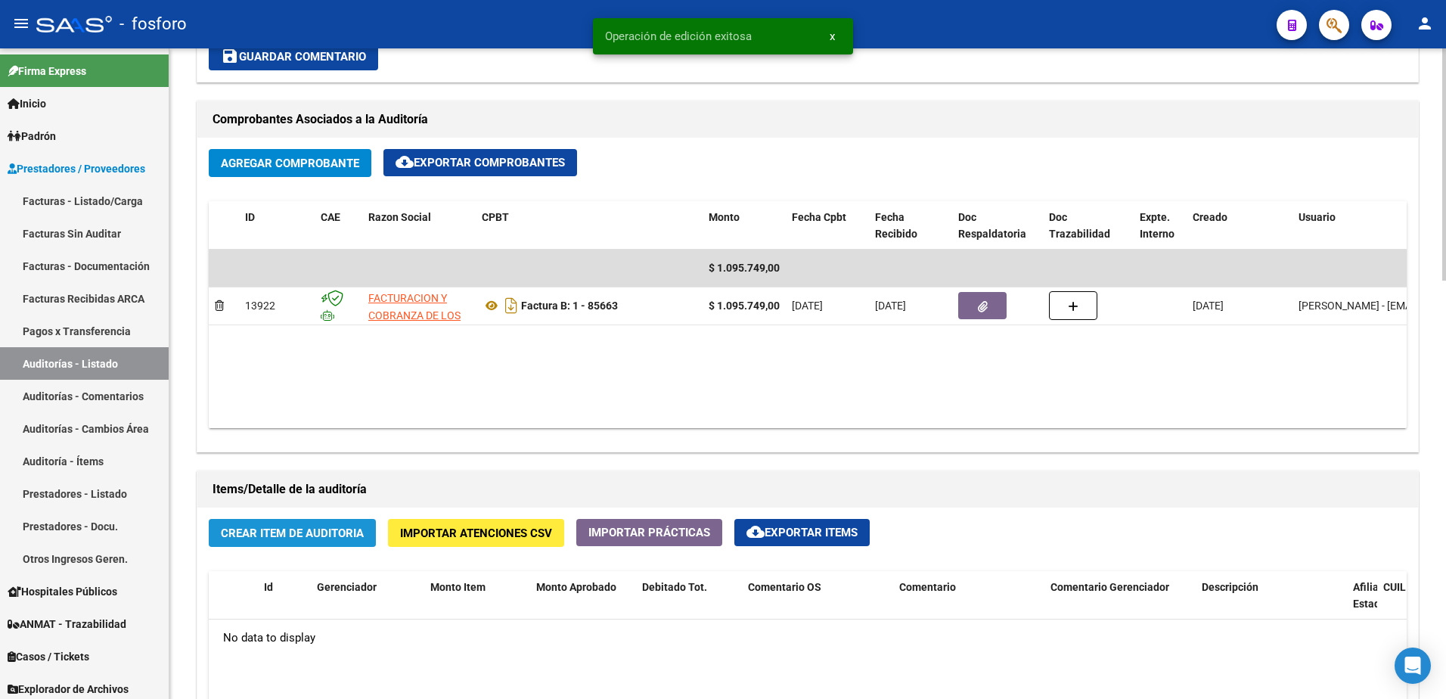
click at [348, 530] on span "Crear Item de Auditoria" at bounding box center [292, 533] width 143 height 14
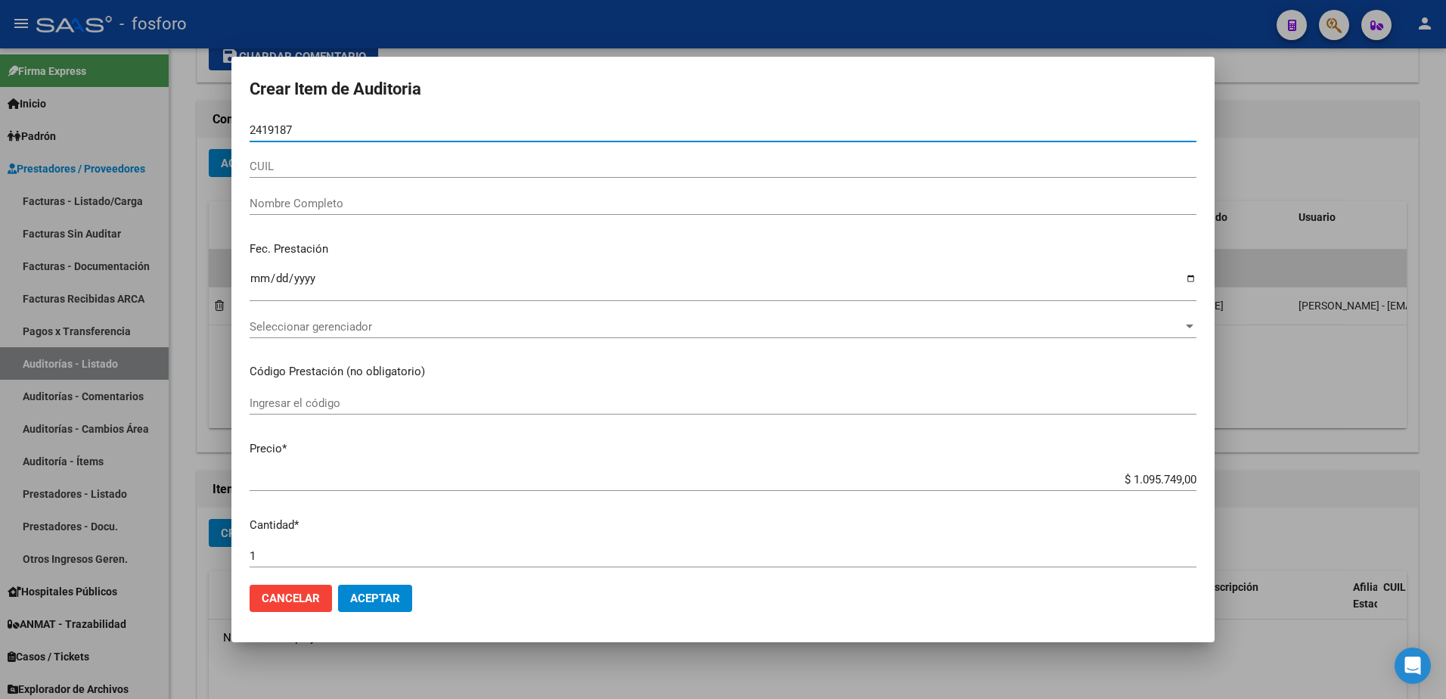
type input "24191872"
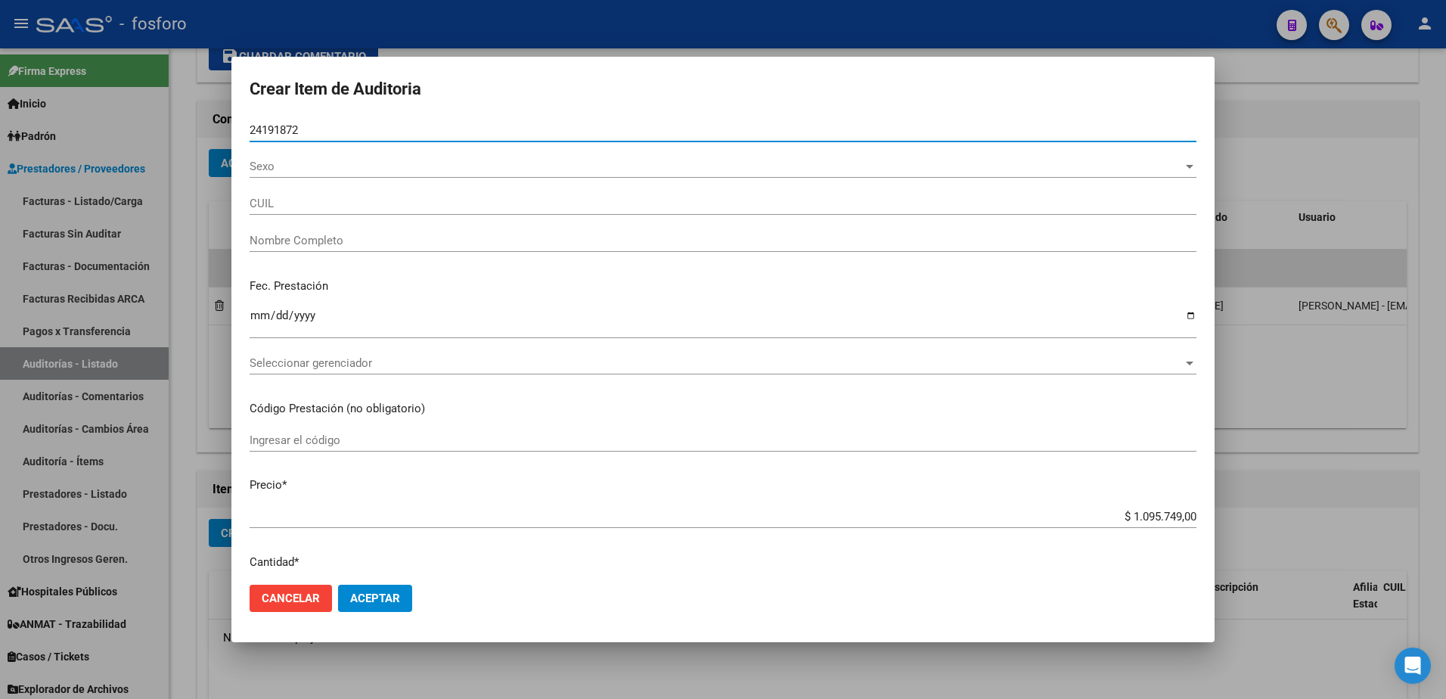
type input "27241918721"
type input "[PERSON_NAME]"
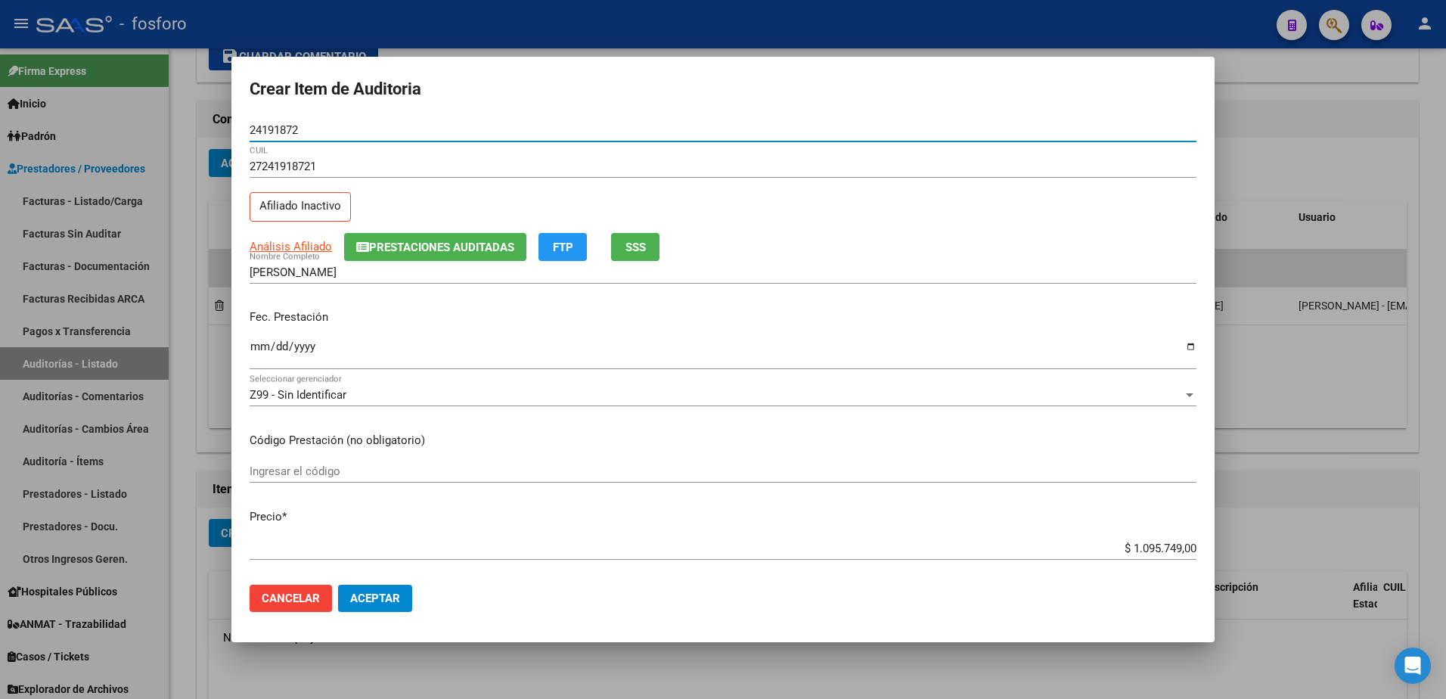
type input "24191872"
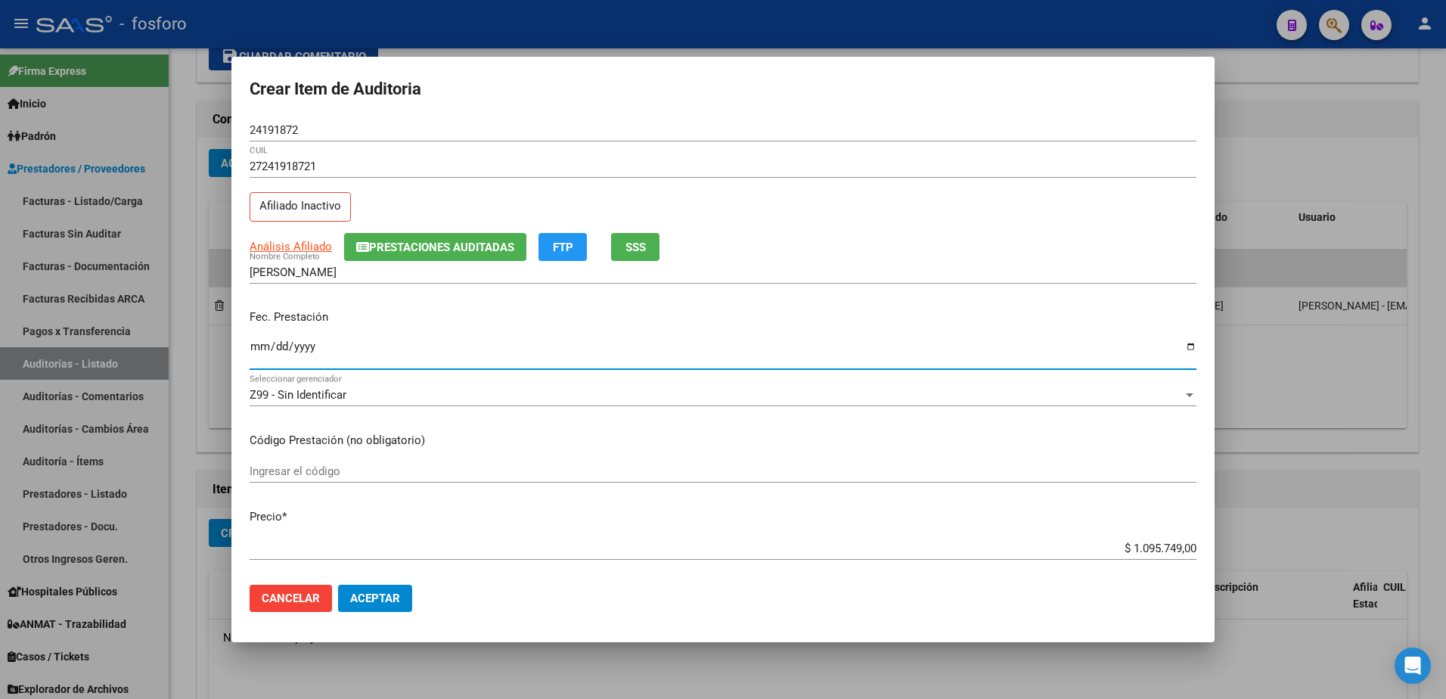
click at [255, 349] on input "Ingresar la fecha" at bounding box center [723, 352] width 947 height 24
type input "[DATE]"
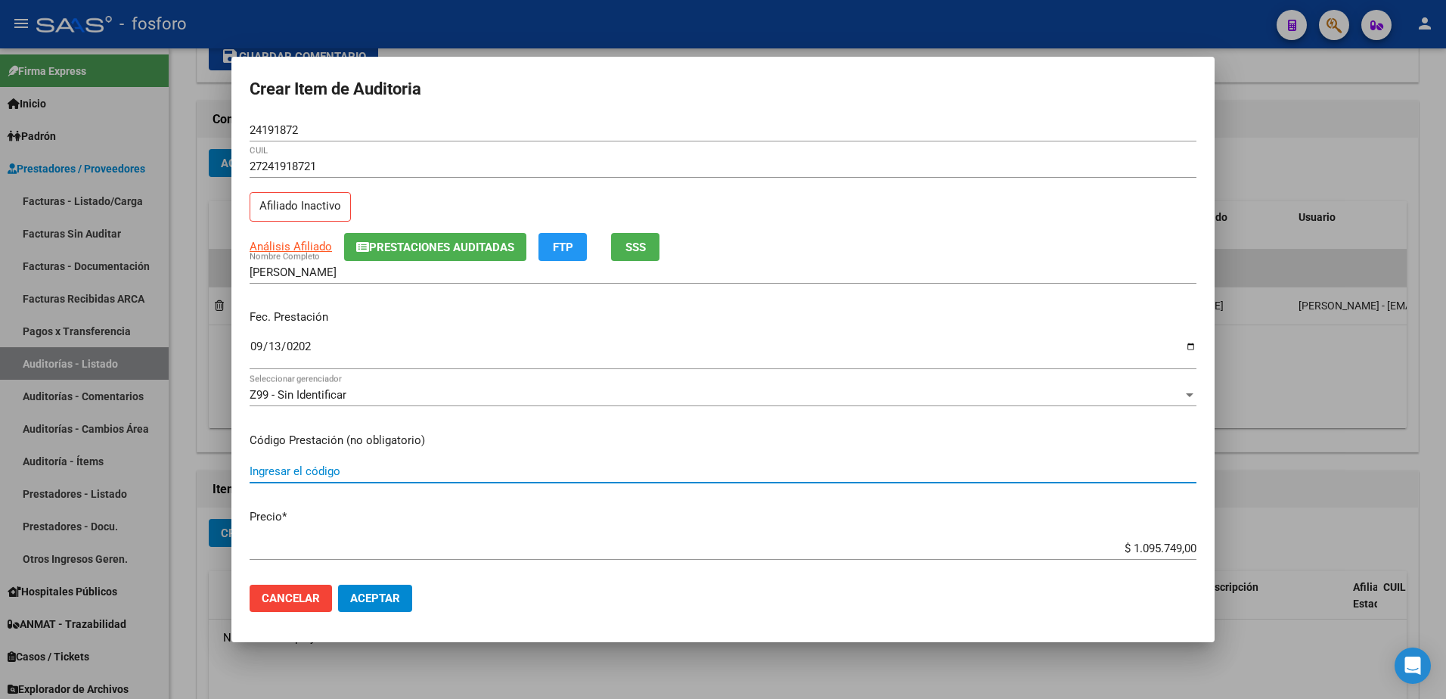
click at [278, 473] on input "Ingresar el código" at bounding box center [723, 471] width 947 height 14
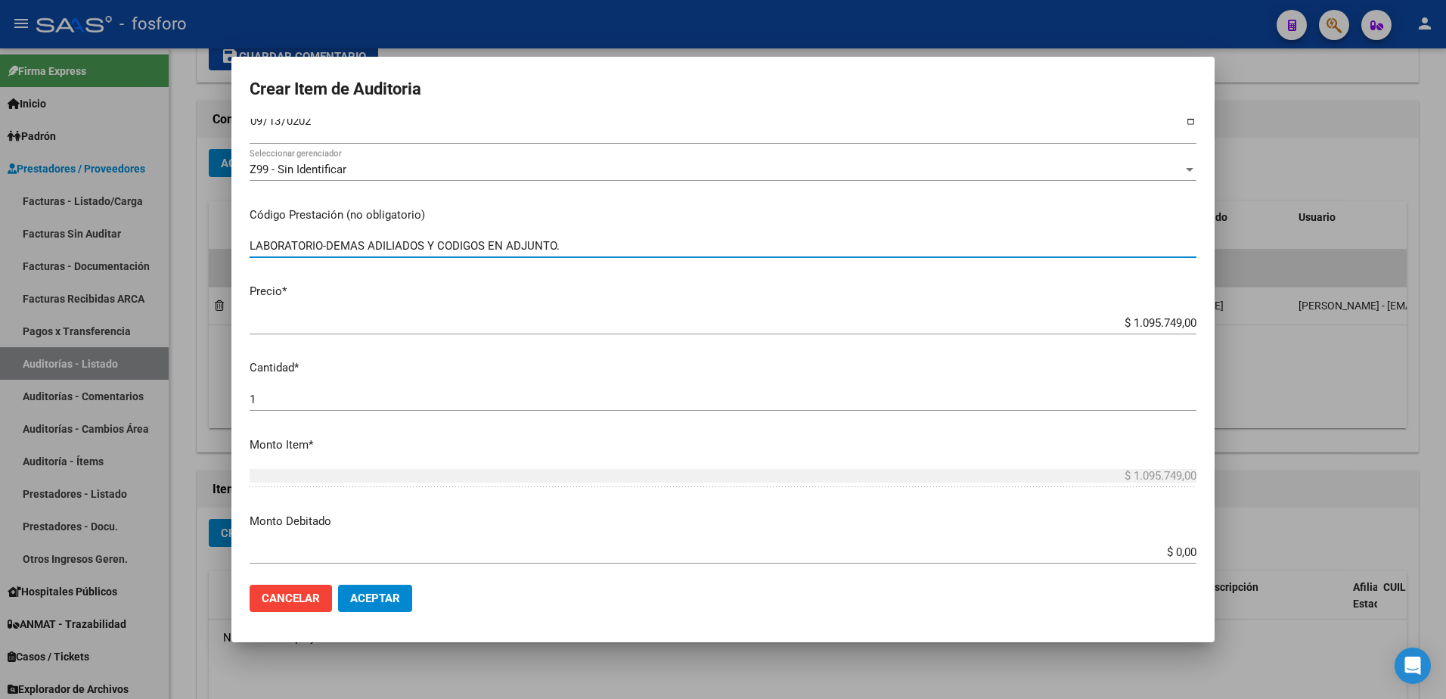
scroll to position [378, 0]
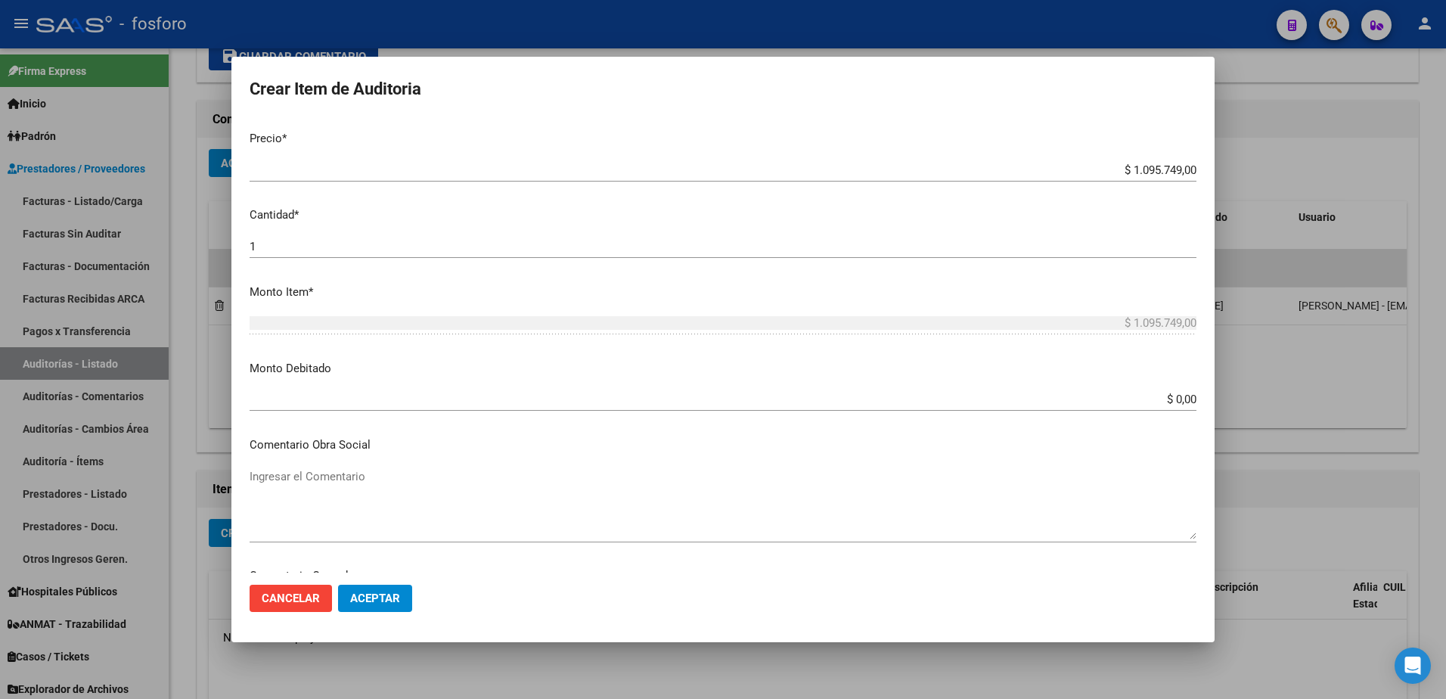
type input "LABORATORIO-DEMAS ADILIADOS Y CODIGOS EN ADJUNTO."
click at [1167, 404] on input "$ 0,00" at bounding box center [723, 399] width 947 height 14
type input "$ 876.003,00"
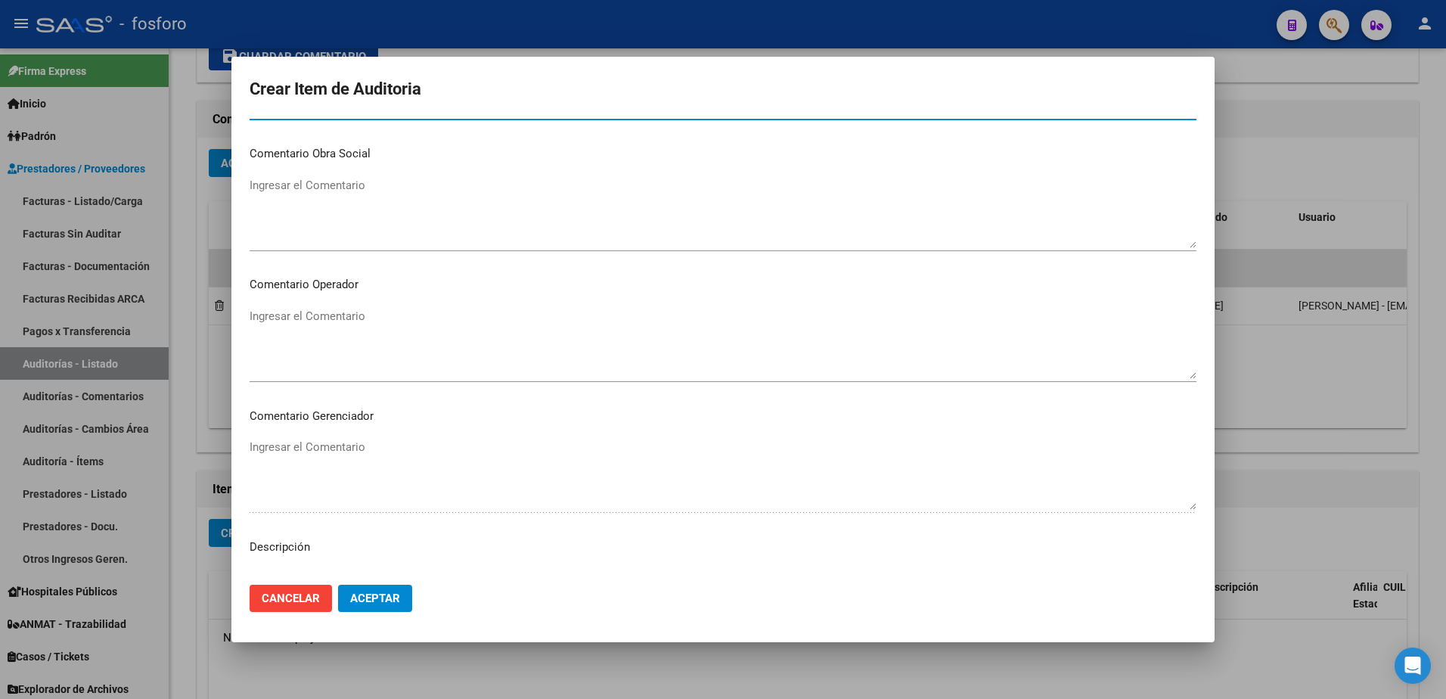
scroll to position [681, 0]
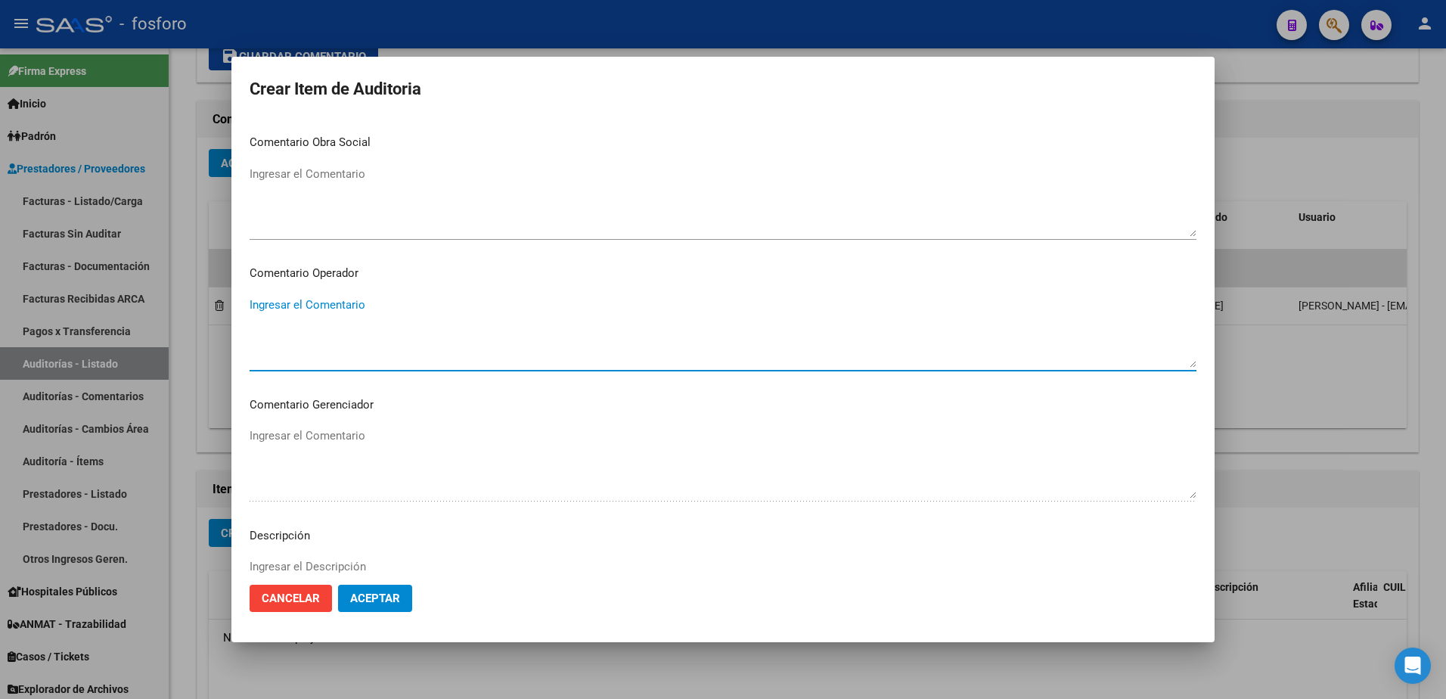
click at [341, 318] on textarea "Ingresar el Comentario" at bounding box center [723, 331] width 947 height 71
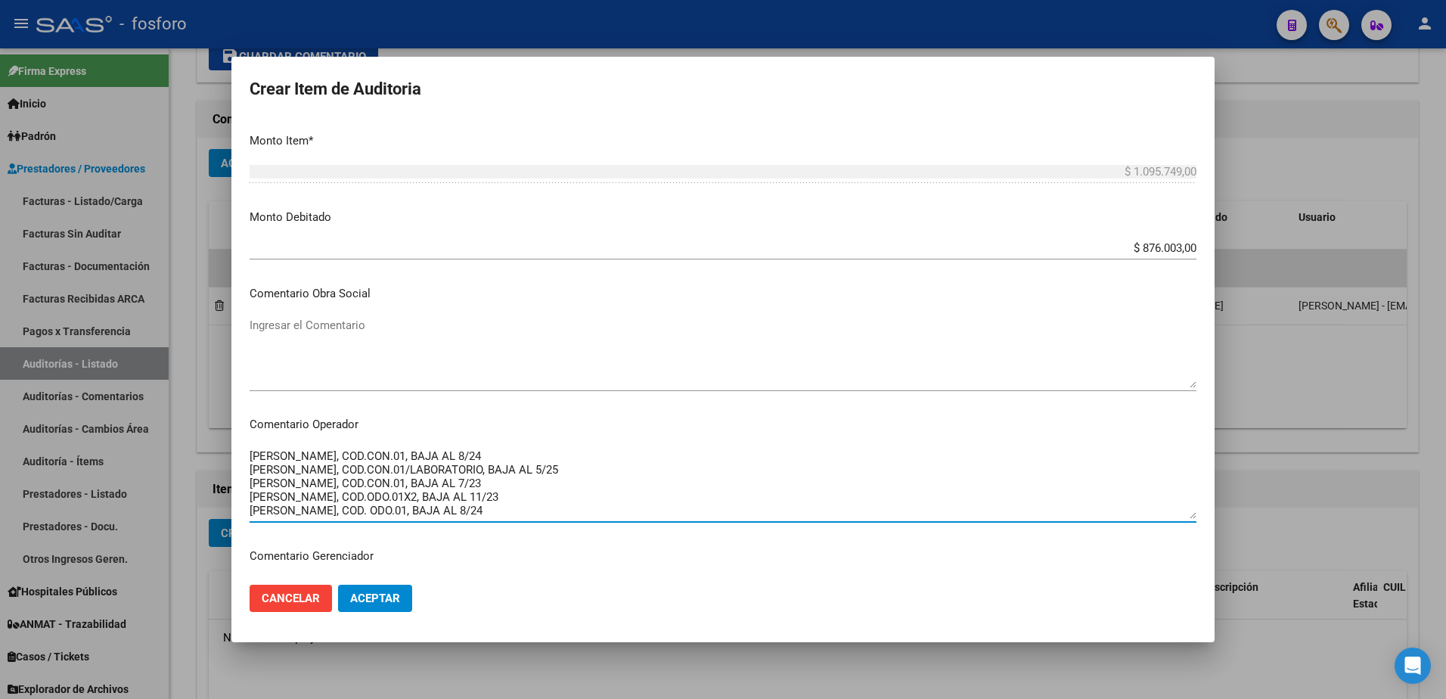
scroll to position [60, 0]
click at [269, 479] on textarea "SE DEBITAN LAS SIGUIENTES PRESTACIONES: [PERSON_NAME], COD. LABORATORIO, BAJA A…" at bounding box center [723, 483] width 947 height 71
click at [318, 467] on textarea "SE DEBITAN LAS SIGUIENTES PRESTACIONES: [PERSON_NAME], COD. LABORATORIO, BAJA A…" at bounding box center [723, 483] width 947 height 71
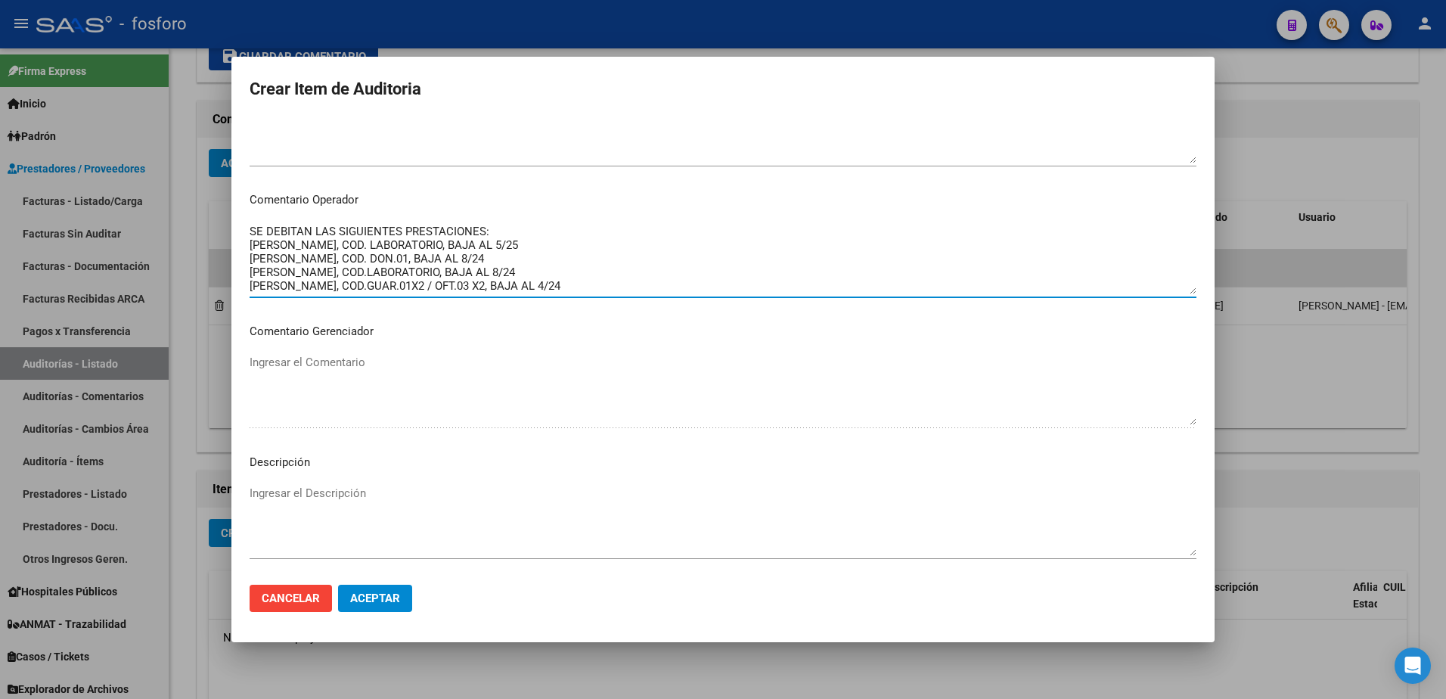
scroll to position [907, 0]
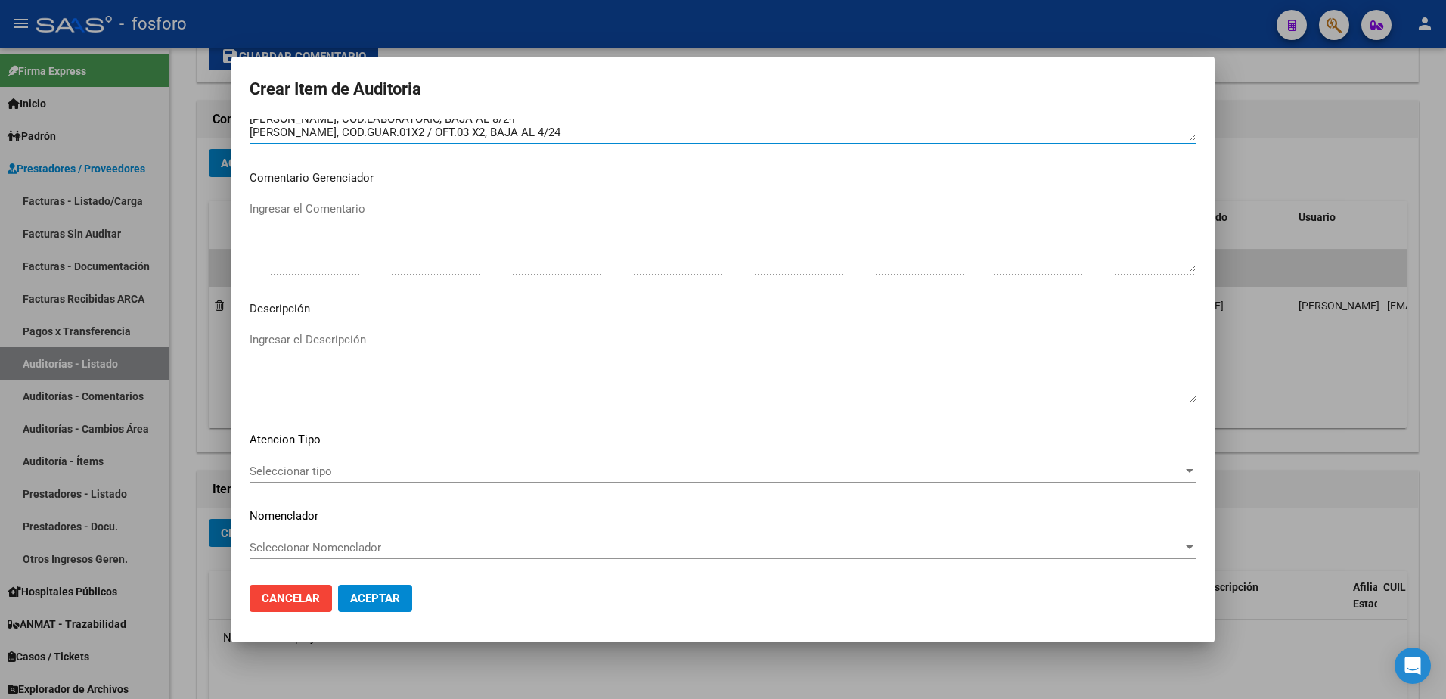
type textarea "SE DEBITAN LAS SIGUIENTES PRESTACIONES: [PERSON_NAME], COD. LABORATORIO, BAJA A…"
click at [302, 463] on div "Seleccionar tipo Seleccionar tipo" at bounding box center [723, 471] width 947 height 23
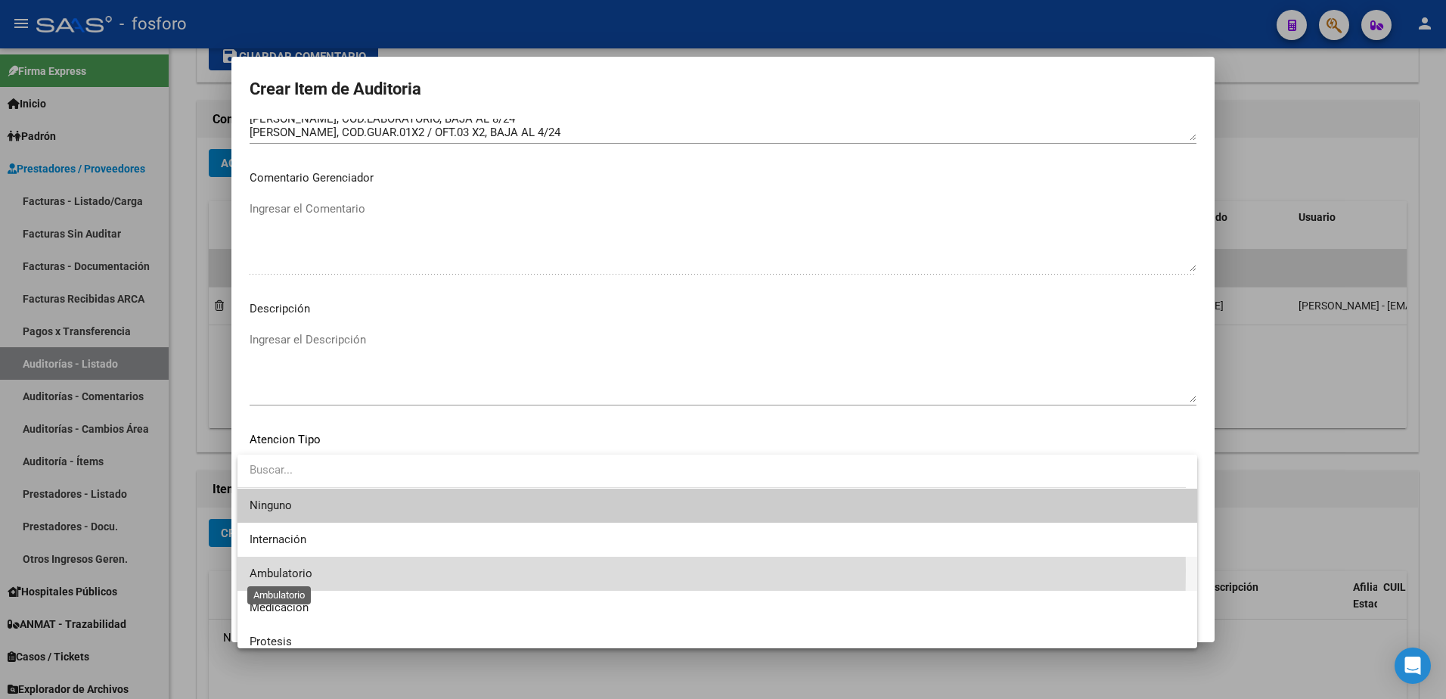
click at [299, 570] on span "Ambulatorio" at bounding box center [281, 573] width 63 height 14
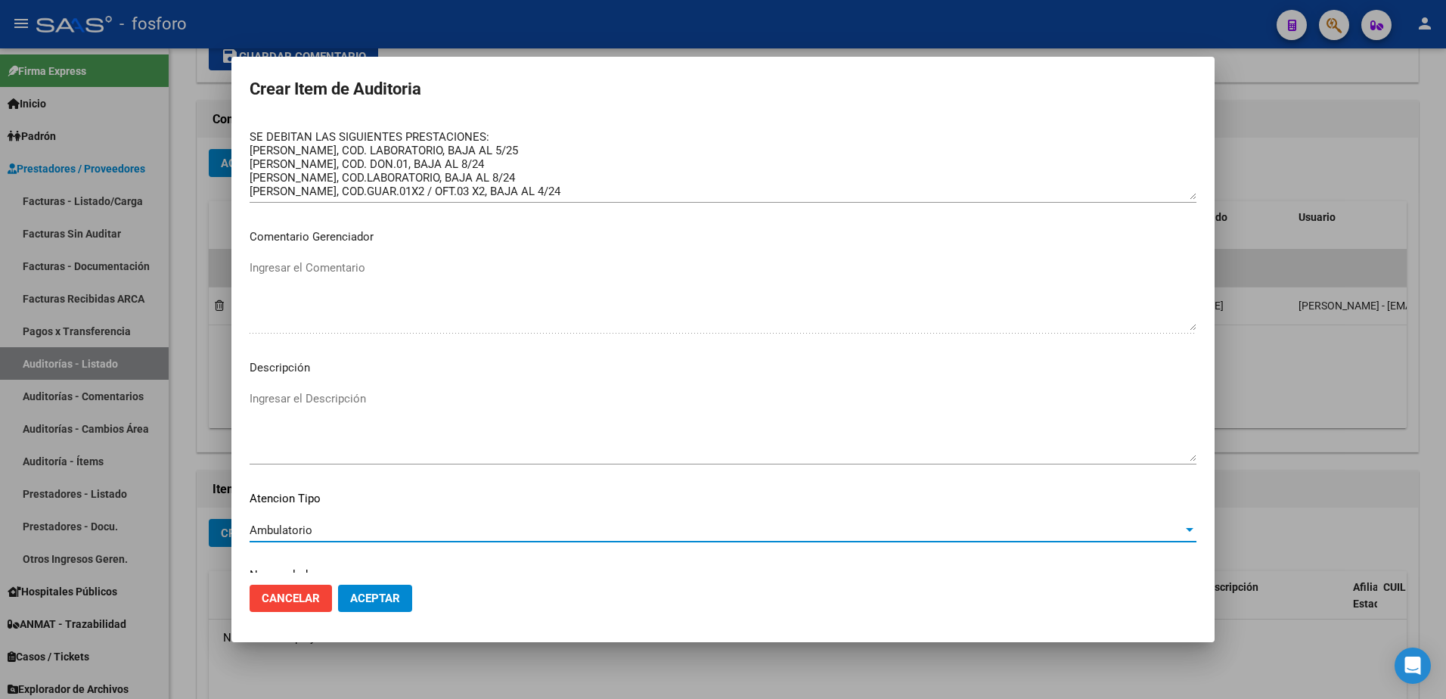
scroll to position [833, 0]
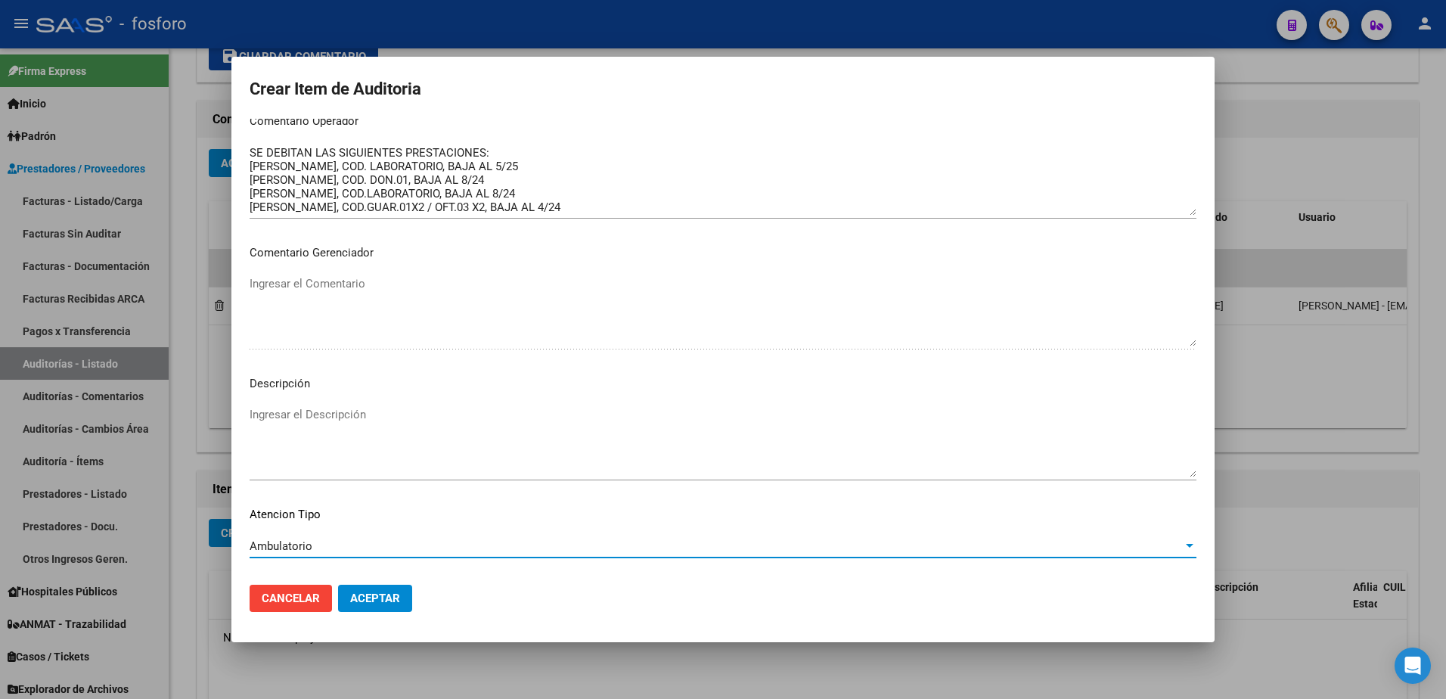
click at [389, 593] on span "Aceptar" at bounding box center [375, 598] width 50 height 14
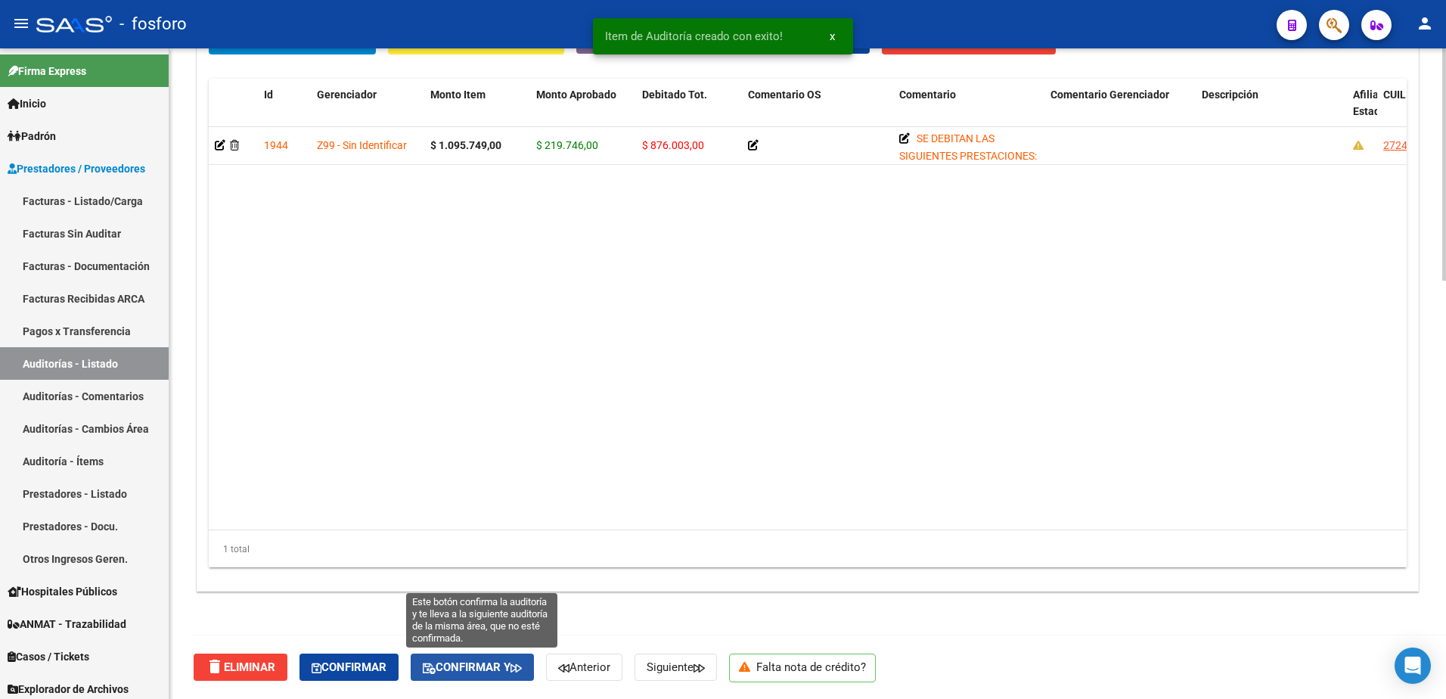
click at [483, 660] on span "Confirmar y" at bounding box center [472, 667] width 99 height 14
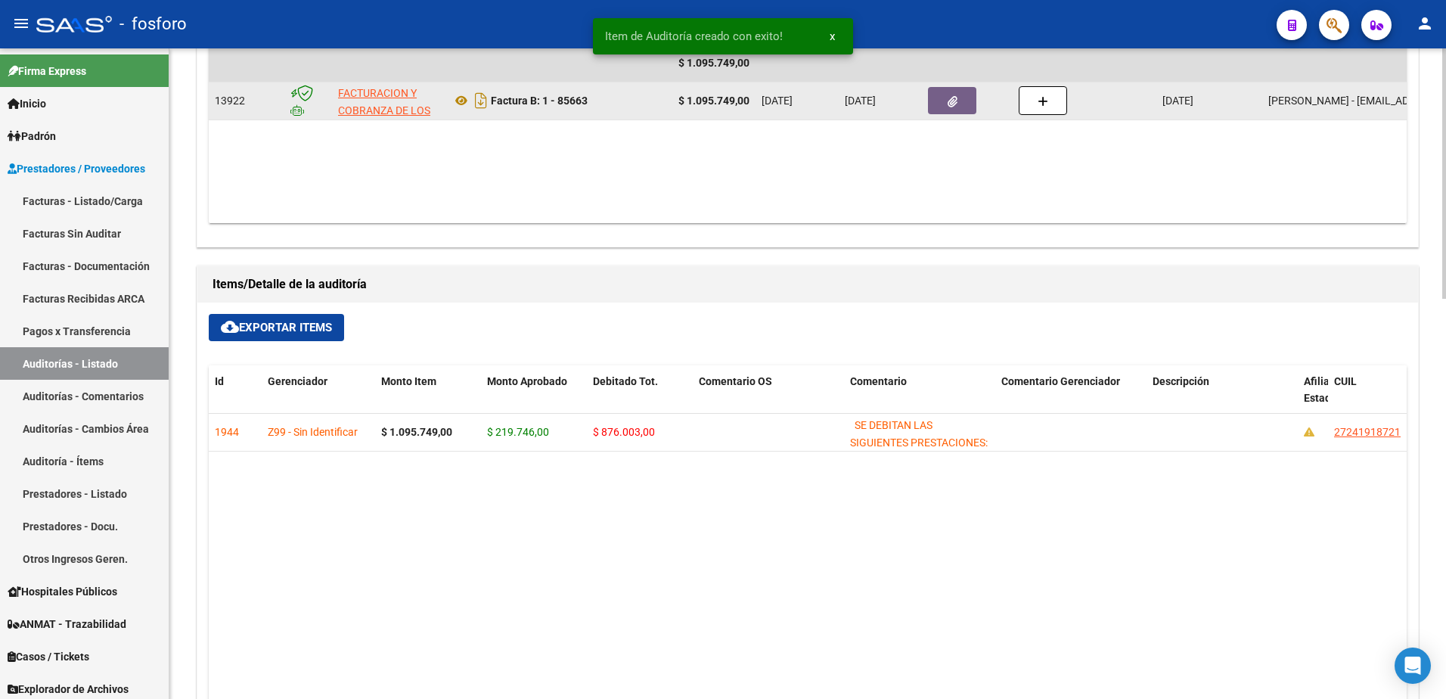
scroll to position [434, 0]
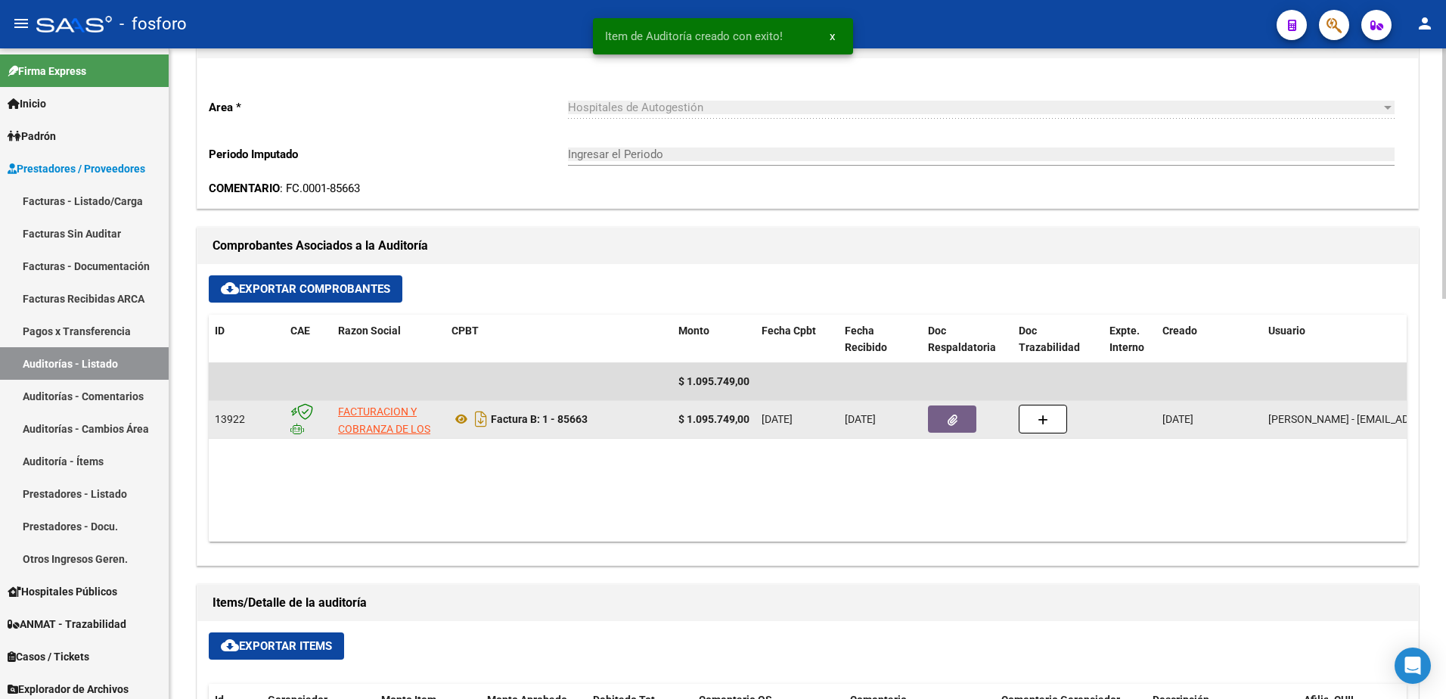
type input "202510"
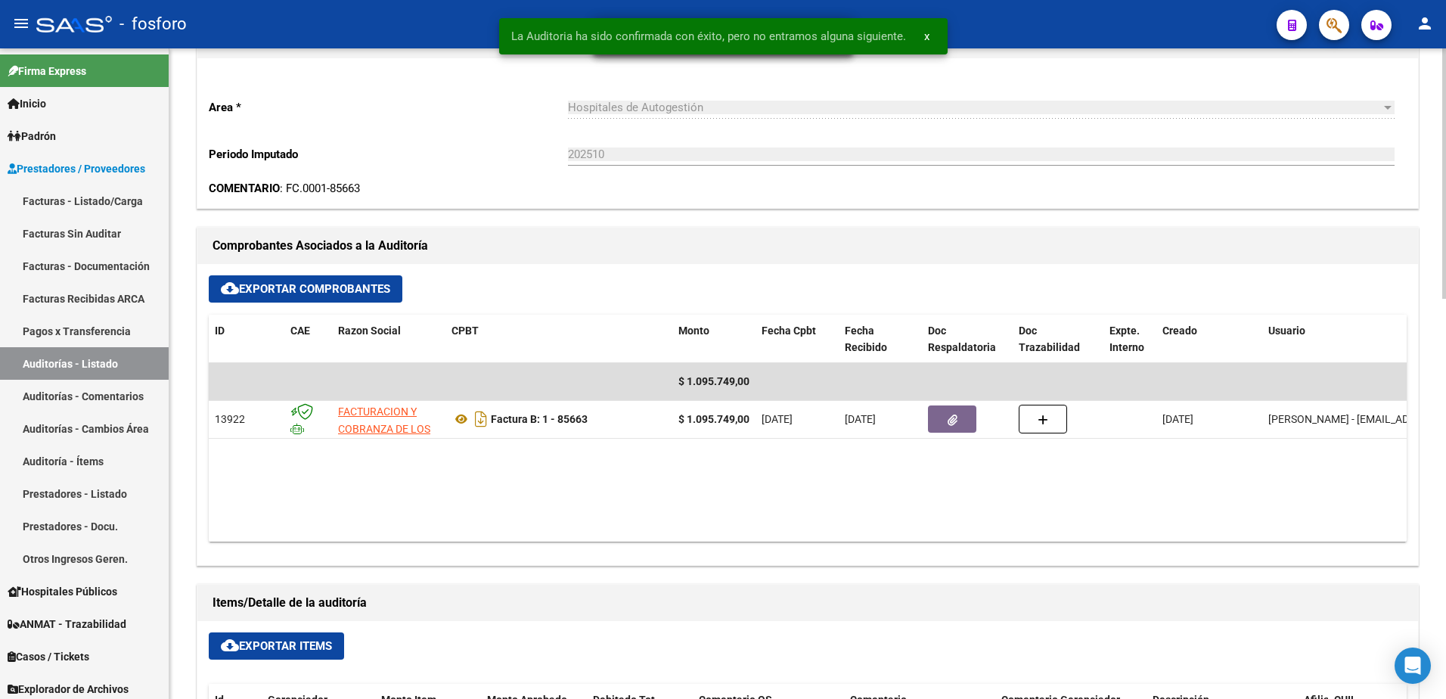
scroll to position [0, 0]
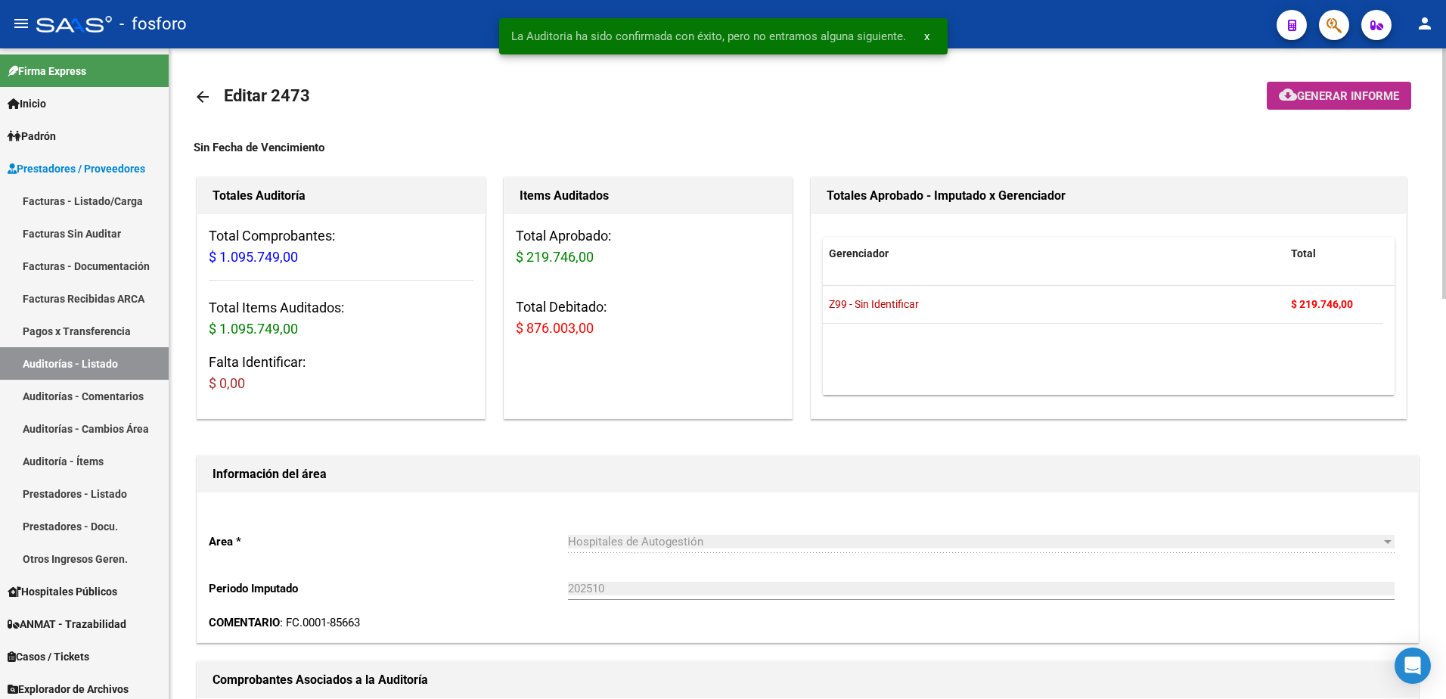
click at [1332, 84] on button "cloud_download Generar informe" at bounding box center [1339, 96] width 144 height 28
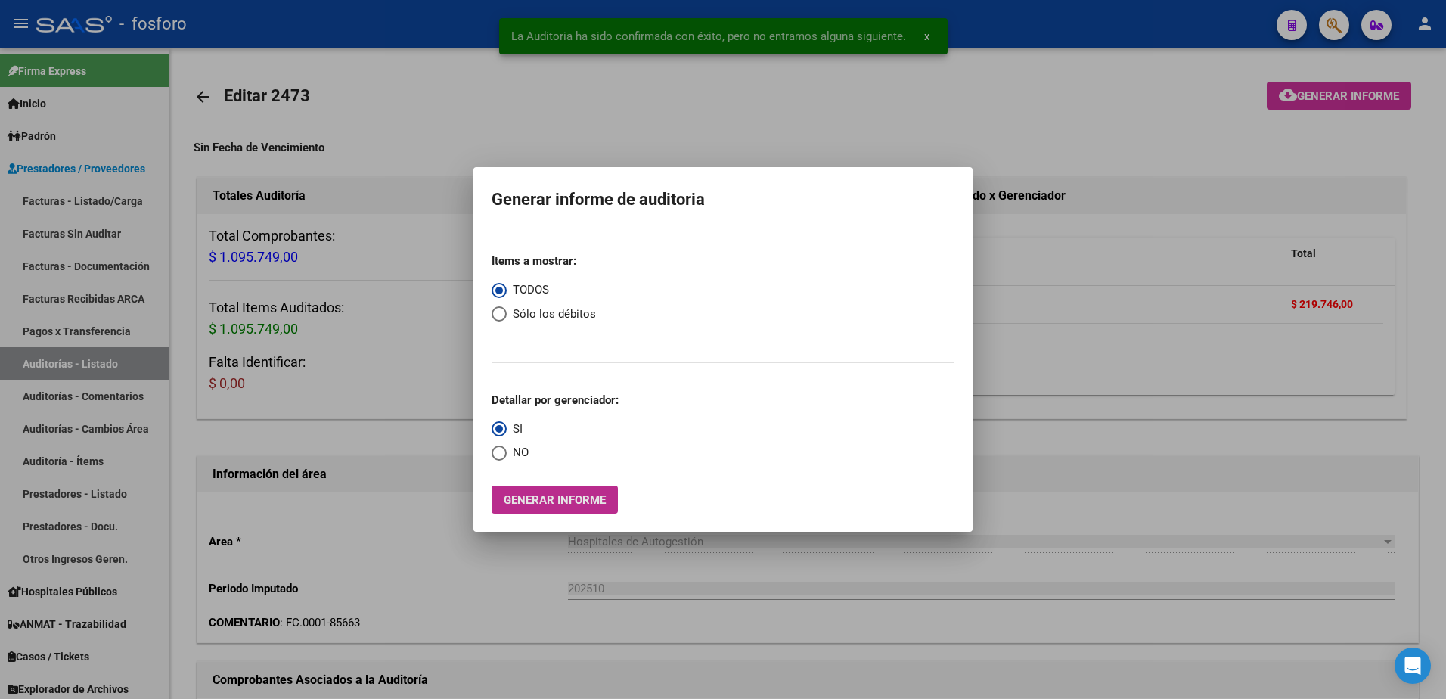
click at [566, 503] on span "Generar informe" at bounding box center [555, 500] width 102 height 14
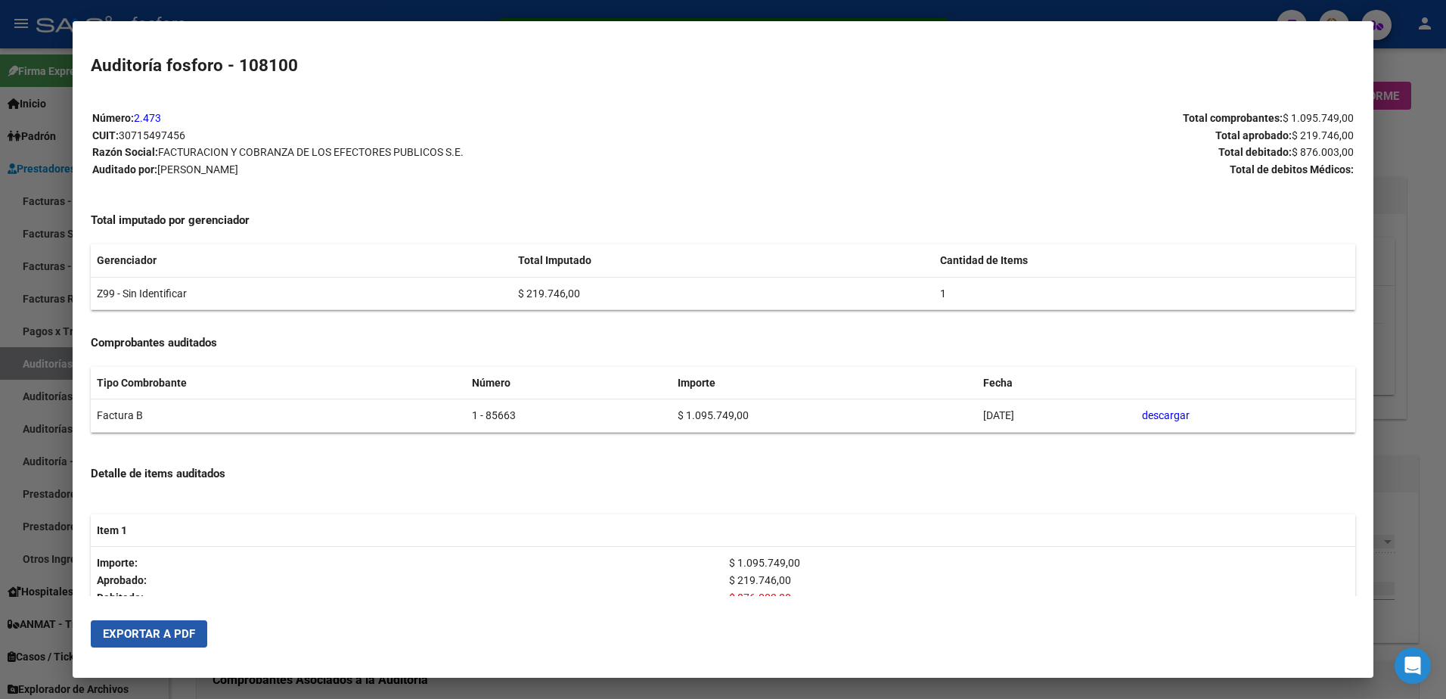
click at [160, 623] on button "Exportar a PDF" at bounding box center [149, 633] width 116 height 27
click at [27, 159] on div at bounding box center [723, 349] width 1446 height 699
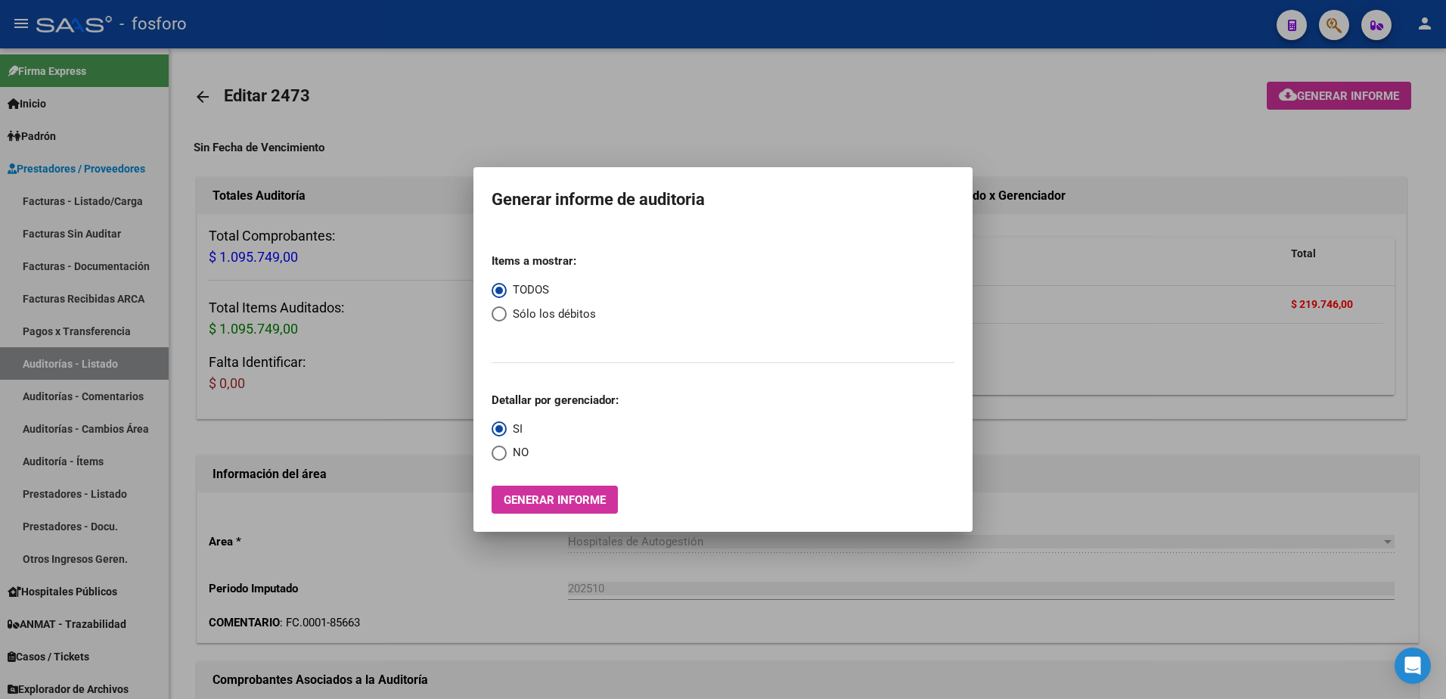
click at [101, 200] on div at bounding box center [723, 349] width 1446 height 699
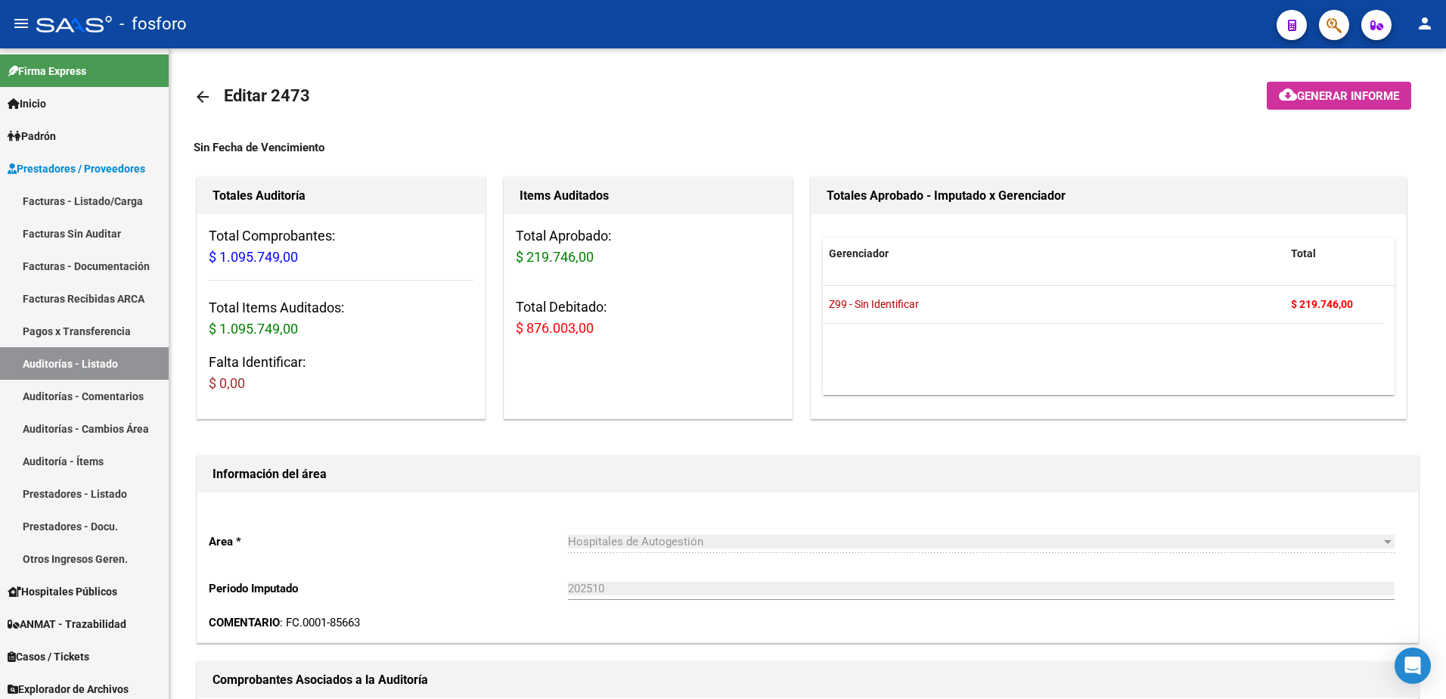
click at [1321, 33] on button "button" at bounding box center [1334, 25] width 30 height 30
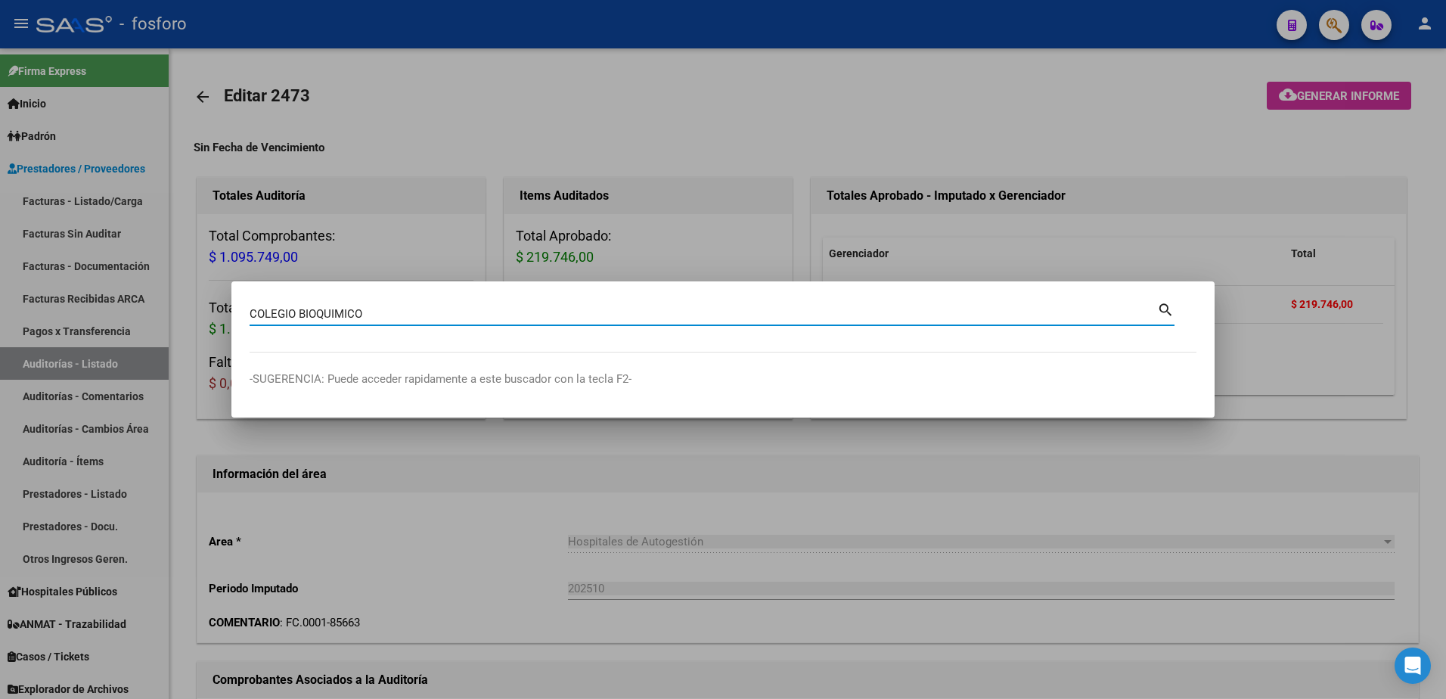
type input "COLEGIO BIOQUIMICO"
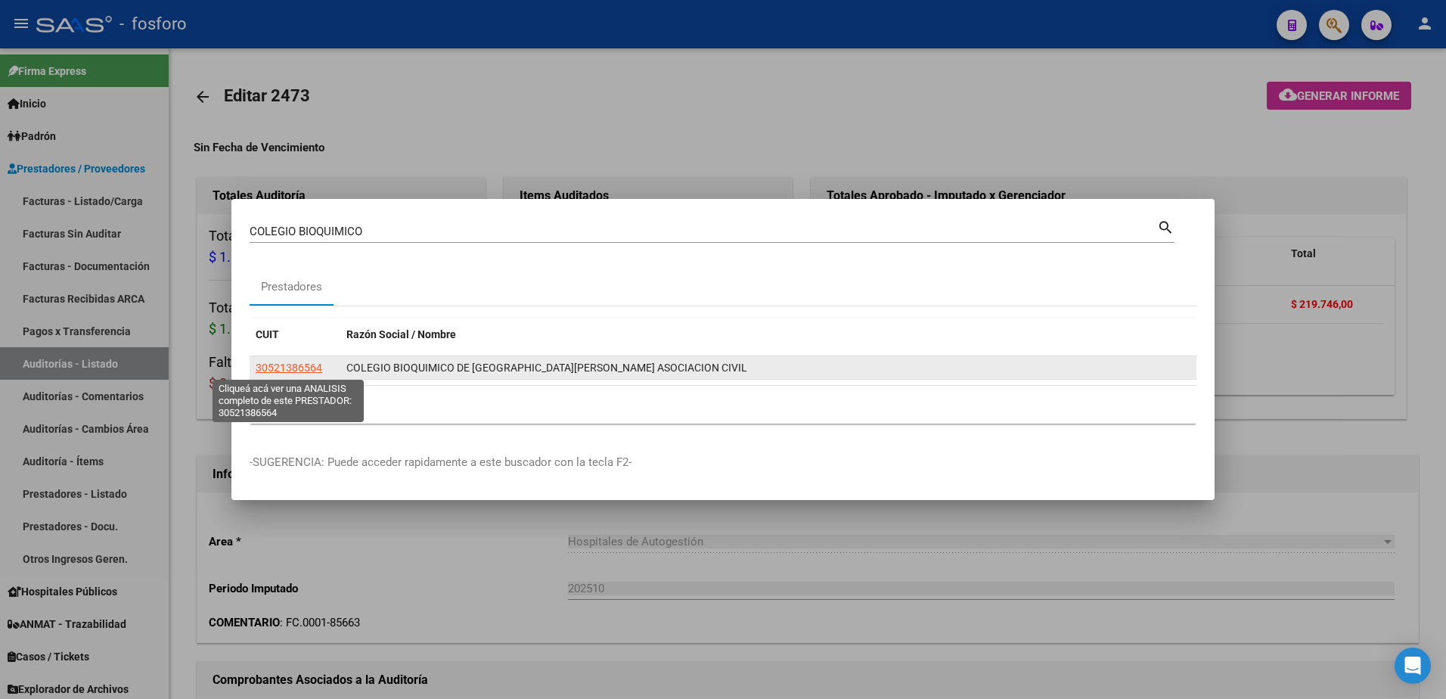
click at [288, 366] on span "30521386564" at bounding box center [289, 367] width 67 height 12
type textarea "30521386564"
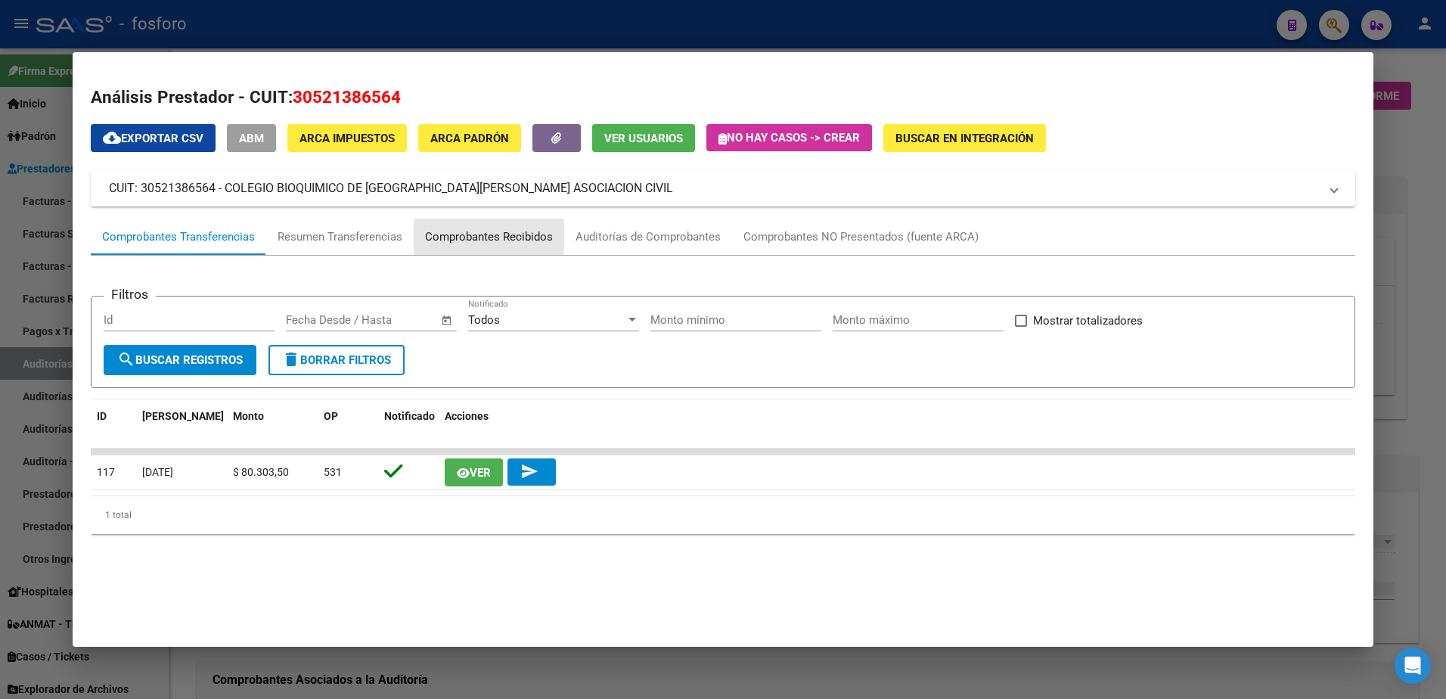
click at [447, 236] on div "Comprobantes Recibidos" at bounding box center [489, 236] width 128 height 17
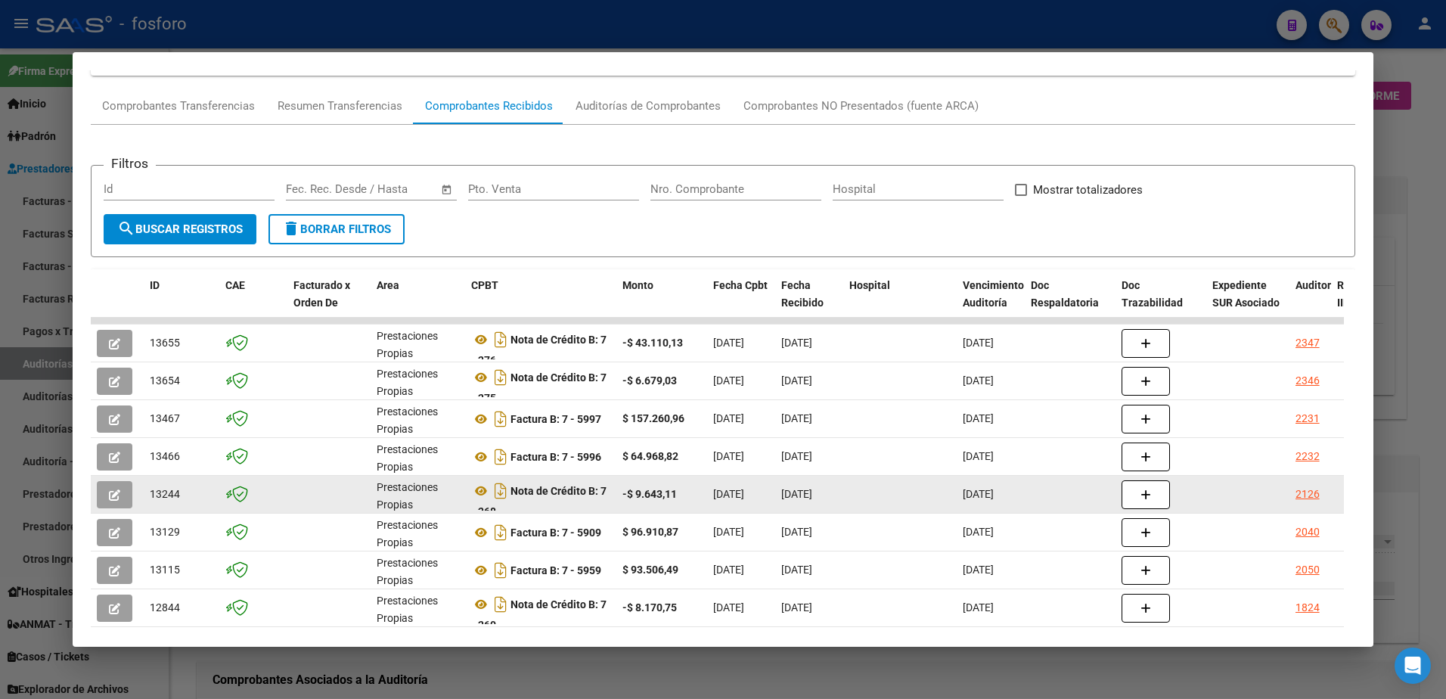
scroll to position [289, 0]
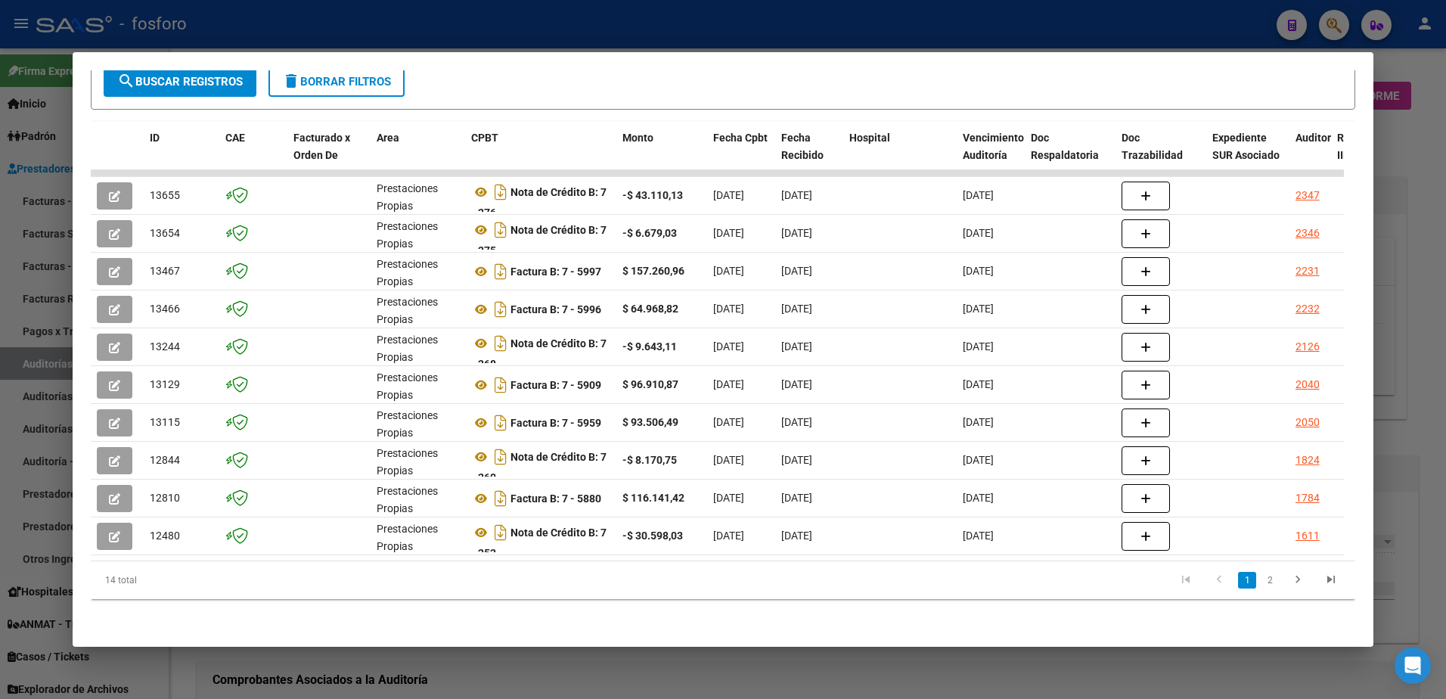
click at [1392, 143] on div at bounding box center [723, 349] width 1446 height 699
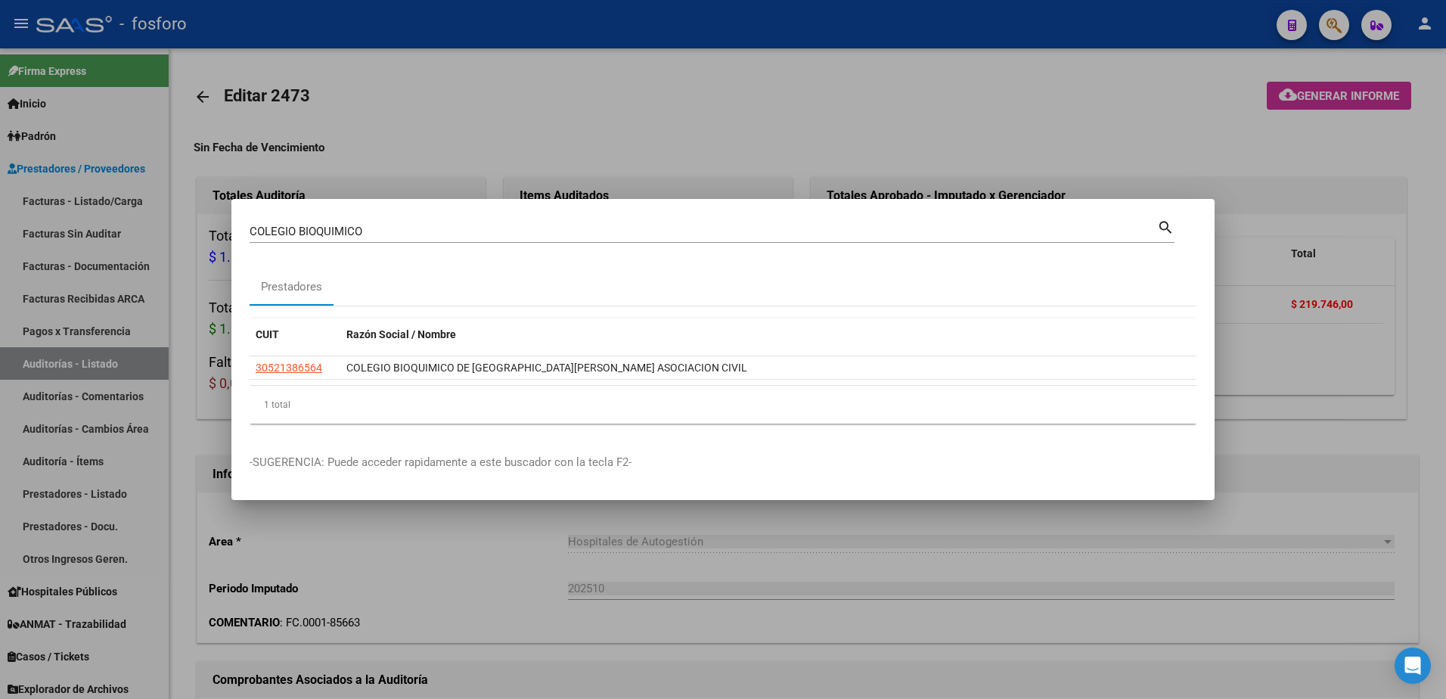
click at [1295, 45] on div at bounding box center [723, 349] width 1446 height 699
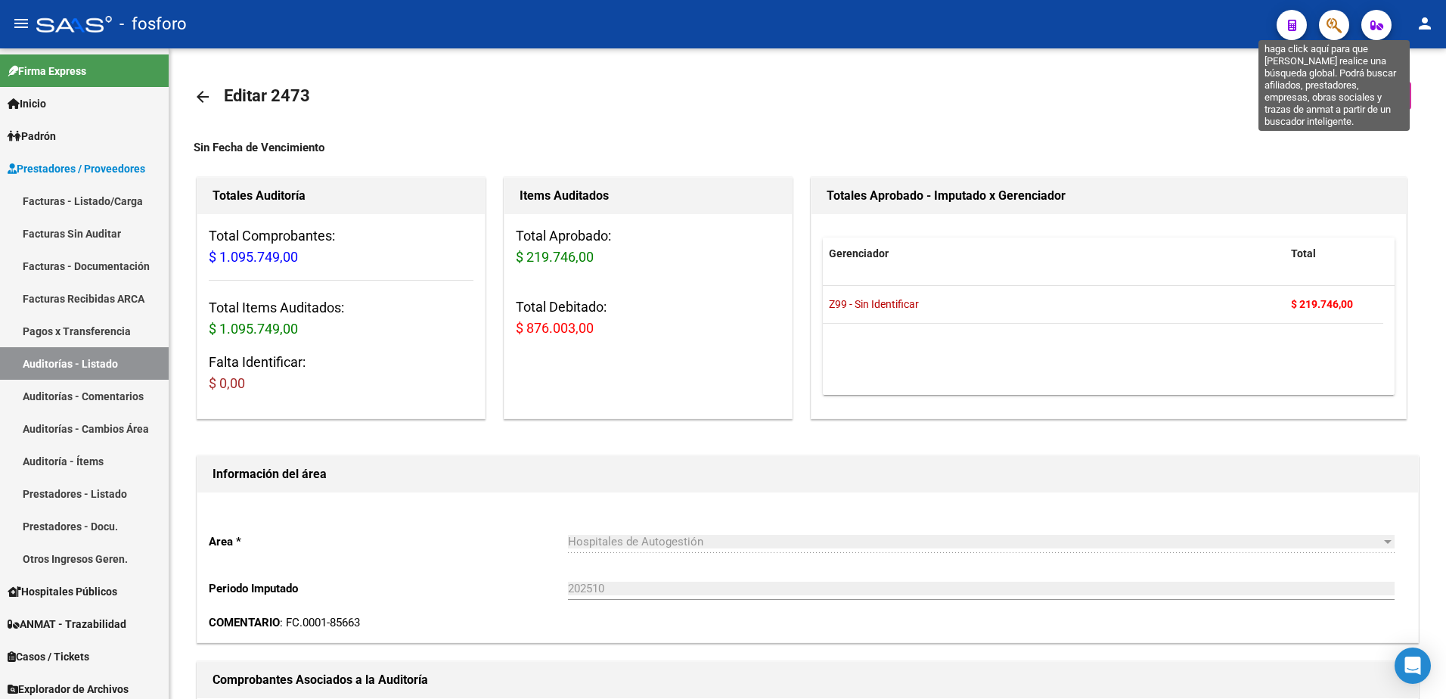
click at [1331, 29] on icon "button" at bounding box center [1333, 25] width 15 height 17
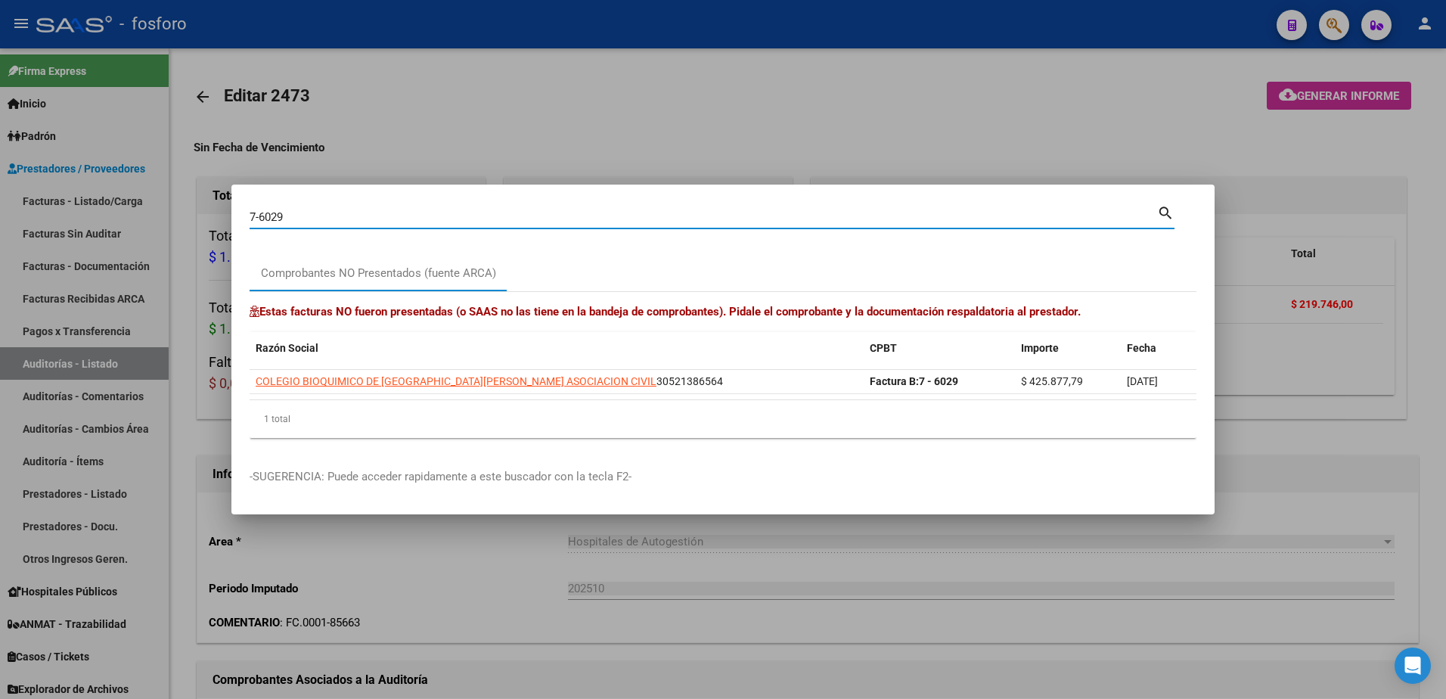
scroll to position [0, 64]
type input "7-6029"
